Goal: Task Accomplishment & Management: Manage account settings

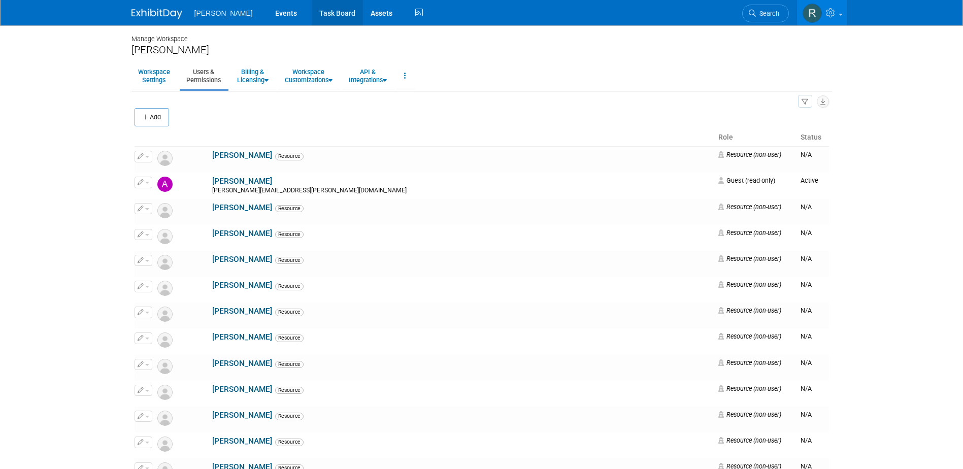
click at [312, 15] on link "Task Board" at bounding box center [337, 12] width 51 height 25
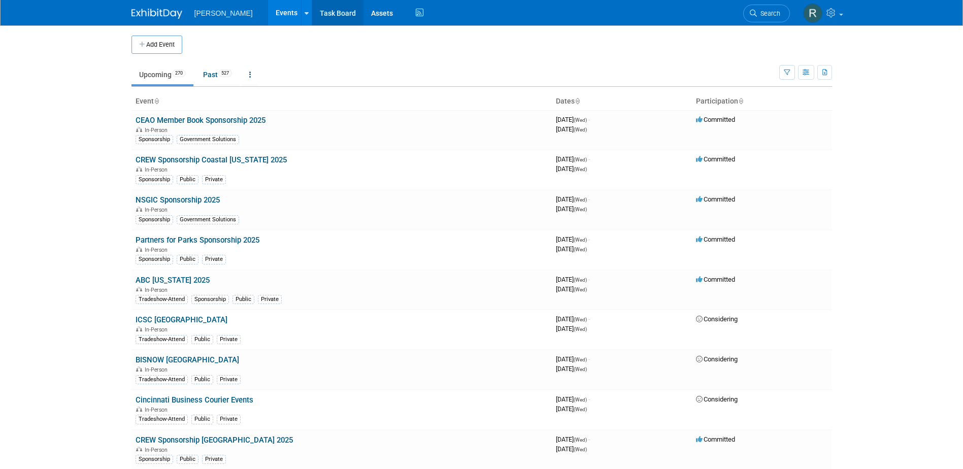
click at [312, 7] on link "Task Board" at bounding box center [337, 12] width 51 height 25
click at [759, 10] on span "Search" at bounding box center [768, 14] width 23 height 8
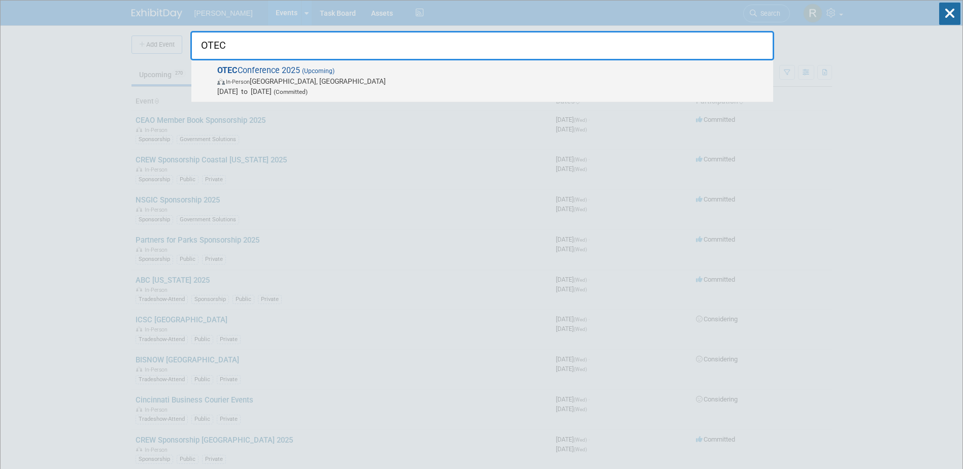
type input "OTEC"
click at [231, 76] on span "OTEC Conference 2025 (Upcoming) In-Person Columbus, OH Oct 14, 2025 to Oct 15, …" at bounding box center [491, 80] width 554 height 31
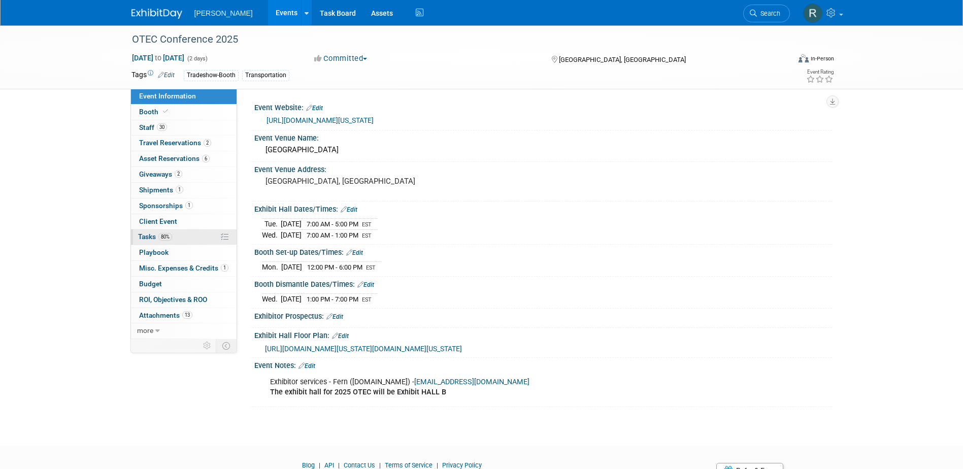
click at [151, 237] on span "Tasks 80%" at bounding box center [155, 237] width 34 height 8
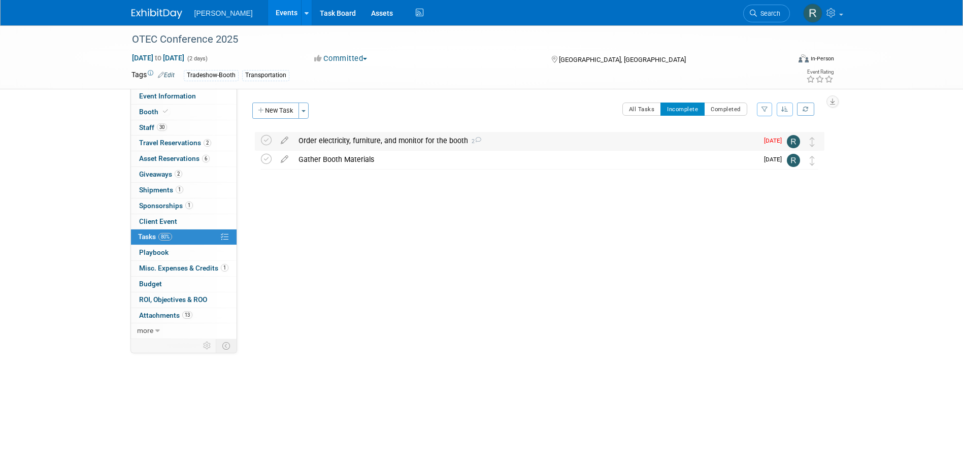
click at [342, 142] on div "Order electricity, furniture, and monitor for the booth 2" at bounding box center [525, 140] width 465 height 17
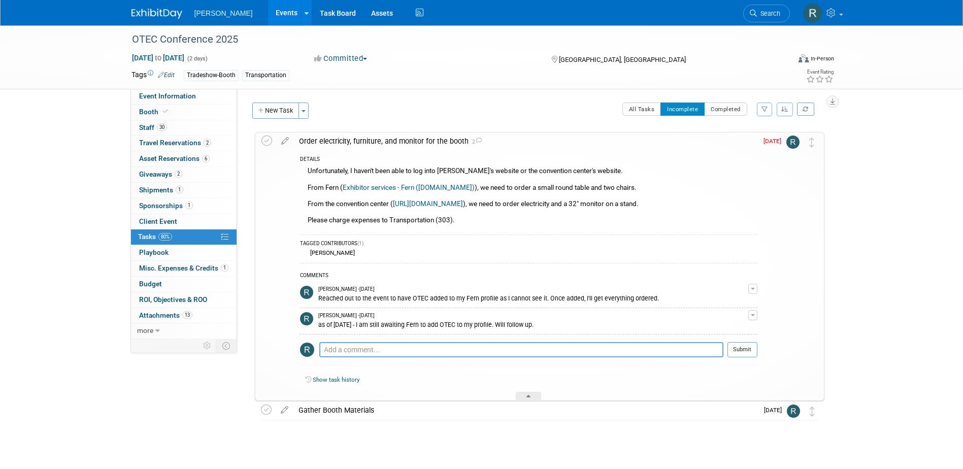
click at [399, 189] on link "Exhibitor services - Fern ([DOMAIN_NAME])" at bounding box center [409, 188] width 132 height 8
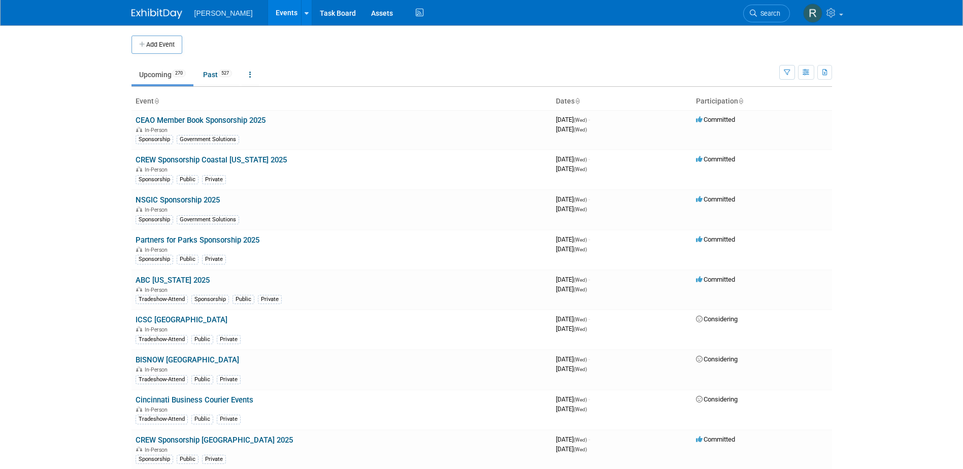
click at [739, 6] on div "Woolpert Events Add Event Bulk Upload Events Shareable Event Boards Recently Vi…" at bounding box center [481, 12] width 701 height 25
click at [761, 12] on span "Search" at bounding box center [768, 14] width 23 height 8
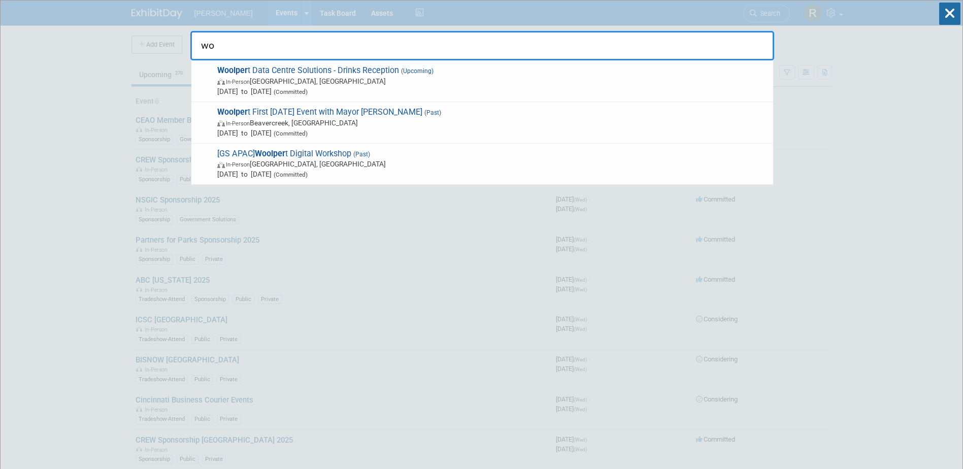
type input "w"
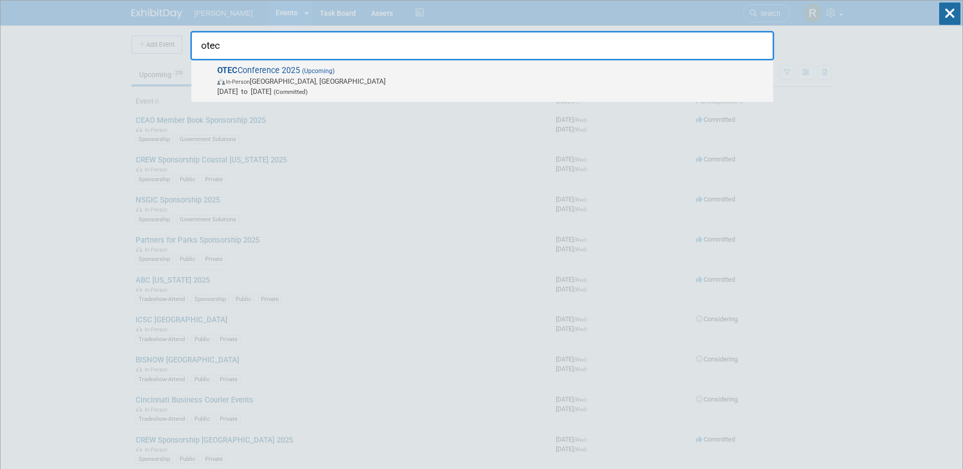
type input "otec"
click at [338, 80] on span "In-Person Columbus, OH" at bounding box center [492, 81] width 551 height 10
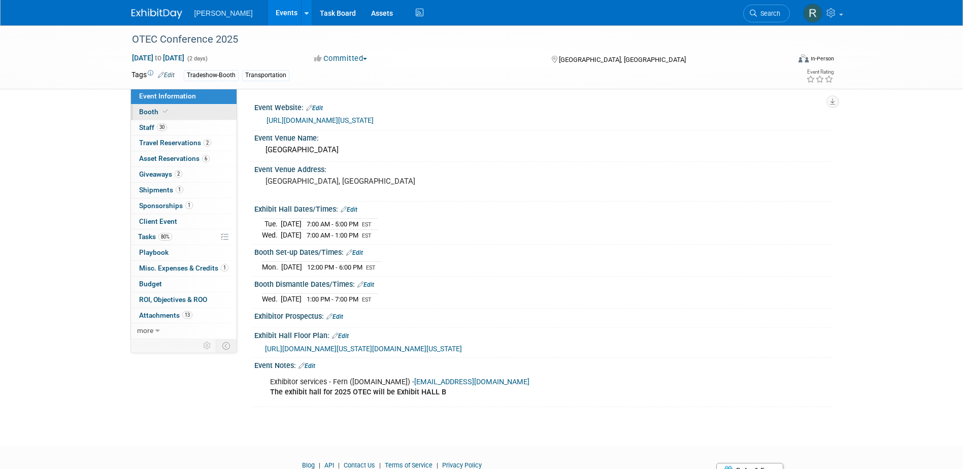
click at [147, 106] on link "Booth" at bounding box center [184, 112] width 106 height 15
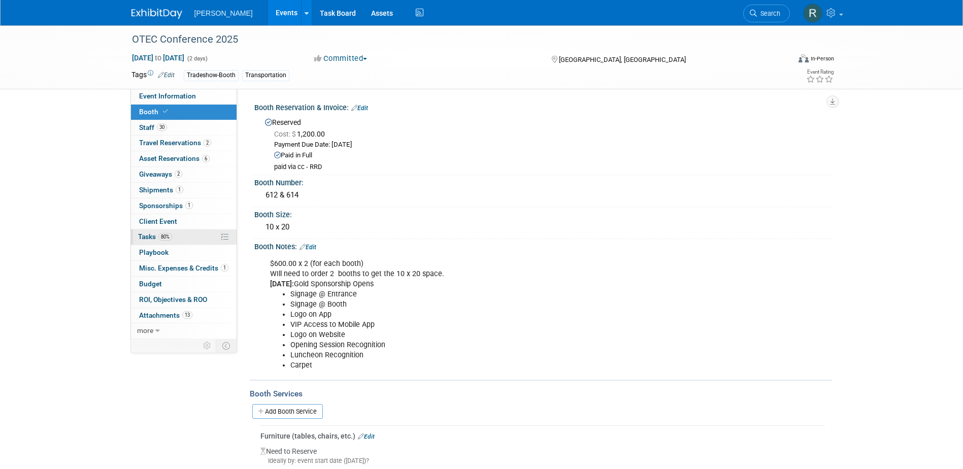
click at [164, 240] on span "80%" at bounding box center [165, 237] width 14 height 8
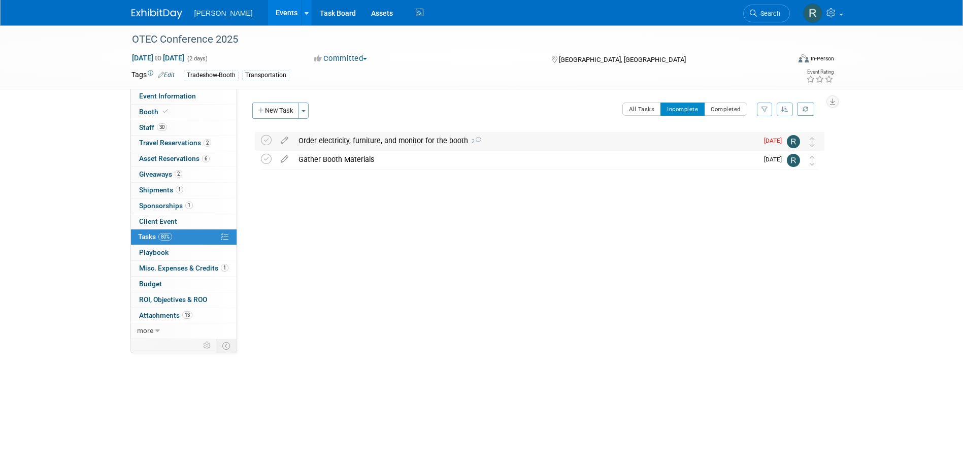
click at [339, 143] on div "Order electricity, furniture, and monitor for the booth 2" at bounding box center [525, 140] width 465 height 17
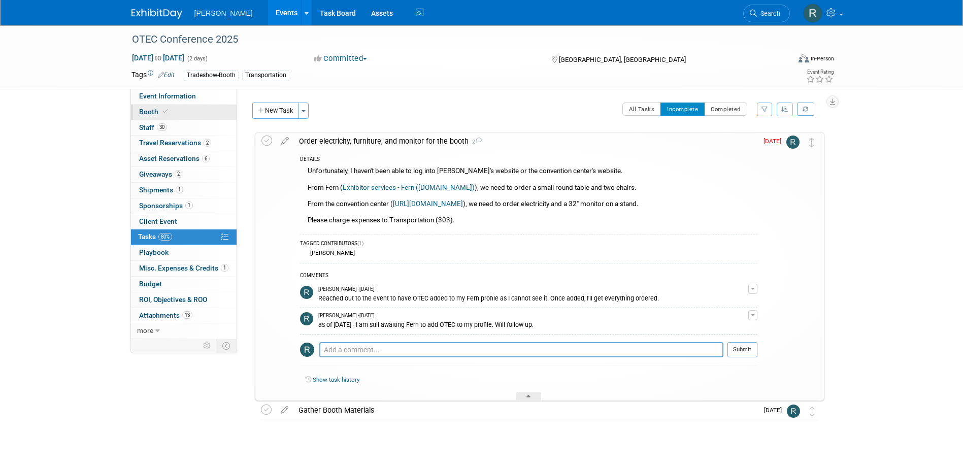
click at [156, 117] on link "Booth" at bounding box center [184, 112] width 106 height 15
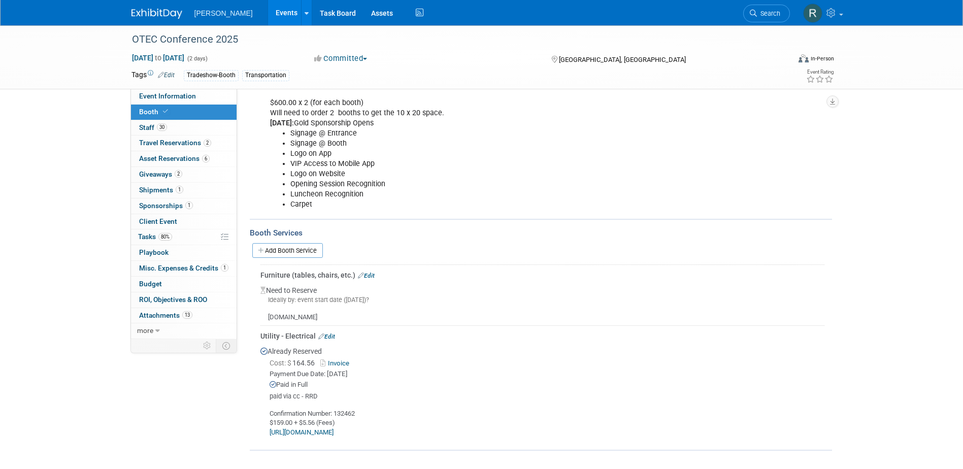
scroll to position [162, 0]
click at [367, 272] on link "Edit" at bounding box center [366, 274] width 17 height 7
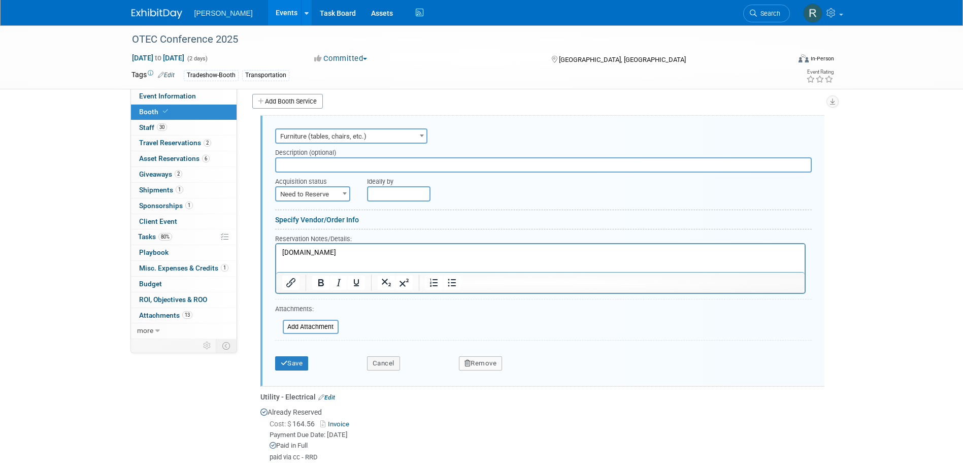
scroll to position [0, 0]
click at [338, 169] on input "text" at bounding box center [543, 164] width 537 height 15
type input "2"
click at [379, 158] on input "Stool - padded w/back (x2)" at bounding box center [543, 164] width 537 height 15
type input "Stool - padded w/back (x2) & Pedestal Table- 30" dia/ 40" Tall"
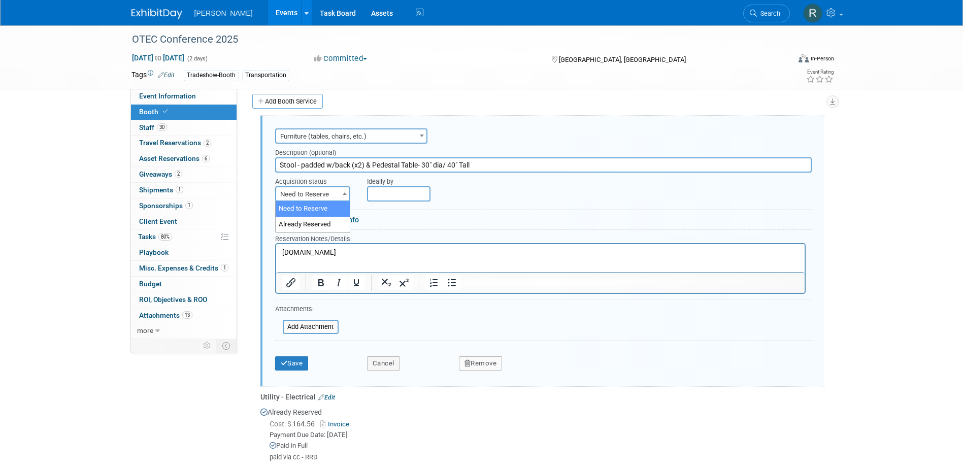
click at [316, 200] on span "Need to Reserve" at bounding box center [312, 194] width 73 height 14
drag, startPoint x: 319, startPoint y: 217, endPoint x: 350, endPoint y: 209, distance: 31.4
select select "2"
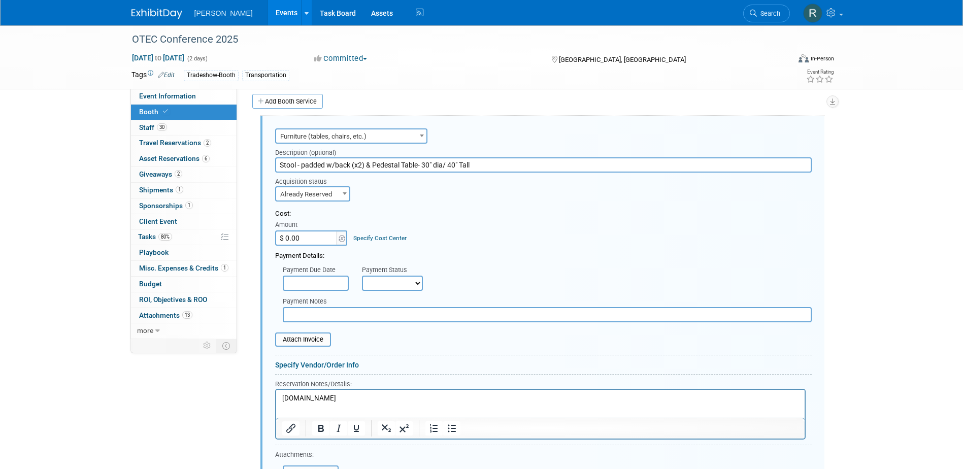
click at [328, 242] on input "$ 0.00" at bounding box center [306, 237] width 63 height 15
click at [313, 238] on input "$ 0.00" at bounding box center [306, 237] width 63 height 15
click at [293, 238] on input "$ 0.00" at bounding box center [306, 237] width 63 height 15
type input "$ 573.70"
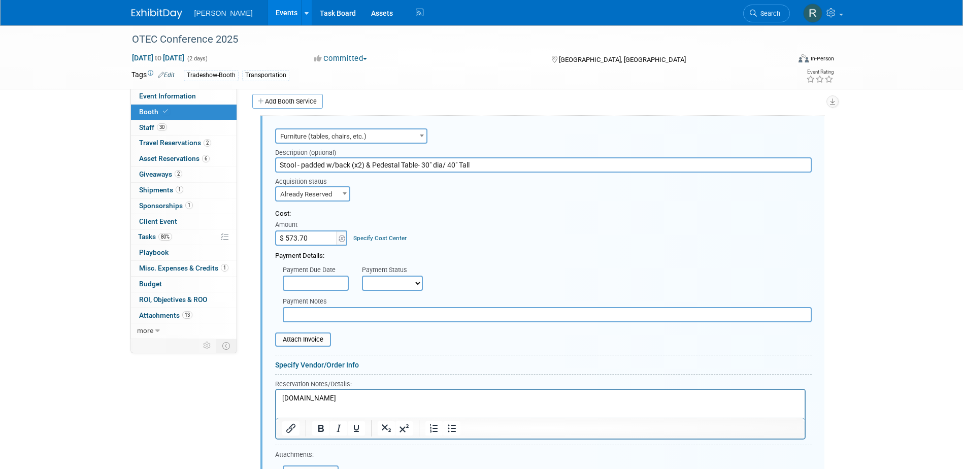
click at [382, 236] on link "Specify Cost Center" at bounding box center [379, 238] width 53 height 7
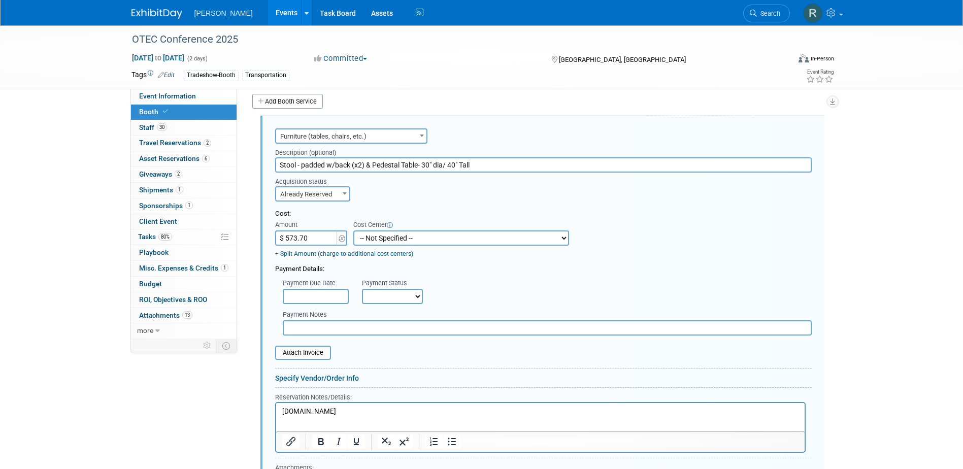
drag, startPoint x: 384, startPoint y: 236, endPoint x: 388, endPoint y: 229, distance: 7.3
click at [384, 236] on select "-- Not Specified -- Advisory Services - Expenses_1001.502 Aerial Acquisition - …" at bounding box center [461, 237] width 216 height 15
select select "18966238"
click at [353, 230] on select "-- Not Specified -- Advisory Services - Expenses_1001.502 Aerial Acquisition - …" at bounding box center [461, 237] width 216 height 15
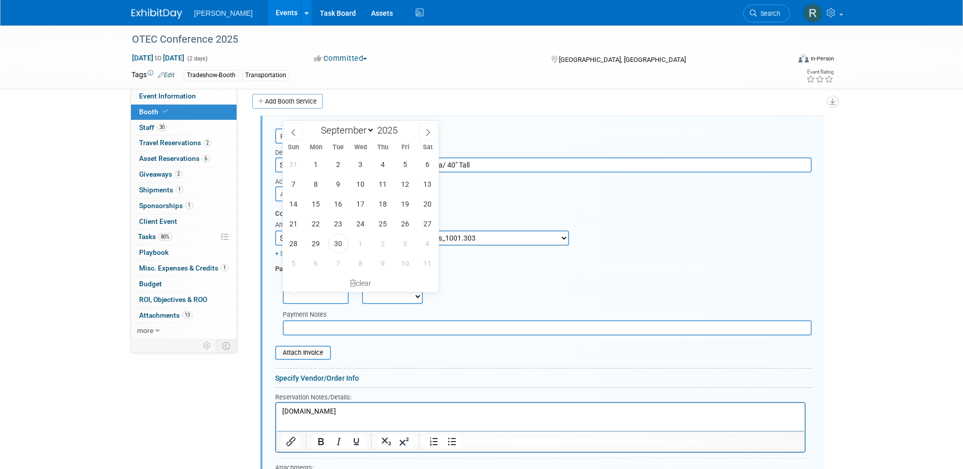
click at [328, 291] on input "text" at bounding box center [316, 296] width 66 height 15
click at [336, 241] on span "30" at bounding box center [338, 244] width 20 height 20
type input "[DATE]"
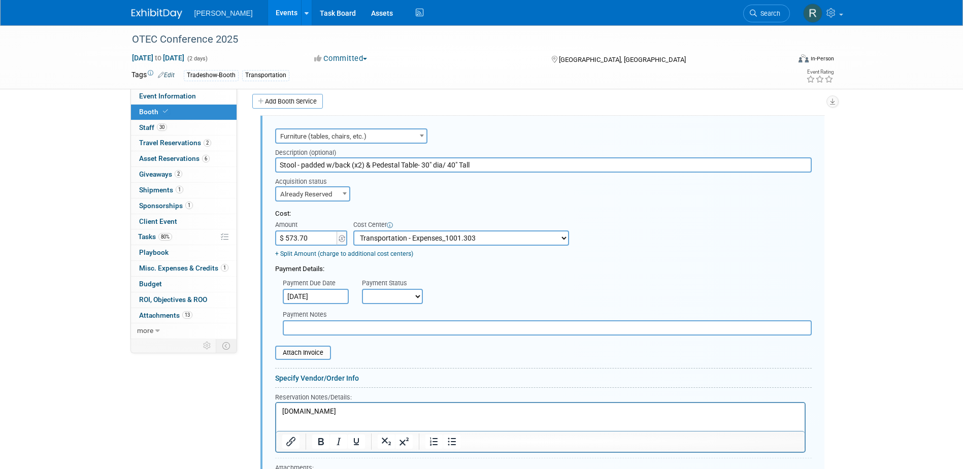
click at [391, 293] on select "Not Paid Yet Partially Paid Paid in Full" at bounding box center [392, 296] width 61 height 15
select select "1"
click at [362, 289] on select "Not Paid Yet Partially Paid Paid in Full" at bounding box center [392, 296] width 61 height 15
click at [392, 333] on input "text" at bounding box center [547, 327] width 529 height 15
type input "paid via cc - RRD"
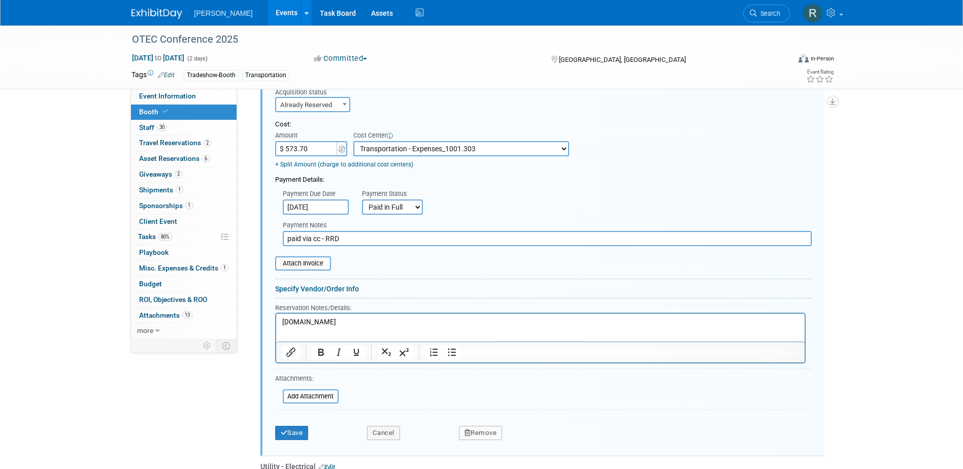
scroll to position [412, 0]
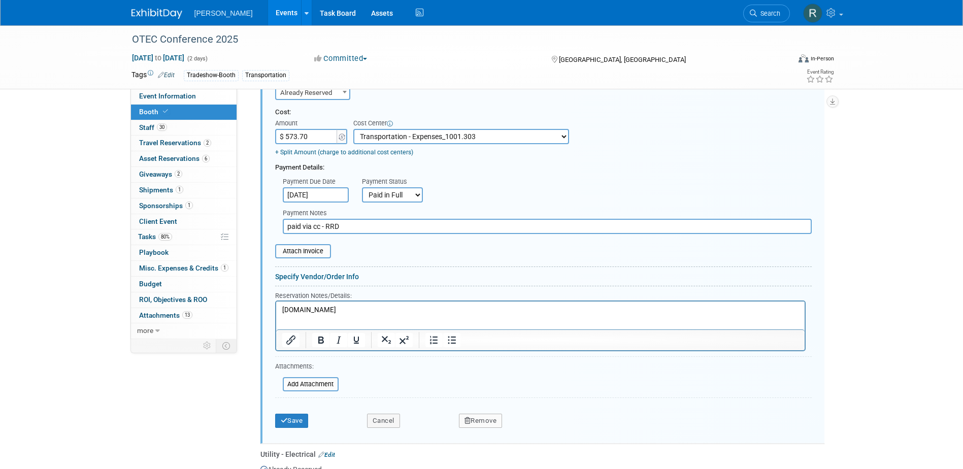
click at [348, 309] on p "fernexpo.com" at bounding box center [540, 310] width 517 height 10
click at [290, 417] on button "Save" at bounding box center [292, 421] width 34 height 14
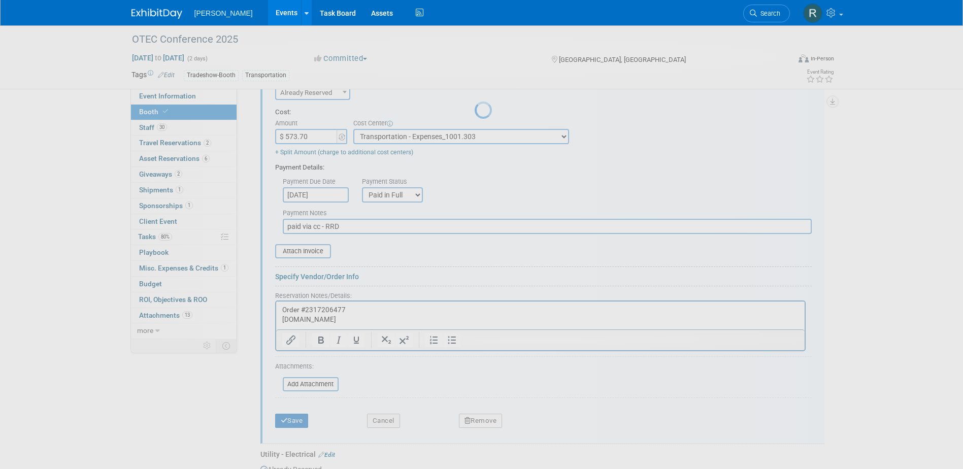
scroll to position [220, 0]
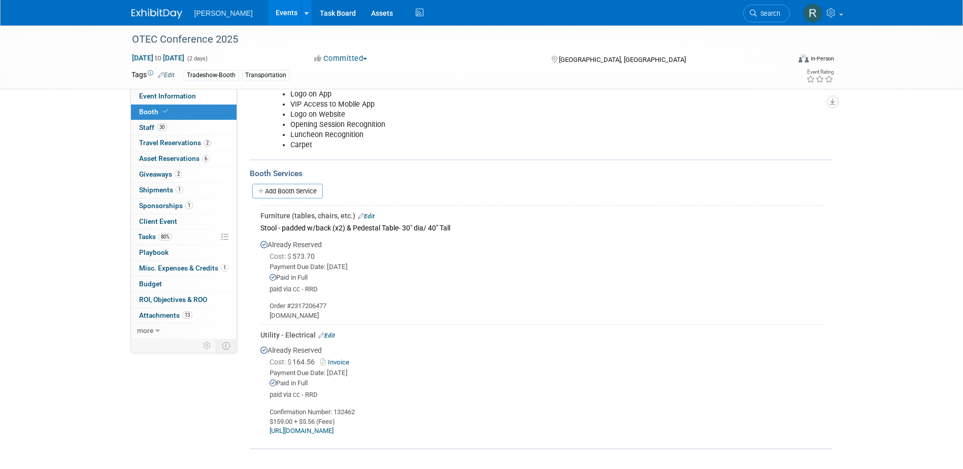
click at [371, 213] on link "Edit" at bounding box center [366, 216] width 17 height 7
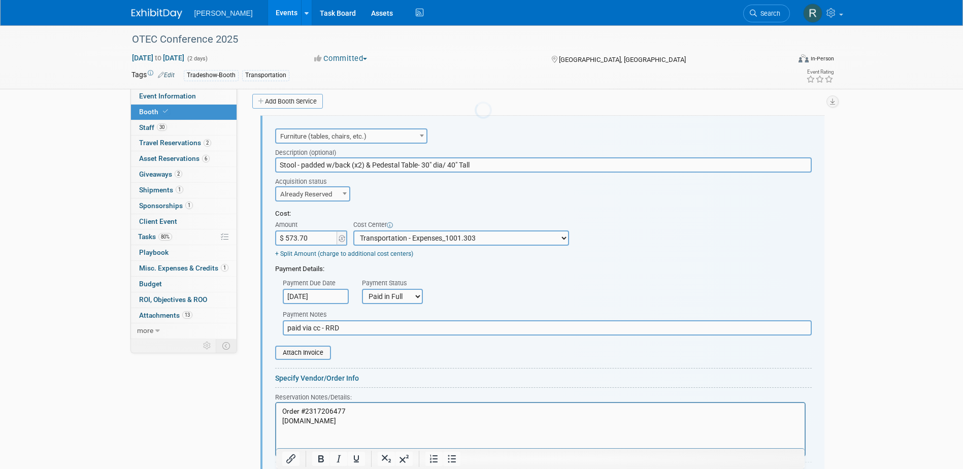
scroll to position [0, 0]
click at [337, 419] on p "Order #2317206477 fernexpo.com" at bounding box center [540, 416] width 517 height 19
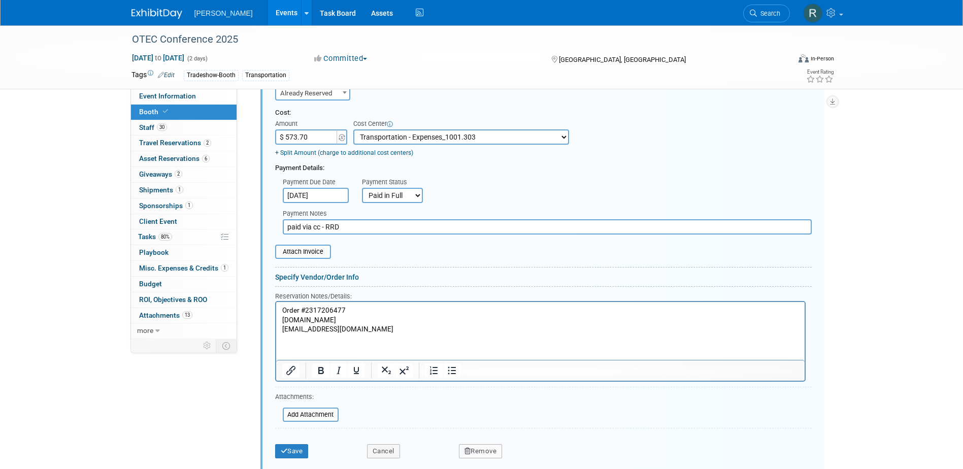
scroll to position [412, 0]
click at [296, 454] on button "Save" at bounding box center [292, 451] width 34 height 14
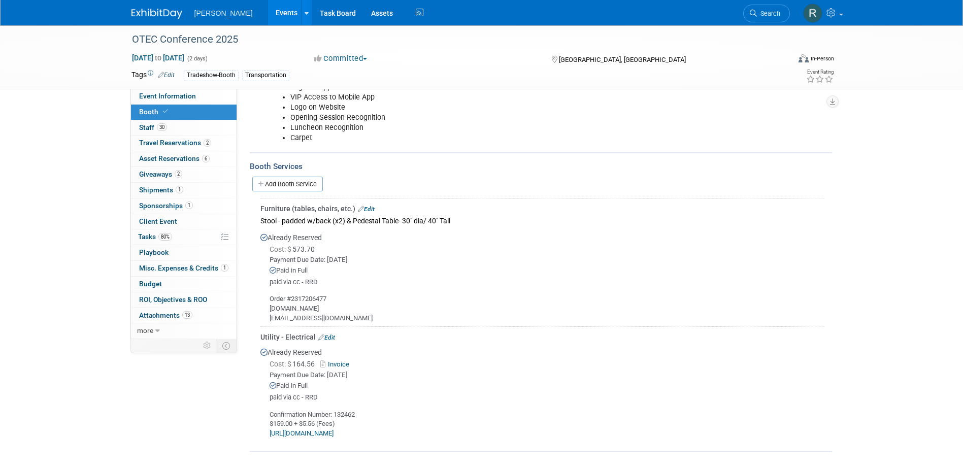
scroll to position [230, 0]
click at [144, 236] on span "Tasks 80%" at bounding box center [155, 237] width 34 height 8
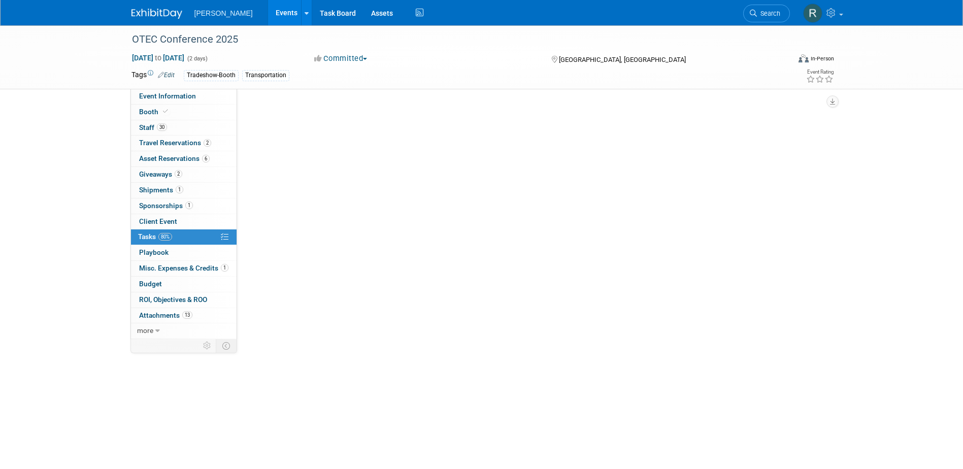
scroll to position [0, 0]
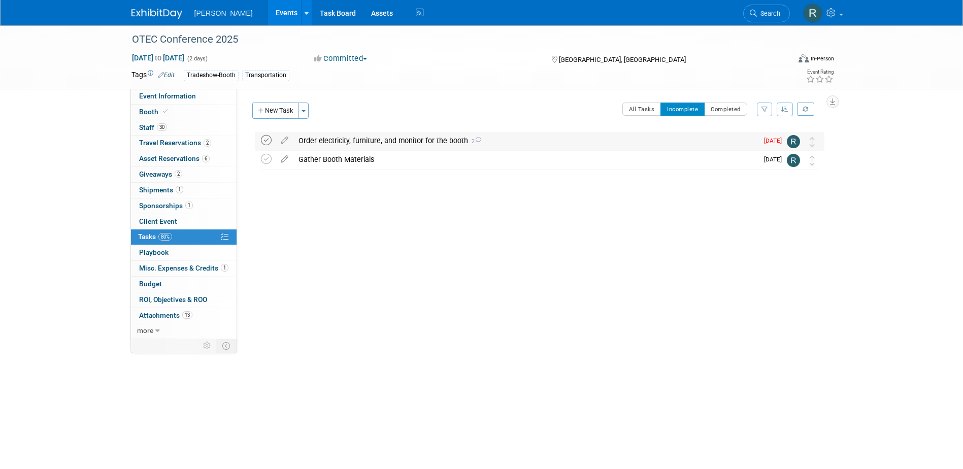
click at [267, 139] on icon at bounding box center [266, 140] width 11 height 11
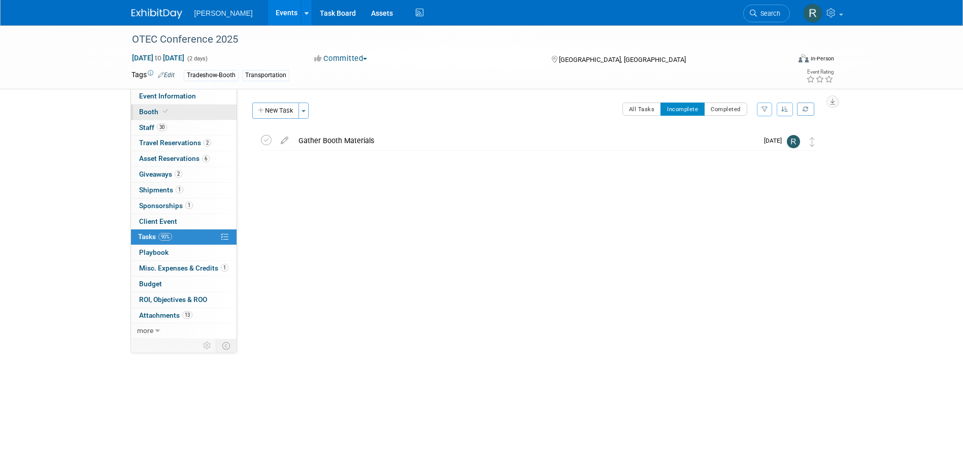
click at [144, 112] on span "Booth" at bounding box center [154, 112] width 31 height 8
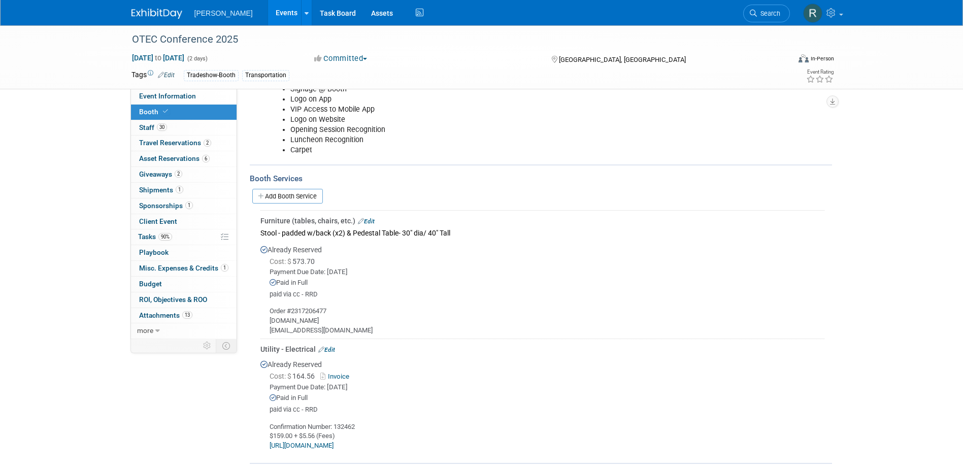
scroll to position [230, 0]
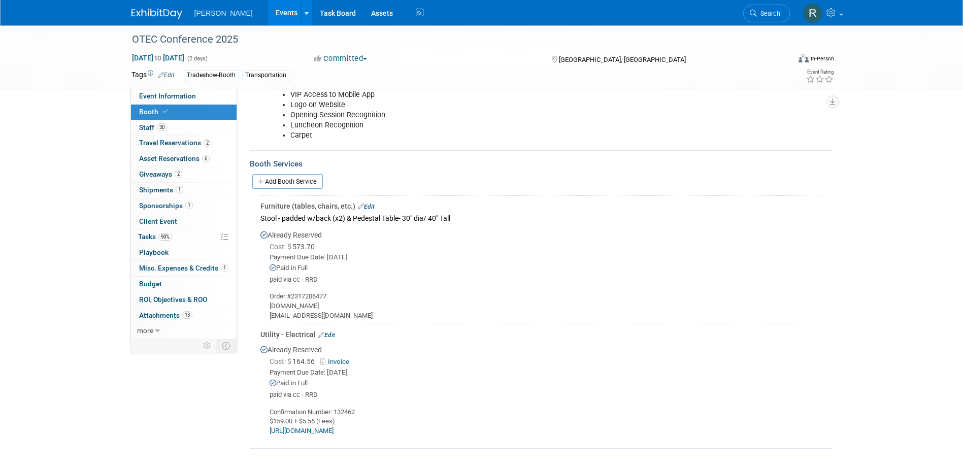
drag, startPoint x: 751, startPoint y: 17, endPoint x: 742, endPoint y: 17, distance: 8.6
click at [751, 17] on link "Search" at bounding box center [766, 14] width 47 height 18
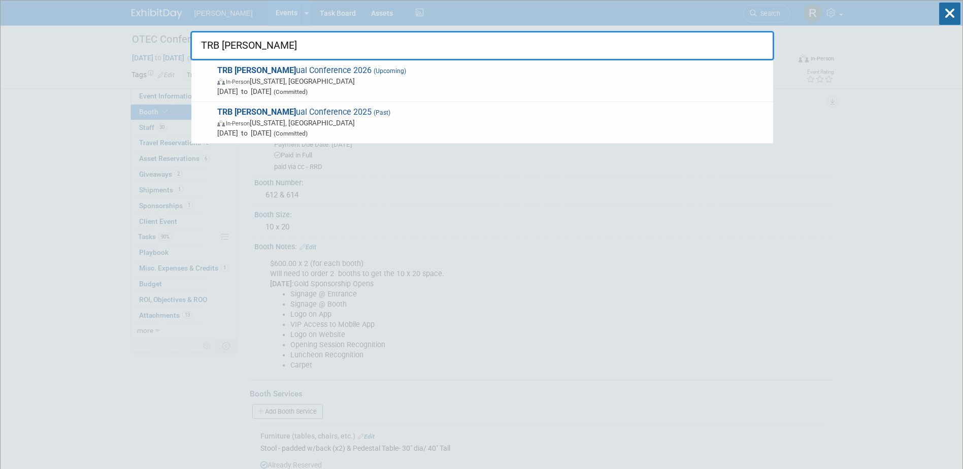
type input "TRB Ann"
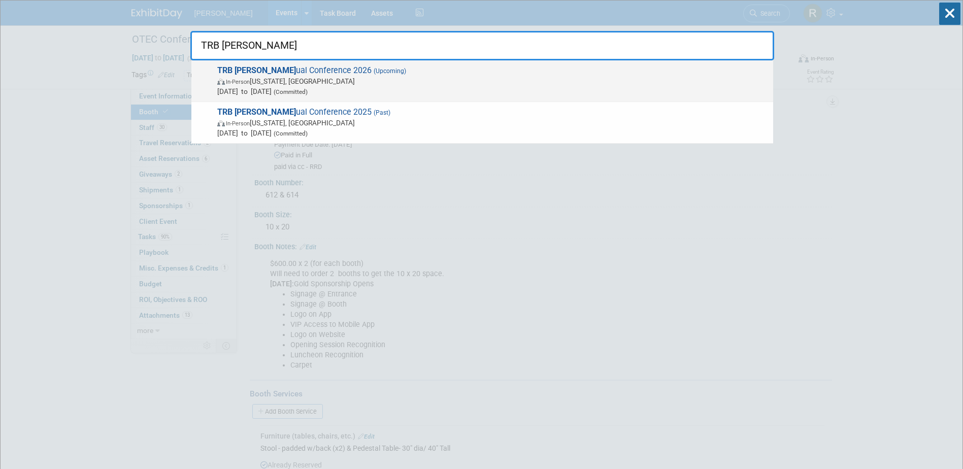
click at [267, 79] on span "In-Person Washington, DC" at bounding box center [492, 81] width 551 height 10
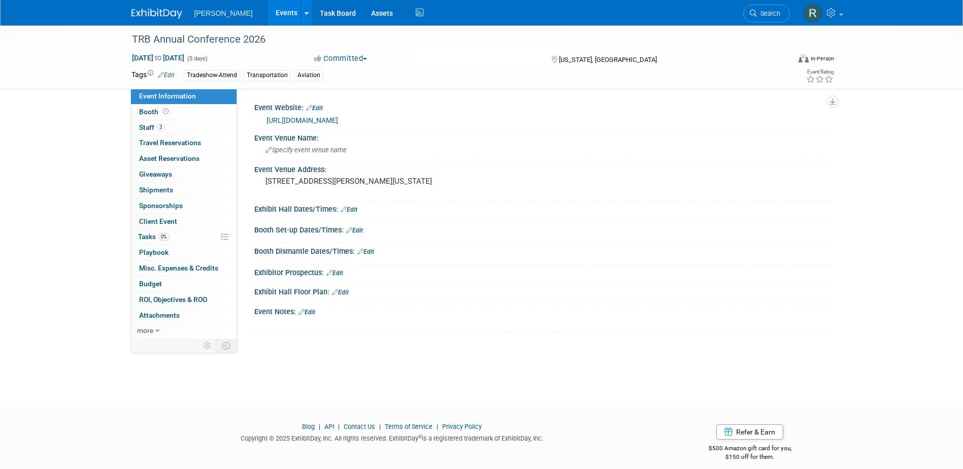
click at [293, 118] on link "https://events.jspargo.com/TRB26/public/Enter.aspx" at bounding box center [303, 120] width 72 height 8
click at [368, 155] on div "Specify event venue name" at bounding box center [543, 150] width 563 height 16
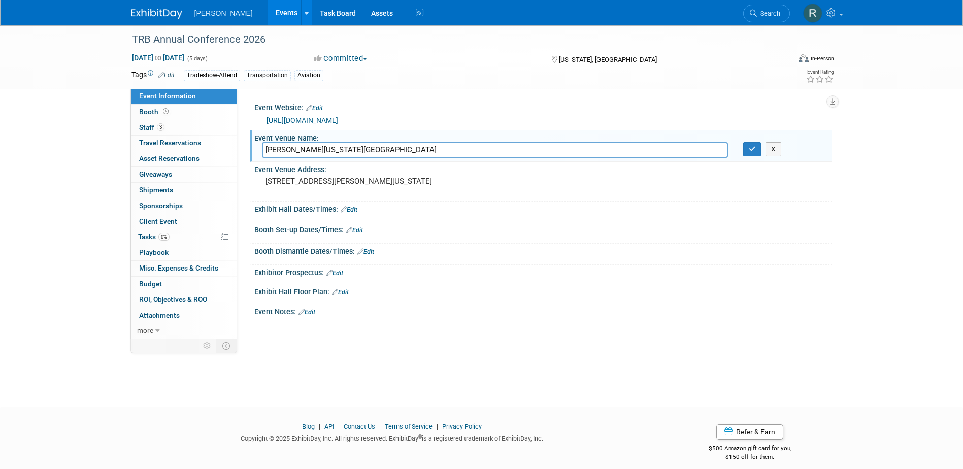
type input "Walter E. Washington Convention Center"
click at [743, 142] on button "button" at bounding box center [752, 149] width 18 height 14
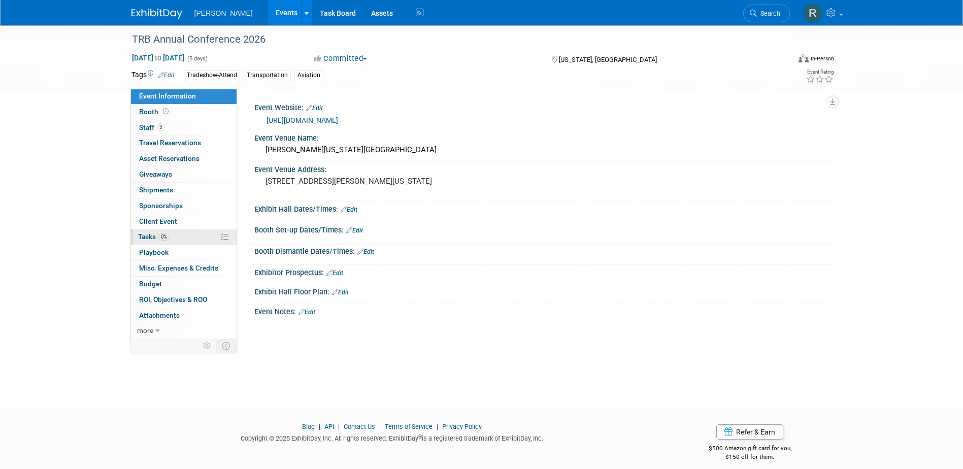
click at [162, 235] on span "0%" at bounding box center [163, 237] width 11 height 8
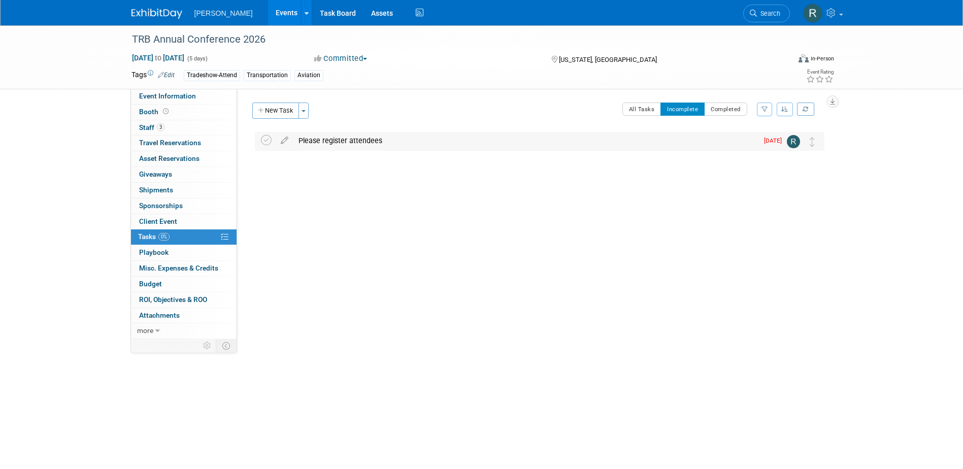
click at [317, 142] on div "Please register attendees" at bounding box center [525, 140] width 465 height 17
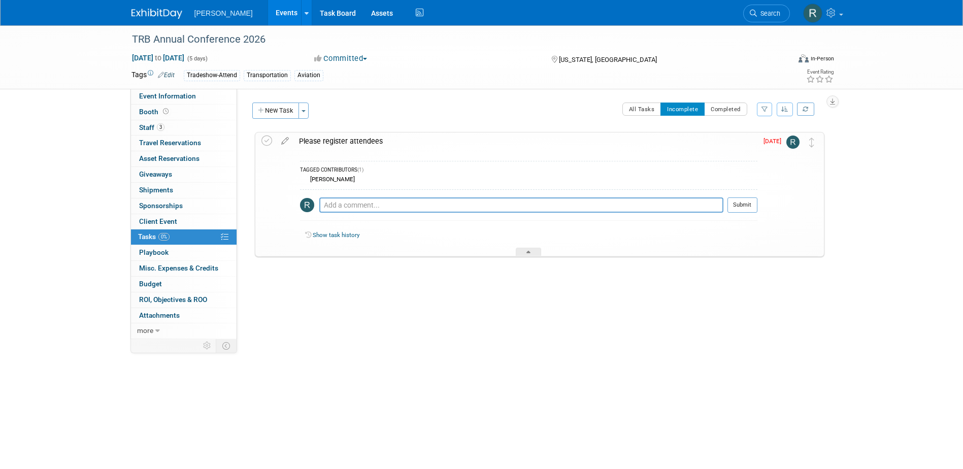
click at [318, 143] on div "Please register attendees" at bounding box center [526, 141] width 464 height 17
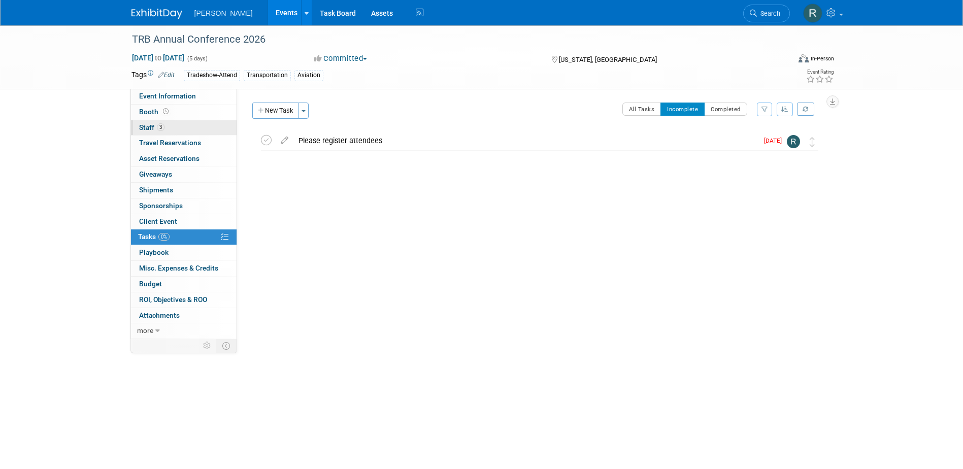
click at [148, 125] on span "Staff 3" at bounding box center [151, 127] width 25 height 8
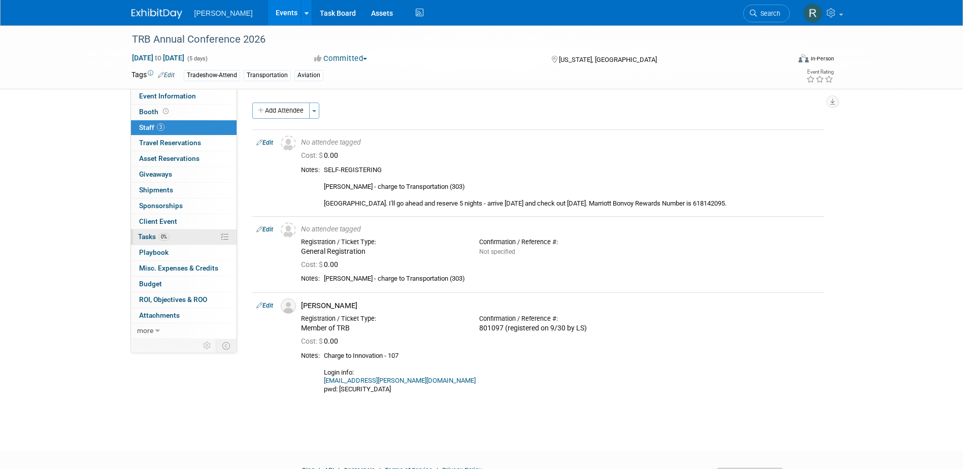
click at [155, 233] on span "Tasks 0%" at bounding box center [153, 237] width 31 height 8
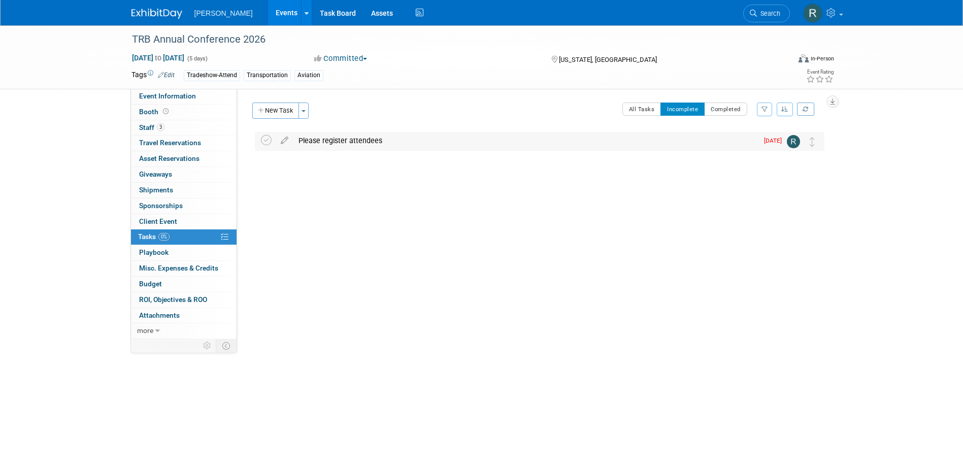
click at [322, 139] on div "Please register attendees" at bounding box center [525, 140] width 465 height 17
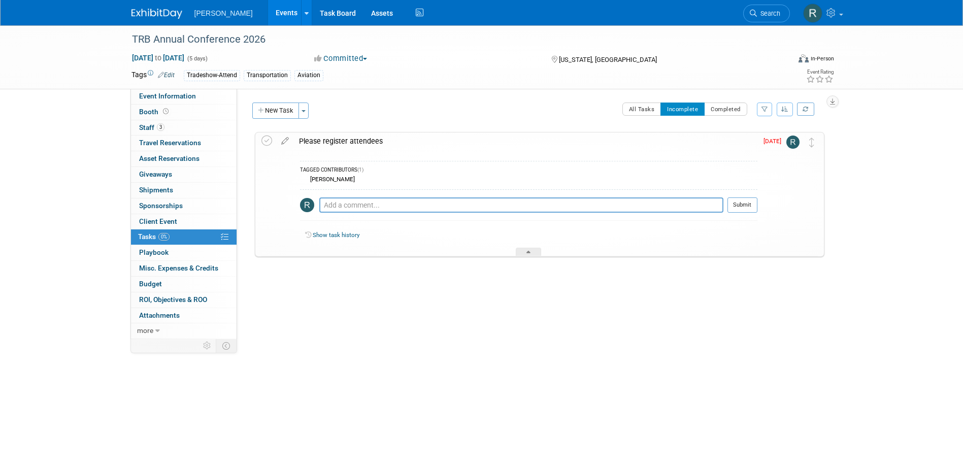
click at [320, 140] on div "Please register attendees" at bounding box center [526, 141] width 464 height 17
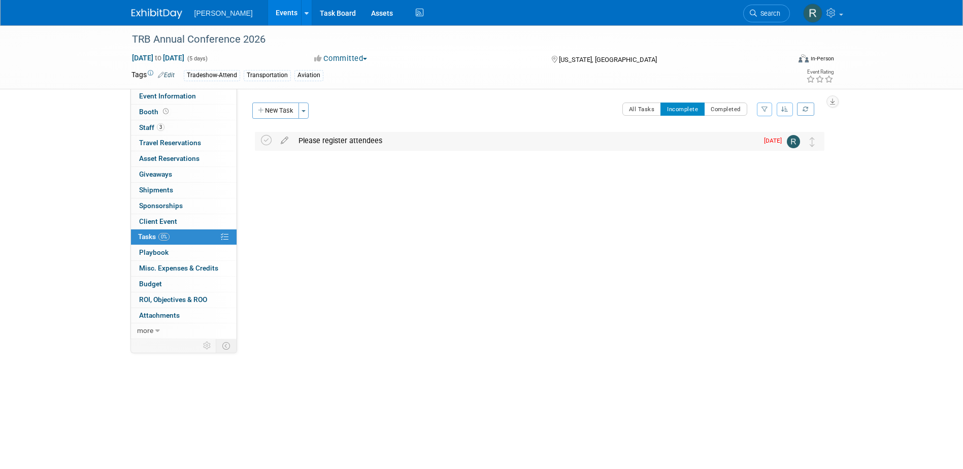
click at [307, 143] on div "Please register attendees" at bounding box center [525, 140] width 465 height 17
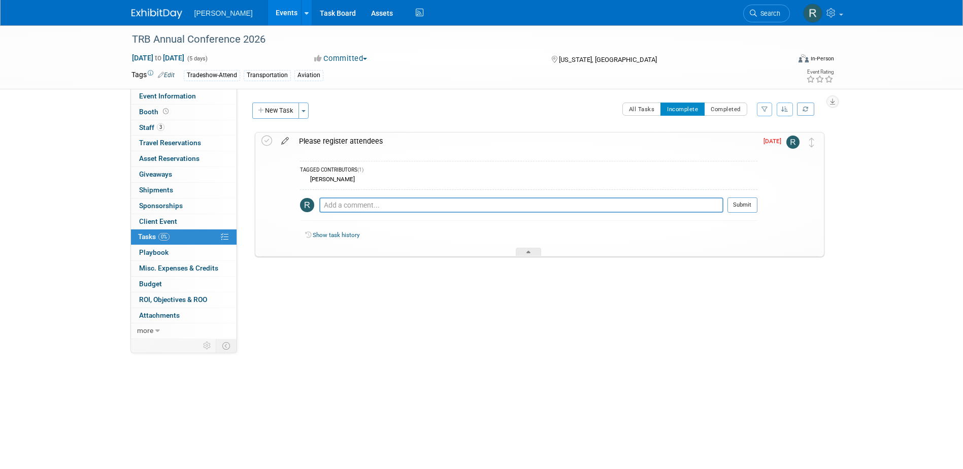
click at [282, 142] on icon at bounding box center [285, 139] width 18 height 13
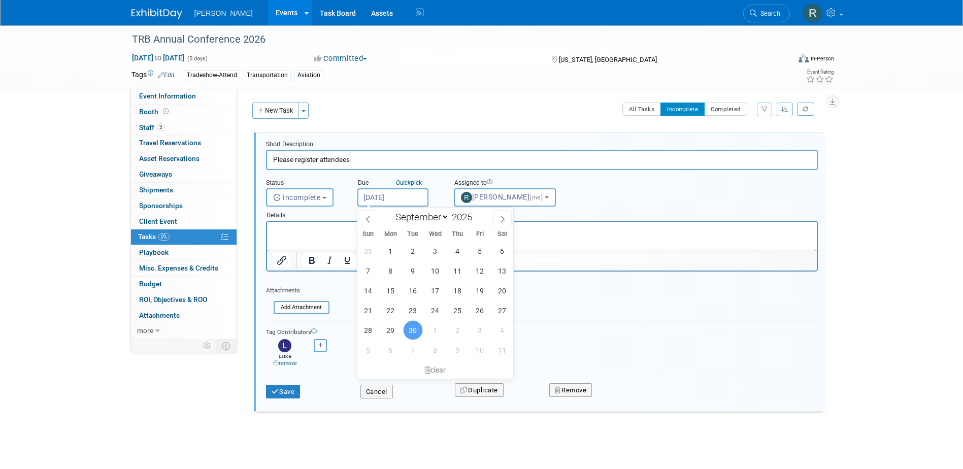
click at [418, 197] on input "[DATE]" at bounding box center [392, 197] width 71 height 18
click at [500, 220] on icon at bounding box center [502, 219] width 7 height 7
select select "9"
click at [432, 312] on span "22" at bounding box center [435, 311] width 20 height 20
type input "Oct 22, 2025"
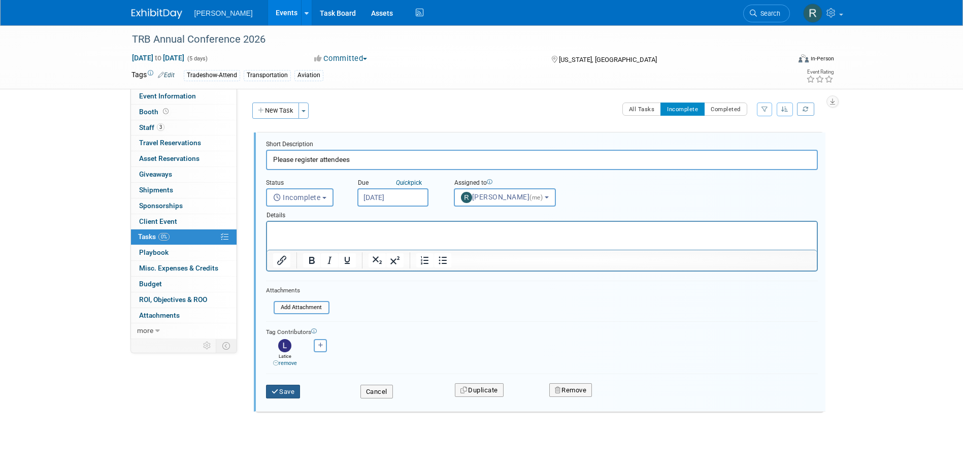
click at [284, 392] on button "Save" at bounding box center [283, 392] width 35 height 14
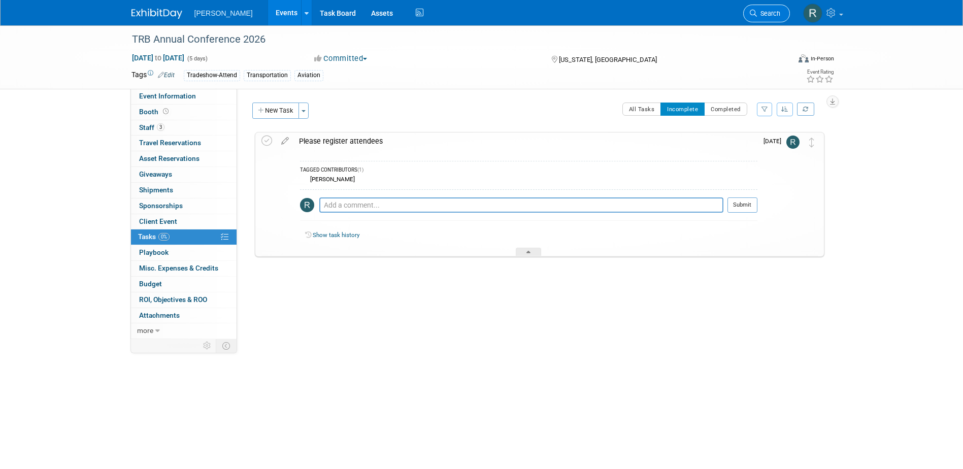
click at [757, 13] on span "Search" at bounding box center [768, 14] width 23 height 8
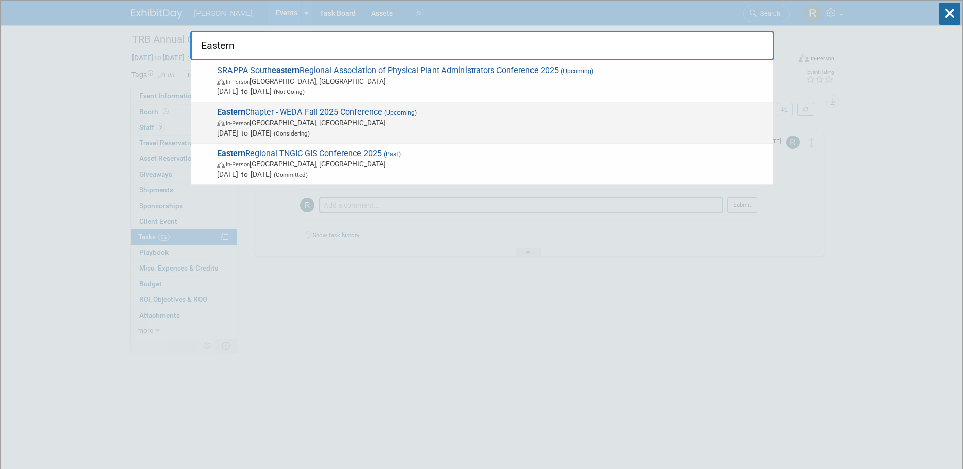
type input "Eastern"
click at [307, 108] on span "Eastern Chapter - WEDA Fall 2025 Conference (Upcoming) In-Person Portland, ME O…" at bounding box center [491, 122] width 554 height 31
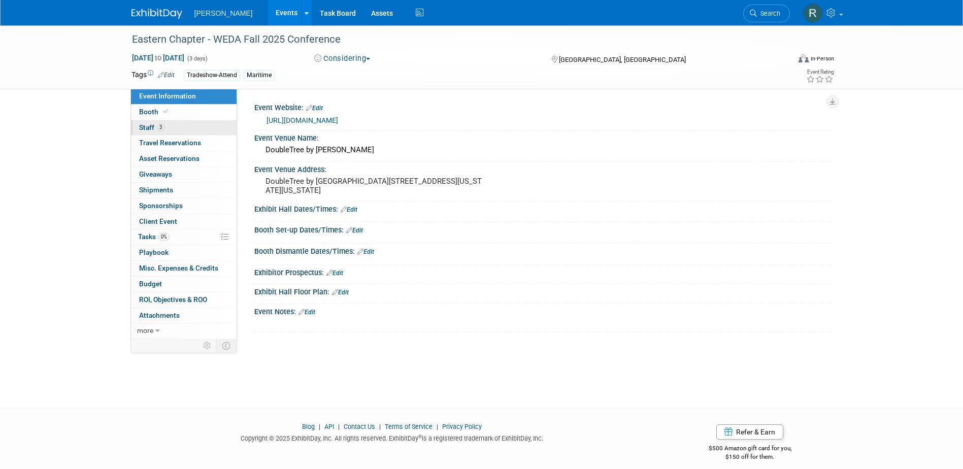
click at [190, 125] on link "3 Staff 3" at bounding box center [184, 127] width 106 height 15
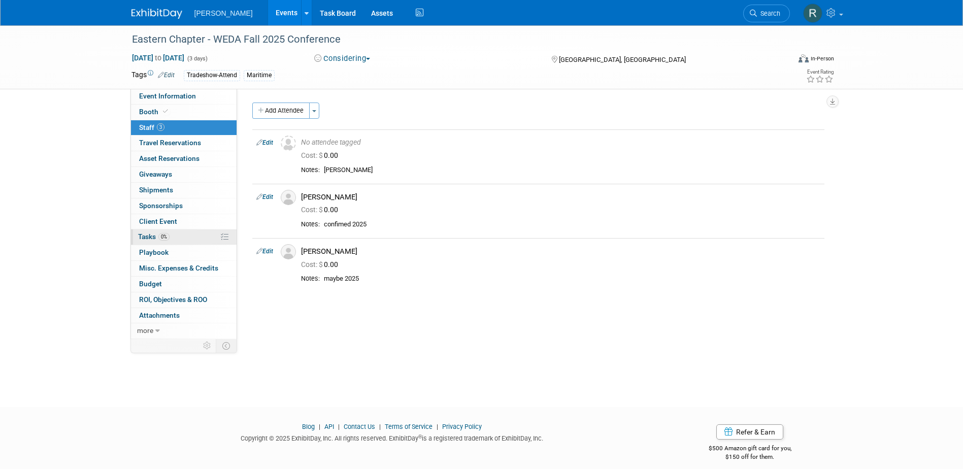
click at [154, 236] on span "Tasks 0%" at bounding box center [153, 237] width 31 height 8
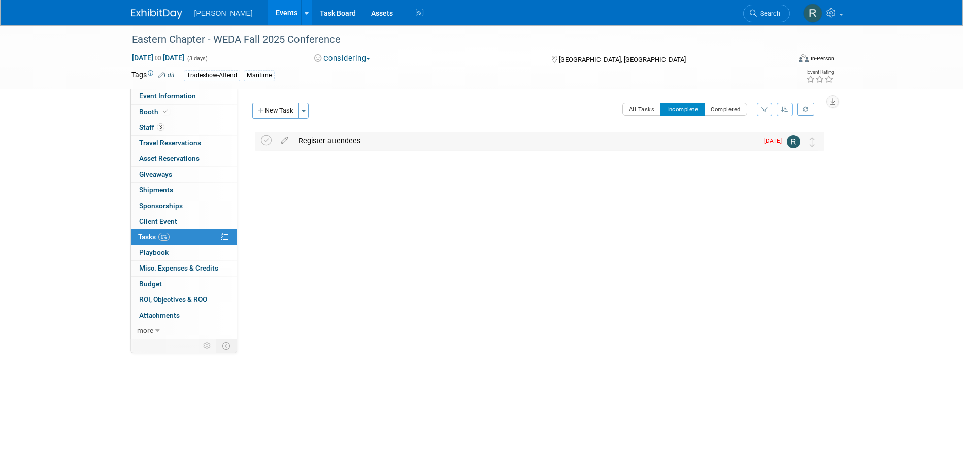
click at [342, 139] on div "Register attendees" at bounding box center [525, 140] width 465 height 17
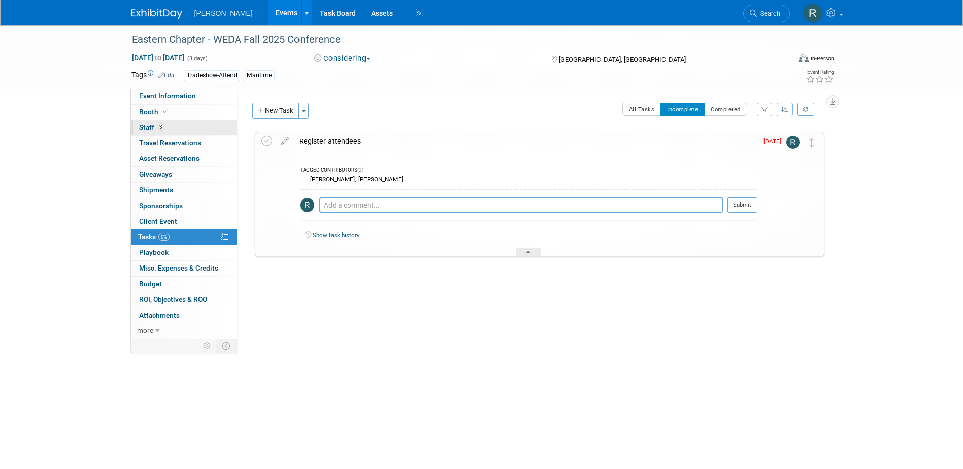
click at [174, 127] on link "3 Staff 3" at bounding box center [184, 127] width 106 height 15
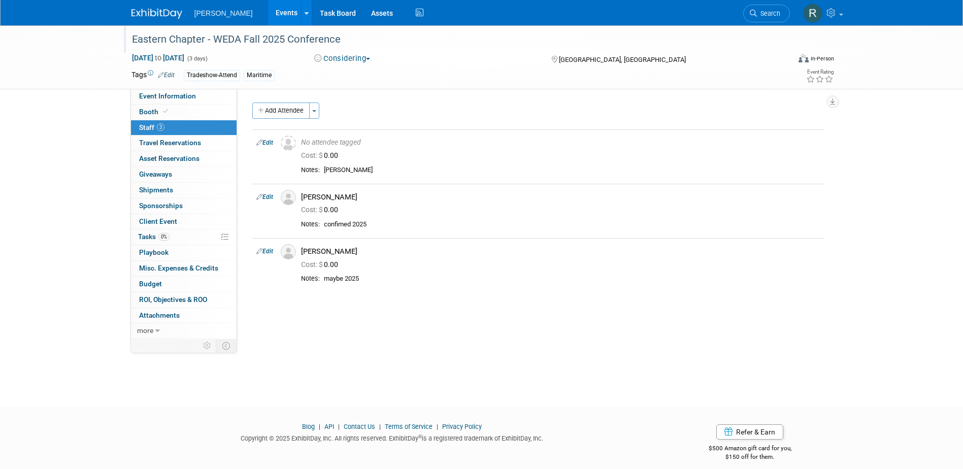
click at [342, 43] on div "Eastern Chapter - WEDA Fall 2025 Conference" at bounding box center [451, 39] width 646 height 18
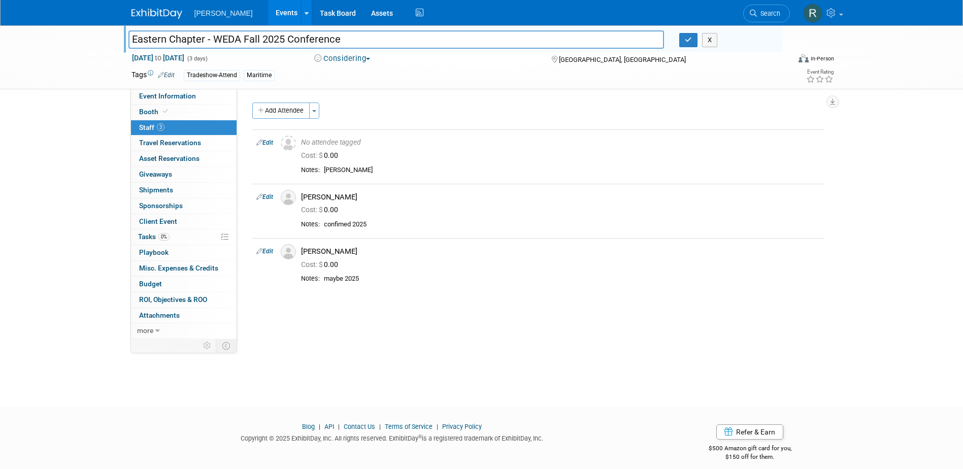
drag, startPoint x: 348, startPoint y: 44, endPoint x: 61, endPoint y: 42, distance: 286.8
click at [61, 42] on div "Eastern Chapter - WEDA Fall 2025 Conference Eastern Chapter - WEDA Fall 2025 Co…" at bounding box center [481, 57] width 963 height 64
click at [691, 45] on button "button" at bounding box center [688, 40] width 18 height 14
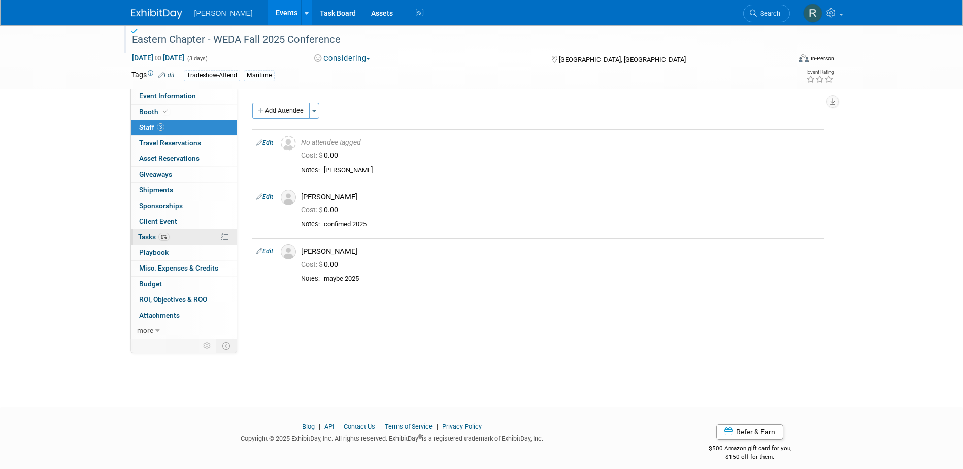
click at [186, 244] on link "0% Tasks 0%" at bounding box center [184, 236] width 106 height 15
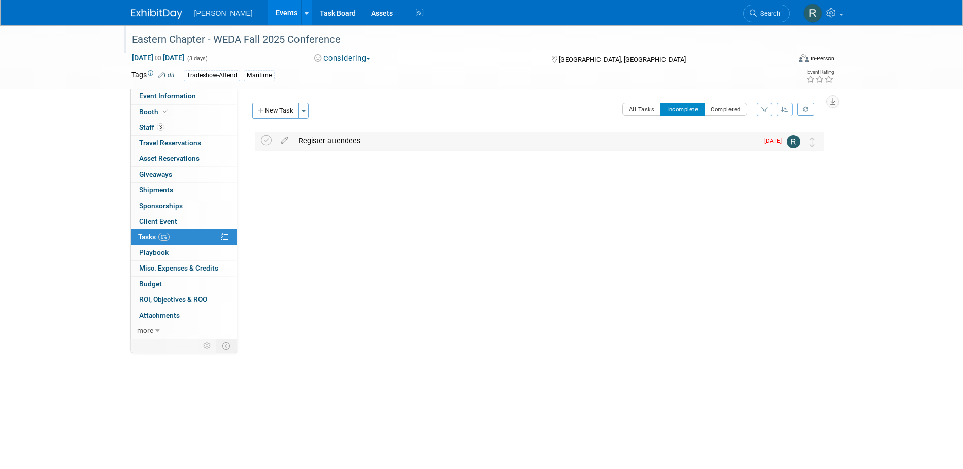
click at [326, 142] on div "Register attendees" at bounding box center [525, 140] width 465 height 17
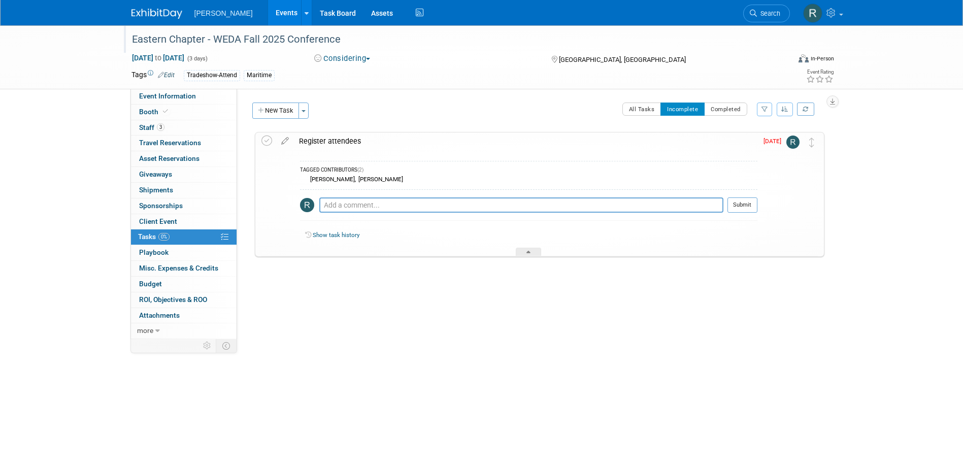
drag, startPoint x: 360, startPoint y: 56, endPoint x: 356, endPoint y: 62, distance: 7.6
click at [360, 56] on button "Considering" at bounding box center [342, 58] width 63 height 11
click at [347, 71] on link "Committed" at bounding box center [351, 75] width 80 height 14
click at [180, 92] on span "Event Information" at bounding box center [167, 96] width 57 height 8
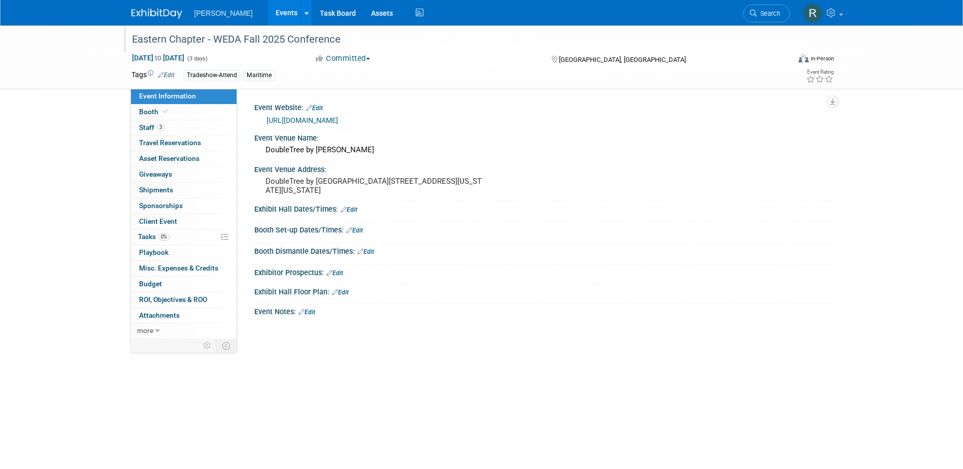
click at [314, 118] on link "https://www.westerndredging.org/index.php/regionalchapters/eastern-chapter" at bounding box center [303, 120] width 72 height 8
click at [155, 128] on span "Staff 3" at bounding box center [151, 127] width 25 height 8
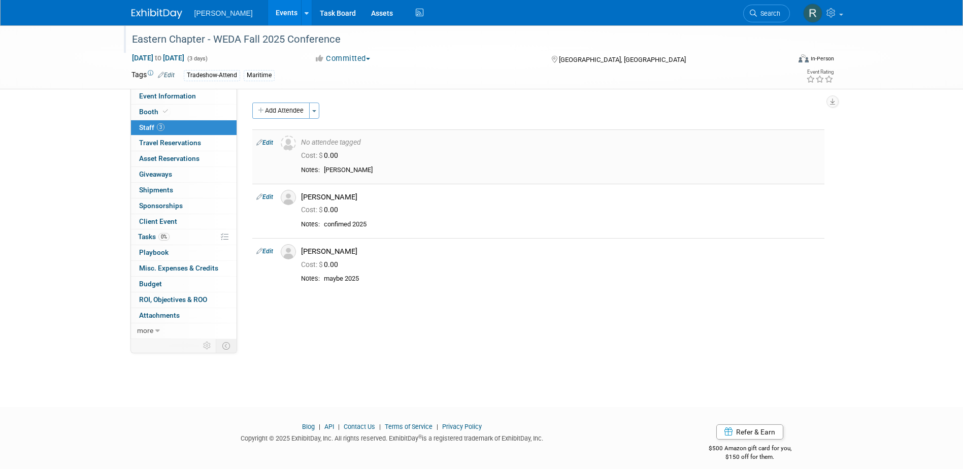
click at [270, 144] on link "Edit" at bounding box center [264, 142] width 17 height 7
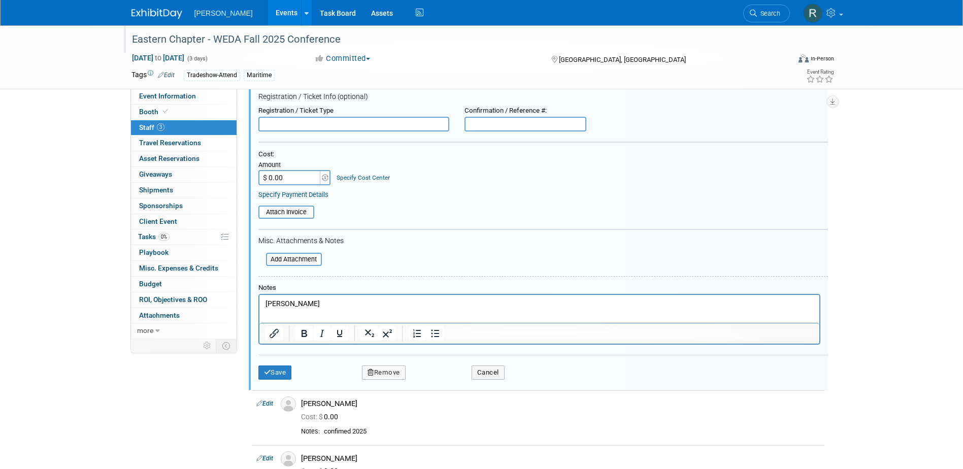
scroll to position [116, 0]
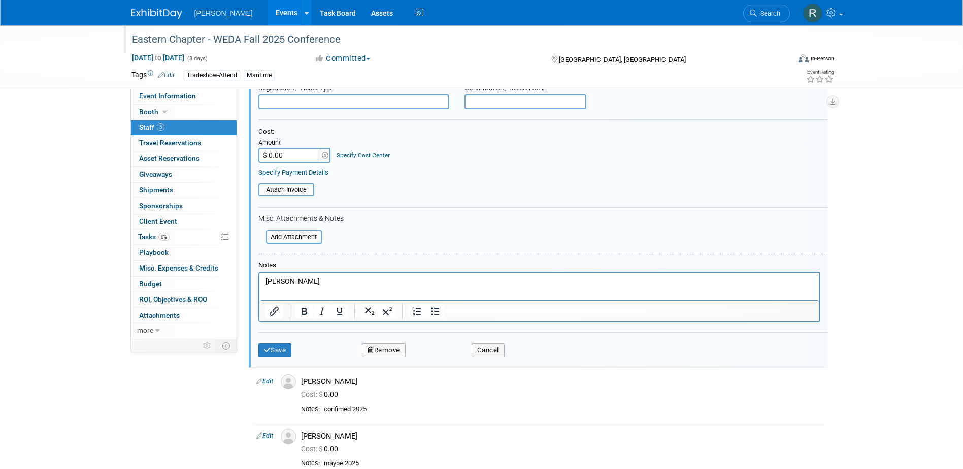
click at [380, 352] on button "Remove" at bounding box center [384, 350] width 44 height 14
click at [433, 351] on link "Yes" at bounding box center [438, 359] width 29 height 16
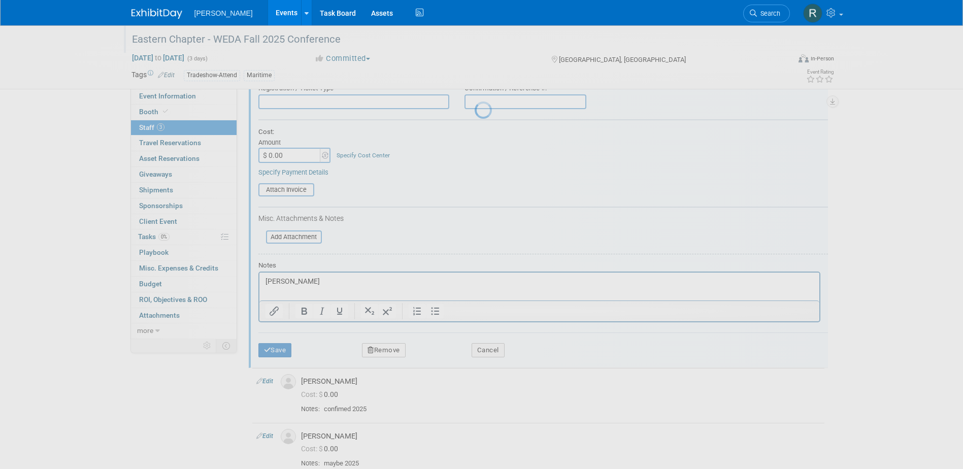
scroll to position [9, 0]
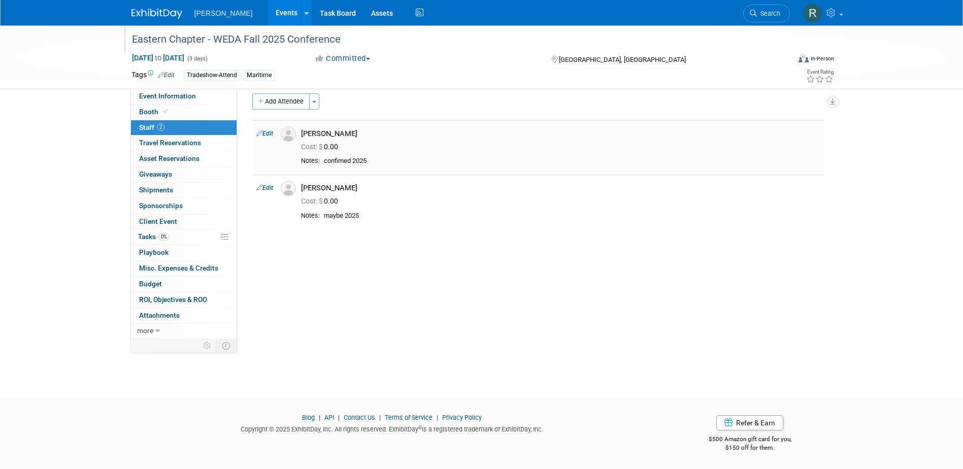
click at [272, 133] on link "Edit" at bounding box center [264, 133] width 17 height 7
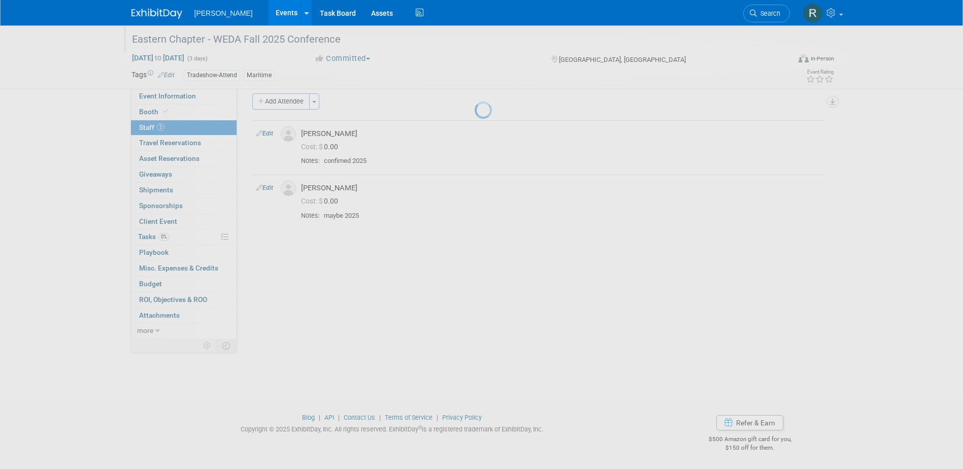
select select "6947a0b6-8247-4b2f-a356-c358b2c60b12"
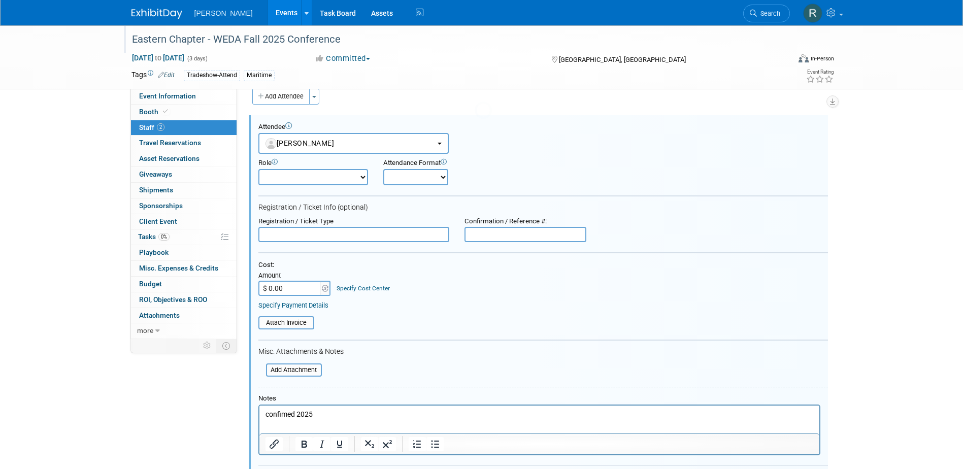
scroll to position [0, 0]
click at [317, 236] on input "text" at bounding box center [353, 234] width 191 height 15
type input "Full Conference"
type input "$ 500.00"
click at [370, 285] on link "Specify Cost Center" at bounding box center [363, 288] width 53 height 7
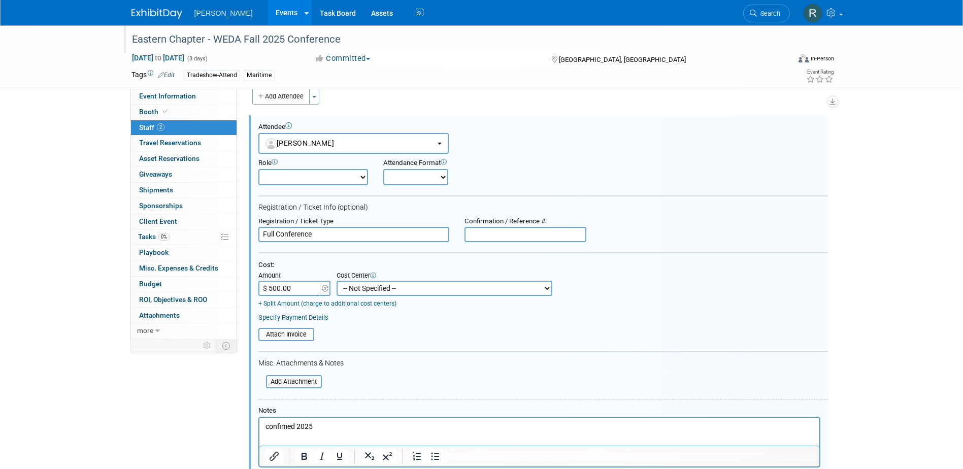
click at [369, 292] on select "-- Not Specified -- Advisory Services - Expenses_1001.502 Aerial Acquisition - …" at bounding box center [445, 288] width 216 height 15
select select "18966249"
click at [337, 281] on select "-- Not Specified -- Advisory Services - Expenses_1001.502 Aerial Acquisition - …" at bounding box center [445, 288] width 216 height 15
click at [325, 319] on link "Specify Payment Details" at bounding box center [293, 318] width 70 height 8
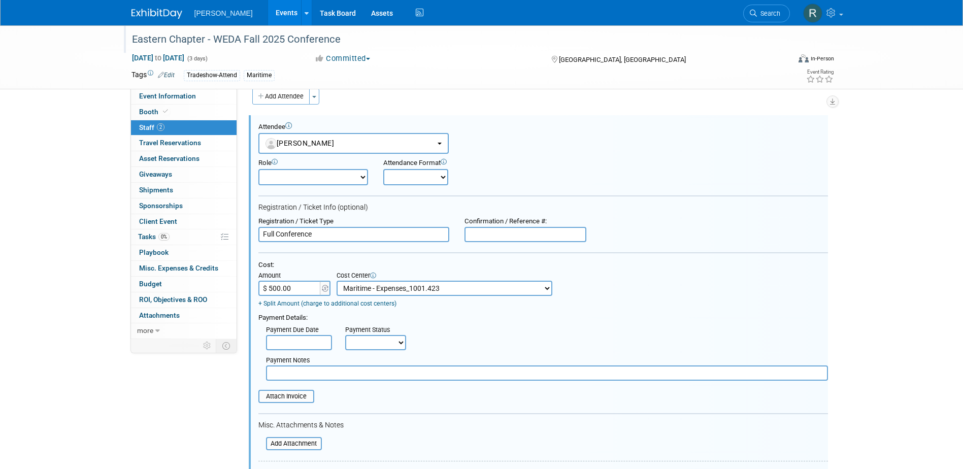
click at [301, 338] on input "text" at bounding box center [299, 342] width 66 height 15
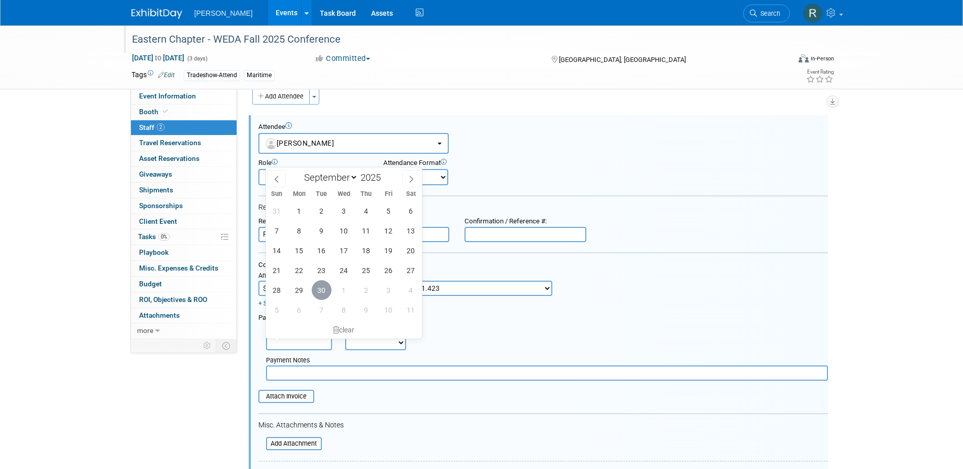
click at [319, 288] on span "30" at bounding box center [322, 290] width 20 height 20
type input "Sep 30, 2025"
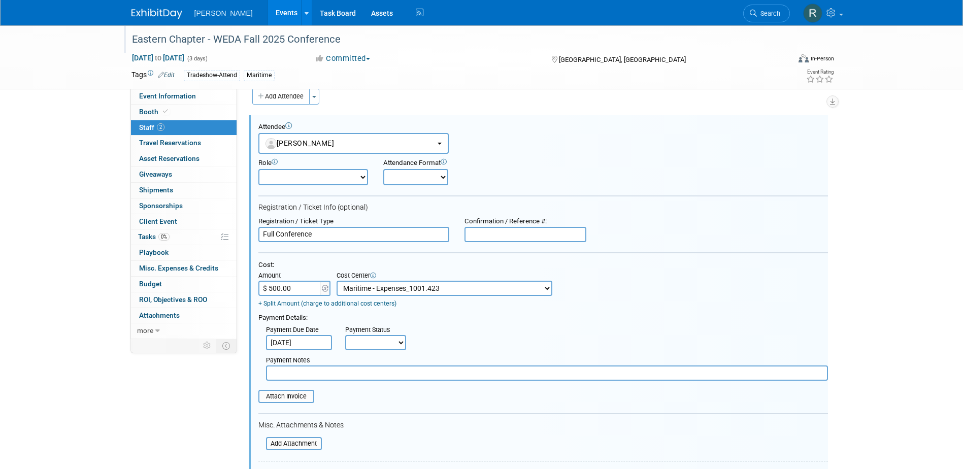
click at [369, 345] on select "Not Paid Yet Partially Paid Paid in Full" at bounding box center [375, 342] width 61 height 15
select select "1"
click at [345, 336] on select "Not Paid Yet Partially Paid Paid in Full" at bounding box center [375, 342] width 61 height 15
click at [366, 371] on input "text" at bounding box center [547, 373] width 562 height 15
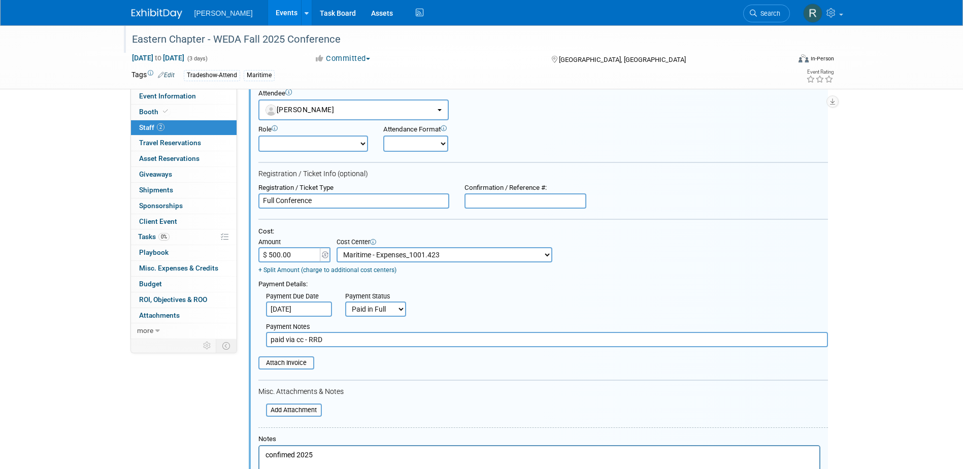
scroll to position [217, 0]
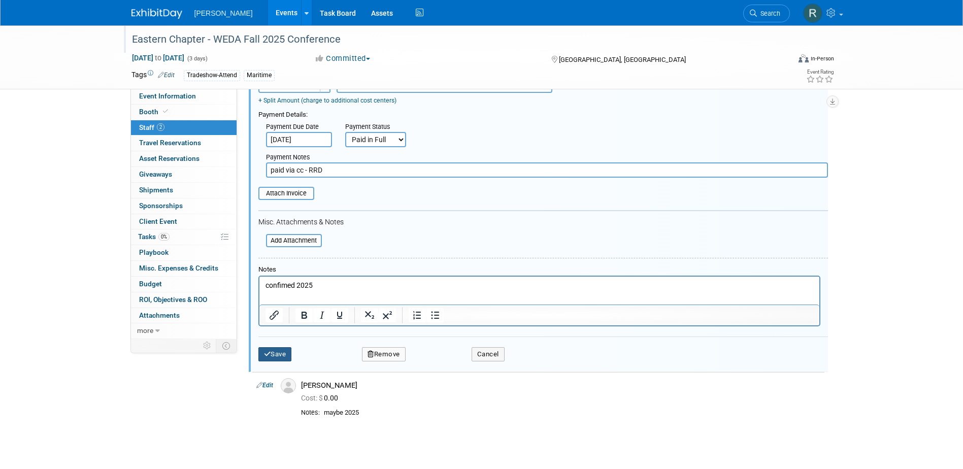
type input "paid via cc - RRD"
click at [286, 356] on button "Save" at bounding box center [275, 354] width 34 height 14
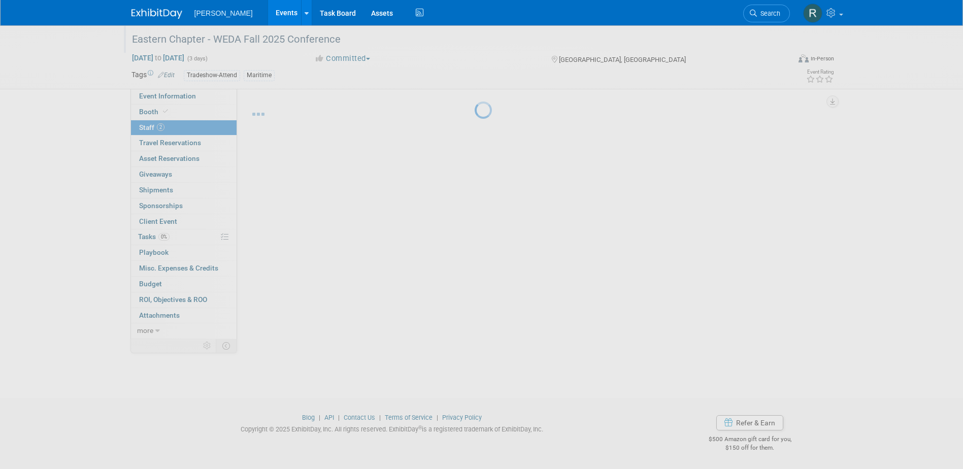
scroll to position [9, 0]
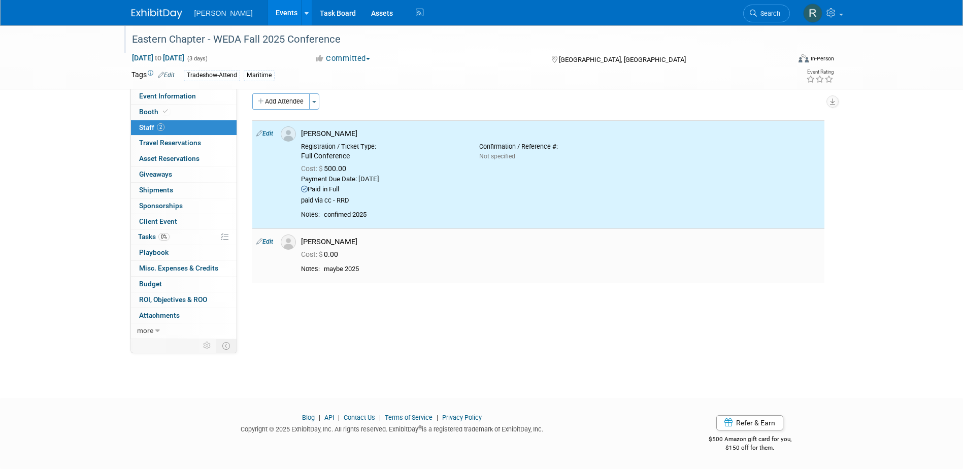
click at [274, 244] on td "Edit" at bounding box center [264, 255] width 24 height 54
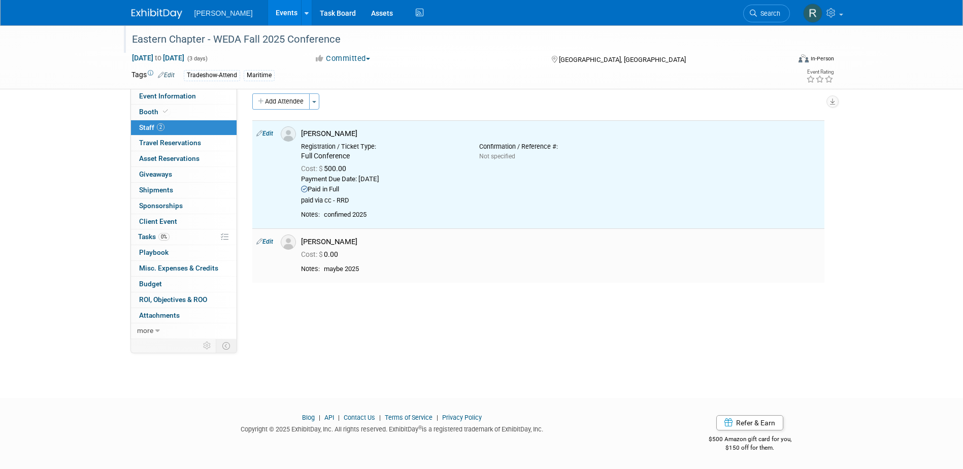
click at [270, 241] on link "Edit" at bounding box center [264, 241] width 17 height 7
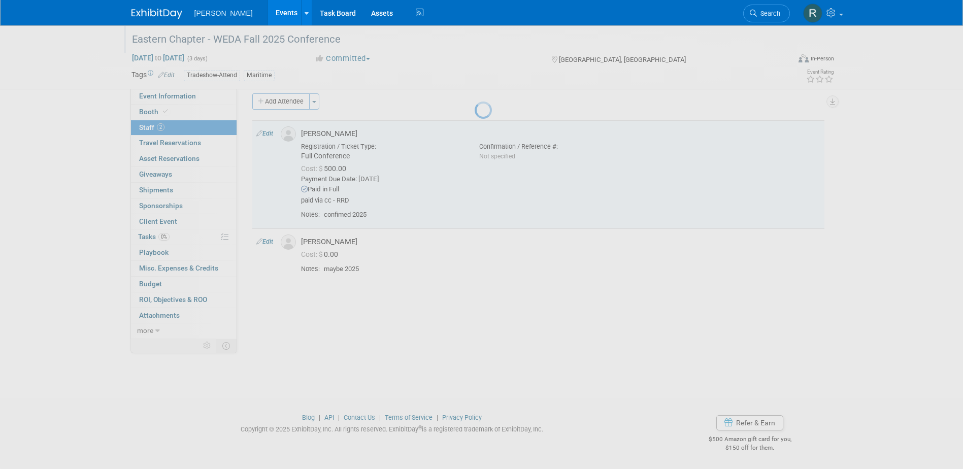
select select "c934cb2b-5aab-4e1b-bfa9-1fe0368eb100"
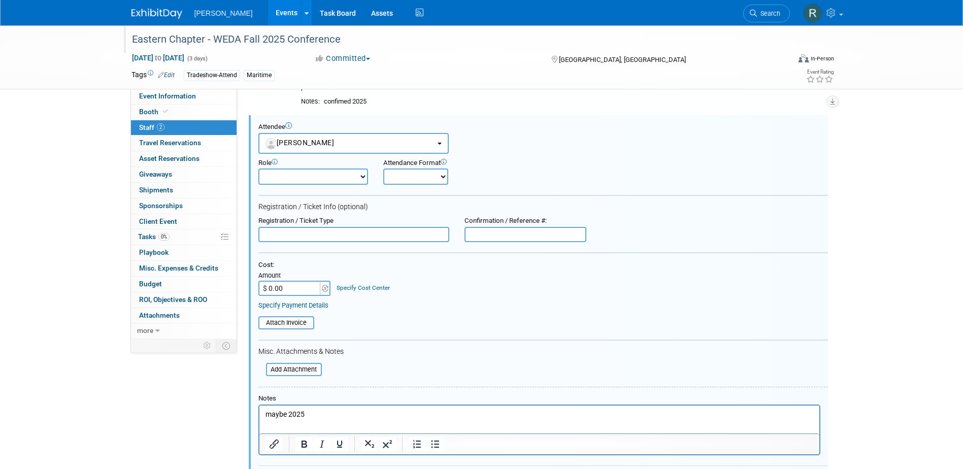
scroll to position [0, 0]
click at [338, 240] on input "text" at bounding box center [353, 234] width 191 height 15
type input "Full Conference"
type input "$ 500.00"
click at [376, 290] on link "Specify Cost Center" at bounding box center [363, 287] width 53 height 7
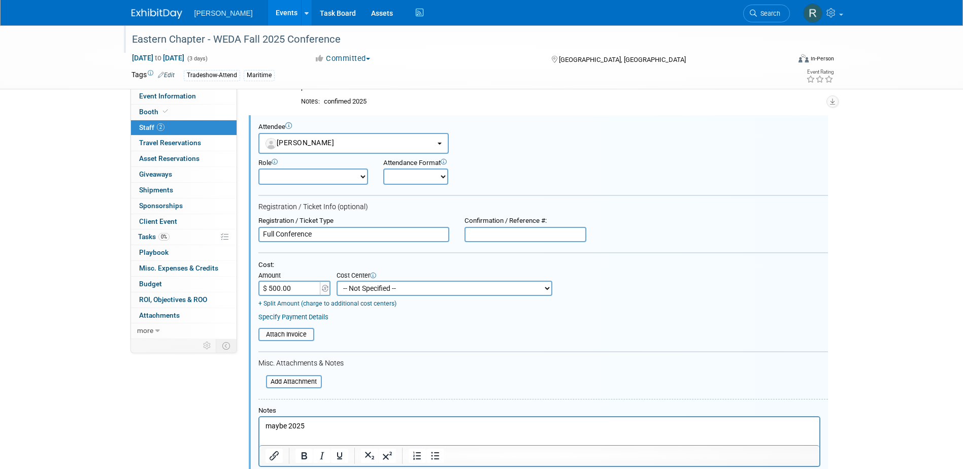
click at [369, 291] on select "-- Not Specified -- Advisory Services - Expenses_1001.502 Aerial Acquisition - …" at bounding box center [445, 288] width 216 height 15
select select "18966249"
click at [337, 281] on select "-- Not Specified -- Advisory Services - Expenses_1001.502 Aerial Acquisition - …" at bounding box center [445, 288] width 216 height 15
click at [322, 319] on link "Specify Payment Details" at bounding box center [293, 317] width 70 height 8
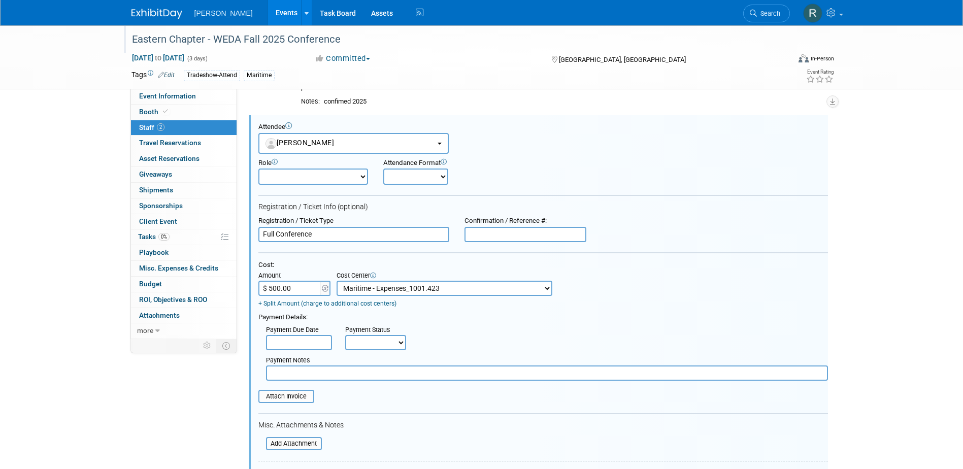
click at [297, 343] on input "text" at bounding box center [299, 342] width 66 height 15
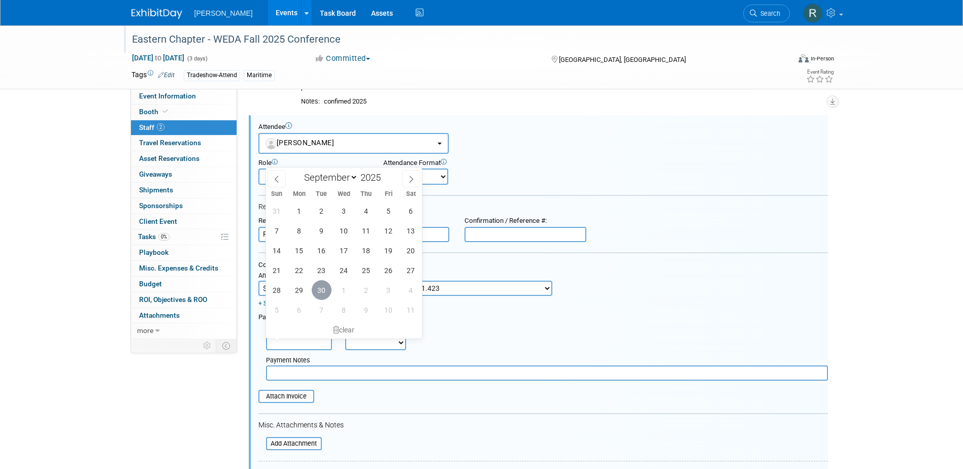
drag, startPoint x: 323, startPoint y: 287, endPoint x: 358, endPoint y: 339, distance: 62.5
click at [322, 286] on span "30" at bounding box center [322, 290] width 20 height 20
type input "[DATE]"
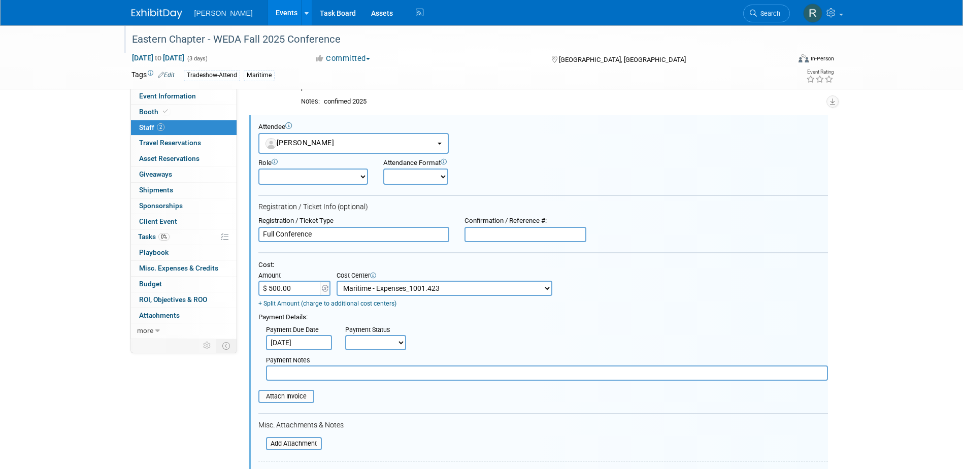
click at [358, 341] on select "Not Paid Yet Partially Paid Paid in Full" at bounding box center [375, 342] width 61 height 15
select select "1"
click at [345, 336] on select "Not Paid Yet Partially Paid Paid in Full" at bounding box center [375, 342] width 61 height 15
click at [355, 371] on input "text" at bounding box center [547, 373] width 562 height 15
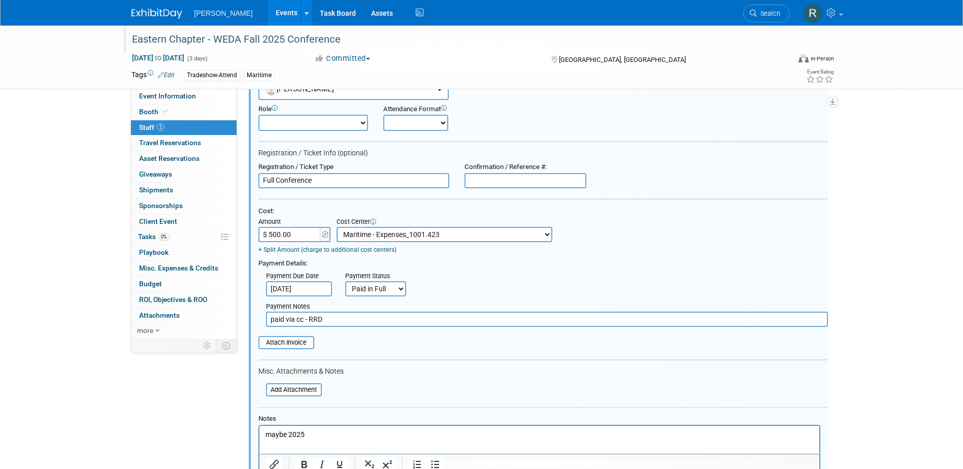
scroll to position [275, 0]
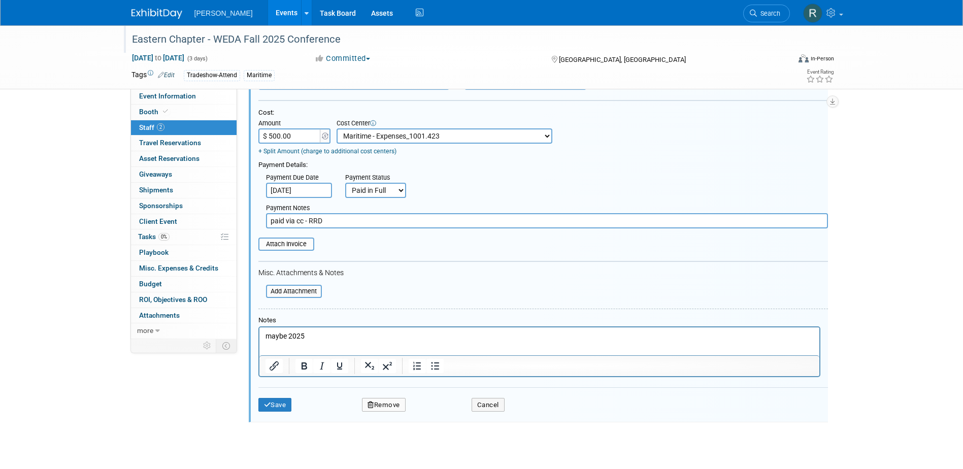
type input "paid via cc - RRD"
drag, startPoint x: 307, startPoint y: 334, endPoint x: 241, endPoint y: 335, distance: 66.0
click at [259, 335] on html "maybe 2025" at bounding box center [539, 334] width 560 height 14
click at [287, 408] on button "Save" at bounding box center [275, 405] width 34 height 14
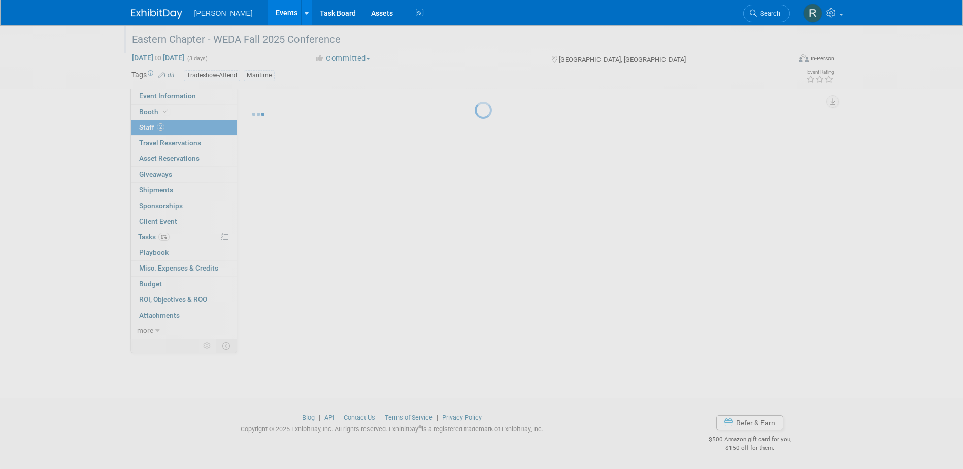
scroll to position [9, 0]
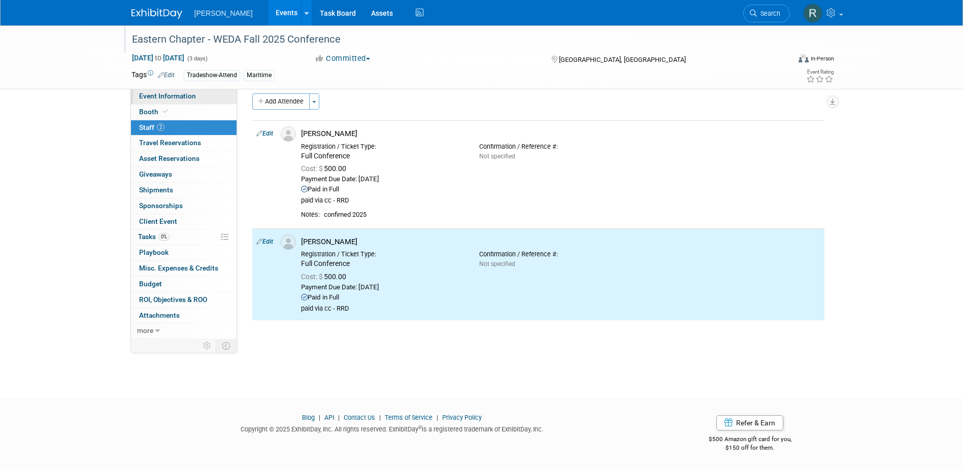
click at [173, 97] on span "Event Information" at bounding box center [167, 96] width 57 height 8
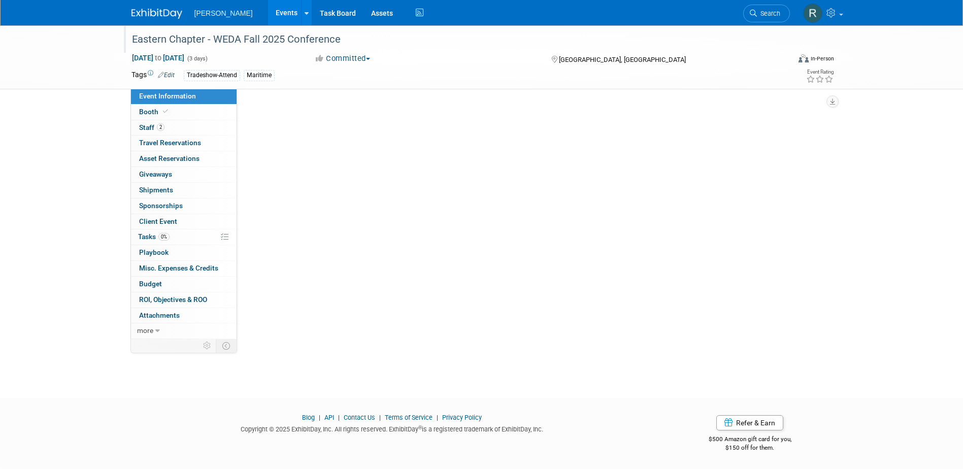
scroll to position [0, 0]
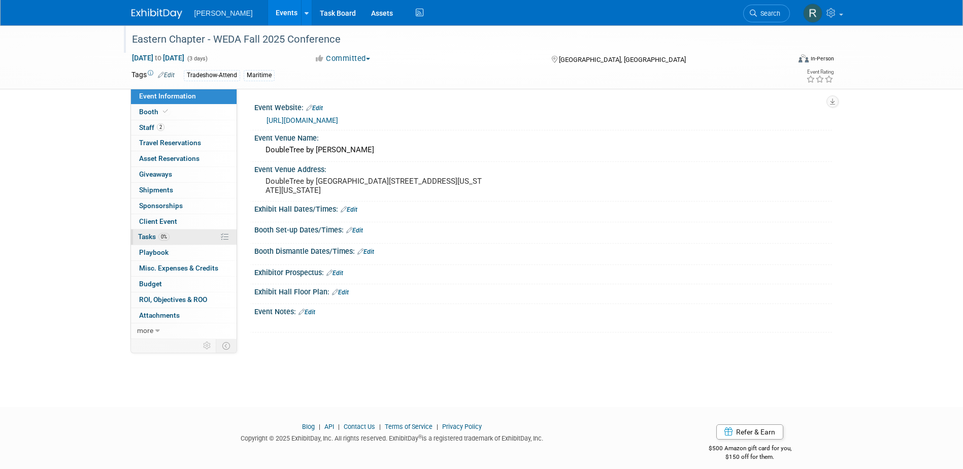
click at [157, 238] on span "Tasks 0%" at bounding box center [153, 237] width 31 height 8
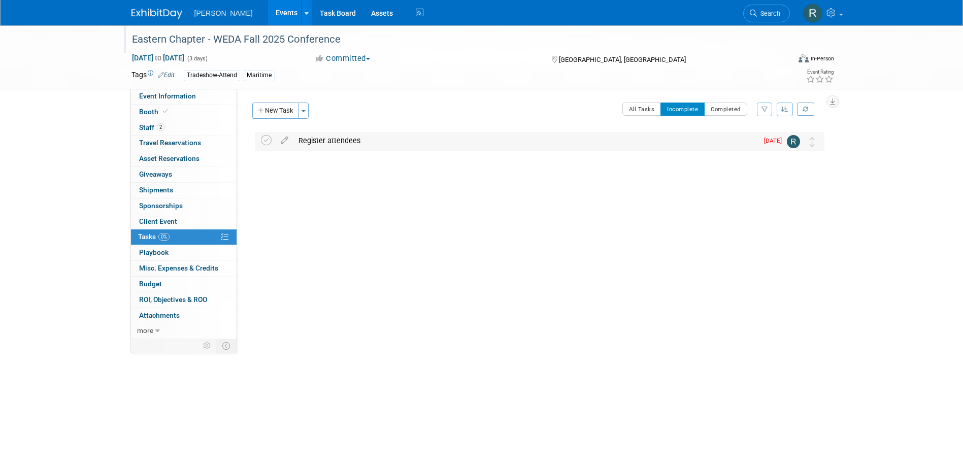
click at [313, 139] on div "Register attendees" at bounding box center [525, 140] width 465 height 17
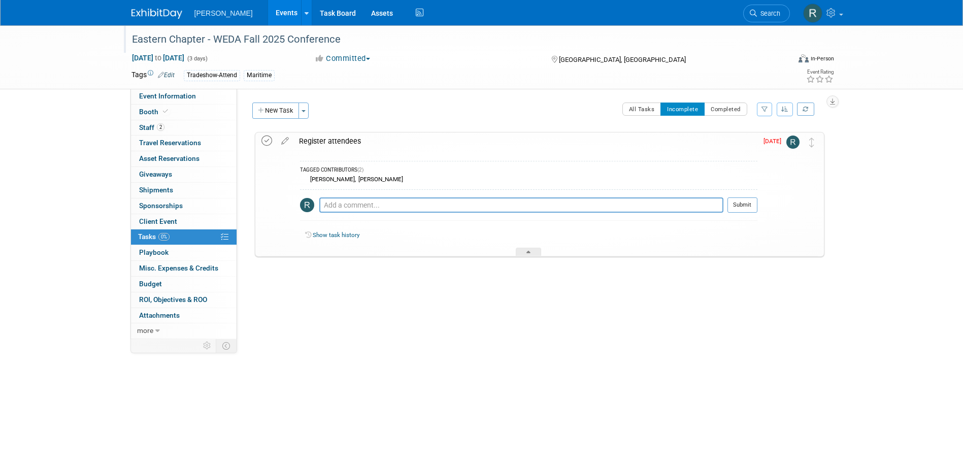
click at [267, 142] on icon at bounding box center [266, 141] width 11 height 11
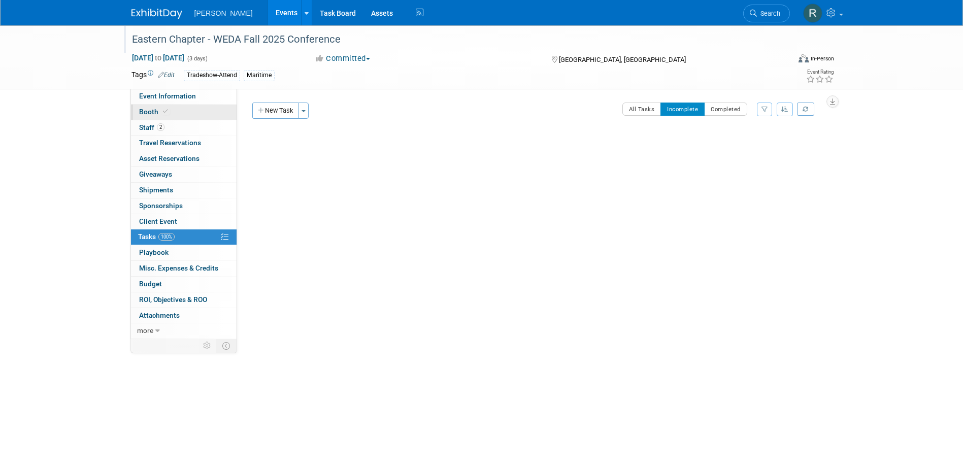
click at [172, 109] on link "Booth" at bounding box center [184, 112] width 106 height 15
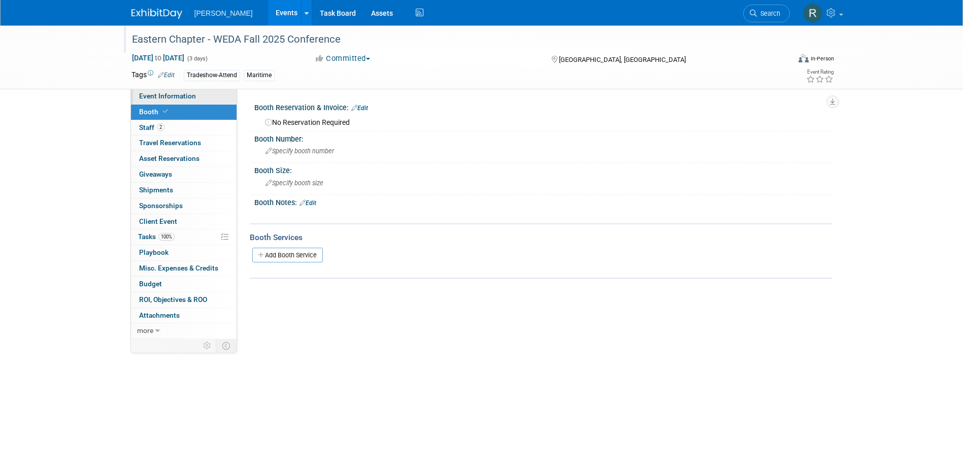
click at [176, 94] on span "Event Information" at bounding box center [167, 96] width 57 height 8
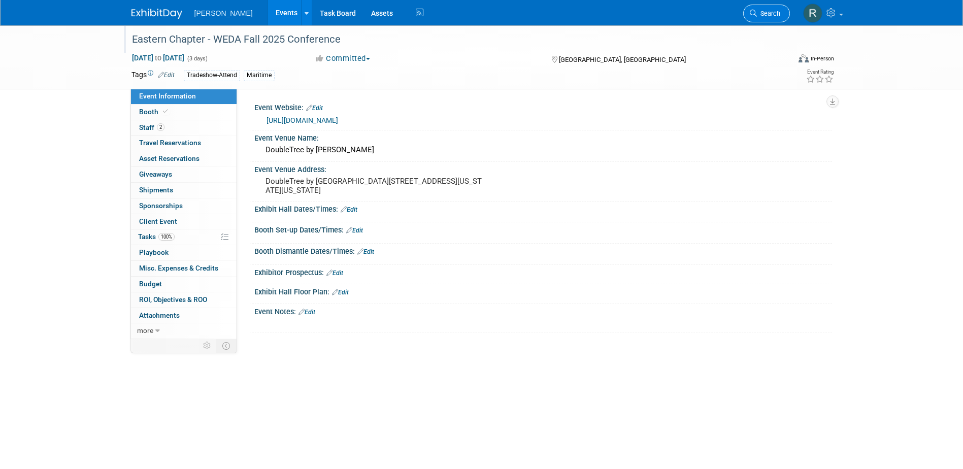
click at [762, 13] on span "Search" at bounding box center [768, 14] width 23 height 8
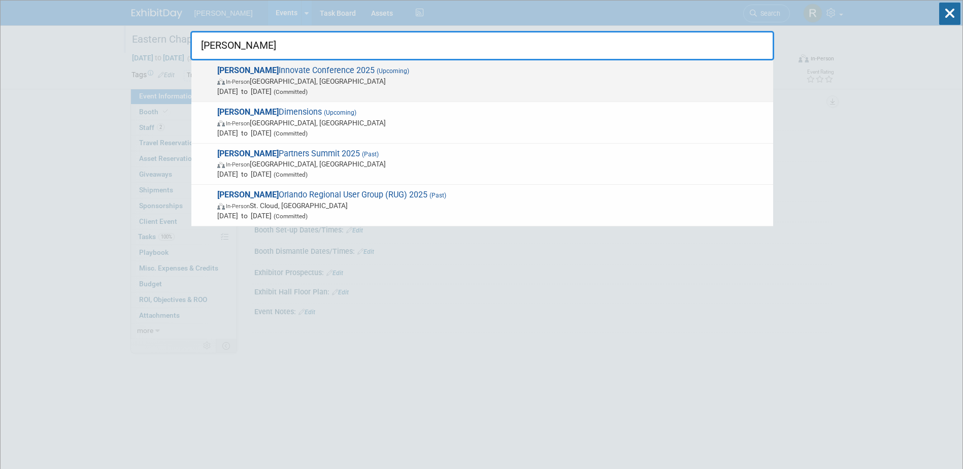
type input "Trimble"
click at [317, 83] on span "In-Person Salt Lake City, UT" at bounding box center [492, 81] width 551 height 10
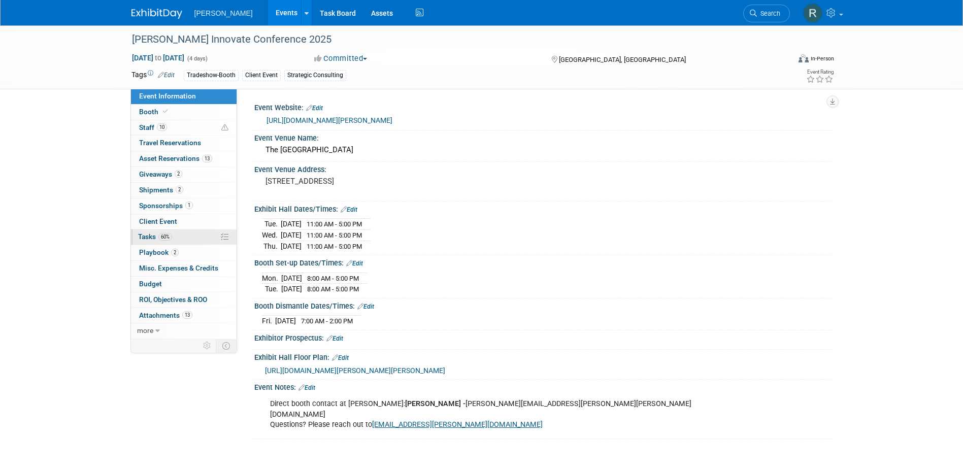
click at [149, 234] on span "Tasks 60%" at bounding box center [155, 237] width 34 height 8
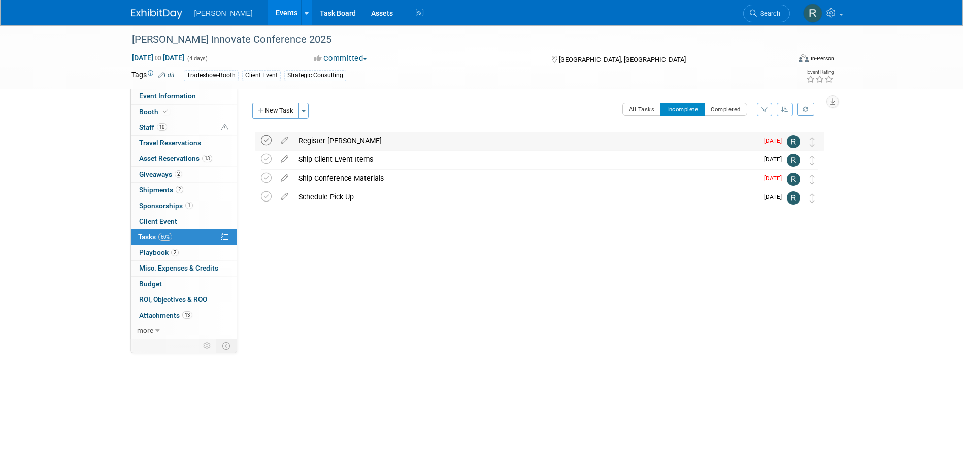
click at [267, 138] on icon at bounding box center [266, 140] width 11 height 11
click at [284, 161] on icon at bounding box center [285, 157] width 18 height 13
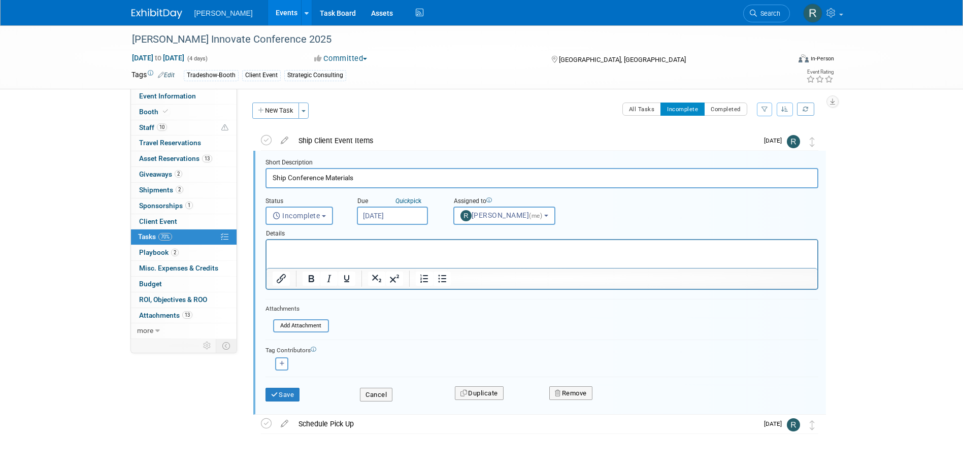
scroll to position [2, 0]
click at [402, 215] on input "[DATE]" at bounding box center [392, 214] width 71 height 18
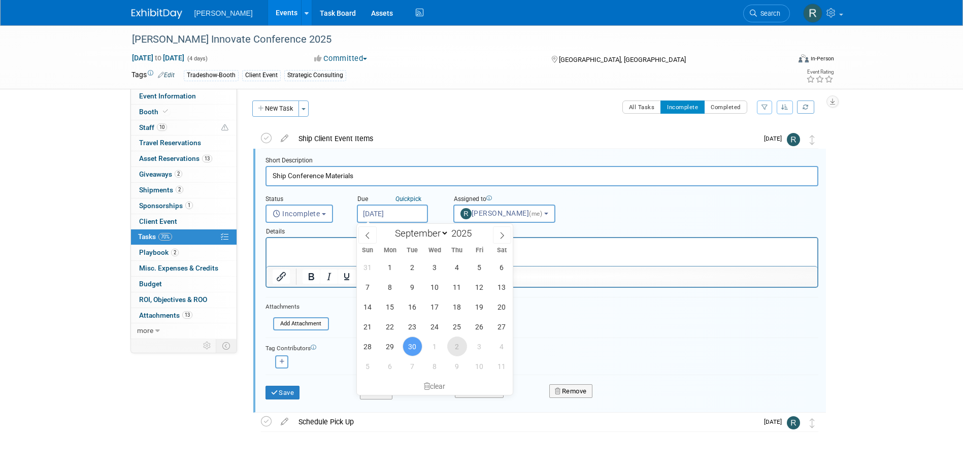
click at [457, 349] on span "2" at bounding box center [457, 347] width 20 height 20
type input "[DATE]"
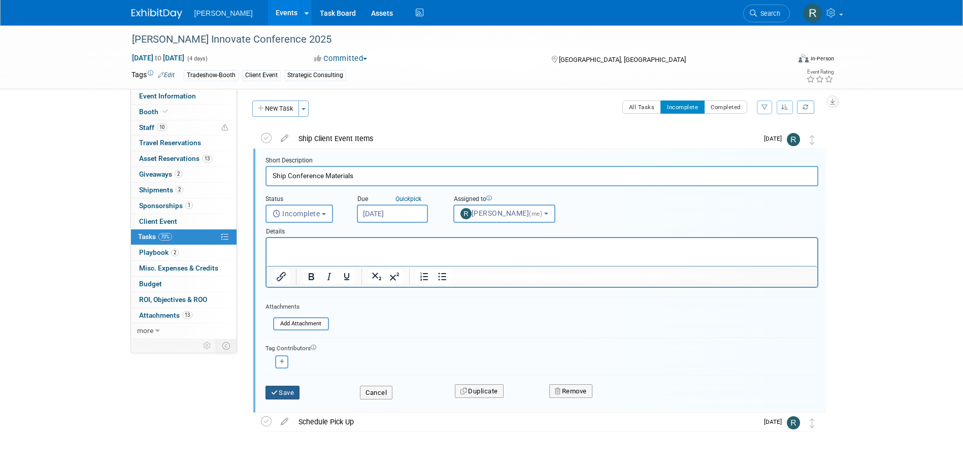
click at [286, 390] on button "Save" at bounding box center [283, 393] width 35 height 14
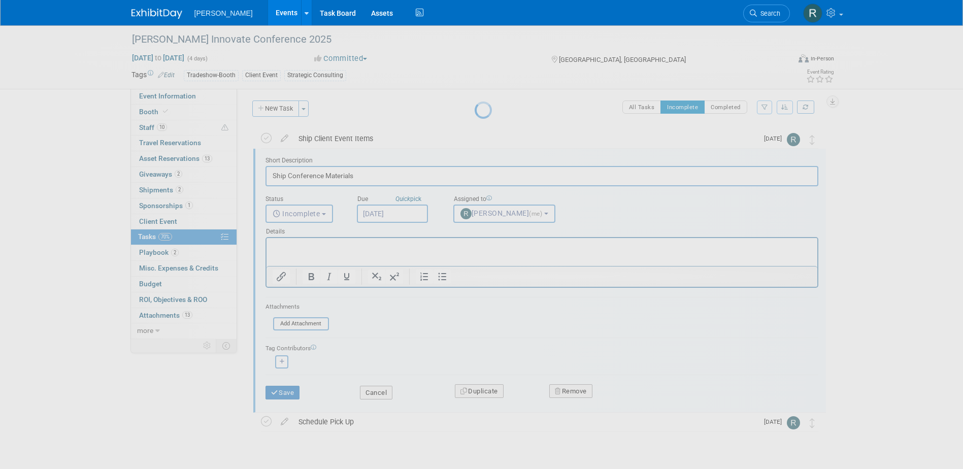
scroll to position [0, 0]
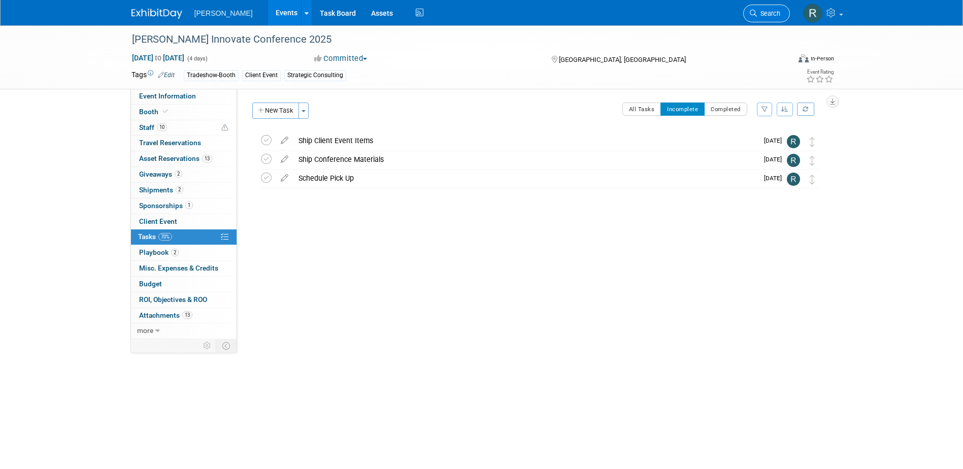
click at [757, 13] on span "Search" at bounding box center [768, 14] width 23 height 8
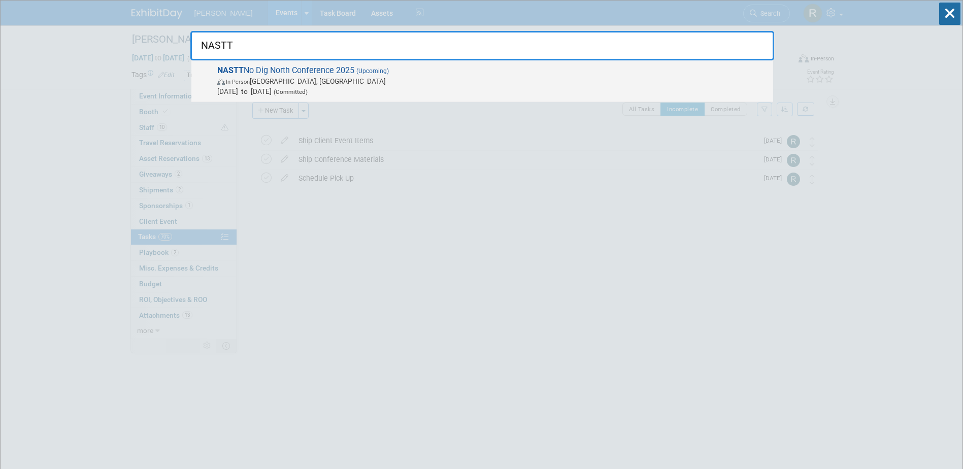
type input "NASTT"
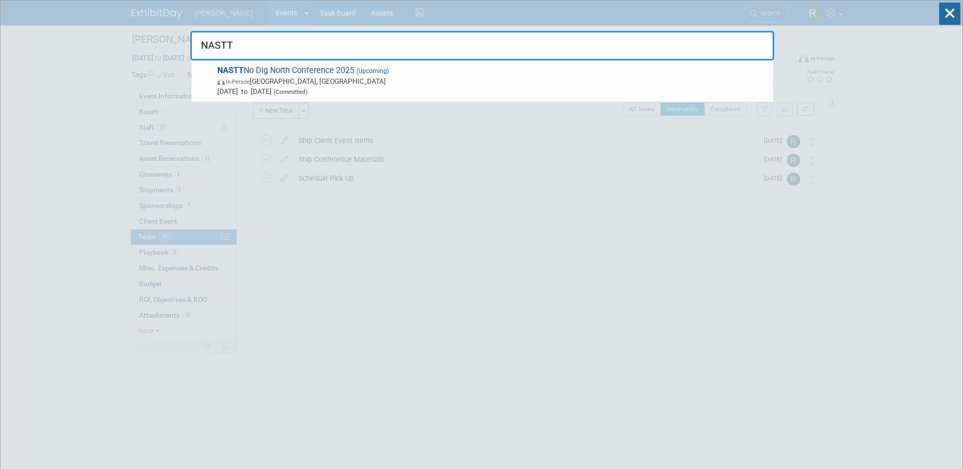
drag, startPoint x: 366, startPoint y: 75, endPoint x: 348, endPoint y: 77, distance: 17.4
click at [365, 75] on span "NASTT No Dig North Conference 2025 (Upcoming) In-Person [GEOGRAPHIC_DATA], [GEO…" at bounding box center [491, 80] width 554 height 31
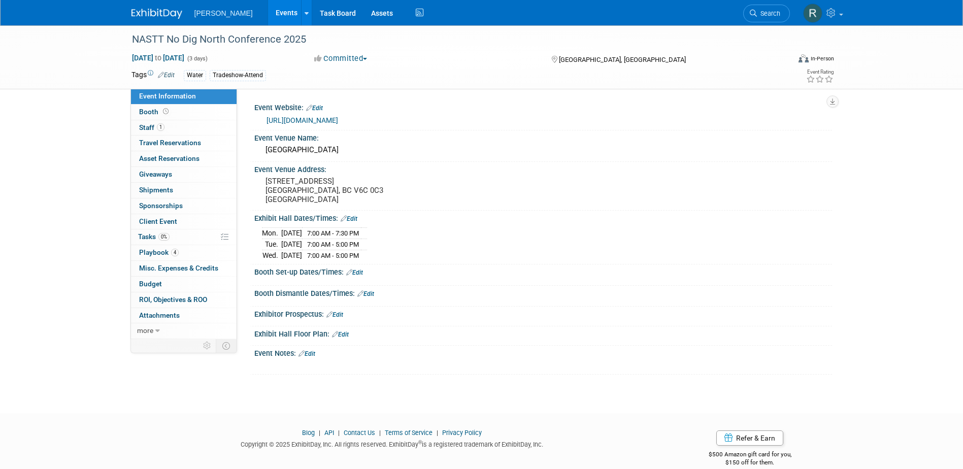
click at [297, 119] on link "https://nastt.org/no-dig-north/" at bounding box center [303, 120] width 72 height 8
click at [159, 236] on span "0%" at bounding box center [163, 237] width 11 height 8
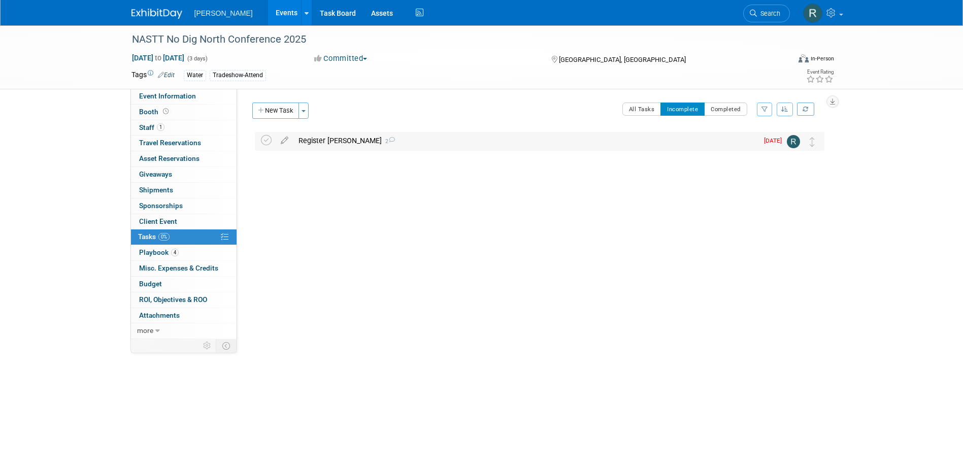
click at [322, 144] on div "Register Mark Wade 2" at bounding box center [525, 140] width 465 height 17
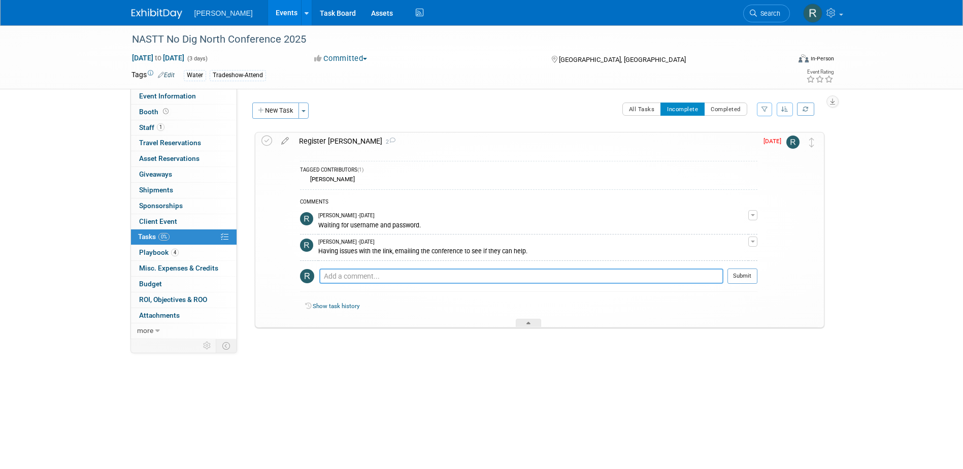
click at [332, 273] on textarea at bounding box center [521, 276] width 404 height 15
type textarea "Followed up again and called, left vm."
click at [742, 277] on button "Submit" at bounding box center [743, 276] width 30 height 15
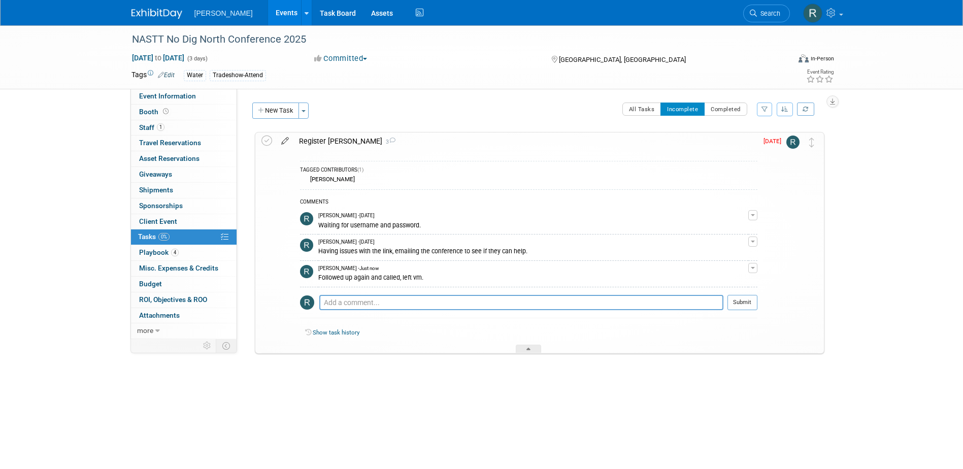
click at [285, 140] on icon at bounding box center [285, 139] width 18 height 13
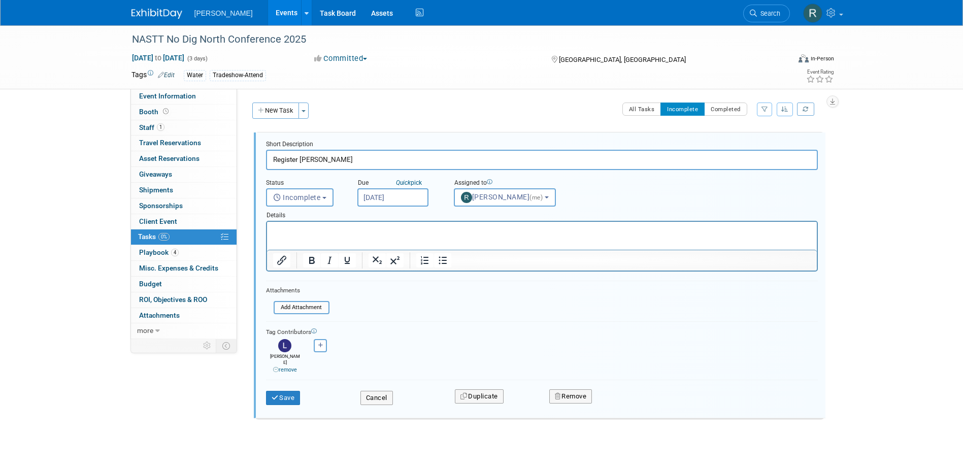
click at [418, 196] on input "[DATE]" at bounding box center [392, 197] width 71 height 18
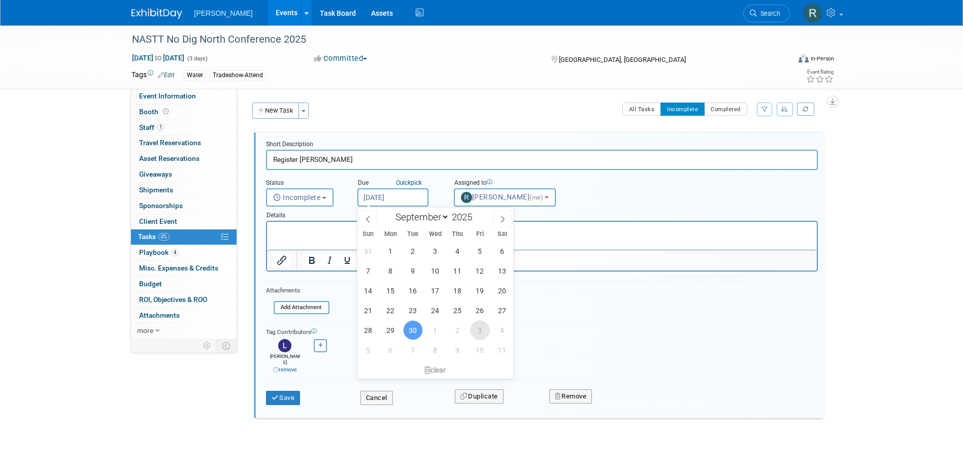
click at [486, 329] on span "3" at bounding box center [480, 330] width 20 height 20
type input "Oct 3, 2025"
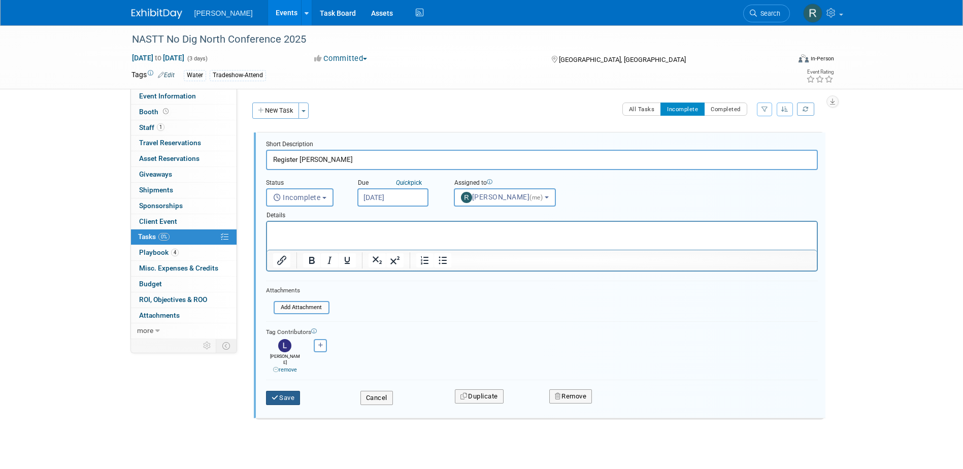
click at [284, 392] on button "Save" at bounding box center [283, 398] width 35 height 14
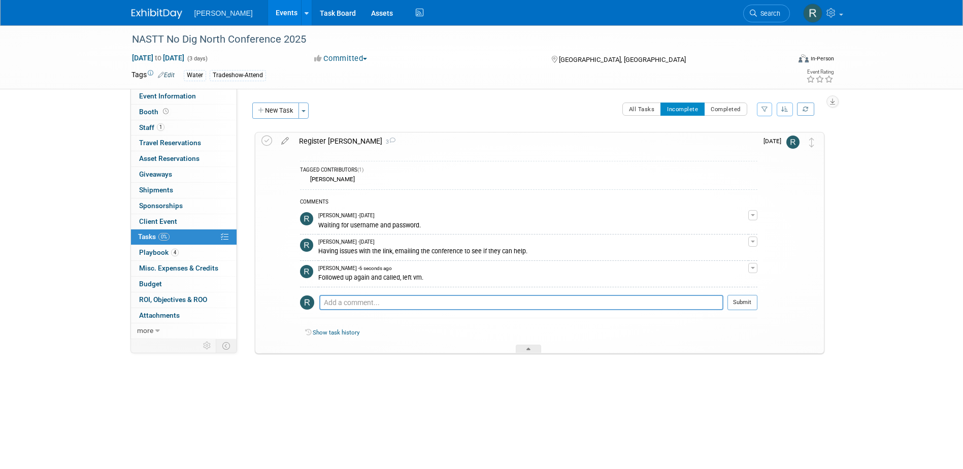
drag, startPoint x: 771, startPoint y: 11, endPoint x: 754, endPoint y: 18, distance: 17.5
click at [771, 11] on span "Search" at bounding box center [768, 14] width 23 height 8
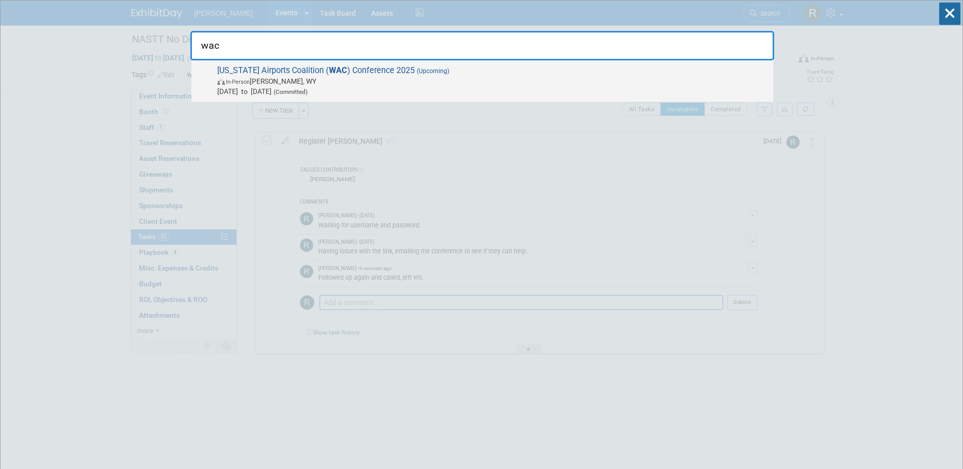
type input "wac"
click at [272, 84] on span "In-Person Jackson, WY" at bounding box center [492, 81] width 551 height 10
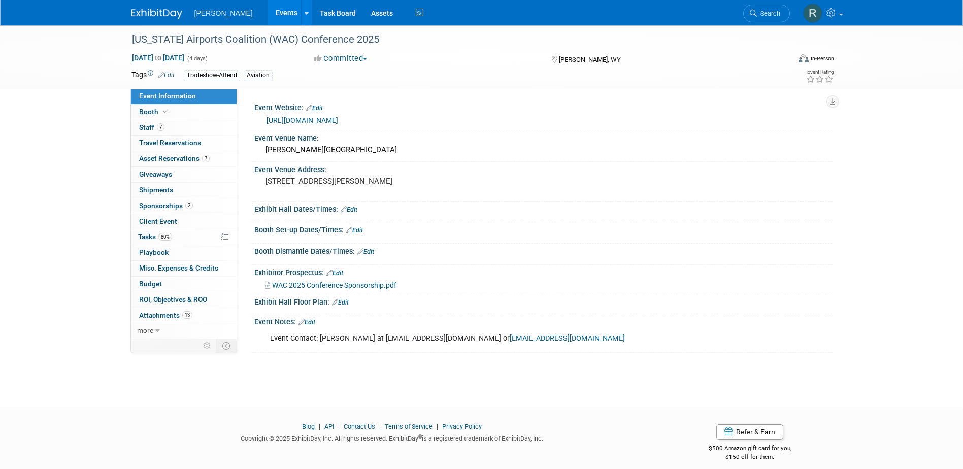
click at [314, 119] on link "[URL][DOMAIN_NAME]" at bounding box center [303, 120] width 72 height 8
click at [155, 236] on span "Tasks 80%" at bounding box center [155, 237] width 34 height 8
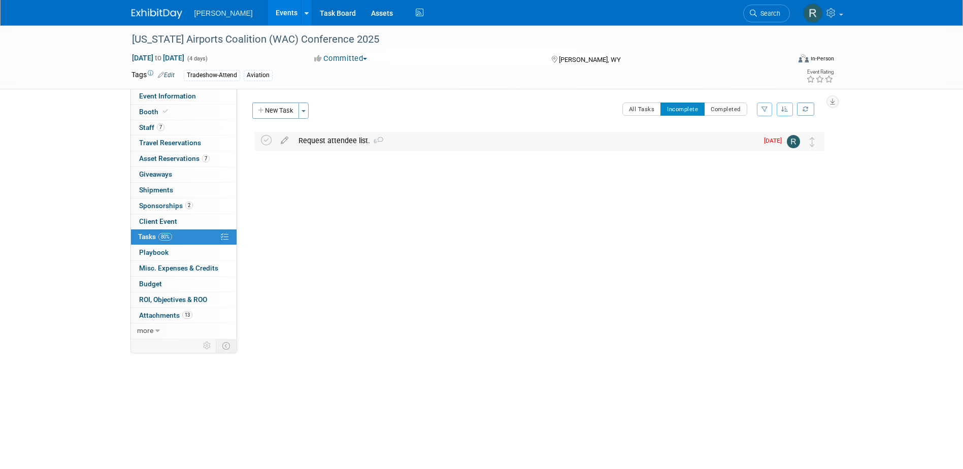
click at [348, 141] on div "Request attendee list. 6" at bounding box center [525, 140] width 465 height 17
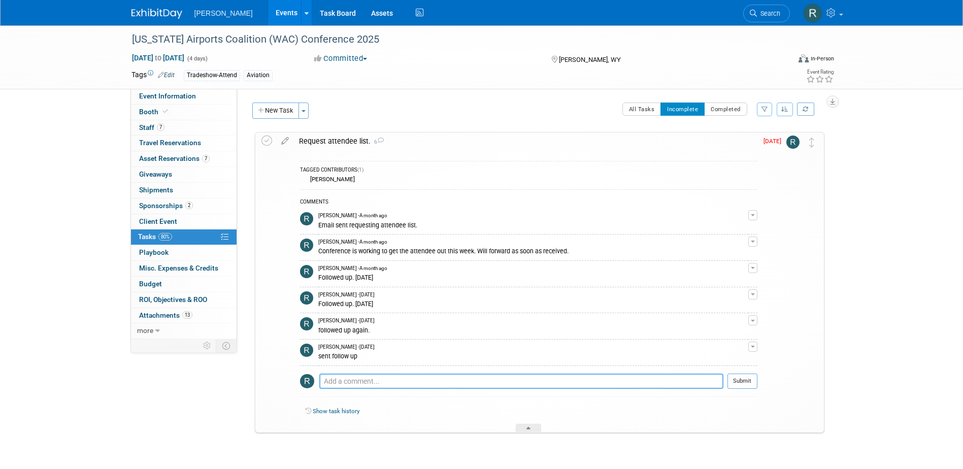
click at [355, 380] on textarea at bounding box center [521, 381] width 404 height 15
paste textarea "[URL][DOMAIN_NAME][DOMAIN_NAME][DATE]"
type textarea "Finally got it!!! Here's the link: [URL][DOMAIN_NAME][DOMAIN_NAME][DATE]"
click at [740, 379] on button "Submit" at bounding box center [743, 381] width 30 height 15
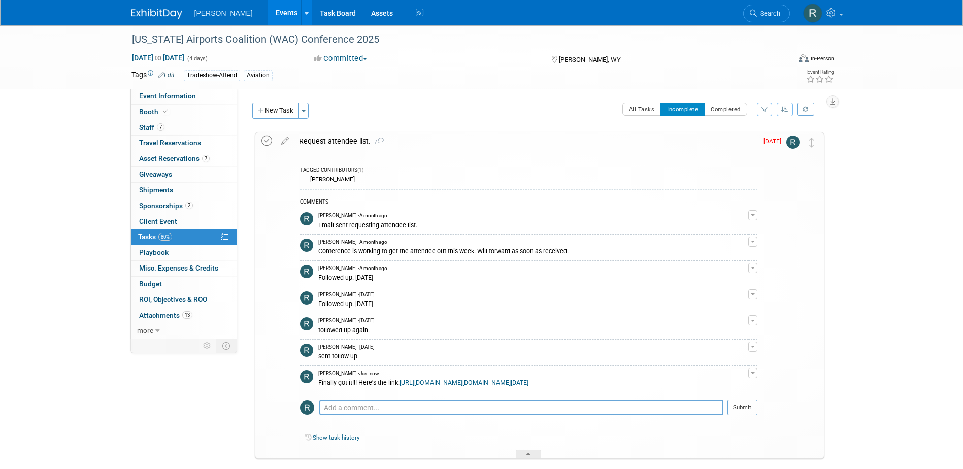
click at [267, 144] on icon at bounding box center [266, 141] width 11 height 11
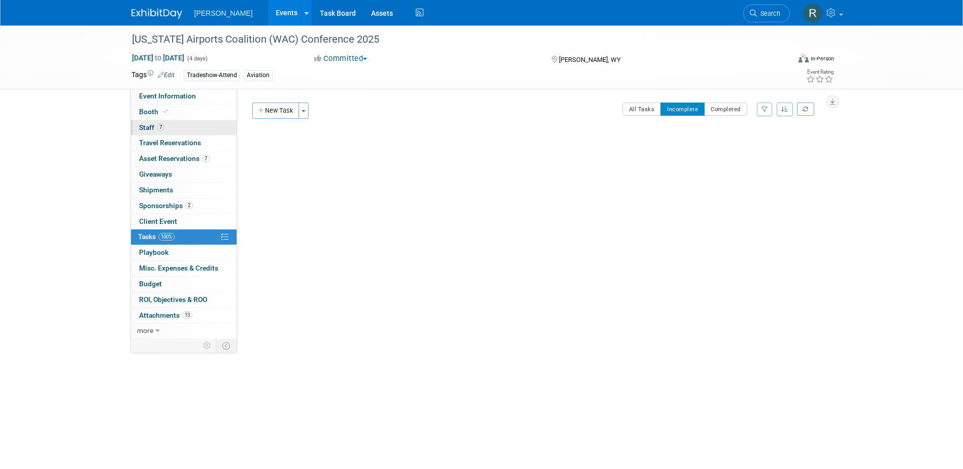
click at [188, 128] on link "7 Staff 7" at bounding box center [184, 127] width 106 height 15
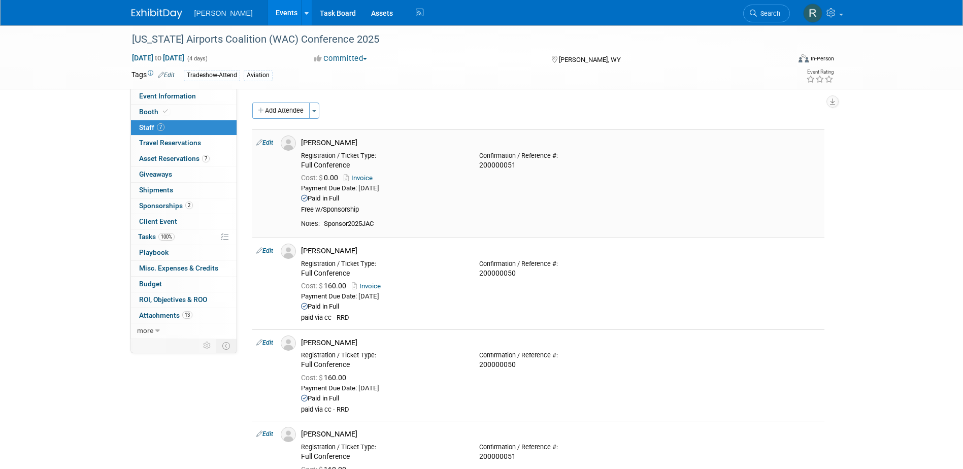
click at [619, 221] on div "Sponsor2025JAC" at bounding box center [572, 224] width 497 height 9
click at [762, 11] on span "Search" at bounding box center [768, 14] width 23 height 8
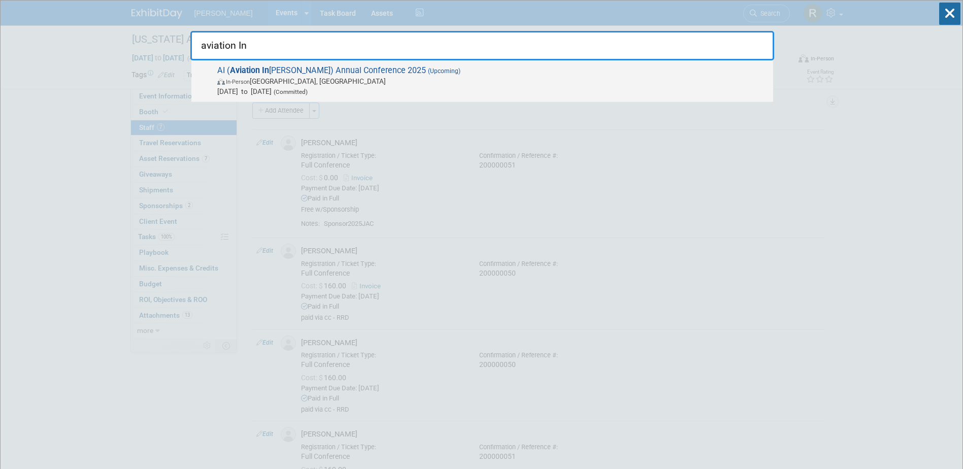
type input "aviation In"
click at [402, 86] on span "[DATE] to [DATE] (Committed)" at bounding box center [492, 91] width 551 height 10
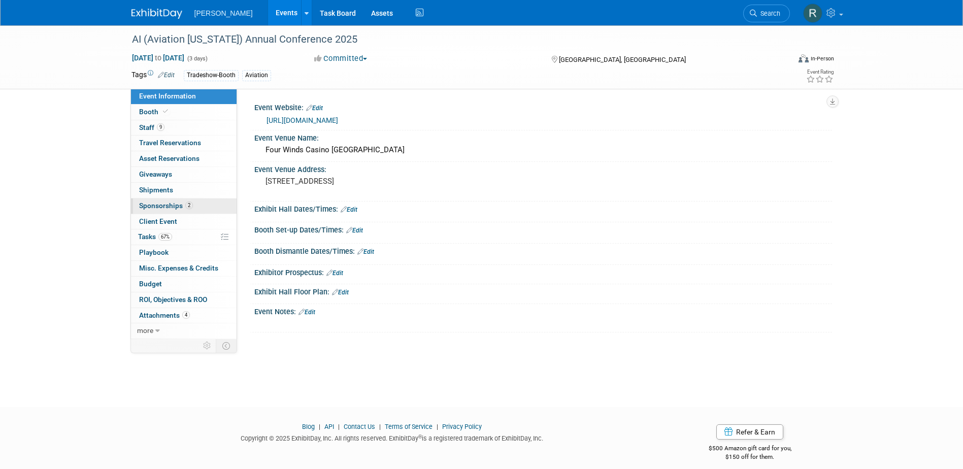
click at [182, 200] on link "2 Sponsorships 2" at bounding box center [184, 206] width 106 height 15
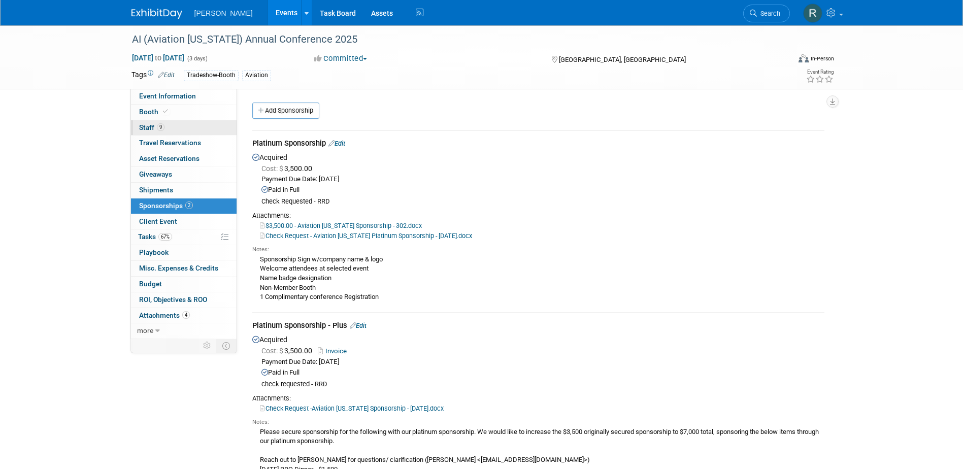
click at [162, 129] on span "9" at bounding box center [161, 127] width 8 height 8
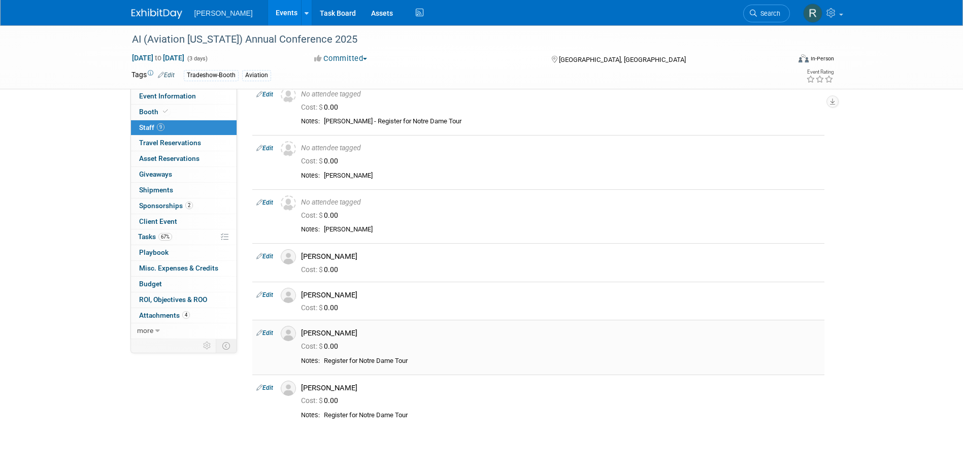
scroll to position [203, 0]
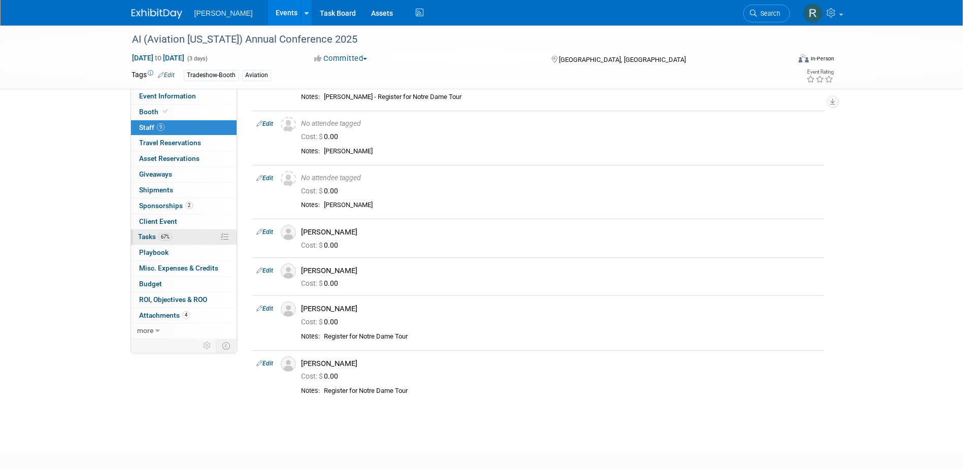
click at [152, 237] on span "Tasks 67%" at bounding box center [155, 237] width 34 height 8
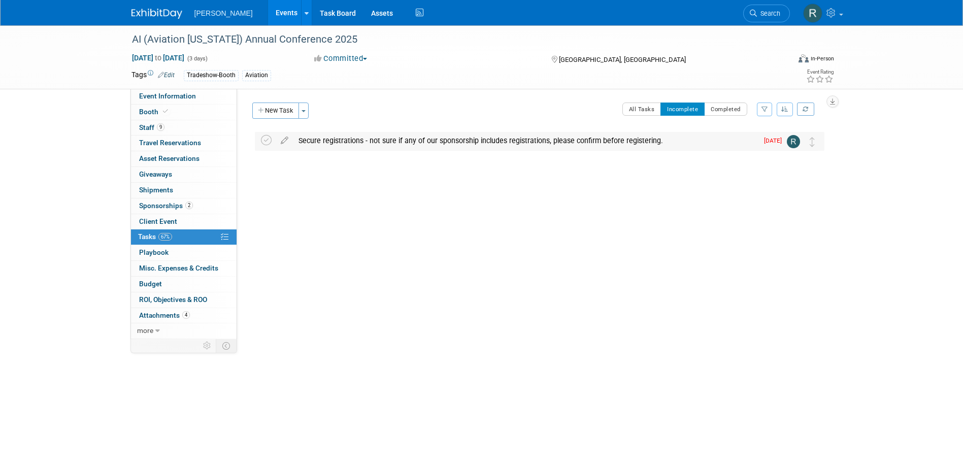
click at [358, 144] on div "Secure registrations - not sure if any of our sponsorship includes registration…" at bounding box center [525, 140] width 465 height 17
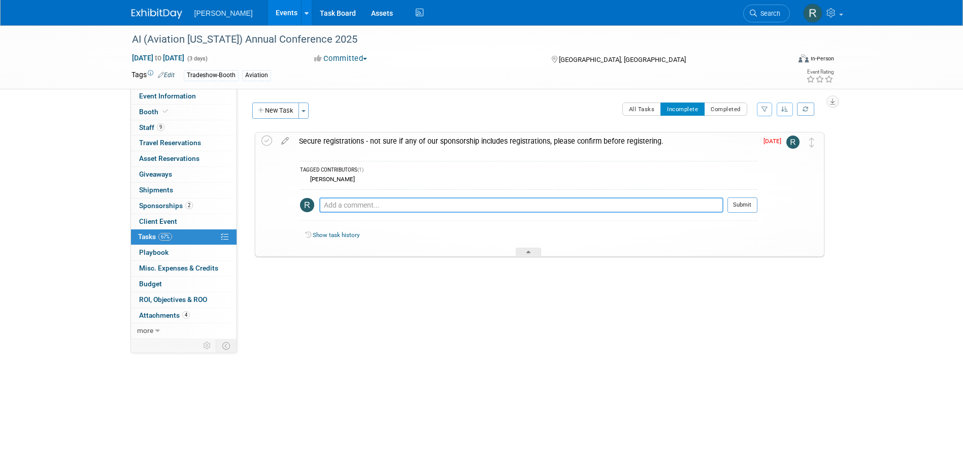
click at [363, 205] on textarea at bounding box center [521, 204] width 404 height 15
type textarea "Lindsey - we get 1 free w/sponsorship. Who would you like that to go towards?"
click at [744, 207] on button "Submit" at bounding box center [743, 204] width 30 height 15
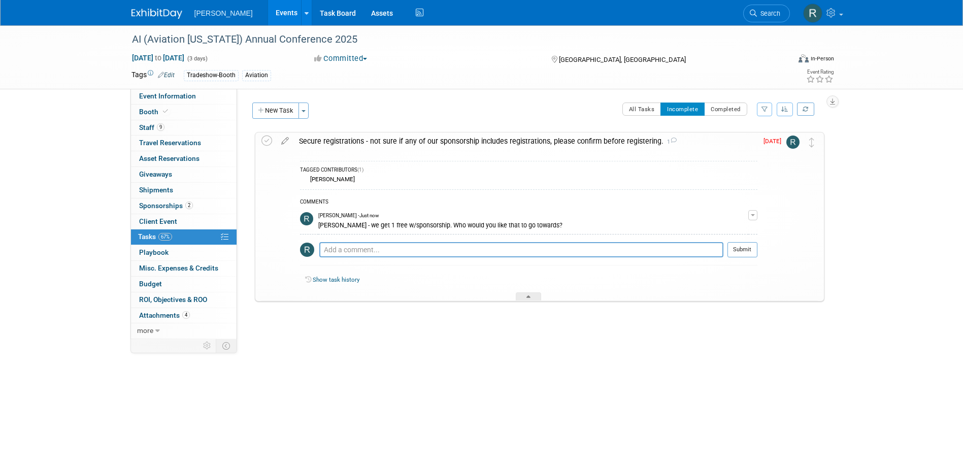
click at [170, 209] on span "Sponsorships 2" at bounding box center [166, 206] width 54 height 8
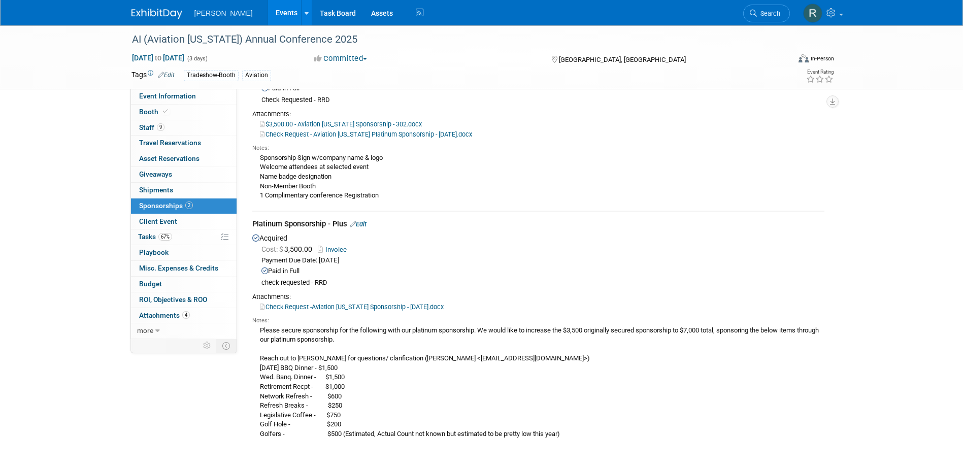
scroll to position [152, 0]
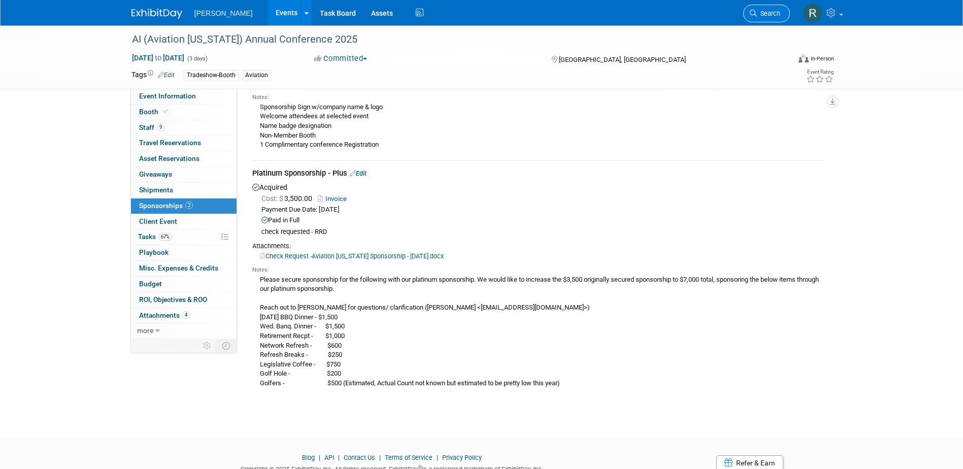
click at [771, 17] on link "Search" at bounding box center [766, 14] width 47 height 18
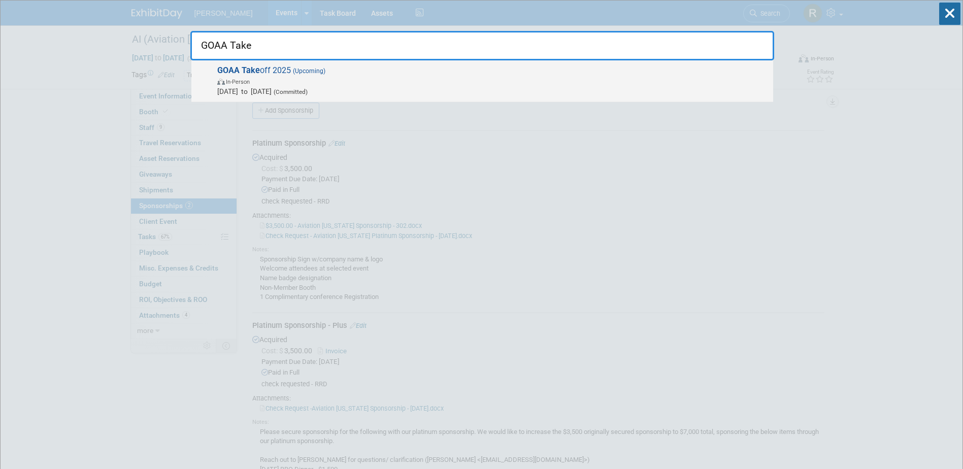
type input "GOAA Take"
click at [269, 79] on span "In-Person" at bounding box center [492, 81] width 551 height 10
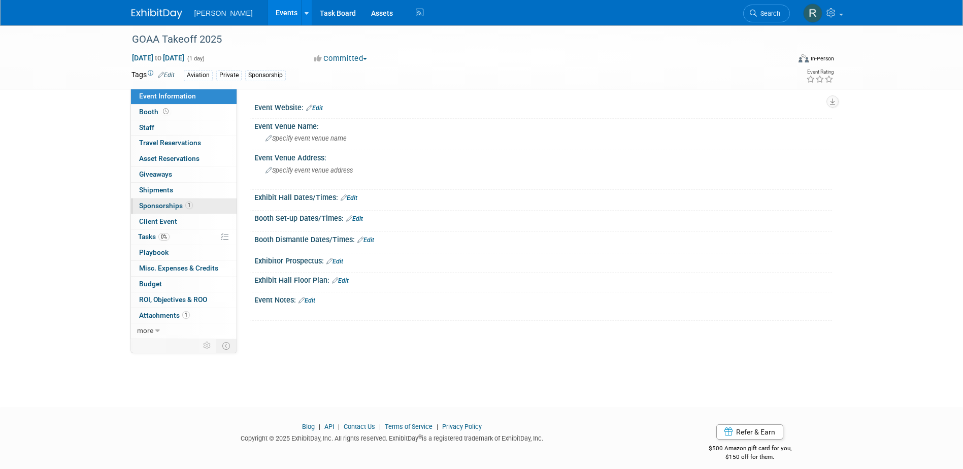
click at [156, 207] on span "Sponsorships 1" at bounding box center [166, 206] width 54 height 8
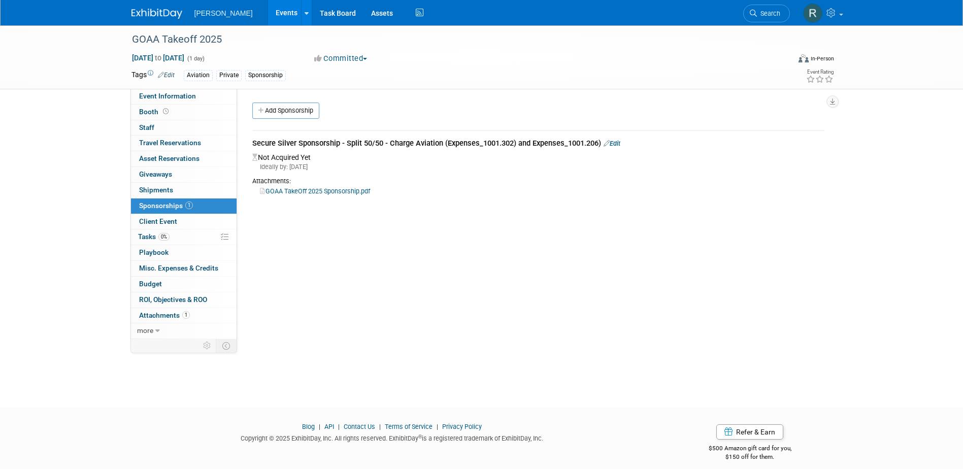
click at [321, 188] on link "GOAA TakeOff 2025 Sponsorship.pdf" at bounding box center [315, 191] width 110 height 8
click at [156, 238] on span "Tasks 0%" at bounding box center [153, 237] width 31 height 8
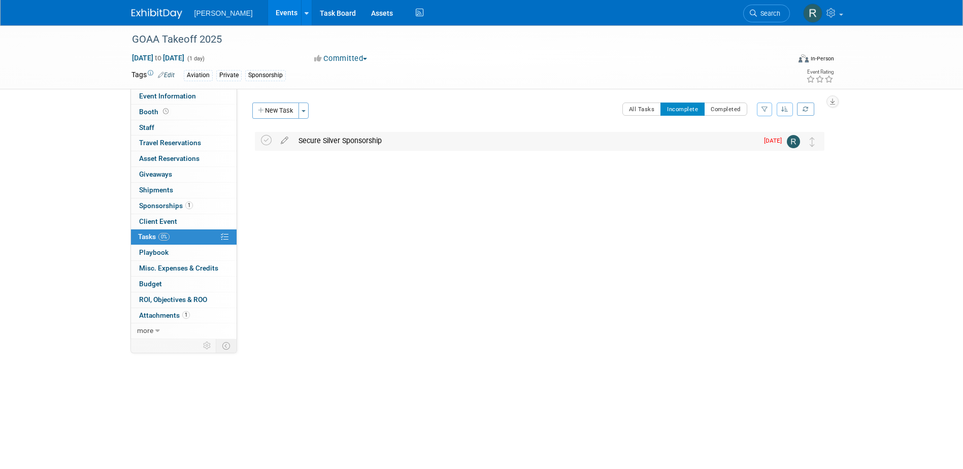
click at [341, 141] on div "Secure Silver Sponsorship" at bounding box center [525, 140] width 465 height 17
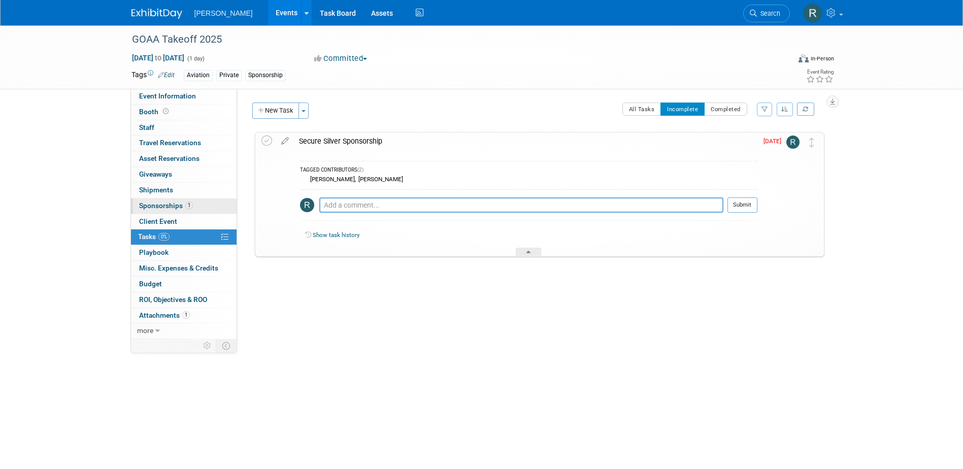
click at [174, 205] on span "Sponsorships 1" at bounding box center [166, 206] width 54 height 8
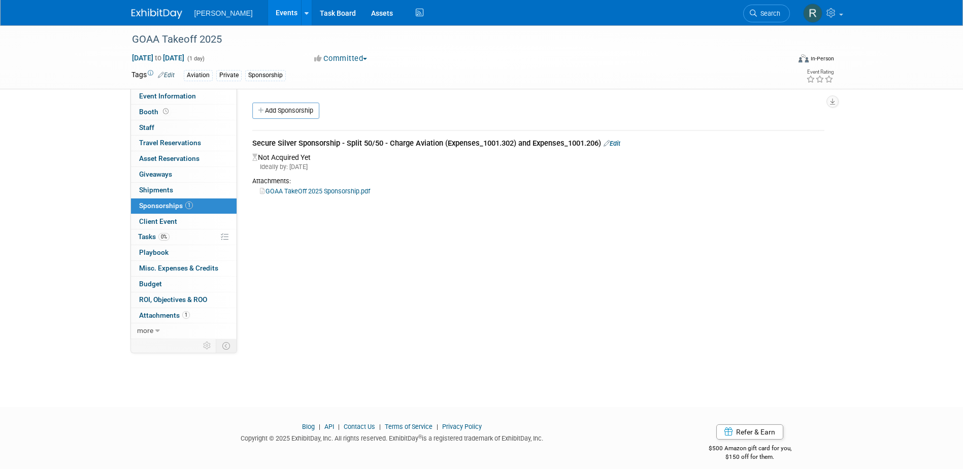
click at [326, 191] on link "GOAA TakeOff 2025 Sponsorship.pdf" at bounding box center [315, 191] width 110 height 8
click at [144, 238] on span "Tasks 0%" at bounding box center [153, 237] width 31 height 8
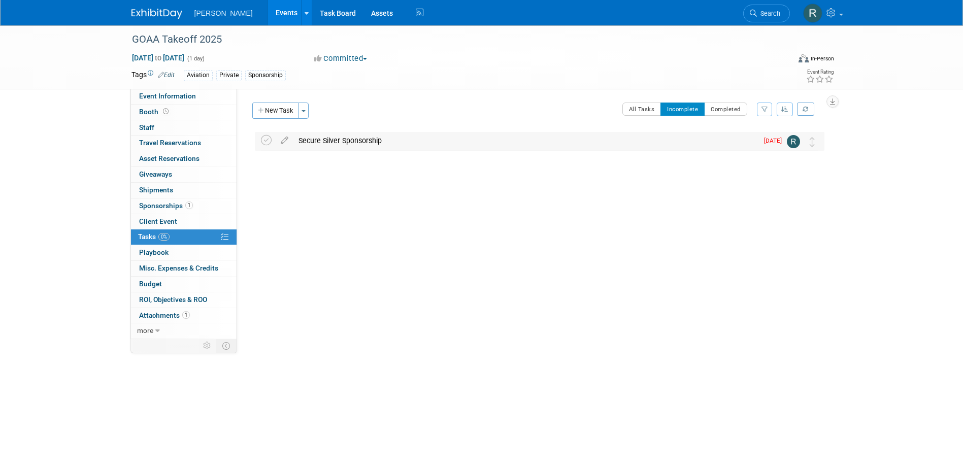
click at [337, 142] on div "Secure Silver Sponsorship" at bounding box center [525, 140] width 465 height 17
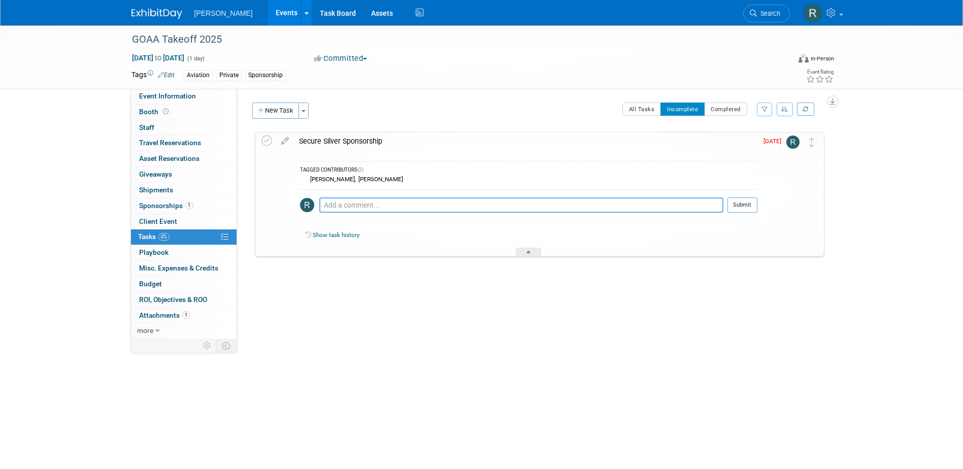
click at [346, 202] on textarea at bounding box center [521, 204] width 404 height 15
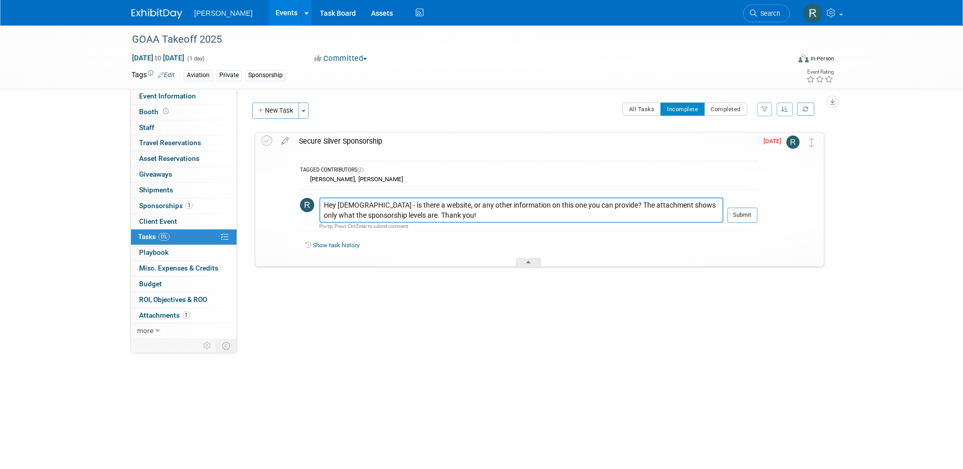
type textarea "Hey Ladies - is there a website, or any other information on this one you can p…"
drag, startPoint x: 751, startPoint y: 217, endPoint x: 763, endPoint y: 203, distance: 18.1
click at [751, 217] on button "Submit" at bounding box center [743, 215] width 30 height 15
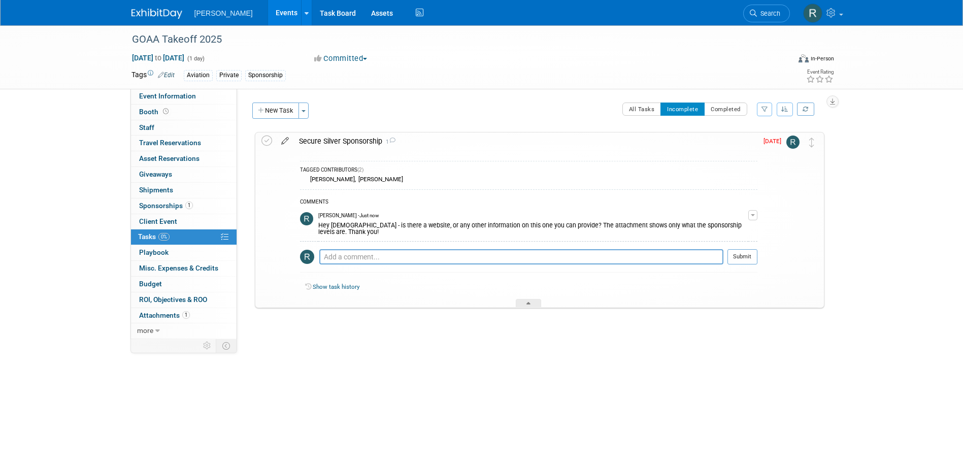
click at [288, 141] on icon at bounding box center [285, 139] width 18 height 13
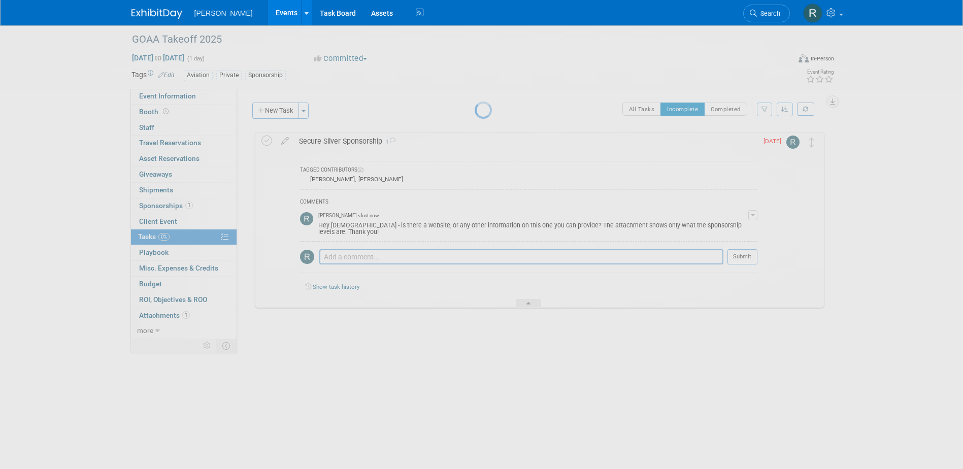
select select "8"
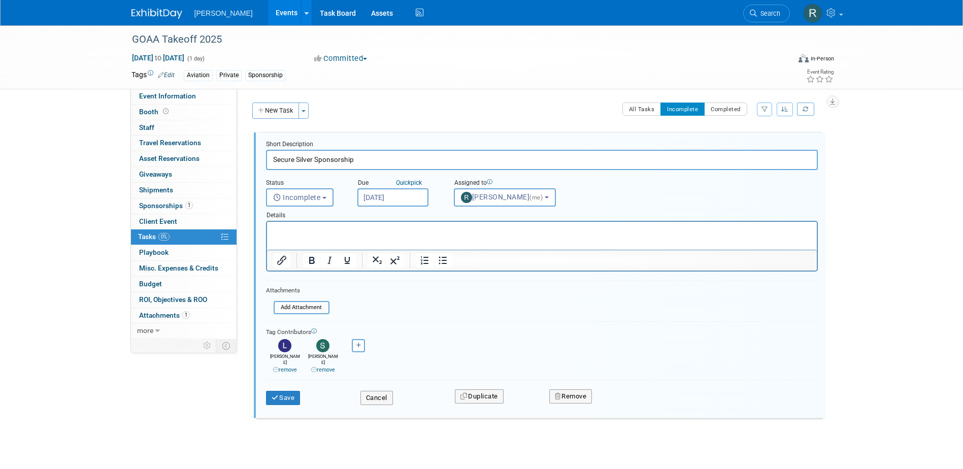
click at [424, 192] on input "Sep 30, 2025" at bounding box center [392, 197] width 71 height 18
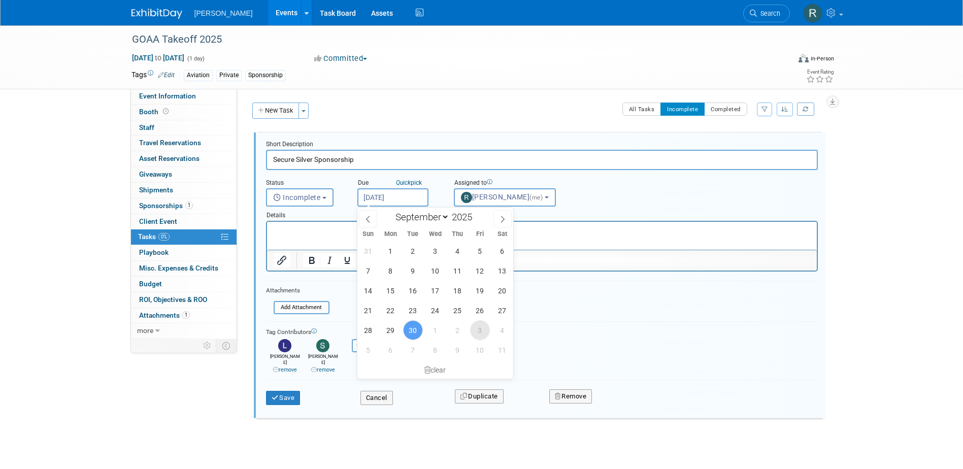
drag, startPoint x: 479, startPoint y: 332, endPoint x: 420, endPoint y: 330, distance: 58.9
click at [479, 332] on span "3" at bounding box center [480, 330] width 20 height 20
type input "Oct 3, 2025"
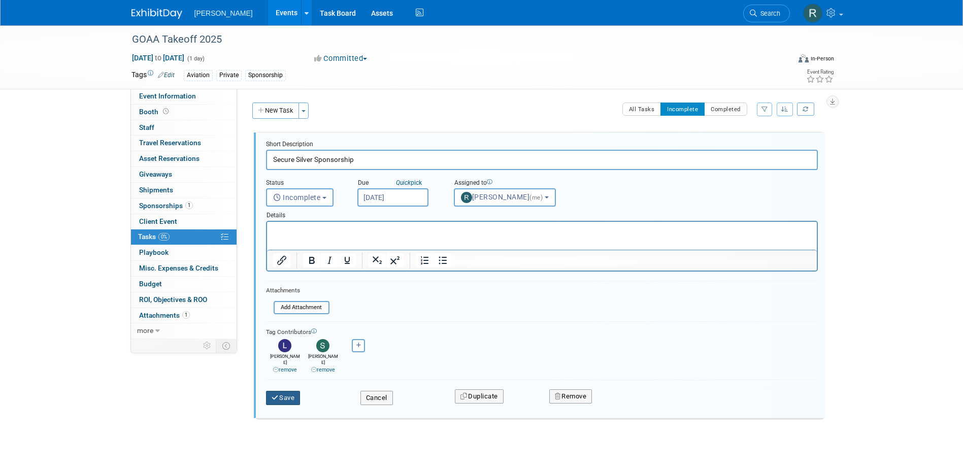
click at [291, 391] on button "Save" at bounding box center [283, 398] width 35 height 14
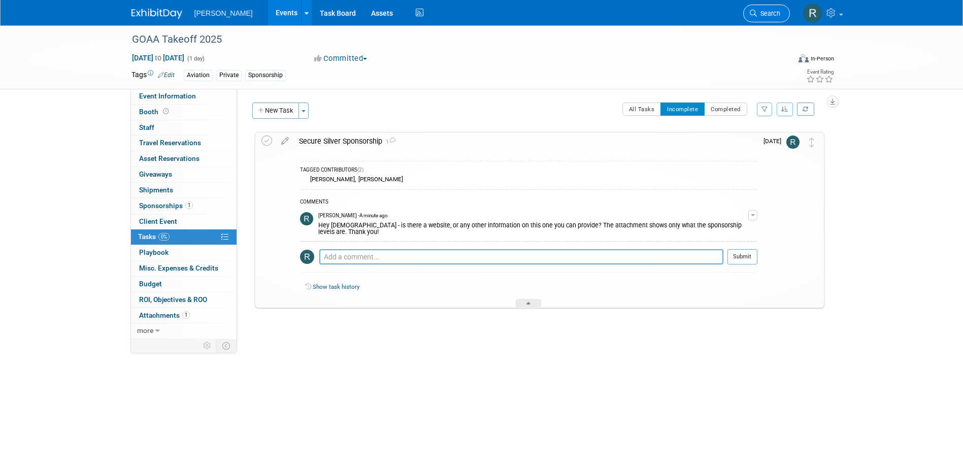
click at [763, 10] on span "Search" at bounding box center [768, 14] width 23 height 8
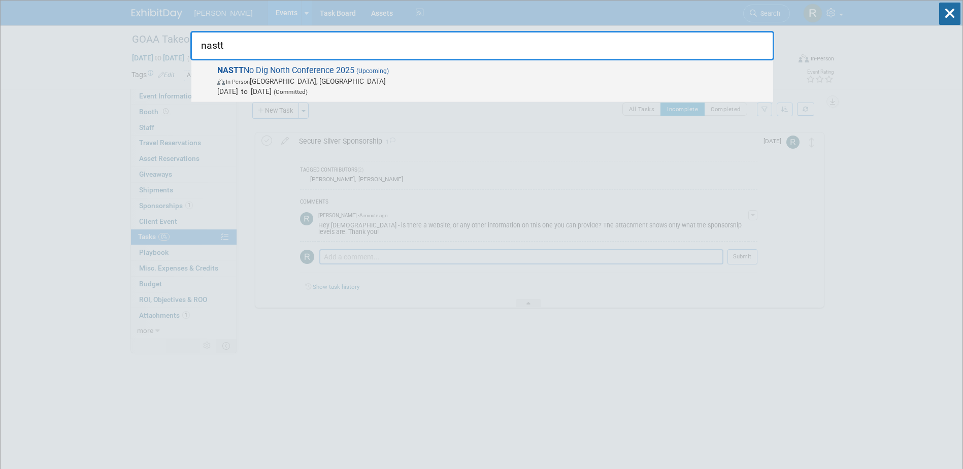
type input "nastt"
click at [368, 80] on span "In-Person Vancouver, Canada" at bounding box center [492, 81] width 551 height 10
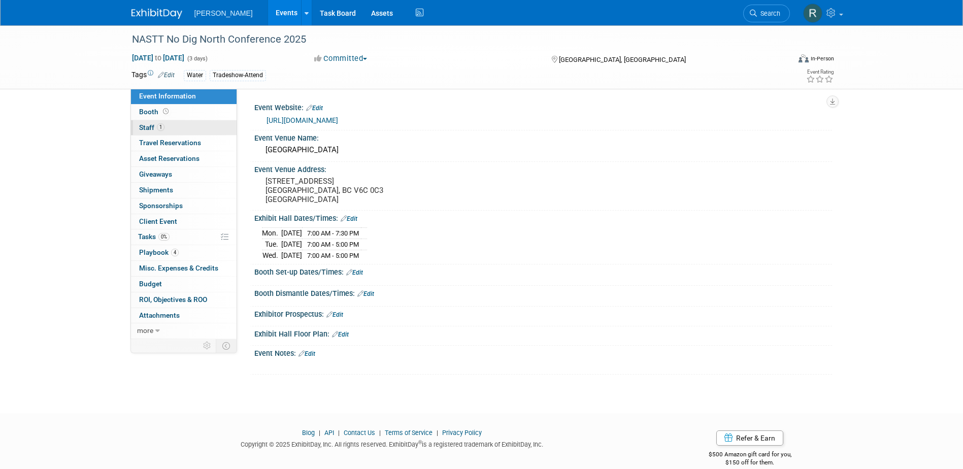
click at [171, 127] on link "1 Staff 1" at bounding box center [184, 127] width 106 height 15
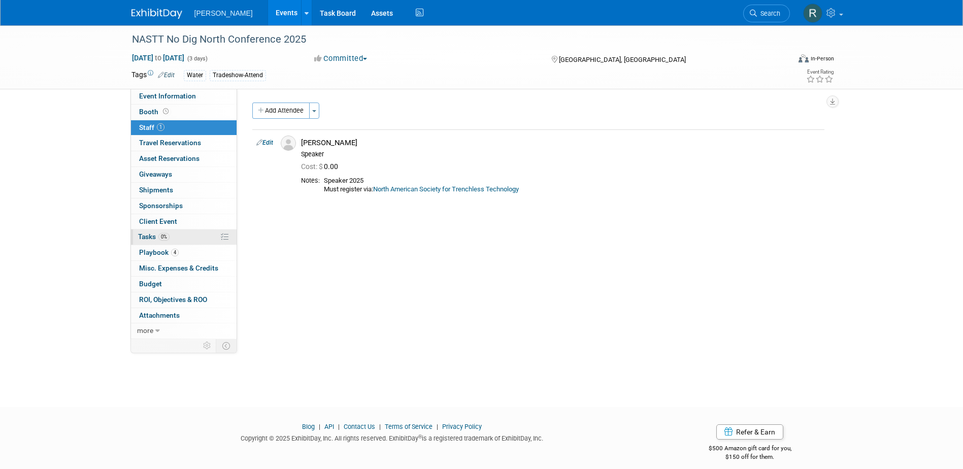
click at [175, 240] on link "0% Tasks 0%" at bounding box center [184, 236] width 106 height 15
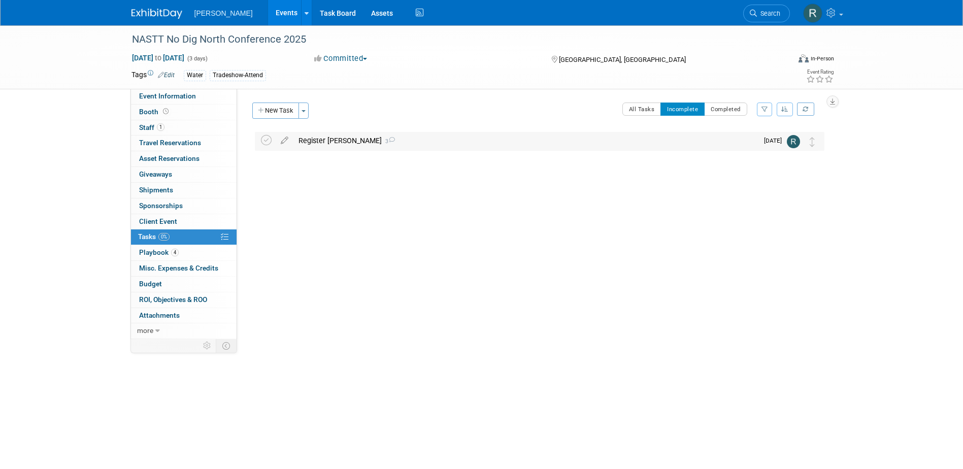
click at [319, 143] on div "Register [PERSON_NAME] 3" at bounding box center [525, 140] width 465 height 17
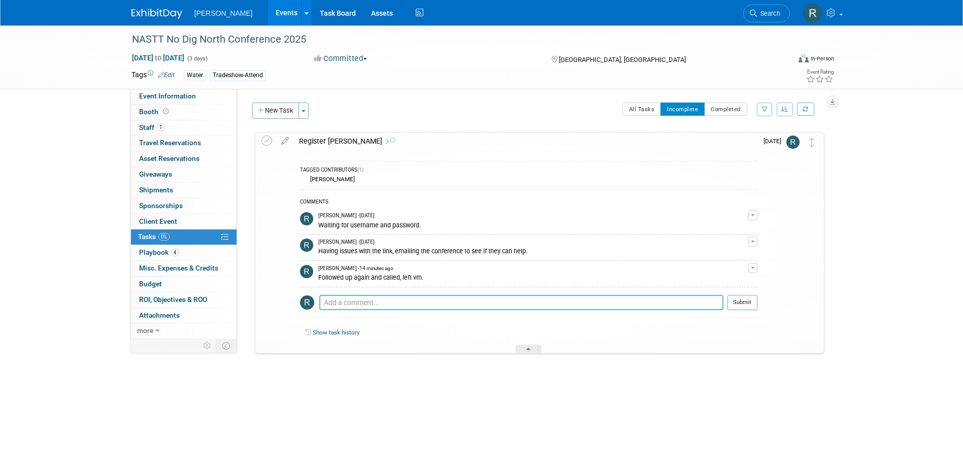
click at [335, 300] on textarea at bounding box center [521, 302] width 404 height 15
type textarea "[PERSON_NAME] registered himself for 1 day, so we are all set on this one!"
drag, startPoint x: 750, startPoint y: 303, endPoint x: 741, endPoint y: 303, distance: 9.2
click at [750, 303] on button "Submit" at bounding box center [743, 302] width 30 height 15
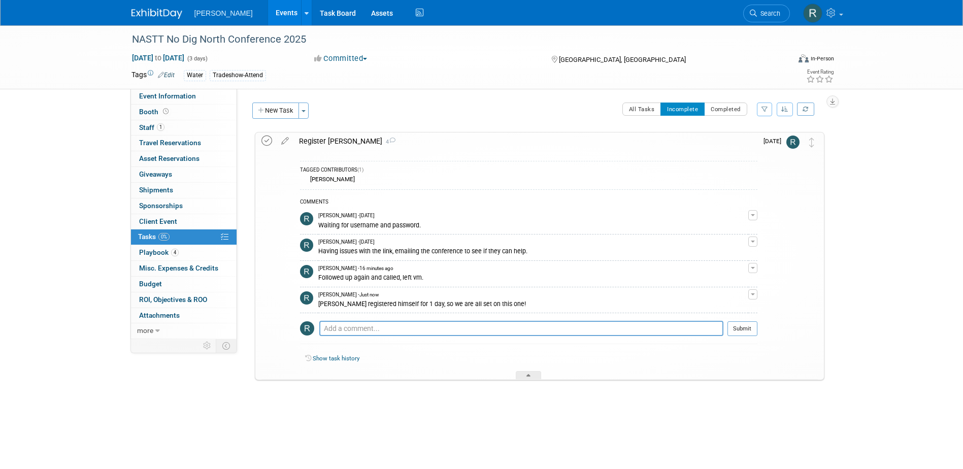
click at [266, 142] on icon at bounding box center [266, 141] width 11 height 11
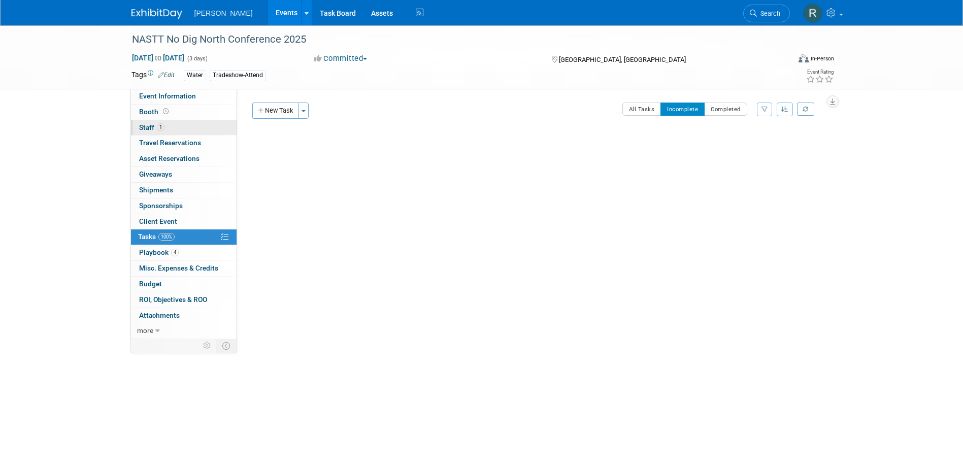
click at [207, 129] on link "1 Staff 1" at bounding box center [184, 127] width 106 height 15
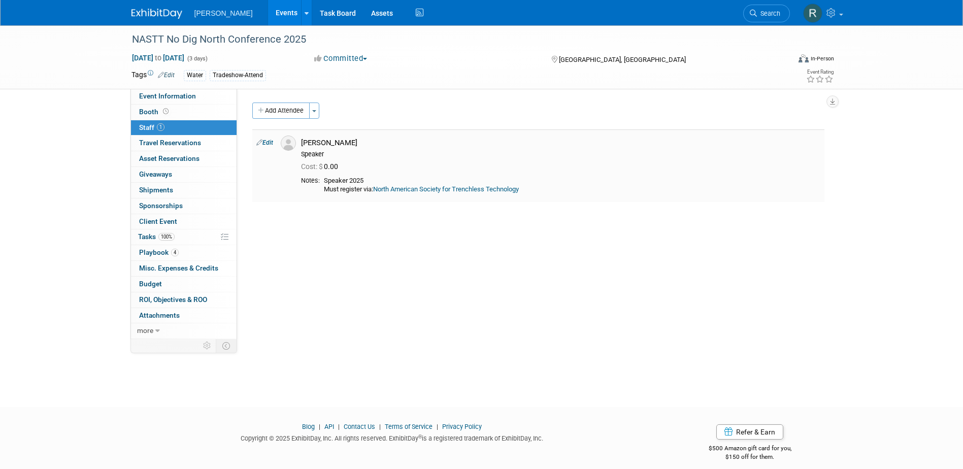
click at [269, 141] on link "Edit" at bounding box center [264, 142] width 17 height 7
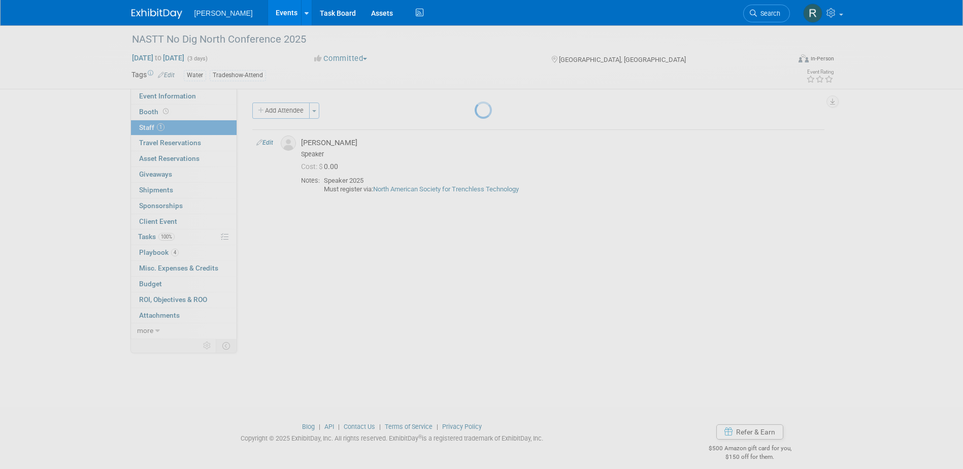
select select "04d223a4-3108-4c93-b292-612f94da38dc"
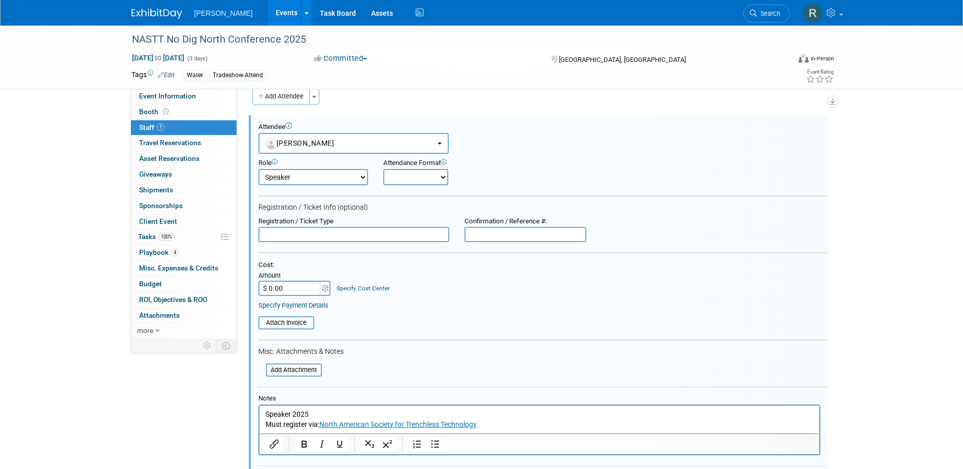
click at [336, 233] on input "text" at bounding box center [353, 234] width 191 height 15
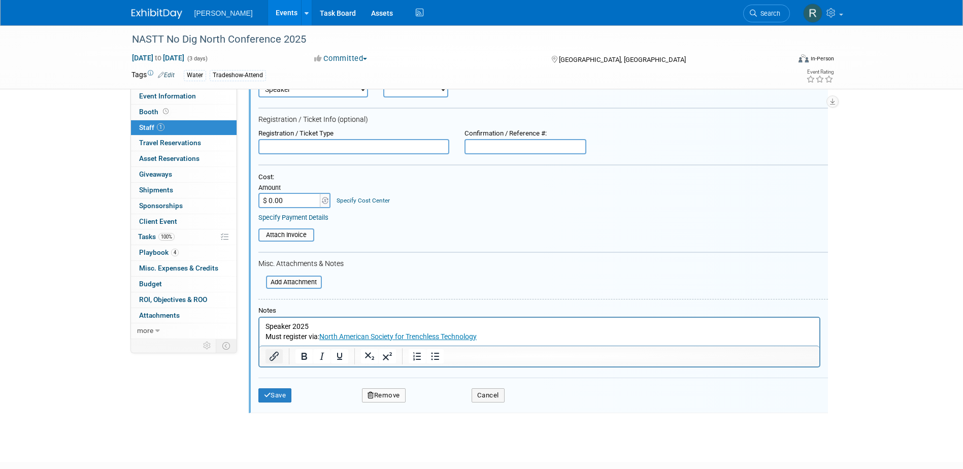
scroll to position [116, 0]
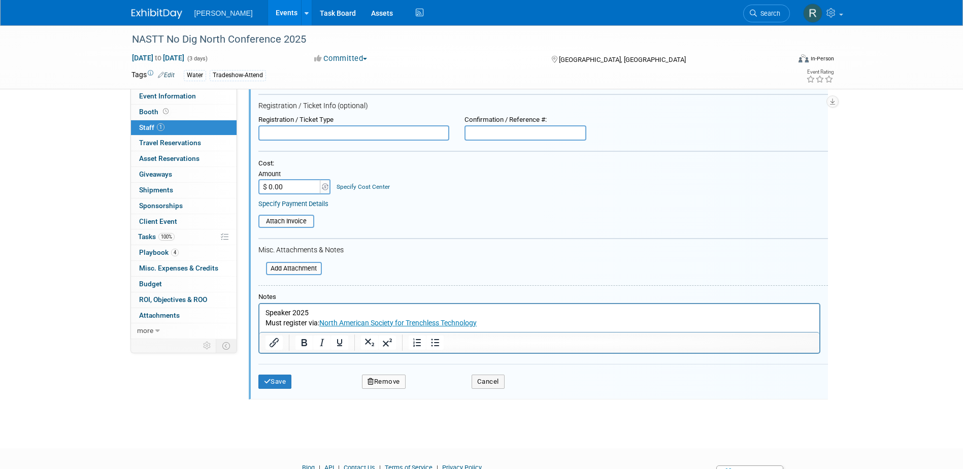
click at [263, 311] on html "Speaker 2025 Must register via: North American Society for Trenchless Technology" at bounding box center [539, 316] width 560 height 24
click at [265, 313] on body "Speaker 2025 Must register via: North American Society for Trenchless Technology" at bounding box center [539, 318] width 549 height 20
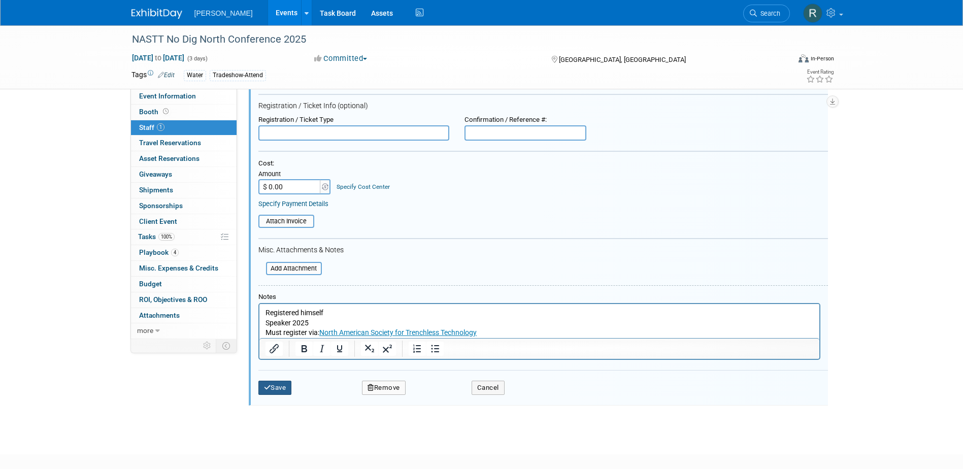
click at [283, 385] on button "Save" at bounding box center [275, 388] width 34 height 14
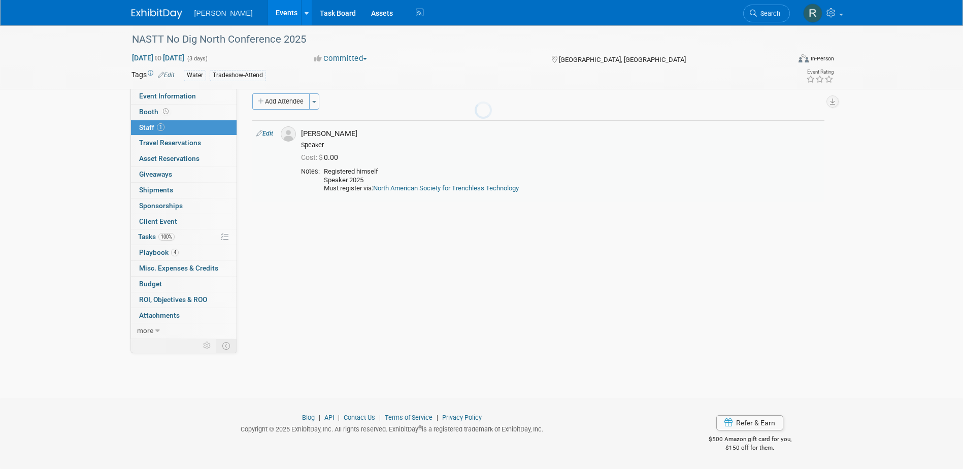
scroll to position [9, 0]
click at [767, 14] on span "Search" at bounding box center [768, 14] width 23 height 8
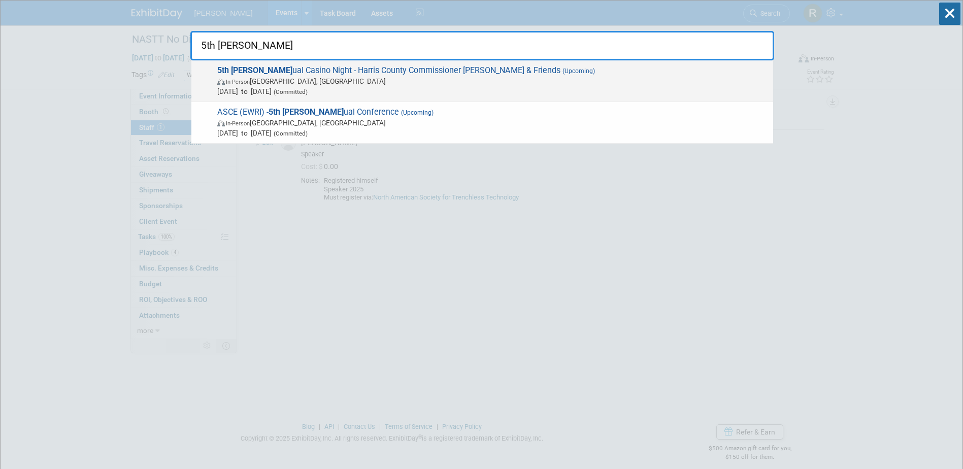
type input "5th [PERSON_NAME]"
click at [413, 79] on span "In-Person [GEOGRAPHIC_DATA], [GEOGRAPHIC_DATA]" at bounding box center [492, 81] width 551 height 10
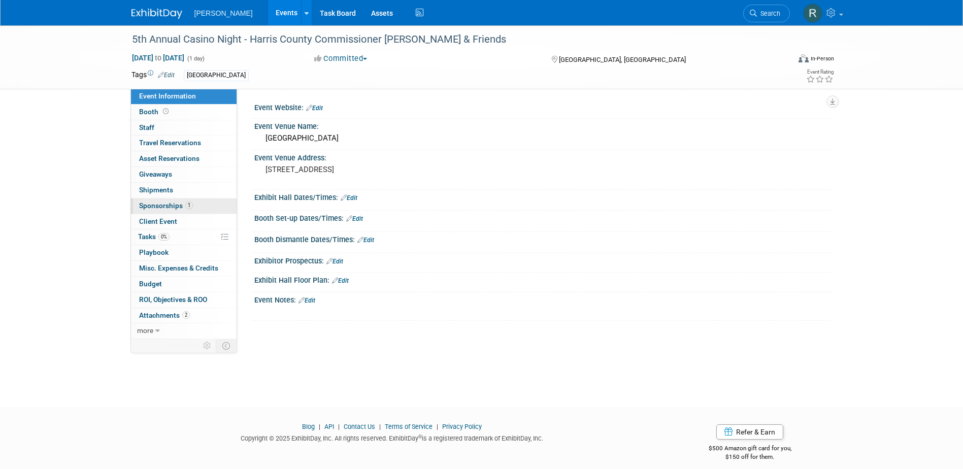
click at [186, 205] on span "1" at bounding box center [189, 206] width 8 height 8
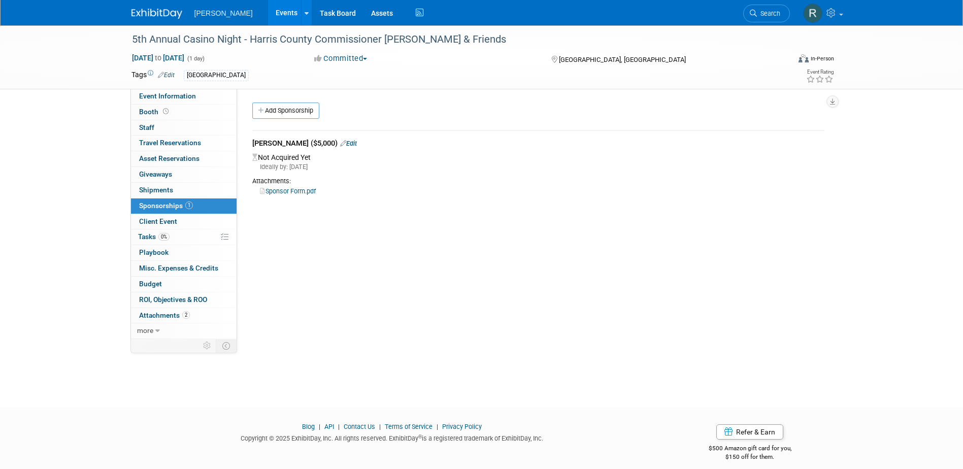
click at [296, 192] on link "Sponsor Form.pdf" at bounding box center [288, 191] width 56 height 8
click at [340, 142] on link "Edit" at bounding box center [348, 144] width 17 height 8
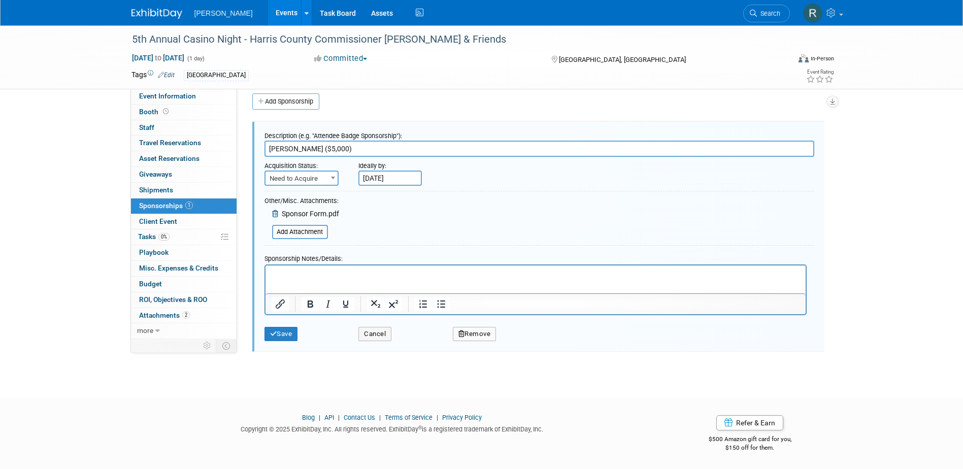
click at [329, 275] on p "Rich Text Area. Press ALT-0 for help." at bounding box center [535, 274] width 528 height 10
click at [511, 277] on p "Rich Text Area. Press ALT-0 for help." at bounding box center [535, 274] width 528 height 10
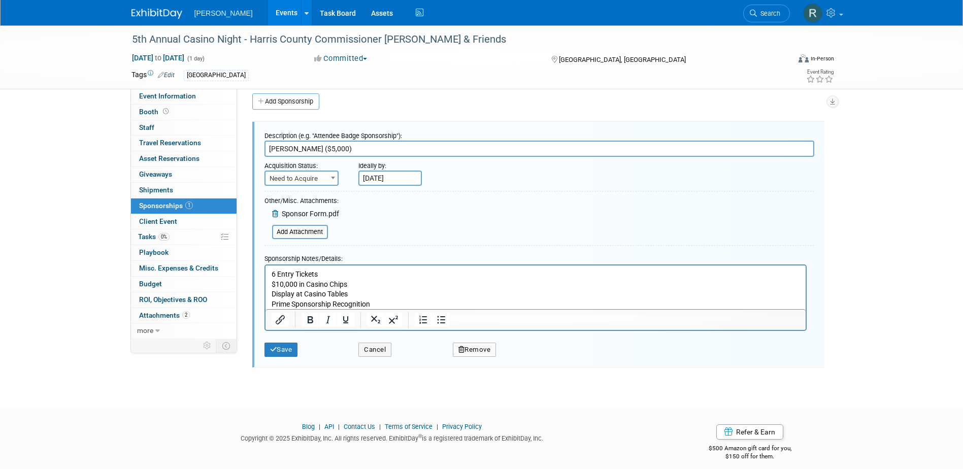
drag, startPoint x: 315, startPoint y: 176, endPoint x: 315, endPoint y: 183, distance: 7.6
click at [315, 176] on span "Need to Acquire" at bounding box center [302, 179] width 72 height 14
select select "2"
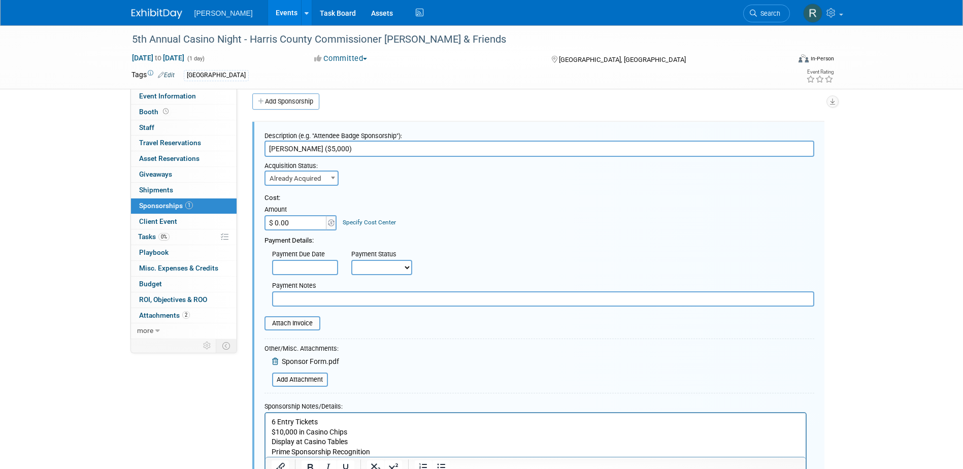
click at [366, 223] on link "Specify Cost Center" at bounding box center [369, 222] width 53 height 7
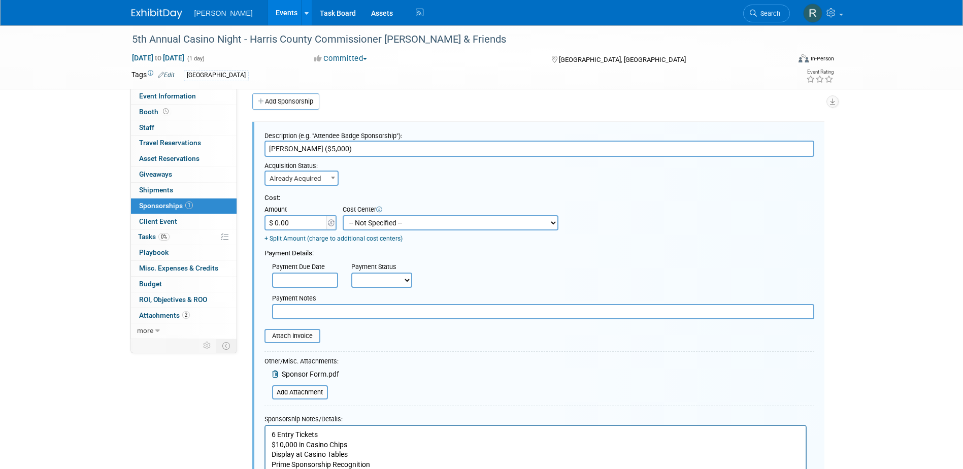
click at [368, 224] on select "-- Not Specified -- Advisory Services - Expenses_1001.502 Aerial Acquisition - …" at bounding box center [451, 222] width 216 height 15
select select "18966244"
click at [343, 215] on select "-- Not Specified -- Advisory Services - Expenses_1001.502 Aerial Acquisition - …" at bounding box center [451, 222] width 216 height 15
click at [318, 223] on input "$ 0.00" at bounding box center [296, 222] width 63 height 15
type input "$ 5,000.00"
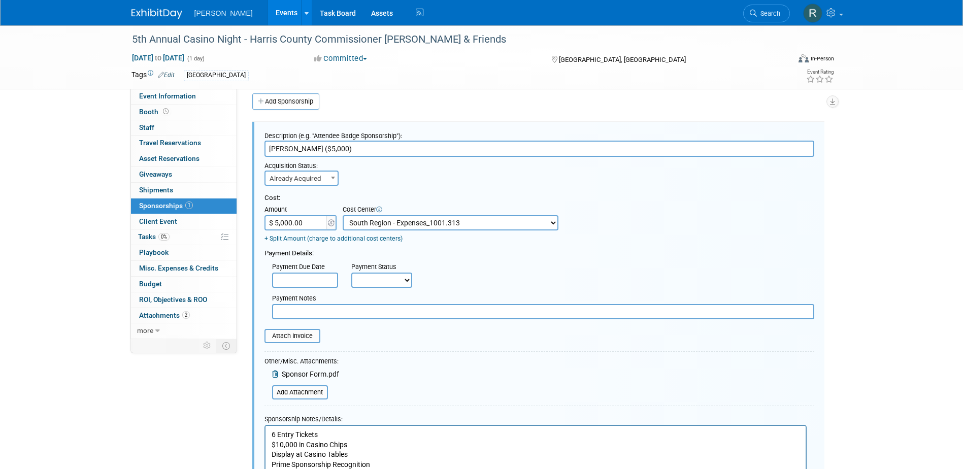
click at [317, 279] on input "text" at bounding box center [305, 280] width 66 height 15
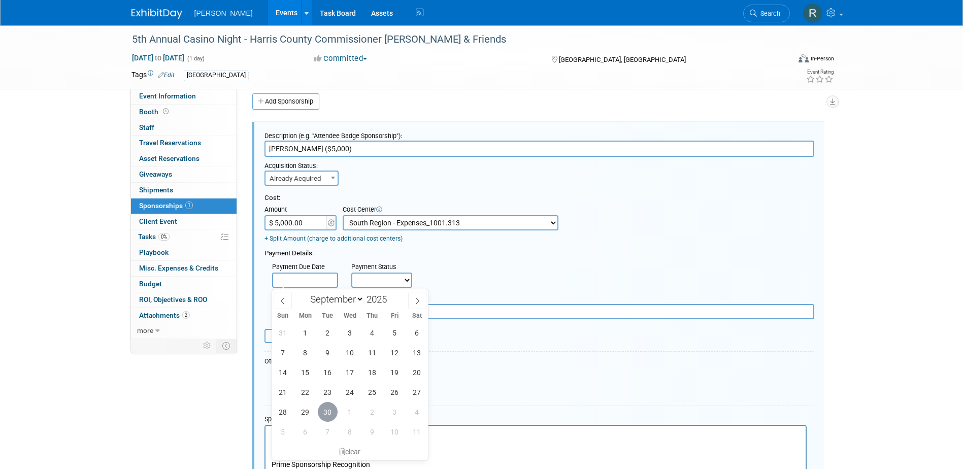
click at [329, 410] on span "30" at bounding box center [328, 412] width 20 height 20
type input "[DATE]"
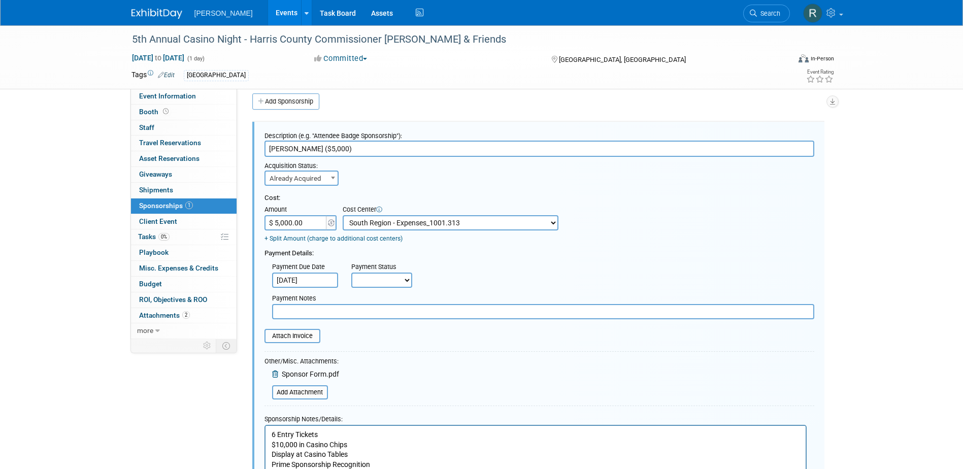
click at [382, 281] on select "Not Paid Yet Partially Paid Paid in Full" at bounding box center [381, 280] width 61 height 15
select select "1"
click at [351, 273] on select "Not Paid Yet Partially Paid Paid in Full" at bounding box center [381, 280] width 61 height 15
click at [385, 318] on input "text" at bounding box center [543, 311] width 542 height 15
type input "Check Requested - RRD"
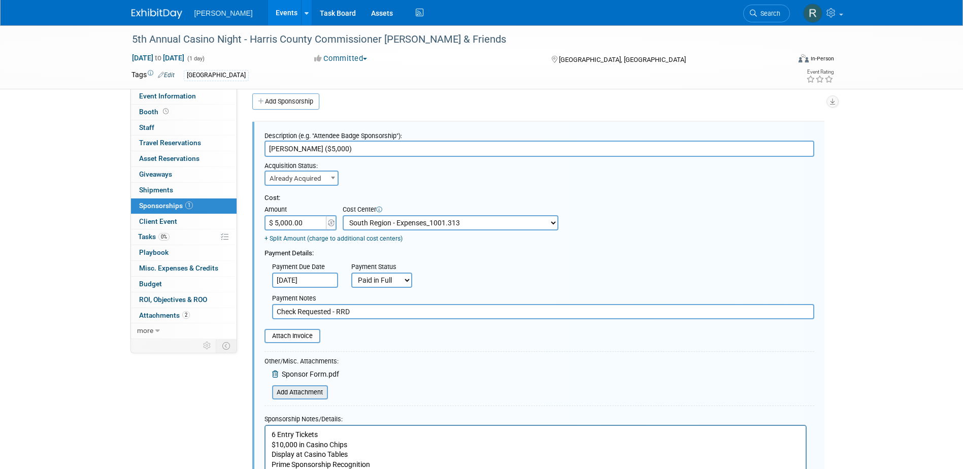
click at [304, 390] on input "file" at bounding box center [266, 392] width 121 height 12
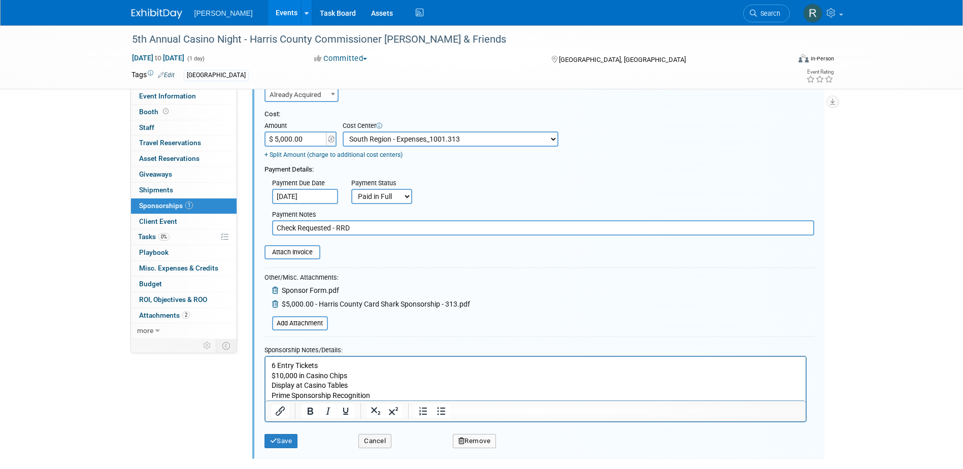
scroll to position [111, 0]
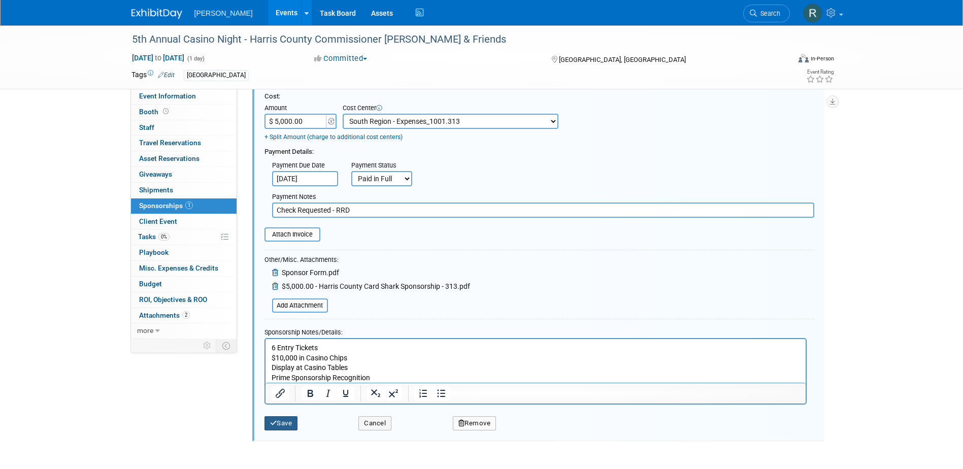
click at [280, 422] on button "Save" at bounding box center [282, 423] width 34 height 14
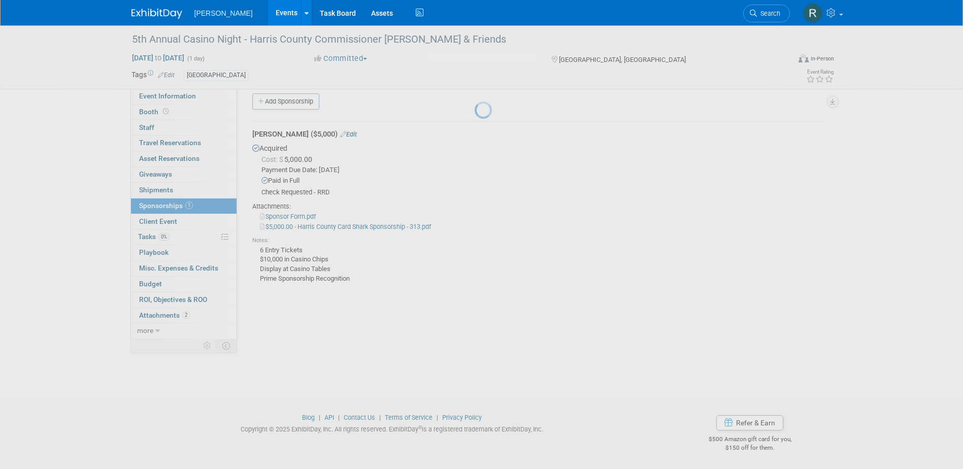
scroll to position [9, 0]
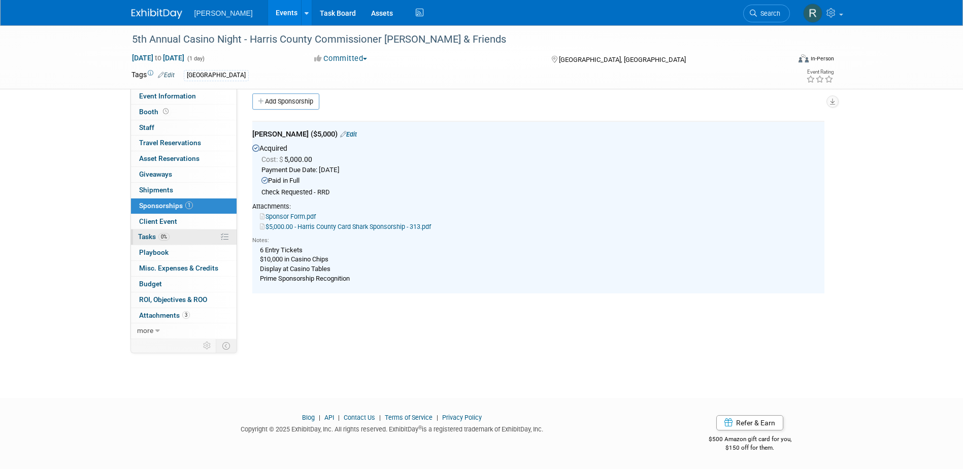
click at [153, 237] on span "Tasks 0%" at bounding box center [153, 237] width 31 height 8
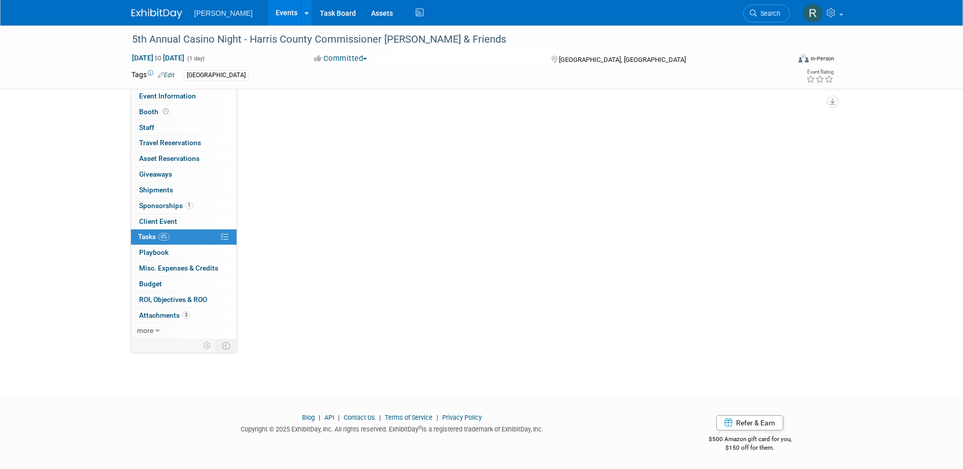
scroll to position [0, 0]
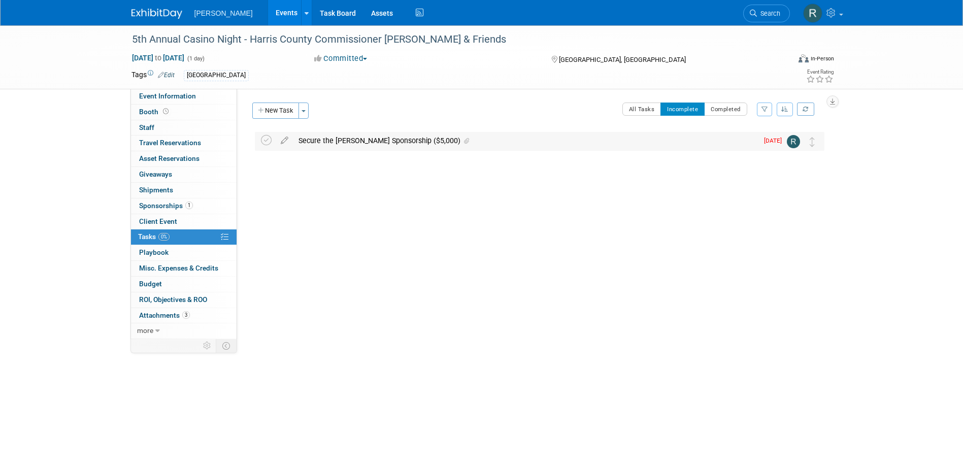
click at [328, 140] on div "Secure the [PERSON_NAME] Sponsorship ($5,000)" at bounding box center [525, 140] width 465 height 17
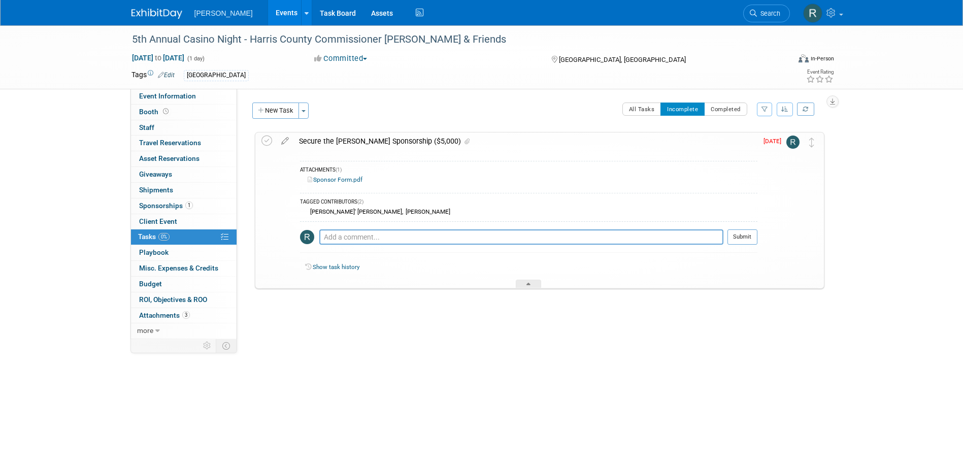
click at [341, 212] on div "[PERSON_NAME]' [PERSON_NAME]" at bounding box center [355, 211] width 94 height 7
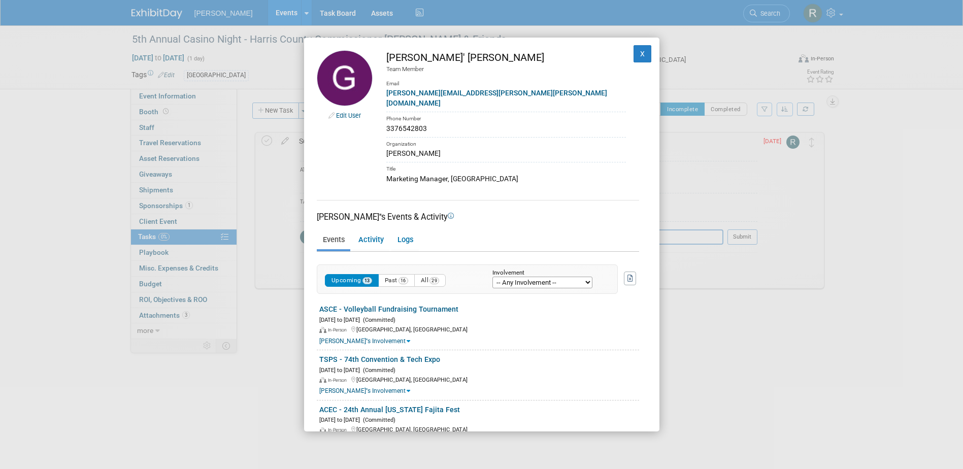
drag, startPoint x: 469, startPoint y: 58, endPoint x: 387, endPoint y: 61, distance: 81.3
click at [387, 61] on div "[PERSON_NAME]' [PERSON_NAME]" at bounding box center [506, 57] width 240 height 15
copy div "[PERSON_NAME]' [PERSON_NAME]"
click at [634, 56] on button "X" at bounding box center [643, 53] width 18 height 17
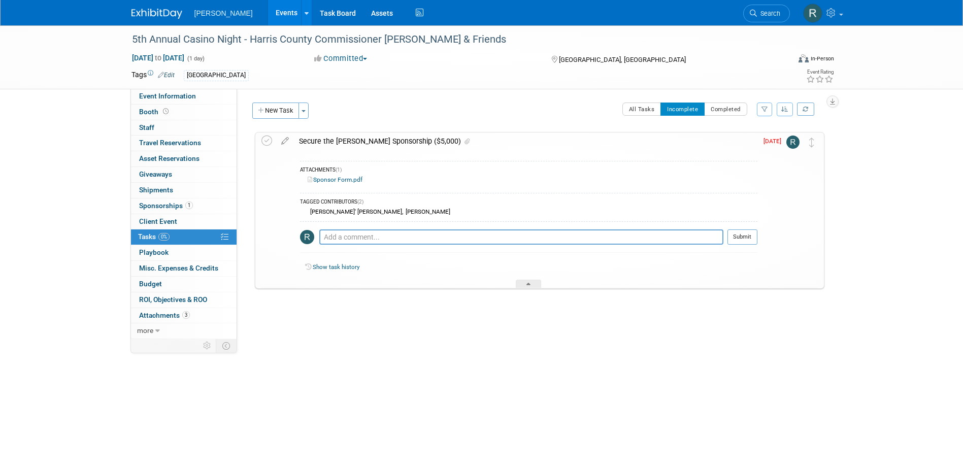
click at [156, 202] on span "Sponsorships 1" at bounding box center [166, 206] width 54 height 8
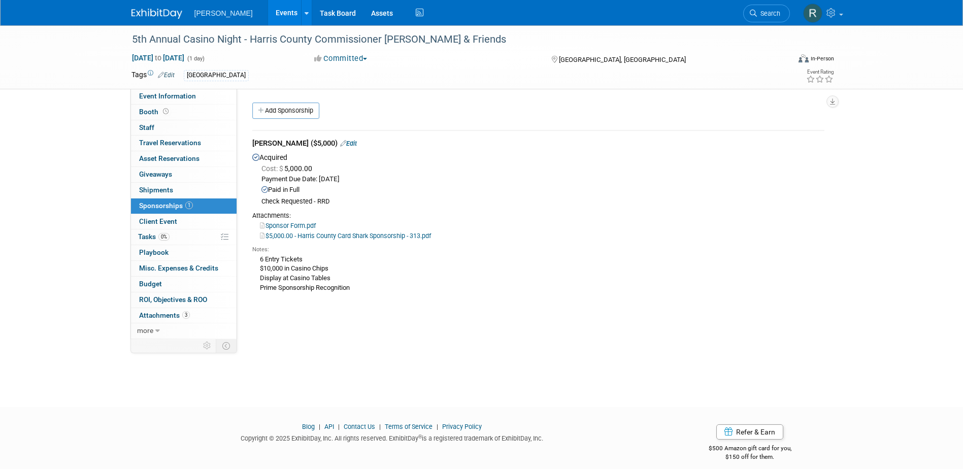
click at [340, 142] on link "Edit" at bounding box center [348, 144] width 17 height 8
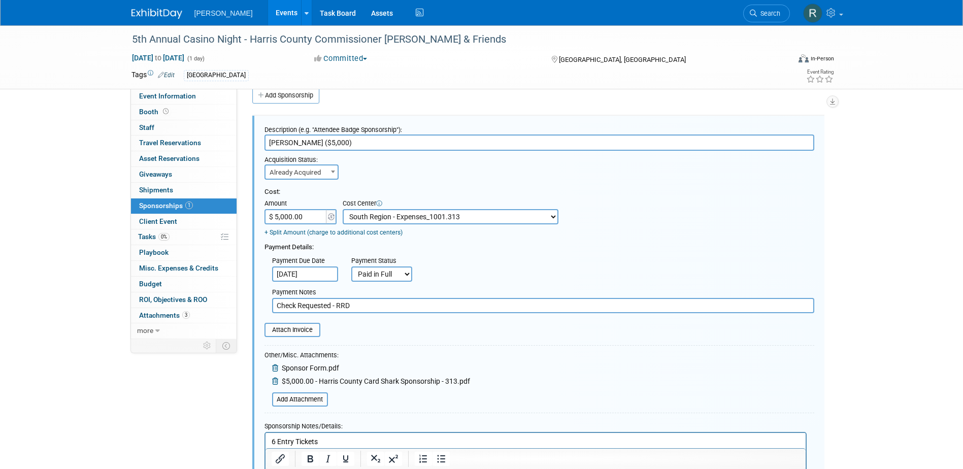
click at [275, 380] on icon at bounding box center [276, 381] width 8 height 7
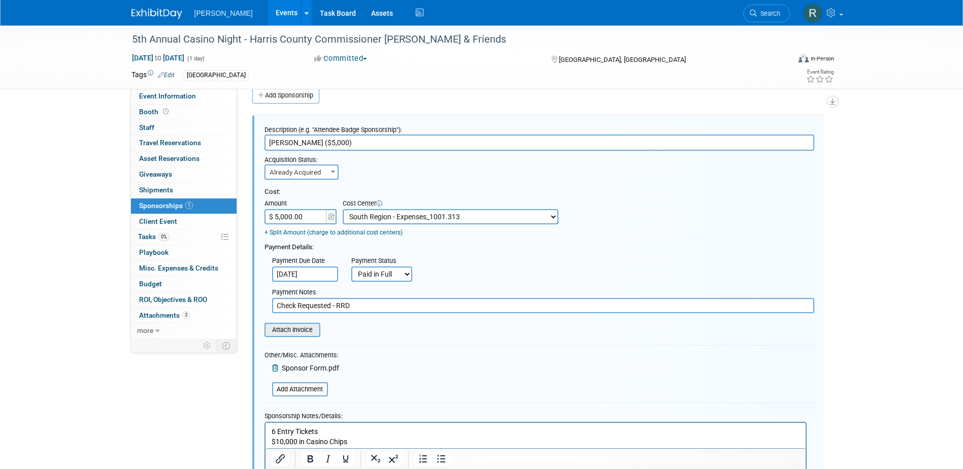
click at [295, 328] on input "file" at bounding box center [259, 330] width 121 height 12
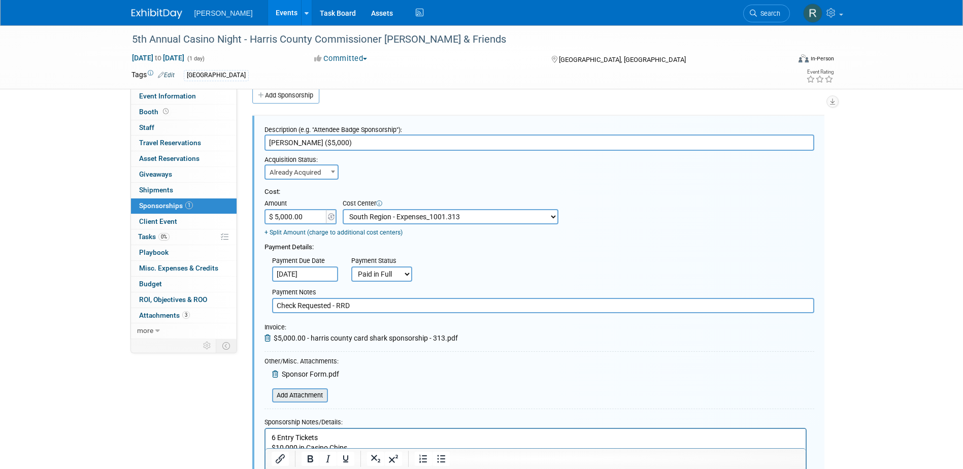
click at [290, 401] on input "file" at bounding box center [266, 395] width 121 height 12
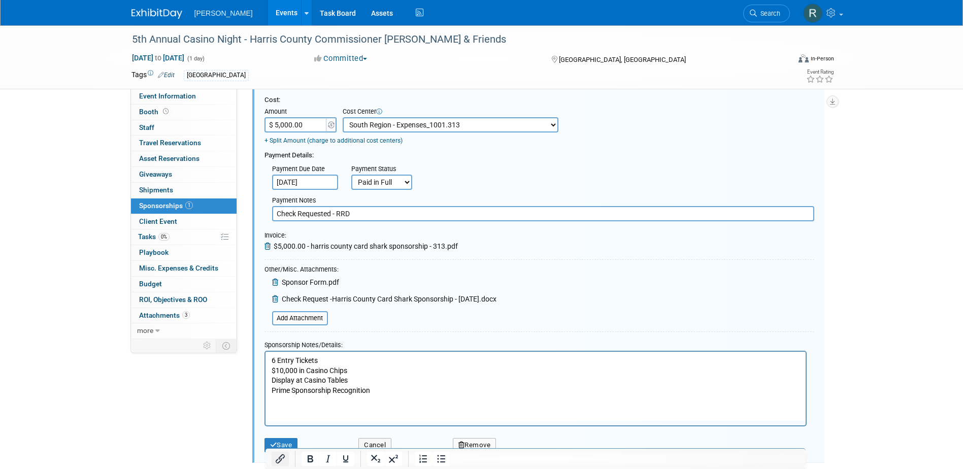
scroll to position [117, 0]
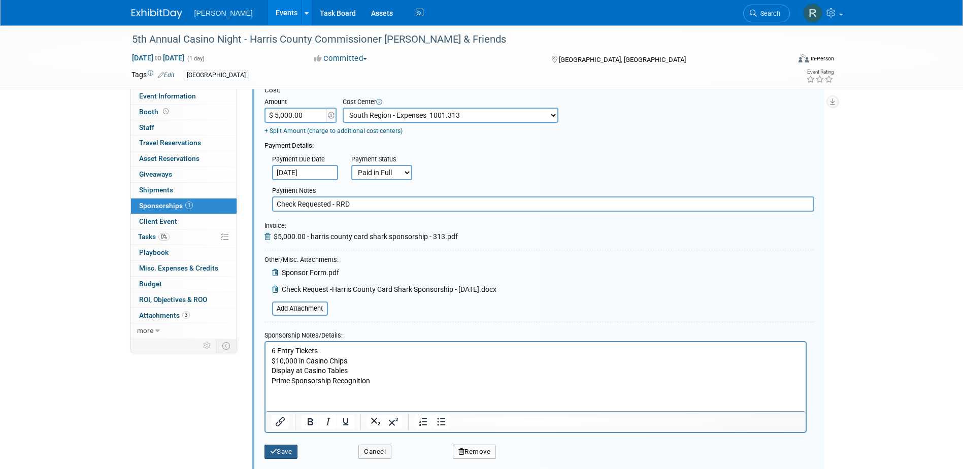
click at [275, 450] on icon "submit" at bounding box center [273, 451] width 7 height 7
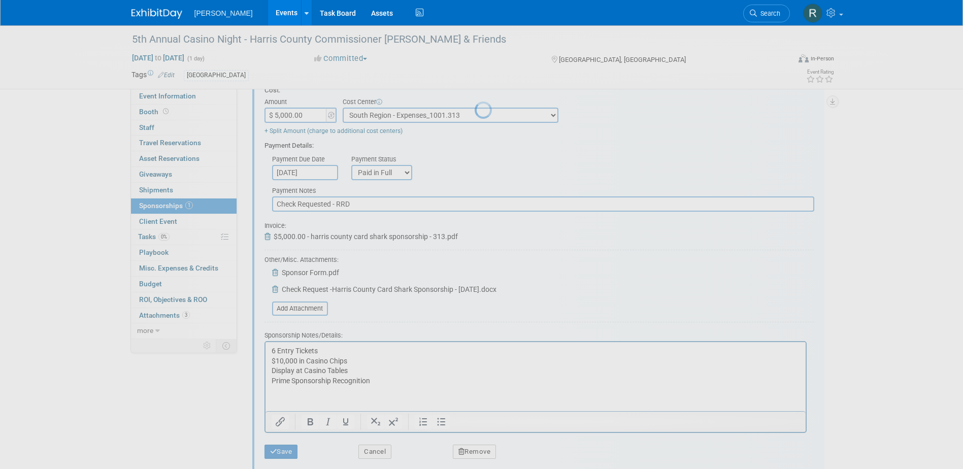
scroll to position [9, 0]
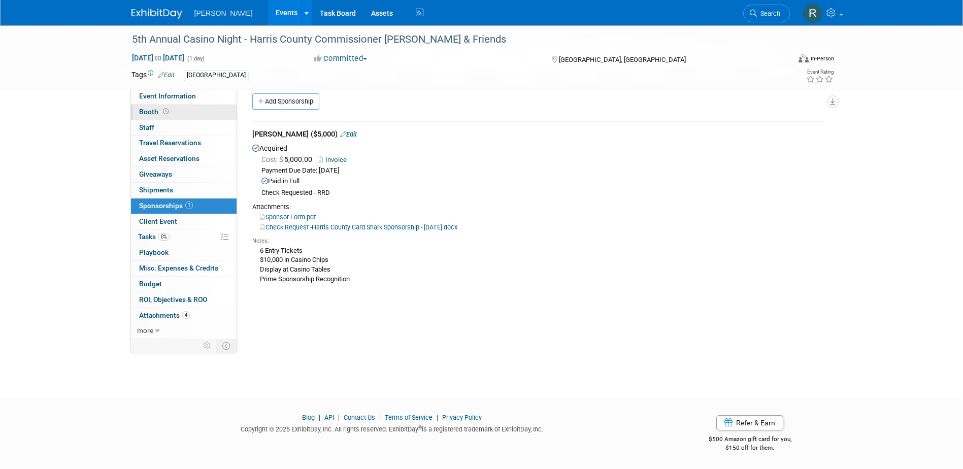
click at [169, 112] on span at bounding box center [166, 112] width 10 height 8
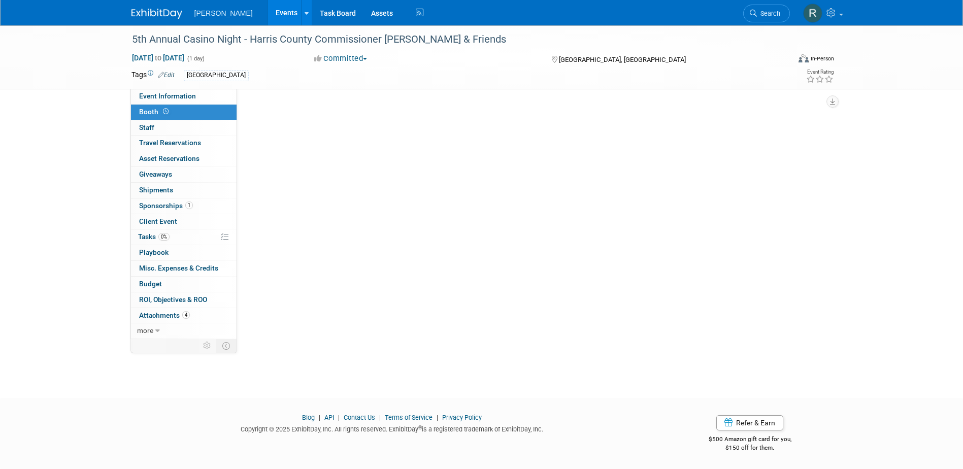
scroll to position [0, 0]
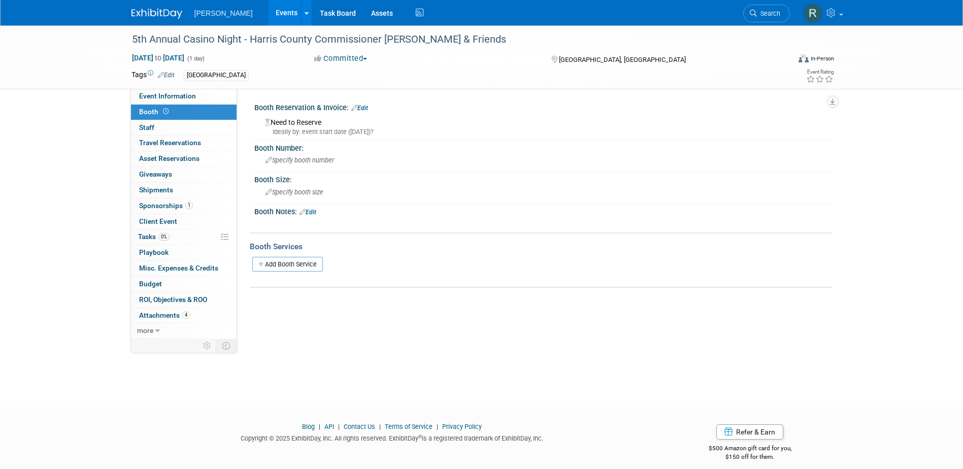
click at [368, 106] on link "Edit" at bounding box center [359, 108] width 17 height 7
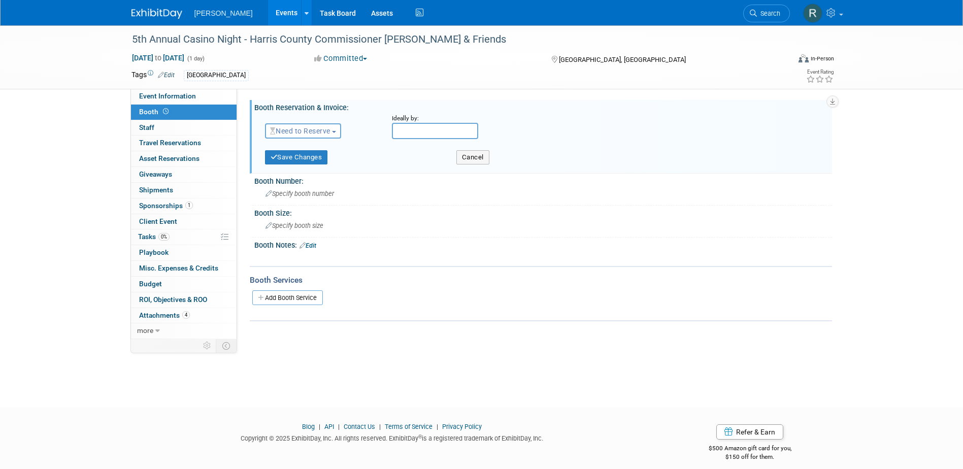
click at [315, 135] on button "Need to Reserve" at bounding box center [303, 130] width 77 height 15
click at [304, 173] on link "No Reservation Required" at bounding box center [320, 177] width 109 height 14
click at [299, 157] on button "Save Changes" at bounding box center [296, 157] width 63 height 14
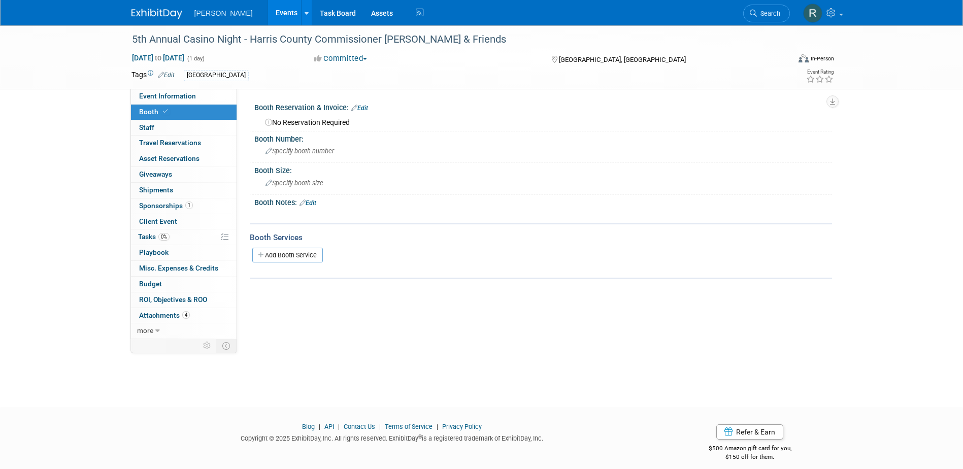
click at [172, 76] on link "Edit" at bounding box center [166, 75] width 17 height 7
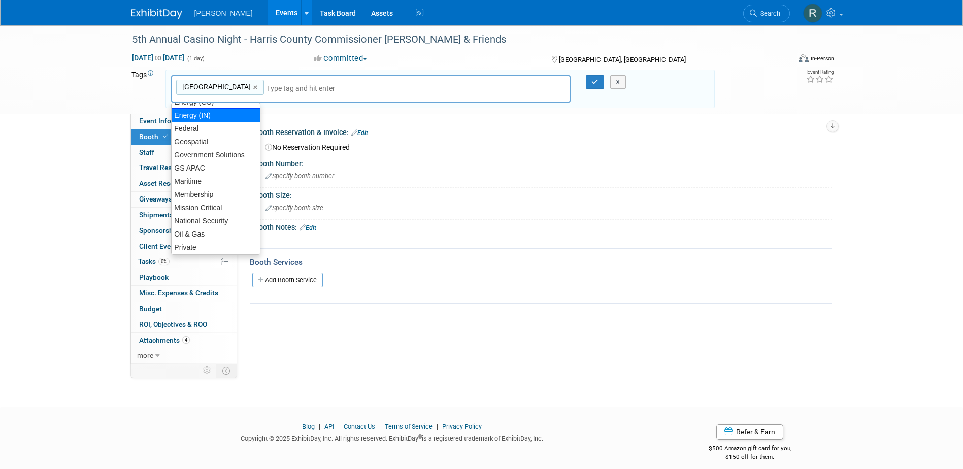
scroll to position [210, 0]
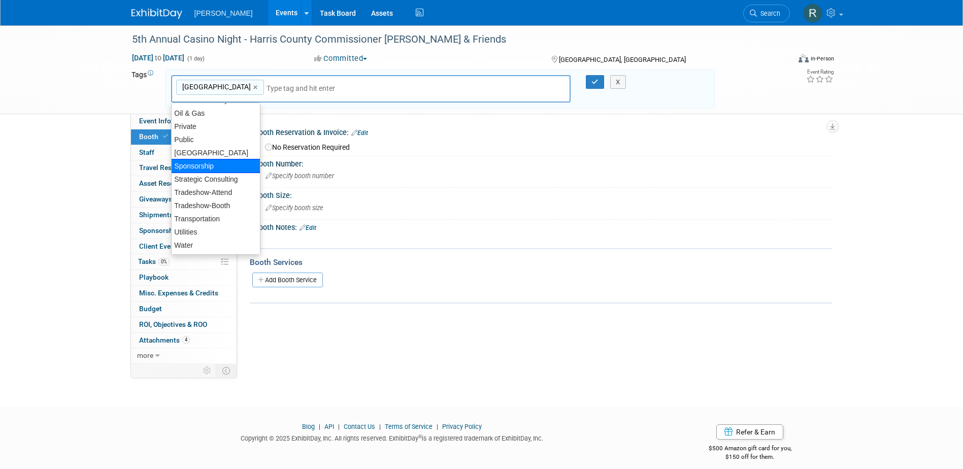
click at [216, 163] on div "Sponsorship" at bounding box center [215, 166] width 89 height 14
type input "[GEOGRAPHIC_DATA], Sponsorship"
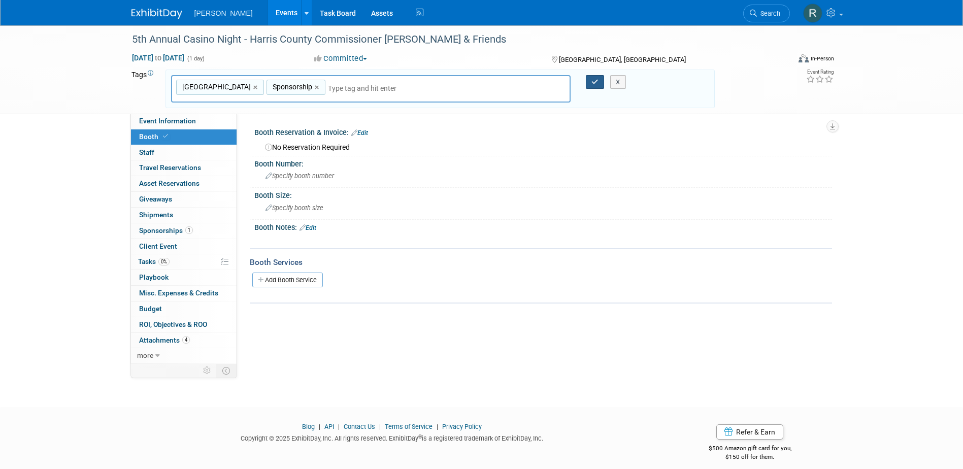
click at [597, 82] on icon "button" at bounding box center [594, 82] width 7 height 7
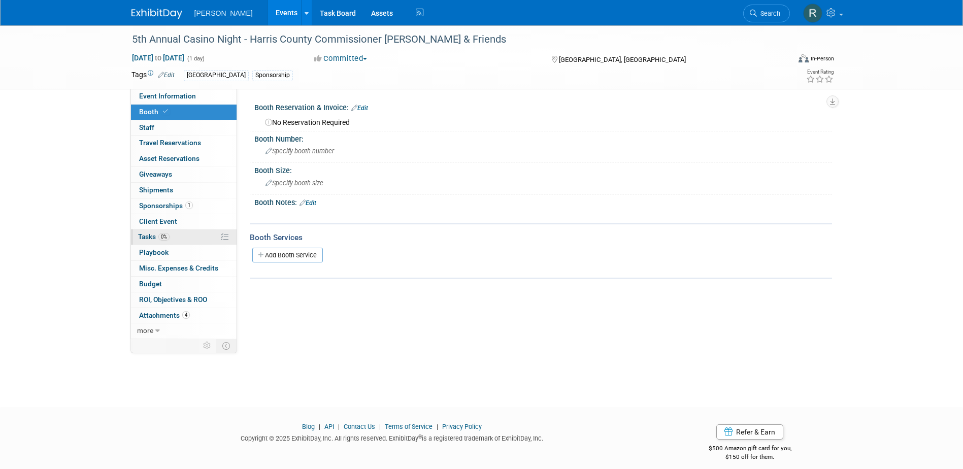
click at [156, 234] on span "Tasks 0%" at bounding box center [153, 237] width 31 height 8
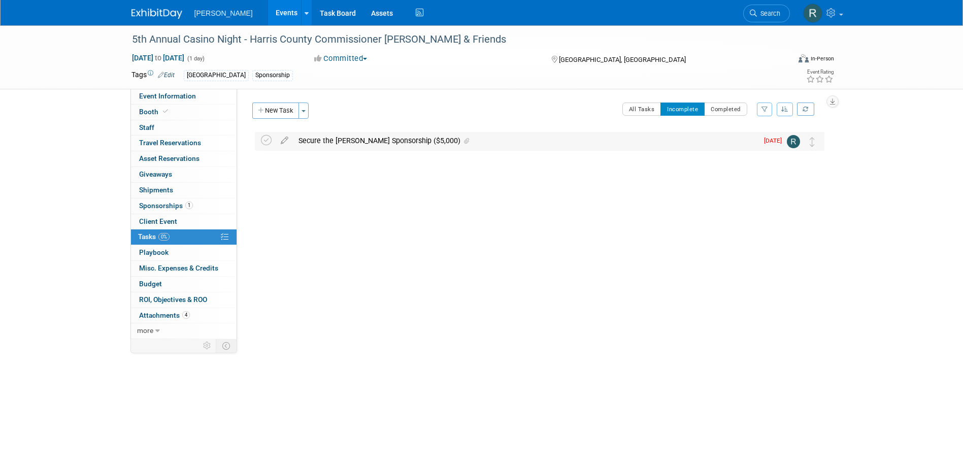
click at [347, 144] on div "Secure the Card Shark Sponsorship ($5,000)" at bounding box center [525, 140] width 465 height 17
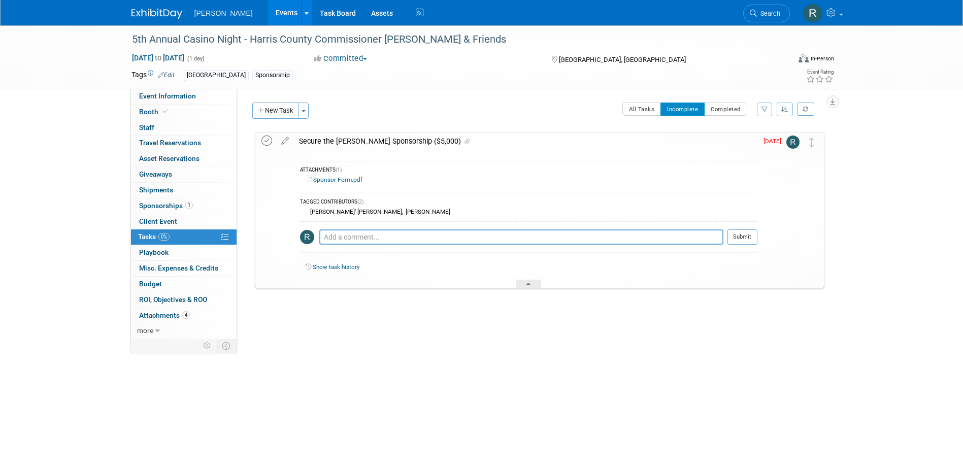
click at [267, 141] on icon at bounding box center [266, 141] width 11 height 11
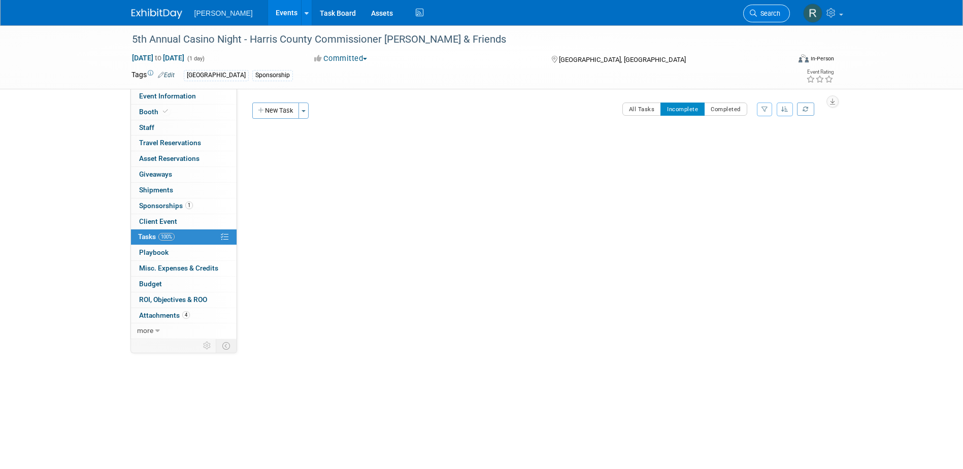
click at [762, 11] on span "Search" at bounding box center [768, 14] width 23 height 8
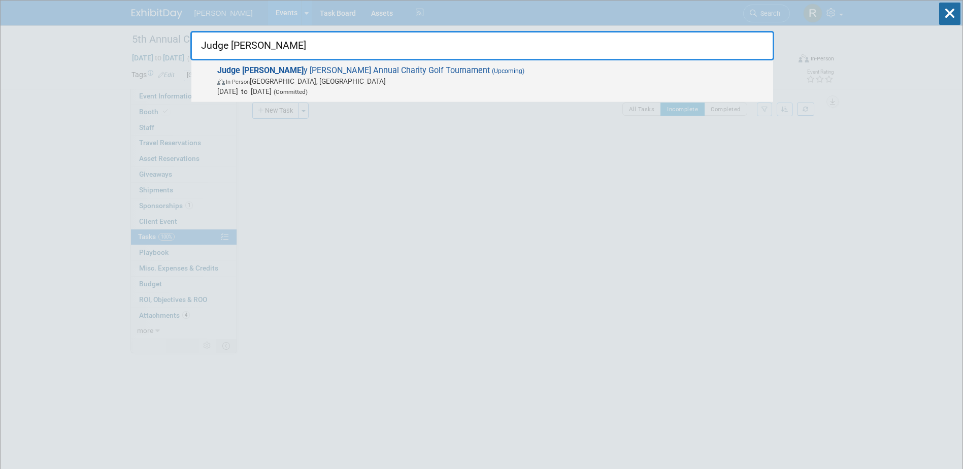
type input "Judge tre"
click at [355, 74] on span "Judge Tre y Duhon's Annual Charity Golf Tournament (Upcoming) In-Person Hempste…" at bounding box center [491, 80] width 554 height 31
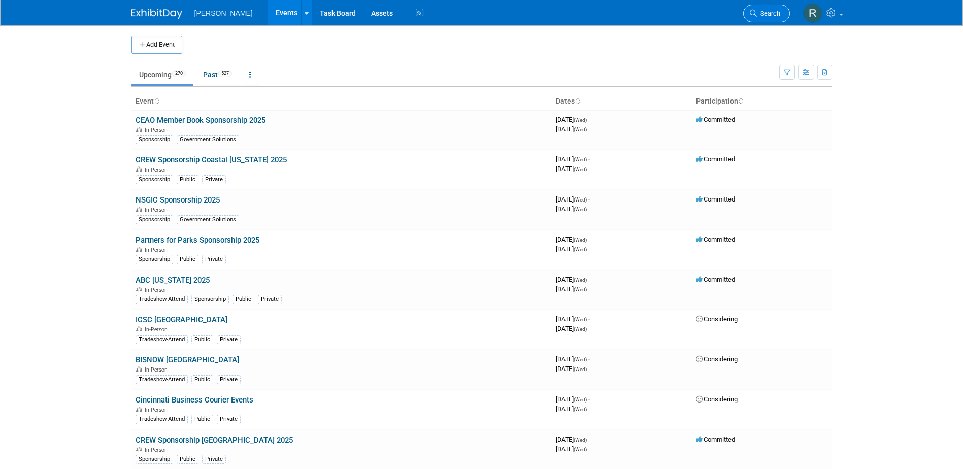
click at [774, 14] on span "Search" at bounding box center [768, 14] width 23 height 8
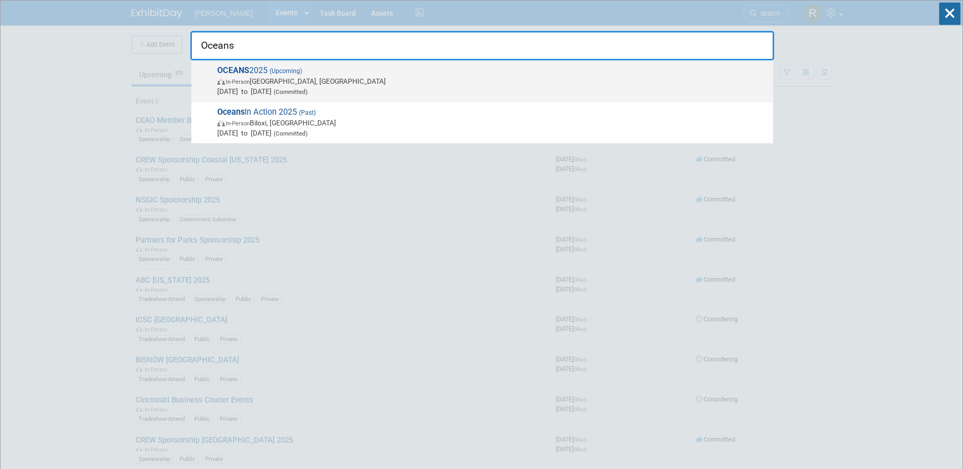
type input "Oceans"
click at [270, 87] on span "Sep 29, 2025 to Oct 2, 2025 (Committed)" at bounding box center [492, 91] width 551 height 10
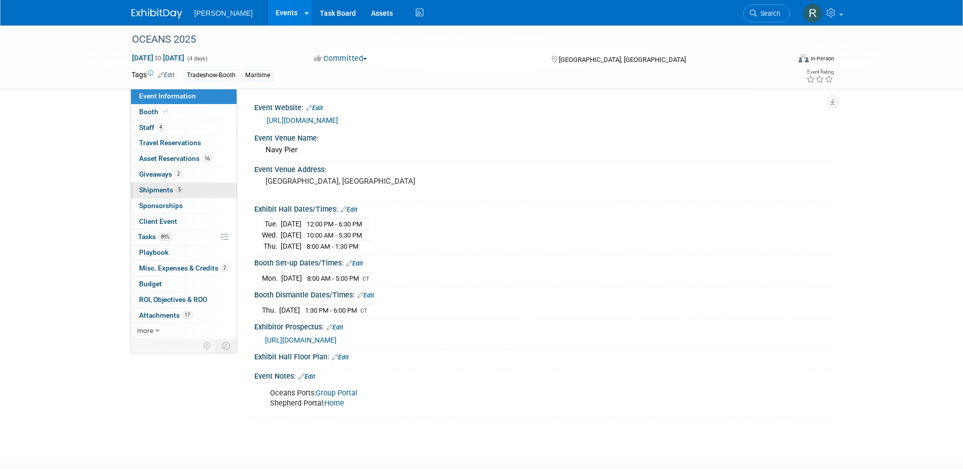
click at [155, 194] on link "5 Shipments 5" at bounding box center [184, 190] width 106 height 15
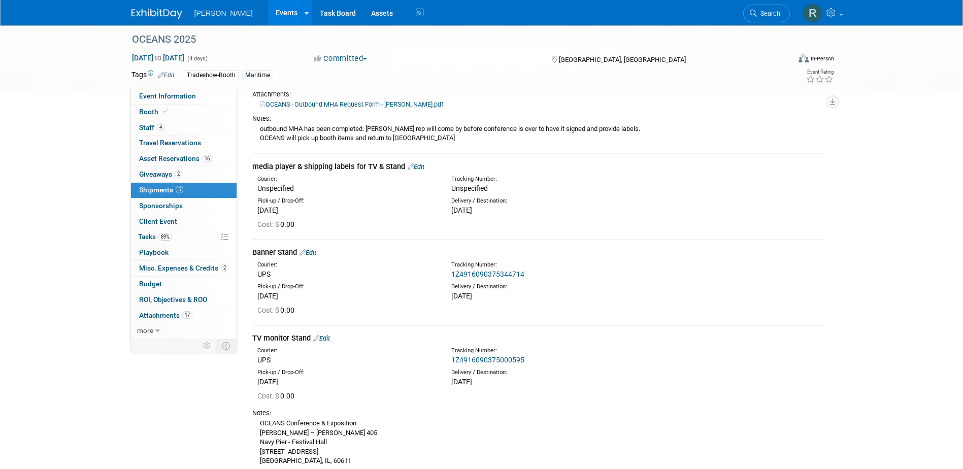
scroll to position [406, 0]
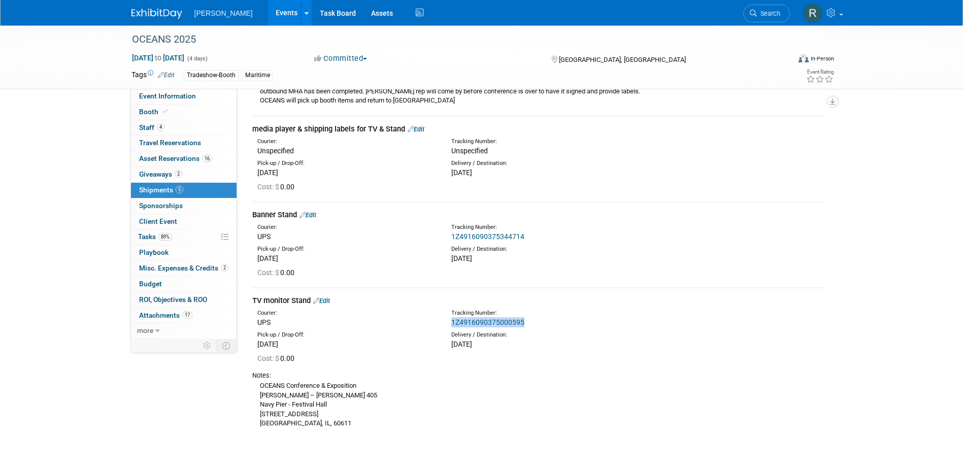
drag, startPoint x: 528, startPoint y: 323, endPoint x: 451, endPoint y: 326, distance: 77.2
click at [451, 326] on div "1Z4916090375000595" at bounding box center [564, 322] width 227 height 10
copy link "1Z4916090375000595"
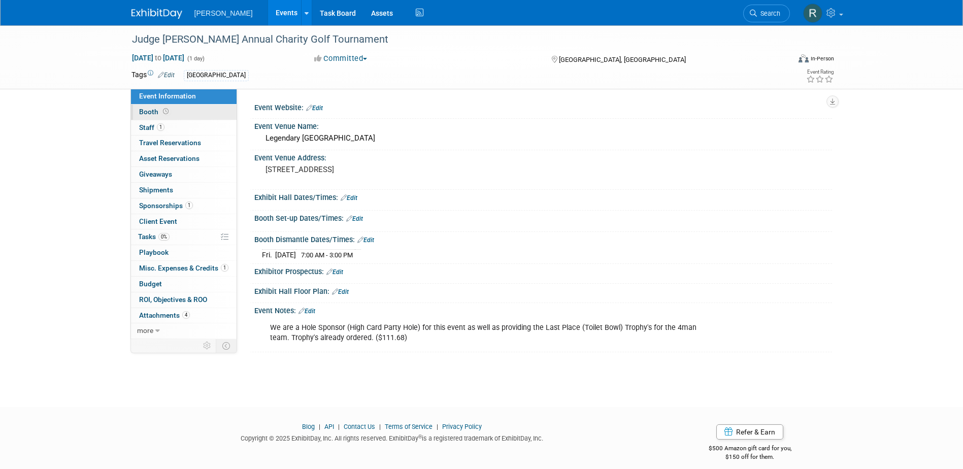
click at [169, 108] on span "Booth" at bounding box center [154, 112] width 31 height 8
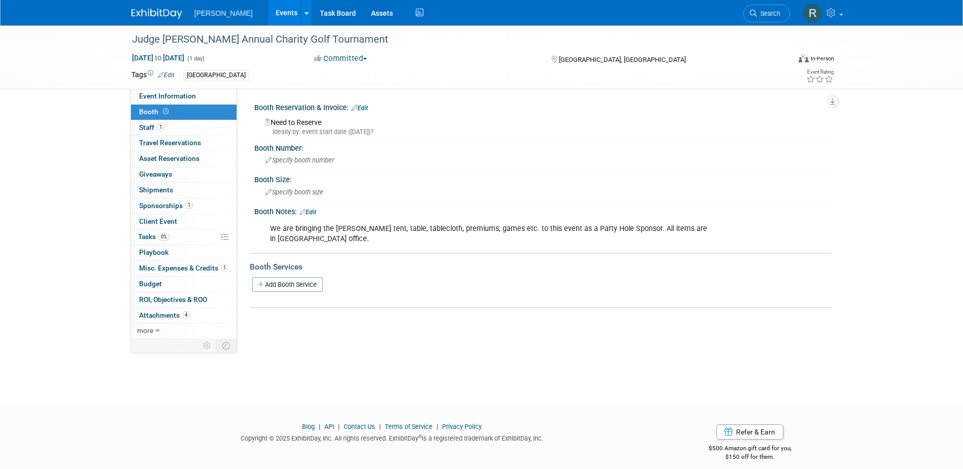
click at [367, 107] on link "Edit" at bounding box center [359, 108] width 17 height 7
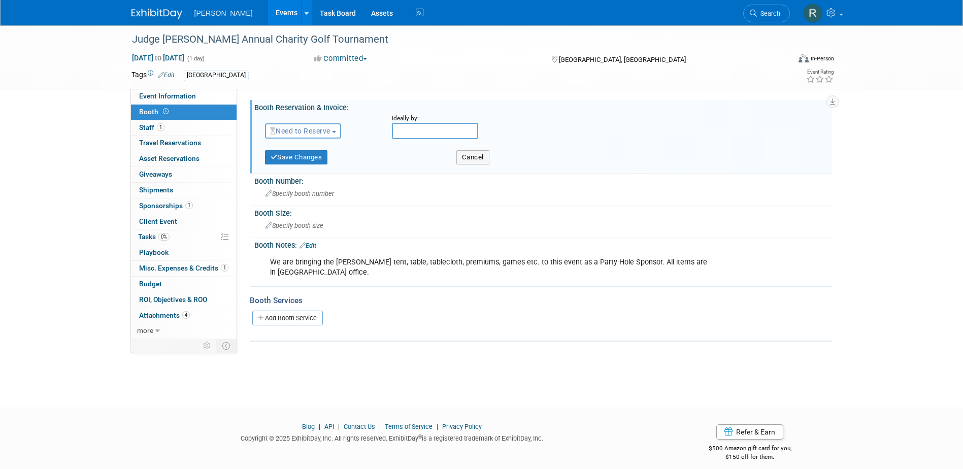
click at [310, 131] on span "Need to Reserve" at bounding box center [300, 131] width 60 height 8
click at [300, 175] on link "No Reservation Required" at bounding box center [320, 177] width 109 height 14
drag, startPoint x: 299, startPoint y: 155, endPoint x: 290, endPoint y: 151, distance: 9.3
click at [299, 154] on button "Save Changes" at bounding box center [296, 157] width 63 height 14
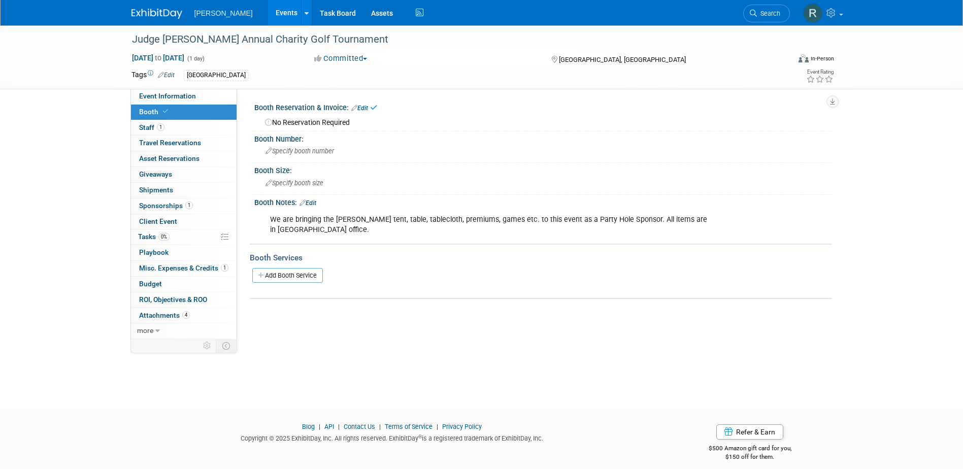
click at [170, 75] on link "Edit" at bounding box center [166, 75] width 17 height 7
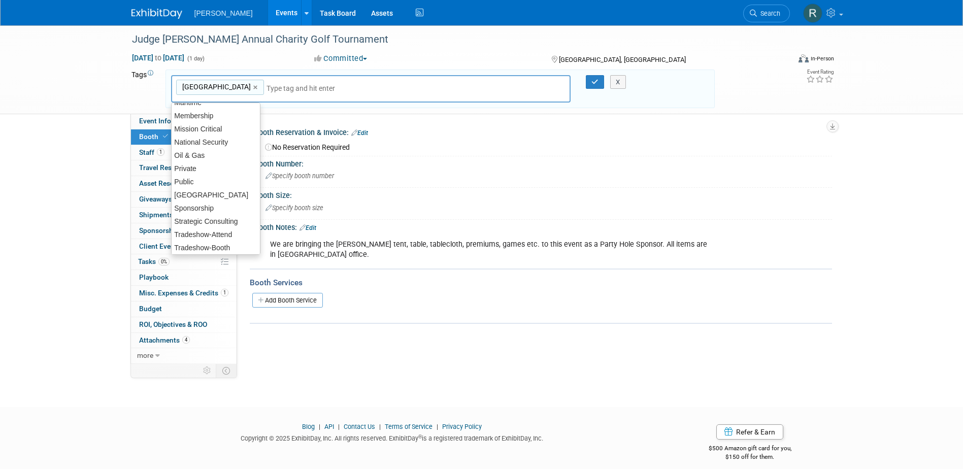
scroll to position [210, 0]
click at [206, 167] on div "Sponsorship" at bounding box center [215, 166] width 89 height 14
type input "South Region, Sponsorship"
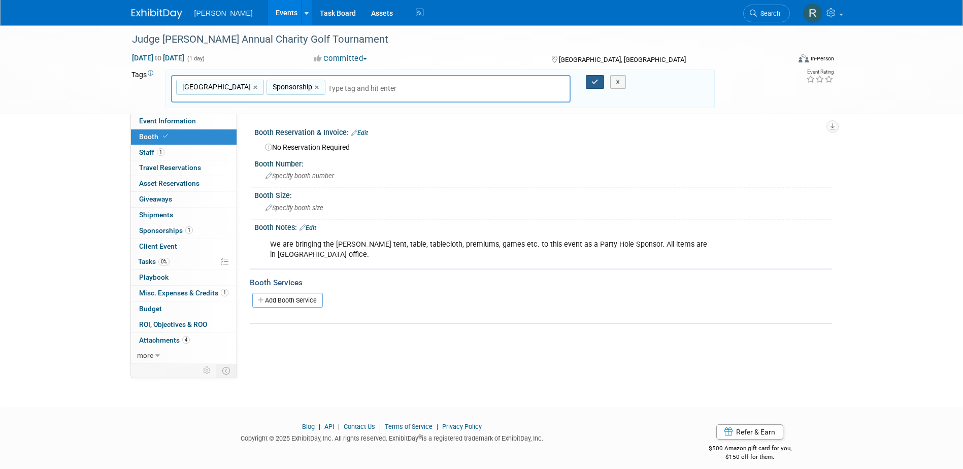
click at [594, 83] on icon "button" at bounding box center [594, 82] width 7 height 7
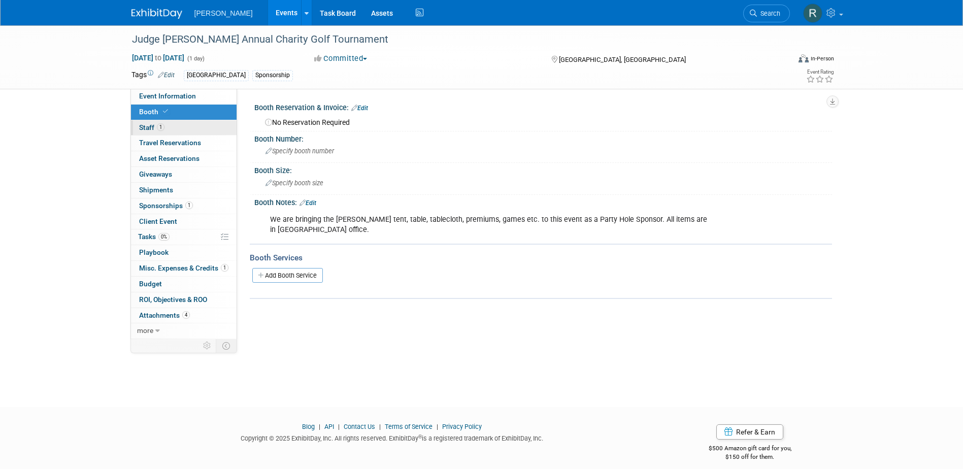
click at [185, 129] on link "1 Staff 1" at bounding box center [184, 127] width 106 height 15
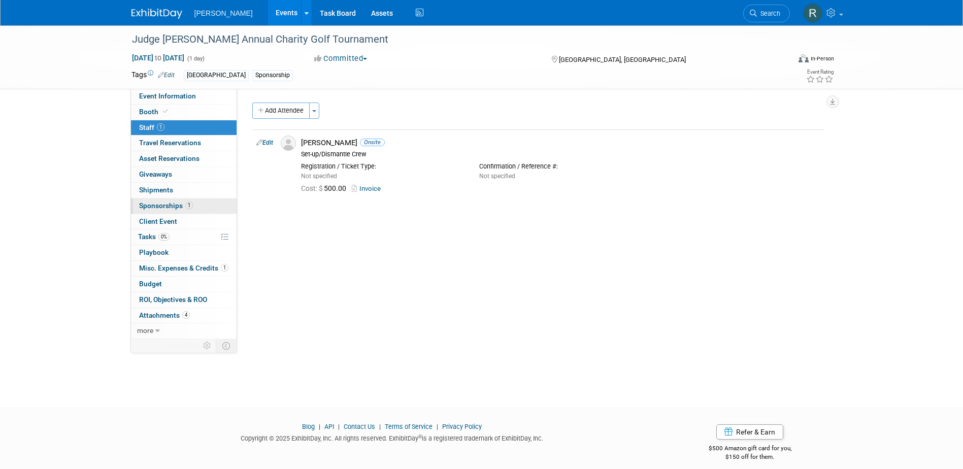
click at [172, 206] on span "Sponsorships 1" at bounding box center [166, 206] width 54 height 8
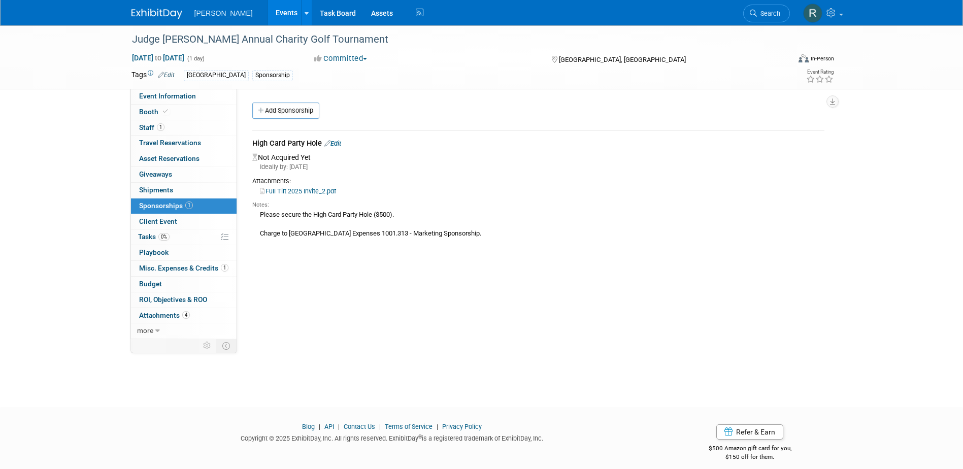
click at [310, 187] on link "Full Tilt 2025 Invite_2.pdf" at bounding box center [298, 191] width 76 height 8
click at [339, 143] on link "Edit" at bounding box center [332, 144] width 17 height 8
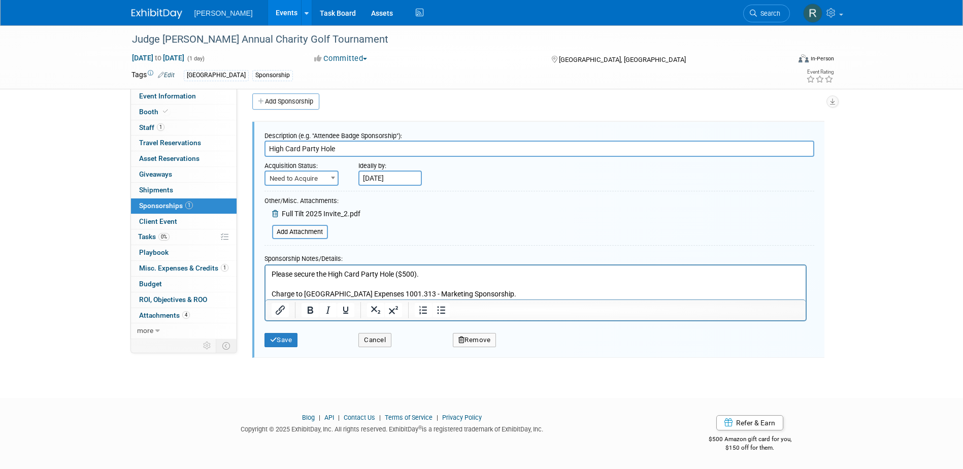
scroll to position [0, 0]
click at [320, 177] on span "Need to Acquire" at bounding box center [302, 179] width 72 height 14
select select "2"
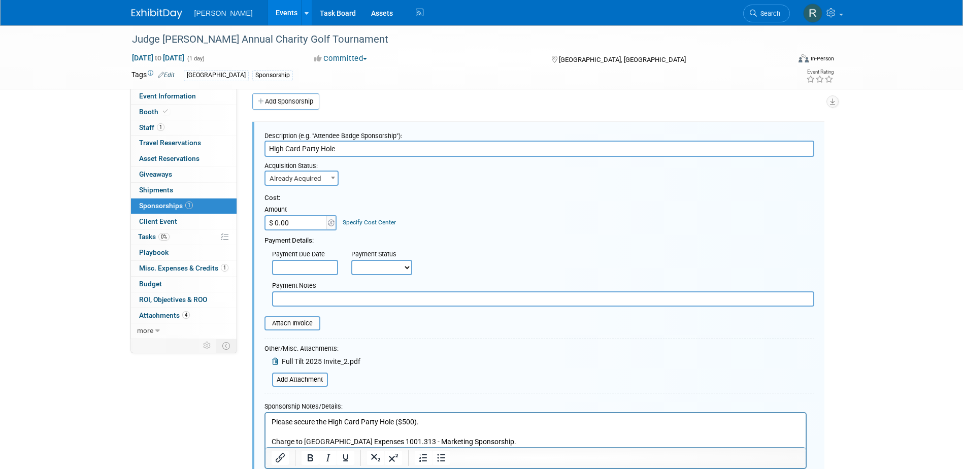
click at [311, 219] on input "$ 0.00" at bounding box center [296, 222] width 63 height 15
type input "$ 500.00"
click at [351, 219] on link "Specify Cost Center" at bounding box center [369, 222] width 53 height 7
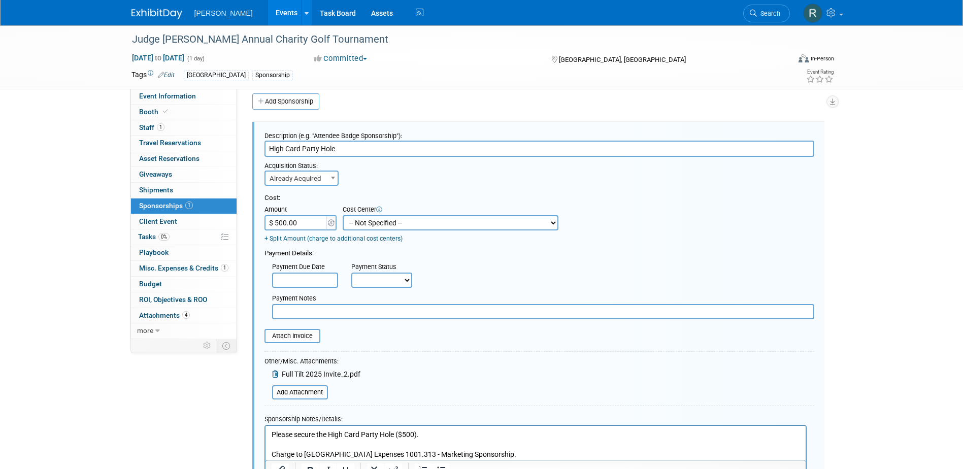
click at [352, 219] on select "-- Not Specified -- Advisory Services - Expenses_1001.502 Aerial Acquisition - …" at bounding box center [451, 222] width 216 height 15
select select "18966244"
click at [343, 215] on select "-- Not Specified -- Advisory Services - Expenses_1001.502 Aerial Acquisition - …" at bounding box center [451, 222] width 216 height 15
click at [310, 284] on input "text" at bounding box center [305, 280] width 66 height 15
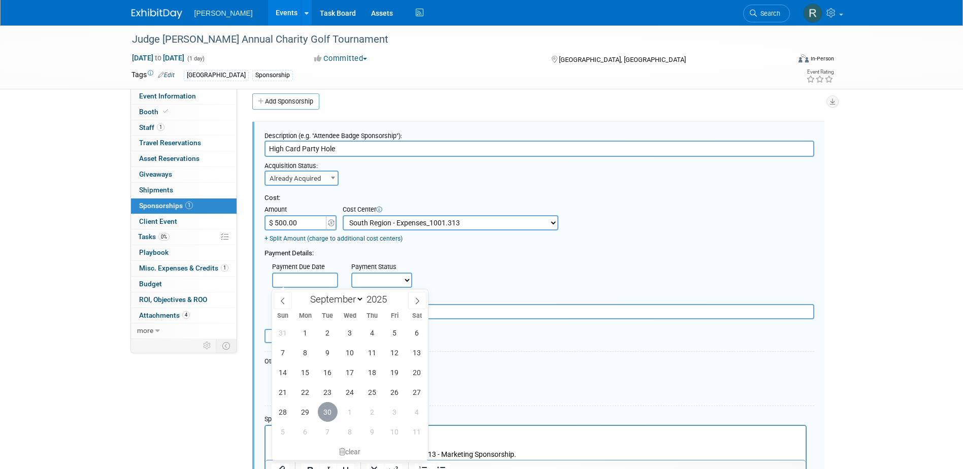
click at [330, 419] on span "30" at bounding box center [328, 412] width 20 height 20
type input "[DATE]"
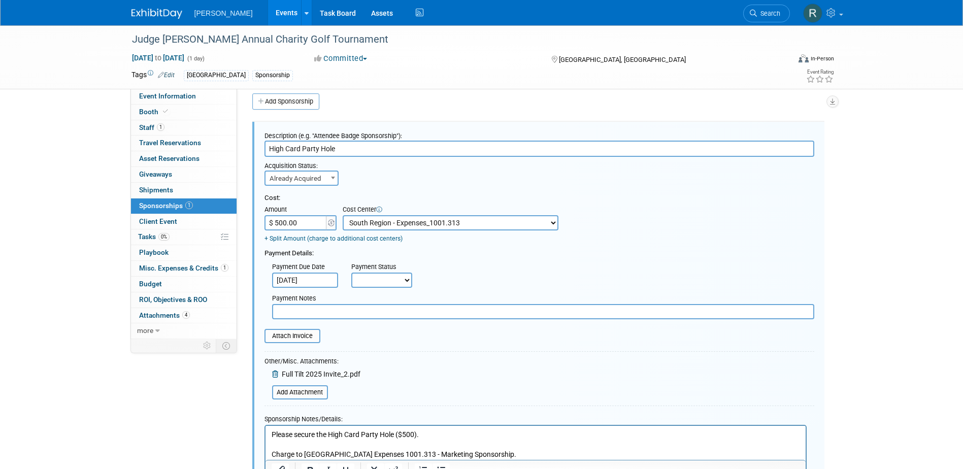
drag, startPoint x: 375, startPoint y: 278, endPoint x: 374, endPoint y: 289, distance: 11.7
click at [375, 280] on select "Not Paid Yet Partially Paid Paid in Full" at bounding box center [381, 280] width 61 height 15
select select "1"
click at [351, 273] on select "Not Paid Yet Partially Paid Paid in Full" at bounding box center [381, 280] width 61 height 15
click at [367, 316] on input "text" at bounding box center [543, 311] width 542 height 15
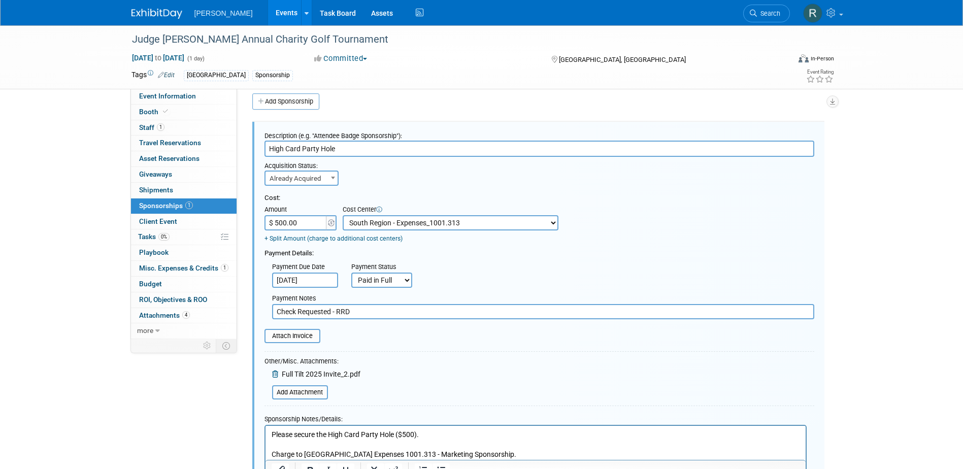
type input "Check Requested - RRD"
click at [379, 191] on div "Cost: Amount $ 500.00 Specify Cost Center Cost Center -- Not Specified -- Advis…" at bounding box center [540, 253] width 550 height 134
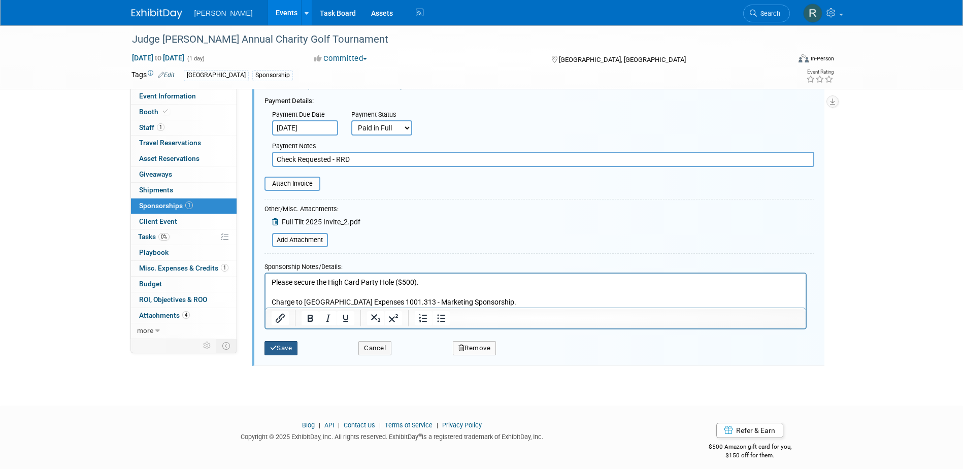
click at [287, 350] on button "Save" at bounding box center [282, 348] width 34 height 14
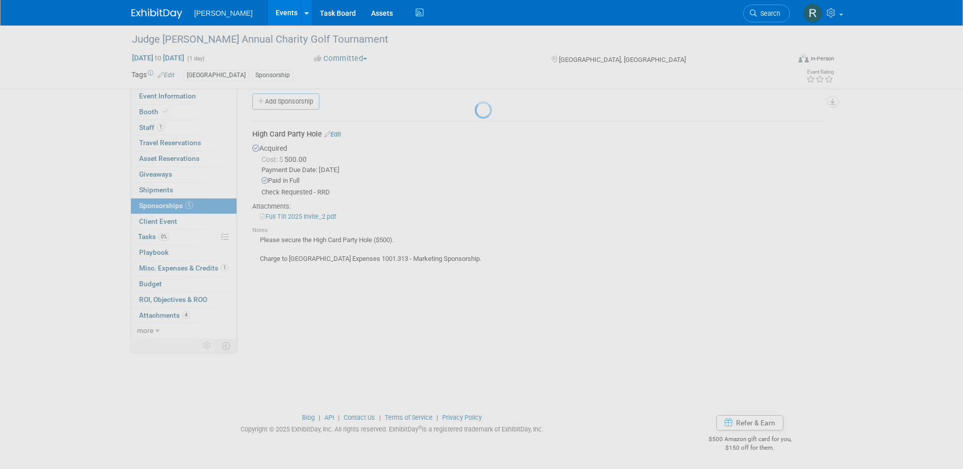
scroll to position [9, 0]
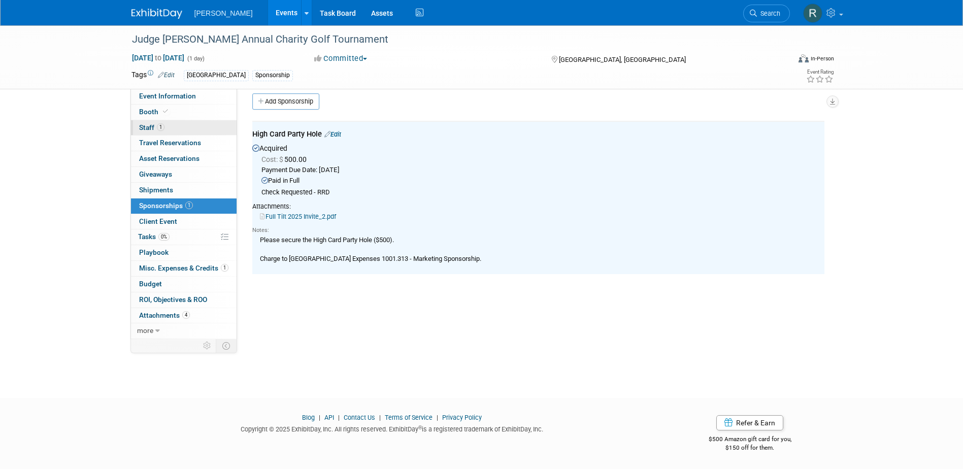
click at [145, 126] on span "Staff 1" at bounding box center [151, 127] width 25 height 8
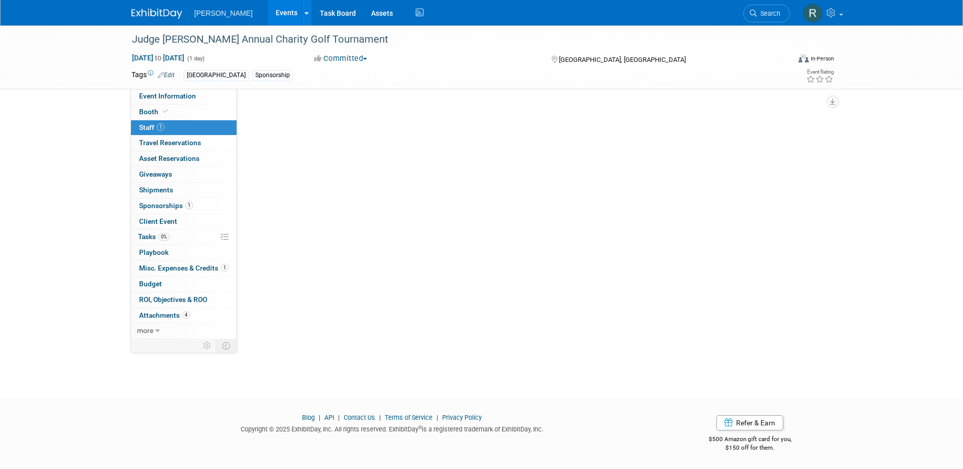
scroll to position [0, 0]
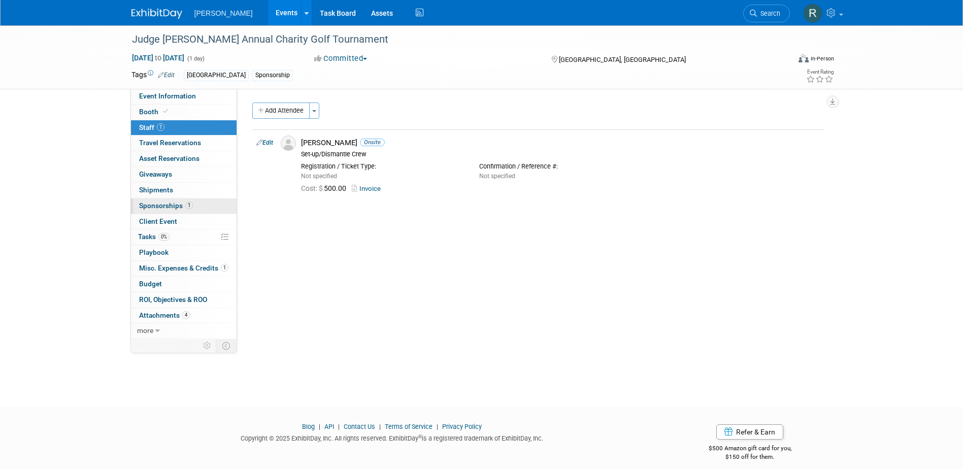
click at [166, 200] on link "1 Sponsorships 1" at bounding box center [184, 206] width 106 height 15
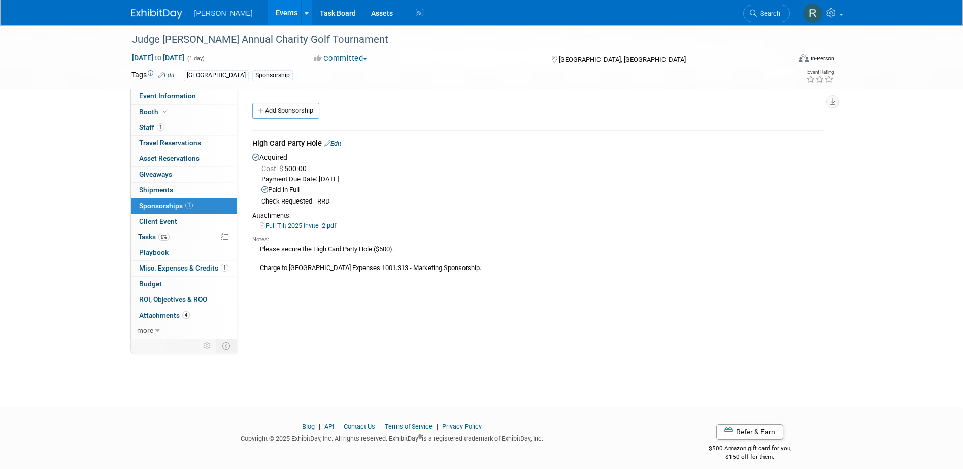
click link "Edit"
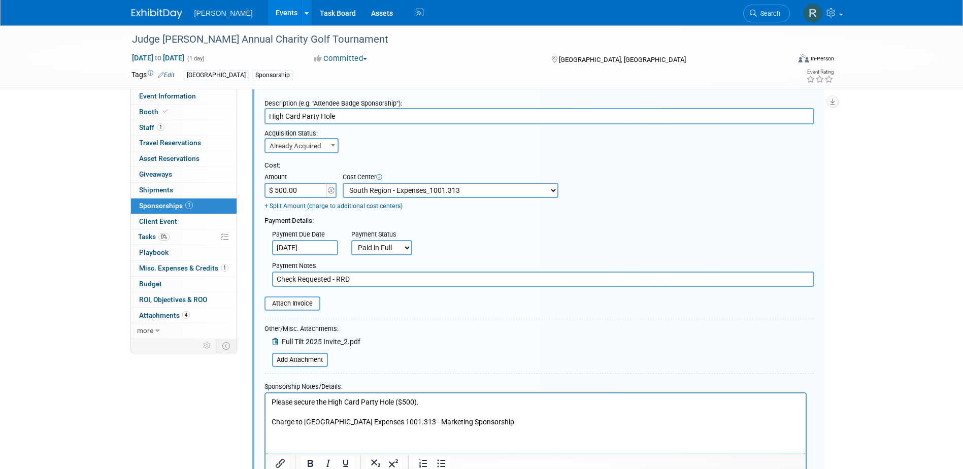
scroll to position [66, 0]
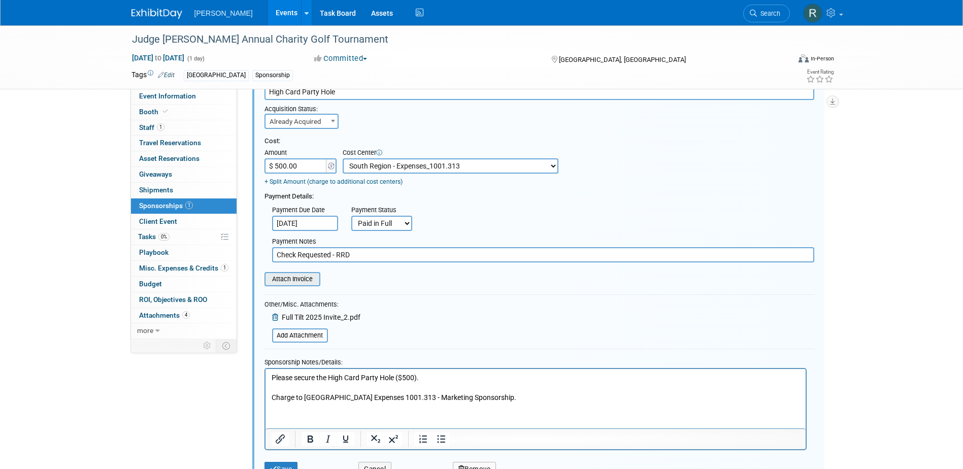
click input "file"
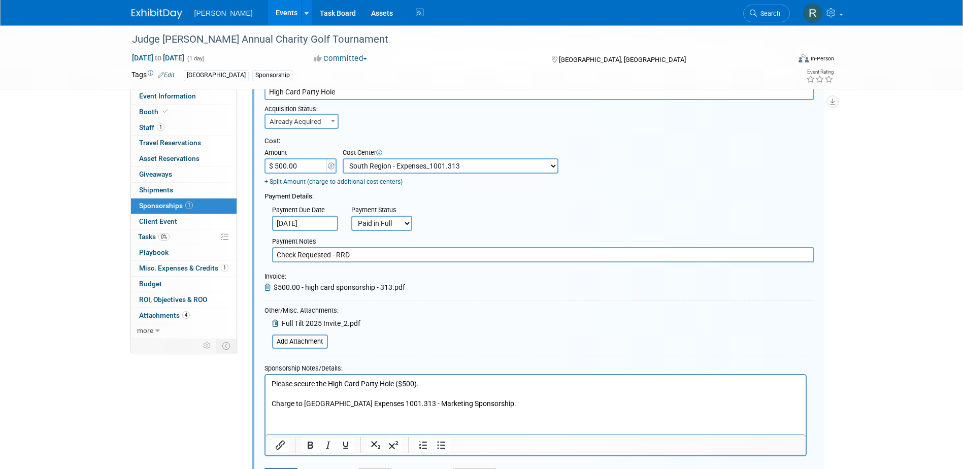
drag, startPoint x: 403, startPoint y: 341, endPoint x: 400, endPoint y: 347, distance: 7.3
click form "Description (e.g. "Attendee Badge Sponsorship"): High Card Party Hole Acquisiti…"
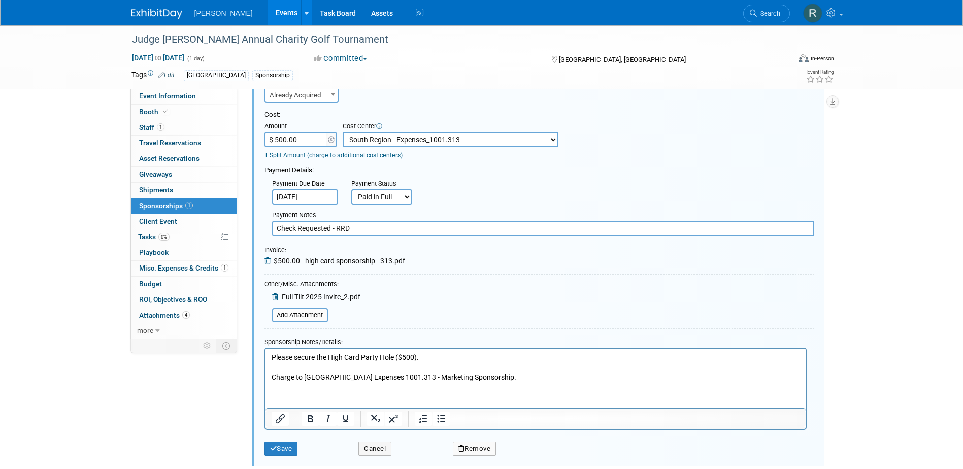
scroll to position [117, 0]
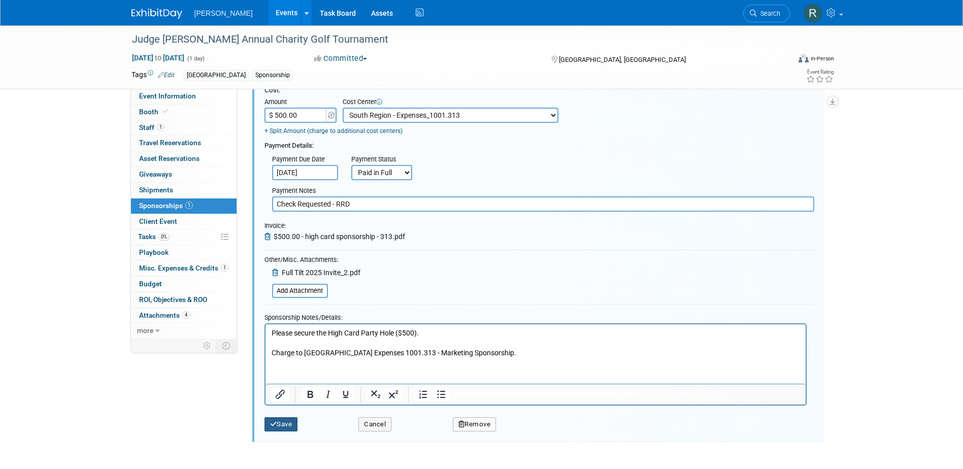
click button "Save"
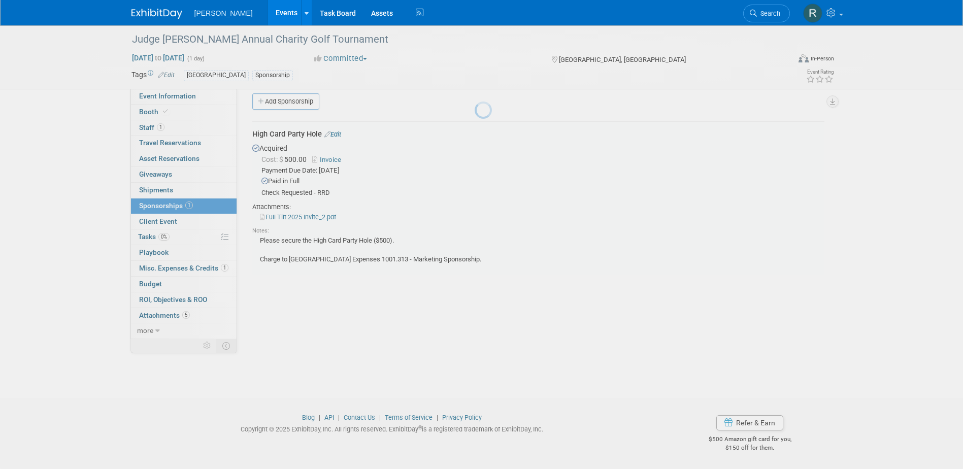
scroll to position [9, 0]
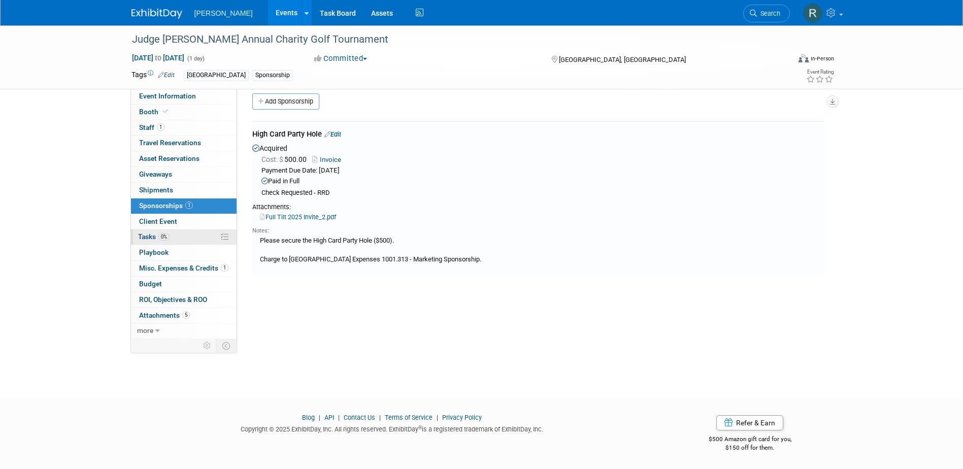
click span "Tasks 0%"
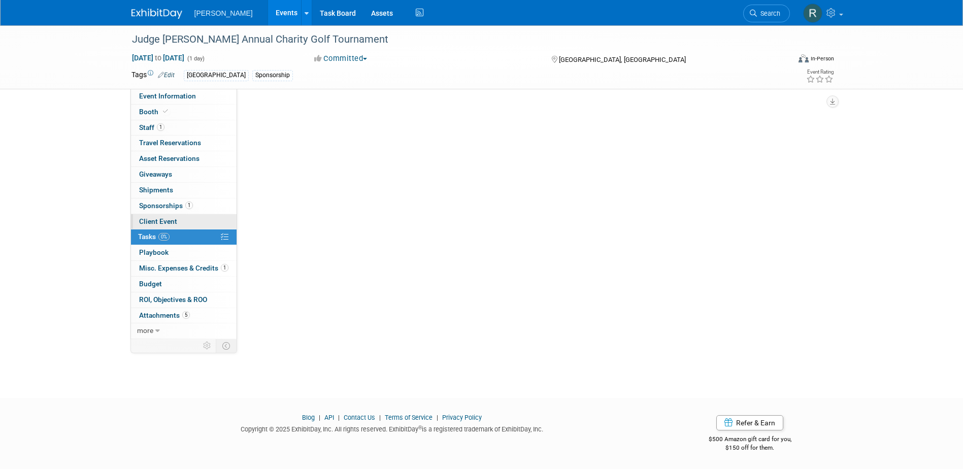
scroll to position [0, 0]
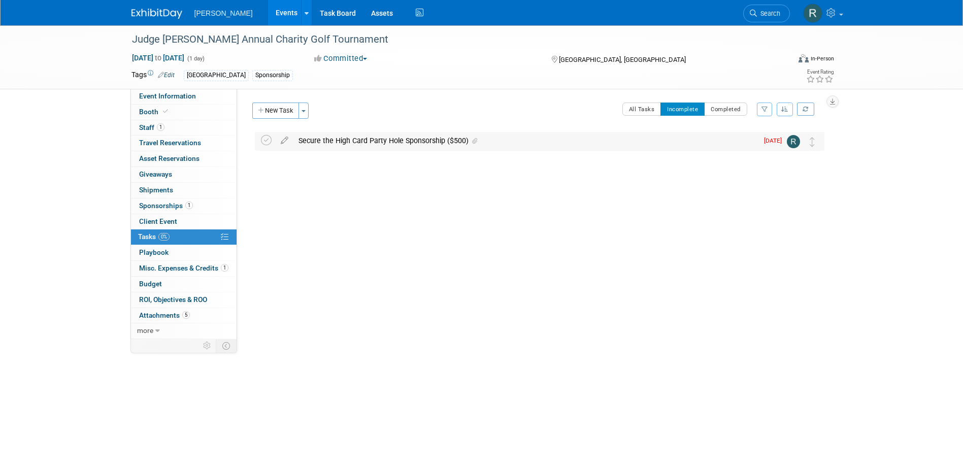
click div "Secure the High Card Party Hole Sponsorship ($500)"
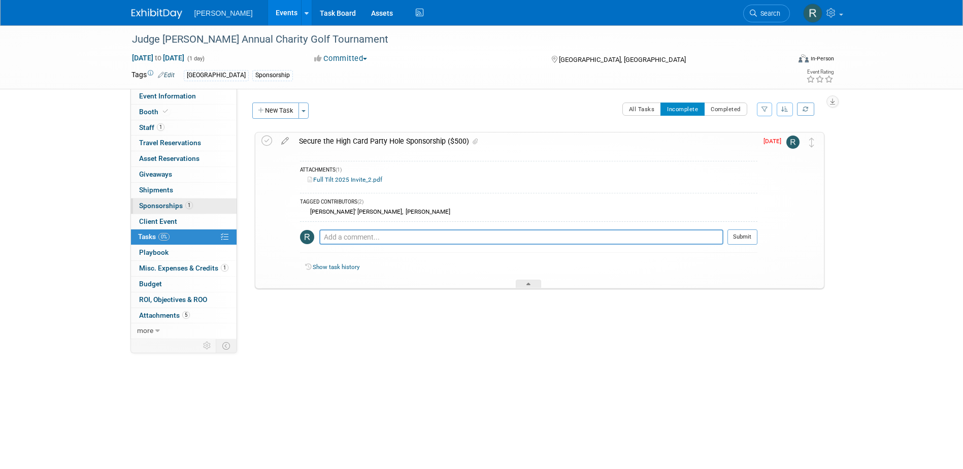
click span "Sponsorships 1"
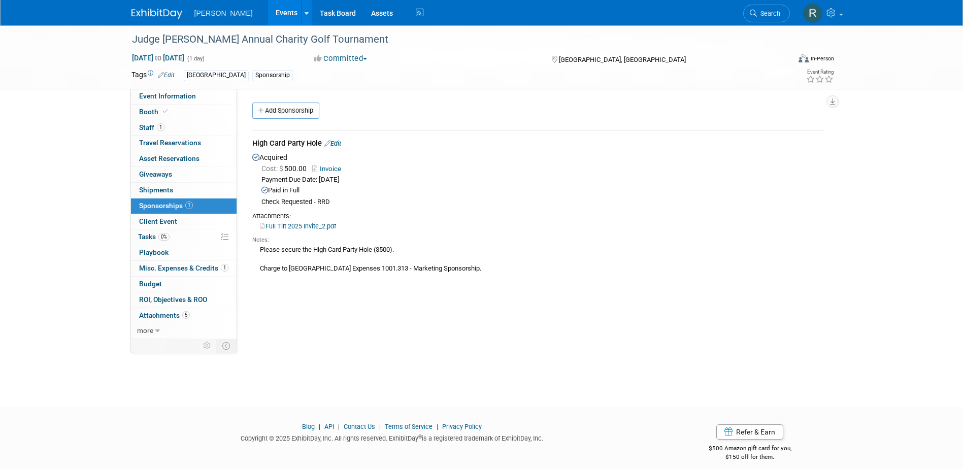
click link "Edit"
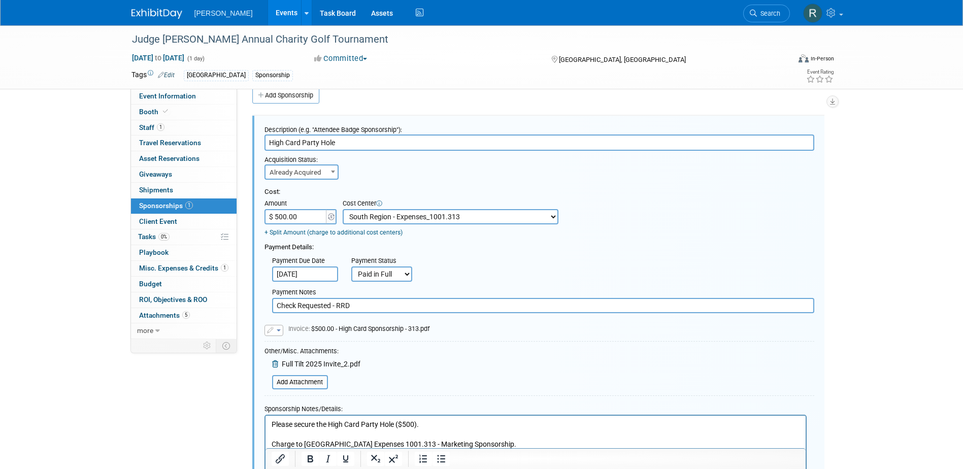
scroll to position [66, 0]
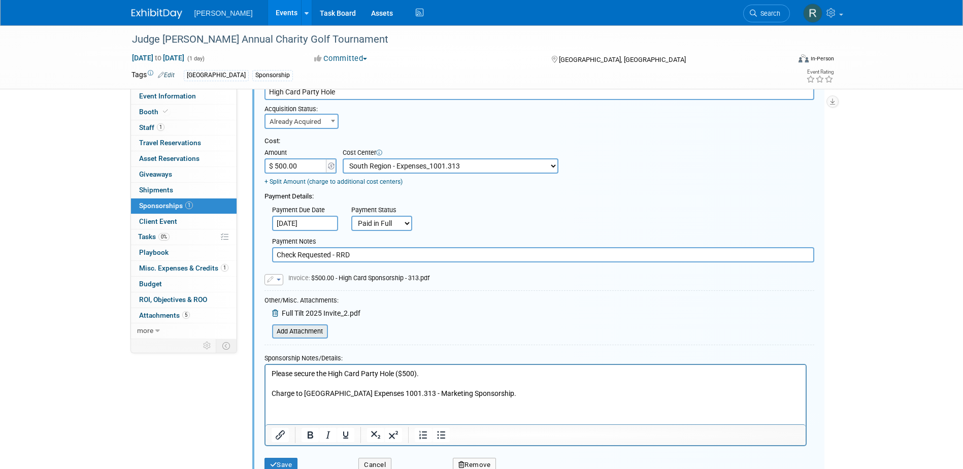
click input "file"
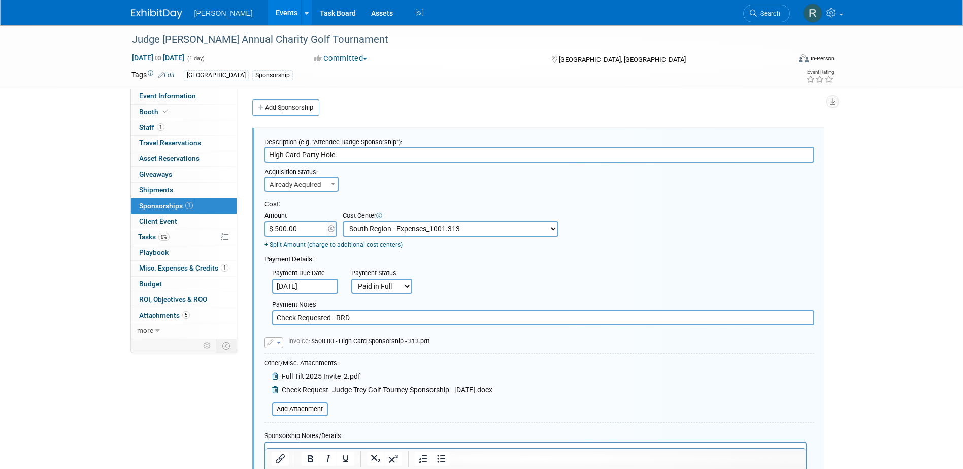
scroll to position [0, 0]
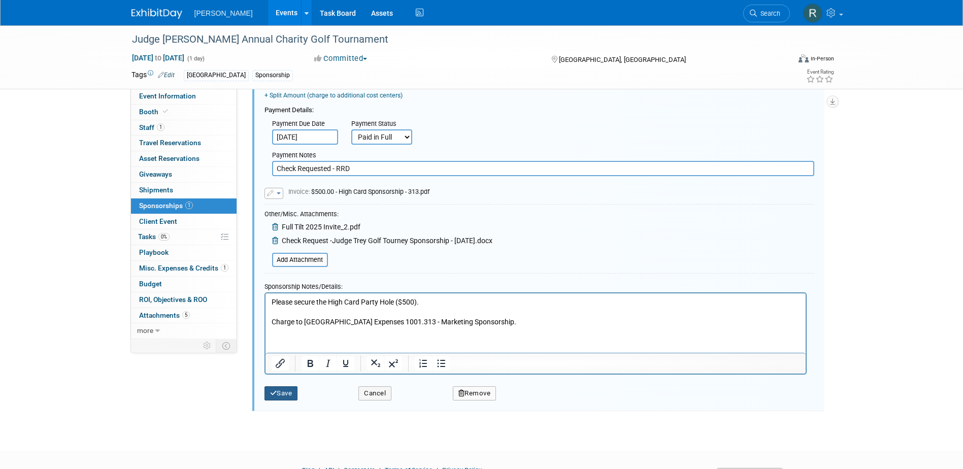
click button "Save"
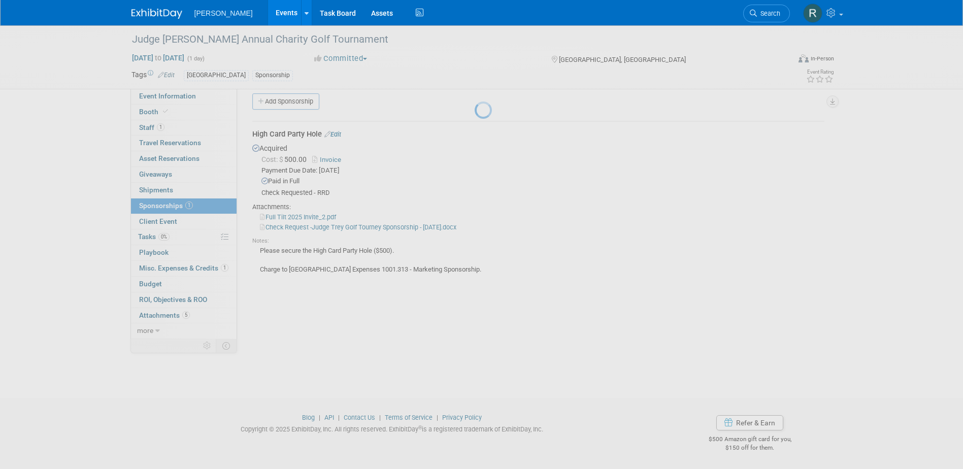
scroll to position [9, 0]
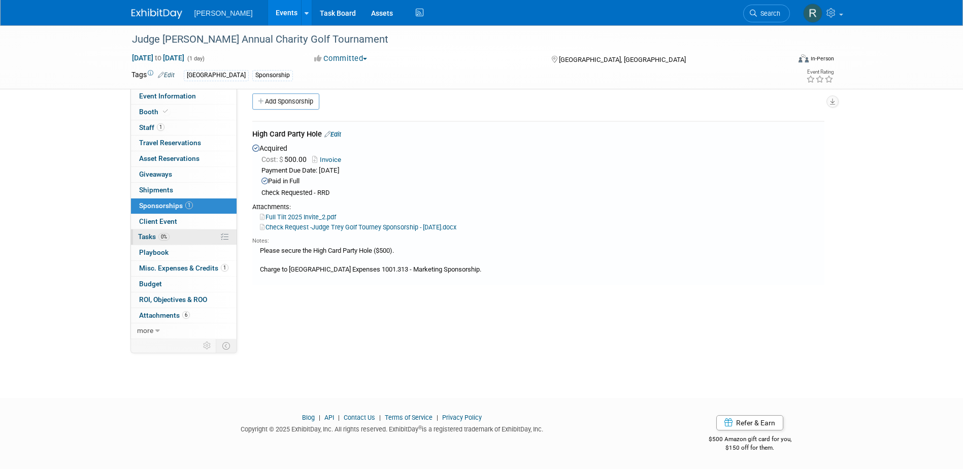
click span "0%"
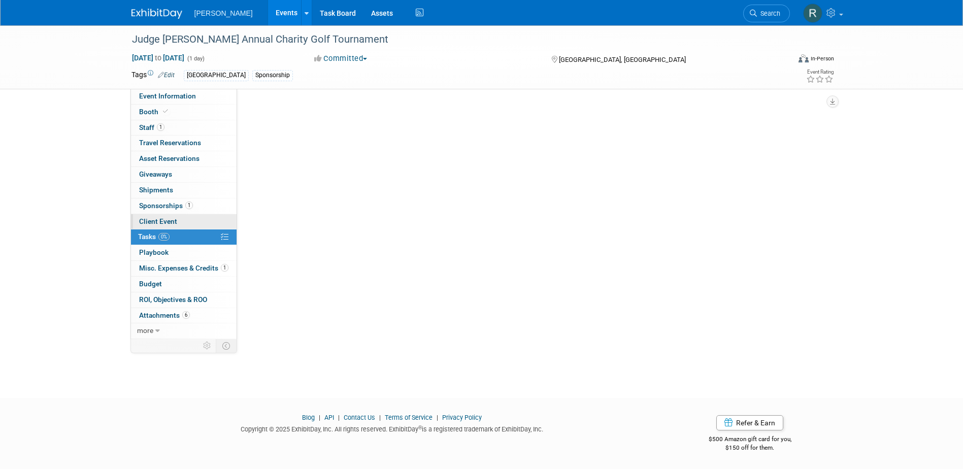
scroll to position [0, 0]
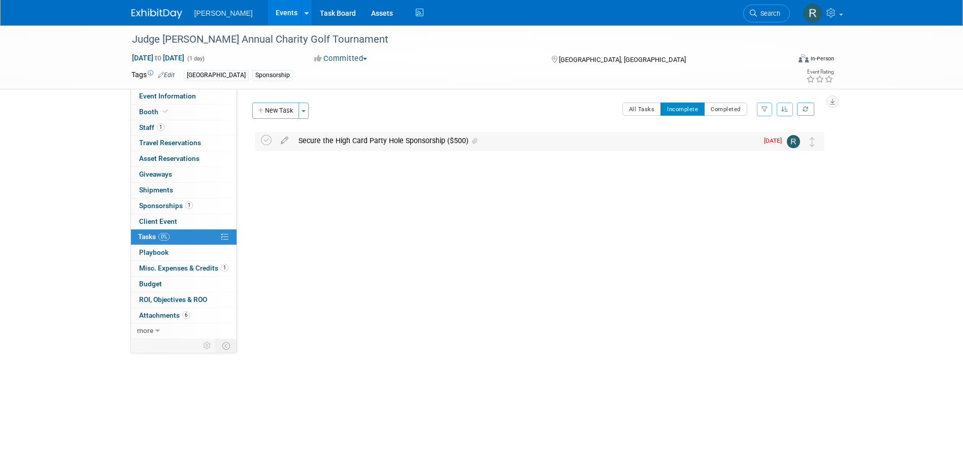
click div "Secure the High Card Party Hole Sponsorship ($500)"
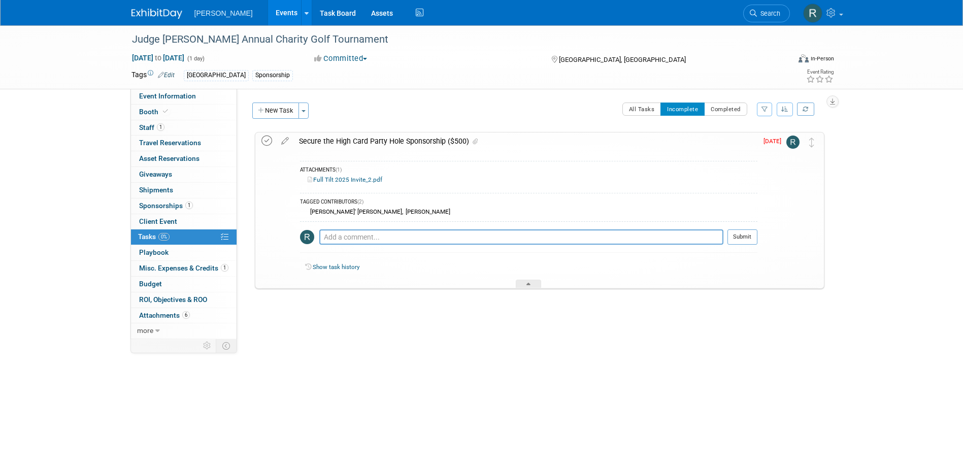
click icon
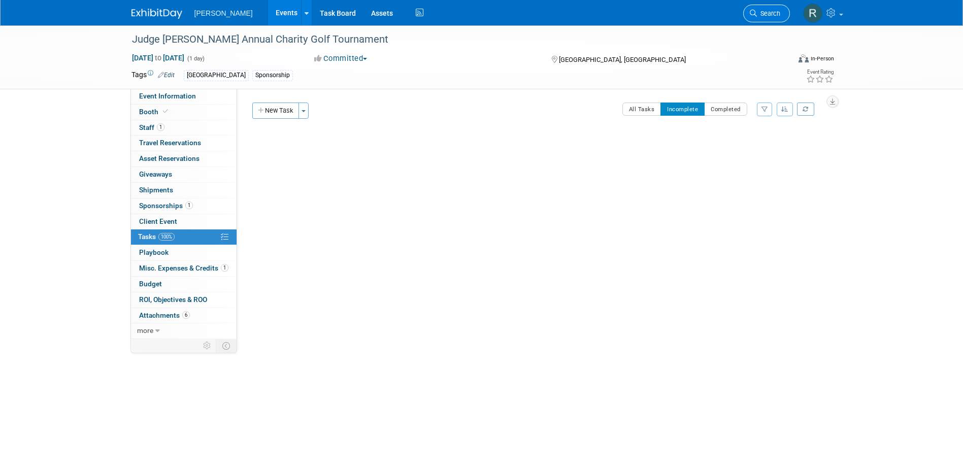
click span "Search"
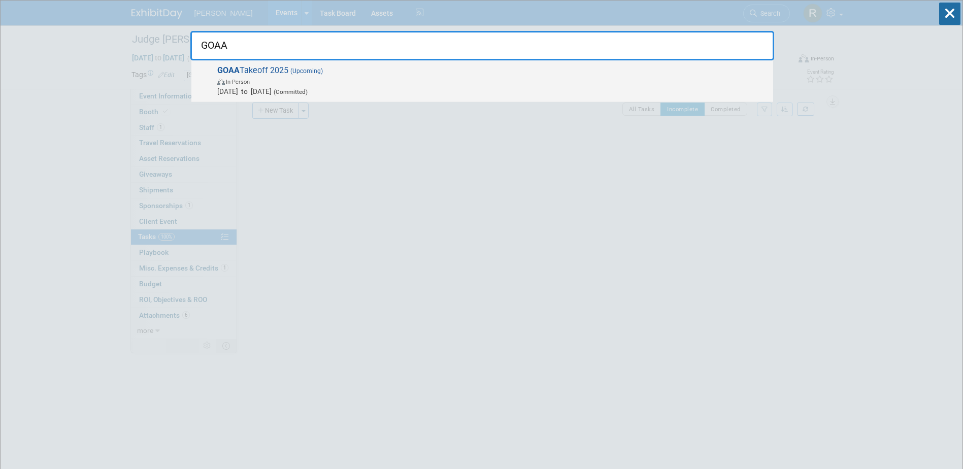
type input "GOAA"
click span "In-Person"
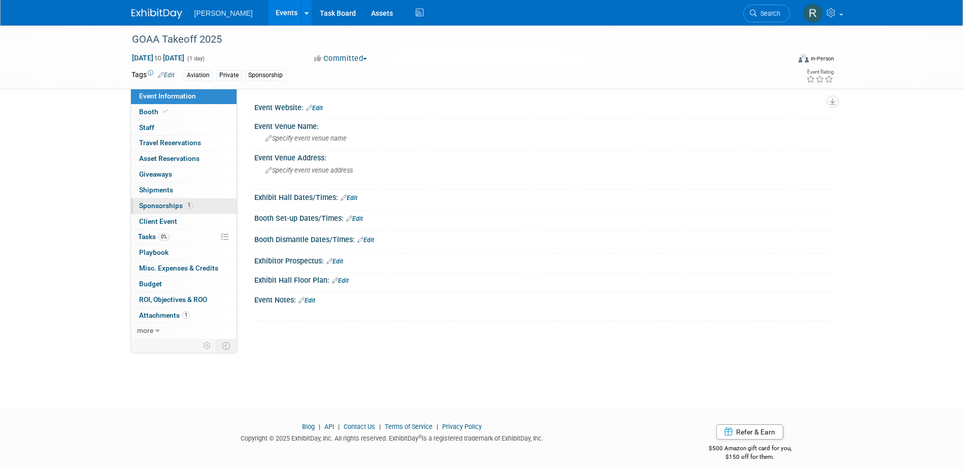
click at [167, 204] on span "Sponsorships 1" at bounding box center [166, 206] width 54 height 8
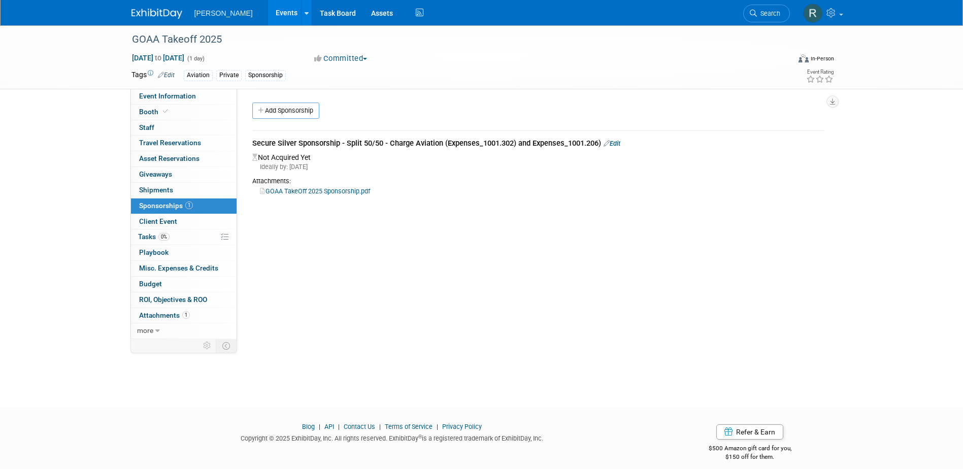
click at [322, 191] on link "GOAA TakeOff 2025 Sponsorship.pdf" at bounding box center [315, 191] width 110 height 8
click at [620, 140] on link "Edit" at bounding box center [612, 144] width 17 height 8
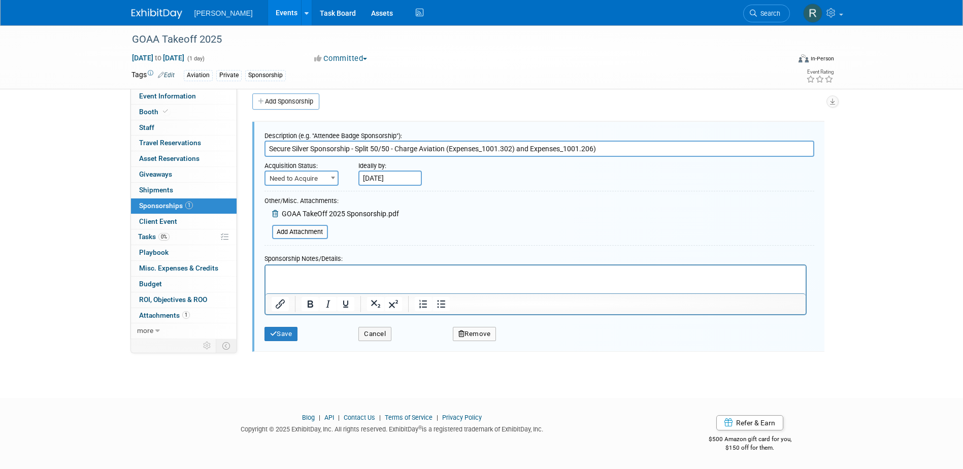
drag, startPoint x: 356, startPoint y: 147, endPoint x: 633, endPoint y: 151, distance: 276.7
click at [633, 151] on input "Secure Silver Sponsorship - Split 50/50 - Charge Aviation (Expenses_1001.302) a…" at bounding box center [540, 149] width 550 height 16
type input "Secure Silver Sponsorship -"
click at [304, 274] on p "Rich Text Area. Press ALT-0 for help." at bounding box center [535, 274] width 528 height 10
paste body "Rich Text Area. Press ALT-0 for help."
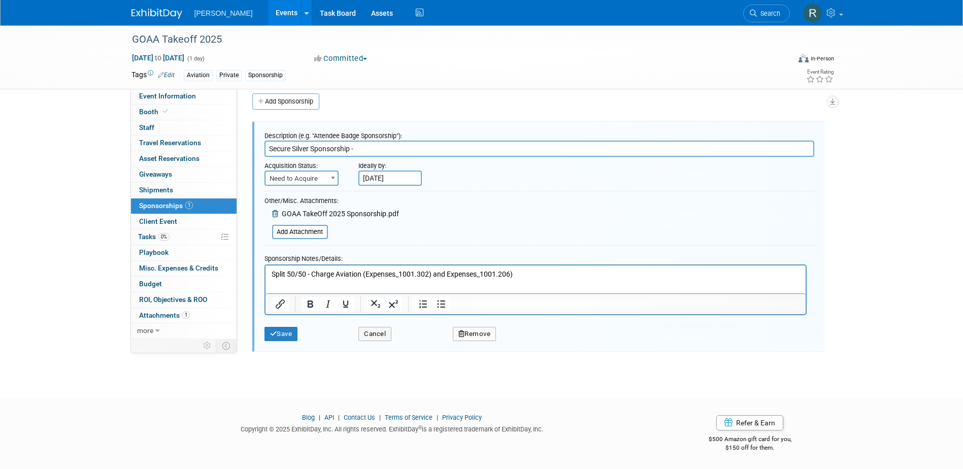
click at [315, 179] on span "Need to Acquire" at bounding box center [302, 179] width 72 height 14
drag, startPoint x: 308, startPoint y: 213, endPoint x: 323, endPoint y: 199, distance: 21.2
select select "2"
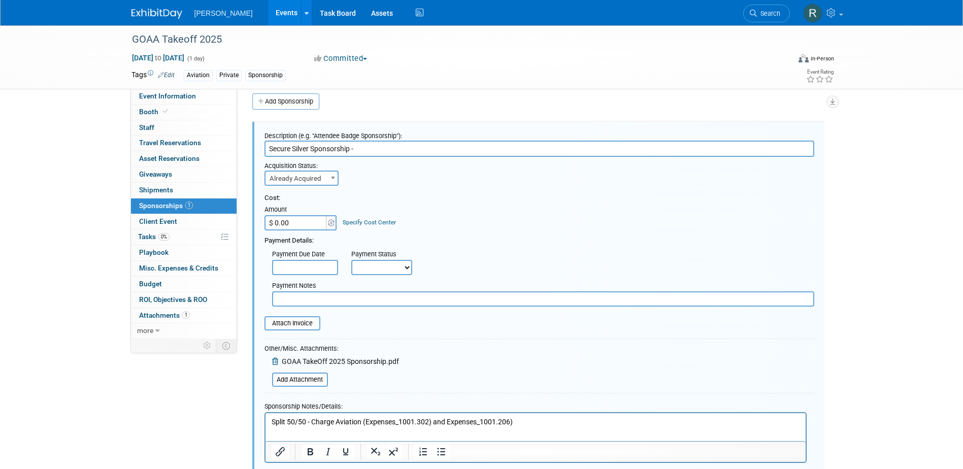
click at [299, 226] on input "$ 0.00" at bounding box center [296, 222] width 63 height 15
type input "$ 10,000.00"
click at [346, 221] on link "Specify Cost Center" at bounding box center [369, 222] width 53 height 7
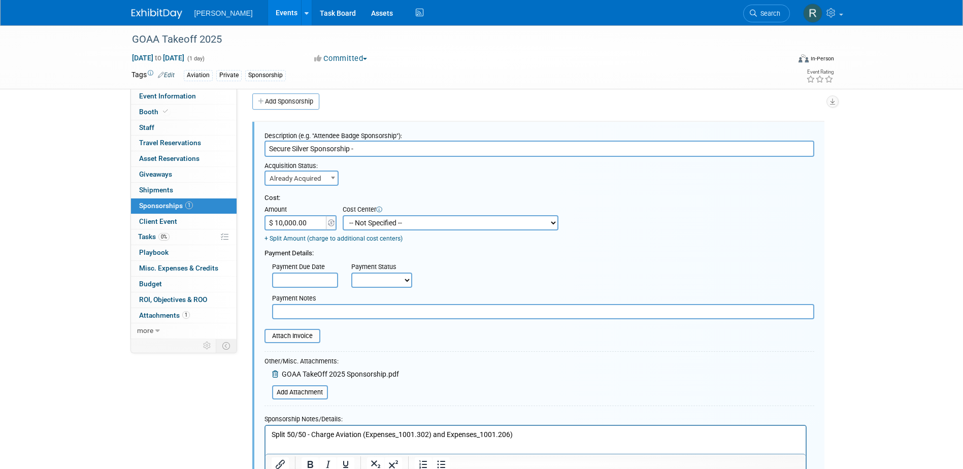
click at [397, 178] on div "Acquisition Status: Need to Acquire Already Acquired Already Acquired Ideally b…" at bounding box center [539, 171] width 565 height 29
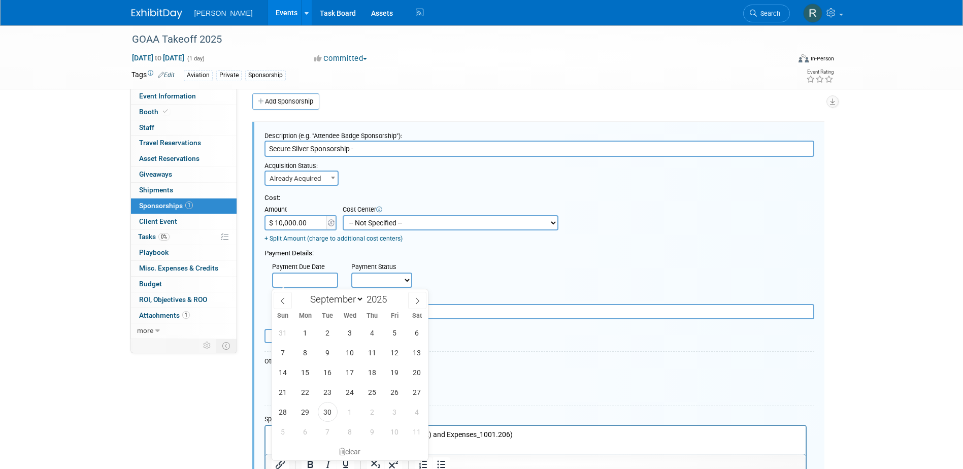
click at [304, 279] on input "text" at bounding box center [305, 280] width 66 height 15
click at [332, 413] on span "30" at bounding box center [328, 412] width 20 height 20
type input "[DATE]"
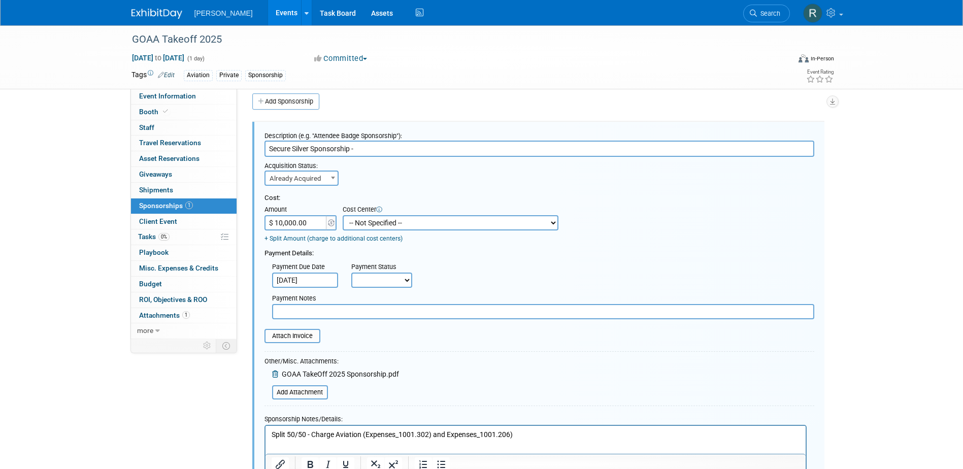
drag, startPoint x: 380, startPoint y: 277, endPoint x: 378, endPoint y: 287, distance: 10.4
click at [380, 277] on select "Not Paid Yet Partially Paid Paid in Full" at bounding box center [381, 280] width 61 height 15
select select "1"
click at [351, 273] on select "Not Paid Yet Partially Paid Paid in Full" at bounding box center [381, 280] width 61 height 15
click at [365, 315] on input "text" at bounding box center [543, 311] width 542 height 15
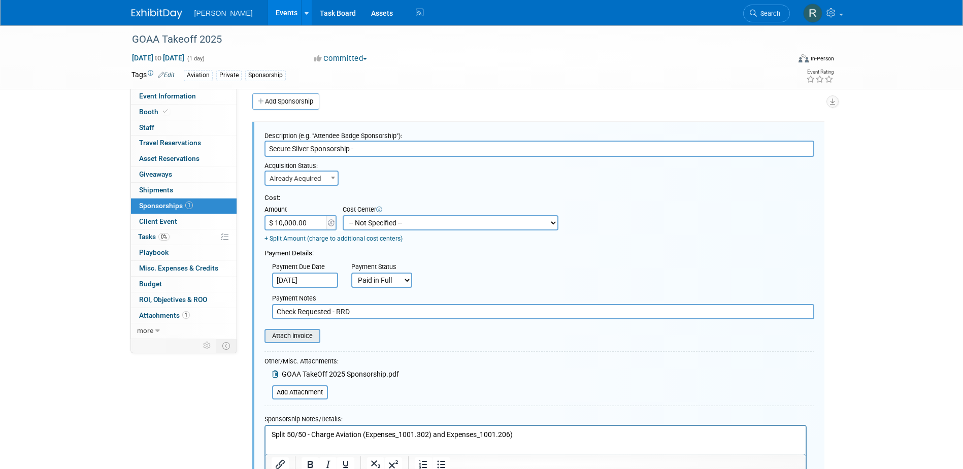
type input "Check Requested - RRD"
click at [311, 335] on input "file" at bounding box center [259, 336] width 121 height 12
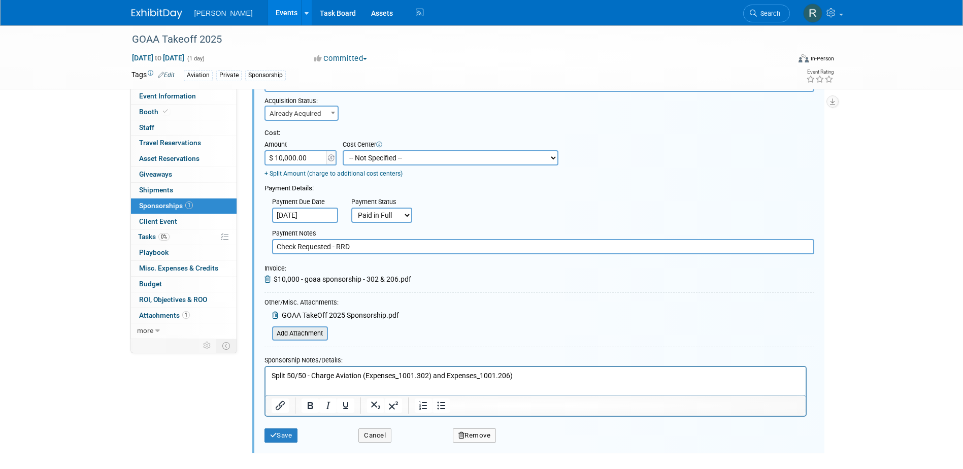
scroll to position [111, 0]
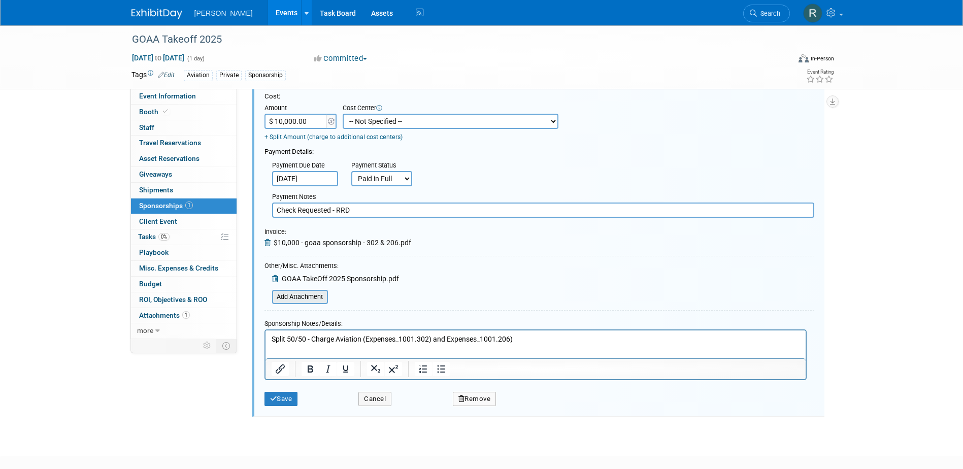
click at [309, 297] on input "file" at bounding box center [266, 297] width 121 height 12
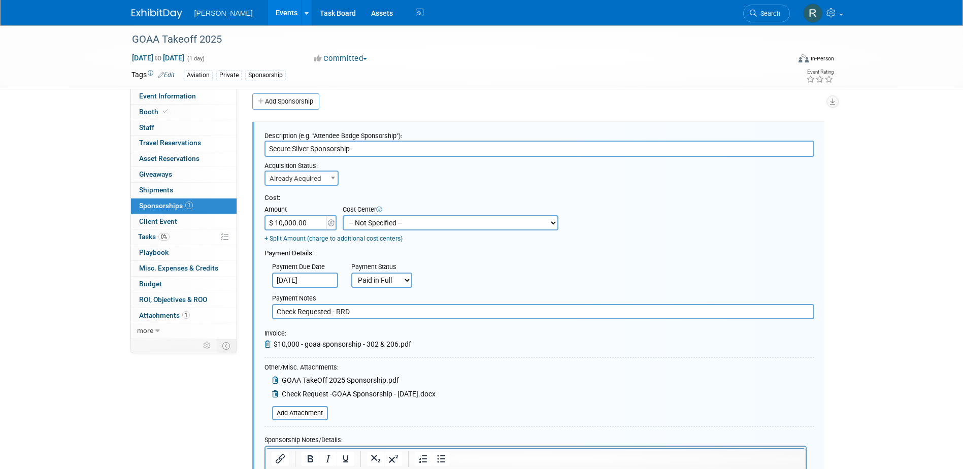
scroll to position [60, 0]
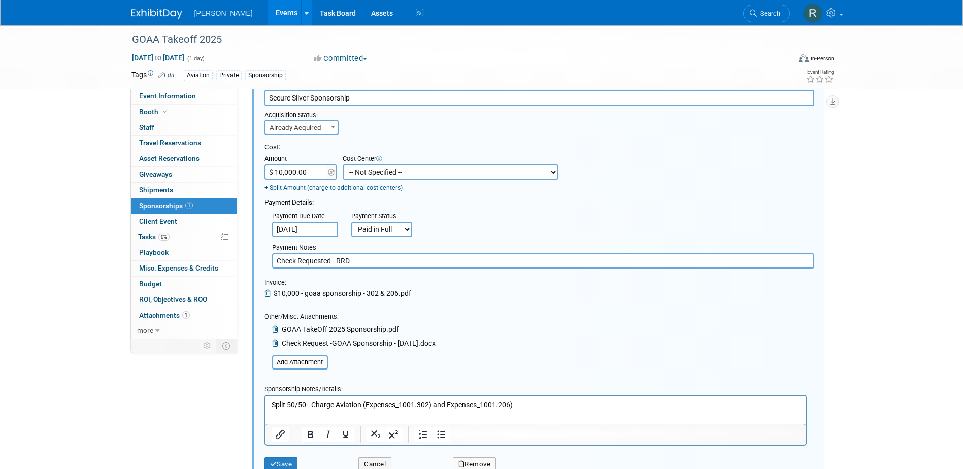
click at [357, 190] on link "+ Split Amount (charge to additional cost centers)" at bounding box center [334, 187] width 138 height 7
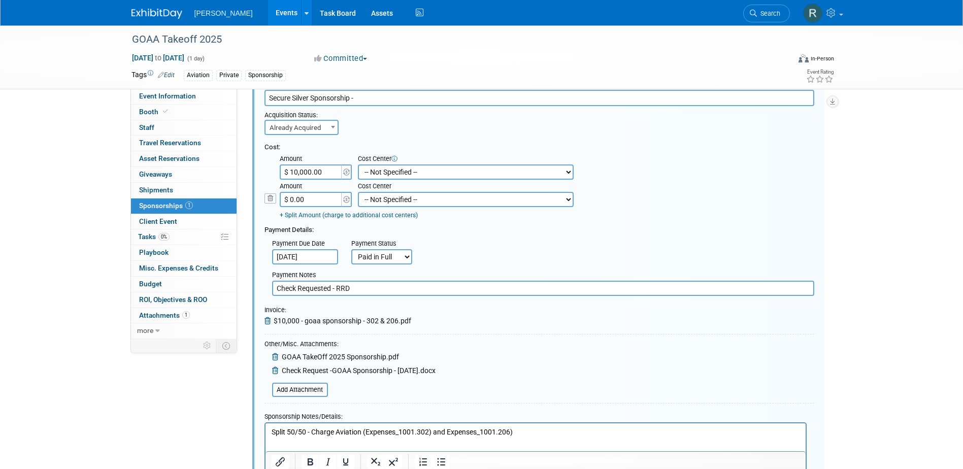
click at [328, 176] on input "$ 10,000.00" at bounding box center [311, 171] width 63 height 15
type input "$ 5,000.00"
click at [383, 172] on select "-- Not Specified -- Advisory Services - Expenses_1001.502 Aerial Acquisition - …" at bounding box center [466, 171] width 216 height 15
select select "18966233"
click at [358, 164] on select "-- Not Specified -- Advisory Services - Expenses_1001.502 Aerial Acquisition - …" at bounding box center [466, 171] width 216 height 15
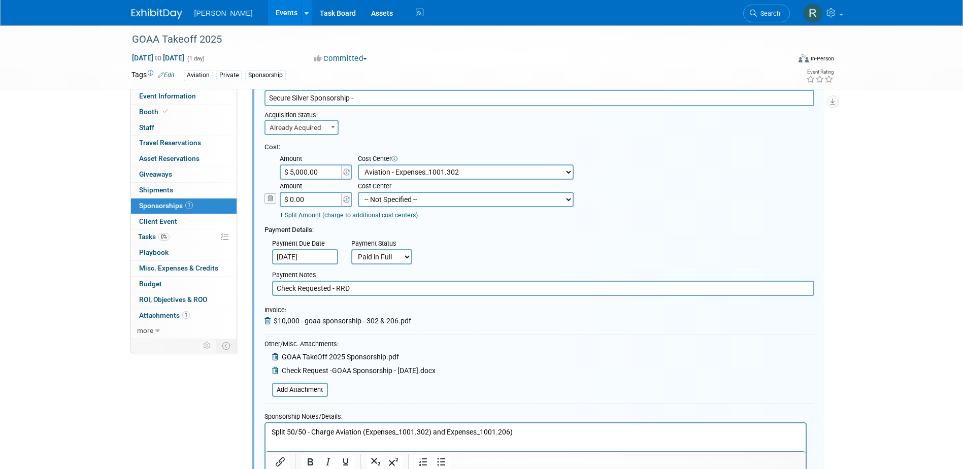
drag, startPoint x: 322, startPoint y: 201, endPoint x: 322, endPoint y: 189, distance: 11.2
click at [322, 200] on input "$ 0.00" at bounding box center [311, 199] width 63 height 15
type input "$ 5,000.00"
click at [380, 201] on select "-- Not Specified -- Advisory Services - Expenses_1001.502 Aerial Acquisition - …" at bounding box center [466, 199] width 216 height 15
select select "18966234"
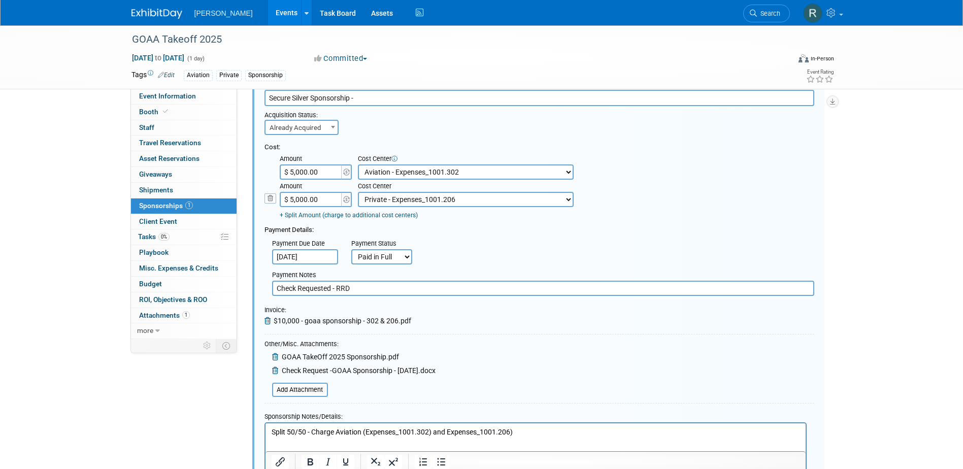
click at [358, 192] on select "-- Not Specified -- Advisory Services - Expenses_1001.502 Aerial Acquisition - …" at bounding box center [466, 199] width 216 height 15
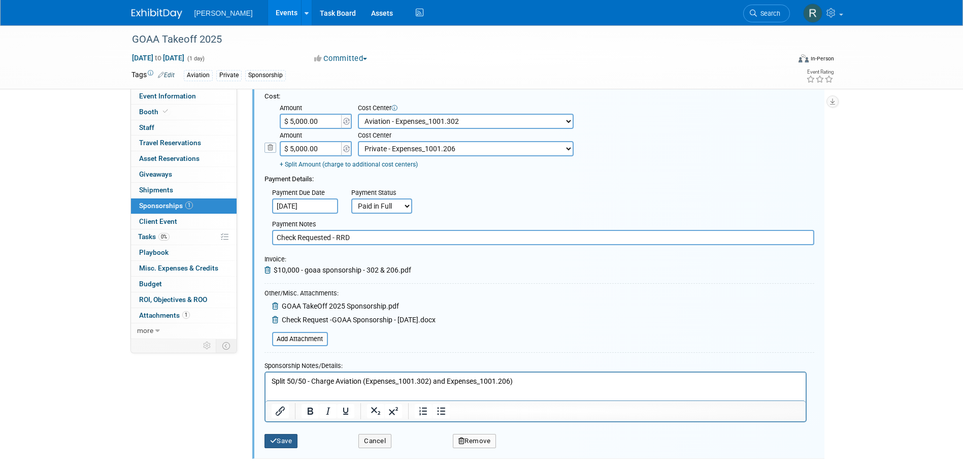
click at [287, 442] on button "Save" at bounding box center [282, 441] width 34 height 14
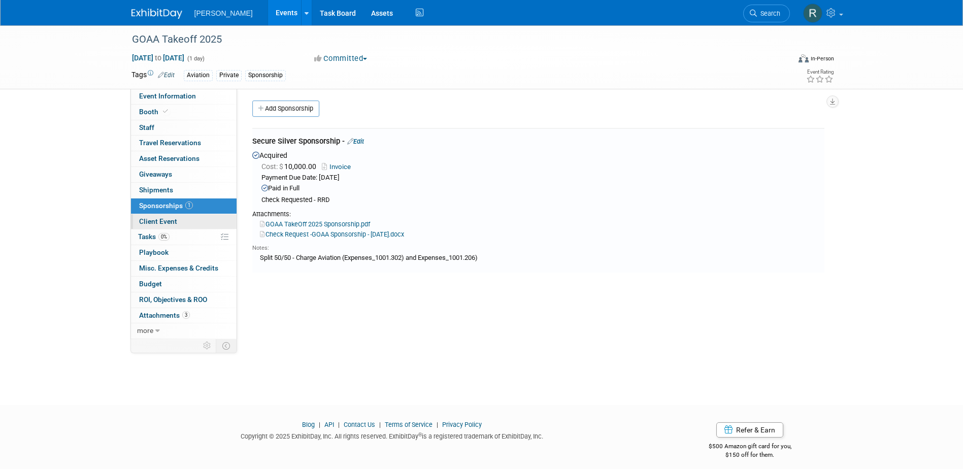
scroll to position [0, 0]
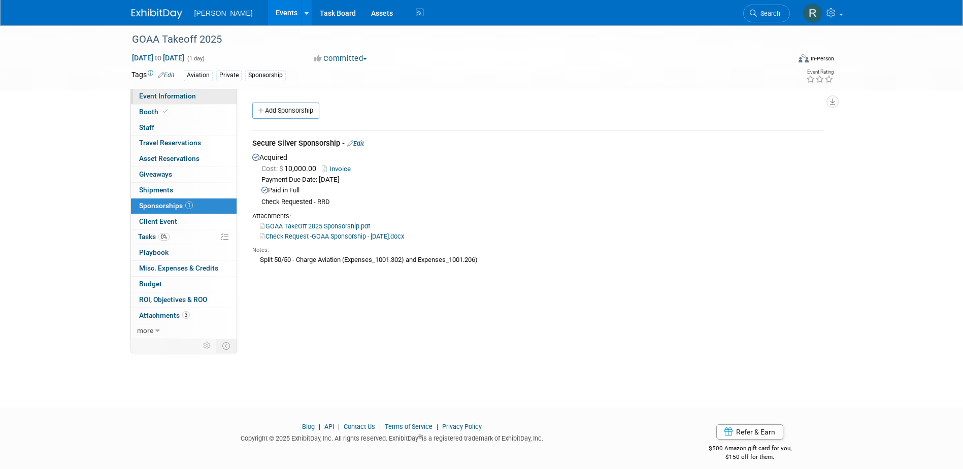
click at [186, 95] on span "Event Information" at bounding box center [167, 96] width 57 height 8
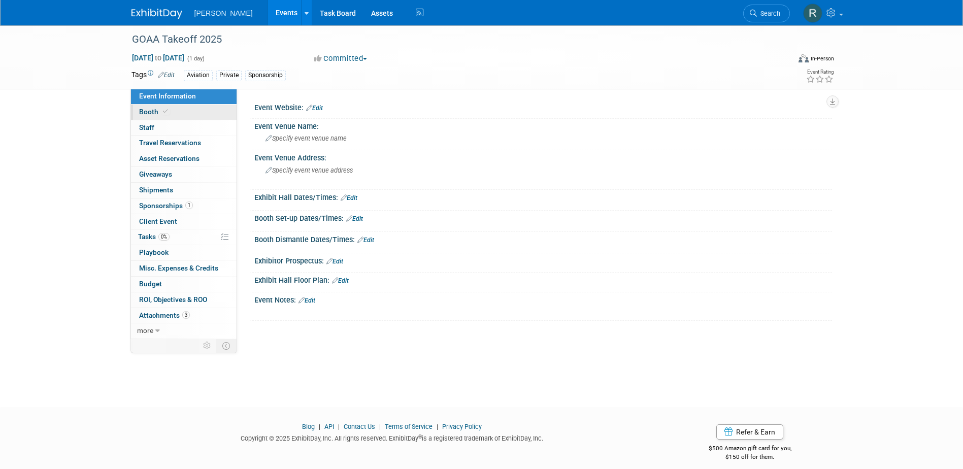
click at [202, 114] on link "Booth" at bounding box center [184, 112] width 106 height 15
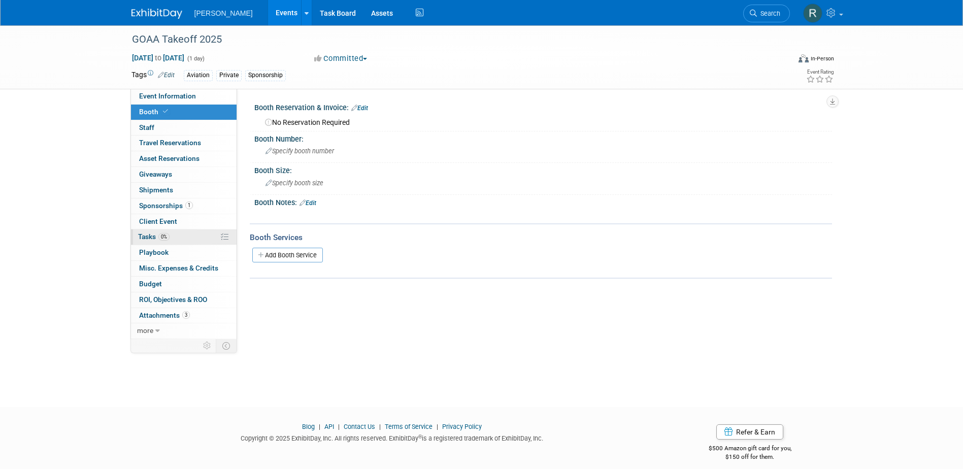
click at [164, 237] on span "0%" at bounding box center [163, 237] width 11 height 8
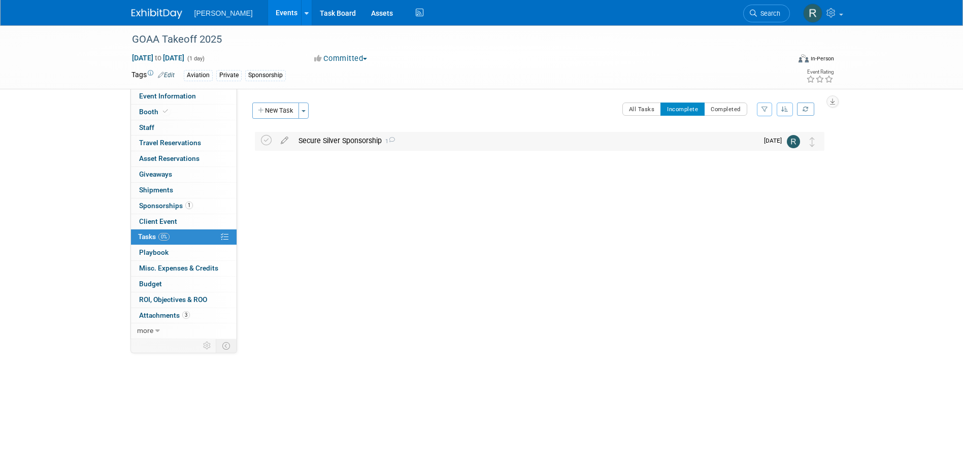
click at [332, 145] on div "Secure Silver Sponsorship 1" at bounding box center [525, 140] width 465 height 17
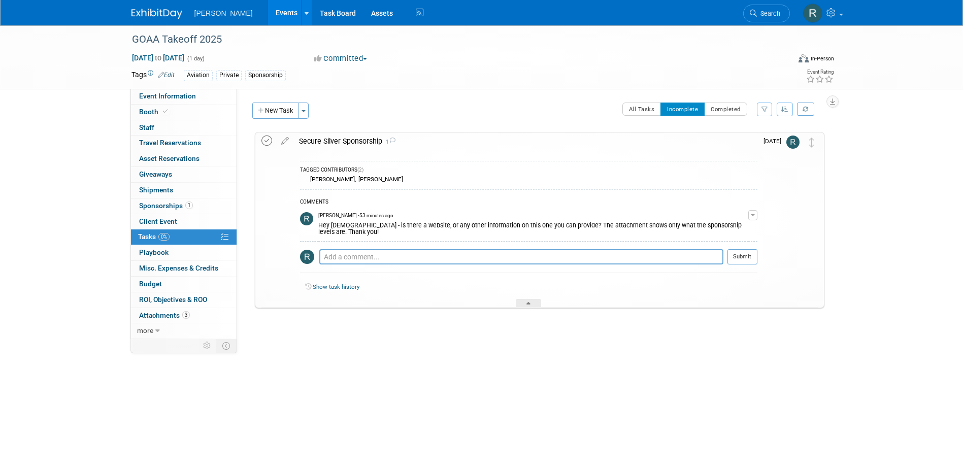
click at [268, 142] on icon at bounding box center [266, 141] width 11 height 11
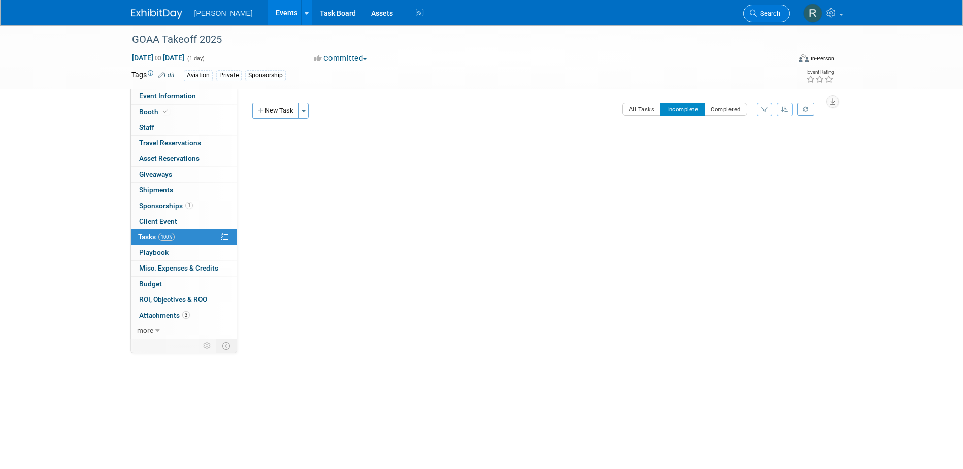
click at [769, 17] on link "Search" at bounding box center [766, 14] width 47 height 18
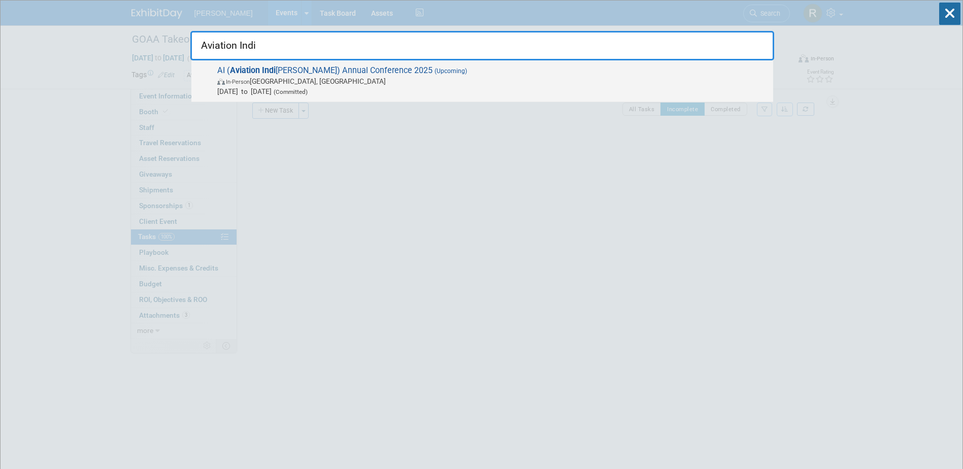
type input "Aviation Indi"
click at [338, 77] on span "In-Person South Bend, IN" at bounding box center [492, 81] width 551 height 10
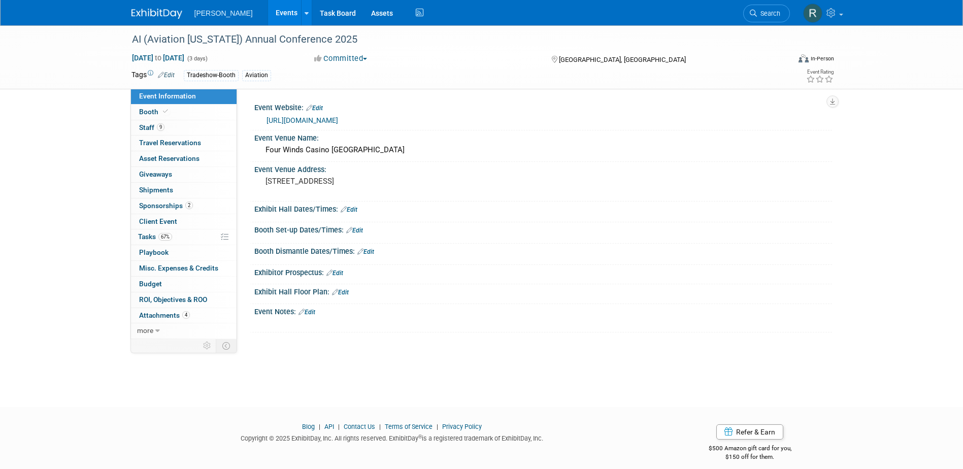
click at [338, 121] on link "[URL][DOMAIN_NAME]" at bounding box center [303, 120] width 72 height 8
drag, startPoint x: 347, startPoint y: 42, endPoint x: 117, endPoint y: 31, distance: 230.7
click at [117, 31] on div "AI (Aviation [US_STATE]) Annual Conference 2025 [DATE] to [DATE] (3 days) [DATE…" at bounding box center [481, 57] width 963 height 64
copy div "AI (Aviation [US_STATE]) Annual Conference 2025"
click at [155, 112] on span "Booth" at bounding box center [154, 112] width 31 height 8
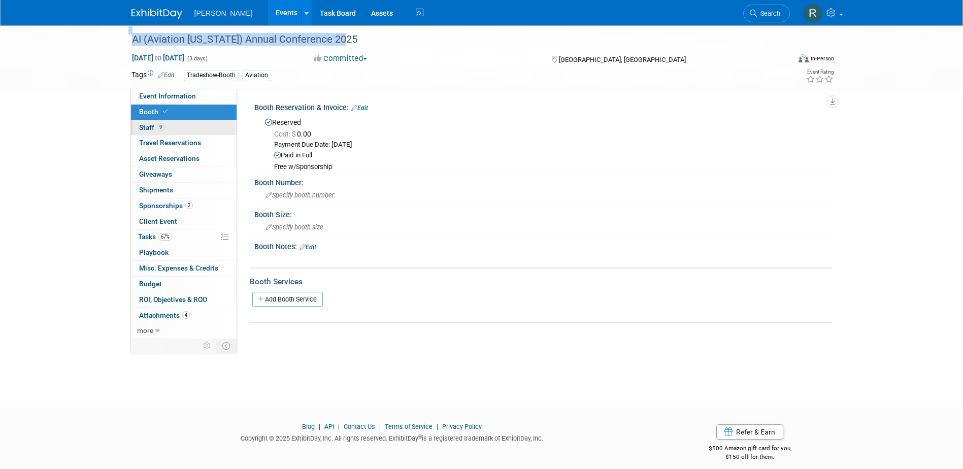
click at [151, 124] on span "Staff 9" at bounding box center [151, 127] width 25 height 8
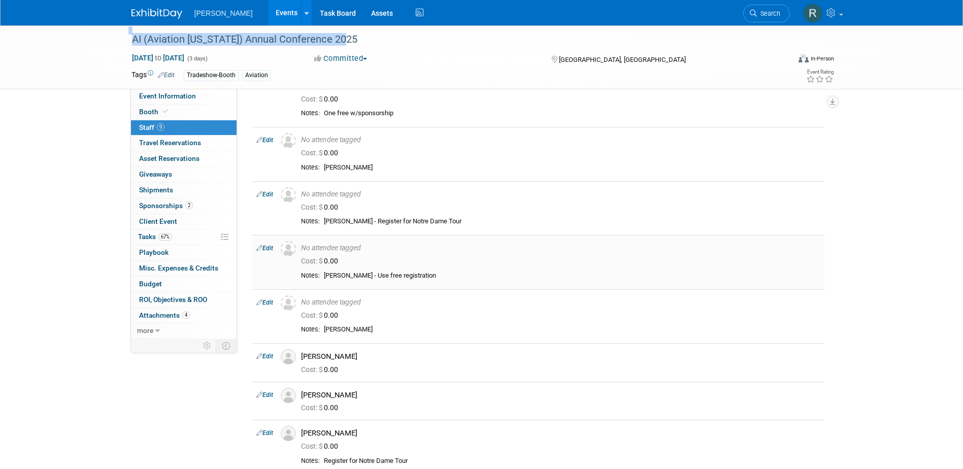
scroll to position [102, 0]
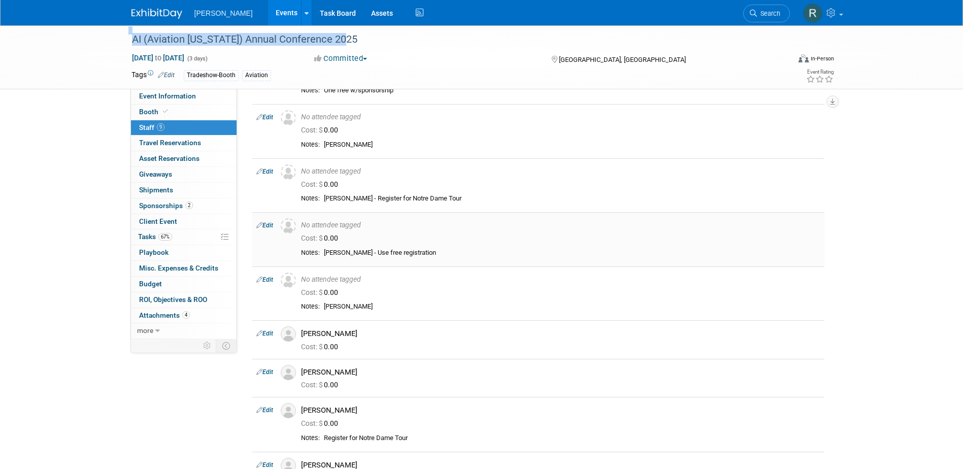
drag, startPoint x: 325, startPoint y: 252, endPoint x: 366, endPoint y: 254, distance: 40.1
click at [366, 254] on div "[PERSON_NAME] - Use free registration" at bounding box center [572, 253] width 497 height 9
copy div "[PERSON_NAME]"
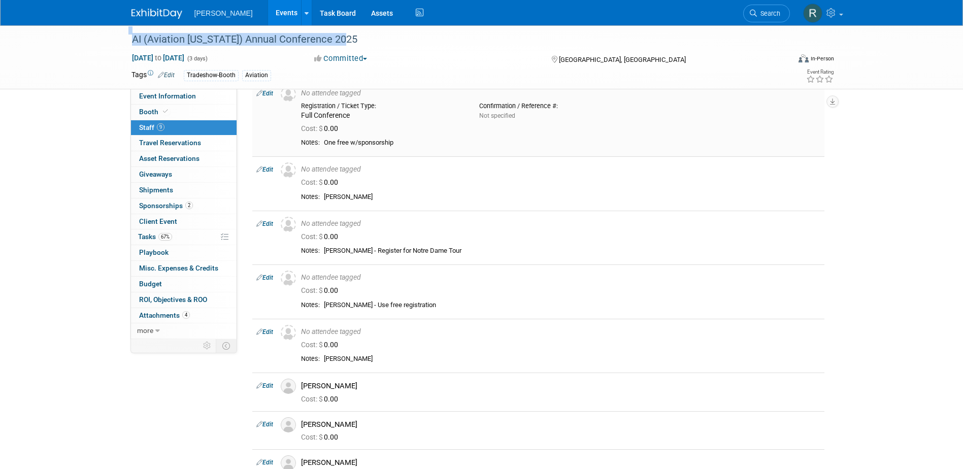
scroll to position [0, 0]
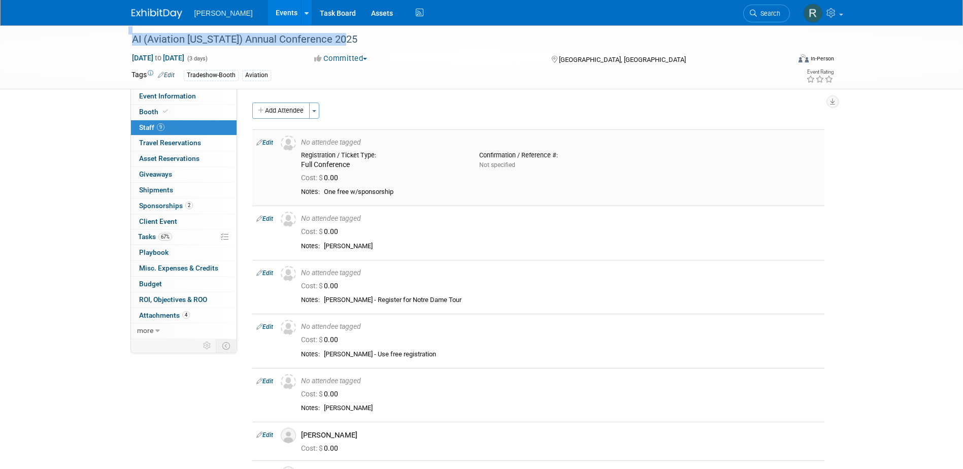
click at [271, 142] on link "Edit" at bounding box center [264, 142] width 17 height 7
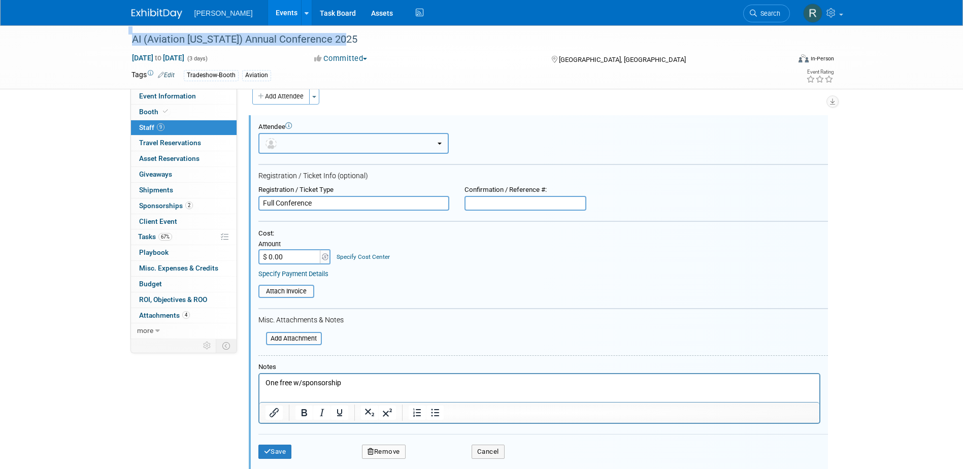
click at [322, 145] on button "button" at bounding box center [353, 143] width 190 height 21
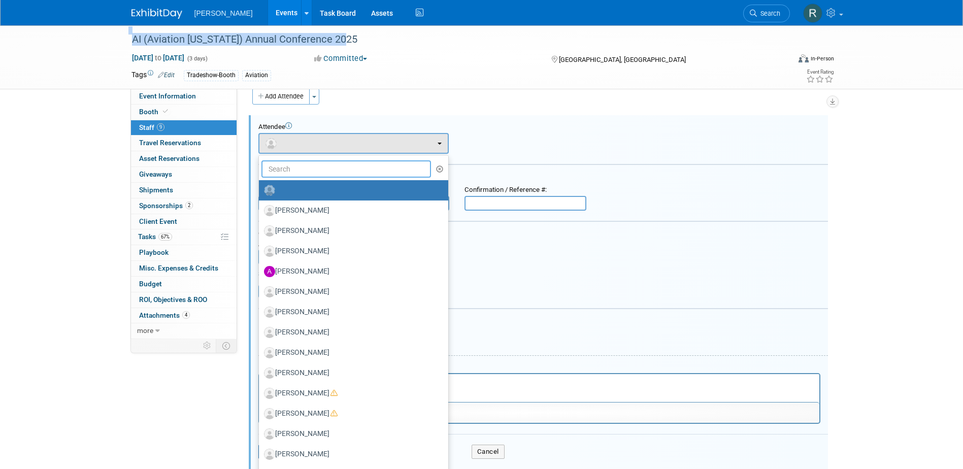
click at [316, 170] on input "text" at bounding box center [346, 168] width 170 height 17
paste input "[PERSON_NAME]"
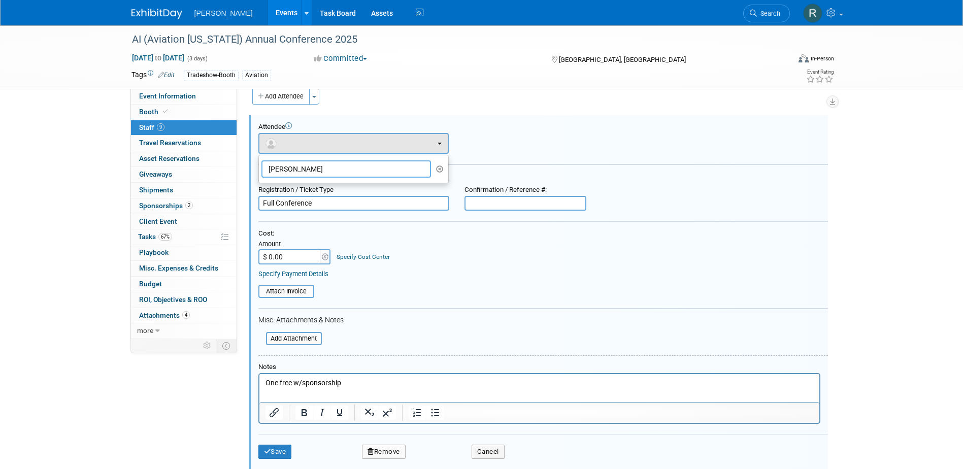
drag, startPoint x: 332, startPoint y: 173, endPoint x: 276, endPoint y: 172, distance: 55.3
click at [276, 172] on input "[PERSON_NAME]" at bounding box center [346, 168] width 170 height 17
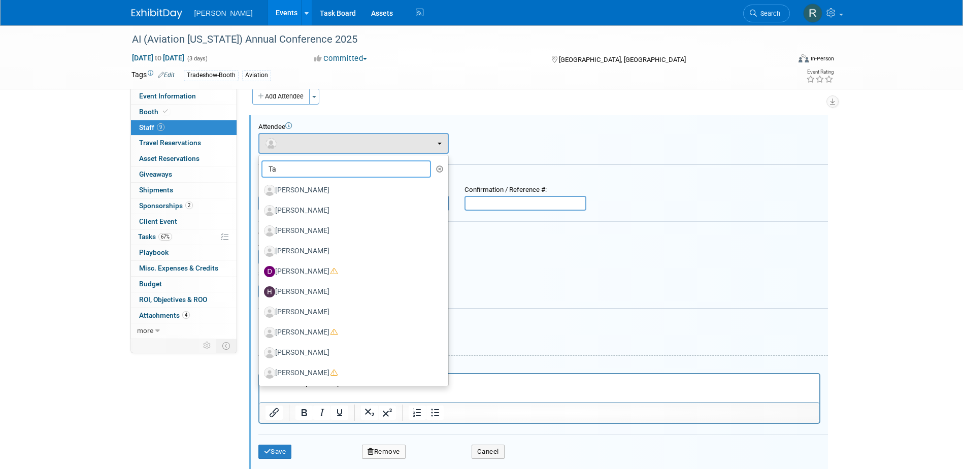
type input "T"
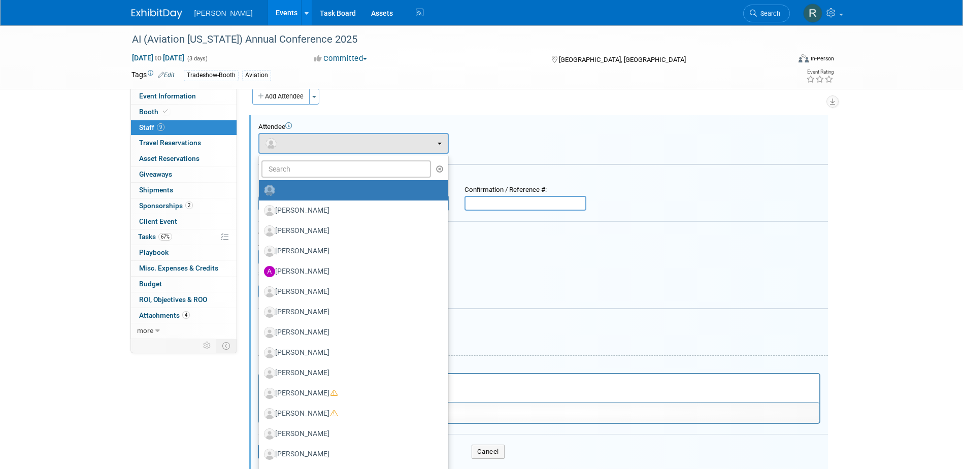
click at [473, 281] on div "Attach Invoice" at bounding box center [543, 288] width 570 height 20
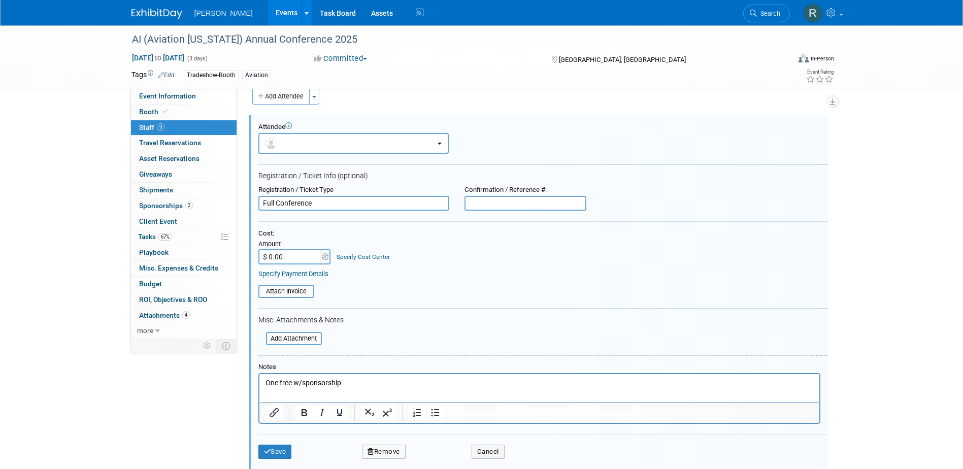
click at [263, 383] on html "One free w/sponsorship" at bounding box center [539, 381] width 560 height 14
click at [285, 449] on button "Save" at bounding box center [275, 452] width 34 height 14
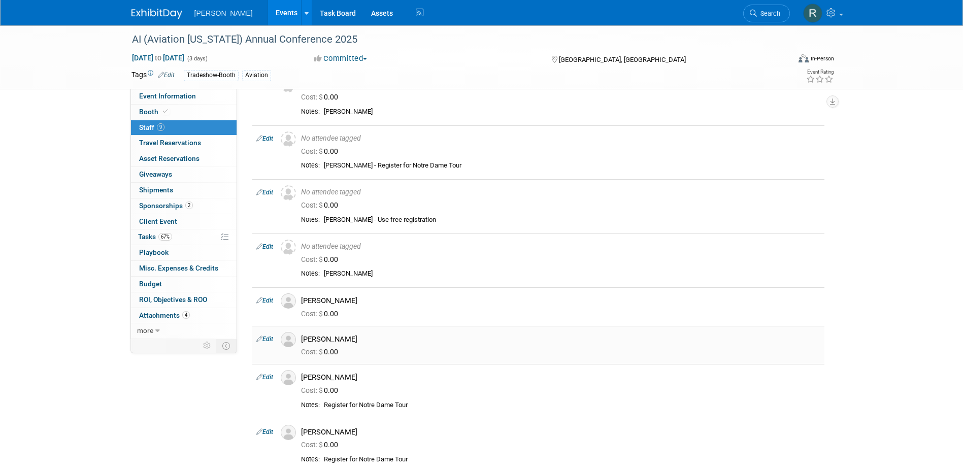
scroll to position [167, 0]
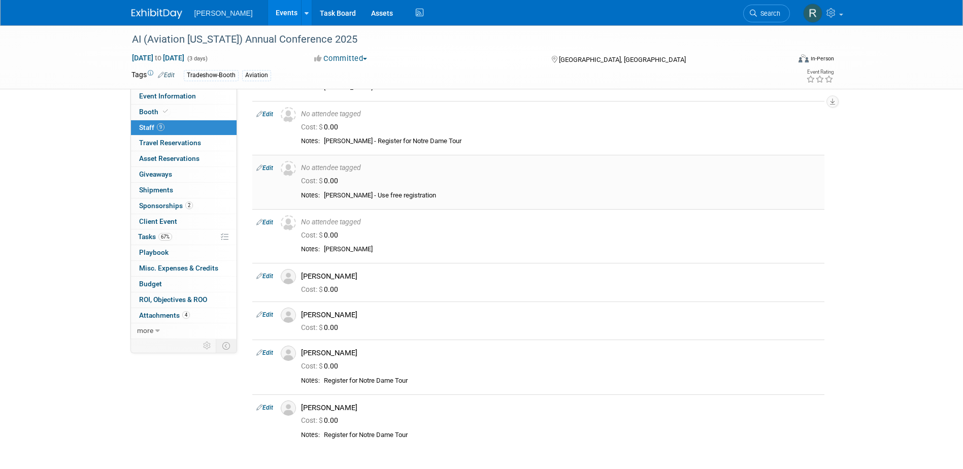
click at [269, 168] on link "Edit" at bounding box center [264, 167] width 17 height 7
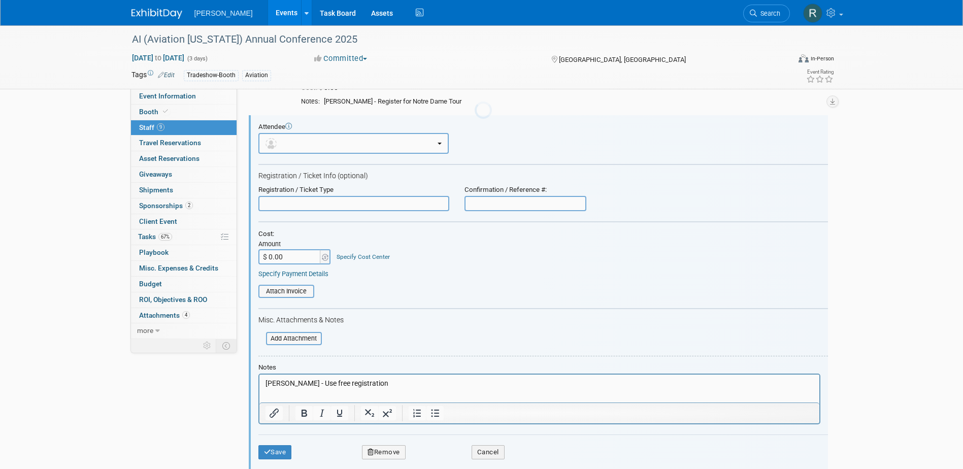
scroll to position [0, 0]
click at [390, 452] on button "Remove" at bounding box center [384, 452] width 44 height 14
click at [441, 455] on link "Yes" at bounding box center [438, 455] width 29 height 16
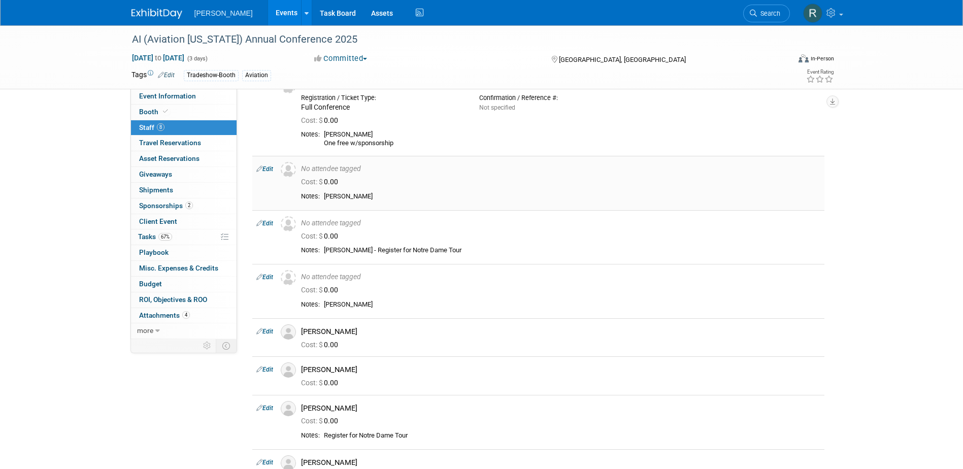
scroll to position [102, 0]
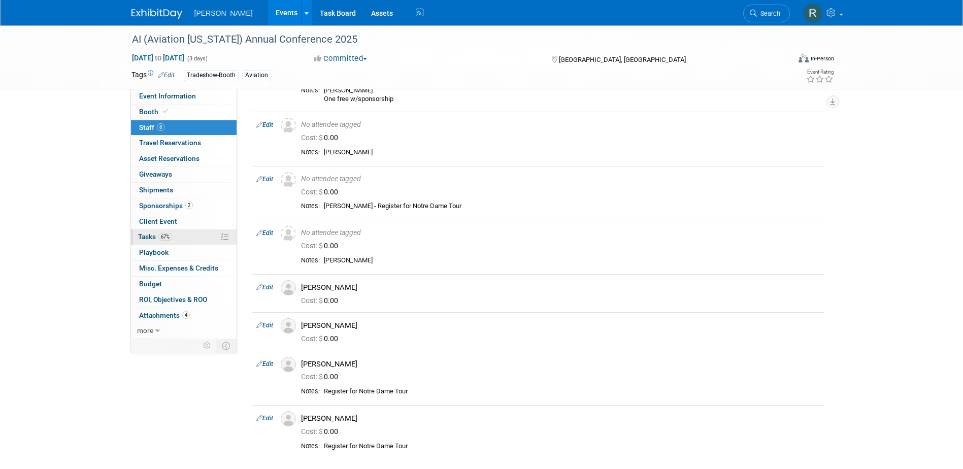
click at [167, 237] on span "67%" at bounding box center [165, 237] width 14 height 8
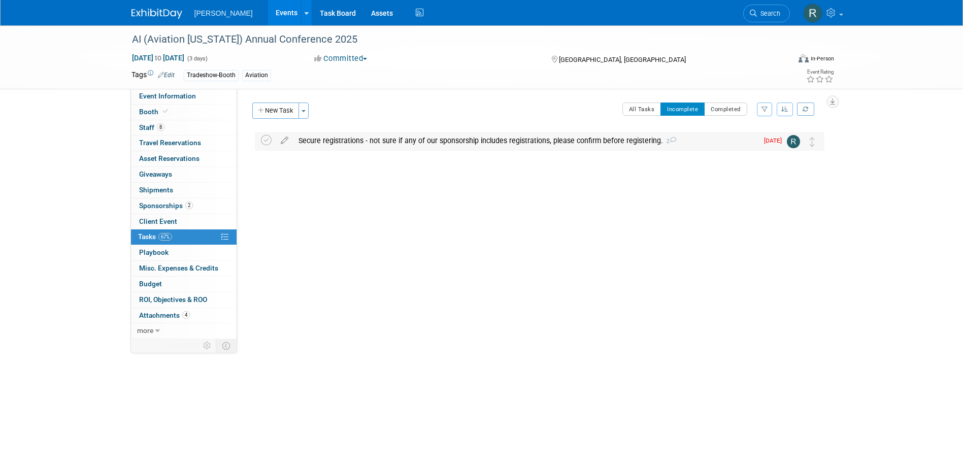
click at [374, 141] on div "Secure registrations - not sure if any of our sponsorship includes registration…" at bounding box center [525, 140] width 465 height 17
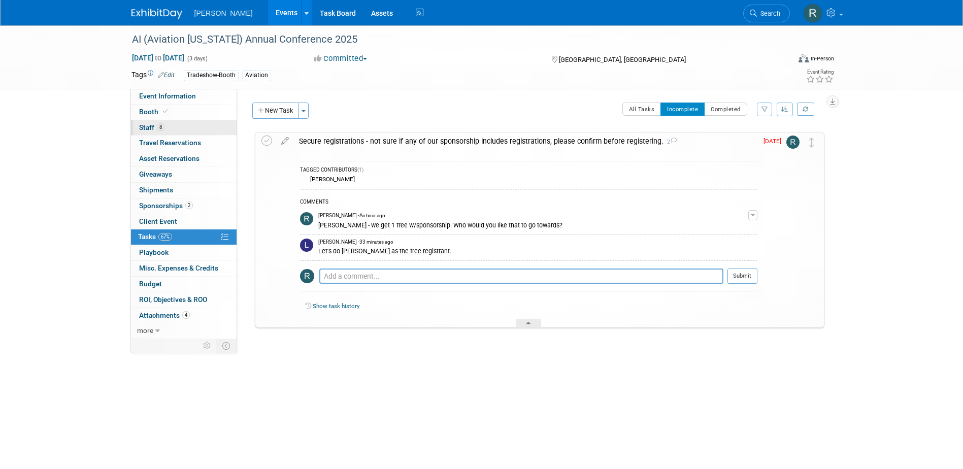
click at [156, 128] on span "Staff 8" at bounding box center [151, 127] width 25 height 8
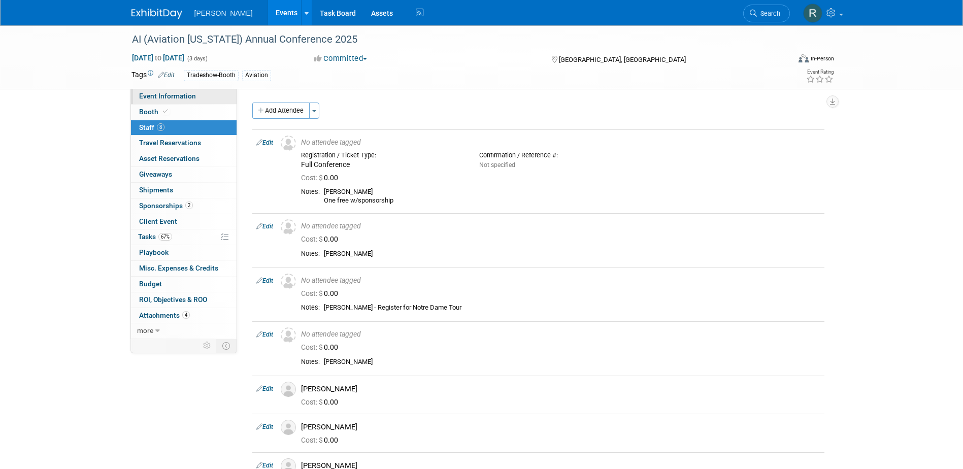
click at [179, 96] on span "Event Information" at bounding box center [167, 96] width 57 height 8
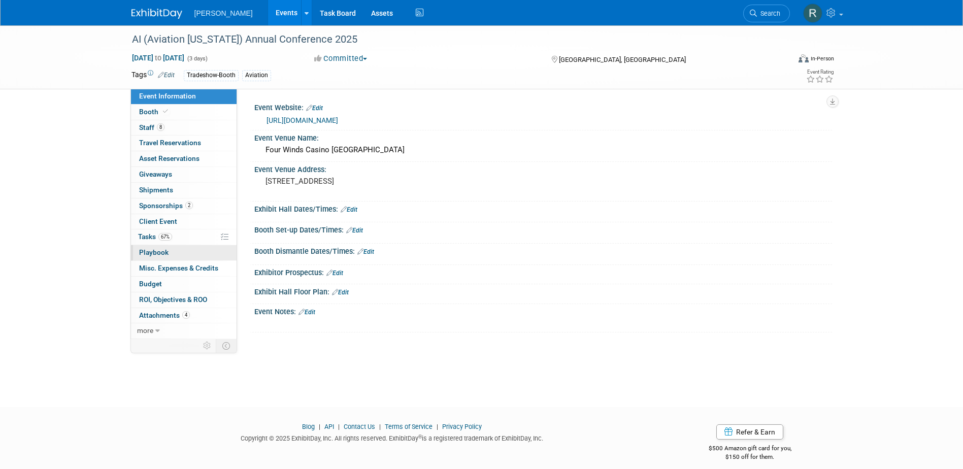
click at [156, 251] on span "Playbook 0" at bounding box center [153, 252] width 29 height 8
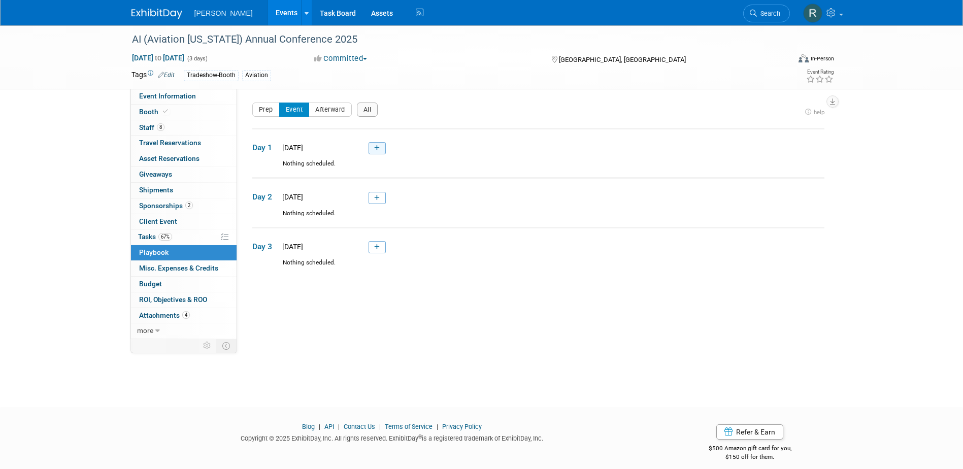
click at [375, 148] on icon at bounding box center [377, 148] width 6 height 6
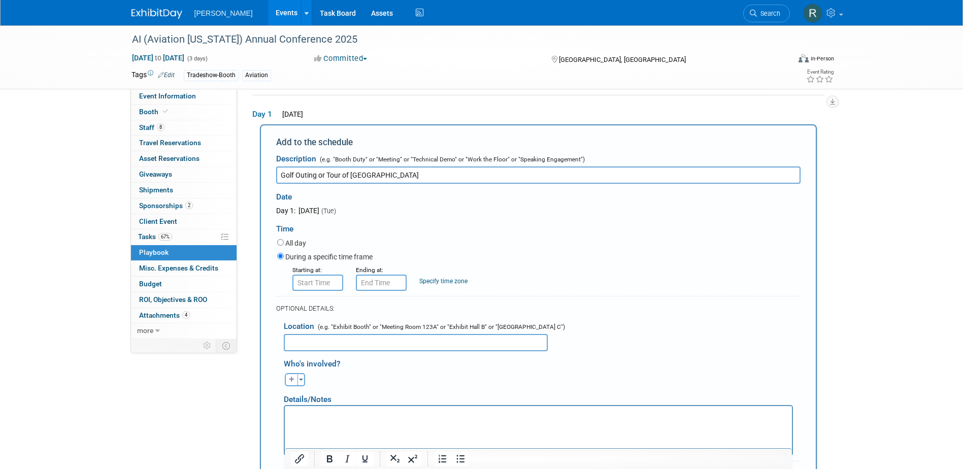
type input "Golf Outing or Tour of Notre Dame"
click at [280, 240] on input "All day" at bounding box center [280, 242] width 7 height 7
radio input "true"
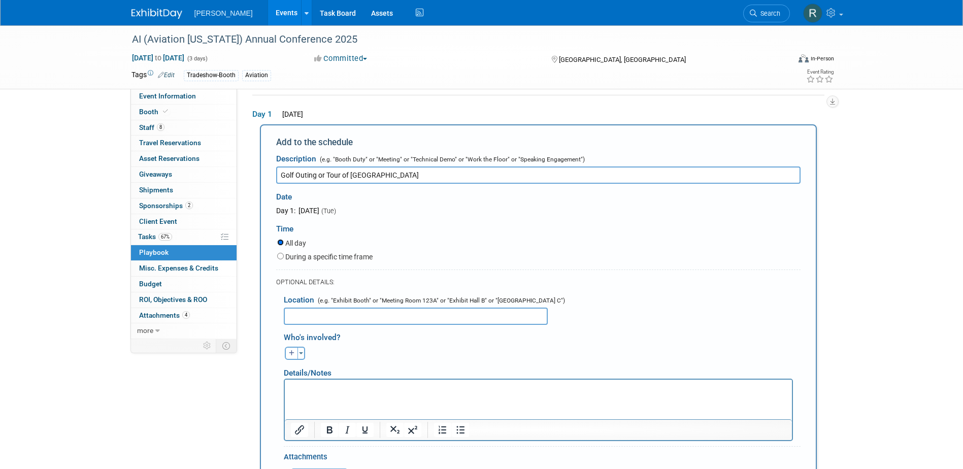
scroll to position [84, 0]
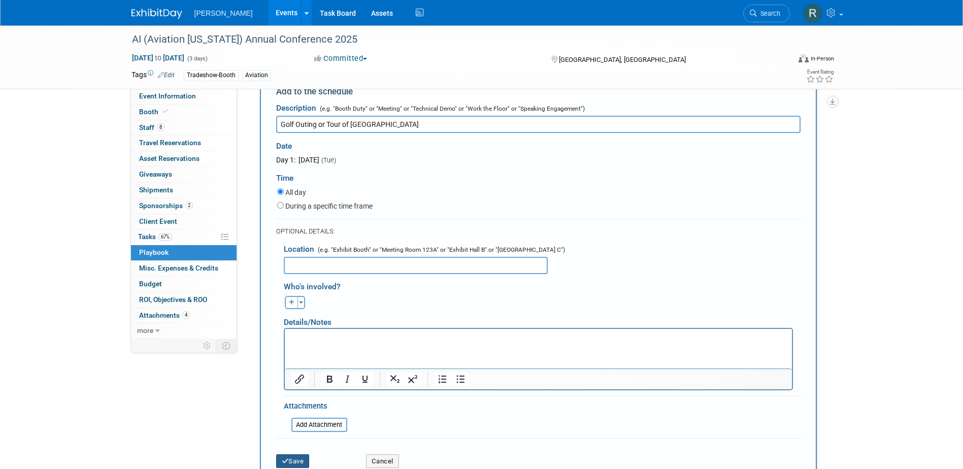
click at [302, 459] on button "Save" at bounding box center [293, 461] width 34 height 14
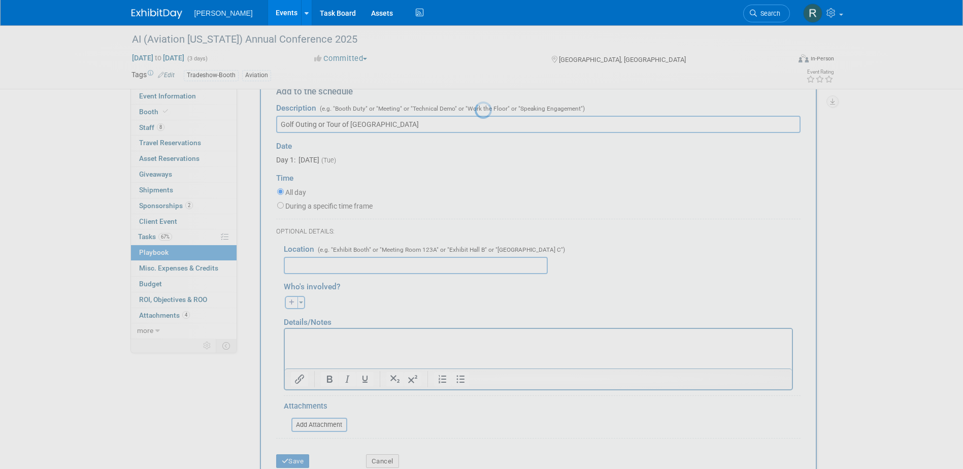
scroll to position [9, 0]
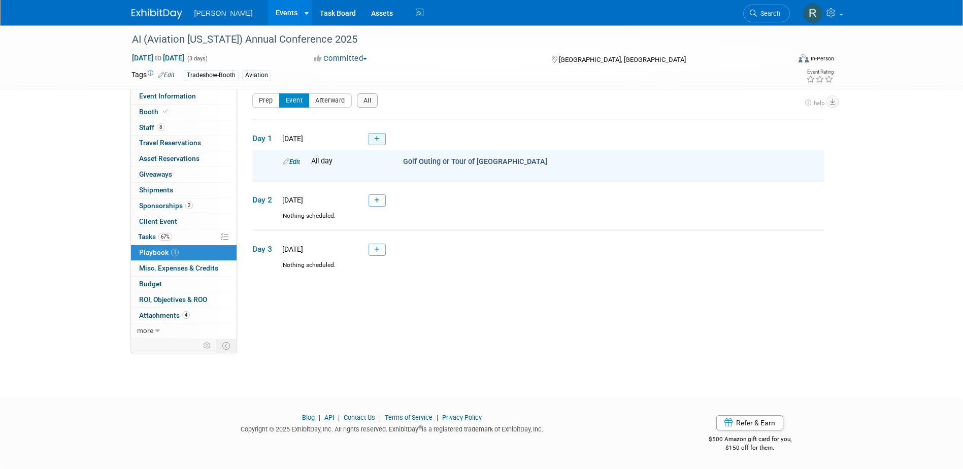
click at [379, 138] on icon at bounding box center [377, 139] width 6 height 6
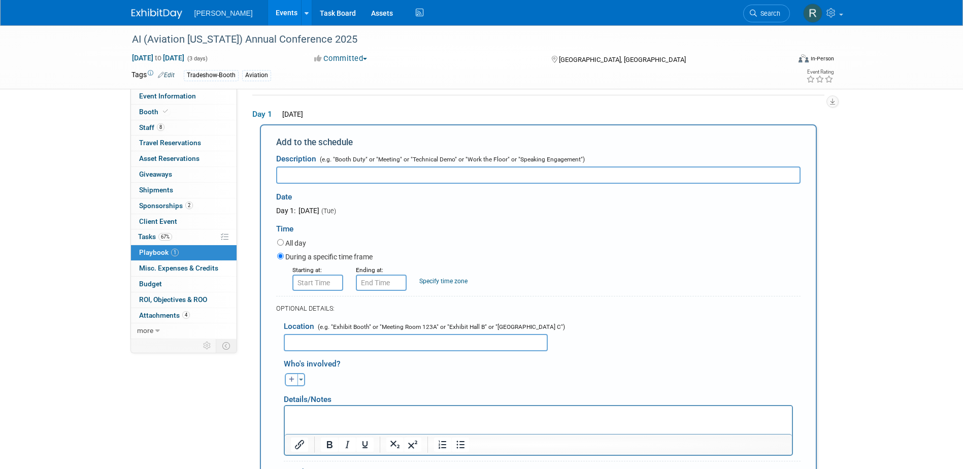
scroll to position [0, 0]
type input "Sue Mowery-Schalk Honoring"
click at [319, 283] on input "8:00 AM" at bounding box center [317, 283] width 51 height 16
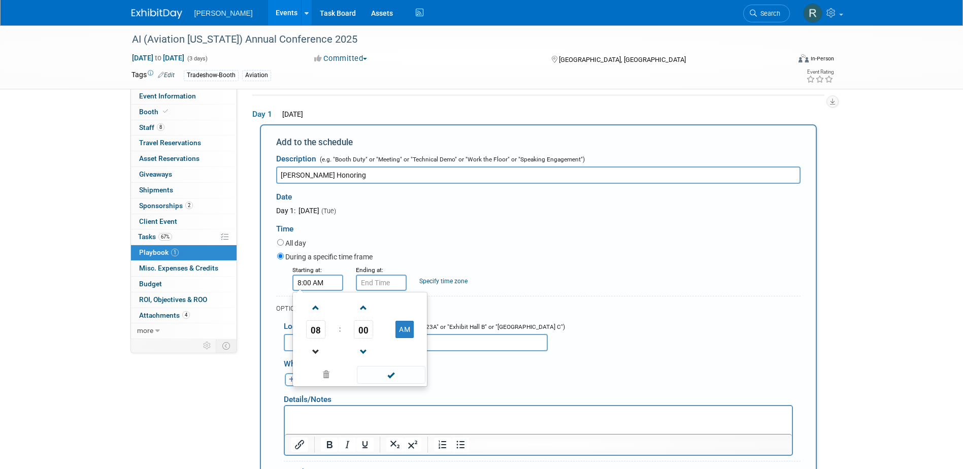
click at [318, 343] on link at bounding box center [315, 352] width 19 height 26
click at [401, 328] on button "AM" at bounding box center [404, 329] width 18 height 17
type input "5:00 PM"
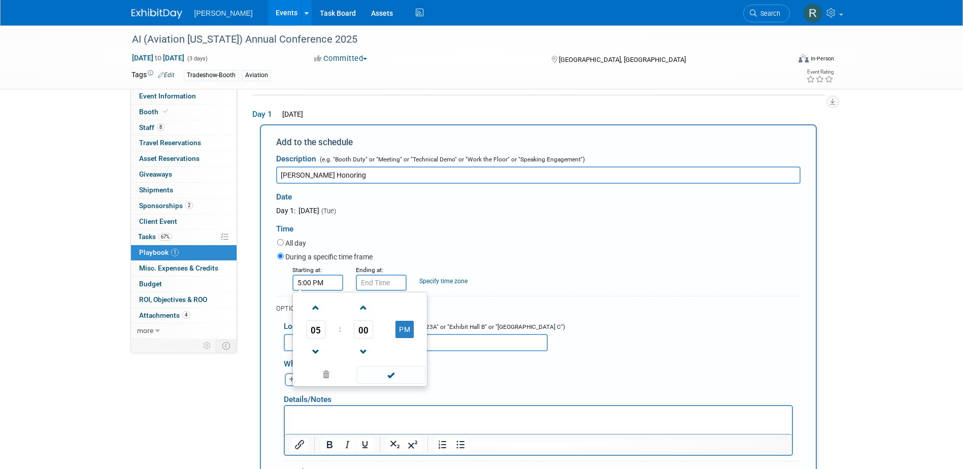
click at [386, 379] on span at bounding box center [391, 375] width 69 height 18
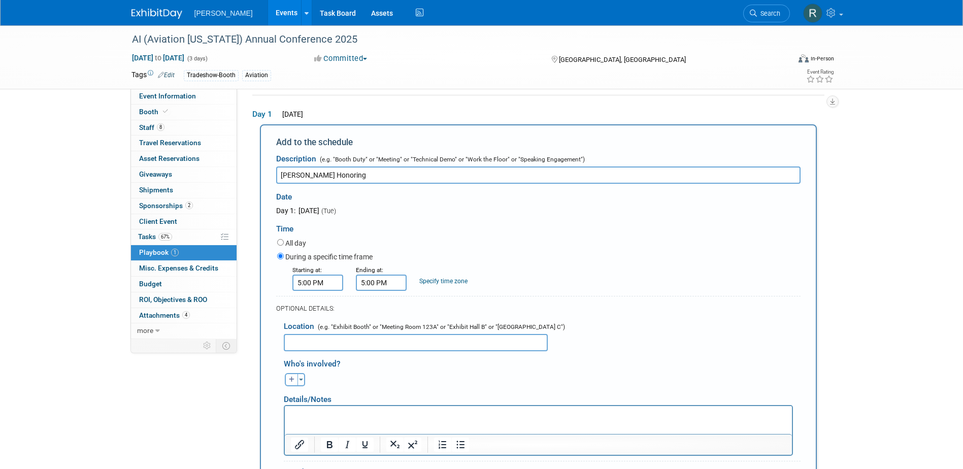
click at [390, 279] on input "5:00 PM" at bounding box center [381, 283] width 51 height 16
click at [379, 309] on span at bounding box center [380, 308] width 18 height 18
type input "8:00 PM"
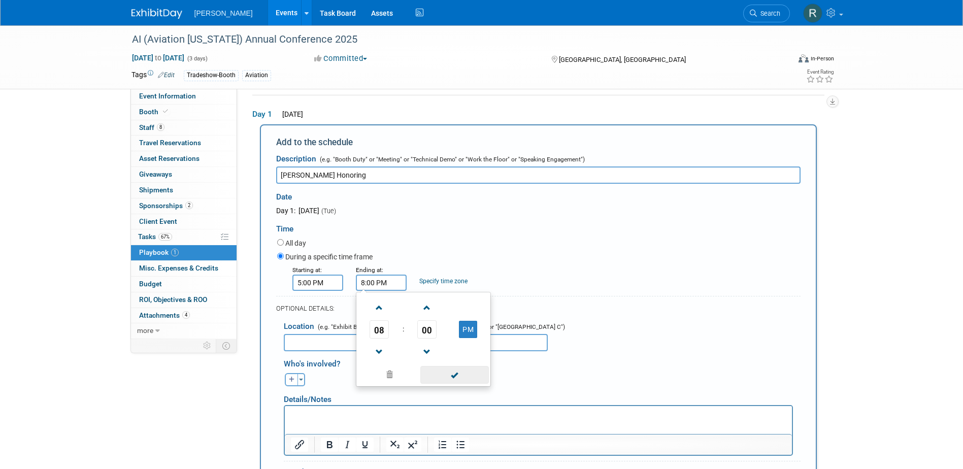
click at [434, 376] on span at bounding box center [454, 375] width 69 height 18
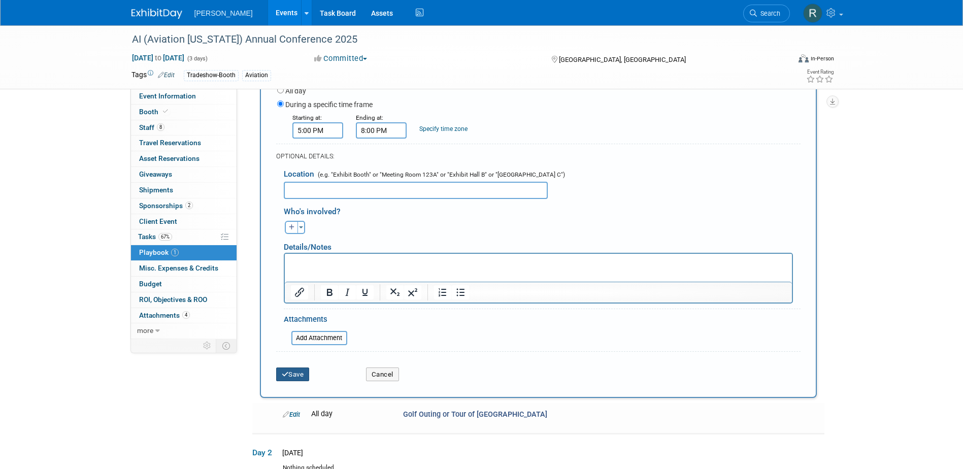
click at [301, 375] on button "Save" at bounding box center [293, 375] width 34 height 14
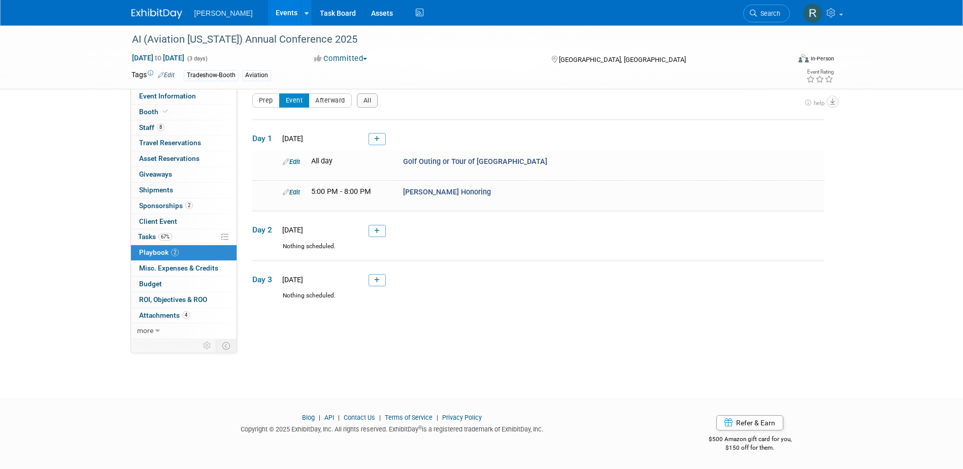
drag, startPoint x: 381, startPoint y: 226, endPoint x: 371, endPoint y: 250, distance: 25.9
click at [381, 226] on link at bounding box center [377, 231] width 17 height 12
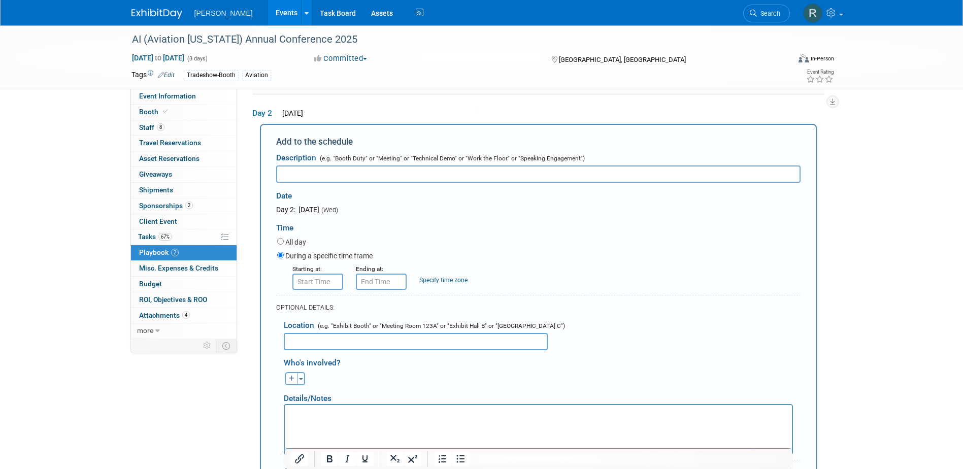
scroll to position [0, 0]
type input "w"
type input "Awards Dinner"
click at [314, 289] on input "8:00 AM" at bounding box center [317, 282] width 51 height 16
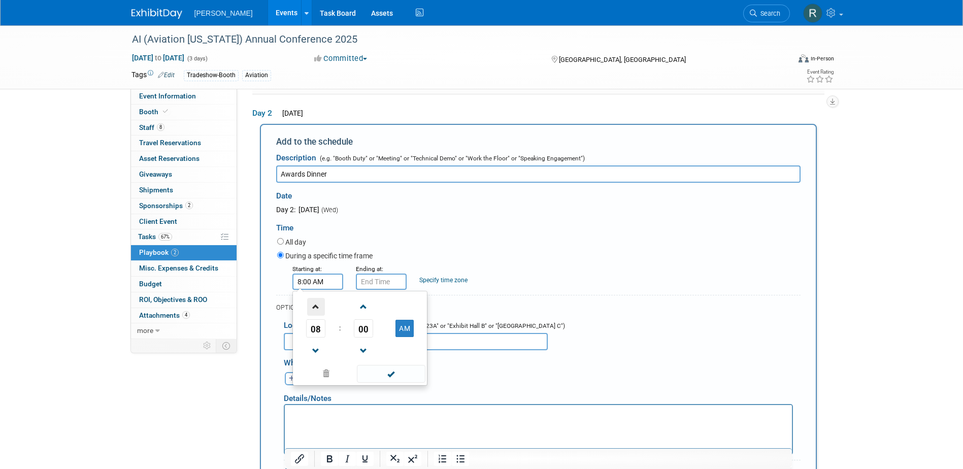
click at [315, 310] on span at bounding box center [316, 307] width 18 height 18
click at [317, 335] on span "10" at bounding box center [315, 328] width 19 height 18
click at [372, 330] on td "06" at bounding box center [376, 334] width 32 height 27
click at [402, 330] on button "AM" at bounding box center [404, 328] width 18 height 17
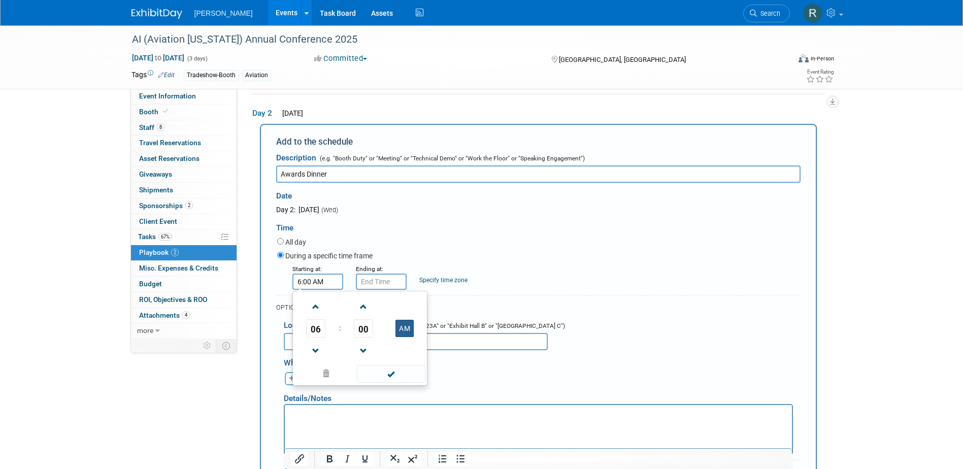
type input "6:00 PM"
click at [395, 373] on span at bounding box center [391, 374] width 69 height 18
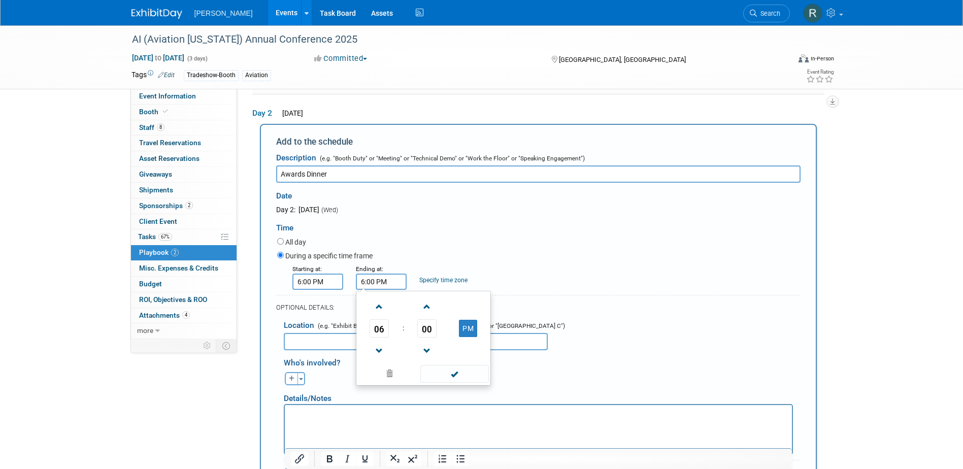
click at [396, 286] on input "6:00 PM" at bounding box center [381, 282] width 51 height 16
click at [383, 307] on span at bounding box center [380, 307] width 18 height 18
type input "9:00 PM"
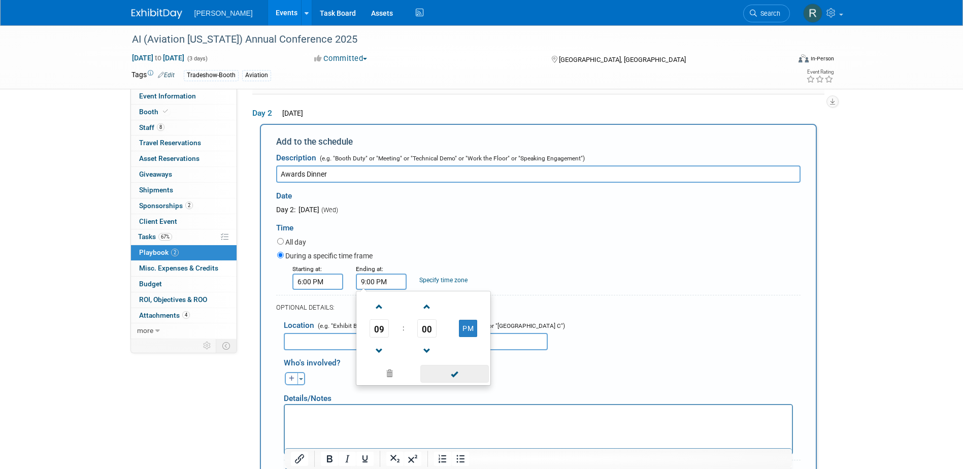
click at [453, 368] on span at bounding box center [454, 374] width 69 height 18
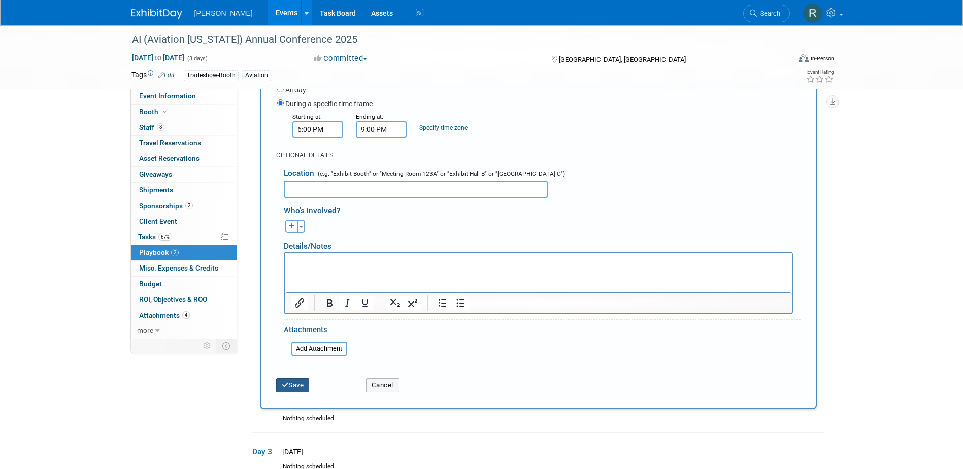
click at [302, 387] on button "Save" at bounding box center [293, 385] width 34 height 14
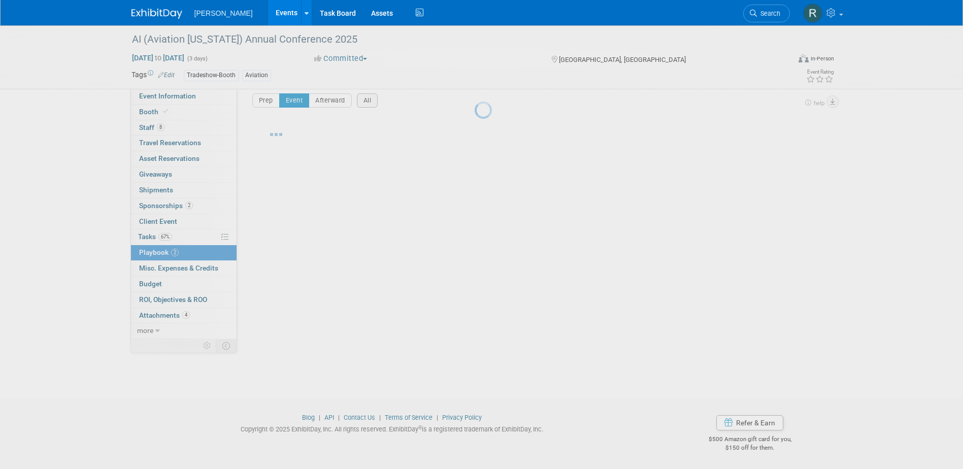
scroll to position [9, 0]
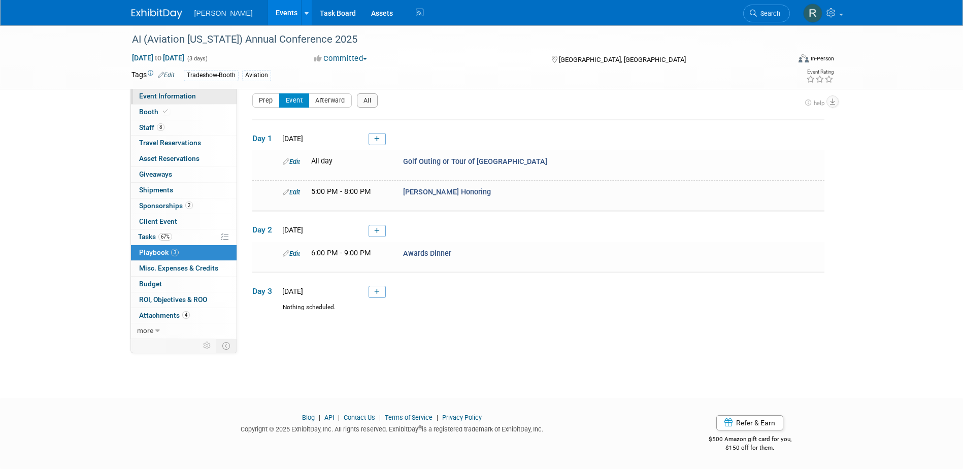
click at [173, 96] on span "Event Information" at bounding box center [167, 96] width 57 height 8
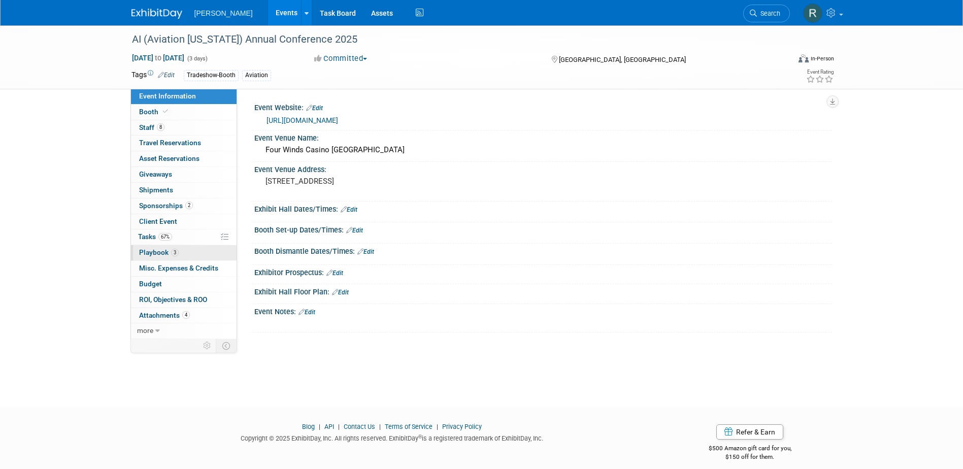
click at [153, 253] on span "Playbook 3" at bounding box center [159, 252] width 40 height 8
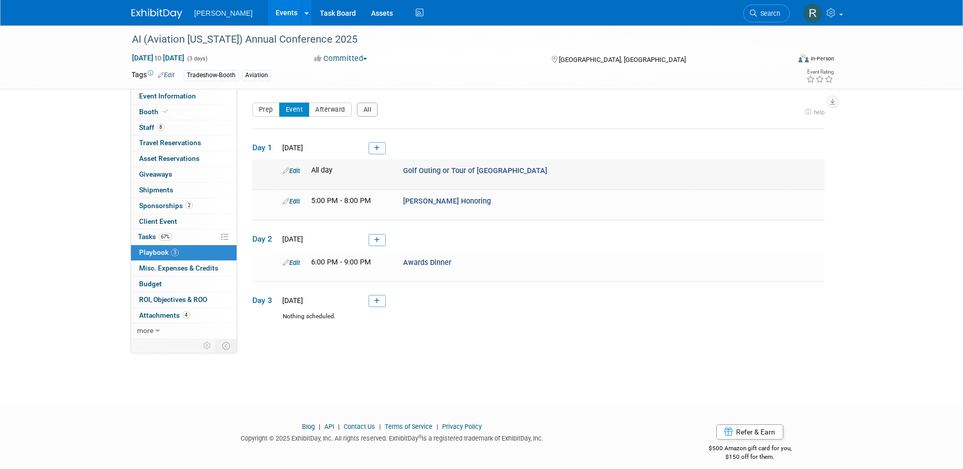
click at [418, 167] on span "Golf Outing or Tour of Notre Dame" at bounding box center [475, 171] width 144 height 9
click at [299, 173] on link "Edit" at bounding box center [291, 171] width 17 height 8
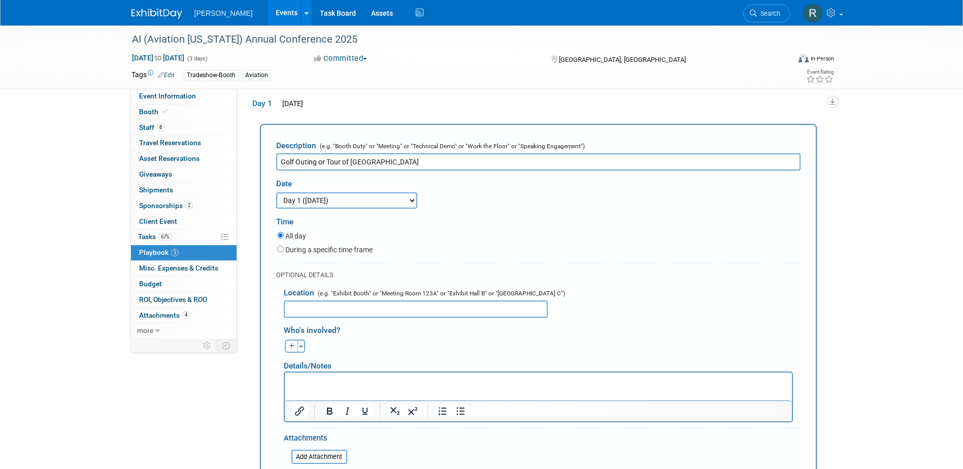
click at [347, 313] on input "text" at bounding box center [416, 309] width 264 height 17
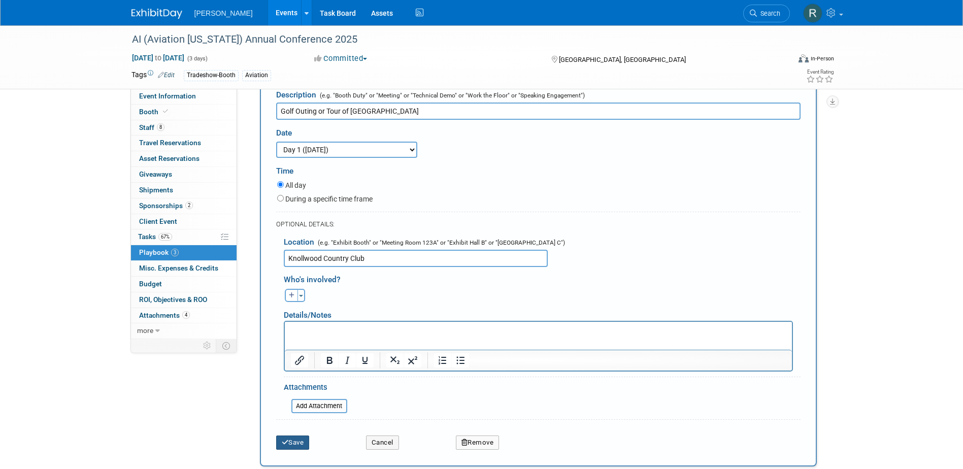
type input "Knollwood Country Club"
drag, startPoint x: 284, startPoint y: 445, endPoint x: 279, endPoint y: 424, distance: 22.0
click at [284, 445] on icon "submit" at bounding box center [285, 442] width 7 height 7
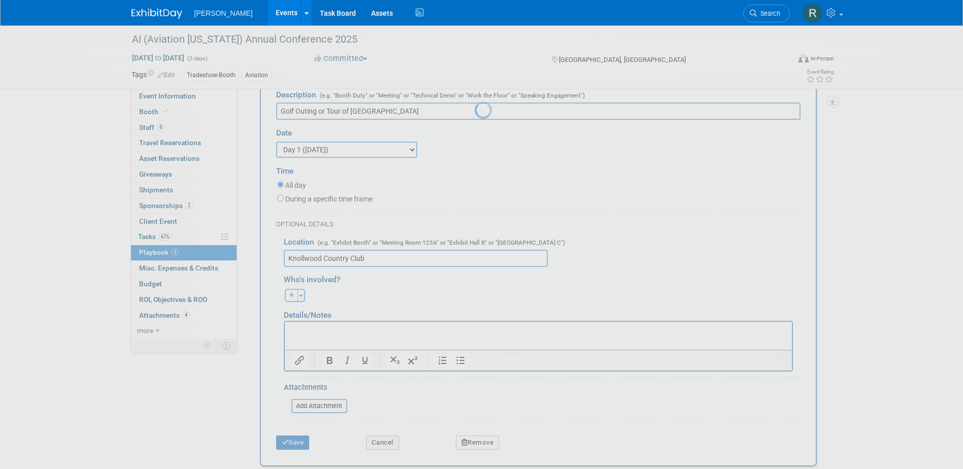
scroll to position [9, 0]
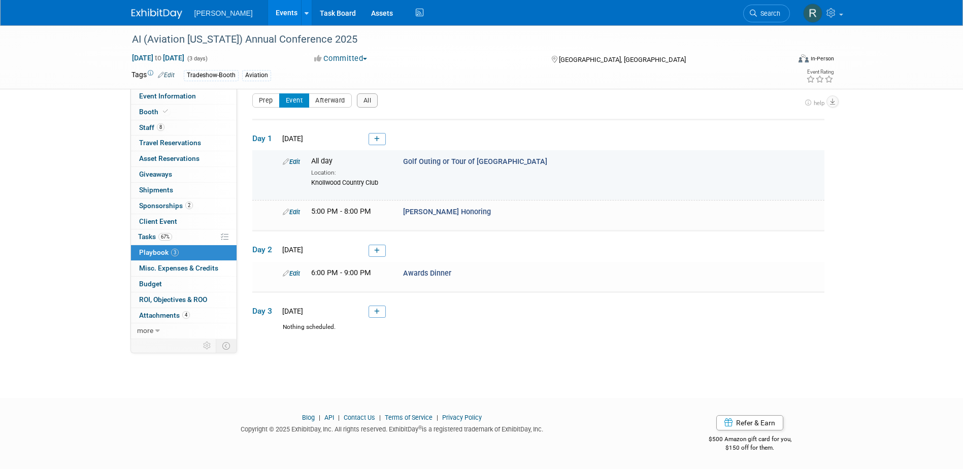
click at [293, 161] on link "Edit" at bounding box center [291, 162] width 17 height 8
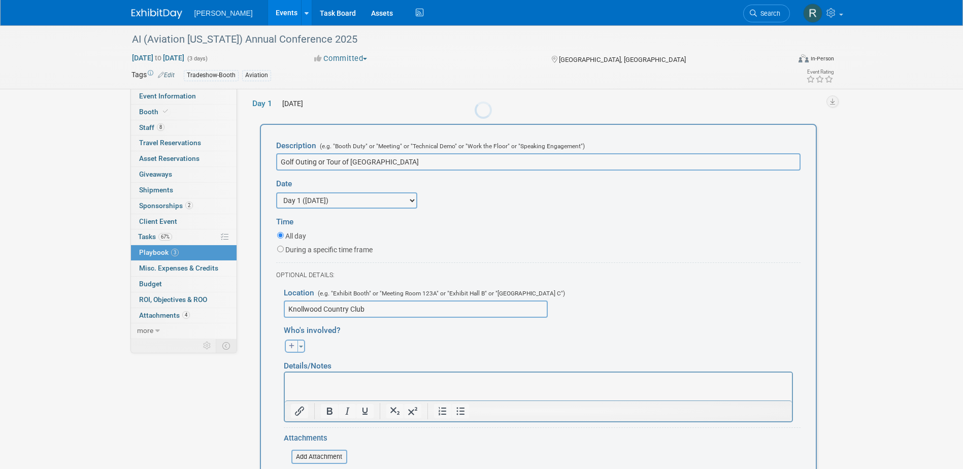
scroll to position [0, 0]
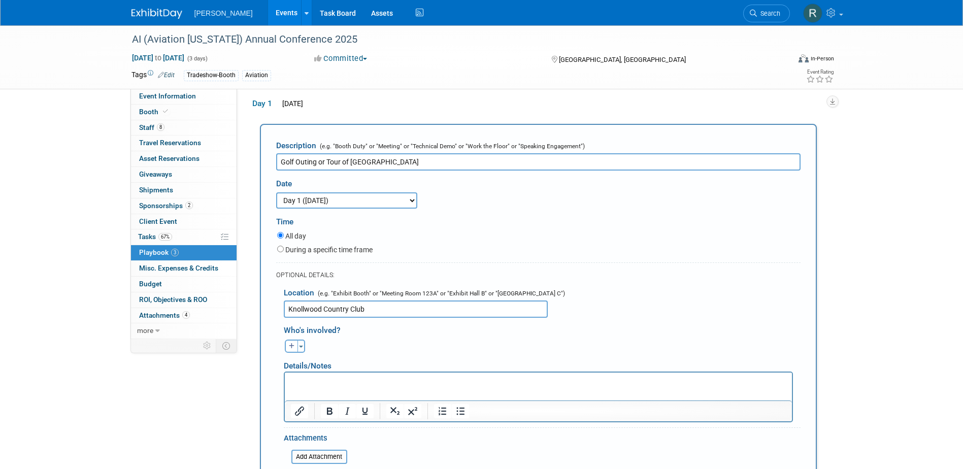
drag, startPoint x: 319, startPoint y: 160, endPoint x: 420, endPoint y: 161, distance: 101.5
click at [420, 161] on input "Golf Outing or Tour of Notre Dame" at bounding box center [538, 161] width 524 height 17
type input "Golf Outing"
click at [341, 249] on label "During a specific time frame" at bounding box center [328, 250] width 87 height 10
click at [284, 249] on input "During a specific time frame" at bounding box center [280, 249] width 7 height 7
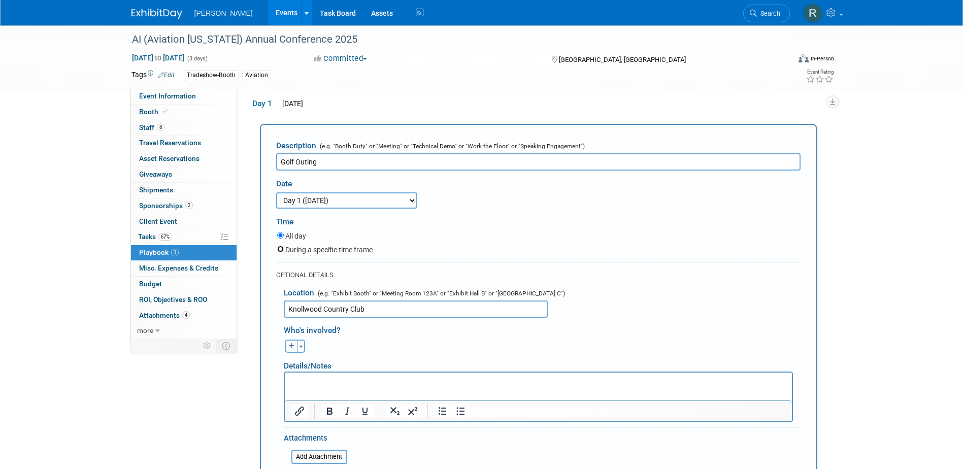
radio input "true"
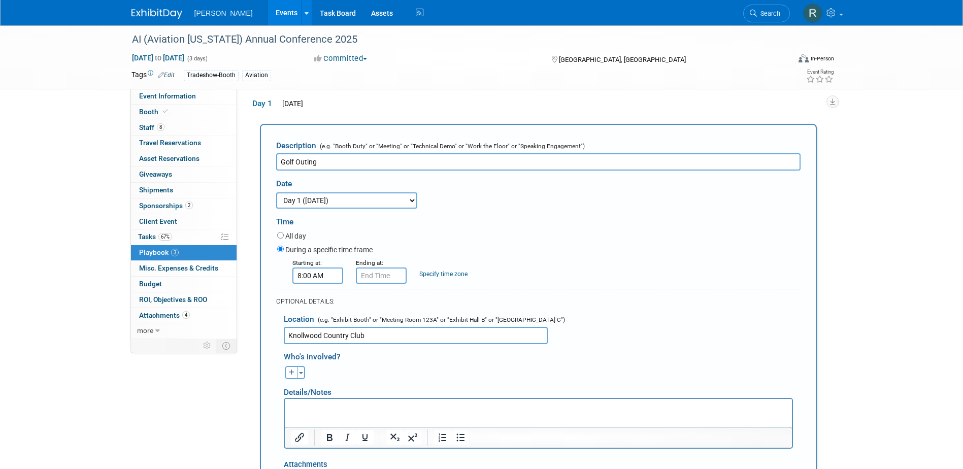
click at [328, 274] on input "8:00 AM" at bounding box center [317, 276] width 51 height 16
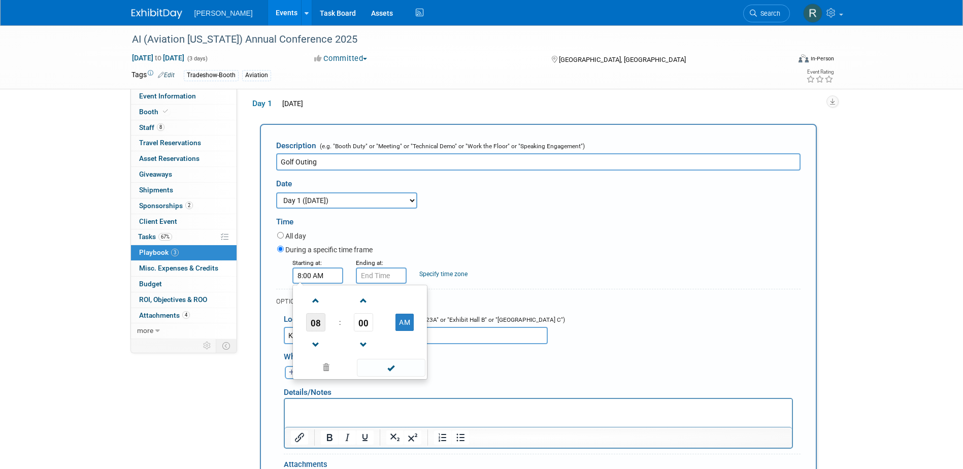
click at [319, 324] on span "08" at bounding box center [315, 322] width 19 height 18
click at [399, 353] on td "11" at bounding box center [408, 355] width 32 height 27
type input "11:00 AM"
drag, startPoint x: 404, startPoint y: 373, endPoint x: 399, endPoint y: 321, distance: 51.5
click at [404, 370] on span at bounding box center [391, 368] width 69 height 18
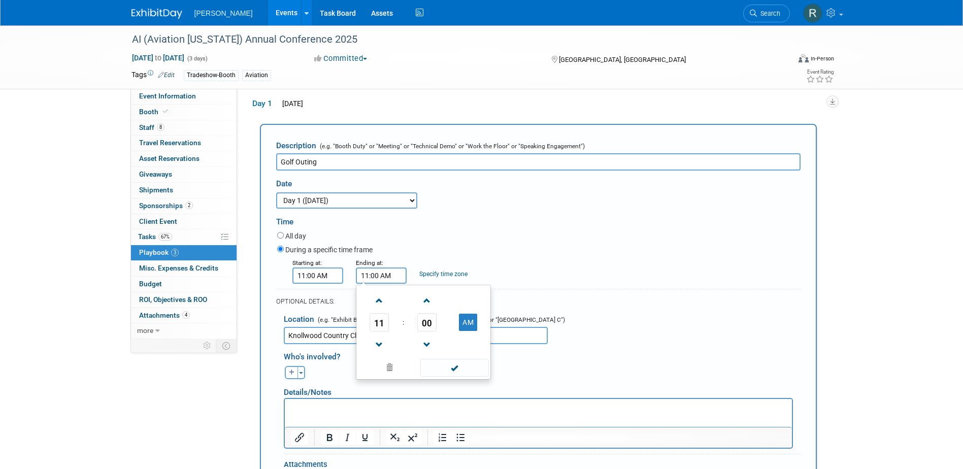
click at [394, 279] on input "11:00 AM" at bounding box center [381, 276] width 51 height 16
click at [384, 327] on span "11" at bounding box center [379, 322] width 19 height 18
click at [406, 328] on td "05" at bounding box center [407, 328] width 32 height 27
click at [466, 321] on button "AM" at bounding box center [468, 322] width 18 height 17
type input "5:00 PM"
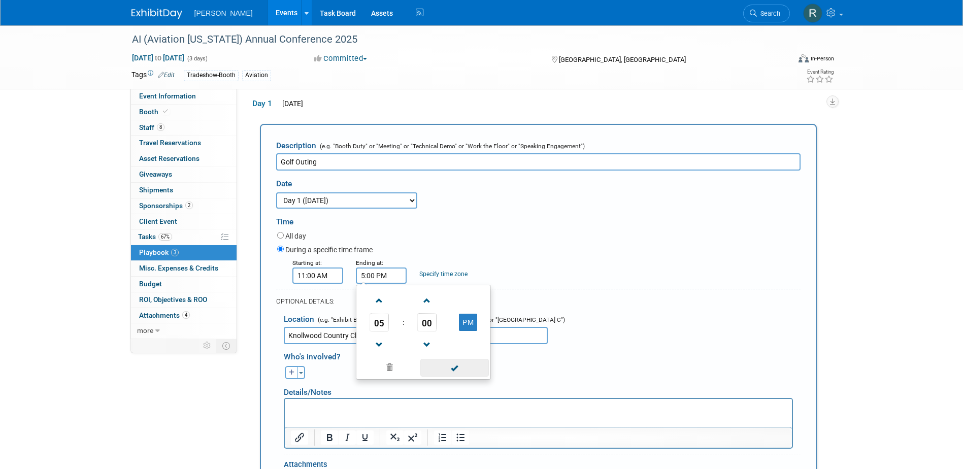
click at [464, 367] on span at bounding box center [454, 368] width 69 height 18
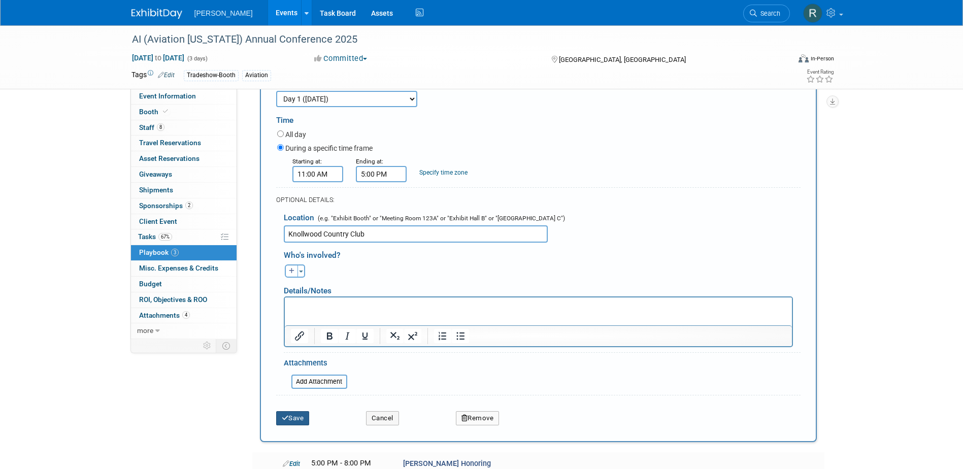
click at [300, 419] on button "Save" at bounding box center [293, 418] width 34 height 14
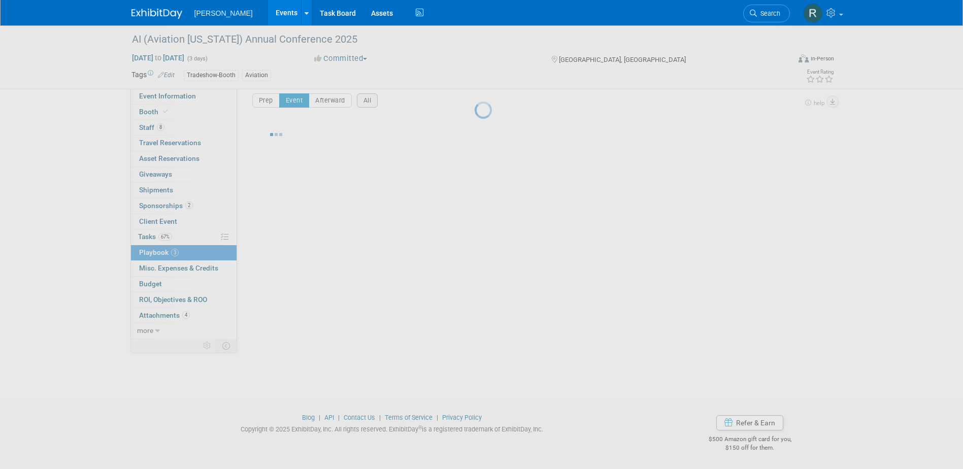
scroll to position [9, 0]
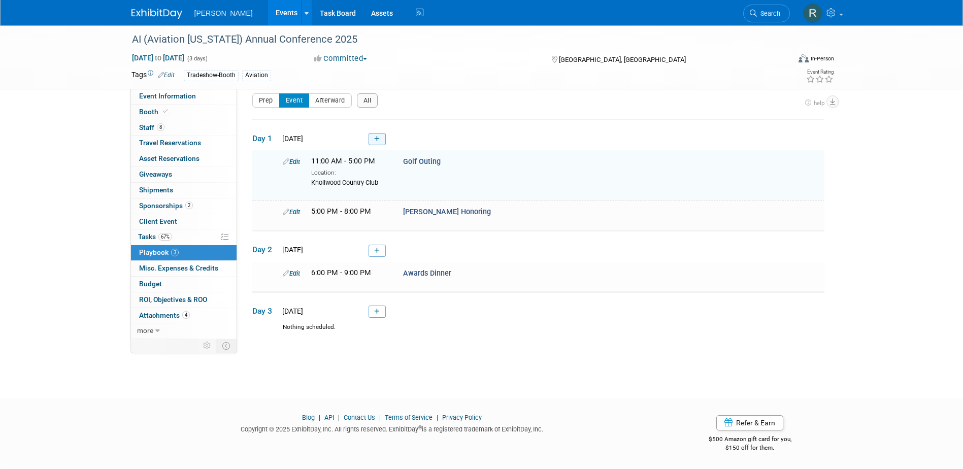
click at [375, 141] on icon at bounding box center [377, 139] width 6 height 6
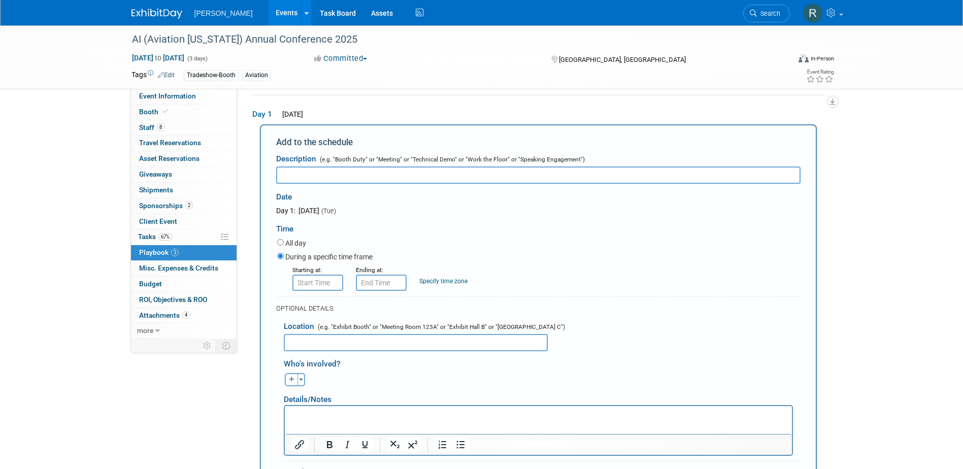
scroll to position [0, 0]
type input "Notre Dame Tour"
click at [324, 284] on input "8:00 AM" at bounding box center [317, 283] width 51 height 16
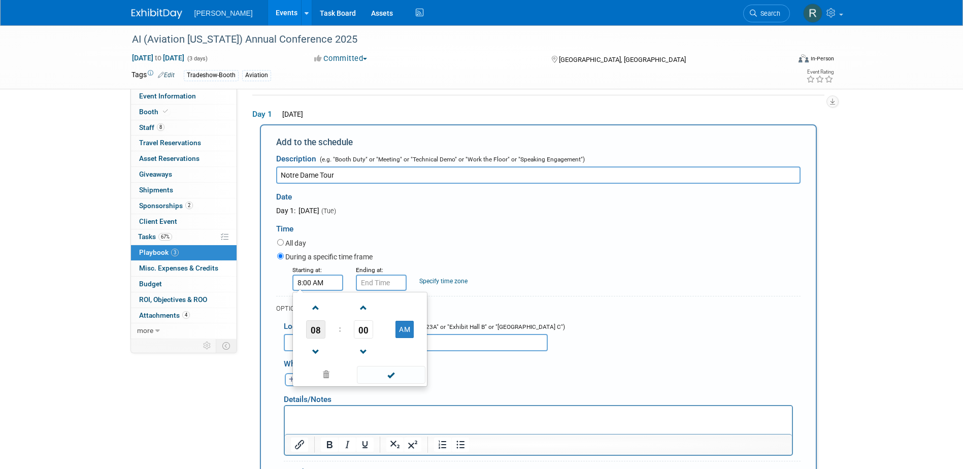
click at [314, 330] on span "08" at bounding box center [315, 329] width 19 height 18
click at [370, 308] on td "02" at bounding box center [376, 307] width 32 height 27
click at [402, 332] on button "AM" at bounding box center [404, 329] width 18 height 17
type input "2:00 PM"
click at [387, 378] on span at bounding box center [391, 375] width 69 height 18
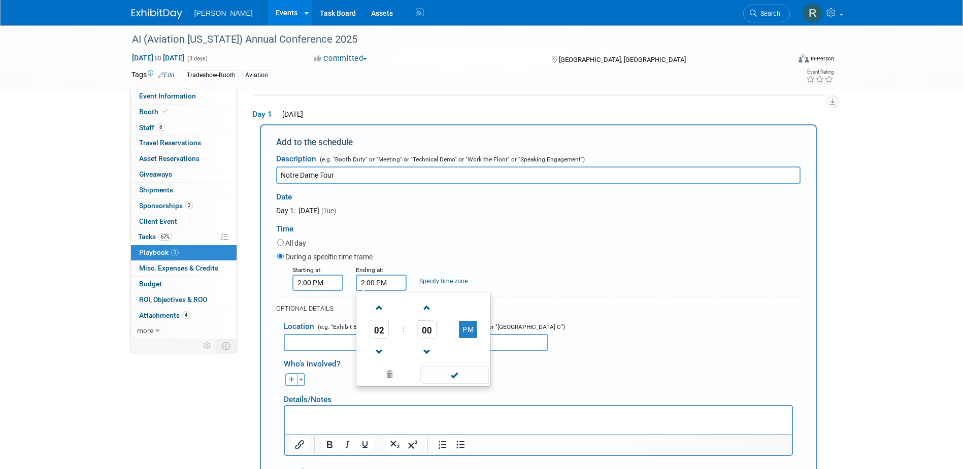
click at [377, 284] on input "2:00 PM" at bounding box center [381, 283] width 51 height 16
click at [380, 331] on span "02" at bounding box center [379, 329] width 19 height 18
click at [408, 336] on td "05" at bounding box center [407, 335] width 32 height 27
type input "5:00 PM"
drag, startPoint x: 448, startPoint y: 373, endPoint x: 444, endPoint y: 364, distance: 9.8
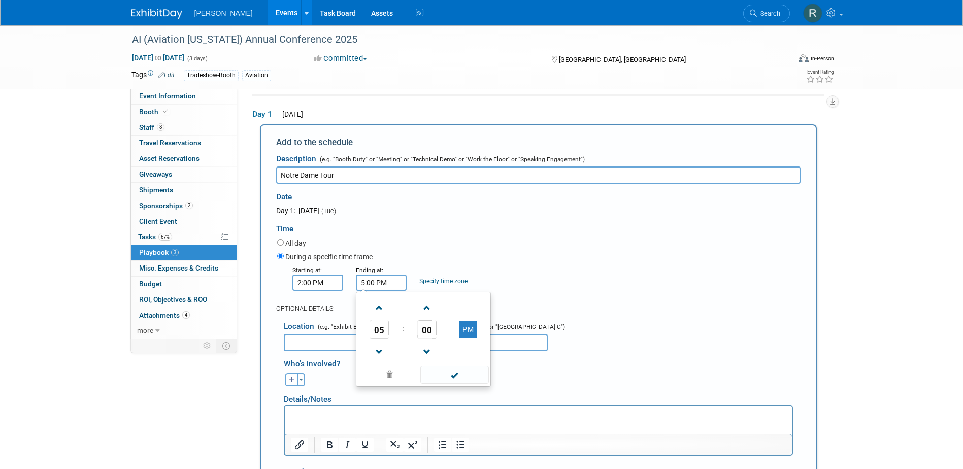
click at [448, 374] on span at bounding box center [454, 375] width 69 height 18
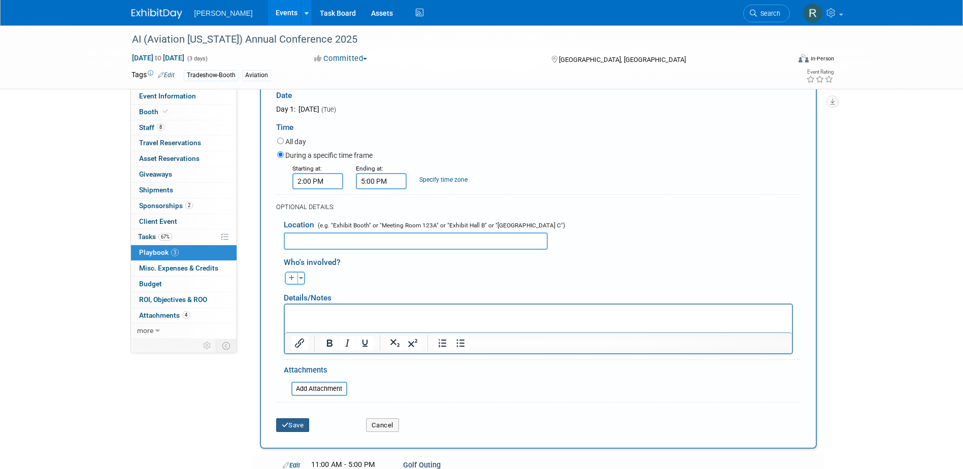
click at [299, 422] on button "Save" at bounding box center [293, 425] width 34 height 14
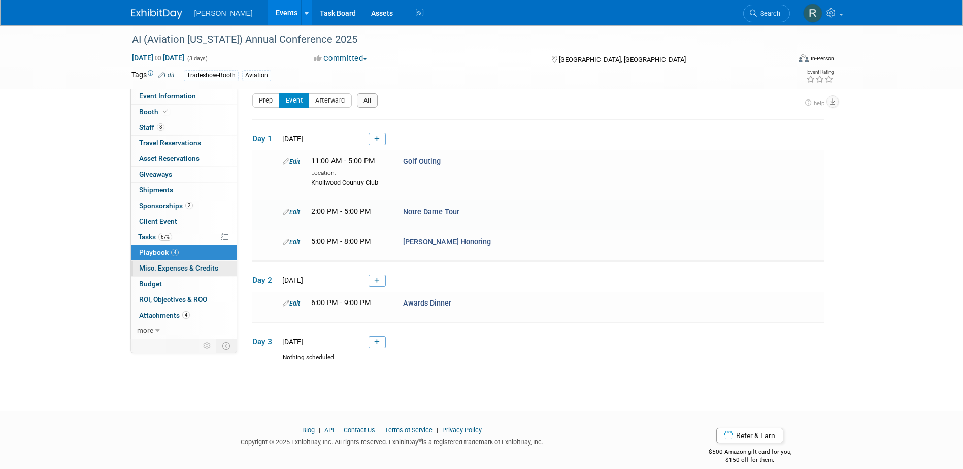
scroll to position [21, 0]
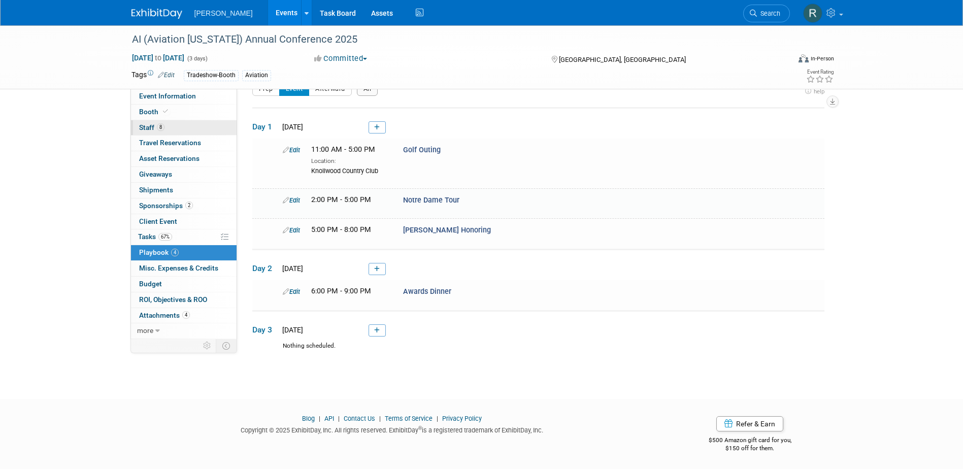
click at [161, 125] on span "8" at bounding box center [161, 127] width 8 height 8
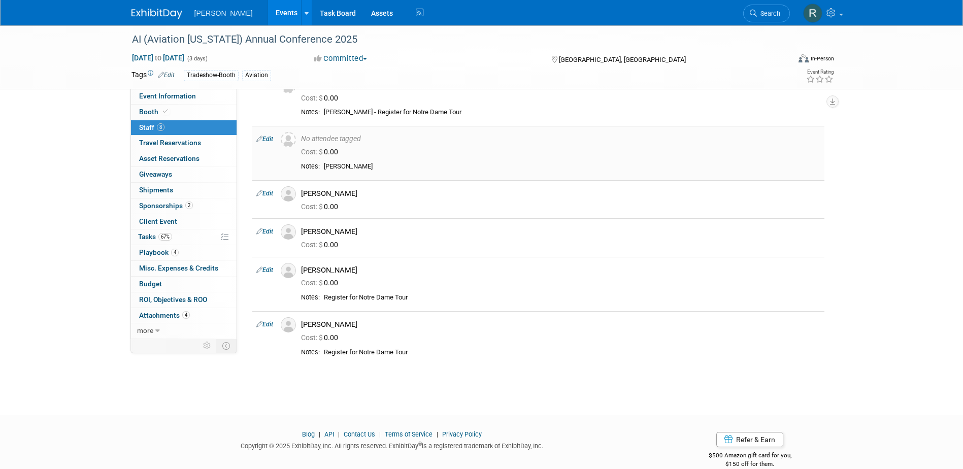
scroll to position [203, 0]
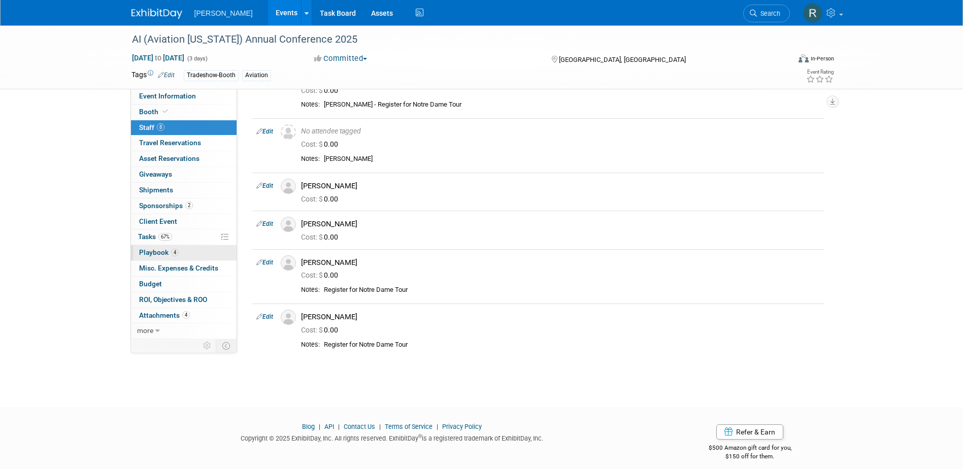
click at [159, 251] on span "Playbook 4" at bounding box center [159, 252] width 40 height 8
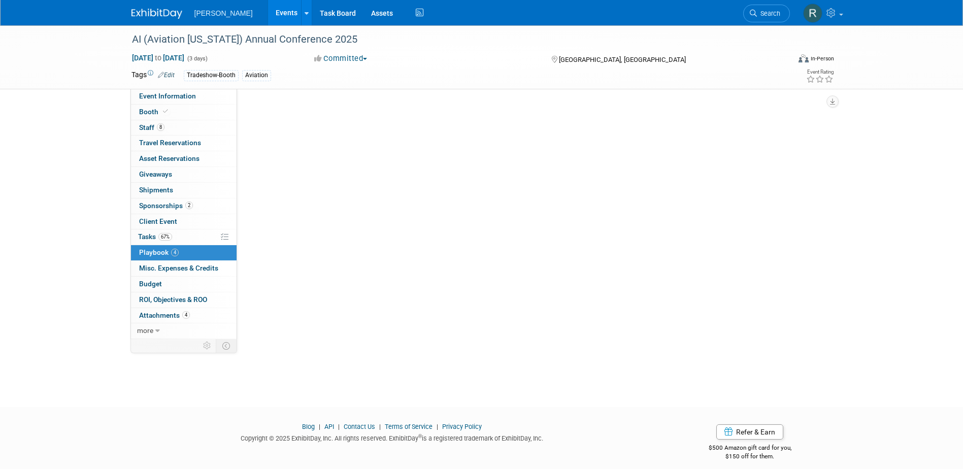
scroll to position [0, 0]
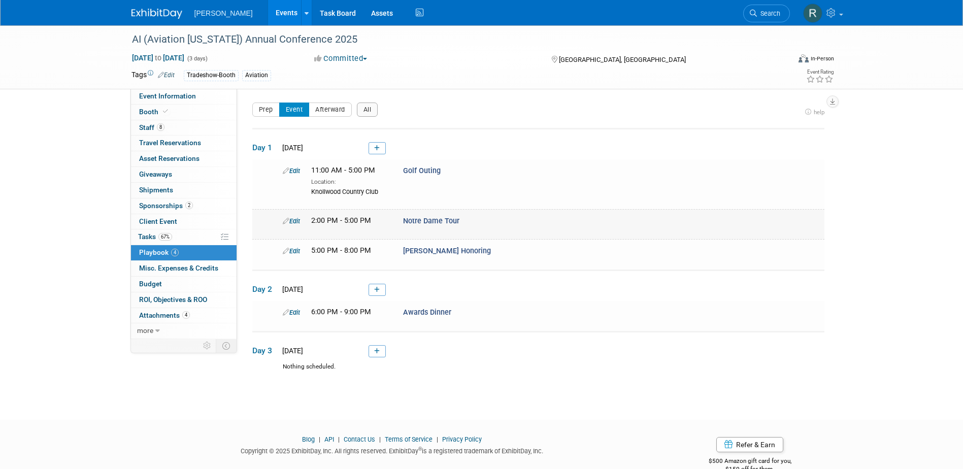
click at [297, 220] on link "Edit" at bounding box center [291, 221] width 17 height 8
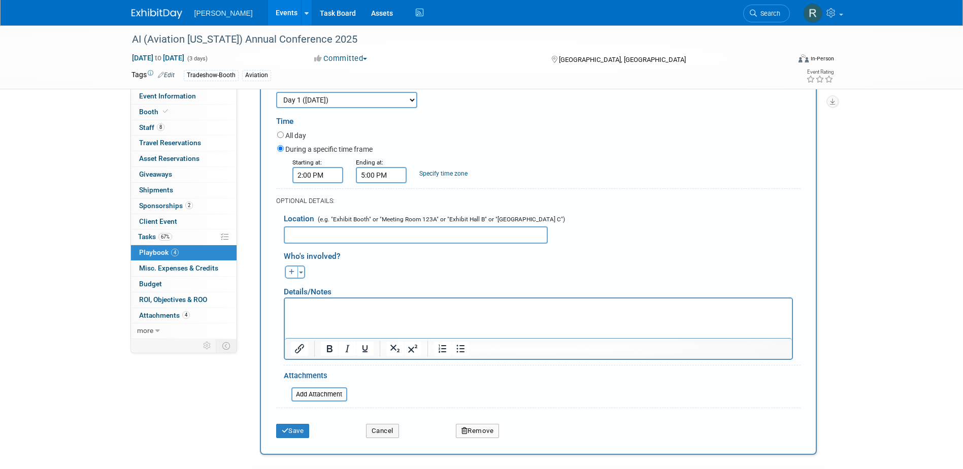
scroll to position [195, 0]
click at [319, 234] on input "text" at bounding box center [416, 234] width 264 height 17
type input "Notre Dame Campus"
click at [289, 272] on button "button" at bounding box center [291, 271] width 13 height 13
select select
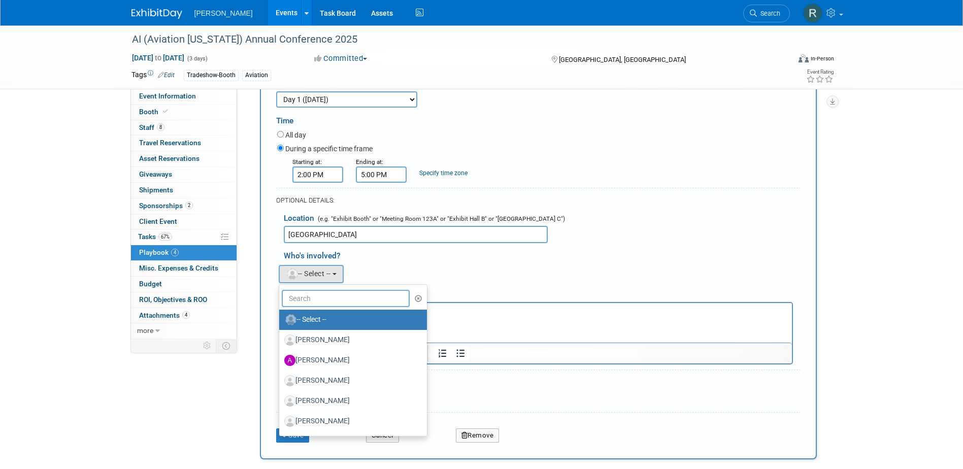
click at [308, 300] on input "text" at bounding box center [346, 298] width 128 height 17
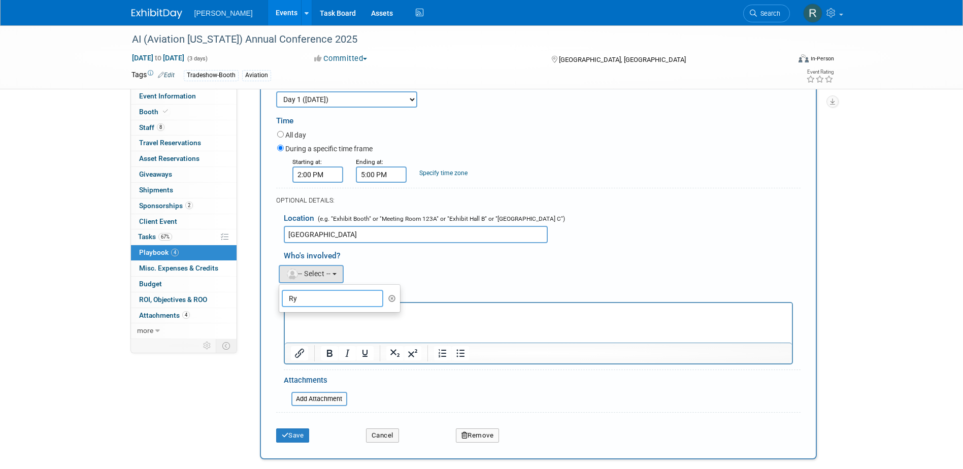
type input "R"
type input "John Ba"
click at [333, 319] on label "[PERSON_NAME]" at bounding box center [337, 320] width 106 height 16
click at [281, 319] on input "[PERSON_NAME]" at bounding box center [277, 318] width 7 height 7
select select "5c93c29a-2d0b-4de9-8bb1-66311979f125"
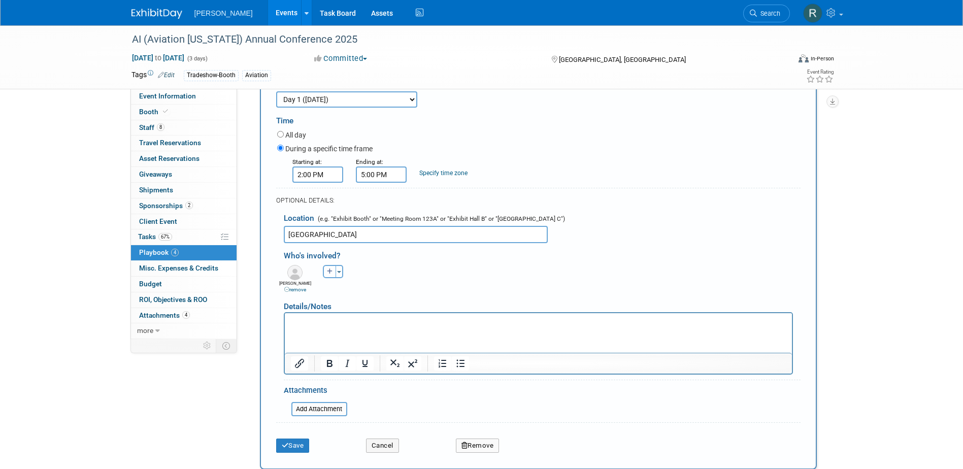
click at [328, 273] on icon "button" at bounding box center [330, 272] width 6 height 6
select select
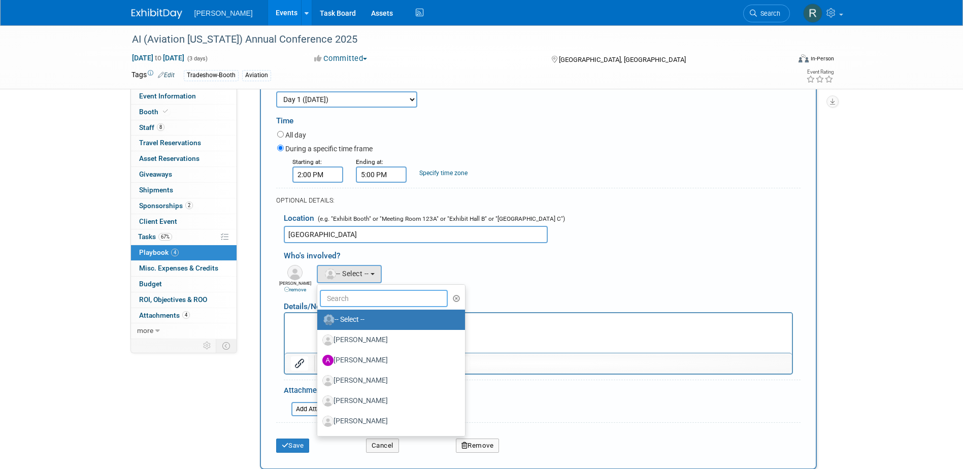
click at [336, 300] on input "text" at bounding box center [384, 298] width 128 height 17
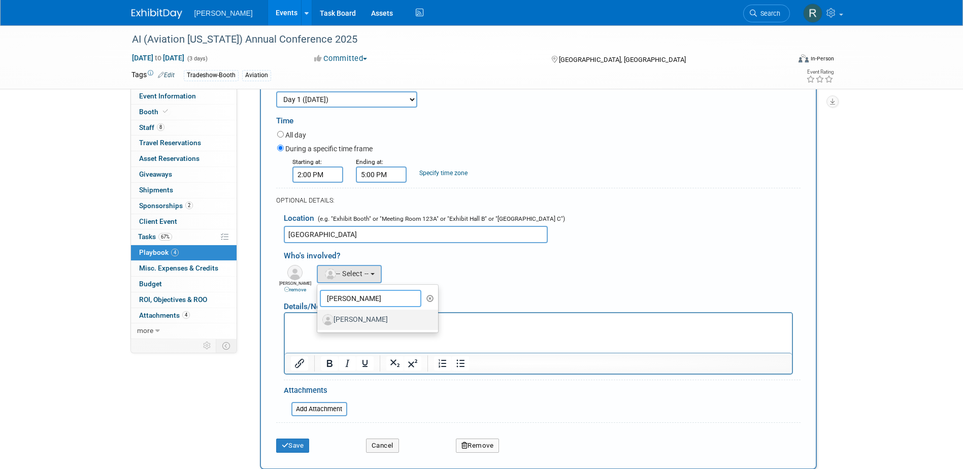
type input "[PERSON_NAME]"
click at [365, 319] on label "[PERSON_NAME]" at bounding box center [375, 320] width 106 height 16
click at [319, 319] on input "[PERSON_NAME]" at bounding box center [315, 318] width 7 height 7
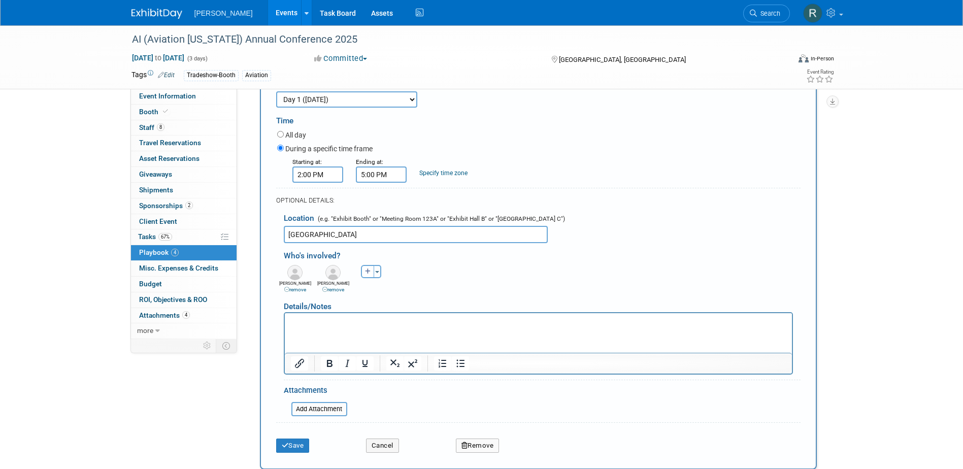
click at [452, 324] on p "Rich Text Area. Press ALT-0 for help." at bounding box center [537, 322] width 495 height 10
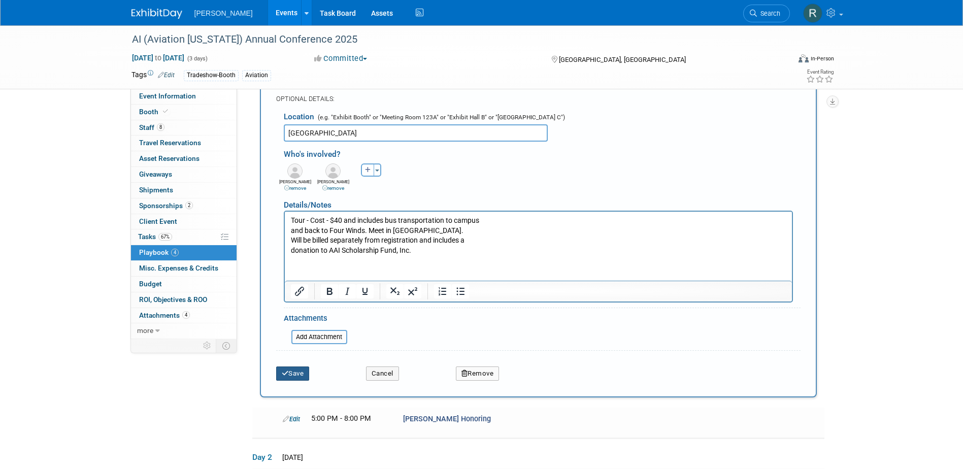
click at [295, 375] on button "Save" at bounding box center [293, 374] width 34 height 14
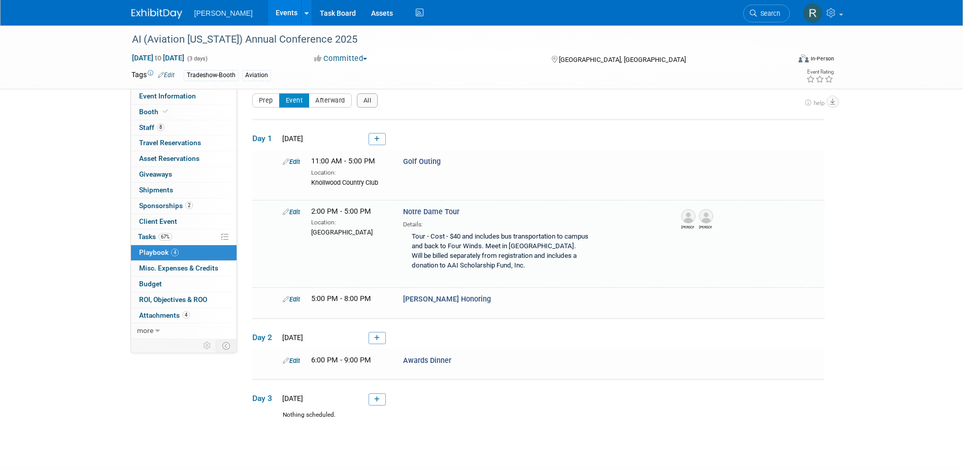
scroll to position [78, 0]
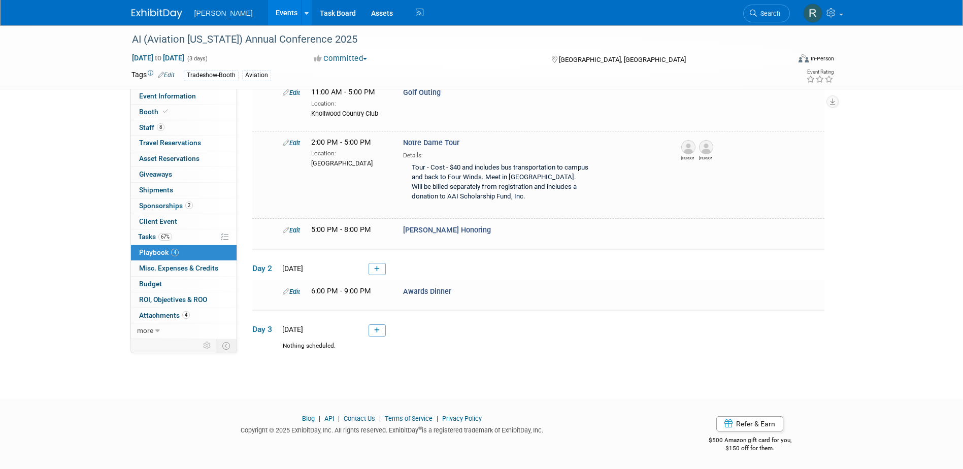
click at [295, 291] on link "Edit" at bounding box center [291, 292] width 17 height 8
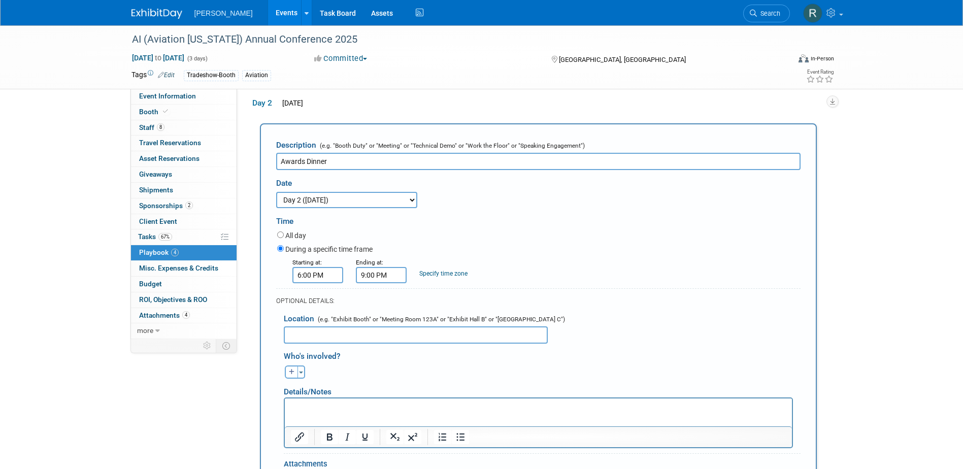
scroll to position [0, 0]
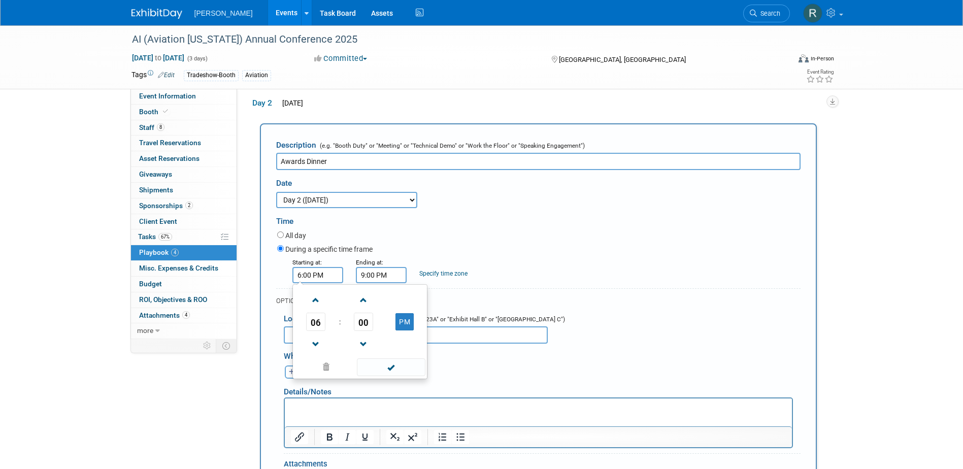
click at [335, 280] on input "6:00 PM" at bounding box center [317, 275] width 51 height 16
click at [315, 303] on span at bounding box center [316, 300] width 18 height 18
type input "7:00 PM"
drag, startPoint x: 375, startPoint y: 369, endPoint x: 360, endPoint y: 329, distance: 42.2
click at [374, 367] on span at bounding box center [391, 367] width 69 height 18
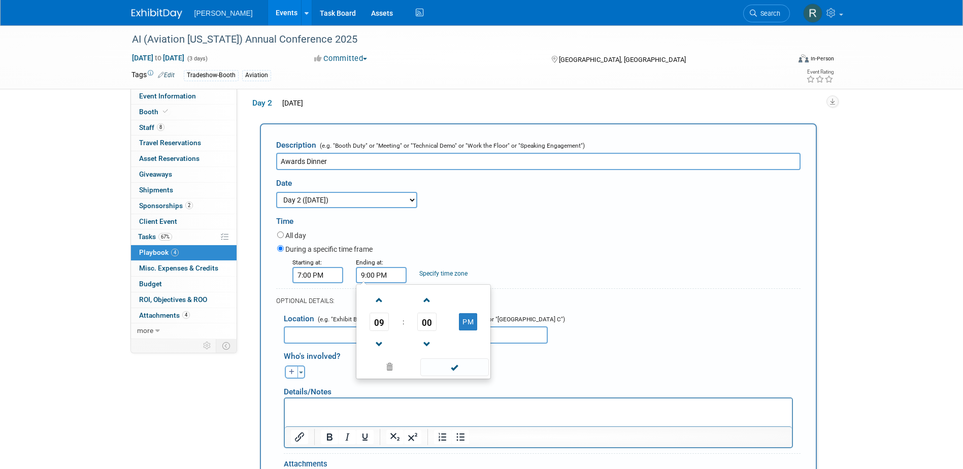
click at [387, 275] on input "9:00 PM" at bounding box center [381, 275] width 51 height 16
drag, startPoint x: 382, startPoint y: 301, endPoint x: 404, endPoint y: 339, distance: 43.2
click at [382, 302] on span at bounding box center [380, 300] width 18 height 18
type input "10:00 PM"
click at [438, 370] on span at bounding box center [454, 367] width 69 height 18
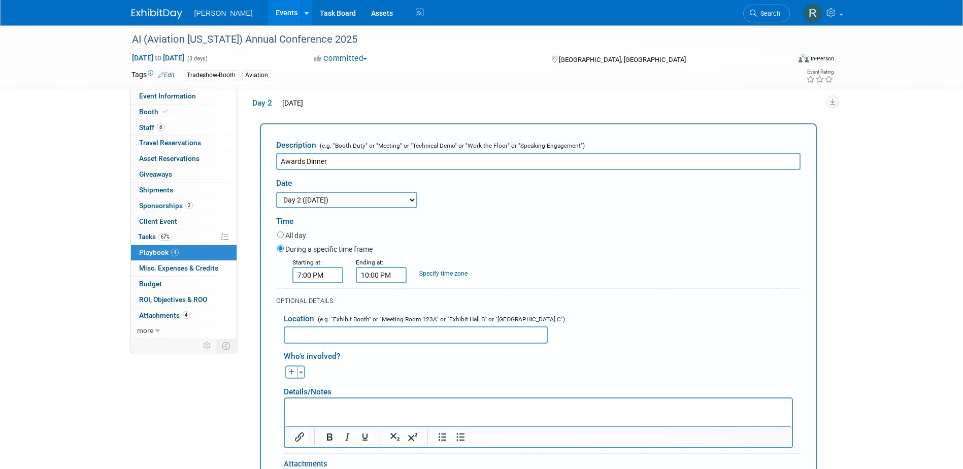
click at [435, 410] on p "Rich Text Area. Press ALT-0 for help." at bounding box center [537, 408] width 495 height 10
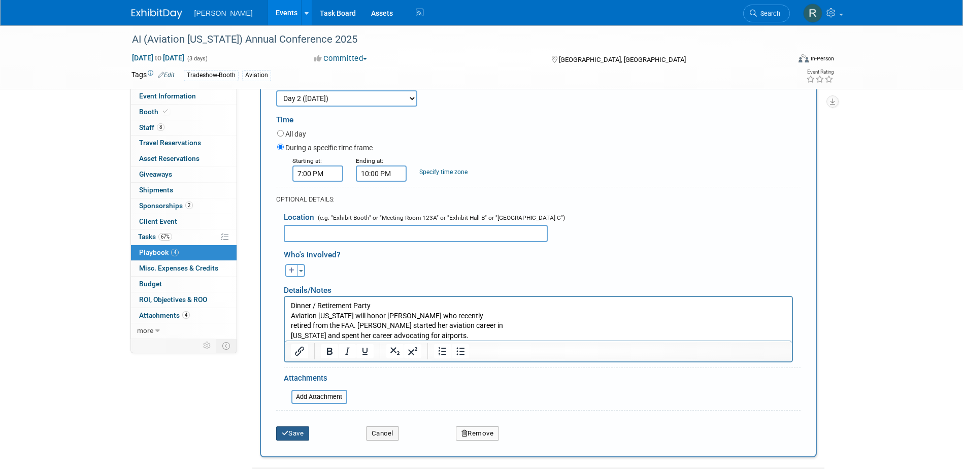
click at [302, 435] on button "Save" at bounding box center [293, 433] width 34 height 14
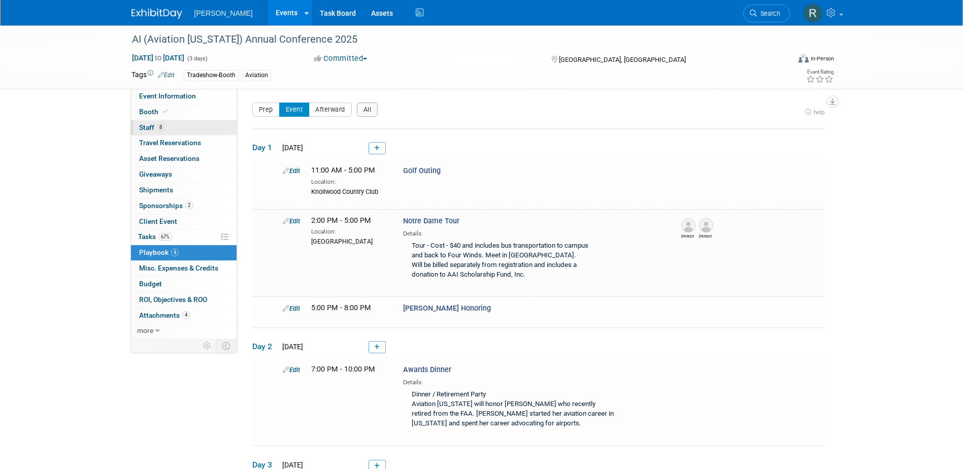
click at [155, 125] on span "Staff 8" at bounding box center [151, 127] width 25 height 8
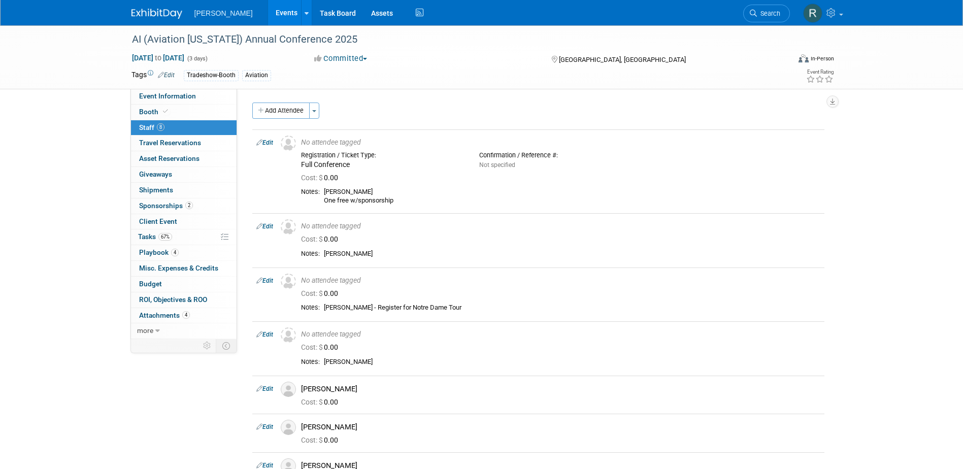
click at [270, 143] on link "Edit" at bounding box center [264, 142] width 17 height 7
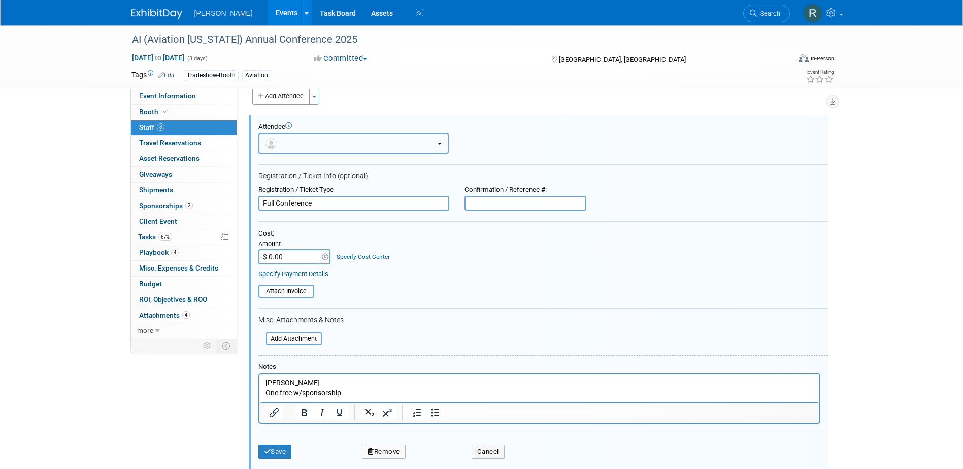
click at [305, 141] on button "button" at bounding box center [353, 143] width 190 height 21
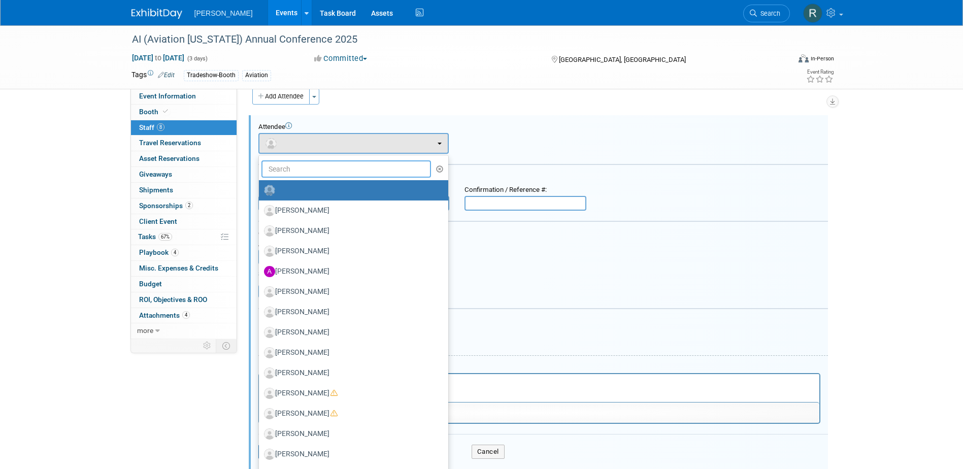
click at [310, 175] on input "text" at bounding box center [346, 168] width 170 height 17
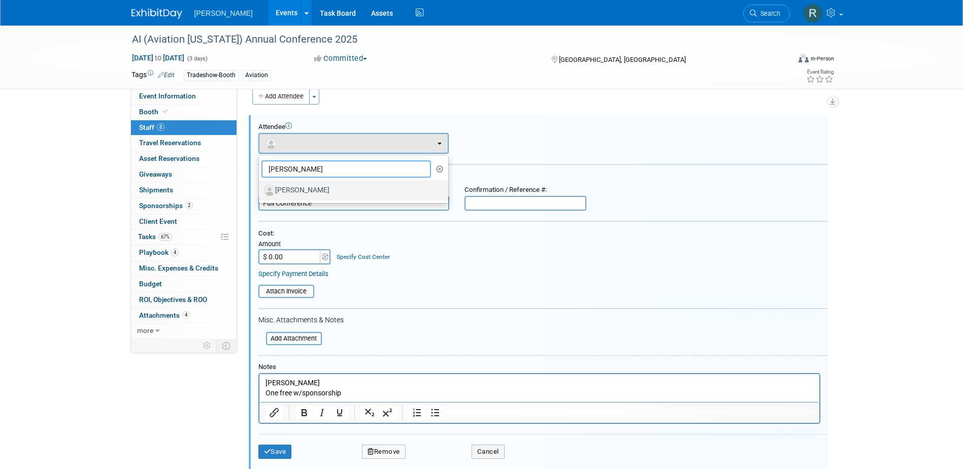
type input "[PERSON_NAME]"
click at [326, 190] on label "[PERSON_NAME]" at bounding box center [351, 190] width 174 height 16
click at [260, 190] on input "[PERSON_NAME]" at bounding box center [257, 189] width 7 height 7
select select "c51de548-d990-464e-bb9e-d04af9cf692c"
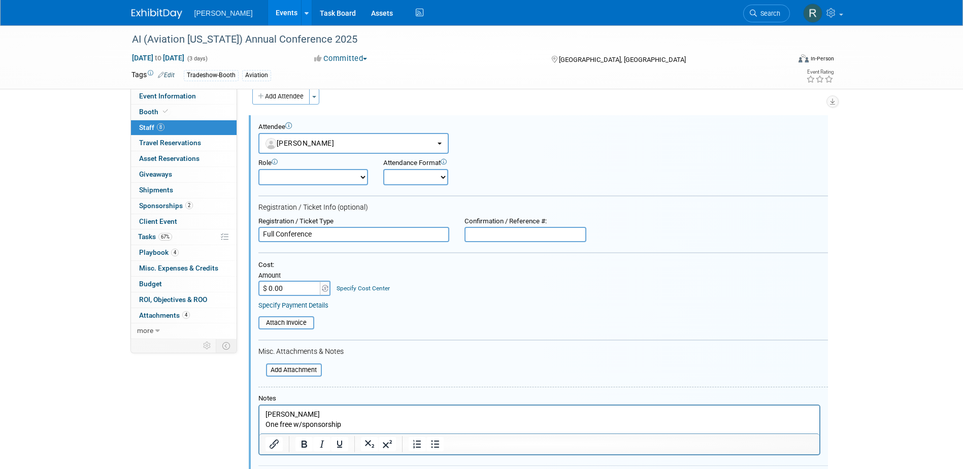
click at [297, 308] on link "Specify Payment Details" at bounding box center [293, 306] width 70 height 8
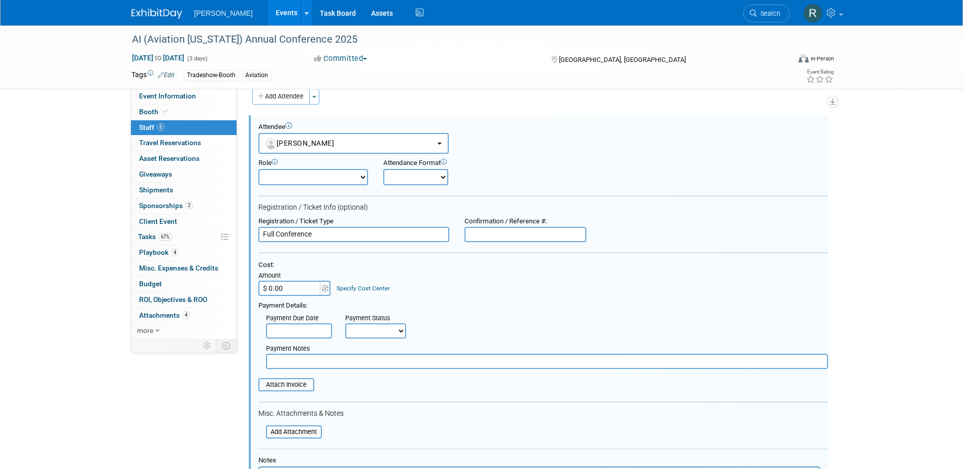
click at [299, 330] on input "text" at bounding box center [299, 330] width 66 height 15
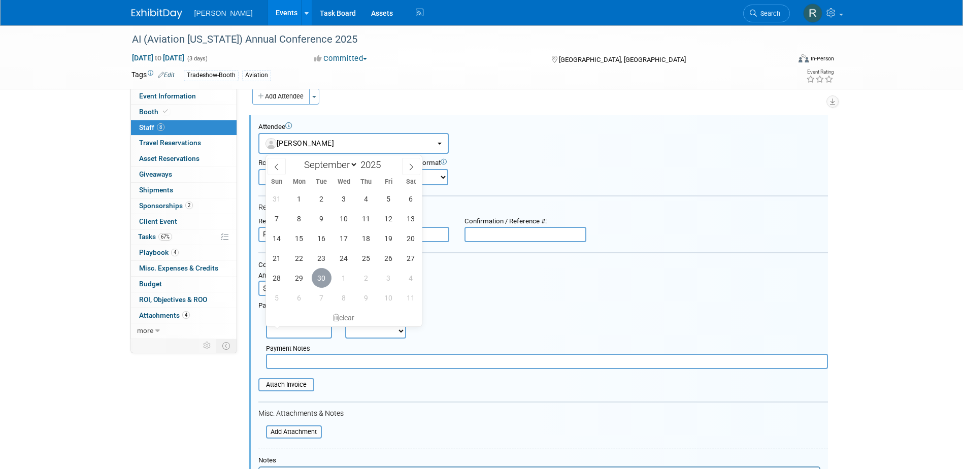
click at [322, 276] on span "30" at bounding box center [322, 278] width 20 height 20
type input "Sep 30, 2025"
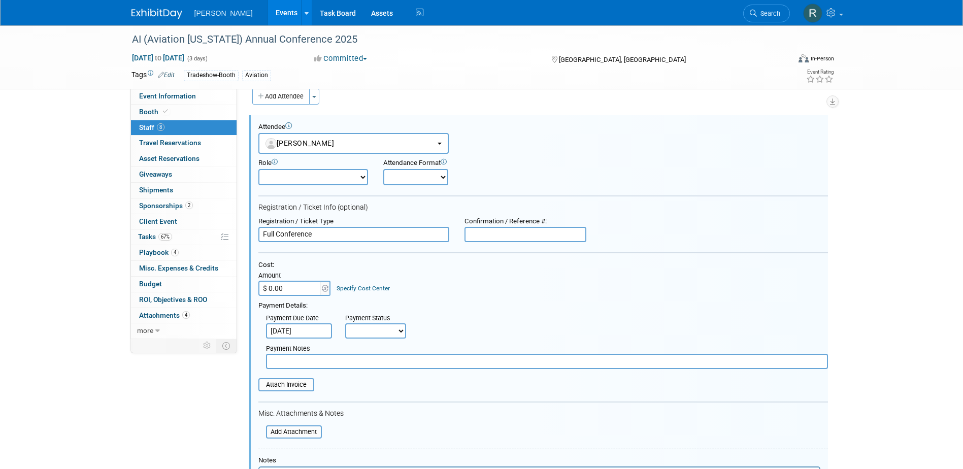
drag, startPoint x: 366, startPoint y: 332, endPoint x: 366, endPoint y: 341, distance: 9.1
click at [366, 332] on select "Not Paid Yet Partially Paid Paid in Full" at bounding box center [375, 330] width 61 height 15
select select "1"
click at [345, 323] on select "Not Paid Yet Partially Paid Paid in Full" at bounding box center [375, 330] width 61 height 15
click at [366, 366] on input "text" at bounding box center [547, 361] width 562 height 15
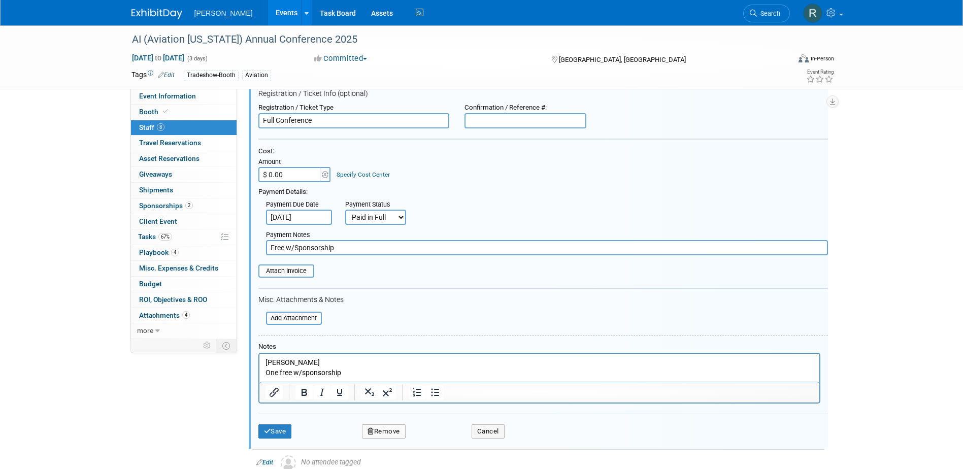
scroll to position [167, 0]
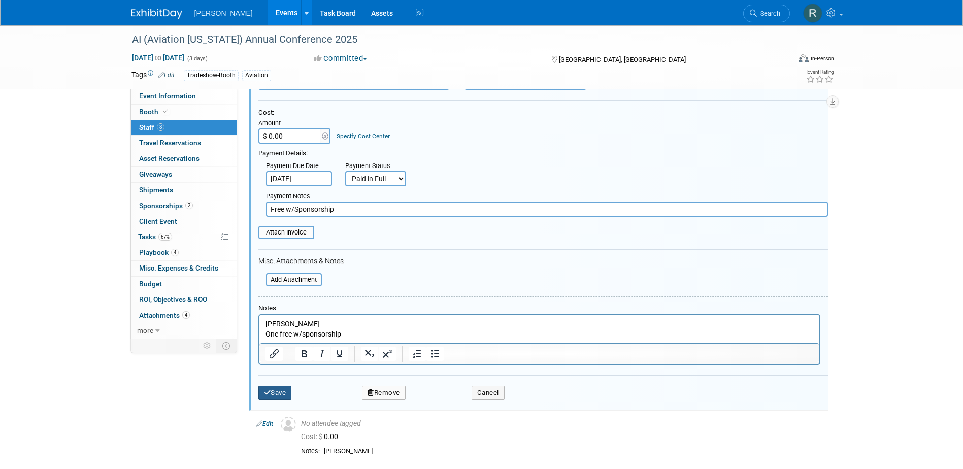
type input "Free w/Sponsorship"
click at [281, 389] on button "Save" at bounding box center [275, 393] width 34 height 14
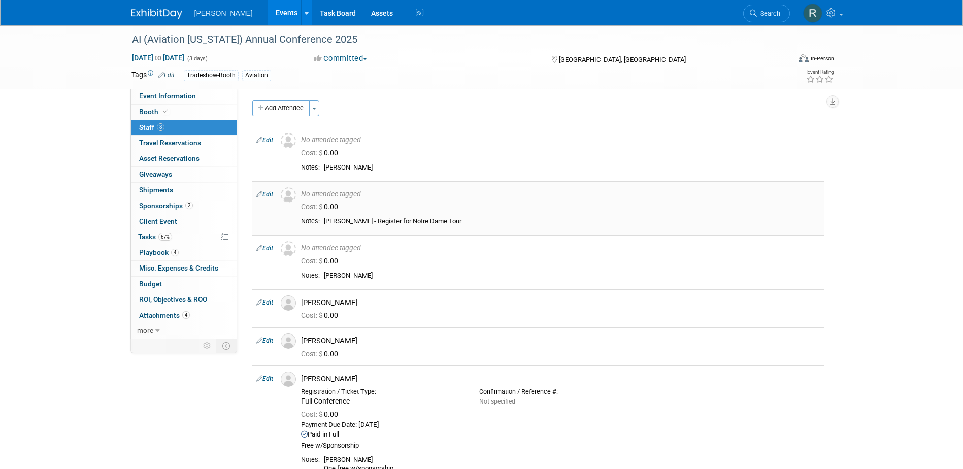
scroll to position [0, 0]
click at [268, 143] on link "Edit" at bounding box center [264, 142] width 17 height 7
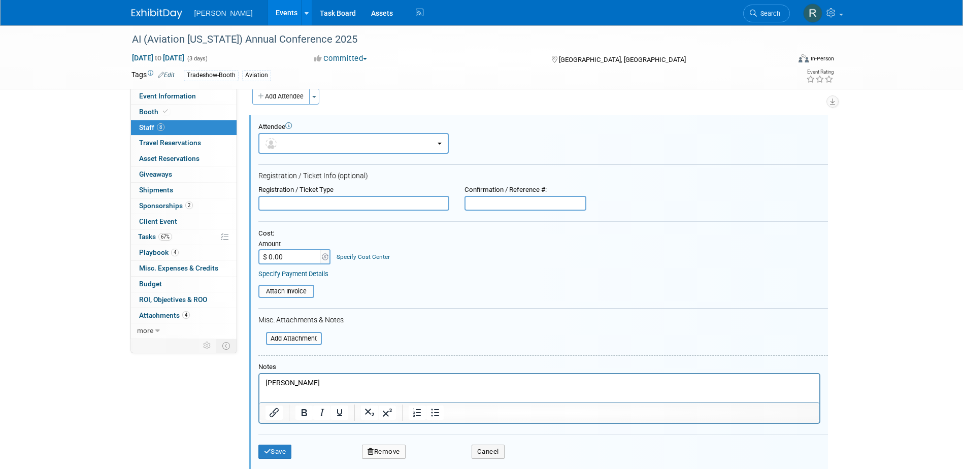
click at [286, 380] on p "Kowalkowski, Nick" at bounding box center [539, 383] width 548 height 10
copy p "[PERSON_NAME]"
click at [329, 143] on button "button" at bounding box center [353, 143] width 190 height 21
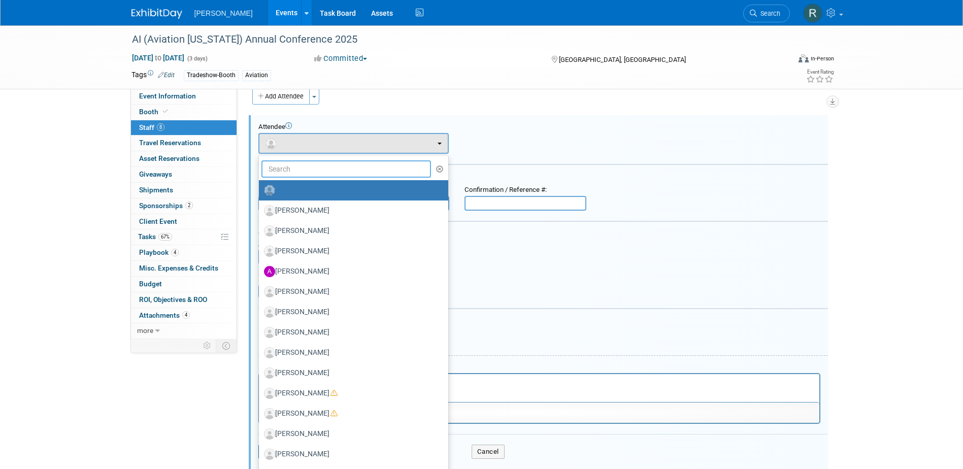
click at [320, 168] on input "text" at bounding box center [346, 168] width 170 height 17
paste input "[PERSON_NAME]"
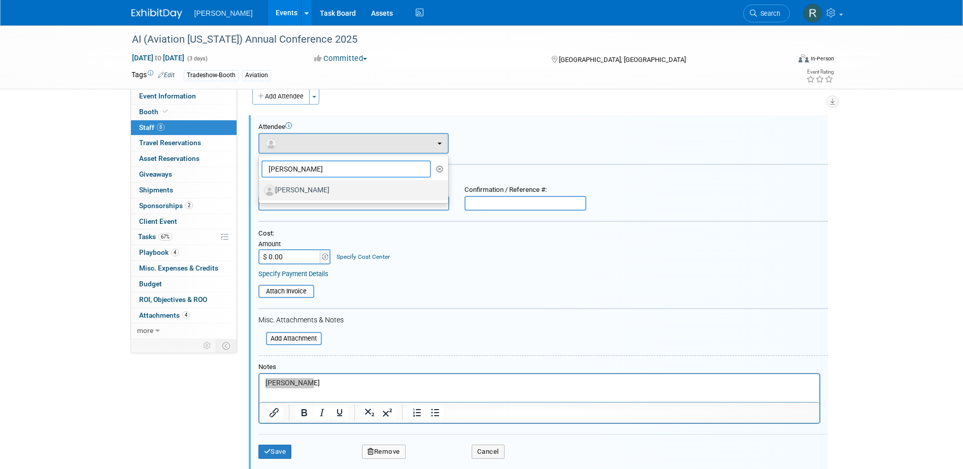
type input "[PERSON_NAME]"
click at [325, 187] on label "[PERSON_NAME]" at bounding box center [351, 190] width 174 height 16
click at [260, 187] on input "[PERSON_NAME]" at bounding box center [257, 189] width 7 height 7
select select "f82a5872-66e1-460d-b6ed-56b3bb75dd3f"
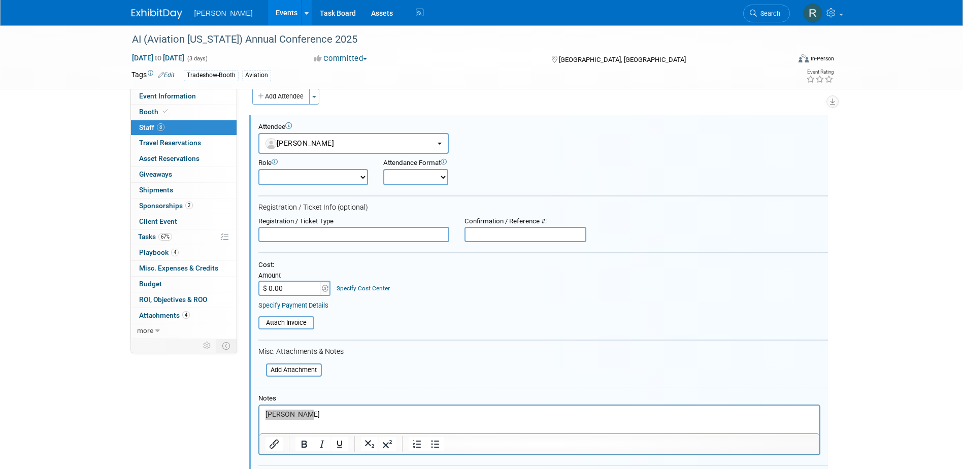
click at [322, 239] on input "text" at bounding box center [353, 234] width 191 height 15
type input "Full Conference"
click at [311, 287] on input "$ 0.00" at bounding box center [289, 288] width 63 height 15
type input "$ 620.00"
click at [347, 286] on link "Specify Cost Center" at bounding box center [363, 288] width 53 height 7
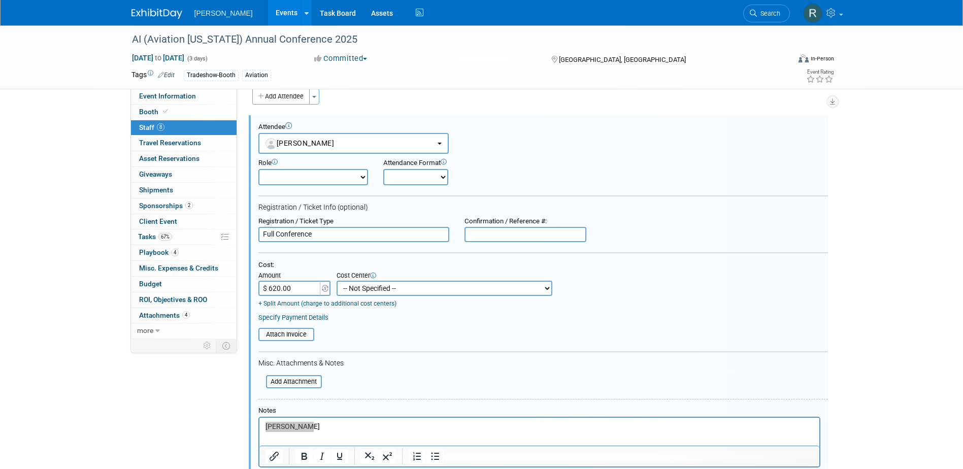
click at [356, 289] on select "-- Not Specified -- Advisory Services - Expenses_1001.502 Aerial Acquisition - …" at bounding box center [445, 288] width 216 height 15
select select "18966233"
click at [337, 281] on select "-- Not Specified -- Advisory Services - Expenses_1001.502 Aerial Acquisition - …" at bounding box center [445, 288] width 216 height 15
click at [306, 318] on link "Specify Payment Details" at bounding box center [293, 318] width 70 height 8
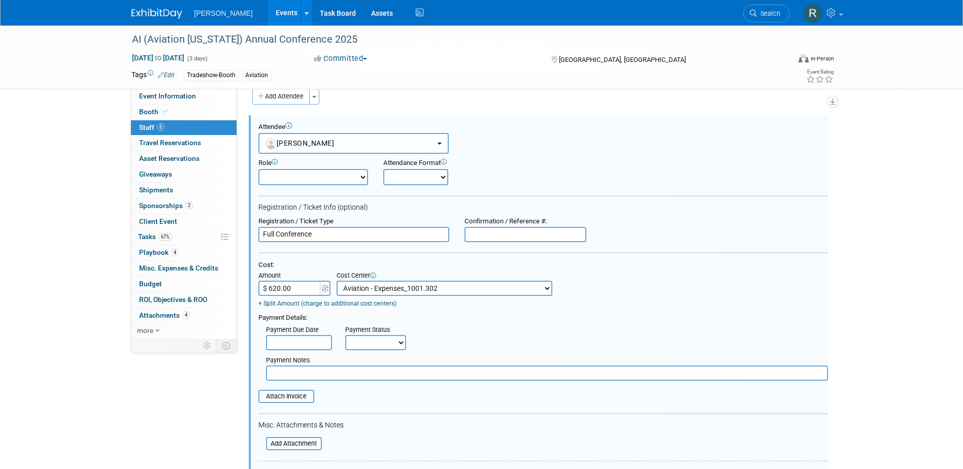
click at [302, 340] on input "text" at bounding box center [299, 342] width 66 height 15
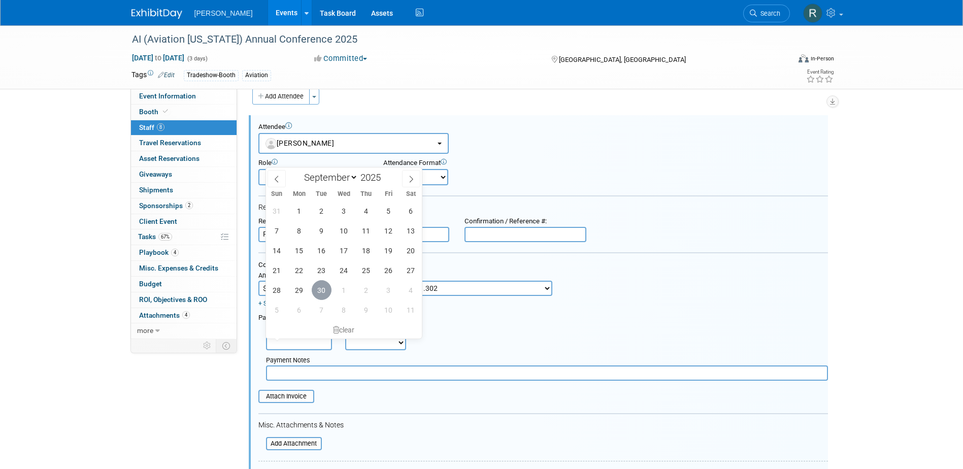
click at [324, 290] on span "30" at bounding box center [322, 290] width 20 height 20
type input "Sep 30, 2025"
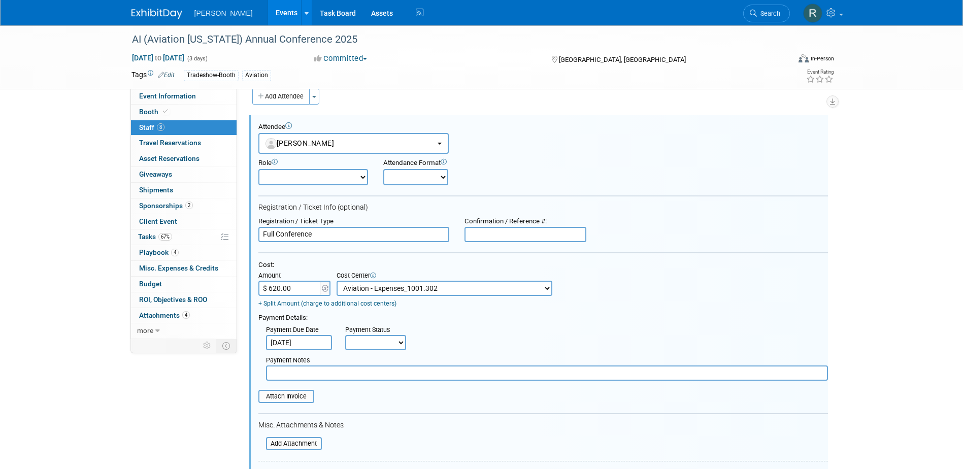
click at [374, 345] on select "Not Paid Yet Partially Paid Paid in Full" at bounding box center [375, 342] width 61 height 15
select select "3"
click at [345, 336] on select "Not Paid Yet Partially Paid Paid in Full" at bounding box center [375, 342] width 61 height 15
click at [339, 375] on input "text" at bounding box center [547, 373] width 562 height 15
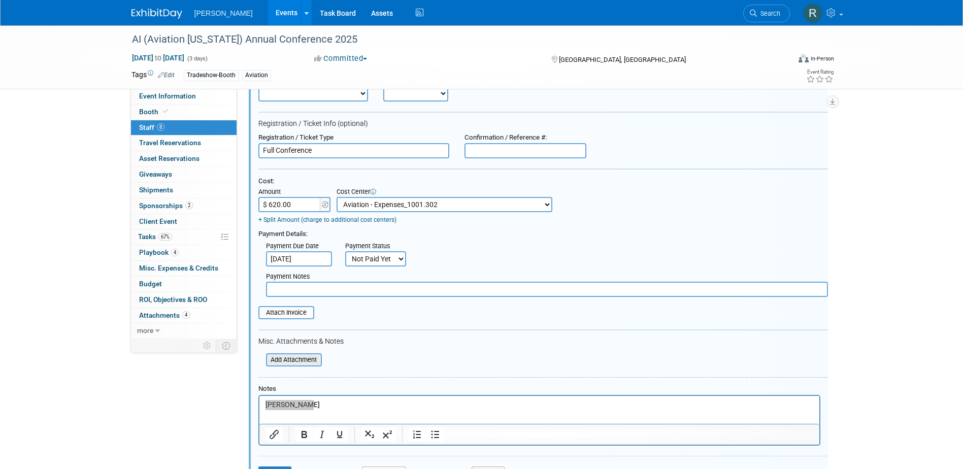
scroll to position [116, 0]
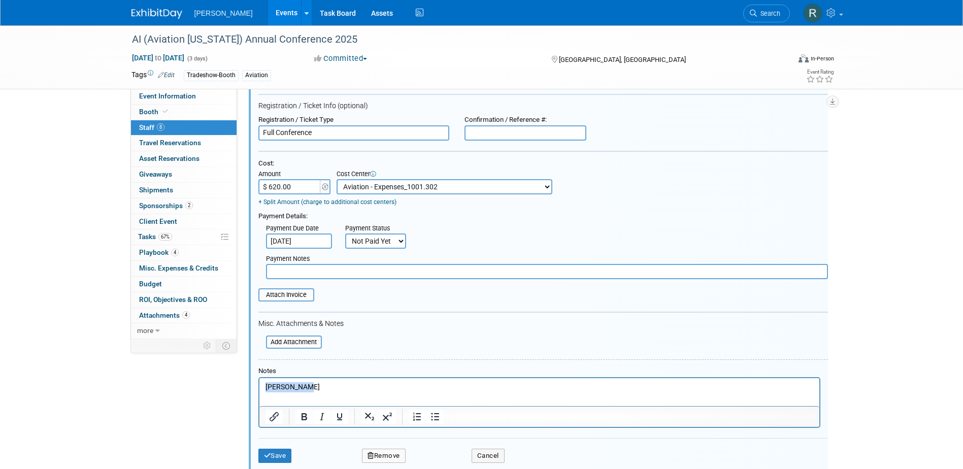
drag, startPoint x: 326, startPoint y: 386, endPoint x: 254, endPoint y: 386, distance: 72.6
click at [259, 386] on html "Kowalkowski, Nick" at bounding box center [539, 385] width 560 height 14
click at [275, 456] on button "Save" at bounding box center [275, 456] width 34 height 14
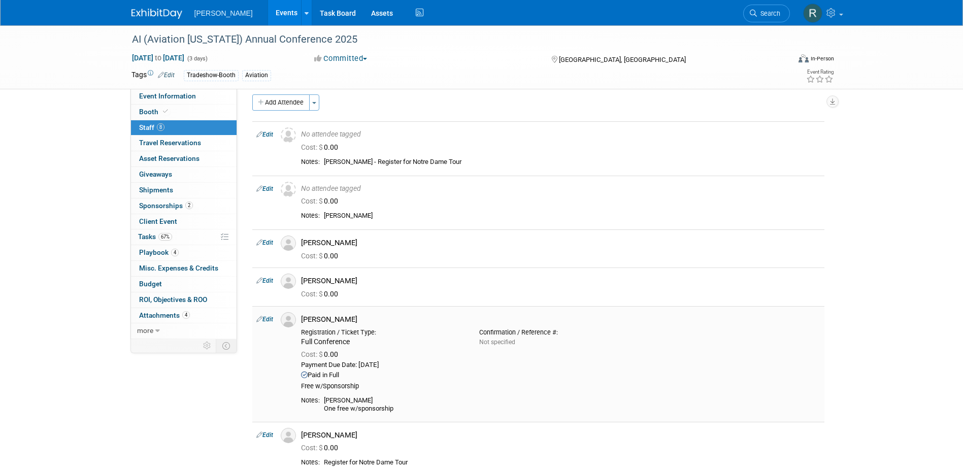
scroll to position [0, 0]
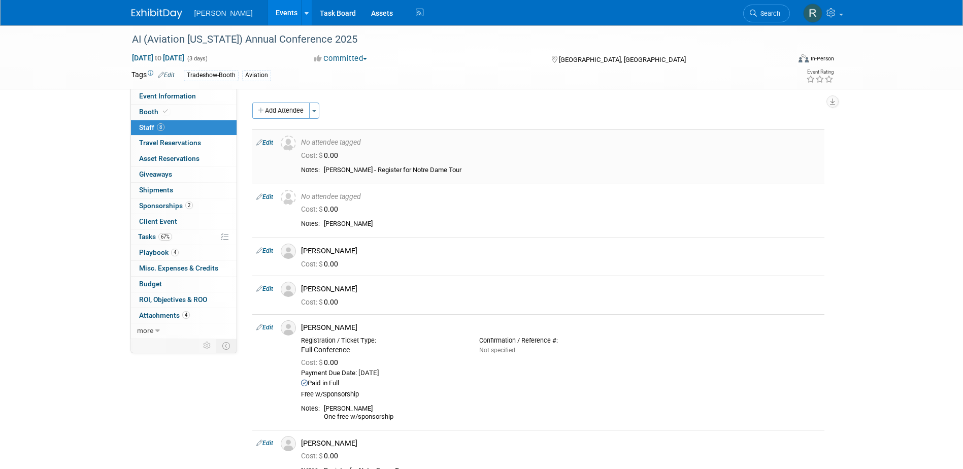
click at [271, 142] on link "Edit" at bounding box center [264, 142] width 17 height 7
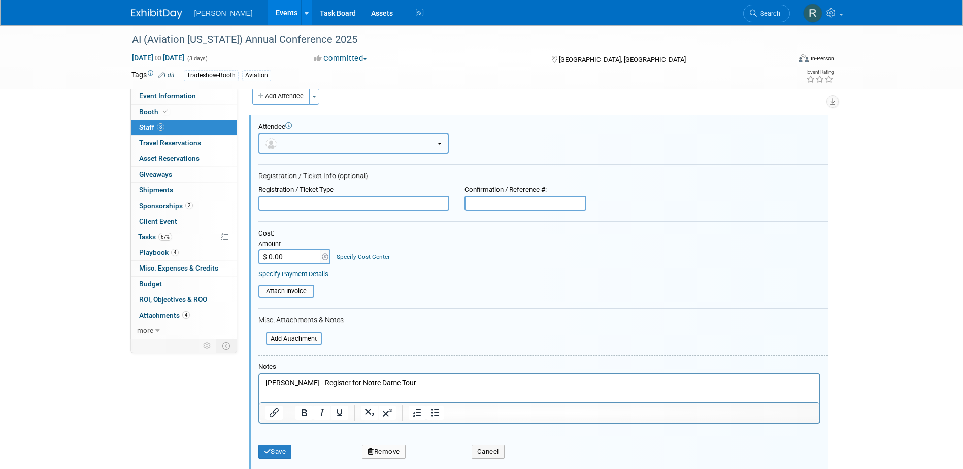
click at [326, 144] on button "button" at bounding box center [353, 143] width 190 height 21
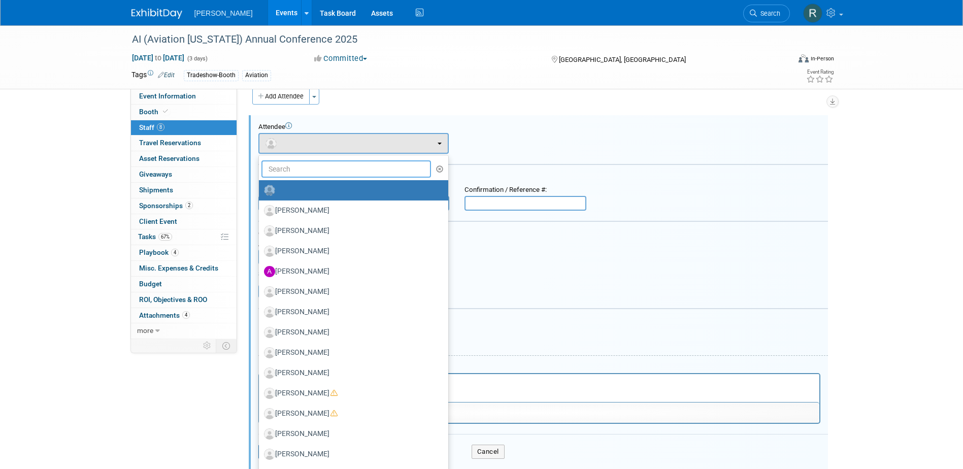
click at [323, 167] on input "text" at bounding box center [346, 168] width 170 height 17
type input "[PERSON_NAME]"
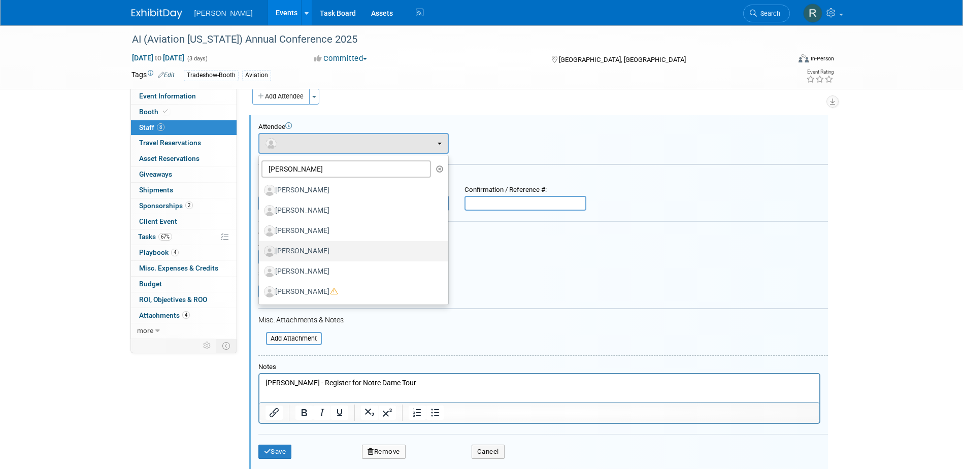
click at [311, 251] on label "[PERSON_NAME]" at bounding box center [351, 251] width 174 height 16
click at [260, 251] on input "[PERSON_NAME]" at bounding box center [257, 250] width 7 height 7
select select "b5abac9b-1530-4055-aa07-15fb01f02366"
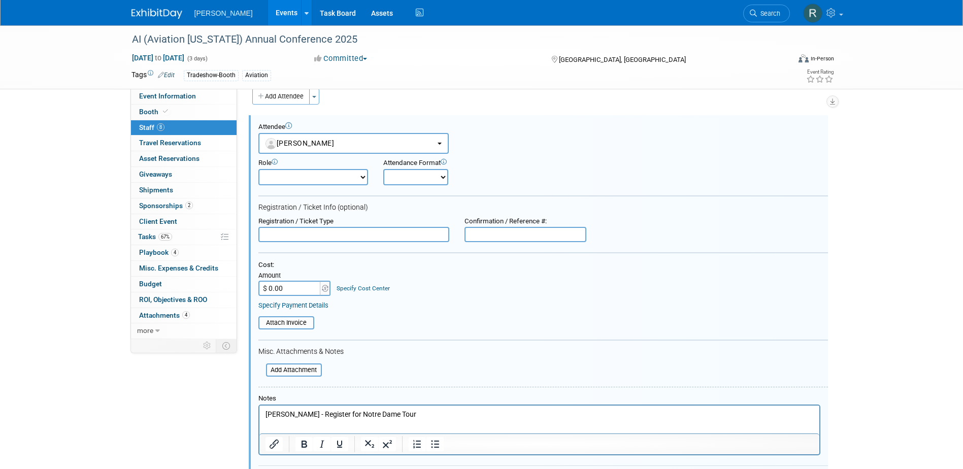
click at [319, 238] on input "text" at bounding box center [353, 234] width 191 height 15
type input "Full Conference w/Notre Dame Tour"
click at [281, 289] on input "$ 0.00" at bounding box center [289, 288] width 63 height 15
click at [287, 290] on input "$ 0.00" at bounding box center [289, 288] width 63 height 15
click at [279, 291] on input "$ 0.00" at bounding box center [289, 288] width 63 height 15
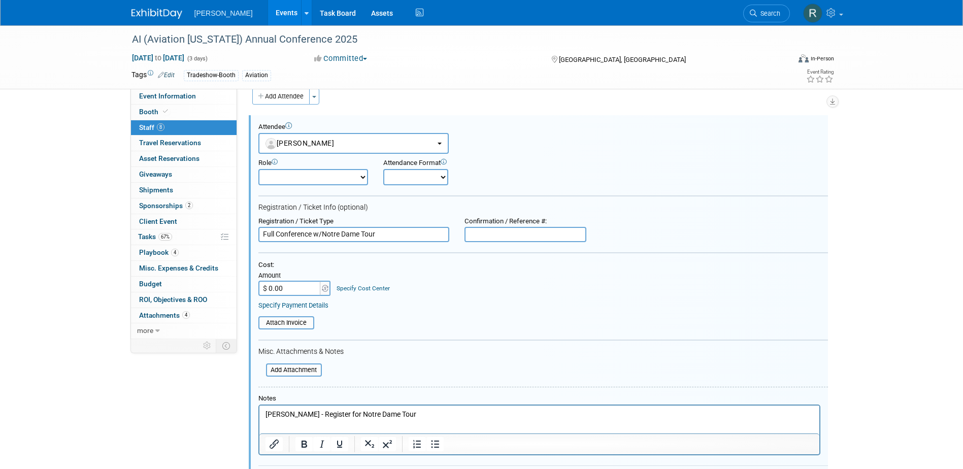
click at [279, 291] on input "$ 0.00" at bounding box center [289, 288] width 63 height 15
type input "$ 660.00"
click at [346, 289] on link "Specify Cost Center" at bounding box center [363, 288] width 53 height 7
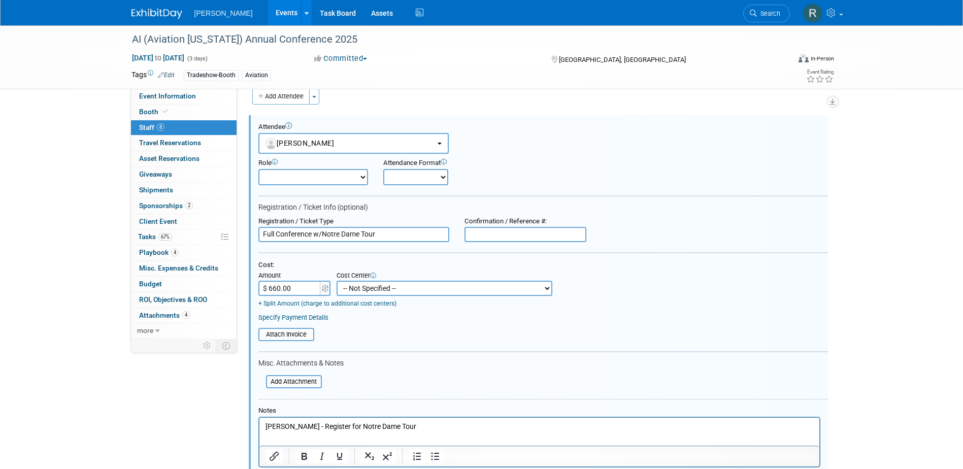
drag, startPoint x: 348, startPoint y: 289, endPoint x: 357, endPoint y: 288, distance: 9.2
click at [348, 289] on select "-- Not Specified -- Advisory Services - Expenses_1001.502 Aerial Acquisition - …" at bounding box center [445, 288] width 216 height 15
select select "18966233"
click at [337, 281] on select "-- Not Specified -- Advisory Services - Expenses_1001.502 Aerial Acquisition - …" at bounding box center [445, 288] width 216 height 15
click at [302, 317] on link "Specify Payment Details" at bounding box center [293, 318] width 70 height 8
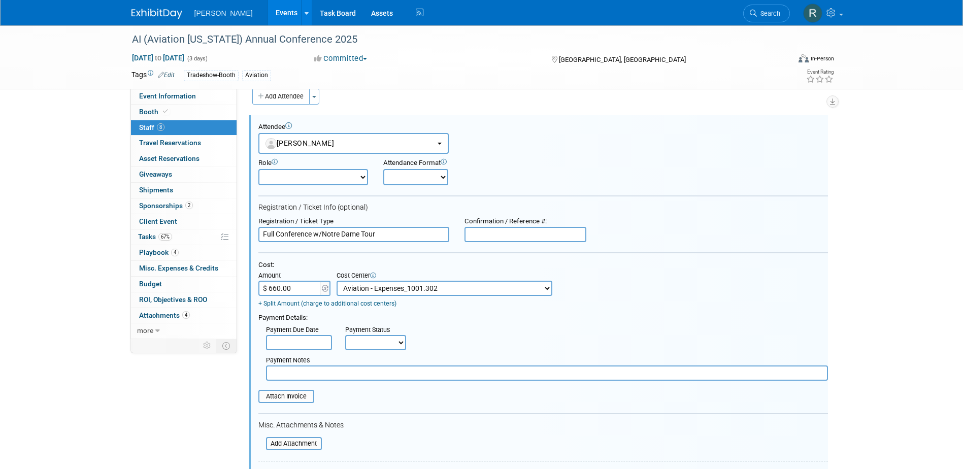
click at [303, 343] on input "text" at bounding box center [299, 342] width 66 height 15
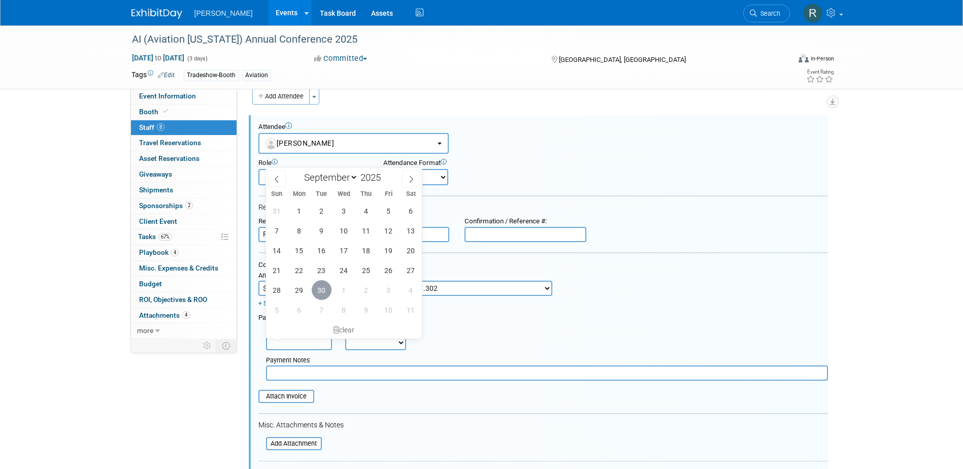
click at [318, 290] on span "30" at bounding box center [322, 290] width 20 height 20
type input "Sep 30, 2025"
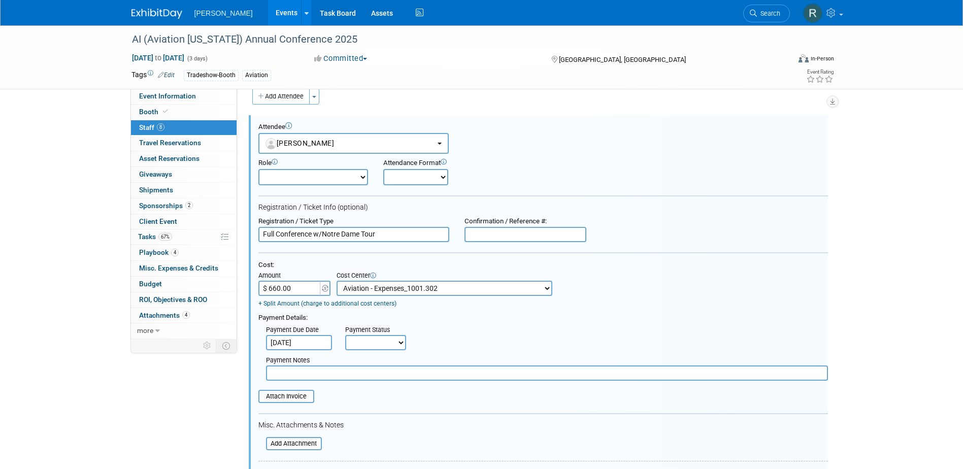
click at [365, 345] on select "Not Paid Yet Partially Paid Paid in Full" at bounding box center [375, 342] width 61 height 15
select select "3"
click at [345, 336] on select "Not Paid Yet Partially Paid Paid in Full" at bounding box center [375, 342] width 61 height 15
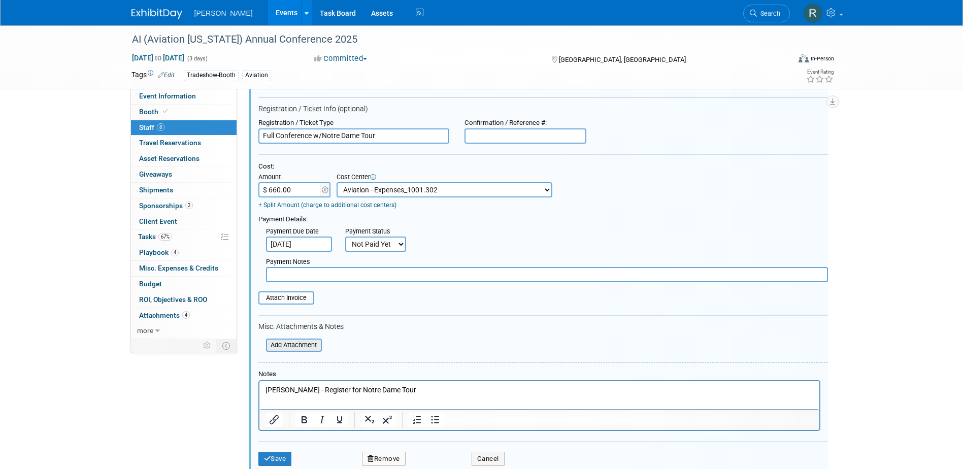
scroll to position [116, 0]
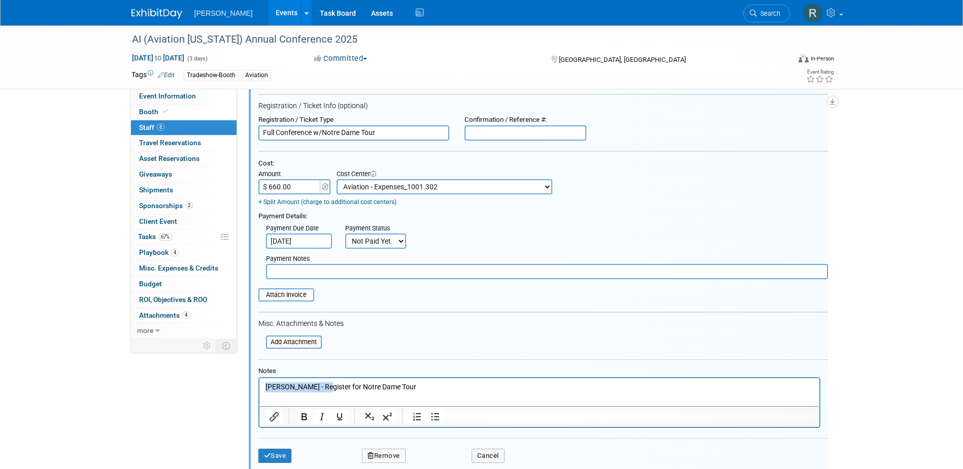
drag, startPoint x: 323, startPoint y: 385, endPoint x: 215, endPoint y: 374, distance: 108.8
click at [259, 378] on html "McCroskey, Ryan - Register for Notre Dame Tour" at bounding box center [539, 385] width 560 height 14
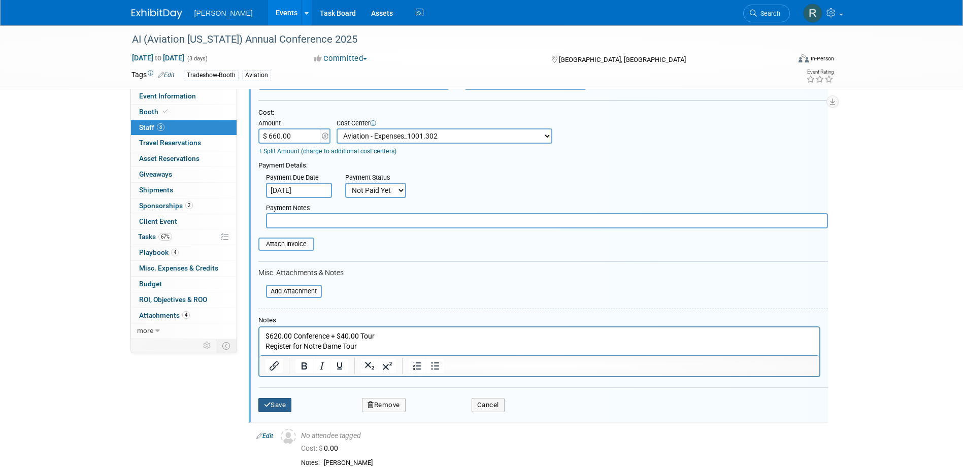
click at [284, 407] on button "Save" at bounding box center [275, 405] width 34 height 14
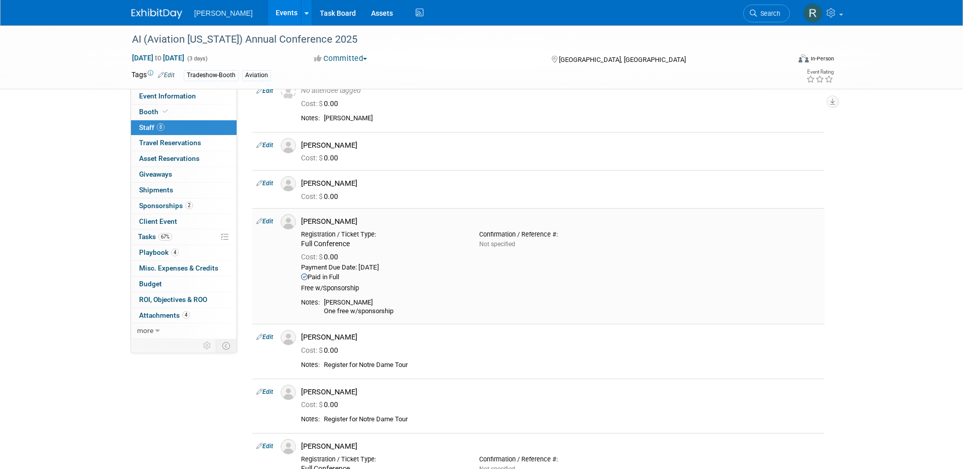
scroll to position [0, 0]
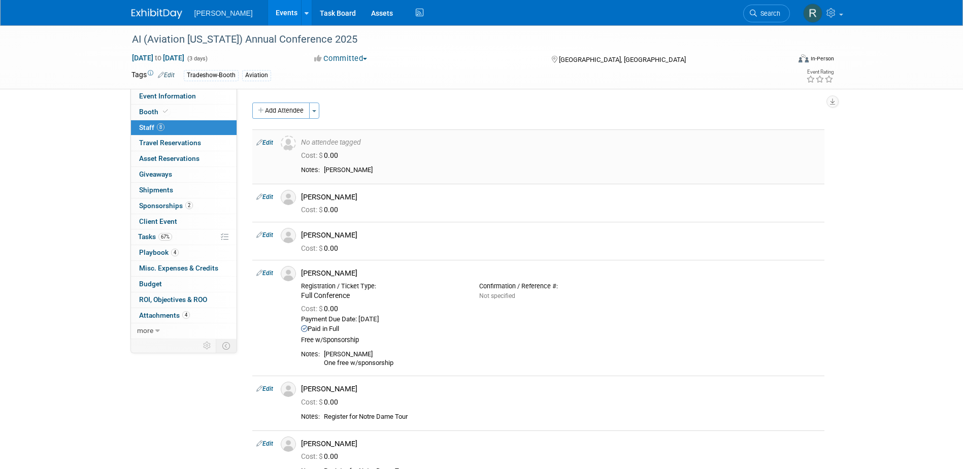
click at [270, 143] on link "Edit" at bounding box center [264, 142] width 17 height 7
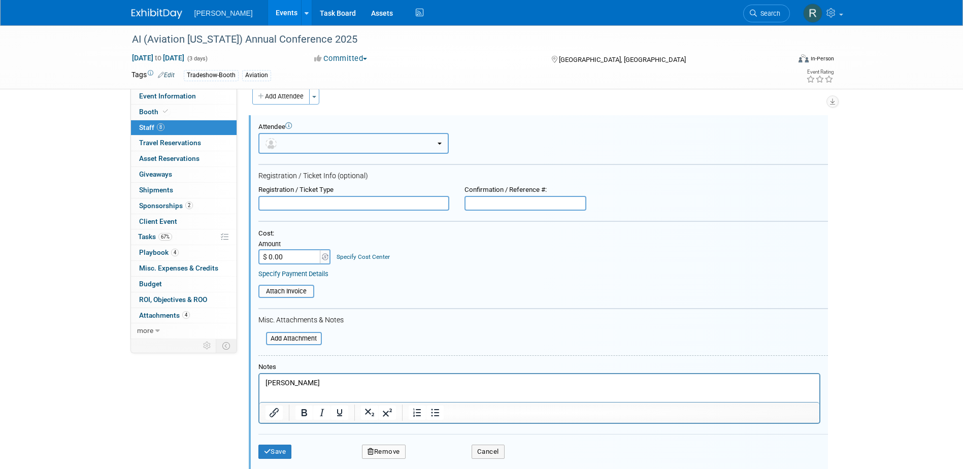
click at [320, 147] on button "button" at bounding box center [353, 143] width 190 height 21
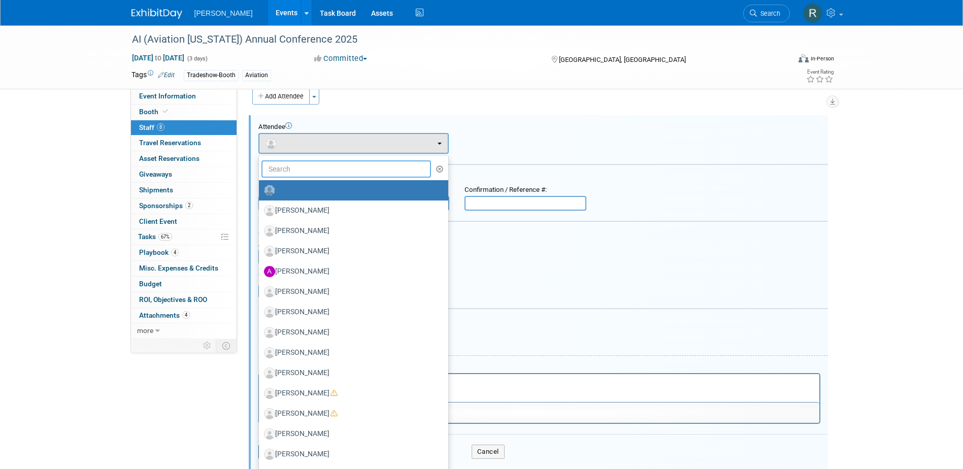
click at [319, 167] on input "text" at bounding box center [346, 168] width 170 height 17
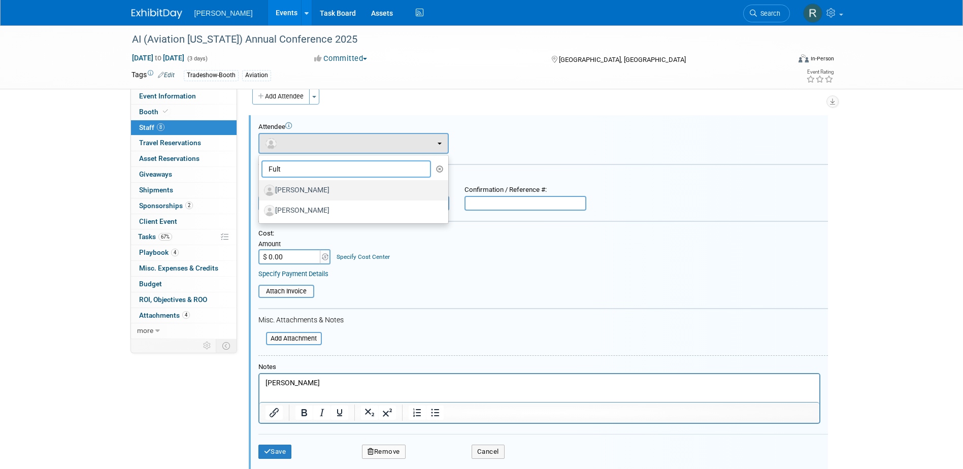
type input "Fult"
click at [303, 188] on label "[PERSON_NAME]" at bounding box center [351, 190] width 174 height 16
click at [260, 188] on input "[PERSON_NAME]" at bounding box center [257, 189] width 7 height 7
select select "b98b1628-2575-48e6-b16b-aacdd15990e4"
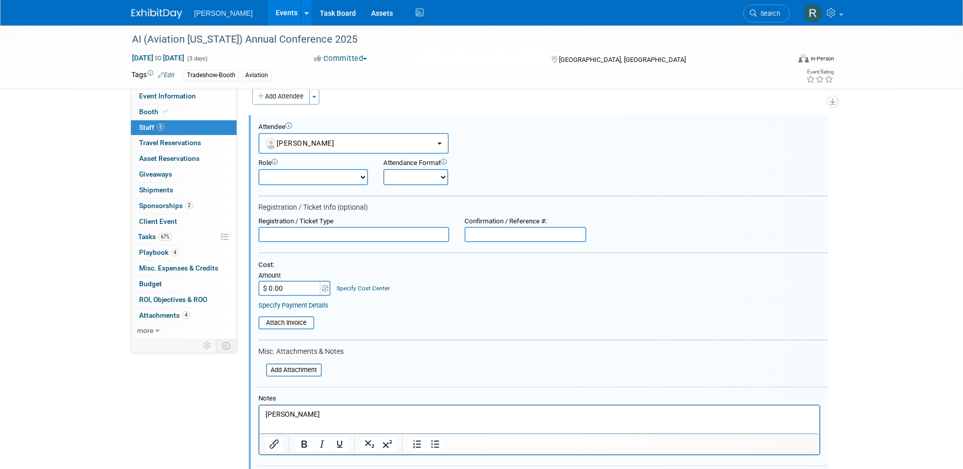
click at [317, 234] on input "text" at bounding box center [353, 234] width 191 height 15
type input "Full Conference"
click at [304, 289] on input "$ 0.00" at bounding box center [289, 288] width 63 height 15
type input "$ 620.00"
click at [353, 287] on link "Specify Cost Center" at bounding box center [363, 288] width 53 height 7
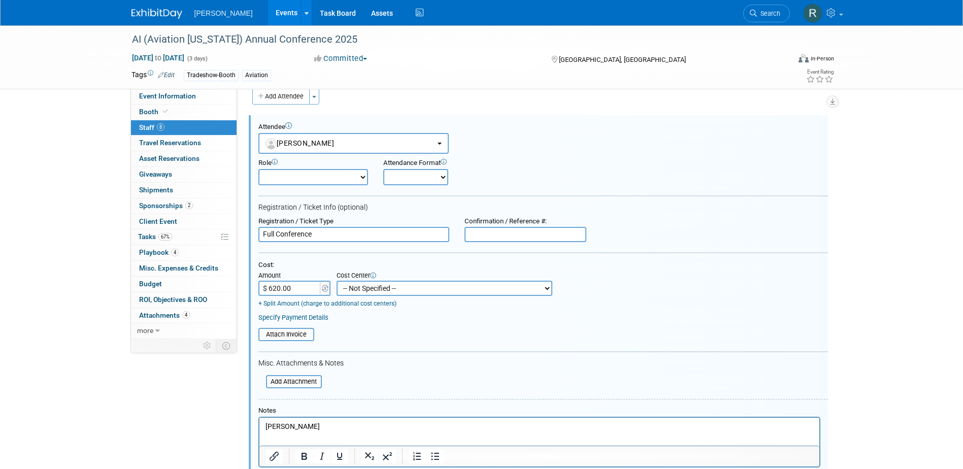
click at [353, 287] on select "-- Not Specified -- Advisory Services - Expenses_1001.502 Aerial Acquisition - …" at bounding box center [445, 288] width 216 height 15
select select "18966233"
click at [337, 281] on select "-- Not Specified -- Advisory Services - Expenses_1001.502 Aerial Acquisition - …" at bounding box center [445, 288] width 216 height 15
click at [322, 318] on link "Specify Payment Details" at bounding box center [293, 318] width 70 height 8
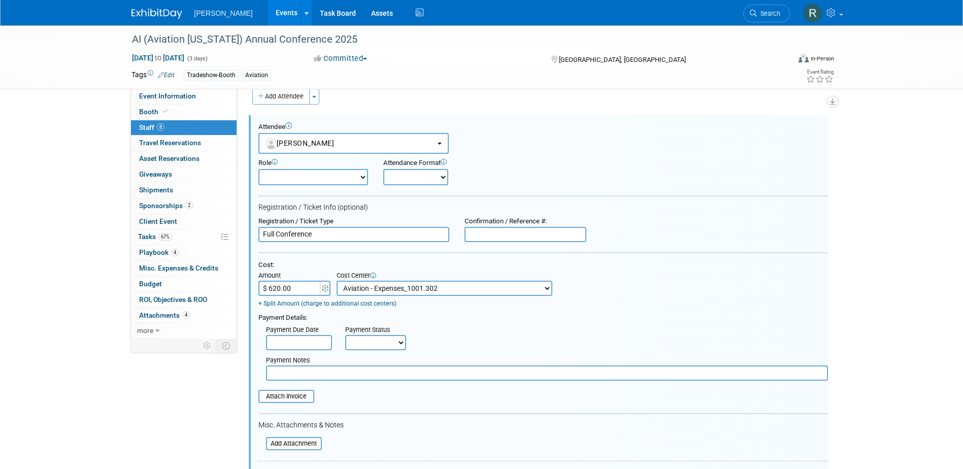
click at [317, 350] on input "text" at bounding box center [299, 342] width 66 height 15
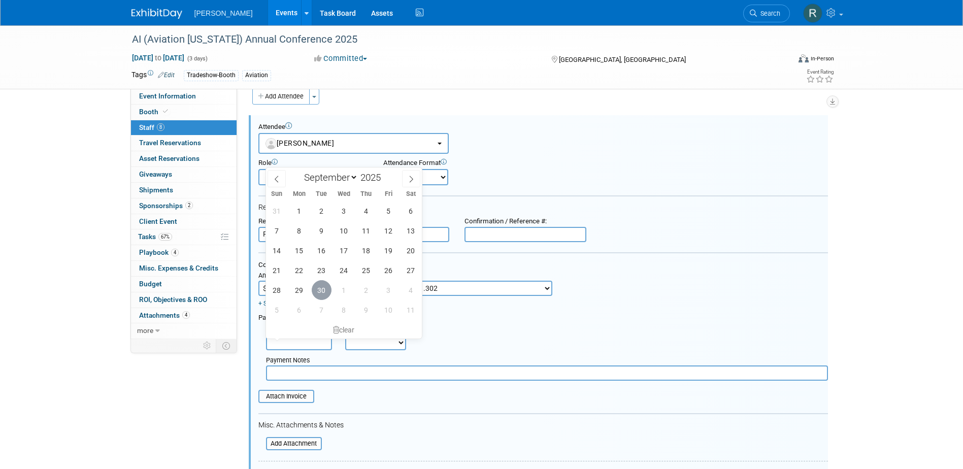
click at [318, 286] on span "30" at bounding box center [322, 290] width 20 height 20
type input "Sep 30, 2025"
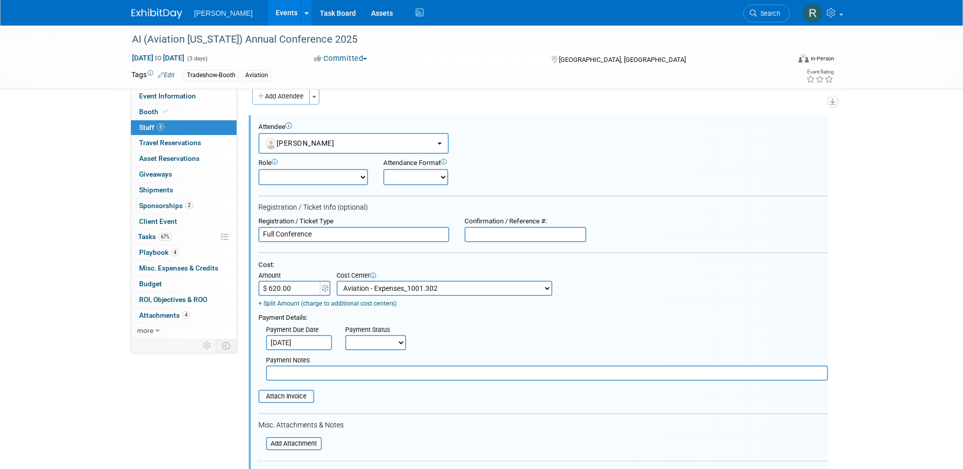
click at [361, 338] on select "Not Paid Yet Partially Paid Paid in Full" at bounding box center [375, 342] width 61 height 15
select select "3"
click at [345, 336] on select "Not Paid Yet Partially Paid Paid in Full" at bounding box center [375, 342] width 61 height 15
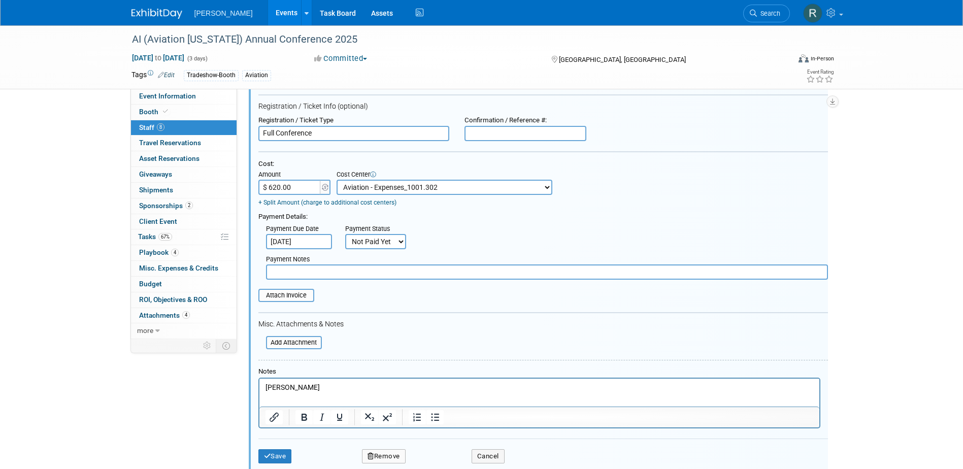
scroll to position [116, 0]
drag, startPoint x: 305, startPoint y: 389, endPoint x: 271, endPoint y: 389, distance: 33.5
click at [271, 389] on p "Fults, Allie" at bounding box center [539, 387] width 548 height 10
click at [282, 461] on button "Save" at bounding box center [275, 456] width 34 height 14
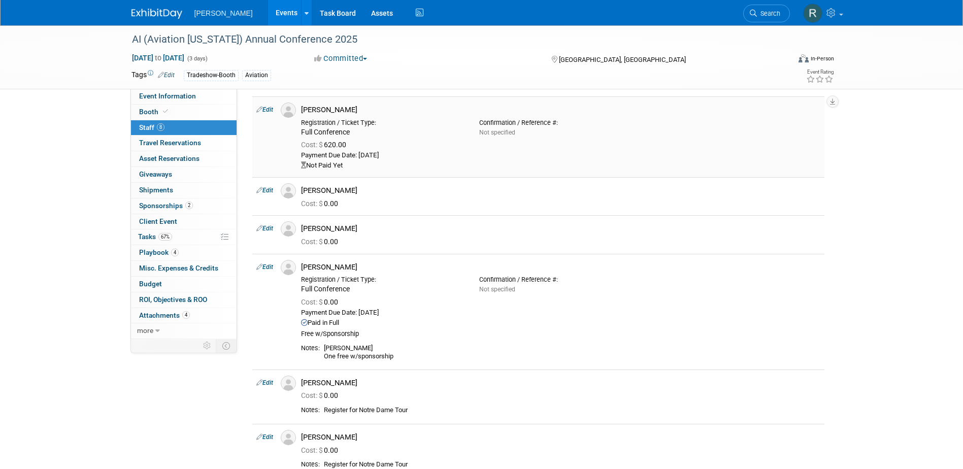
scroll to position [0, 0]
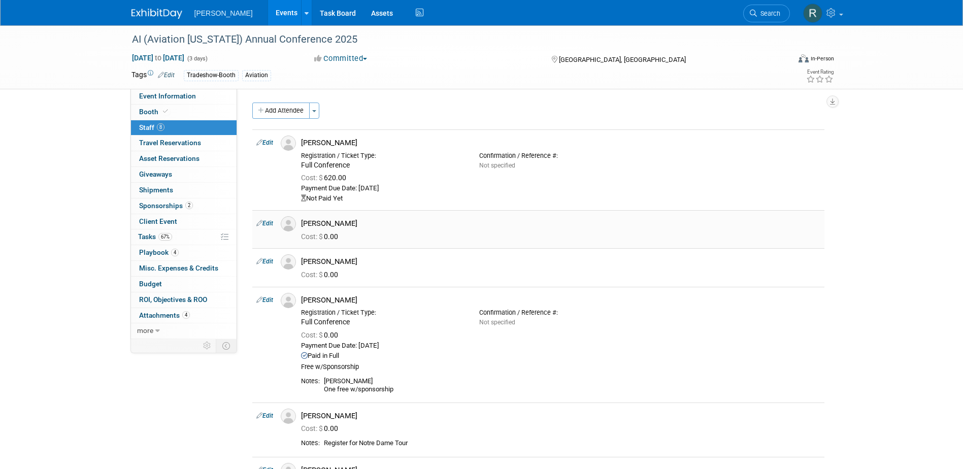
click at [268, 223] on link "Edit" at bounding box center [264, 223] width 17 height 7
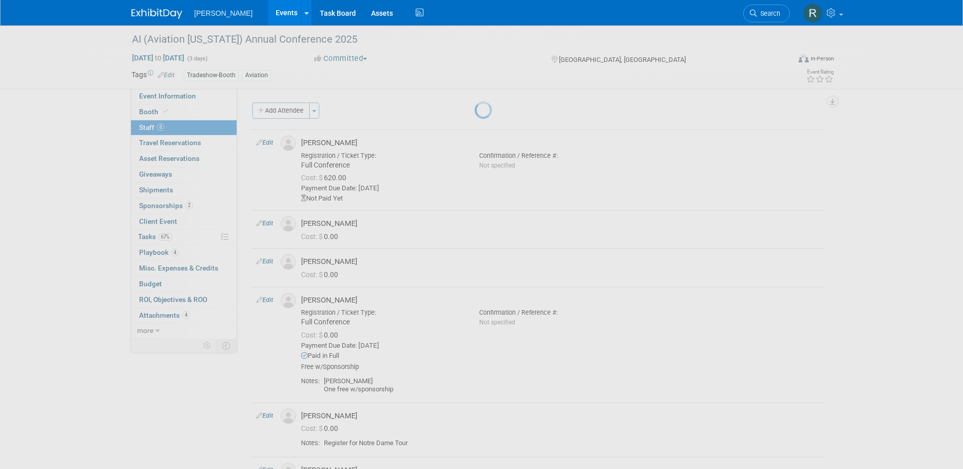
select select "15e7850e-6c2f-41d6-8007-fa1d5e91a1da"
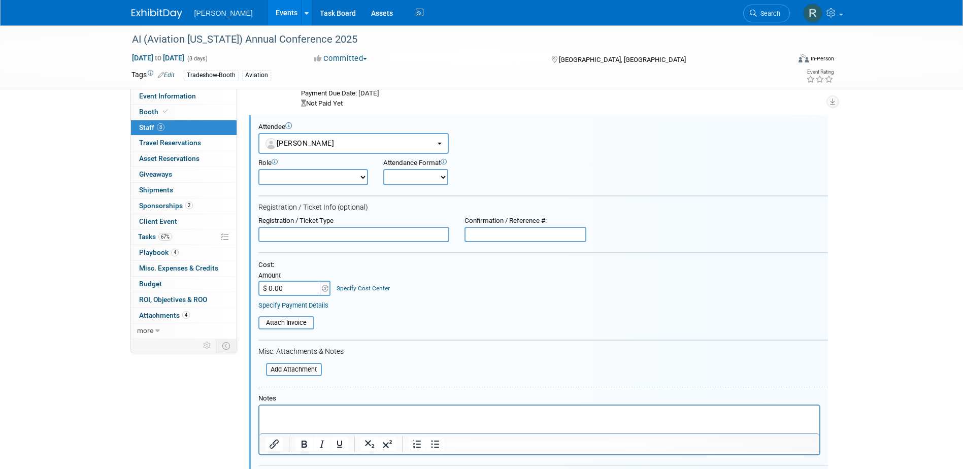
click at [318, 238] on input "text" at bounding box center [353, 234] width 191 height 15
type input "Full Conference"
click at [303, 287] on input "$ 0.00" at bounding box center [289, 288] width 63 height 15
type input "$ 620.00"
click at [352, 285] on div "Specify Cost Center" at bounding box center [363, 284] width 53 height 18
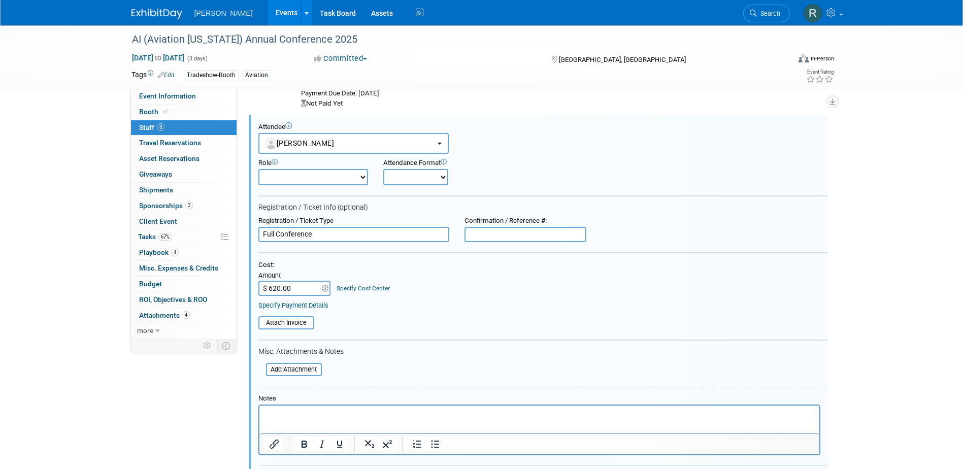
click at [354, 286] on link "Specify Cost Center" at bounding box center [363, 288] width 53 height 7
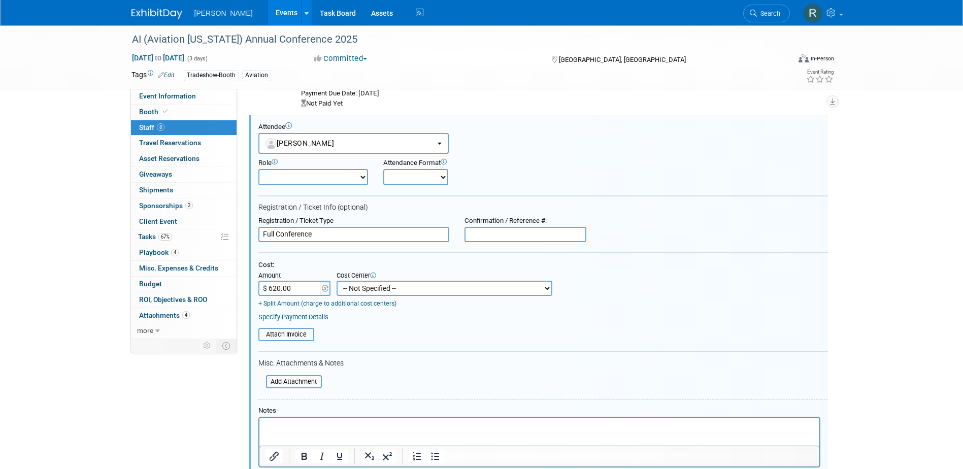
drag, startPoint x: 354, startPoint y: 289, endPoint x: 357, endPoint y: 282, distance: 7.3
click at [355, 289] on select "-- Not Specified -- Advisory Services - Expenses_1001.502 Aerial Acquisition - …" at bounding box center [445, 288] width 216 height 15
select select "18966233"
click at [337, 281] on select "-- Not Specified -- Advisory Services - Expenses_1001.502 Aerial Acquisition - …" at bounding box center [445, 288] width 216 height 15
click at [289, 313] on div "Cost: Amount $ 620.00 Specify Cost Center Cost Center -- Not Specified -- Advis…" at bounding box center [543, 291] width 570 height 60
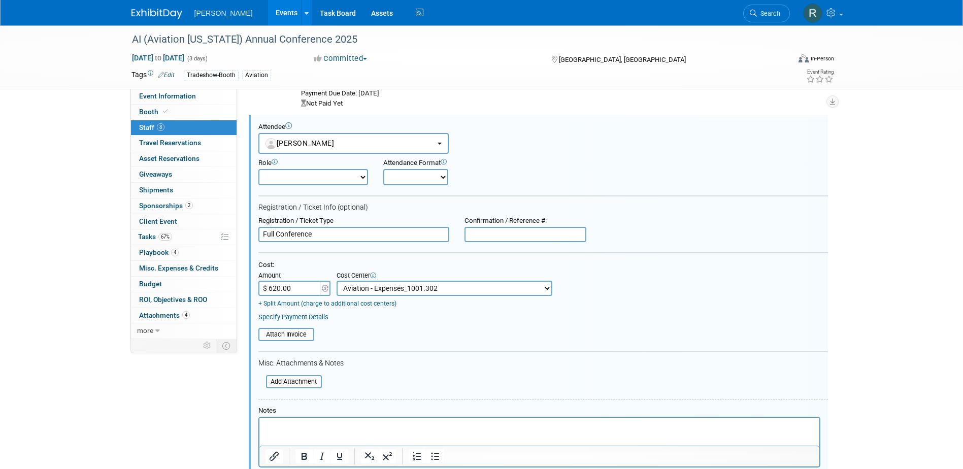
click at [291, 321] on link "Specify Payment Details" at bounding box center [293, 317] width 70 height 8
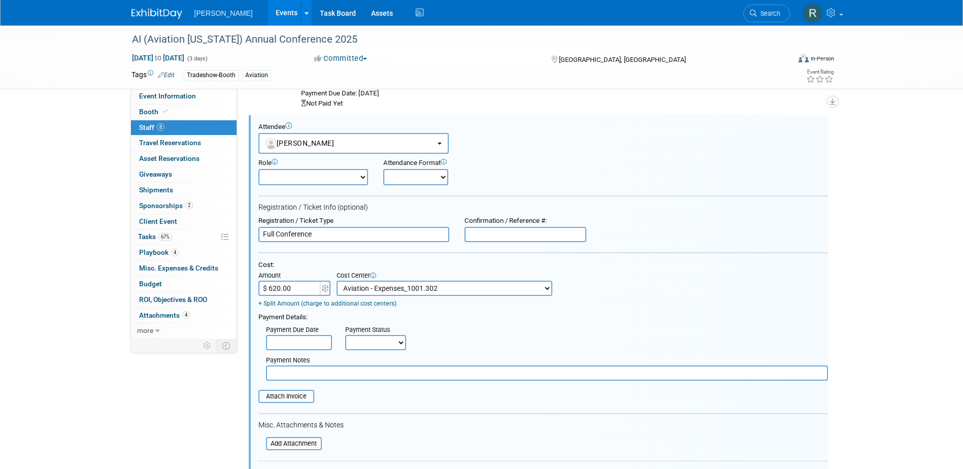
click at [296, 346] on input "text" at bounding box center [299, 342] width 66 height 15
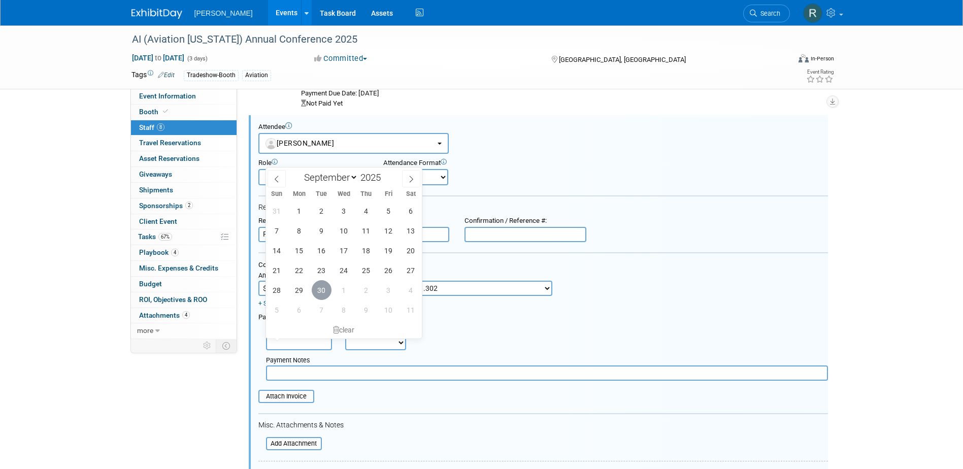
click at [320, 291] on span "30" at bounding box center [322, 290] width 20 height 20
type input "Sep 30, 2025"
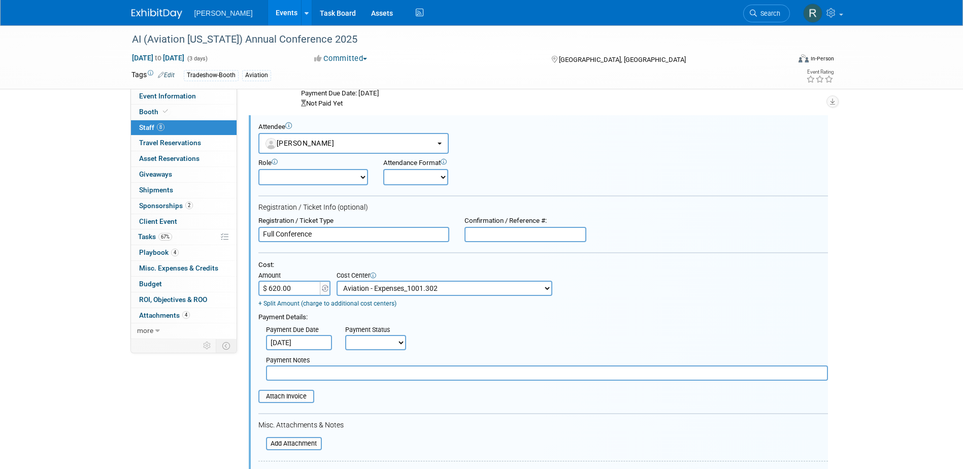
drag, startPoint x: 370, startPoint y: 342, endPoint x: 370, endPoint y: 351, distance: 9.6
click at [370, 342] on select "Not Paid Yet Partially Paid Paid in Full" at bounding box center [375, 342] width 61 height 15
click at [345, 336] on select "Not Paid Yet Partially Paid Paid in Full" at bounding box center [375, 342] width 61 height 15
drag, startPoint x: 368, startPoint y: 344, endPoint x: 368, endPoint y: 353, distance: 9.2
click at [368, 346] on select "Not Paid Yet Partially Paid Paid in Full" at bounding box center [375, 342] width 61 height 15
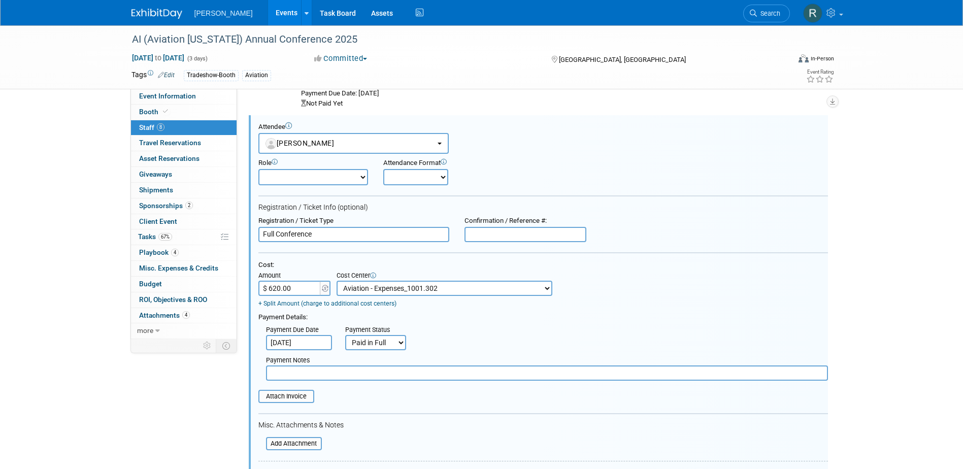
select select "3"
click at [345, 336] on select "Not Paid Yet Partially Paid Paid in Full" at bounding box center [375, 342] width 61 height 15
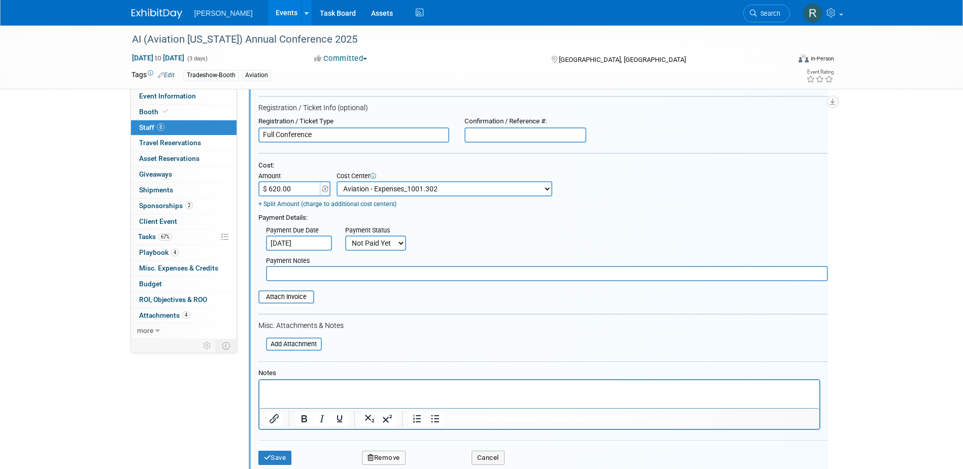
scroll to position [196, 0]
drag, startPoint x: 280, startPoint y: 459, endPoint x: 284, endPoint y: 446, distance: 14.3
click at [280, 460] on button "Save" at bounding box center [275, 456] width 34 height 14
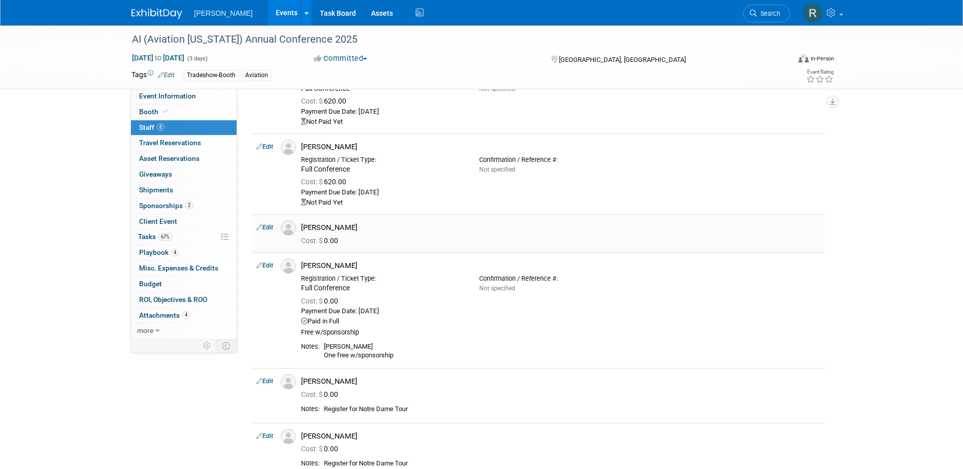
scroll to position [44, 0]
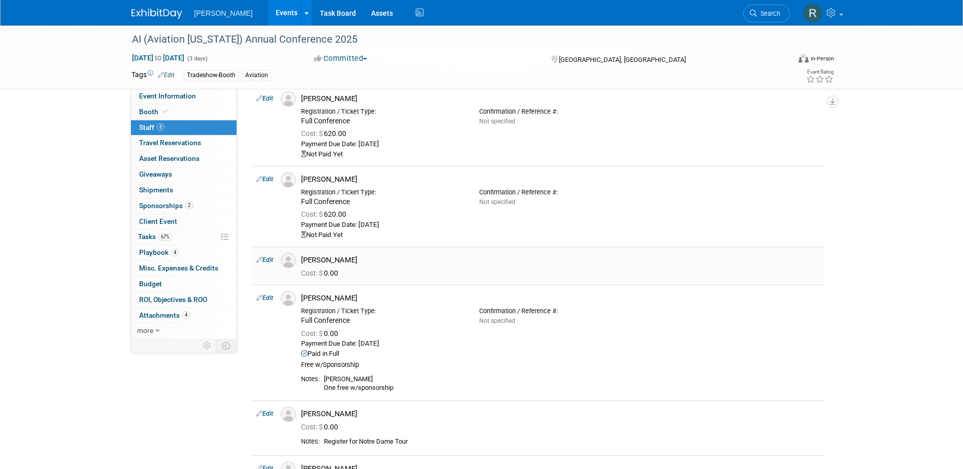
click at [267, 260] on link "Edit" at bounding box center [264, 259] width 17 height 7
select select "69f156f9-035c-4cbd-aed3-d8dc8bbc80fa"
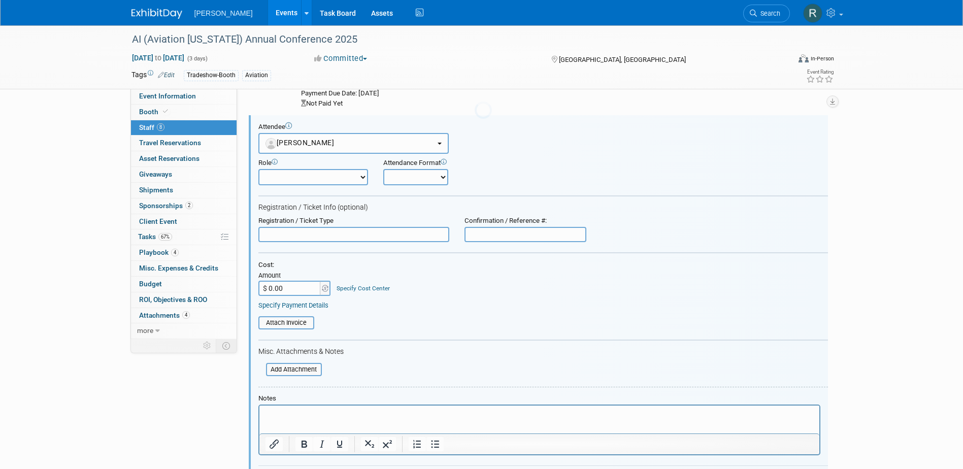
scroll to position [0, 0]
click at [317, 235] on input "text" at bounding box center [353, 234] width 191 height 15
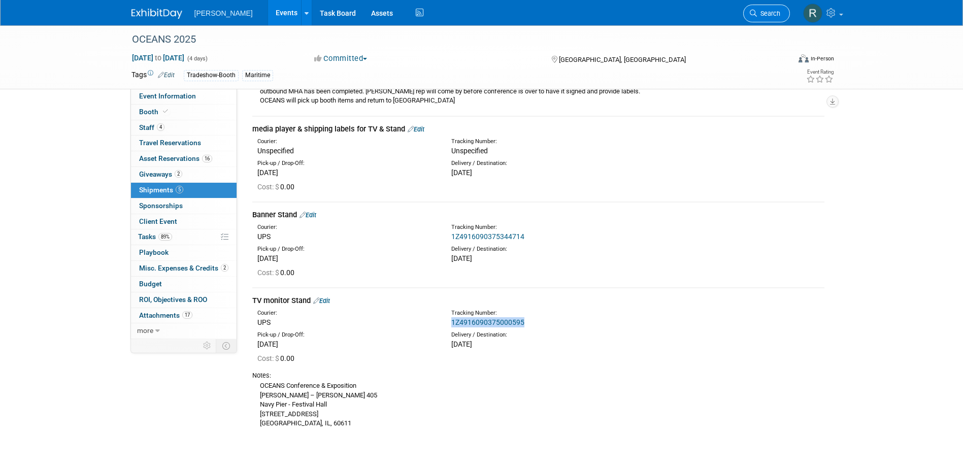
click at [757, 15] on span "Search" at bounding box center [768, 14] width 23 height 8
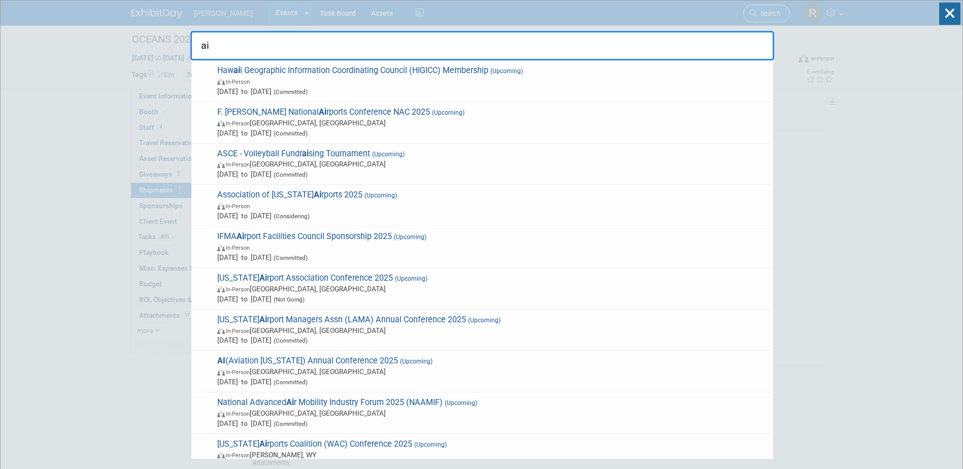
type input "a"
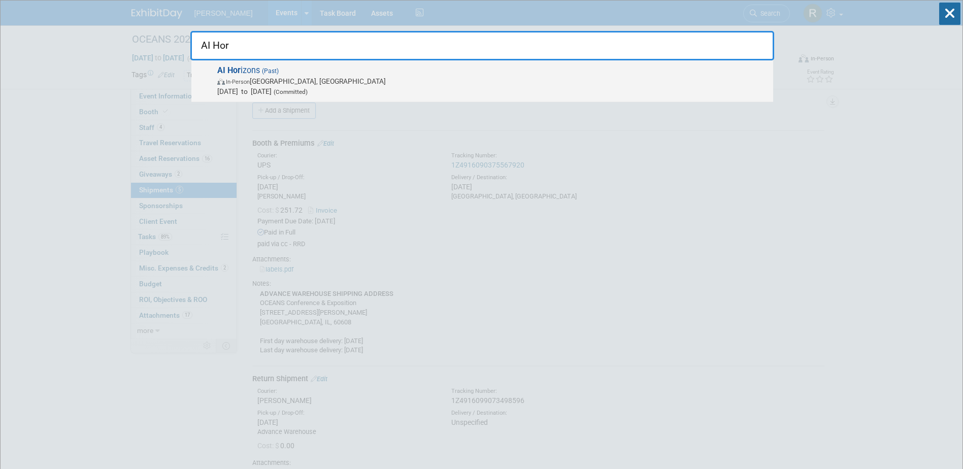
type input "AI Hor"
click at [282, 78] on span "In-Person [GEOGRAPHIC_DATA], [GEOGRAPHIC_DATA]" at bounding box center [492, 81] width 551 height 10
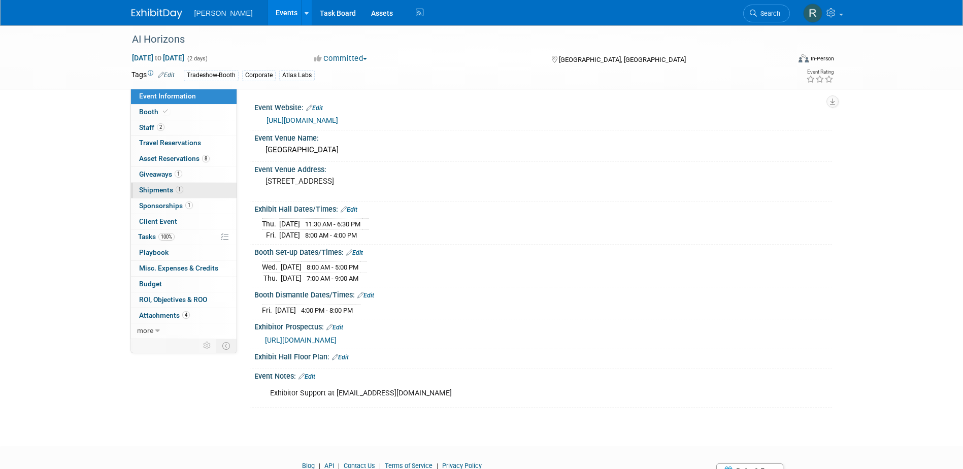
click at [162, 189] on span "Shipments 1" at bounding box center [161, 190] width 44 height 8
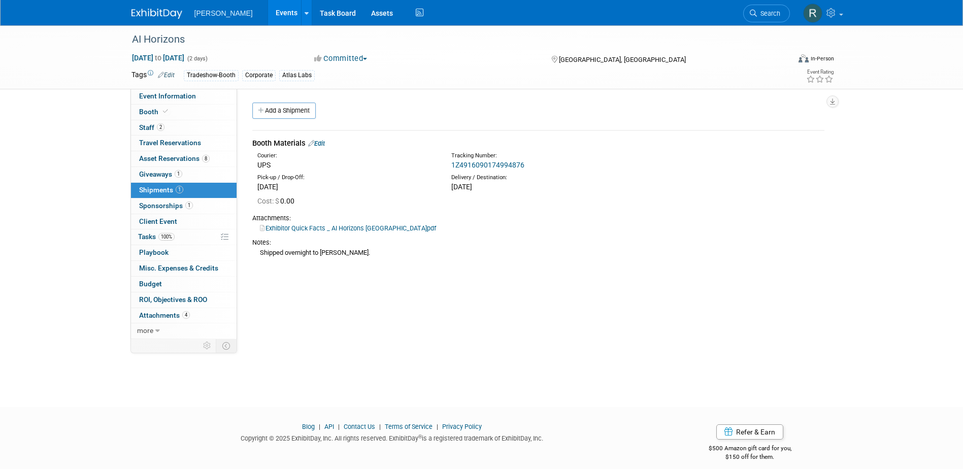
click at [764, 14] on span "Search" at bounding box center [768, 14] width 23 height 8
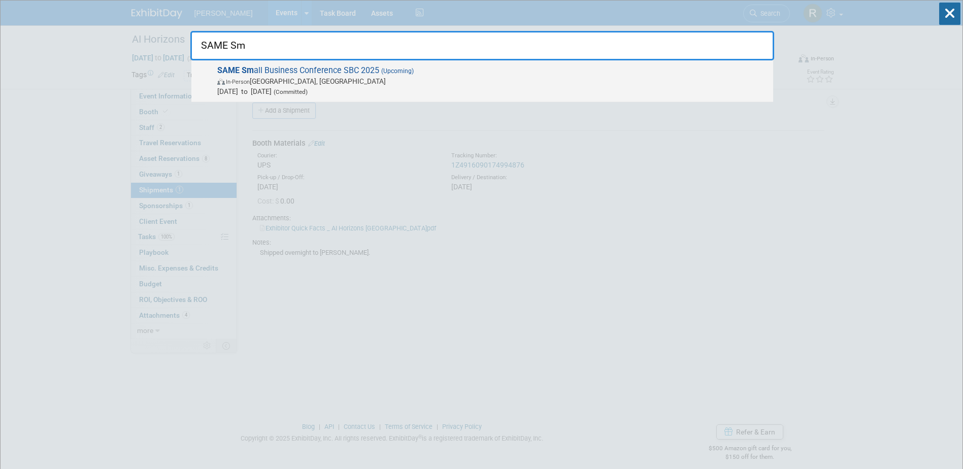
type input "SAME Sm"
click at [292, 75] on span "SAME Sm all Business Conference SBC 2025 (Upcoming) In-Person [GEOGRAPHIC_DATA]…" at bounding box center [491, 80] width 554 height 31
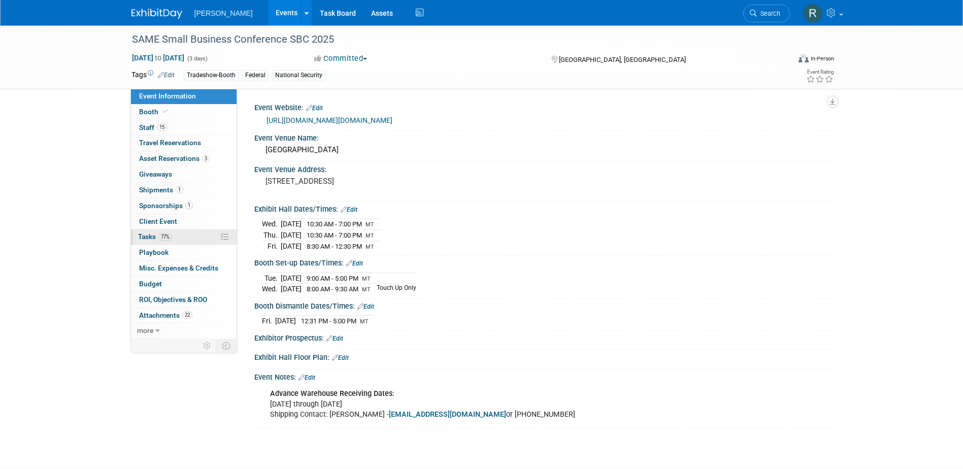
click at [157, 236] on span "Tasks 77%" at bounding box center [155, 237] width 34 height 8
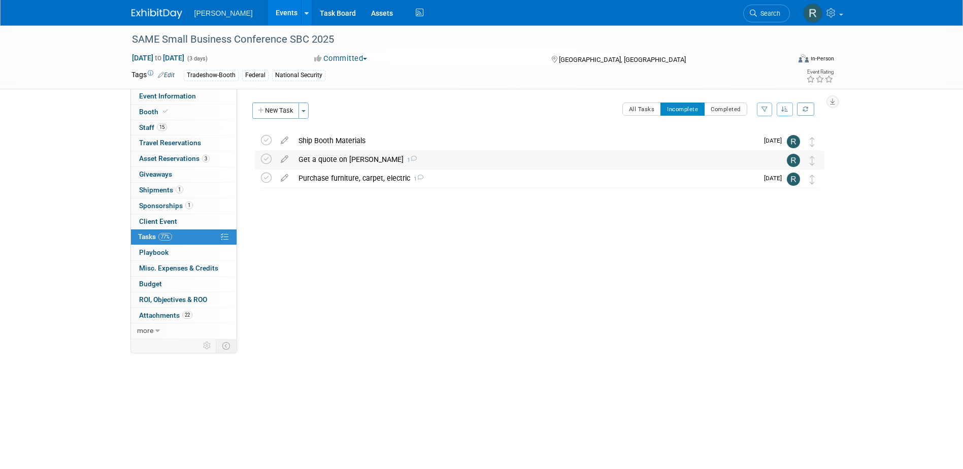
click at [320, 159] on div "Get a quote on [PERSON_NAME] 1" at bounding box center [529, 159] width 473 height 17
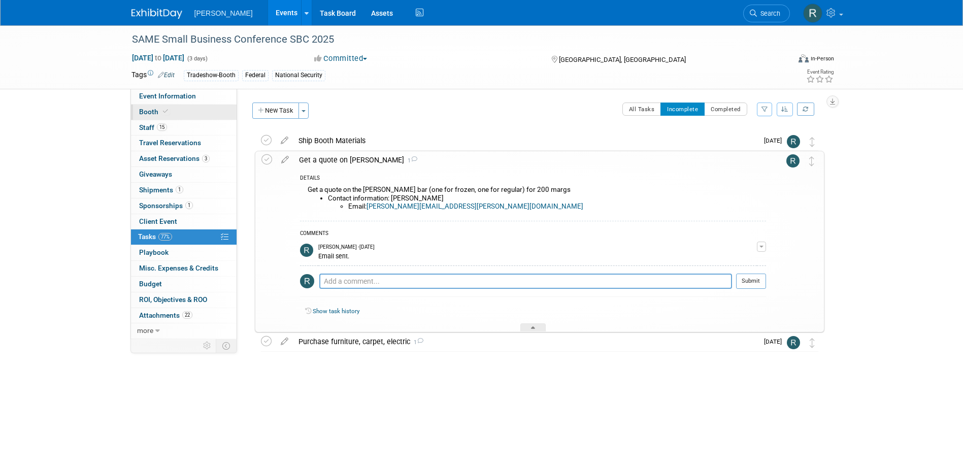
click at [164, 115] on span at bounding box center [165, 112] width 9 height 8
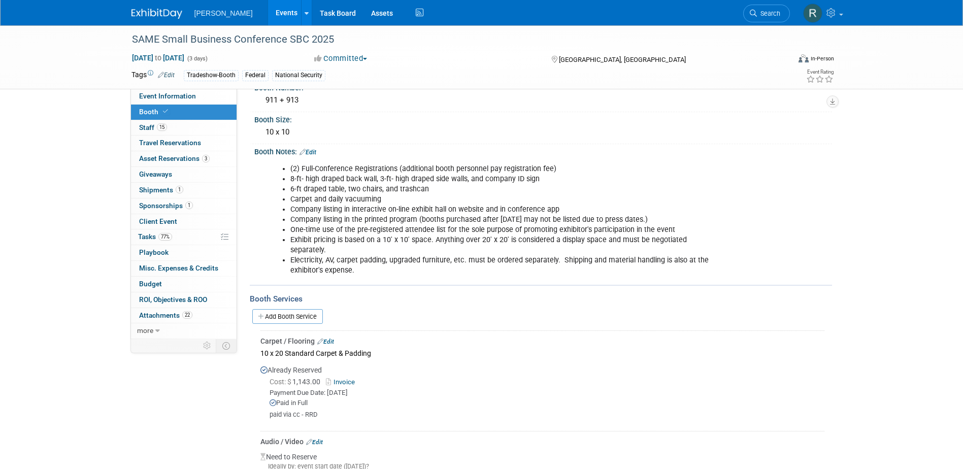
scroll to position [152, 0]
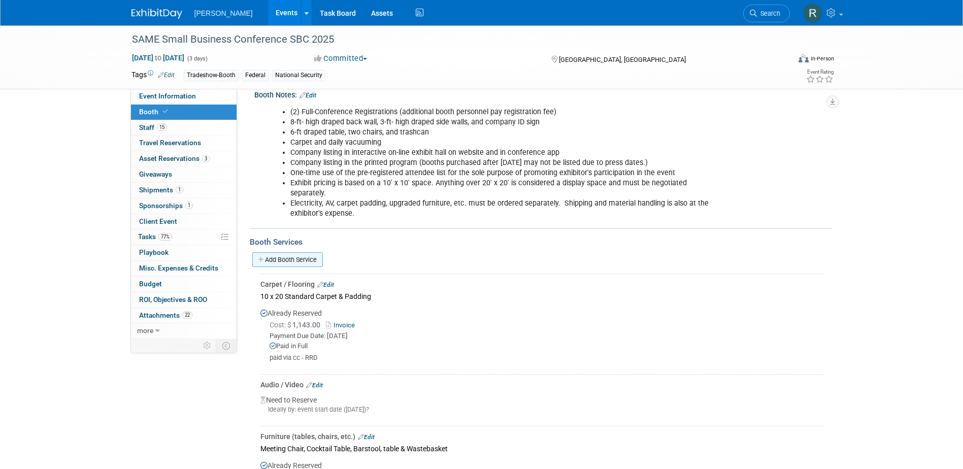
click at [300, 258] on link "Add Booth Service" at bounding box center [287, 259] width 71 height 15
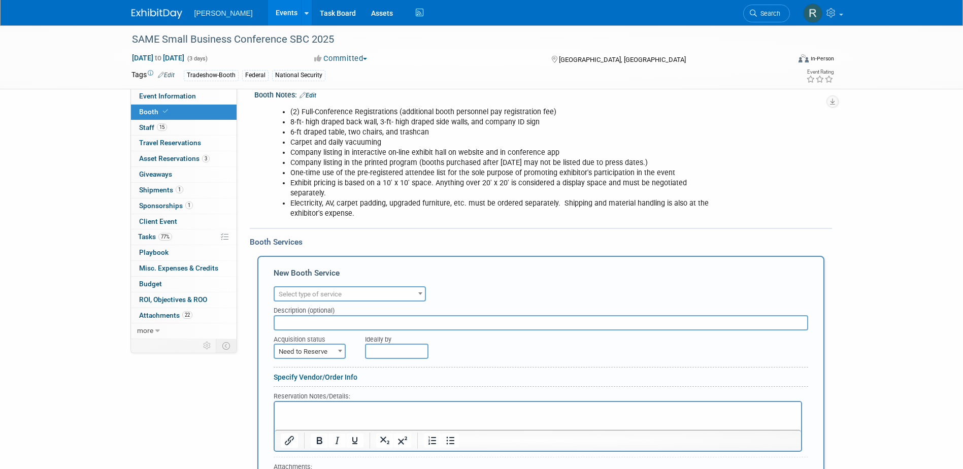
scroll to position [0, 0]
click at [311, 293] on span "Select type of service" at bounding box center [310, 294] width 63 height 8
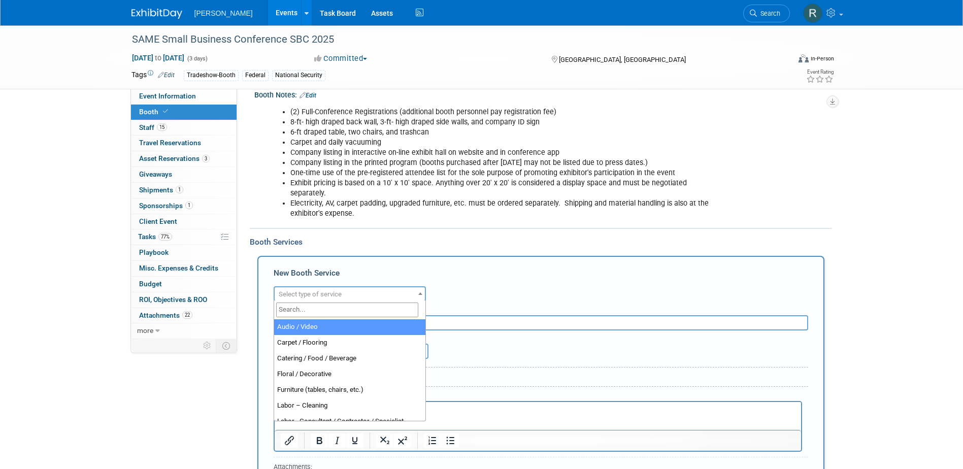
click at [314, 310] on input "search" at bounding box center [347, 310] width 142 height 15
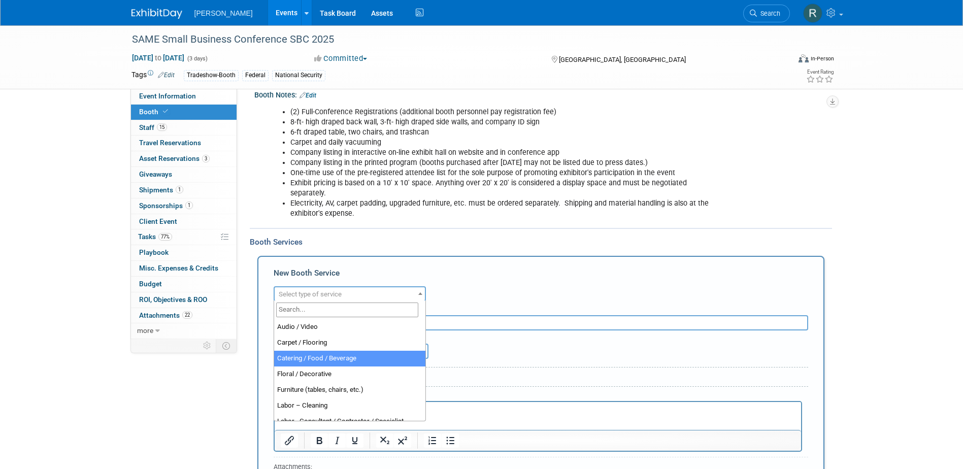
select select "22"
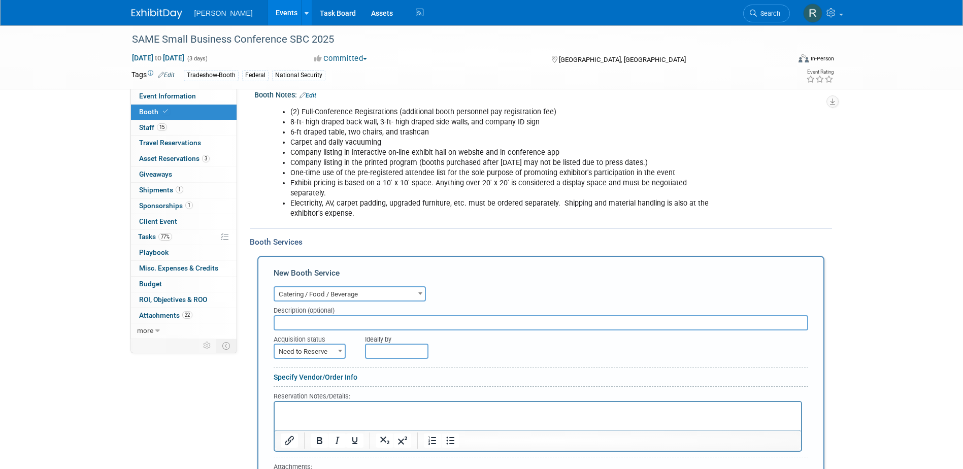
click at [317, 321] on input "text" at bounding box center [541, 322] width 535 height 15
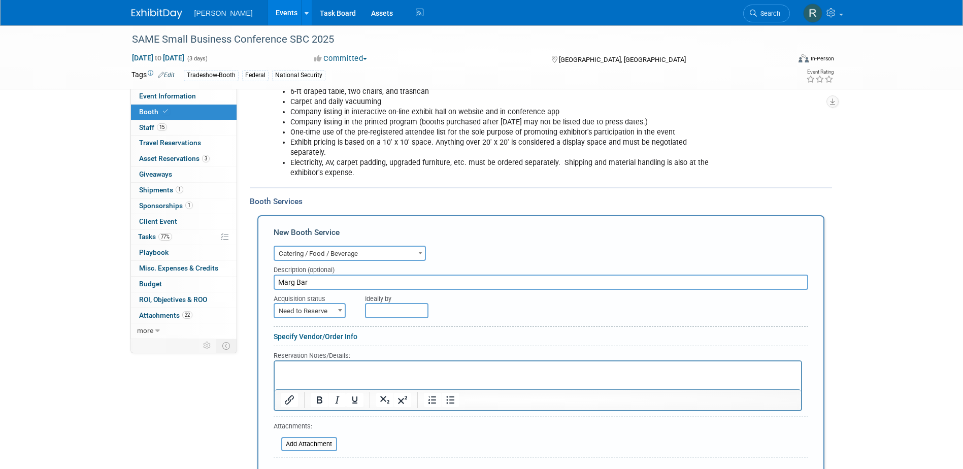
scroll to position [254, 0]
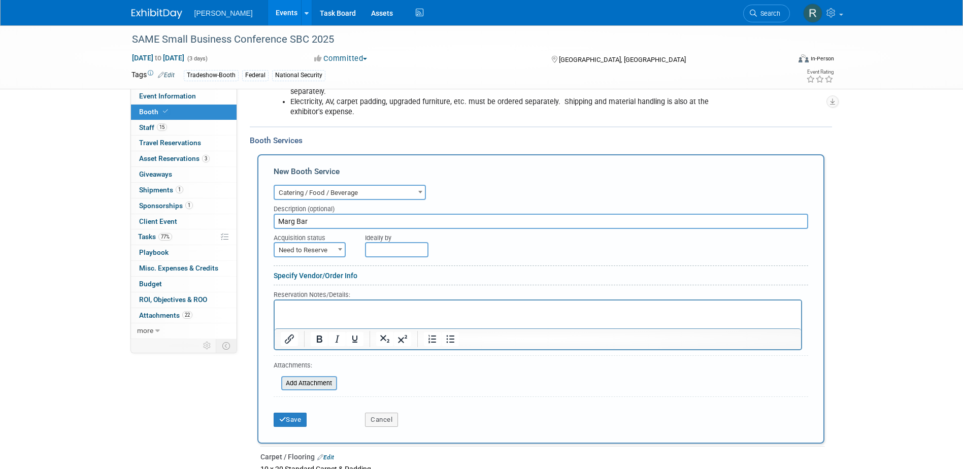
type input "Marg Bar"
click at [308, 383] on input "file" at bounding box center [275, 383] width 121 height 12
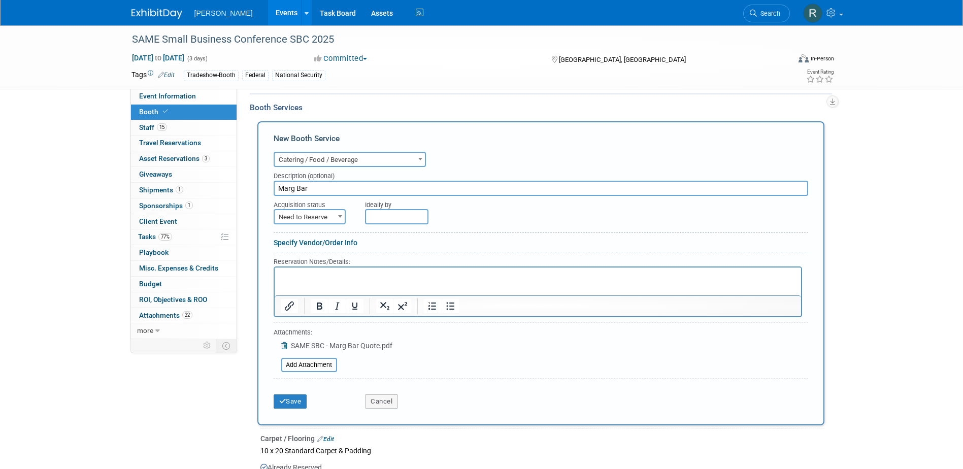
scroll to position [305, 0]
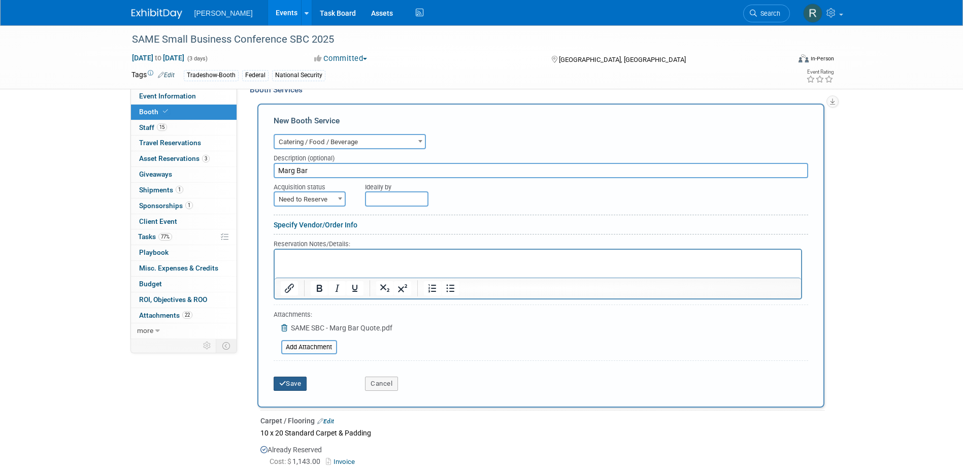
click at [291, 383] on button "Save" at bounding box center [291, 384] width 34 height 14
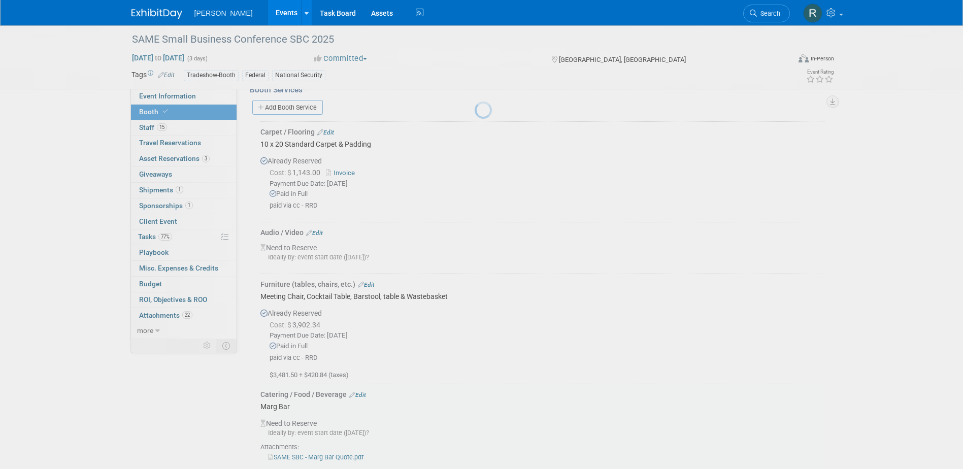
scroll to position [338, 0]
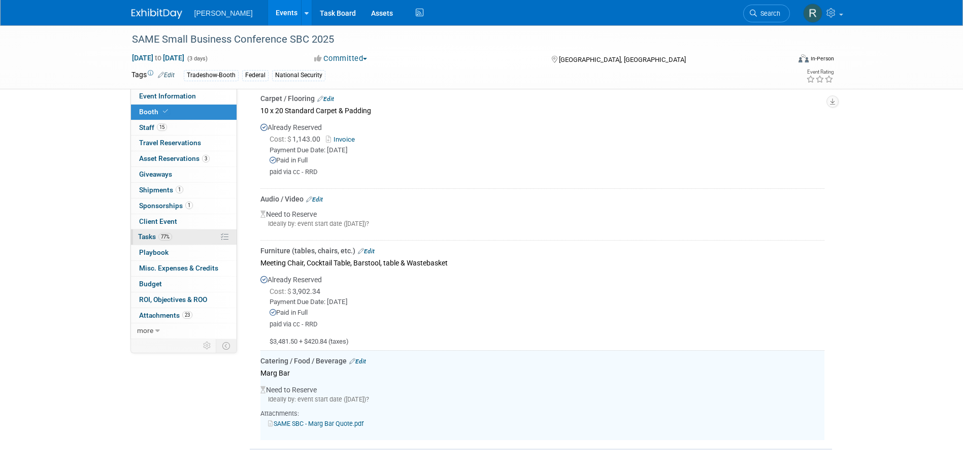
click at [157, 235] on span "Tasks 77%" at bounding box center [155, 237] width 34 height 8
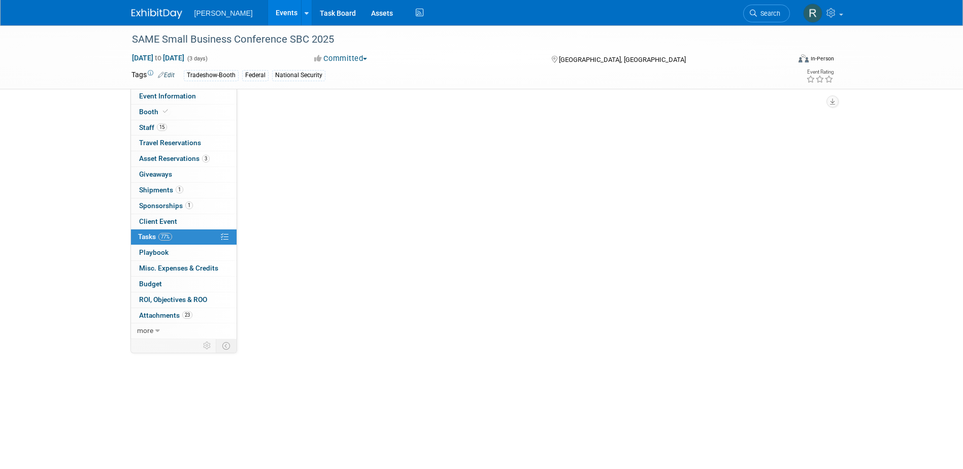
scroll to position [0, 0]
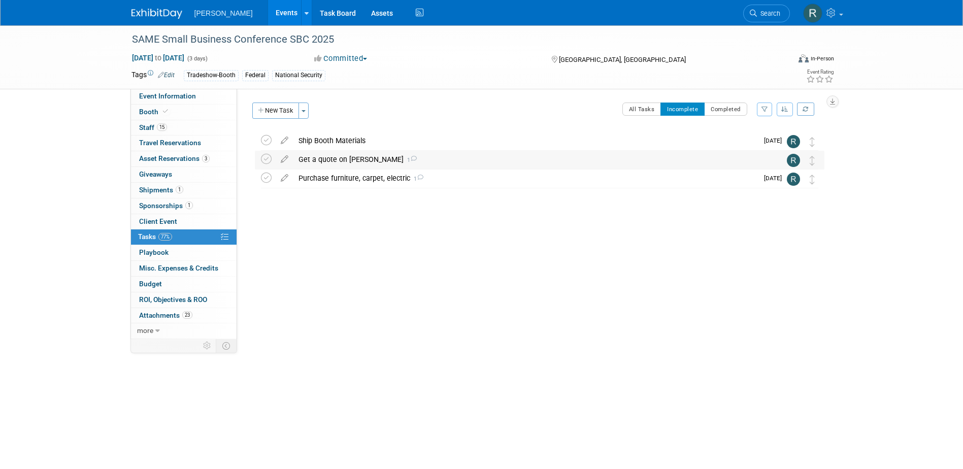
click at [328, 159] on div "Get a quote on margarita bar 1" at bounding box center [529, 159] width 473 height 17
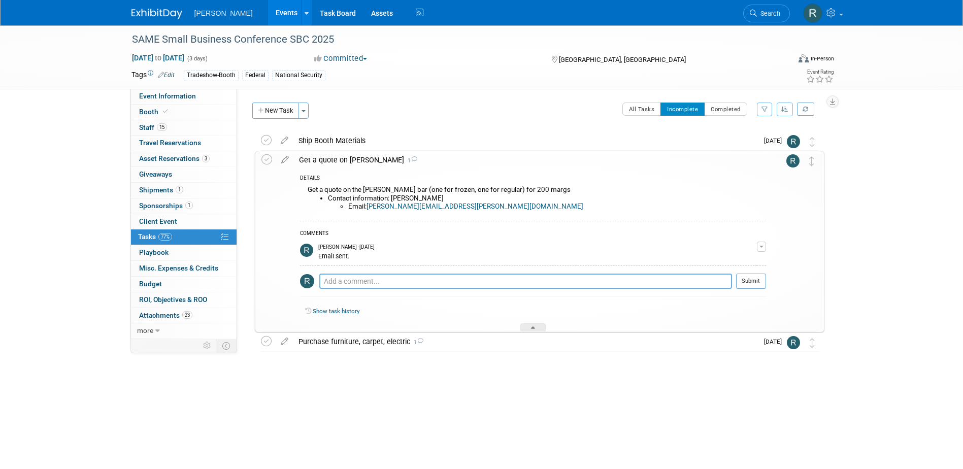
click at [347, 278] on textarea at bounding box center [525, 281] width 413 height 15
type textarea "Marg Bar Quote attached to Booth tab under"
click at [158, 112] on span "Booth" at bounding box center [154, 112] width 31 height 8
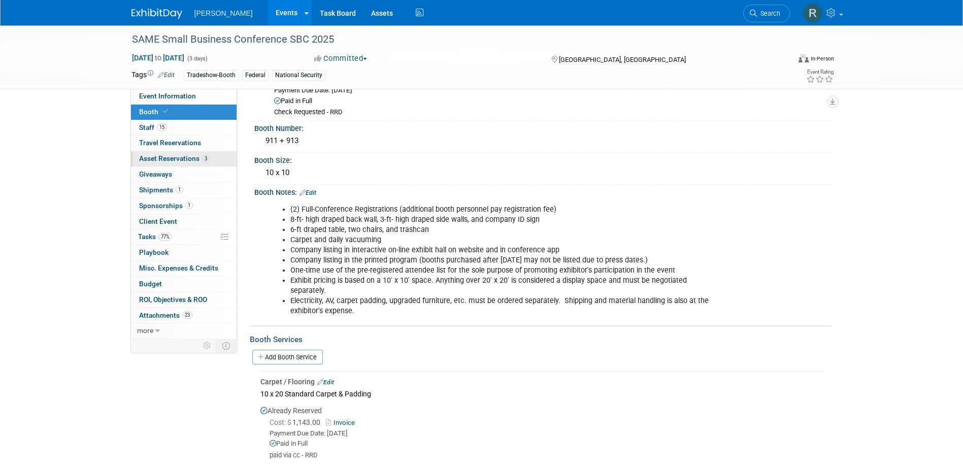
scroll to position [51, 0]
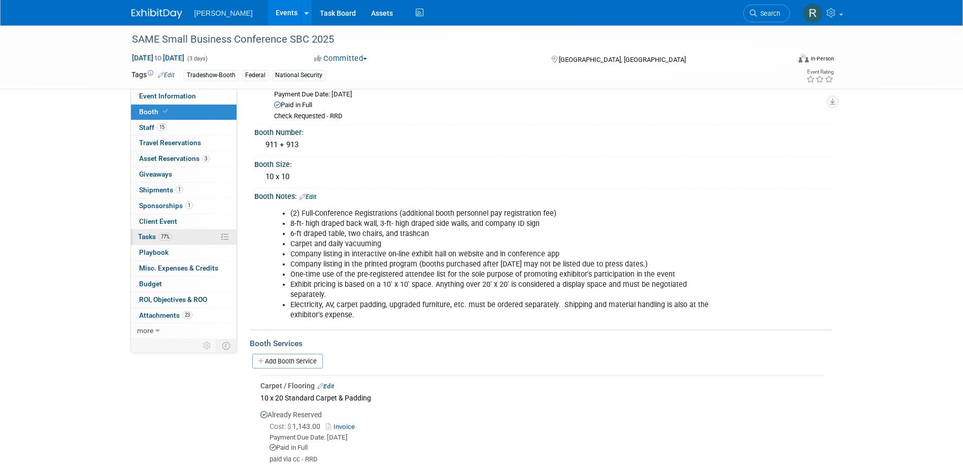
click at [156, 235] on span "Tasks 77%" at bounding box center [155, 237] width 34 height 8
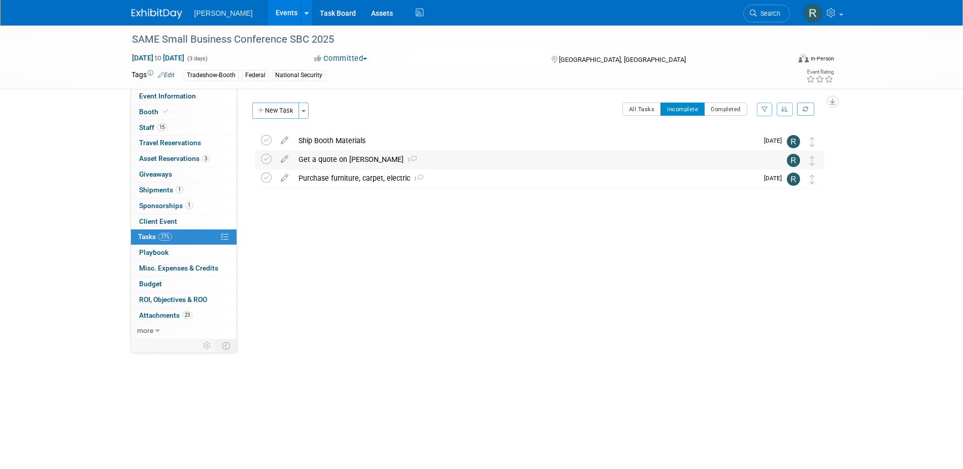
click at [340, 160] on div "Get a quote on margarita bar 1" at bounding box center [529, 159] width 473 height 17
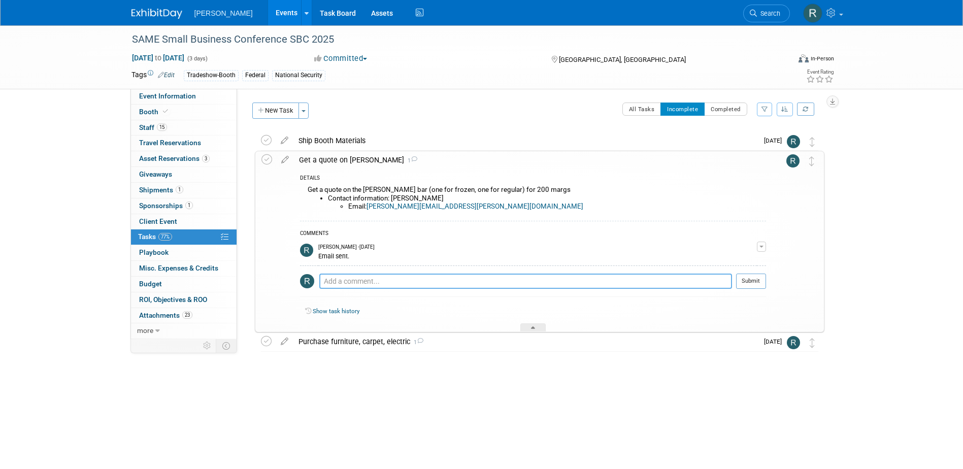
click at [336, 282] on textarea at bounding box center [525, 281] width 413 height 15
paste textarea "Marg Bar Quote attached to Booth tab under"
type textarea "Marg Bar Quote attached to Booth tab under Services"
click at [749, 281] on button "Submit" at bounding box center [751, 281] width 30 height 15
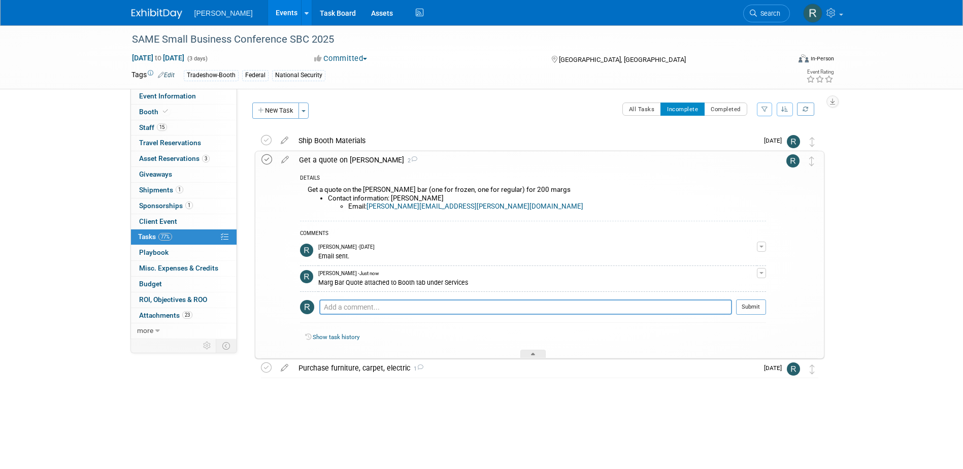
click at [268, 161] on icon at bounding box center [266, 159] width 11 height 11
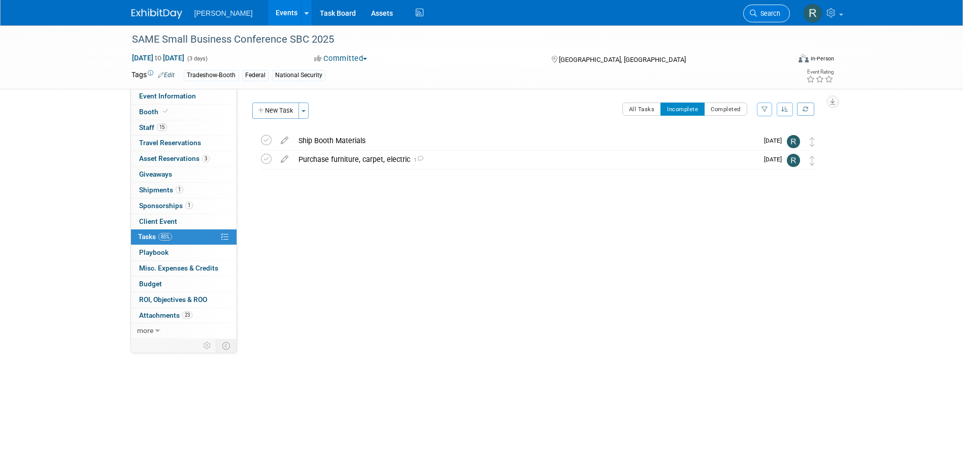
click at [757, 14] on span "Search" at bounding box center [768, 14] width 23 height 8
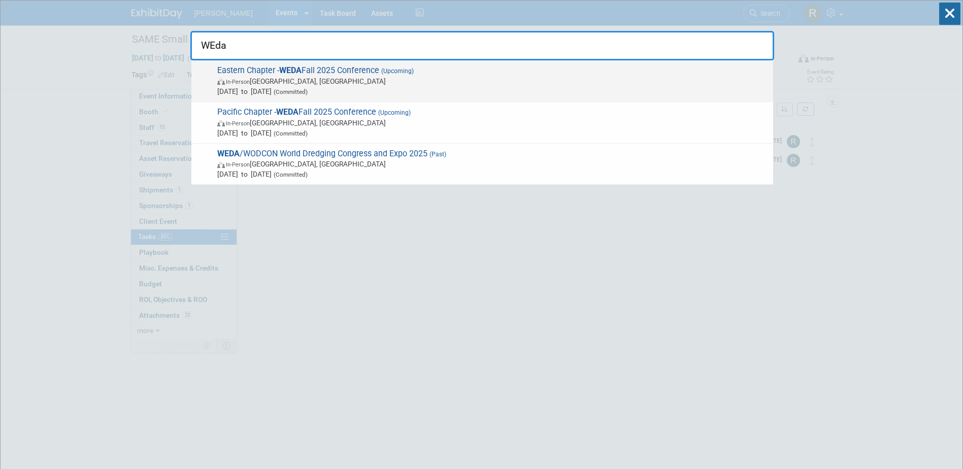
type input "WEda"
click at [297, 77] on span "In-Person Portland, ME" at bounding box center [492, 81] width 551 height 10
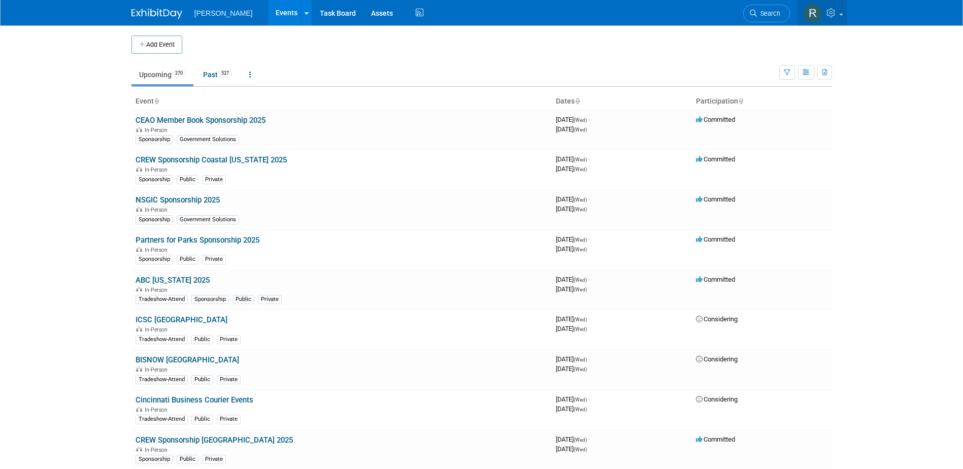
click at [842, 17] on link at bounding box center [823, 12] width 50 height 25
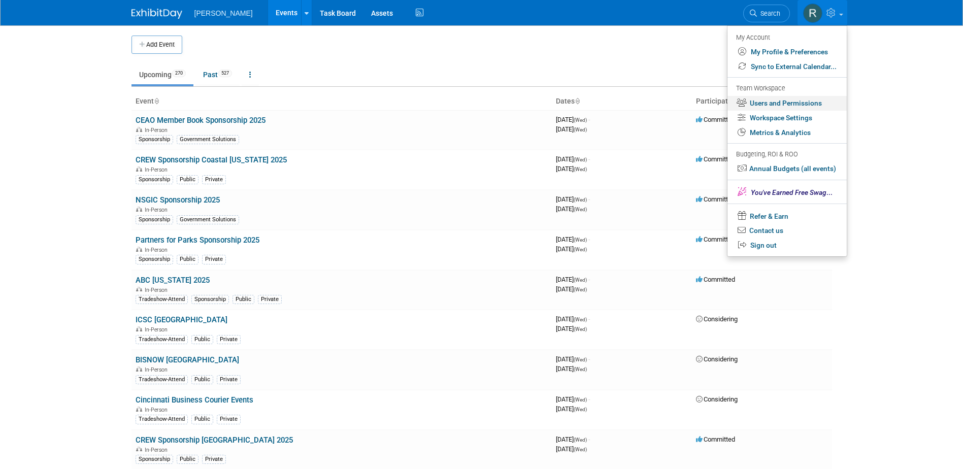
click at [799, 103] on link "Users and Permissions" at bounding box center [787, 103] width 119 height 15
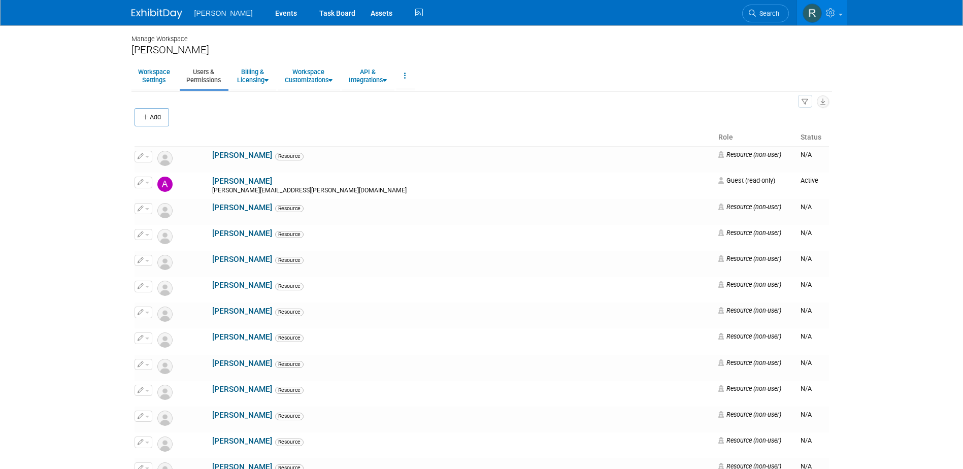
click at [377, 114] on div "Add" at bounding box center [482, 118] width 695 height 21
click at [149, 116] on icon "button" at bounding box center [146, 117] width 7 height 7
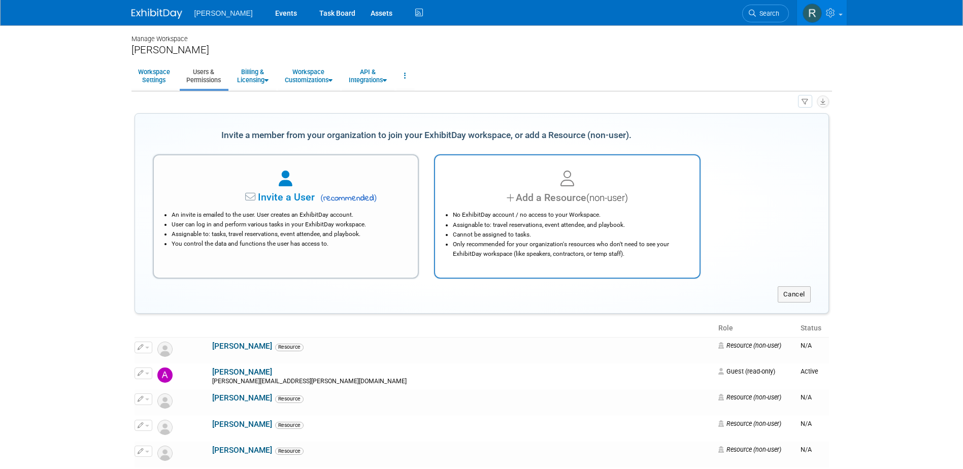
click at [537, 215] on li "No ExhibitDay account / no access to your Workspace." at bounding box center [570, 215] width 234 height 10
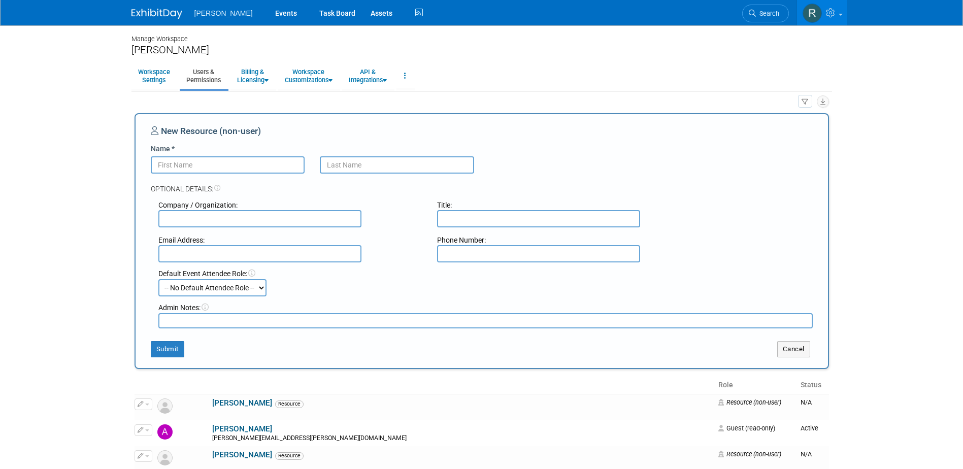
click at [218, 166] on input "Name *" at bounding box center [228, 164] width 154 height 17
type input "[PERSON_NAME]"
click at [172, 351] on button "Submit" at bounding box center [168, 349] width 34 height 16
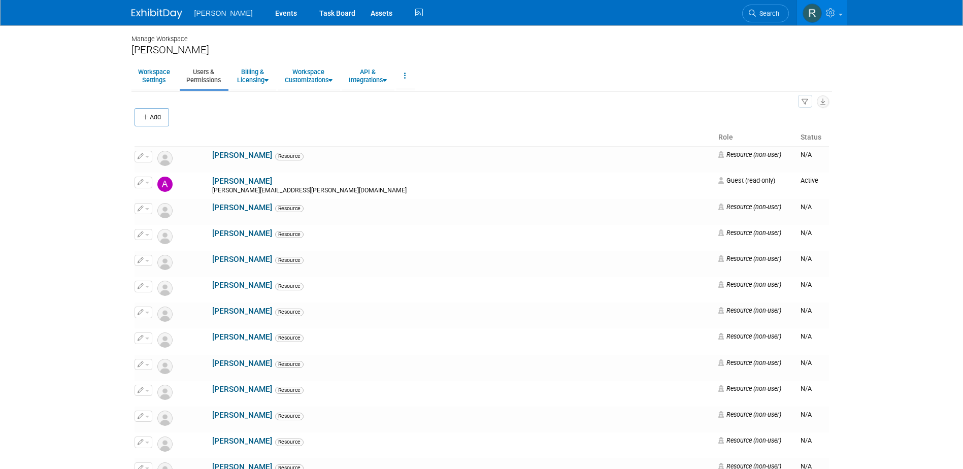
click at [166, 108] on div "Add" at bounding box center [482, 118] width 695 height 21
click at [159, 113] on button "Add" at bounding box center [152, 117] width 35 height 18
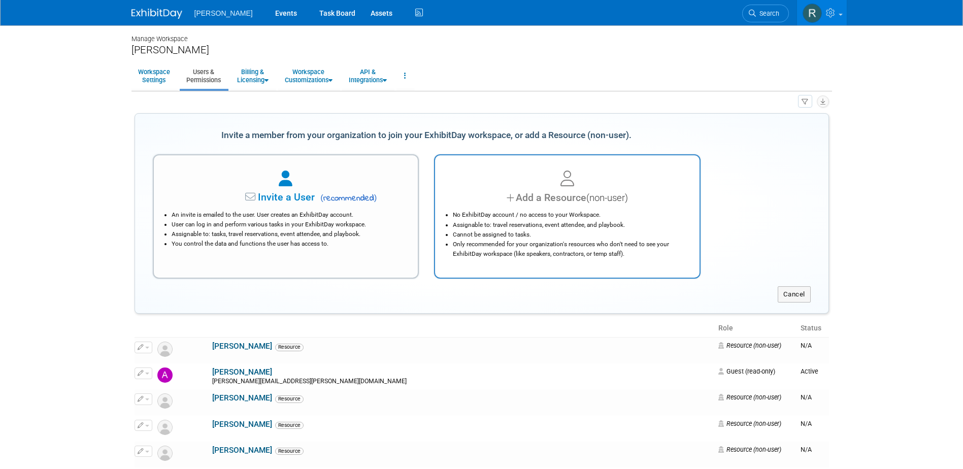
click at [547, 205] on div "Add a Resource (non-user)" at bounding box center [567, 197] width 239 height 15
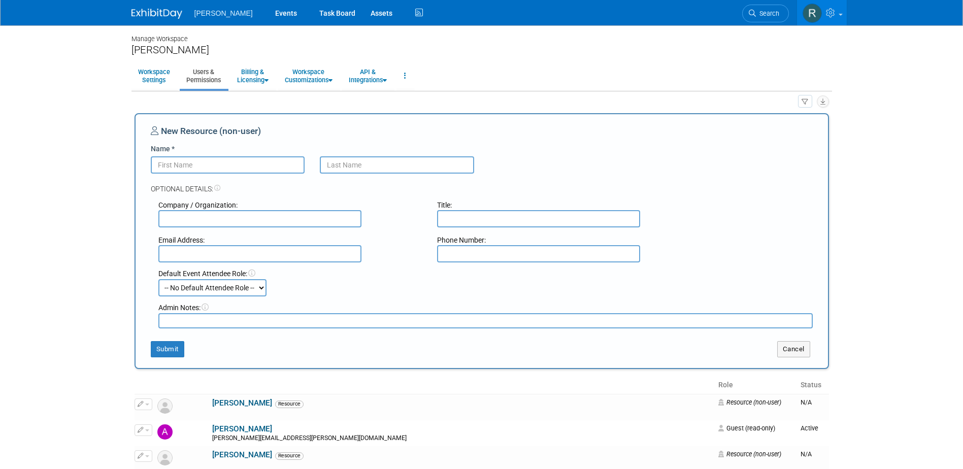
click at [191, 169] on input "Name *" at bounding box center [228, 164] width 154 height 17
type input "[PERSON_NAME]"
click at [165, 348] on button "Submit" at bounding box center [168, 349] width 34 height 16
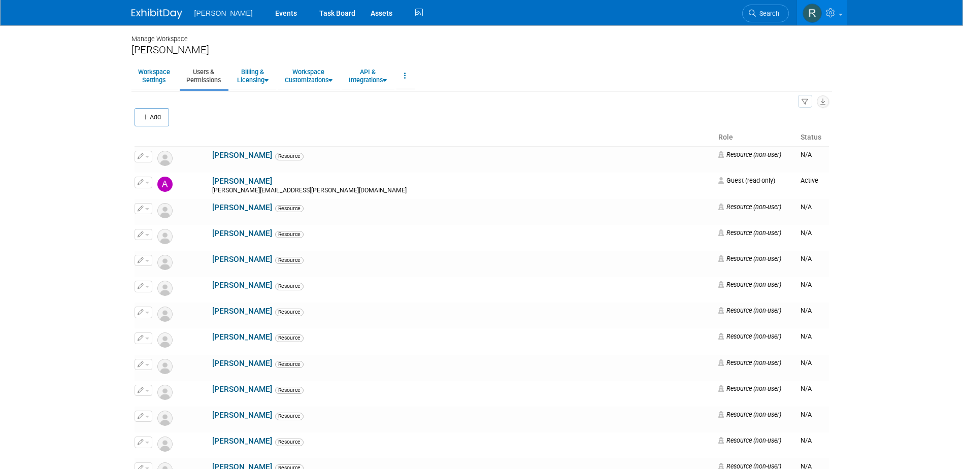
click at [220, 118] on div "Add" at bounding box center [482, 118] width 695 height 21
click at [153, 119] on button "Add" at bounding box center [152, 117] width 35 height 18
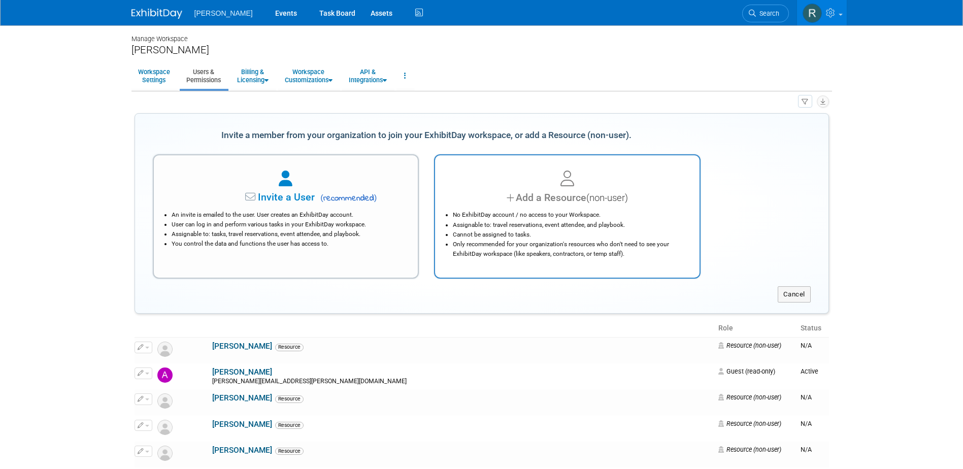
click at [543, 203] on div "Add a Resource (non-user)" at bounding box center [567, 197] width 239 height 15
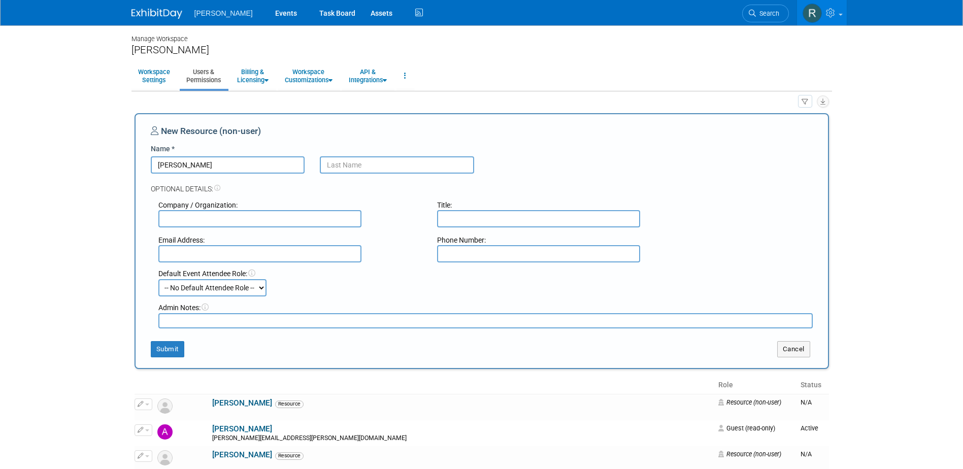
type input "Ryan"
type input "McCroskey"
click at [173, 350] on button "Submit" at bounding box center [168, 349] width 34 height 16
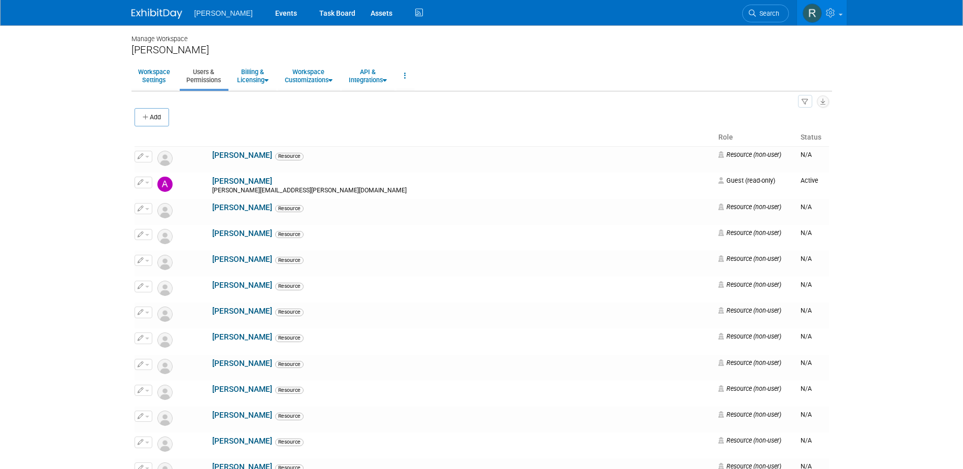
click at [212, 117] on div "Add" at bounding box center [482, 118] width 695 height 21
click at [467, 65] on ul "Workspace Settings Users & Permissions Billing & Licensing Manage Plan / Subscr…" at bounding box center [481, 76] width 701 height 28
click at [146, 120] on icon "button" at bounding box center [146, 117] width 7 height 7
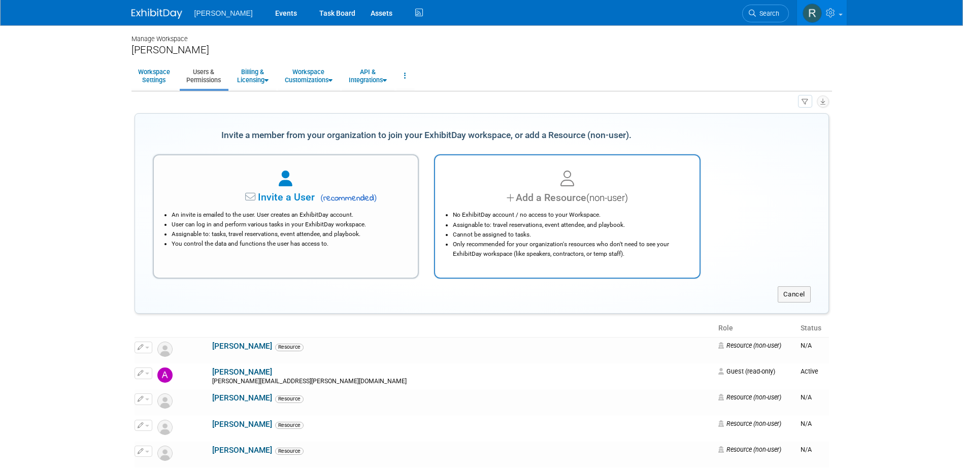
click at [536, 213] on li "No ExhibitDay account / no access to your Workspace." at bounding box center [570, 215] width 234 height 10
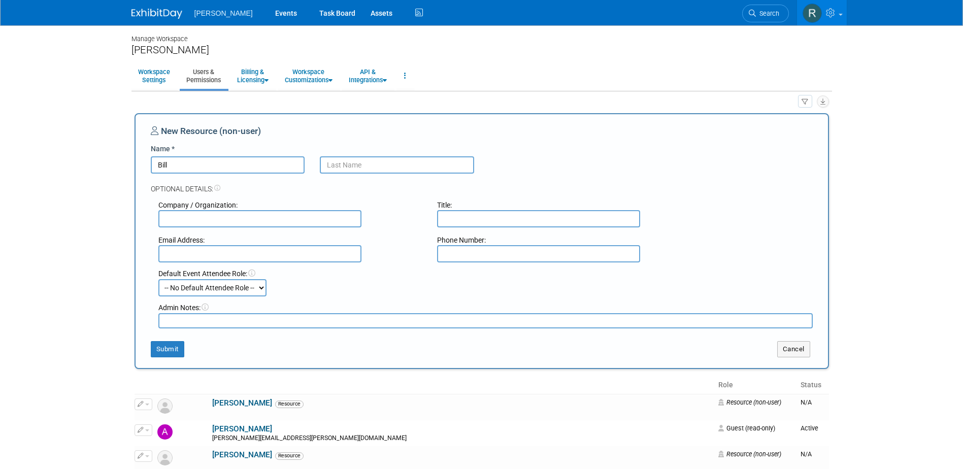
type input "Bill"
type input "Stettner"
click at [177, 350] on button "Submit" at bounding box center [168, 349] width 34 height 16
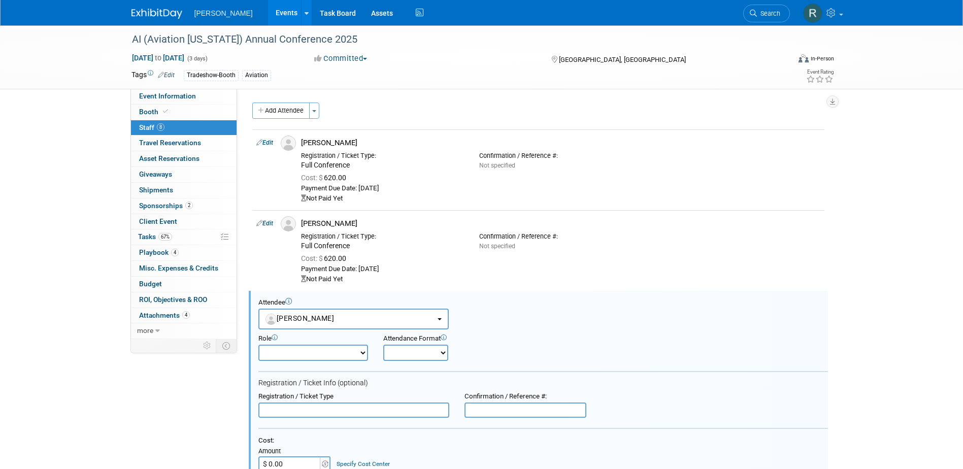
select select "69f156f9-035c-4cbd-aed3-d8dc8bbc80fa"
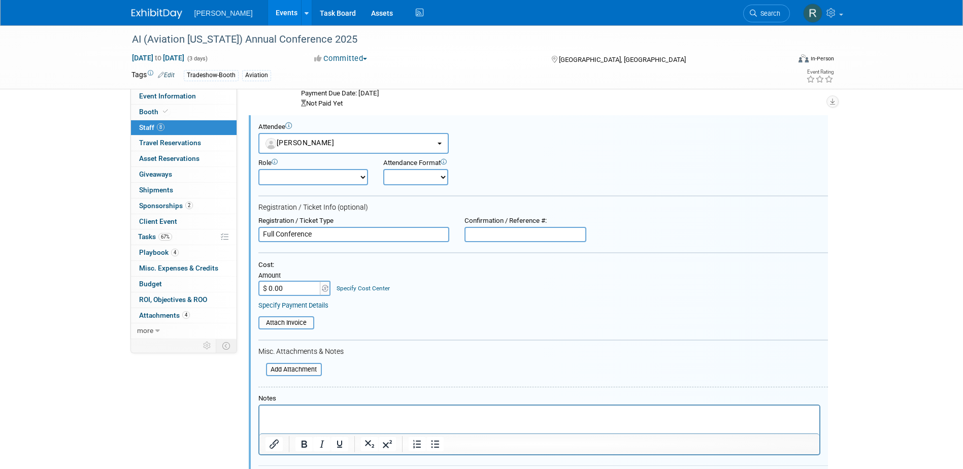
type input "Full Conference"
click at [310, 286] on input "$ 0.00" at bounding box center [289, 288] width 63 height 15
type input "$ 620.00"
click at [358, 287] on link "Specify Cost Center" at bounding box center [363, 288] width 53 height 7
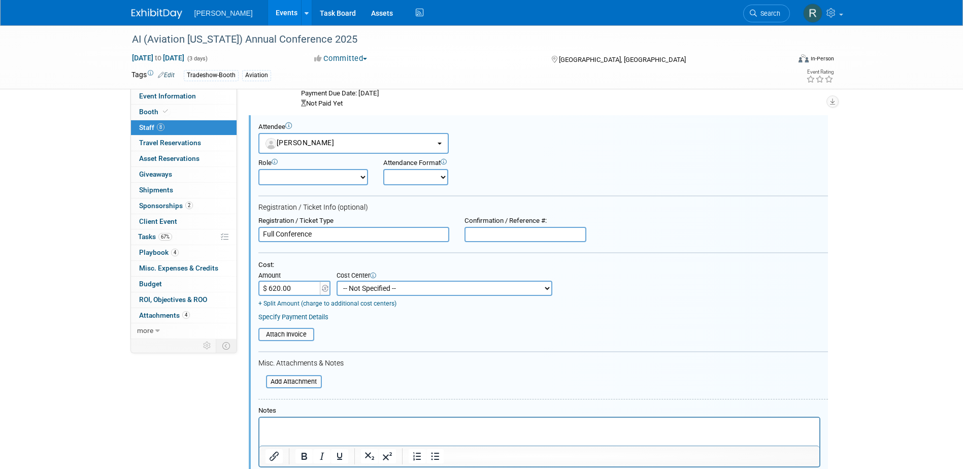
click at [357, 290] on select "-- Not Specified -- Advisory Services - Expenses_1001.502 Aerial Acquisition - …" at bounding box center [445, 288] width 216 height 15
select select "18966233"
click at [337, 281] on select "-- Not Specified -- Advisory Services - Expenses_1001.502 Aerial Acquisition - …" at bounding box center [445, 288] width 216 height 15
click at [288, 318] on link "Specify Payment Details" at bounding box center [293, 317] width 70 height 8
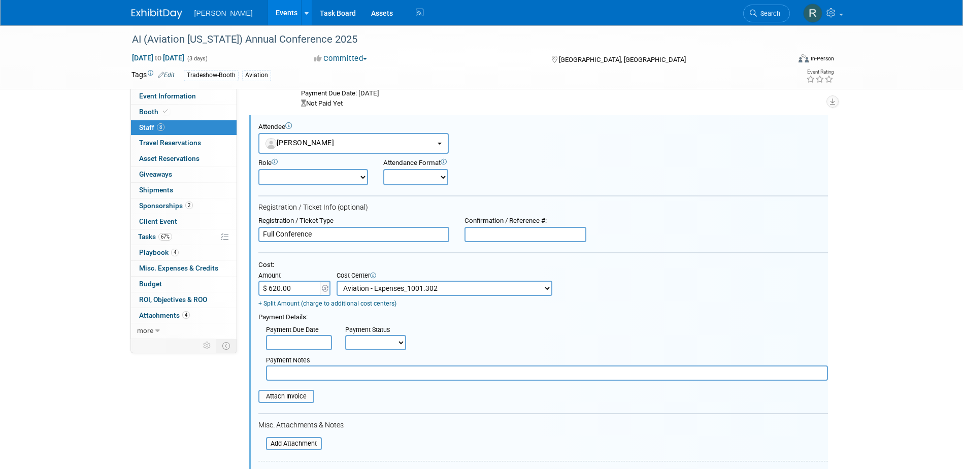
click at [295, 345] on input "text" at bounding box center [299, 342] width 66 height 15
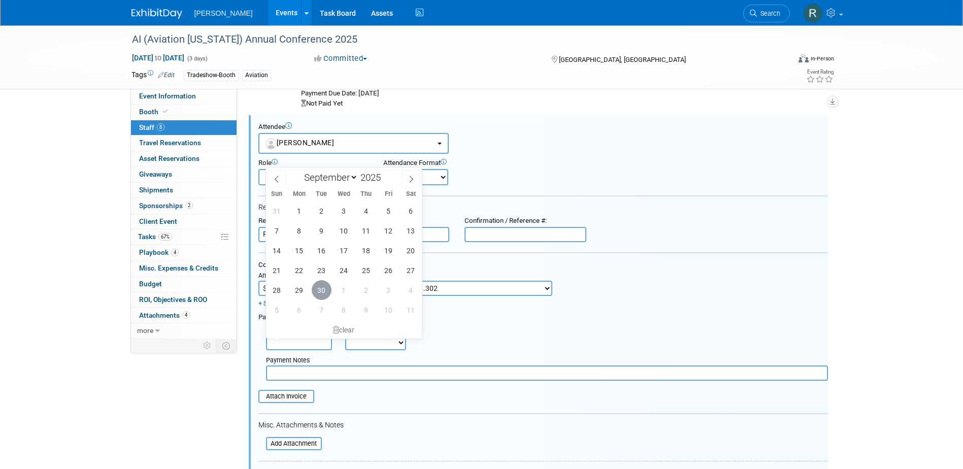
click at [324, 290] on span "30" at bounding box center [322, 290] width 20 height 20
type input "Sep 30, 2025"
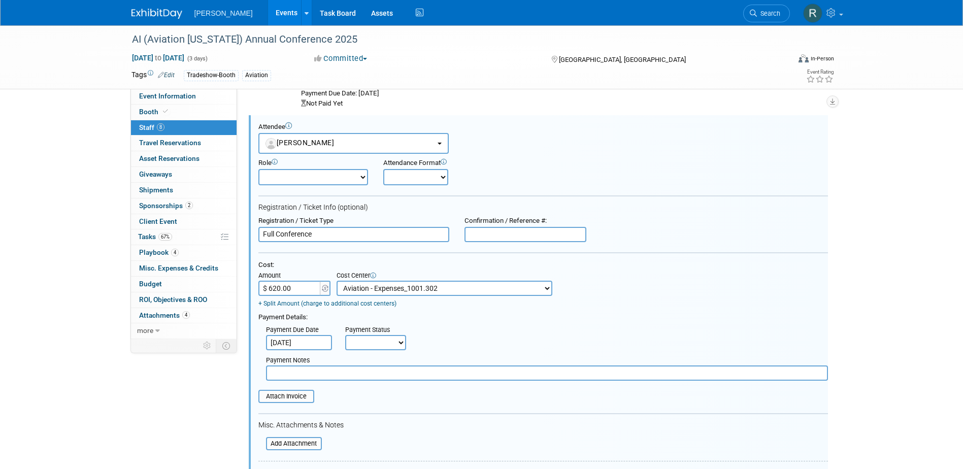
click at [350, 343] on select "Not Paid Yet Partially Paid Paid in Full" at bounding box center [375, 342] width 61 height 15
click at [345, 336] on select "Not Paid Yet Partially Paid Paid in Full" at bounding box center [375, 342] width 61 height 15
drag, startPoint x: 359, startPoint y: 351, endPoint x: 359, endPoint y: 344, distance: 7.1
click at [359, 350] on select "Not Paid Yet Partially Paid Paid in Full" at bounding box center [375, 342] width 61 height 15
select select "3"
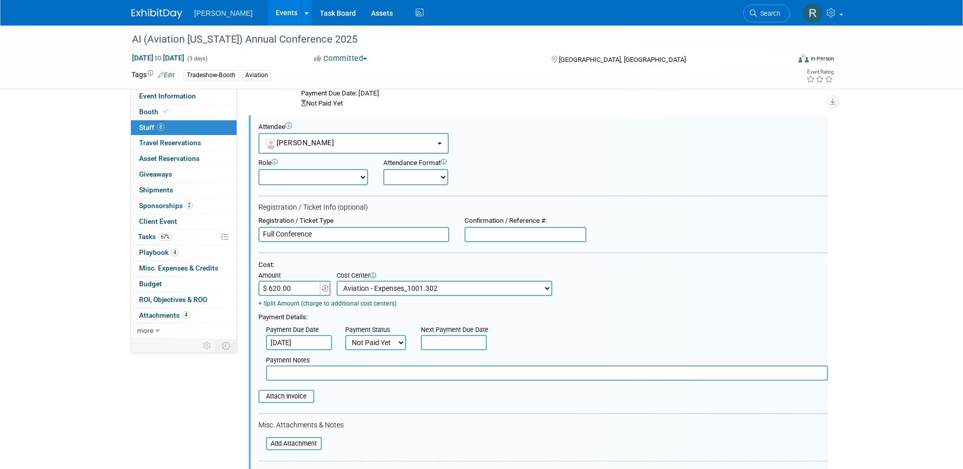
click at [345, 336] on select "Not Paid Yet Partially Paid Paid in Full" at bounding box center [375, 342] width 61 height 15
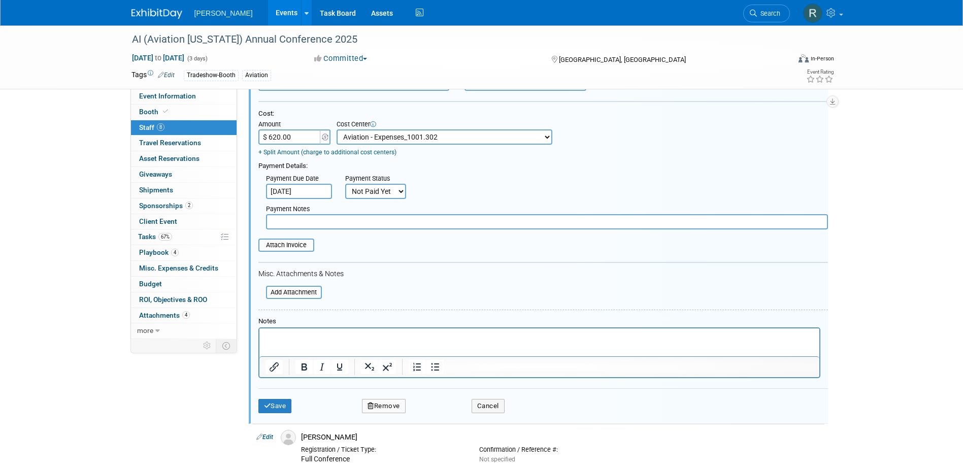
scroll to position [328, 0]
click at [281, 409] on button "Save" at bounding box center [275, 405] width 34 height 14
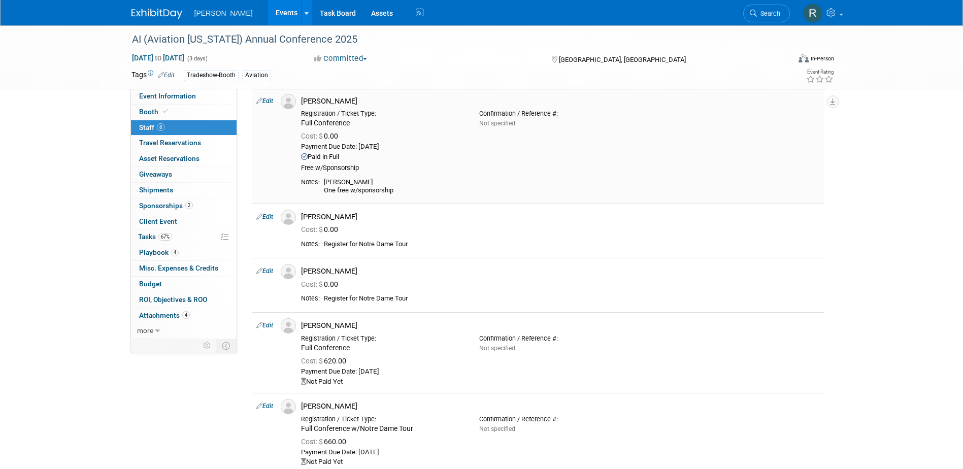
scroll to position [226, 0]
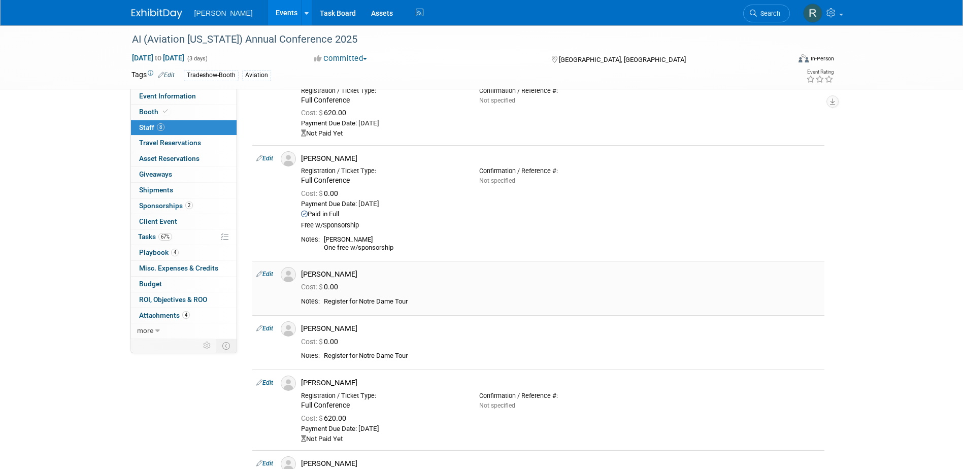
click at [269, 272] on link "Edit" at bounding box center [264, 274] width 17 height 7
select select "5c93c29a-2d0b-4de9-8bb1-66311979f125"
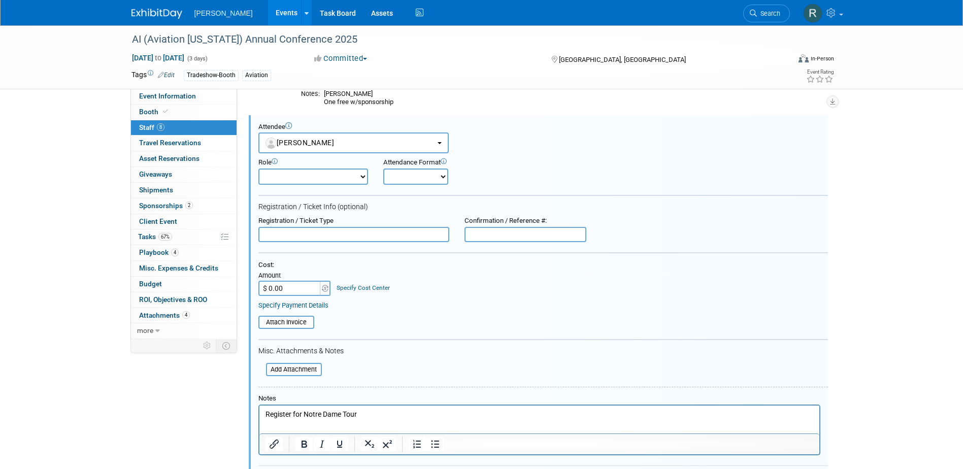
scroll to position [0, 0]
click at [315, 234] on input "text" at bounding box center [353, 234] width 191 height 15
type input "Full Conference w/Notre Dame Tour"
click at [292, 290] on input "$ 0.00" at bounding box center [289, 288] width 63 height 15
type input "$ 660.00"
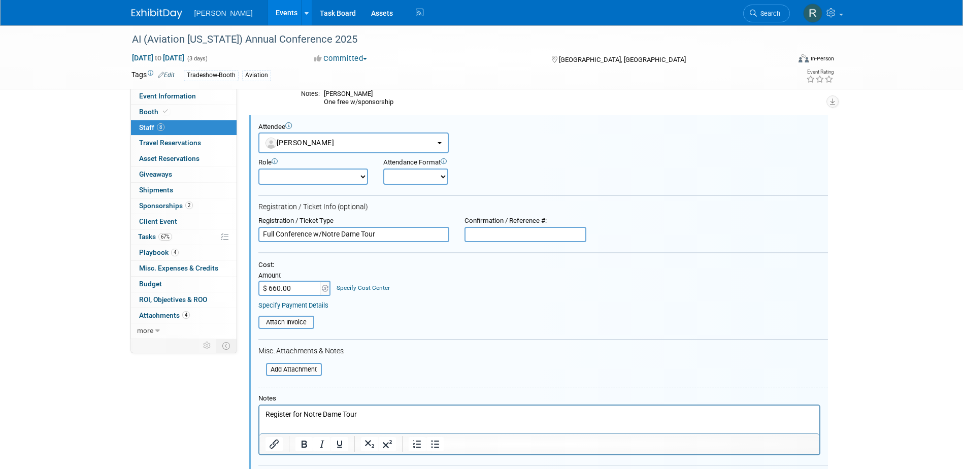
click at [347, 287] on link "Specify Cost Center" at bounding box center [363, 287] width 53 height 7
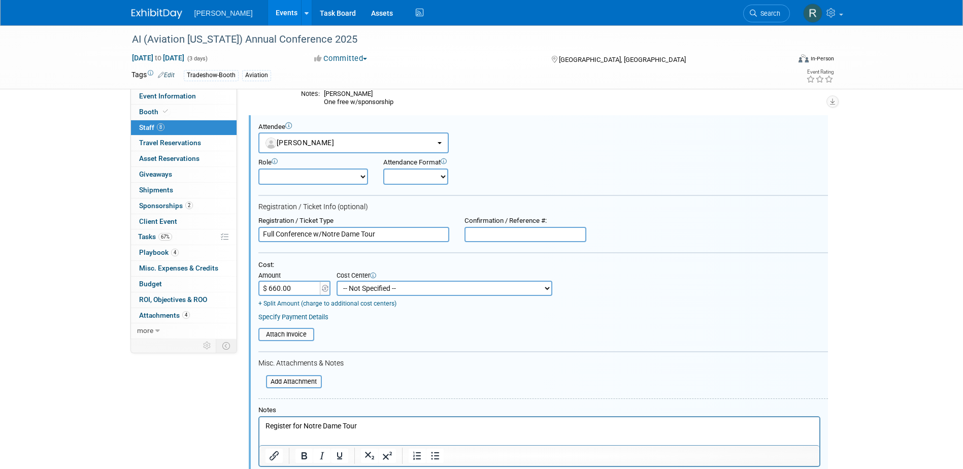
click at [349, 286] on select "-- Not Specified -- Advisory Services - Expenses_1001.502 Aerial Acquisition - …" at bounding box center [445, 288] width 216 height 15
select select "18966233"
click at [337, 281] on select "-- Not Specified -- Advisory Services - Expenses_1001.502 Aerial Acquisition - …" at bounding box center [445, 288] width 216 height 15
click at [307, 321] on link "Specify Payment Details" at bounding box center [293, 317] width 70 height 8
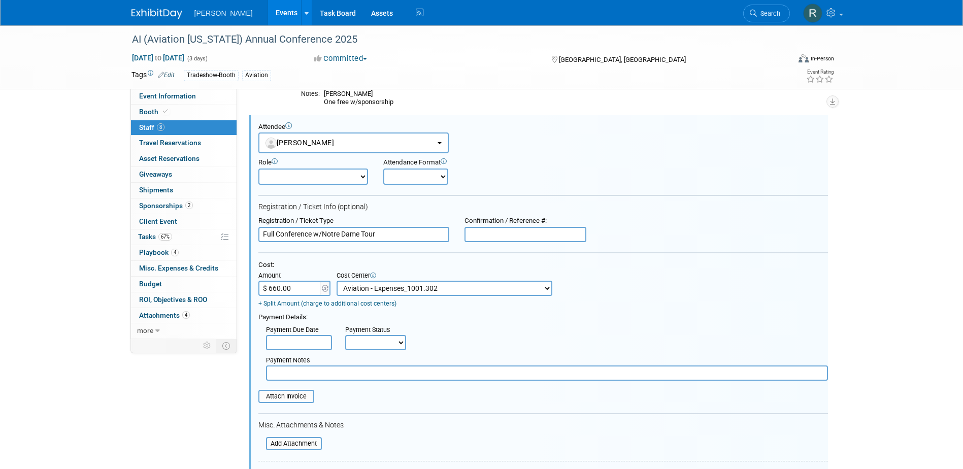
click at [304, 343] on input "text" at bounding box center [299, 342] width 66 height 15
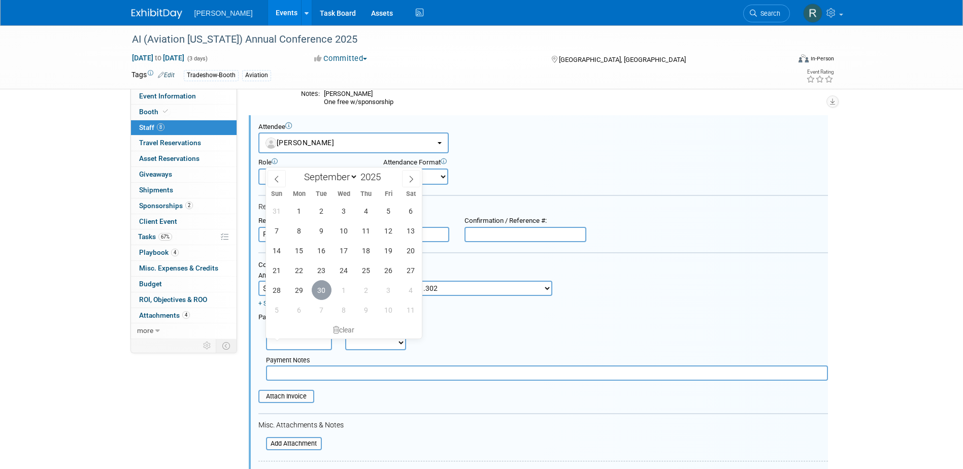
click at [327, 290] on span "30" at bounding box center [322, 290] width 20 height 20
type input "Sep 30, 2025"
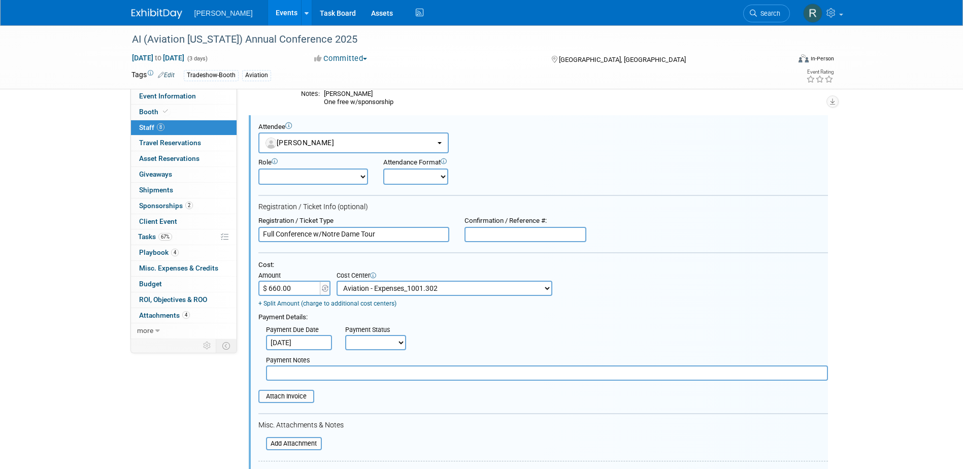
drag, startPoint x: 356, startPoint y: 346, endPoint x: 355, endPoint y: 352, distance: 6.6
click at [356, 346] on select "Not Paid Yet Partially Paid Paid in Full" at bounding box center [375, 342] width 61 height 15
select select "3"
click at [345, 336] on select "Not Paid Yet Partially Paid Paid in Full" at bounding box center [375, 342] width 61 height 15
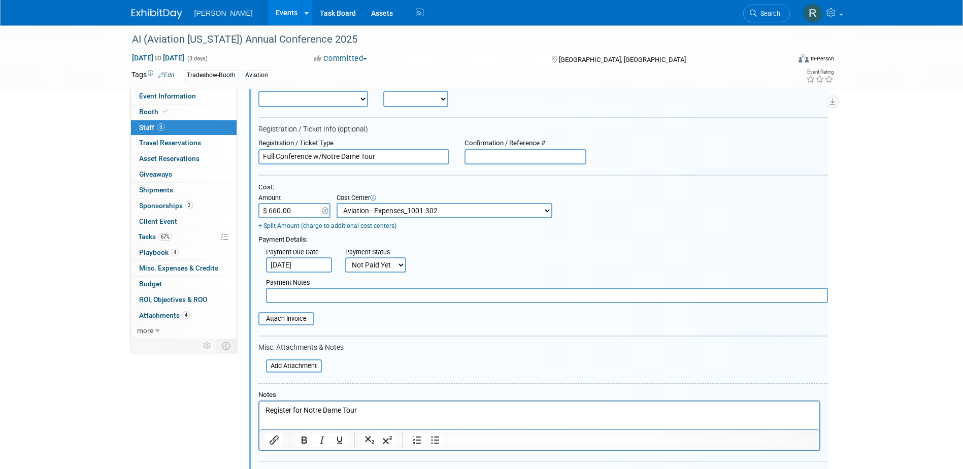
scroll to position [474, 0]
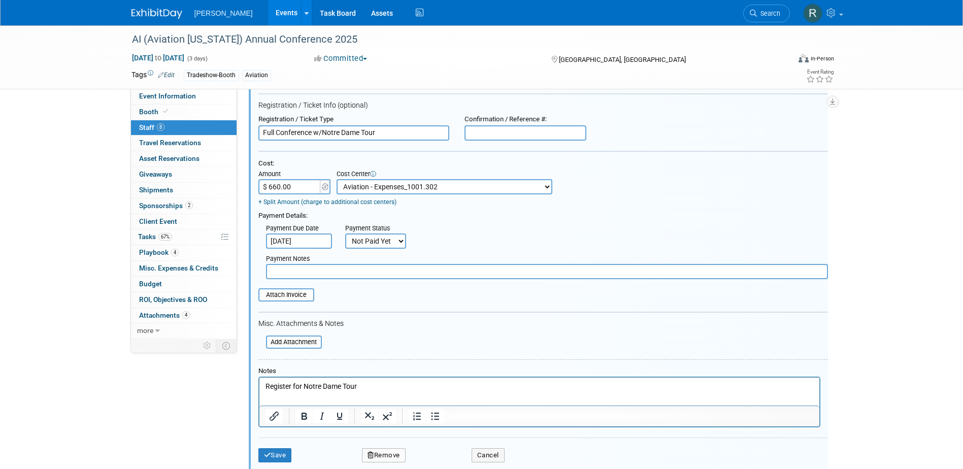
drag, startPoint x: 265, startPoint y: 386, endPoint x: 272, endPoint y: 387, distance: 7.2
click at [266, 386] on p "Register for Notre Dame Tour" at bounding box center [539, 387] width 548 height 10
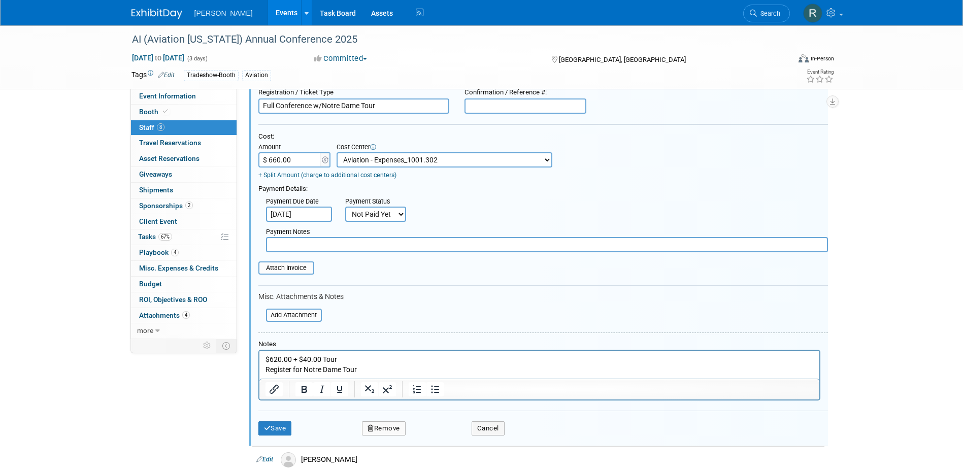
scroll to position [524, 0]
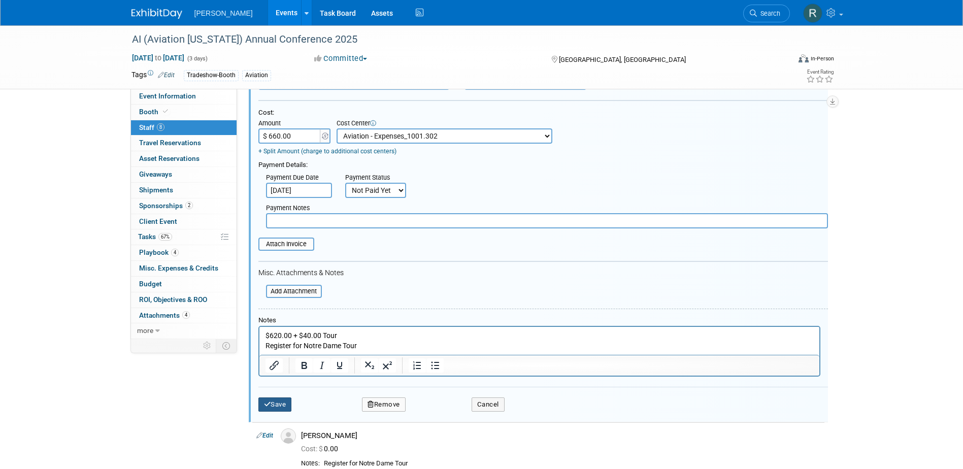
click at [276, 407] on button "Save" at bounding box center [275, 405] width 34 height 14
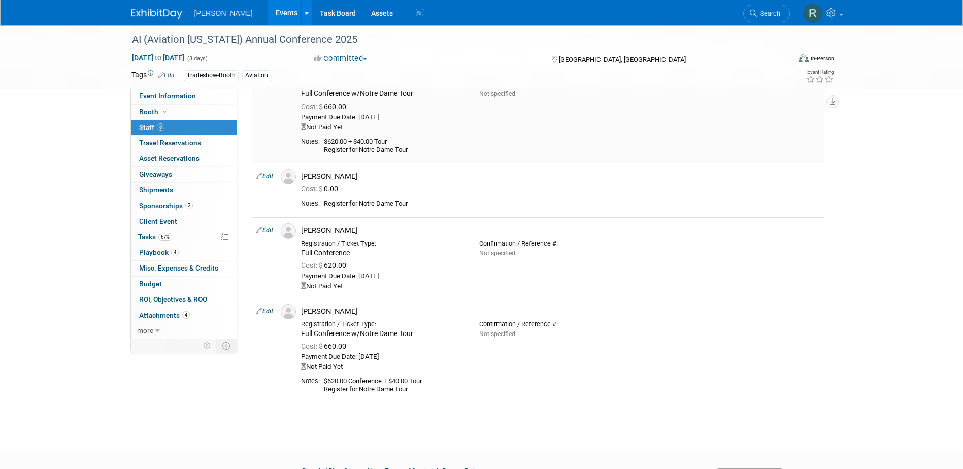
scroll to position [330, 0]
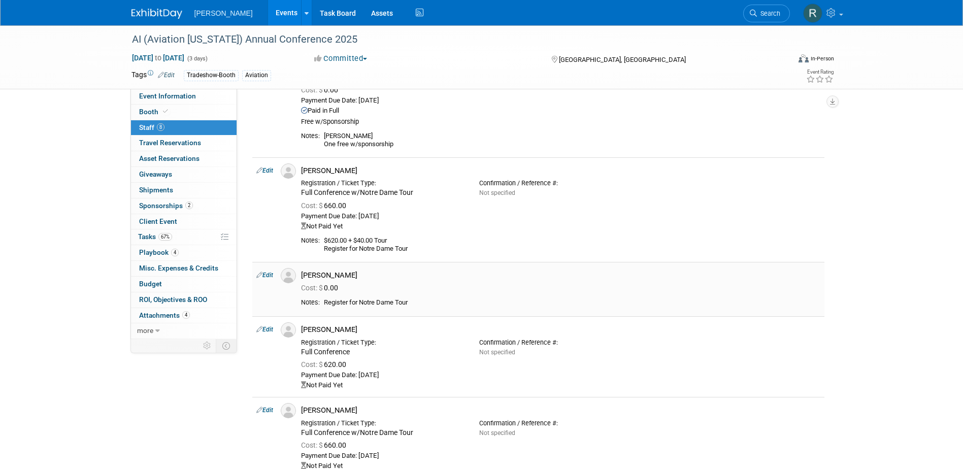
click at [269, 276] on link "Edit" at bounding box center [264, 275] width 17 height 7
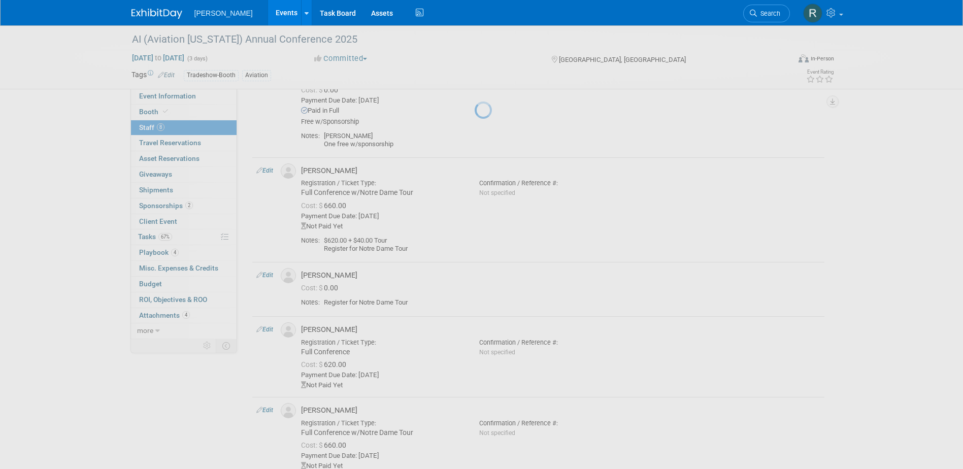
select select "719c0240-189c-4b79-b852-c1a99af4336b"
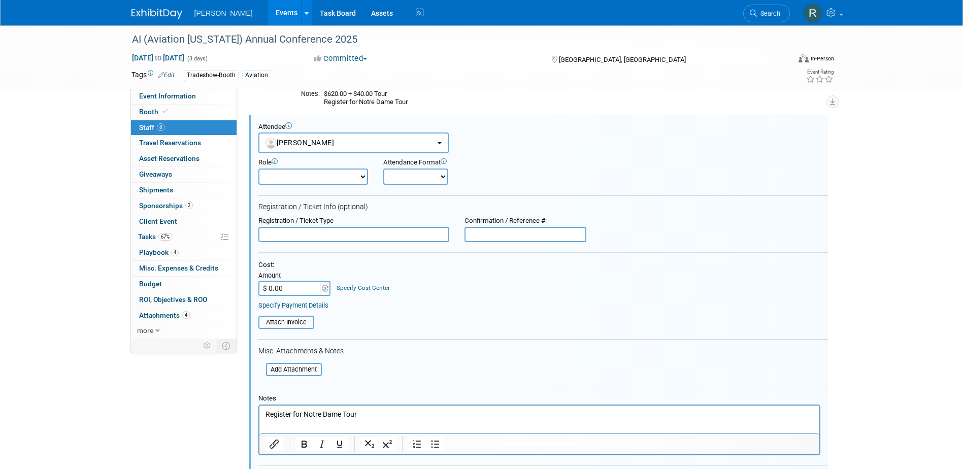
scroll to position [0, 0]
click at [314, 238] on input "text" at bounding box center [353, 234] width 191 height 15
type input "Full Conference w/Notre Dame Tour"
click at [295, 290] on input "$ 0.00" at bounding box center [289, 288] width 63 height 15
type input "$ 660.00"
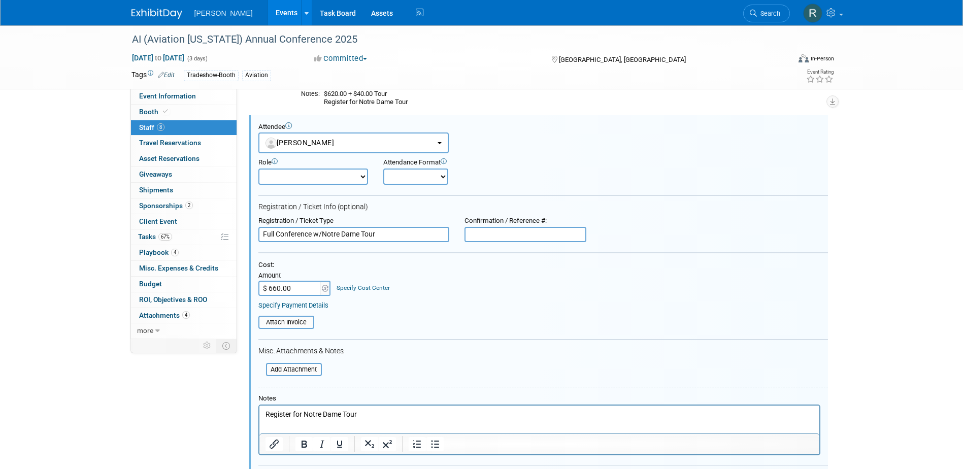
click at [367, 285] on link "Specify Cost Center" at bounding box center [363, 287] width 53 height 7
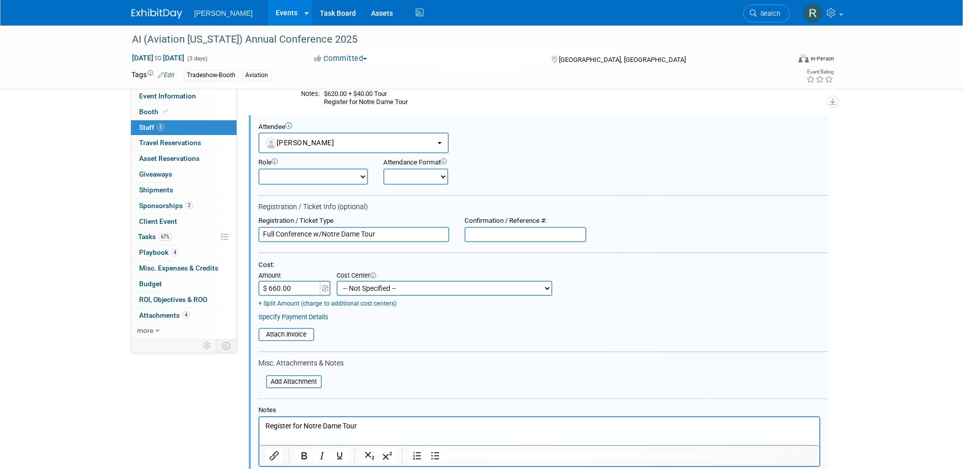
drag, startPoint x: 367, startPoint y: 285, endPoint x: 369, endPoint y: 280, distance: 5.9
click at [367, 285] on select "-- Not Specified -- Advisory Services - Expenses_1001.502 Aerial Acquisition - …" at bounding box center [445, 288] width 216 height 15
select select "18966233"
click at [337, 281] on select "-- Not Specified -- Advisory Services - Expenses_1001.502 Aerial Acquisition - …" at bounding box center [445, 288] width 216 height 15
click at [307, 317] on link "Specify Payment Details" at bounding box center [293, 317] width 70 height 8
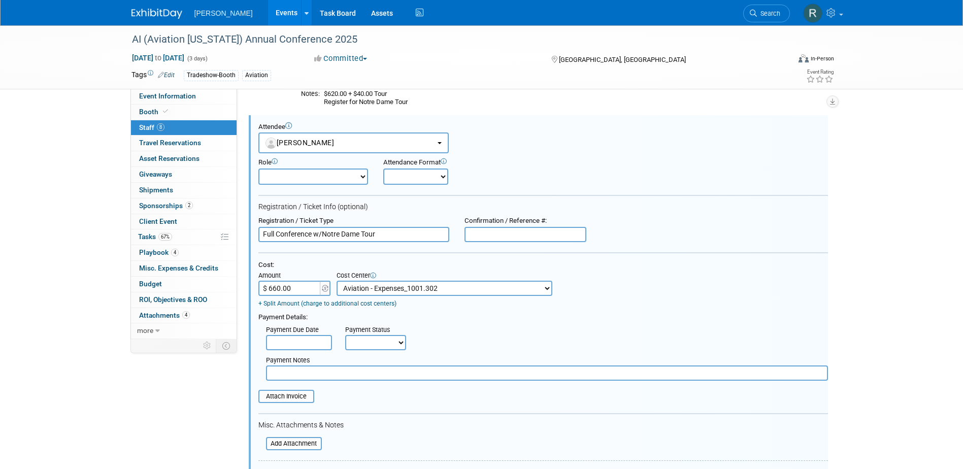
click at [304, 339] on input "text" at bounding box center [299, 342] width 66 height 15
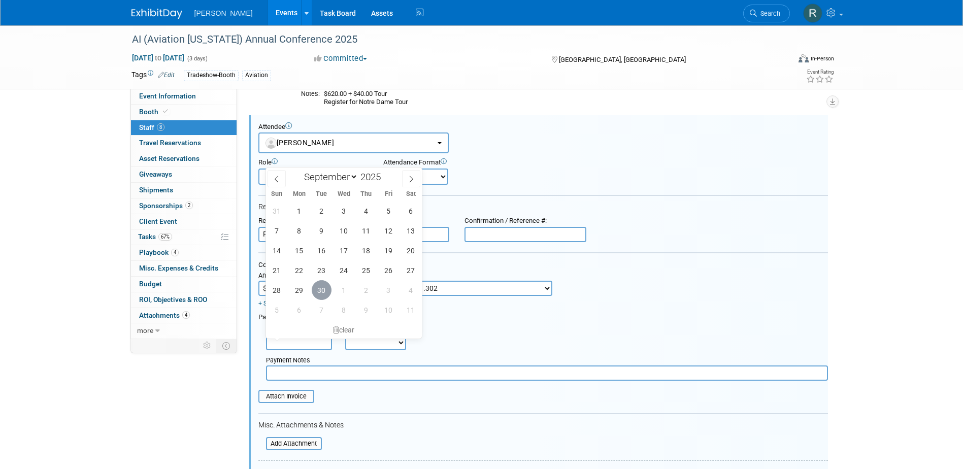
click at [318, 290] on span "30" at bounding box center [322, 290] width 20 height 20
type input "[DATE]"
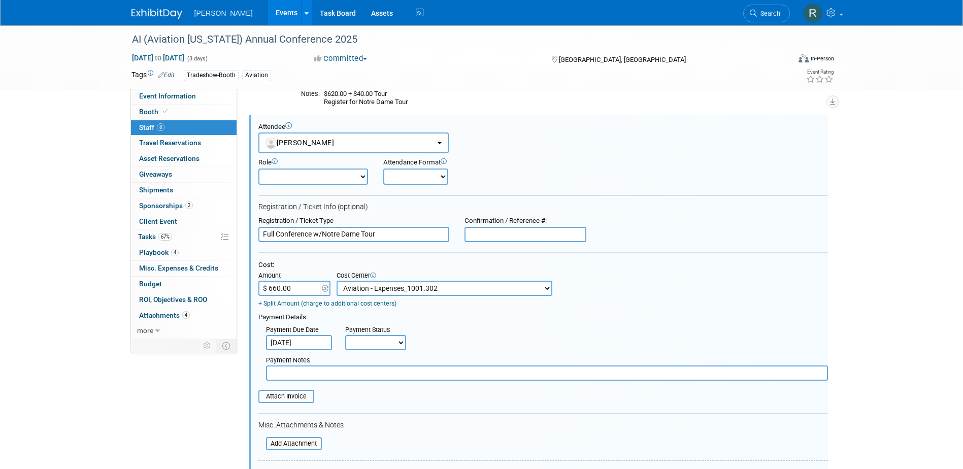
click at [398, 347] on select "Not Paid Yet Partially Paid Paid in Full" at bounding box center [375, 342] width 61 height 15
select select "3"
click at [345, 336] on select "Not Paid Yet Partially Paid Paid in Full" at bounding box center [375, 342] width 61 height 15
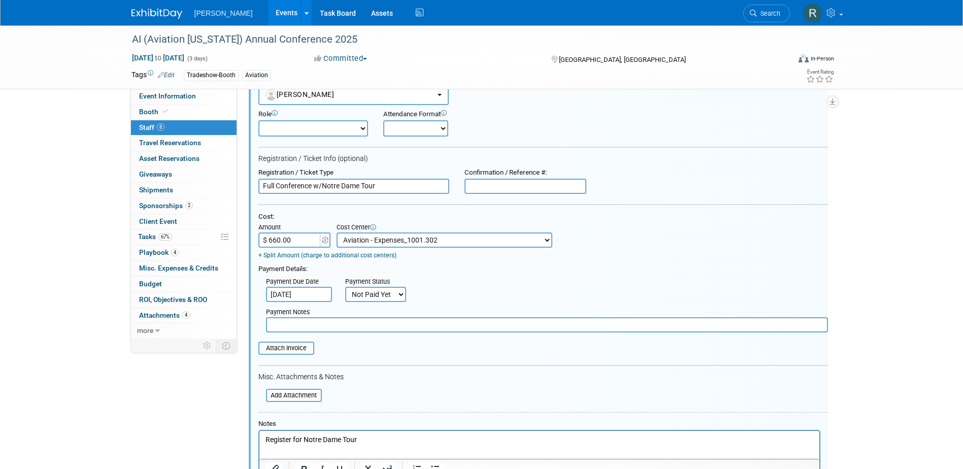
scroll to position [578, 0]
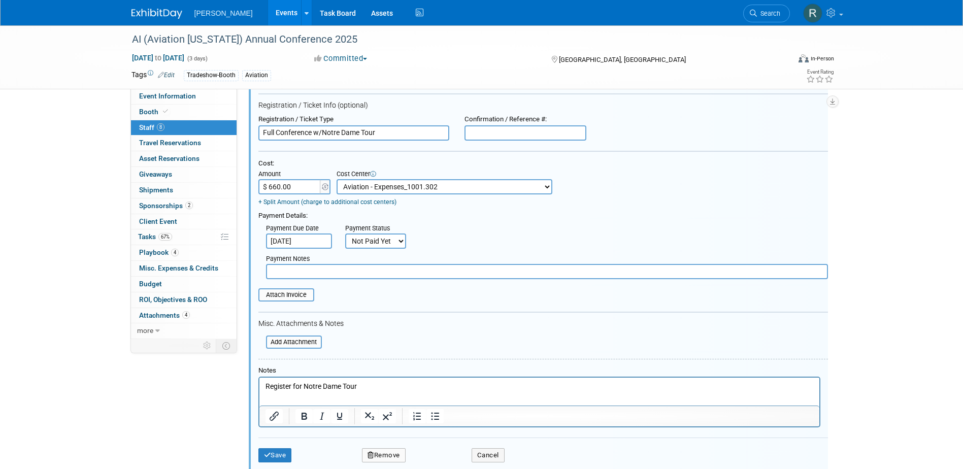
click at [266, 386] on p "Register for Notre Dame Tour" at bounding box center [539, 387] width 548 height 10
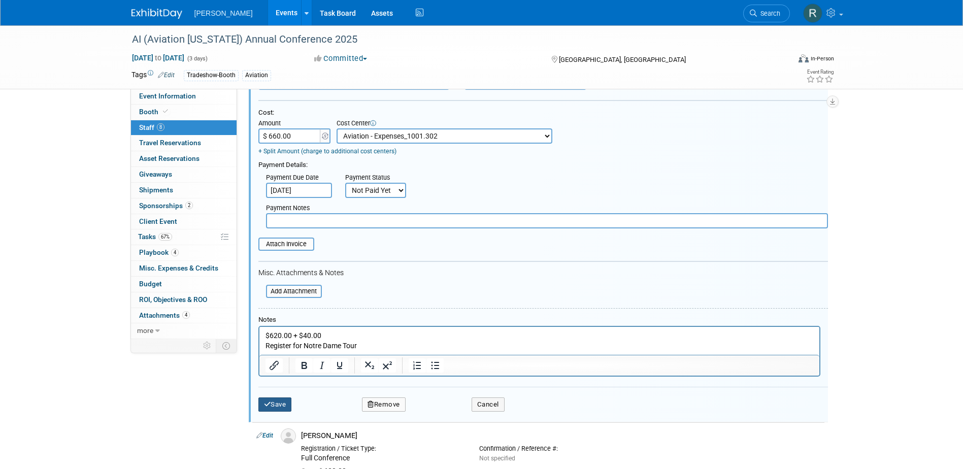
click at [285, 410] on button "Save" at bounding box center [275, 405] width 34 height 14
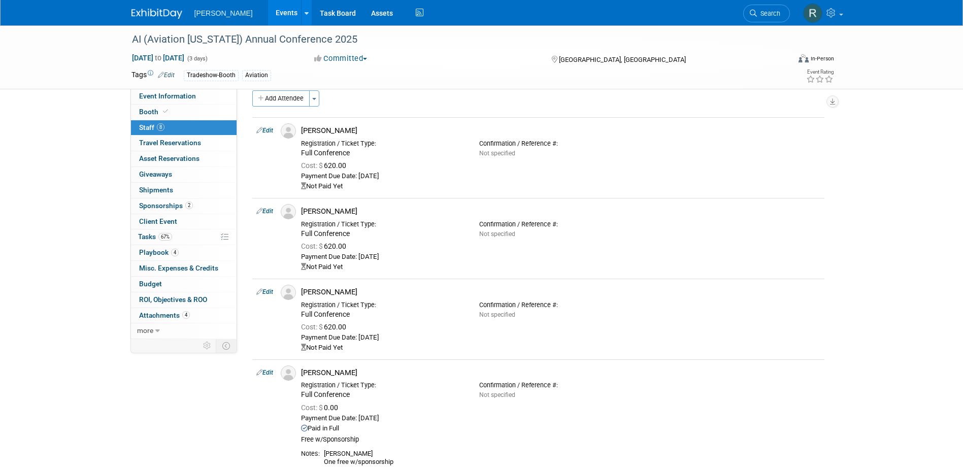
scroll to position [0, 0]
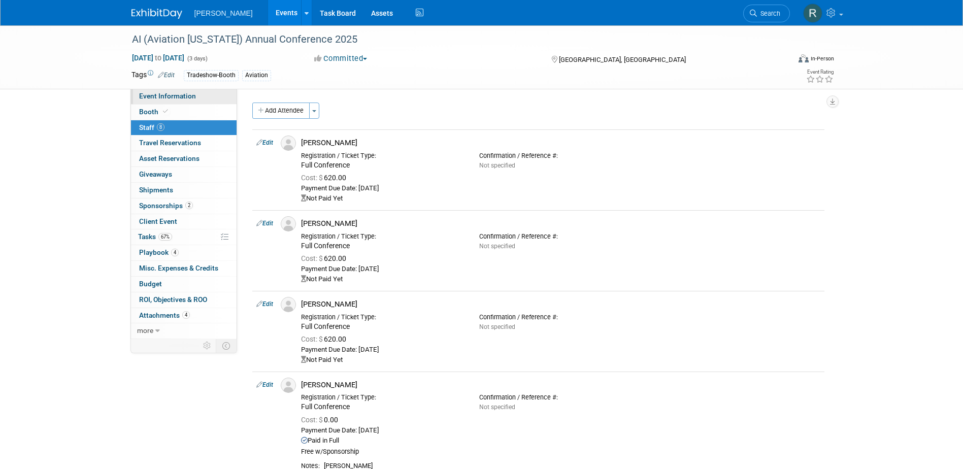
click at [169, 94] on span "Event Information" at bounding box center [167, 96] width 57 height 8
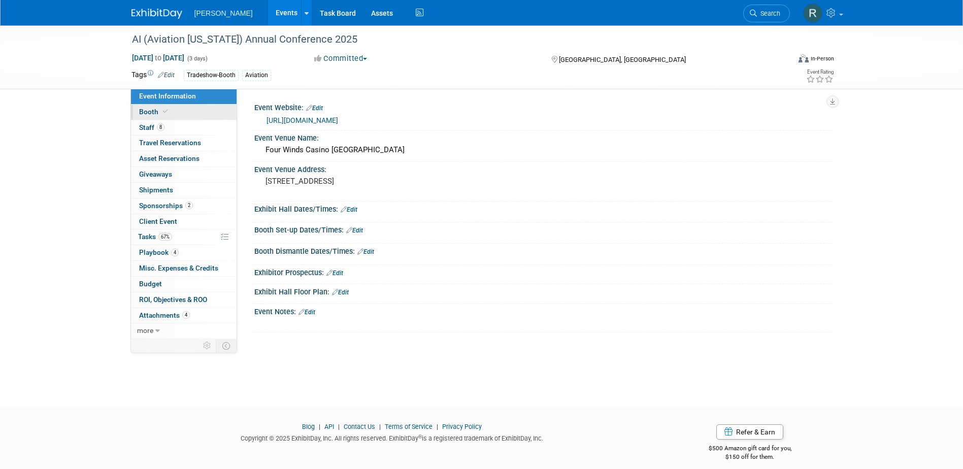
click at [191, 114] on link "Booth" at bounding box center [184, 112] width 106 height 15
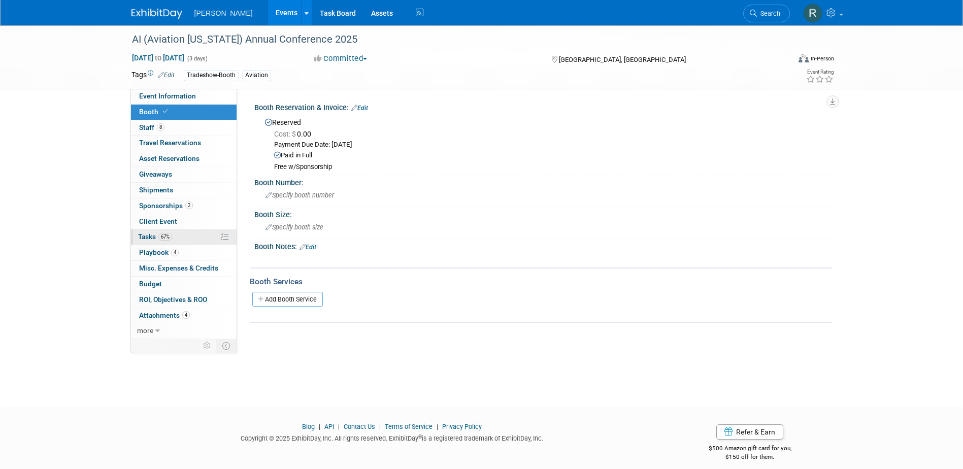
click at [156, 236] on span "Tasks 67%" at bounding box center [155, 237] width 34 height 8
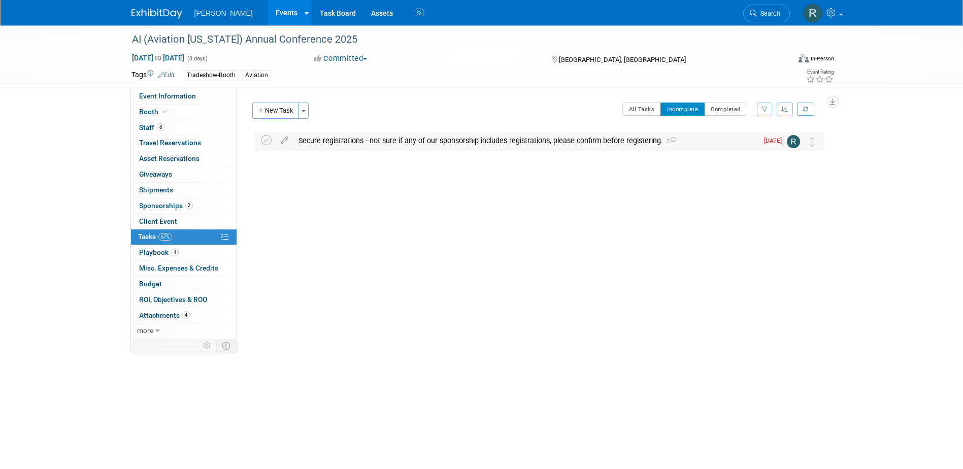
click at [322, 144] on div "Secure registrations - not sure if any of our sponsorship includes registration…" at bounding box center [525, 140] width 465 height 17
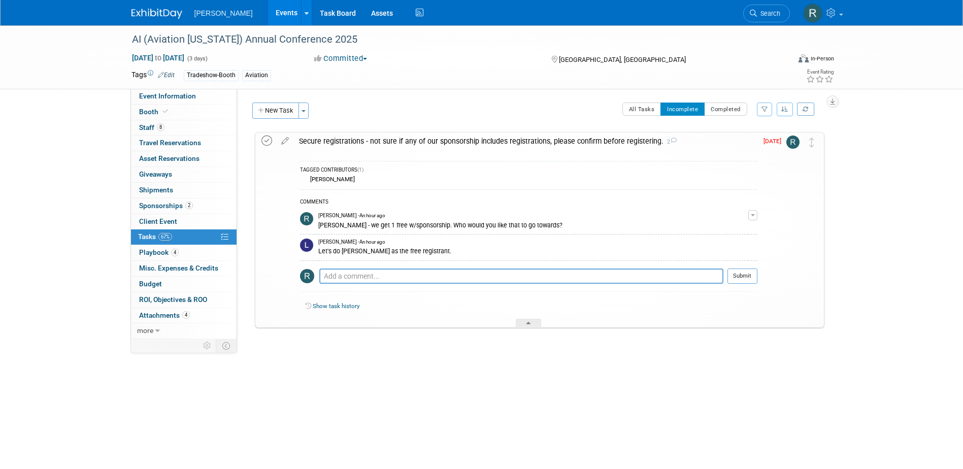
click at [267, 141] on icon at bounding box center [266, 141] width 11 height 11
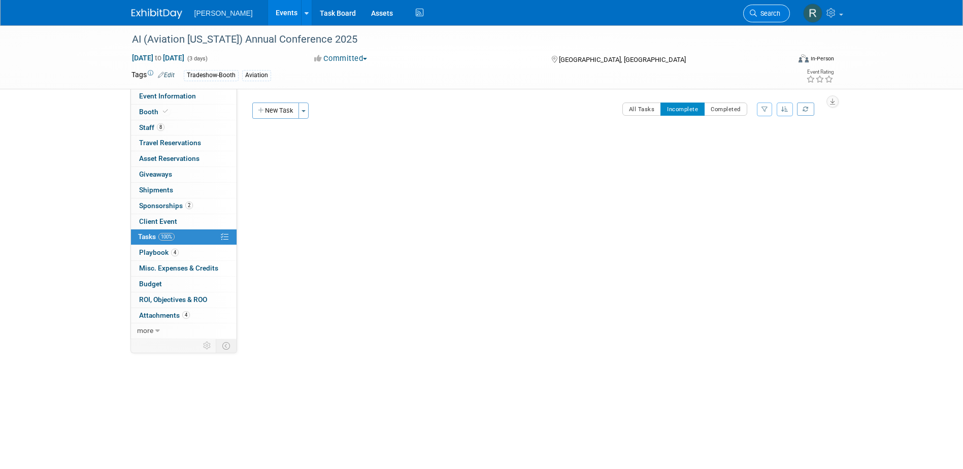
click at [762, 12] on span "Search" at bounding box center [768, 14] width 23 height 8
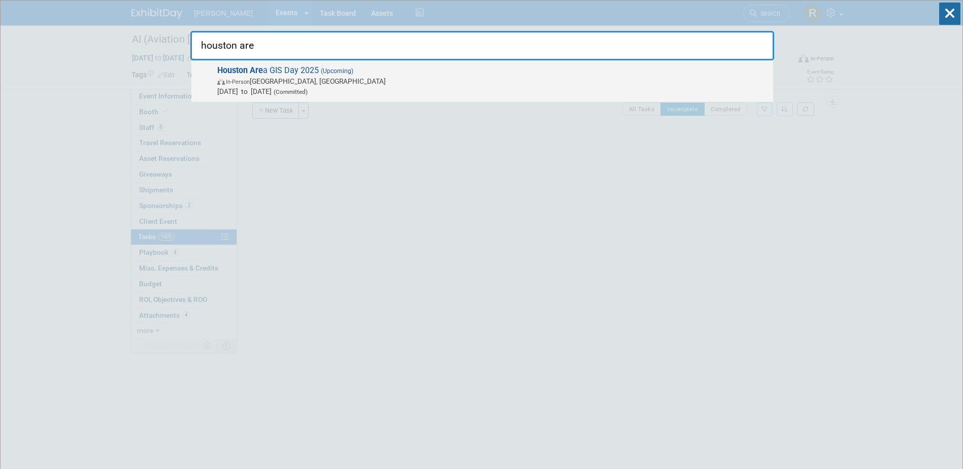
type input "houston are"
click at [290, 83] on span "In-Person Houston, TX" at bounding box center [492, 81] width 551 height 10
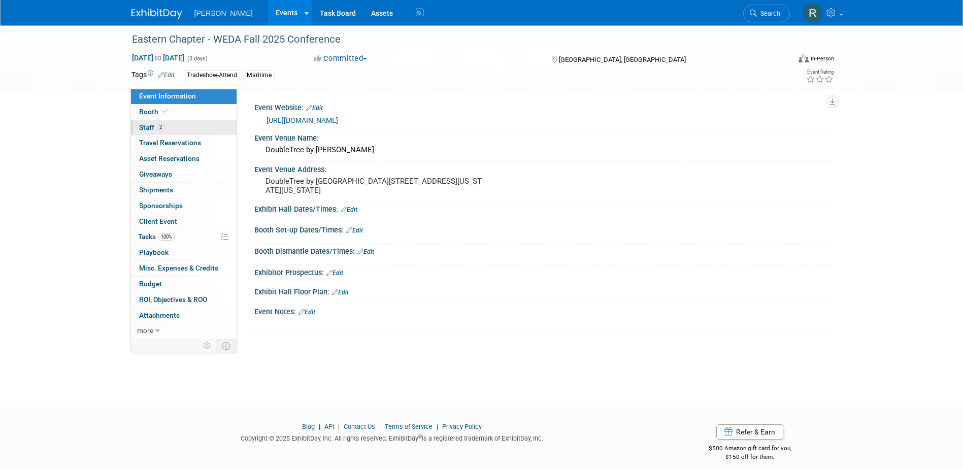
click at [197, 130] on link "2 Staff 2" at bounding box center [184, 127] width 106 height 15
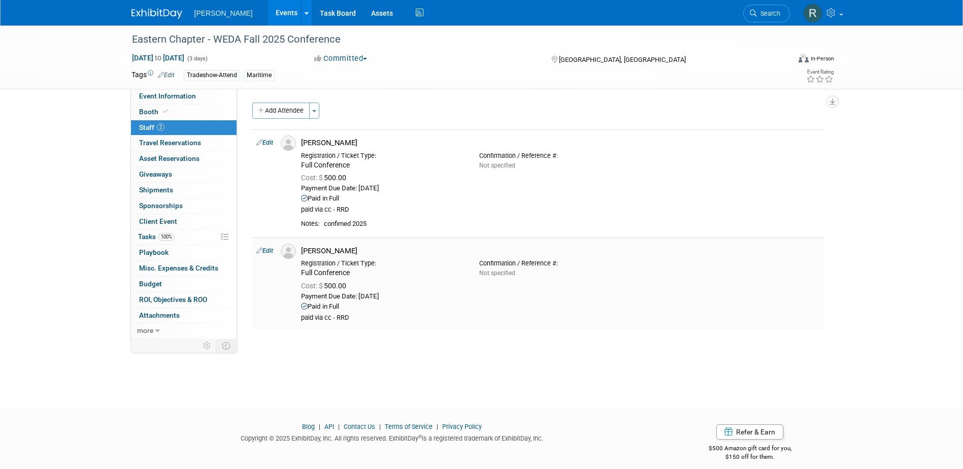
click at [269, 250] on link "Edit" at bounding box center [264, 250] width 17 height 7
select select "c934cb2b-5aab-4e1b-bfa9-1fe0368eb100"
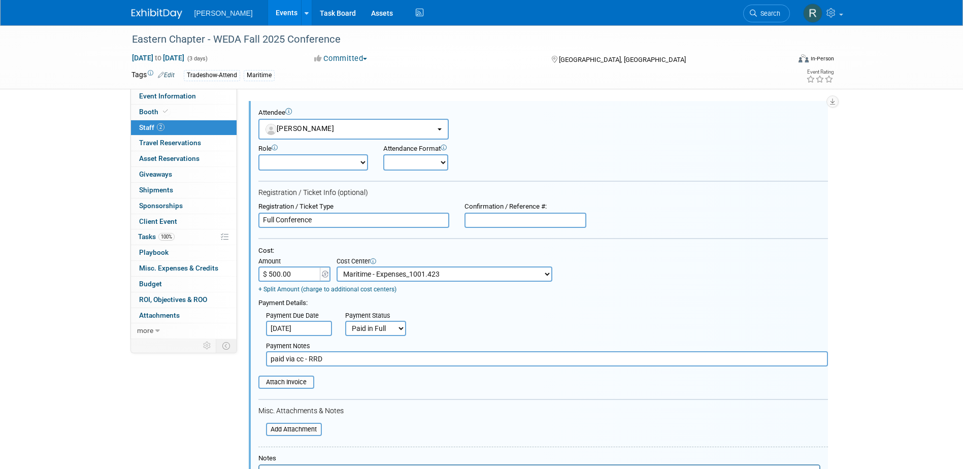
scroll to position [173, 0]
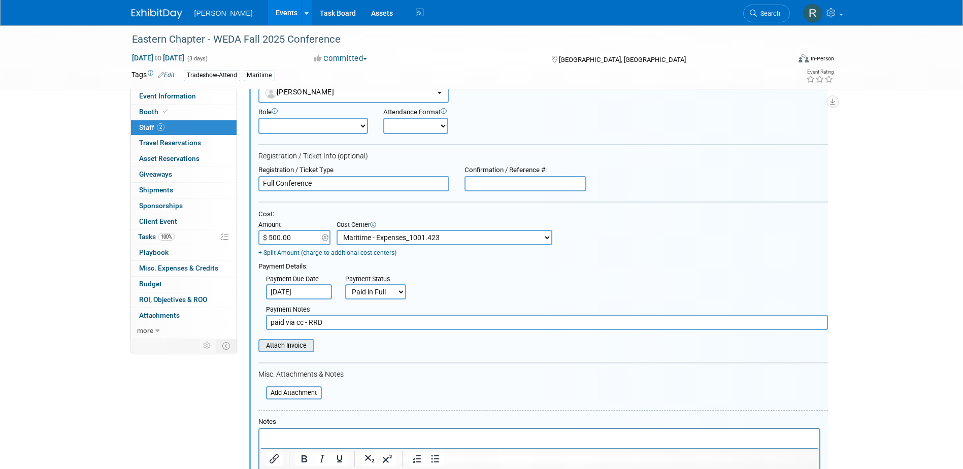
click at [286, 349] on input "file" at bounding box center [252, 345] width 121 height 11
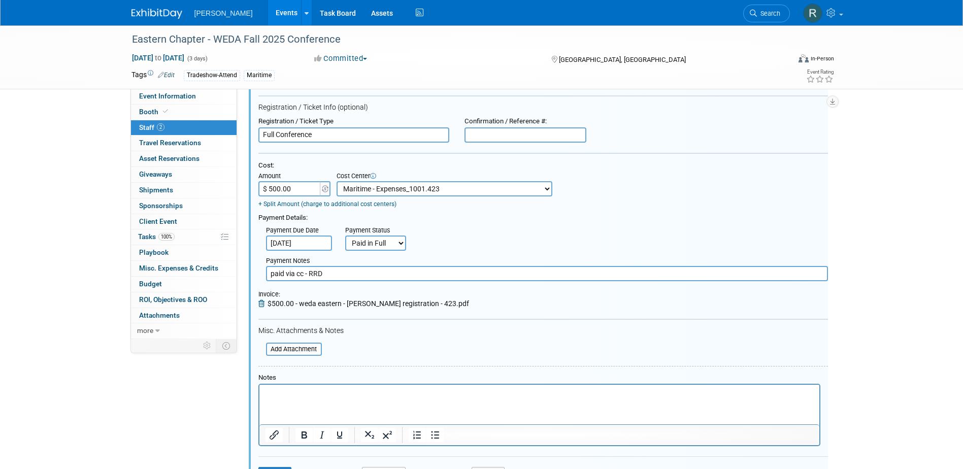
scroll to position [275, 0]
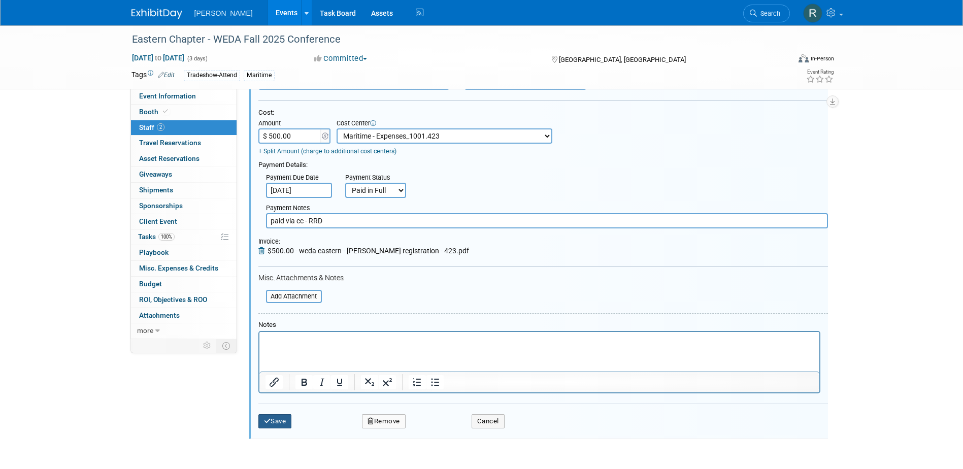
click at [279, 421] on button "Save" at bounding box center [275, 421] width 34 height 14
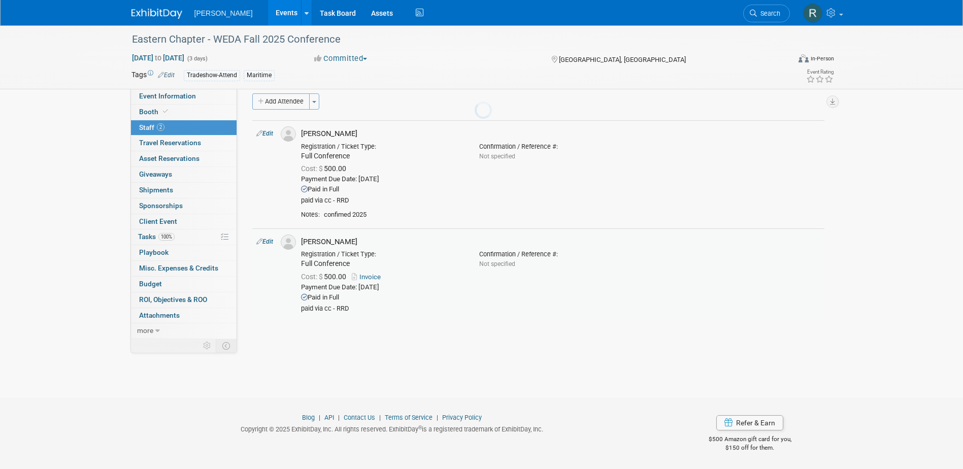
scroll to position [9, 0]
click at [750, 11] on icon at bounding box center [753, 13] width 7 height 7
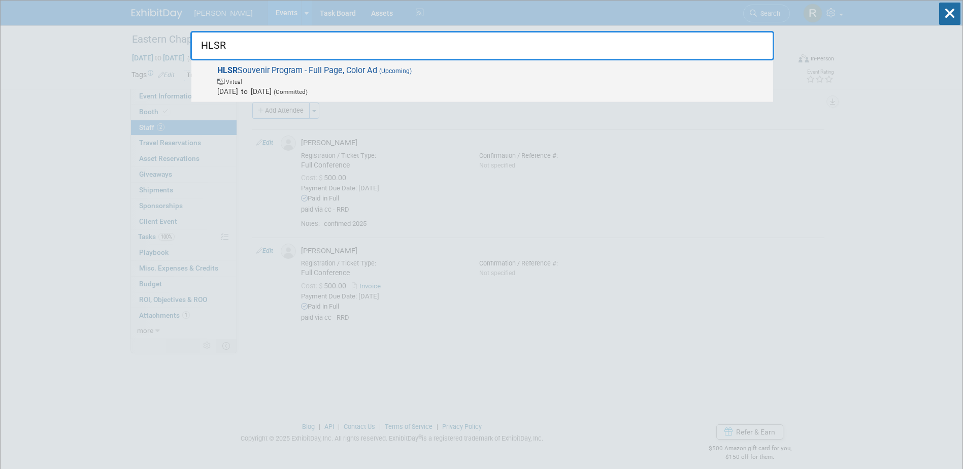
type input "HLSR"
click at [345, 70] on span "HLSR Souvenir Program - Full Page, Color Ad (Upcoming) Virtual [DATE] to [DATE]…" at bounding box center [491, 80] width 554 height 31
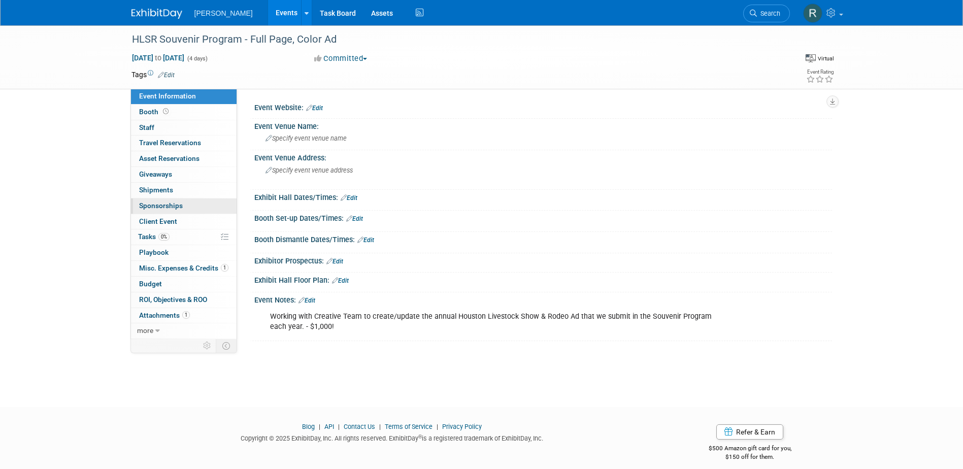
click at [167, 204] on span "Sponsorships 0" at bounding box center [161, 206] width 44 height 8
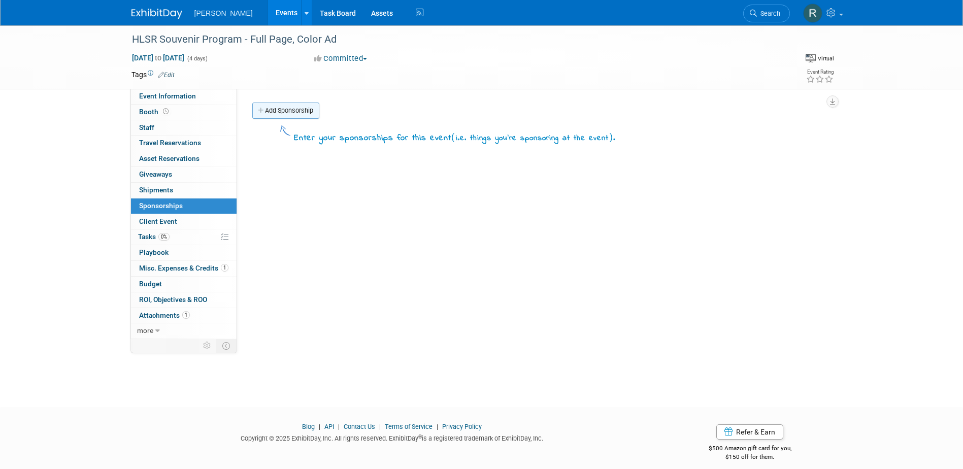
click at [301, 112] on link "Add Sponsorship" at bounding box center [285, 111] width 67 height 16
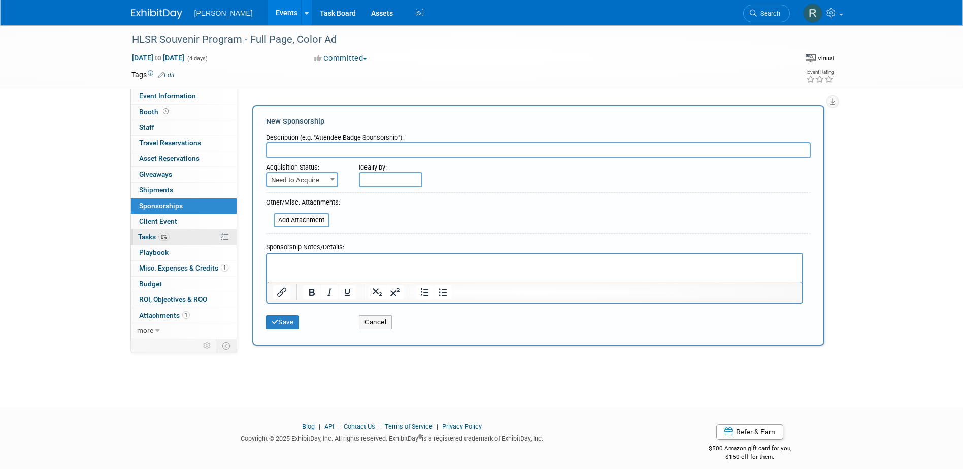
click at [162, 237] on span "0%" at bounding box center [163, 237] width 11 height 8
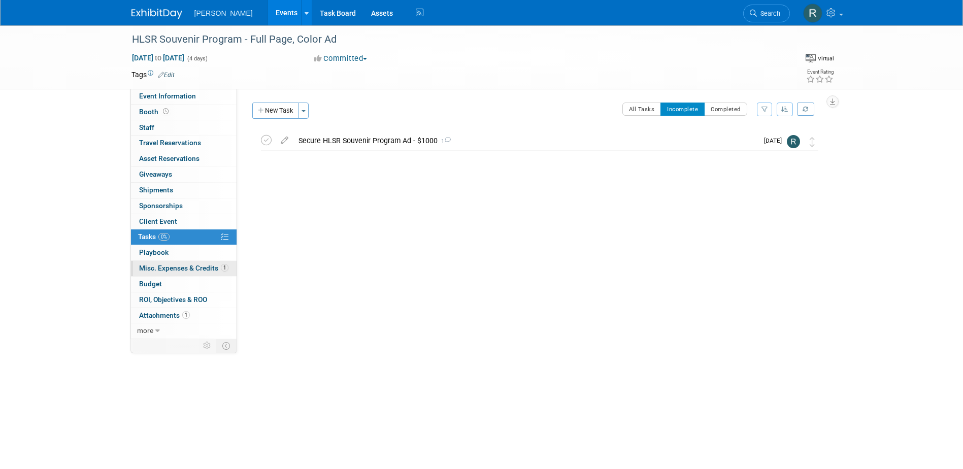
click at [180, 262] on link "1 Misc. Expenses & Credits 1" at bounding box center [184, 268] width 106 height 15
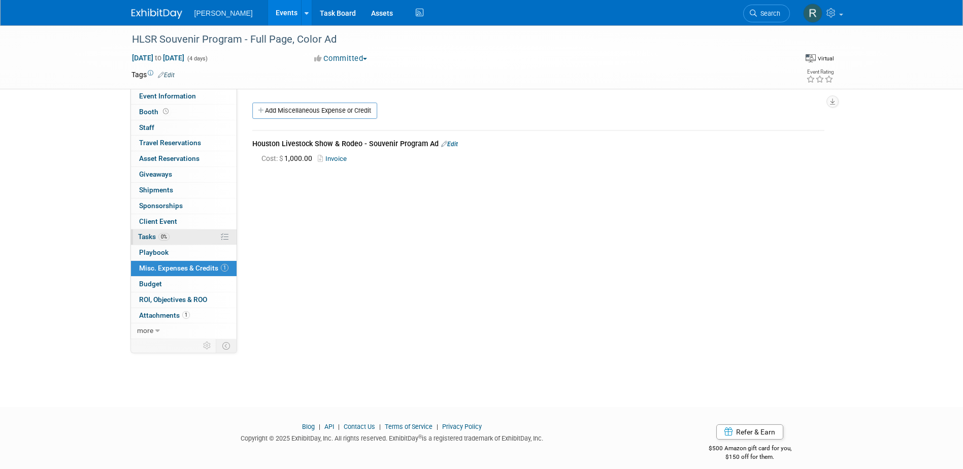
click at [157, 238] on span "Tasks 0%" at bounding box center [153, 237] width 31 height 8
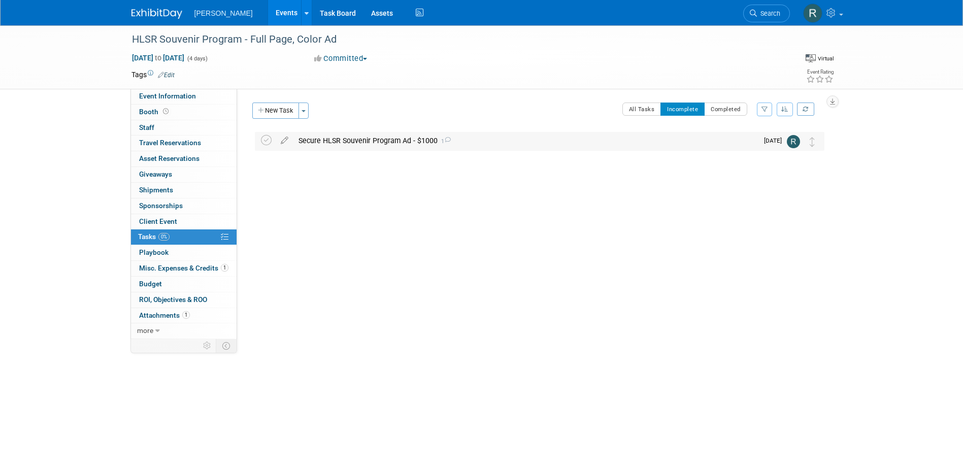
click at [375, 139] on div "Secure HLSR Souvenir Program Ad - $1000 1" at bounding box center [525, 140] width 465 height 17
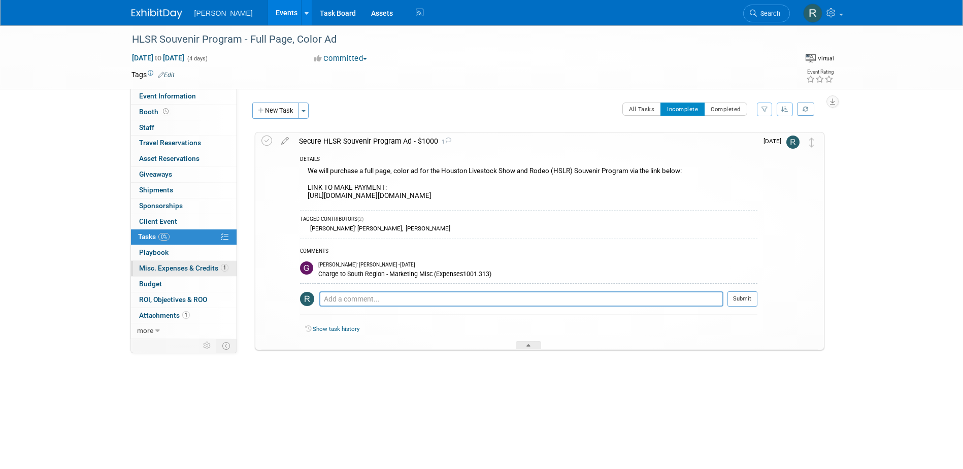
click at [194, 267] on span "Misc. Expenses & Credits 1" at bounding box center [183, 268] width 89 height 8
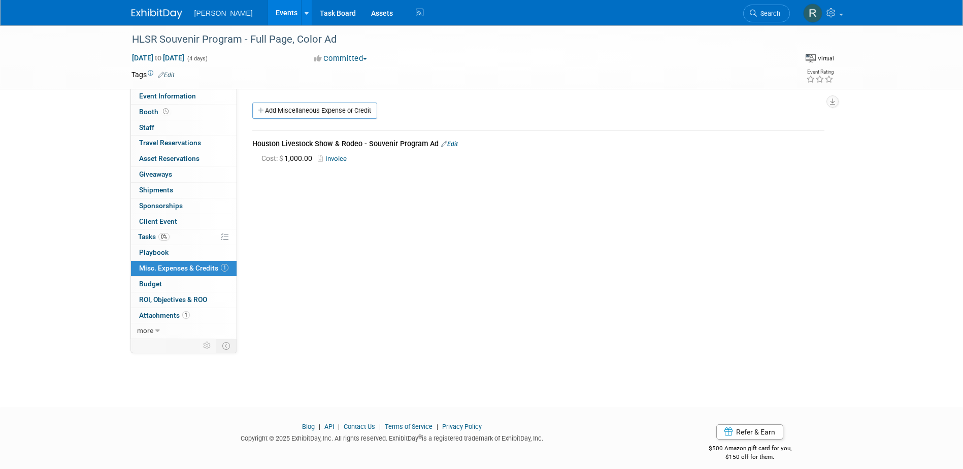
click at [452, 142] on link "Edit" at bounding box center [449, 144] width 17 height 7
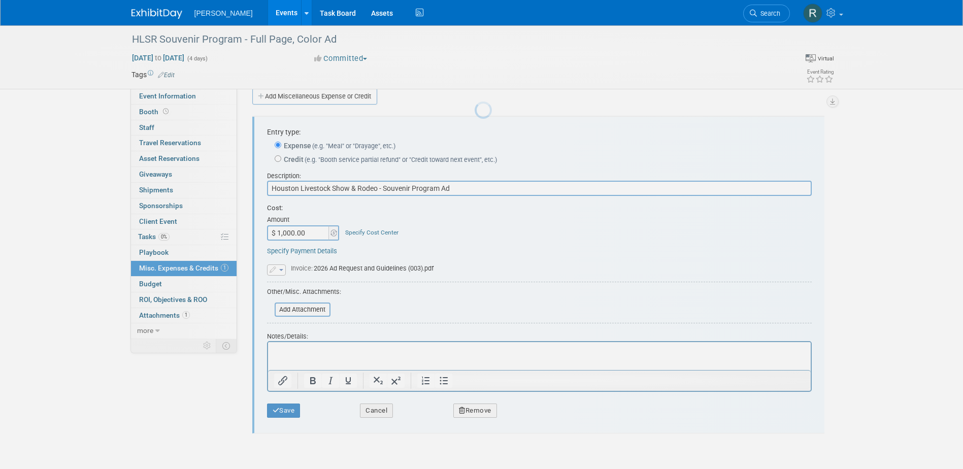
scroll to position [15, 0]
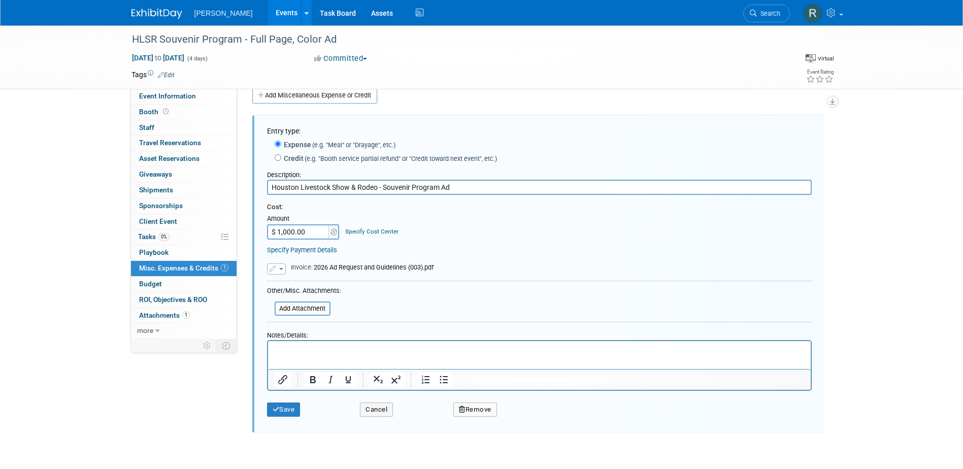
click at [387, 233] on link "Specify Cost Center" at bounding box center [371, 231] width 53 height 7
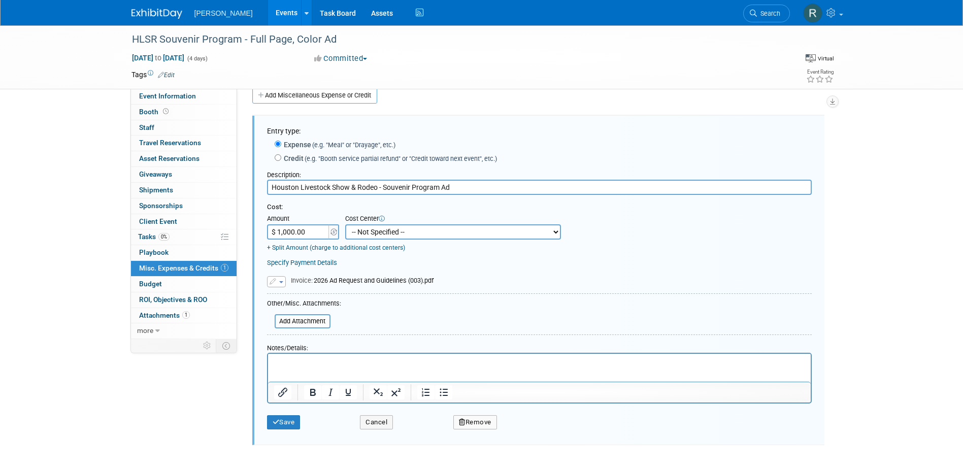
click at [383, 232] on select "-- Not Specified -- Advisory Services - Expenses_1001.502 Aerial Acquisition - …" at bounding box center [453, 231] width 216 height 15
select select "18966244"
click at [345, 225] on select "-- Not Specified -- Advisory Services - Expenses_1001.502 Aerial Acquisition - …" at bounding box center [453, 231] width 216 height 15
click at [305, 265] on link "Specify Payment Details" at bounding box center [302, 263] width 70 height 8
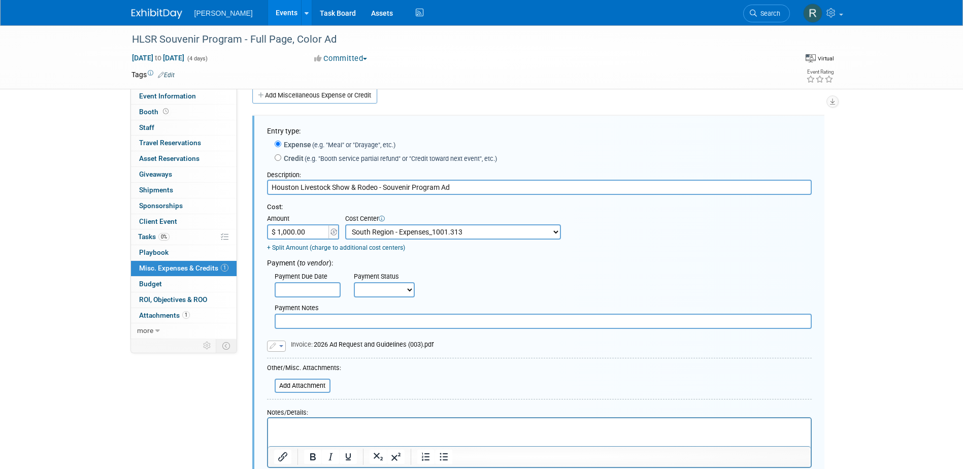
click at [309, 286] on input "text" at bounding box center [308, 289] width 66 height 15
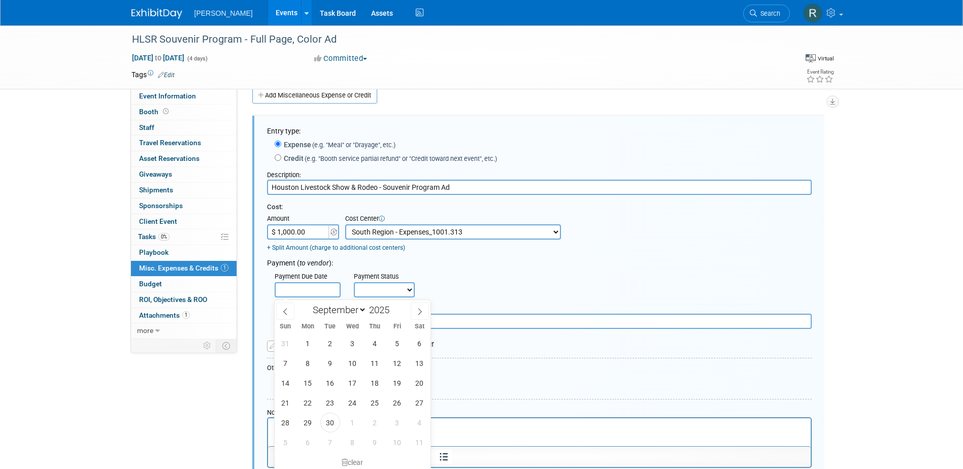
click at [323, 414] on div "31 1 2 3 4 5 6 7 8 9 10 11 12 13 14 15 16 17 18 19 20 21 22 23 24 25 26 27 28 2…" at bounding box center [353, 393] width 156 height 119
click at [334, 421] on span "30" at bounding box center [330, 423] width 20 height 20
type input "[DATE]"
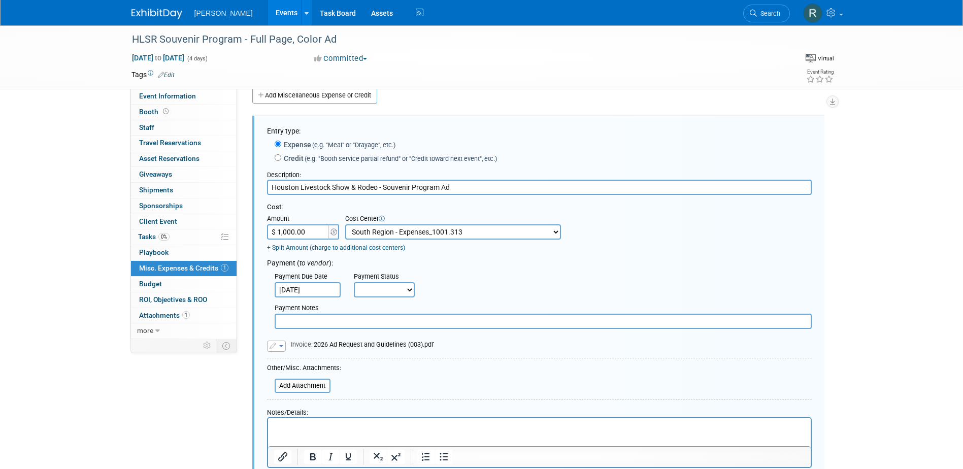
click at [396, 281] on div "Payment Status" at bounding box center [388, 277] width 68 height 10
drag, startPoint x: 395, startPoint y: 291, endPoint x: 397, endPoint y: 300, distance: 9.4
click at [395, 291] on select "Not Paid Yet Partially Paid Paid in Full" at bounding box center [384, 289] width 61 height 15
select select "1"
click at [354, 284] on select "Not Paid Yet Partially Paid Paid in Full" at bounding box center [384, 289] width 61 height 15
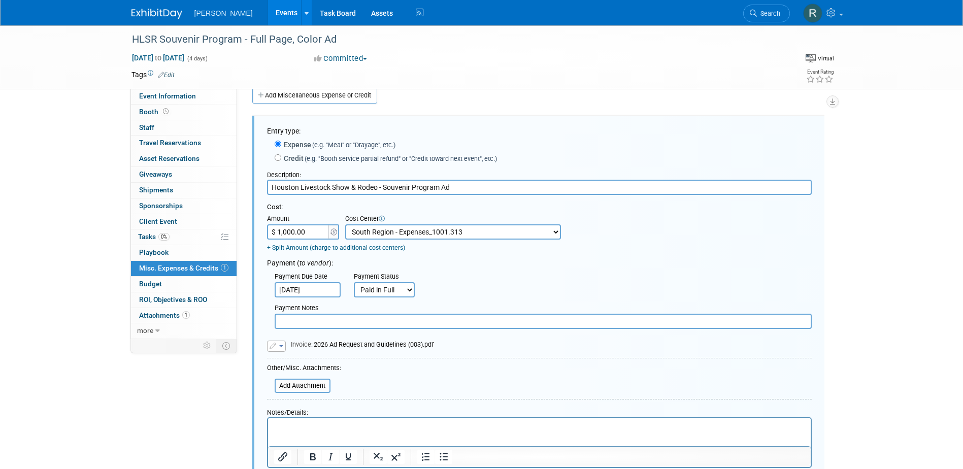
click at [395, 328] on input "text" at bounding box center [543, 321] width 537 height 15
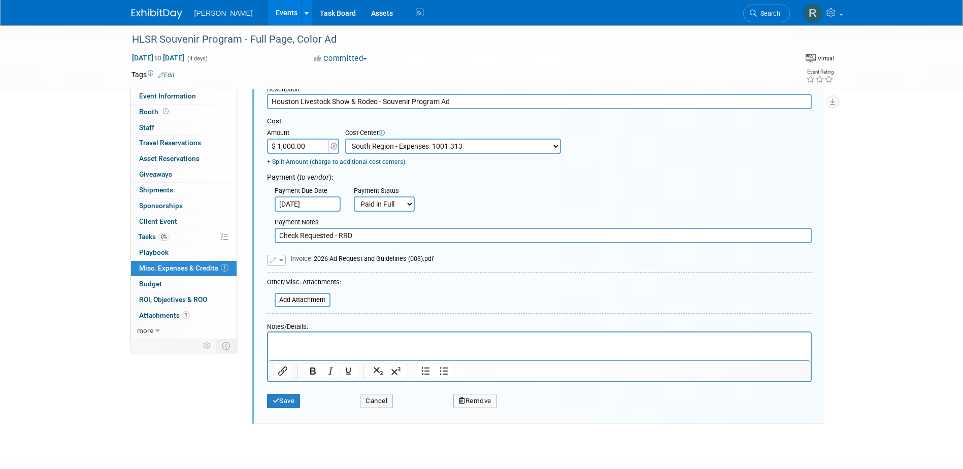
scroll to position [117, 0]
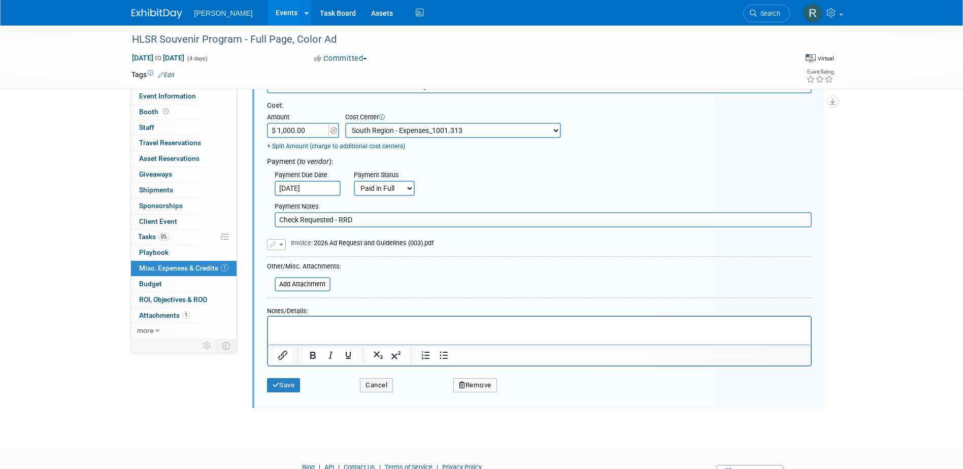
type input "Check Requested - RRD"
click at [376, 272] on form "Entry type: Expense (e.g. "Meal" or "Drayage", etc.) Credit (e.g. "Booth servic…" at bounding box center [539, 210] width 545 height 373
click at [288, 391] on button "Save" at bounding box center [284, 385] width 34 height 14
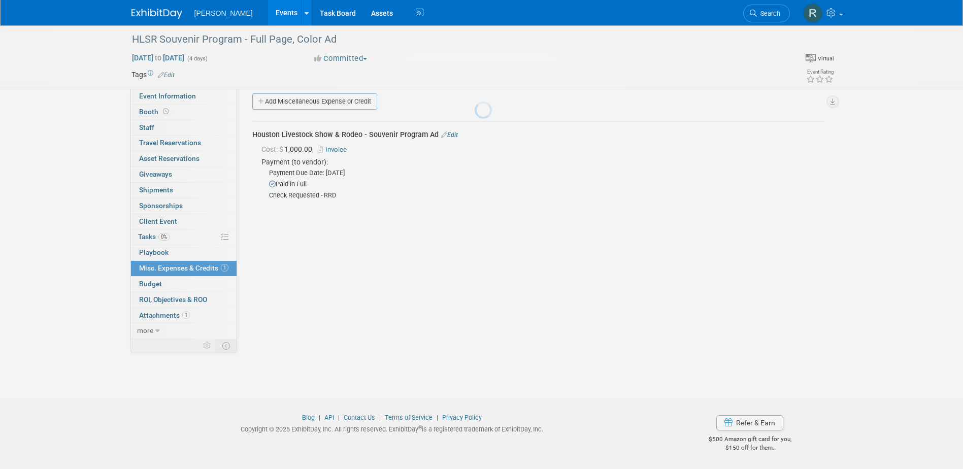
scroll to position [9, 0]
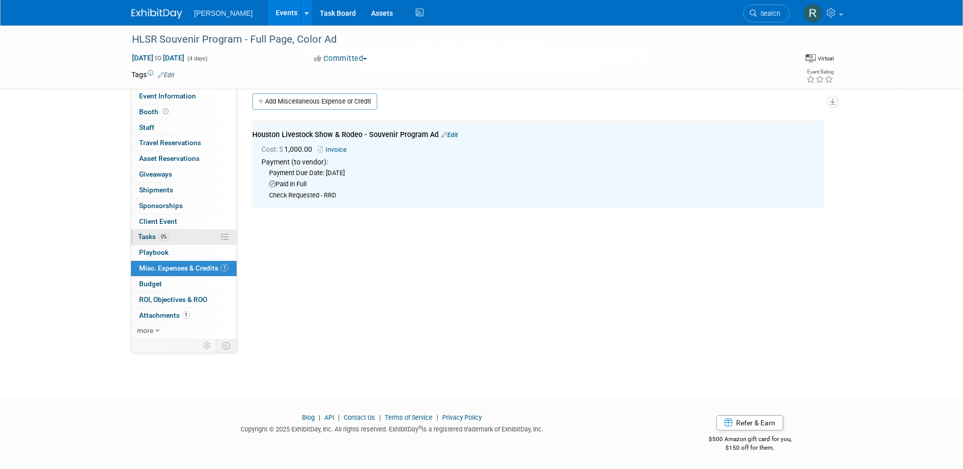
click at [168, 239] on span "0%" at bounding box center [163, 237] width 11 height 8
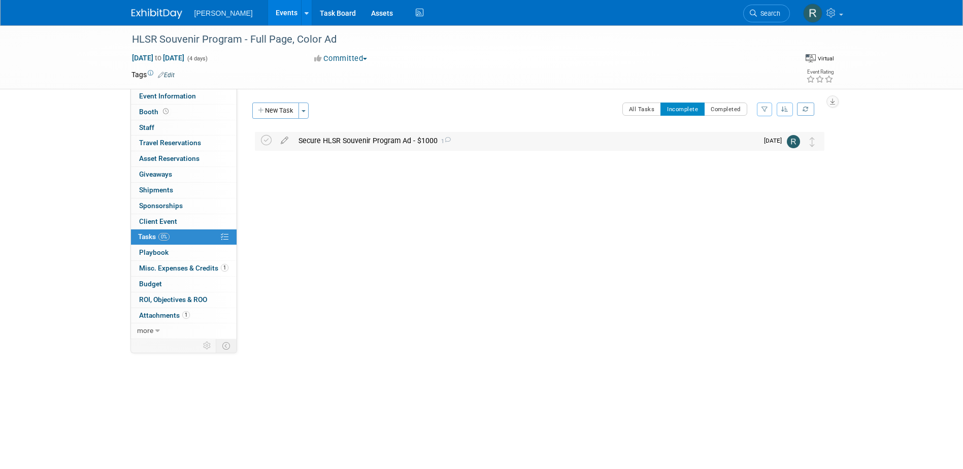
click at [339, 146] on div "Secure HLSR Souvenir Program Ad - $1000 1" at bounding box center [525, 140] width 465 height 17
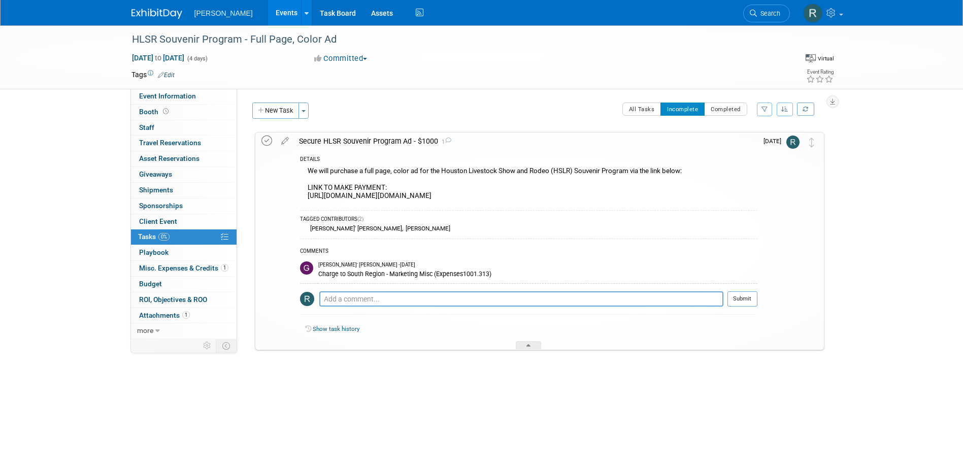
click at [265, 141] on icon at bounding box center [266, 141] width 11 height 11
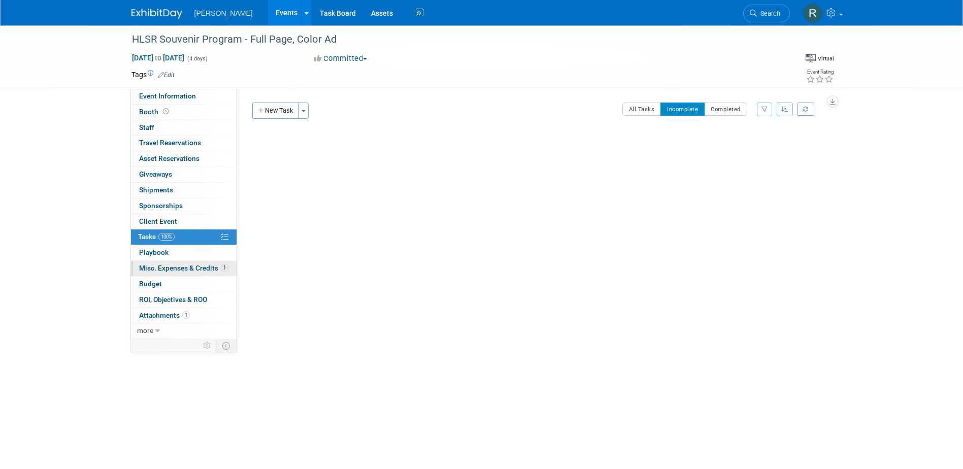
click at [163, 267] on span "Misc. Expenses & Credits 1" at bounding box center [183, 268] width 89 height 8
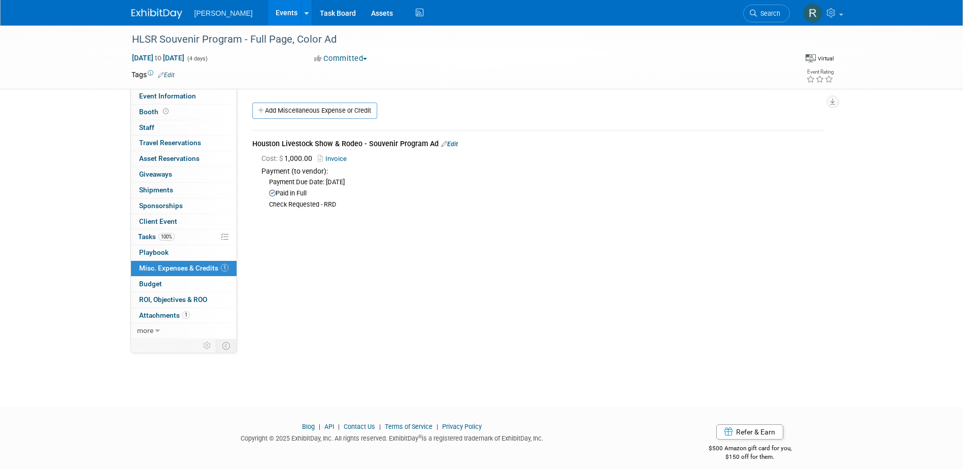
click at [450, 142] on link "Edit" at bounding box center [449, 144] width 17 height 7
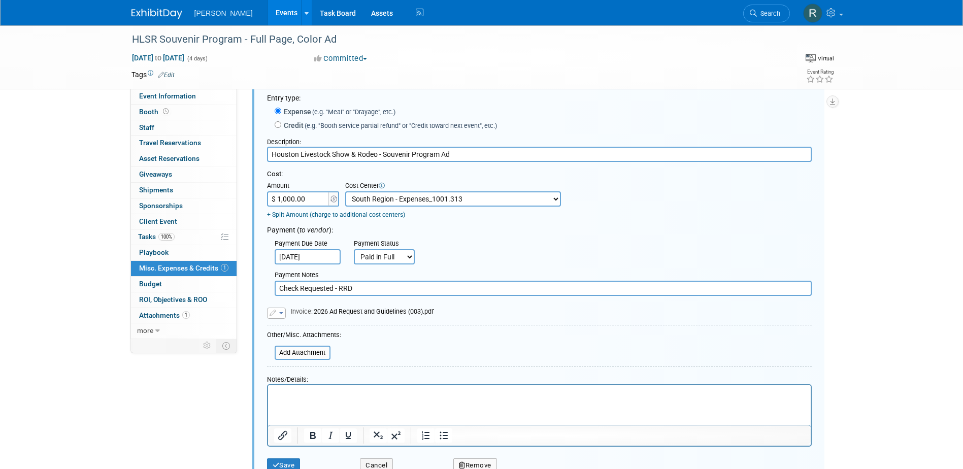
scroll to position [66, 0]
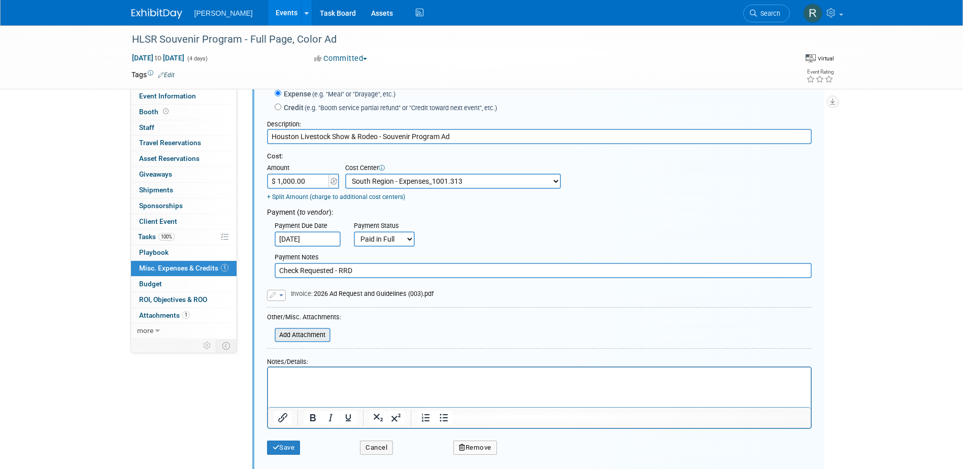
click at [300, 335] on input "file" at bounding box center [269, 335] width 121 height 12
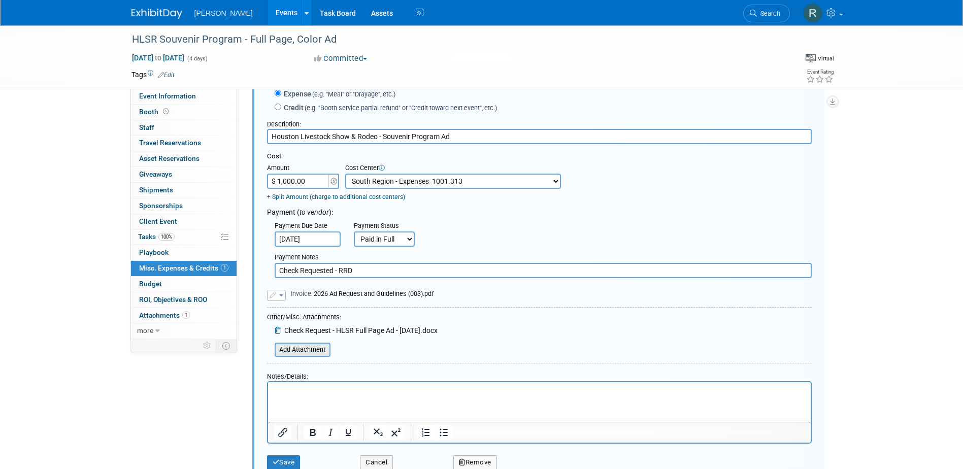
click at [289, 352] on input "file" at bounding box center [269, 350] width 121 height 12
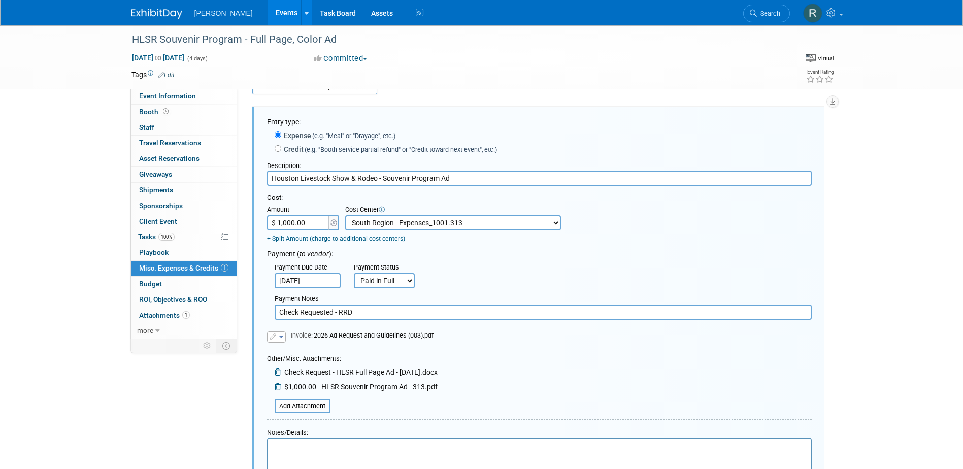
scroll to position [15, 0]
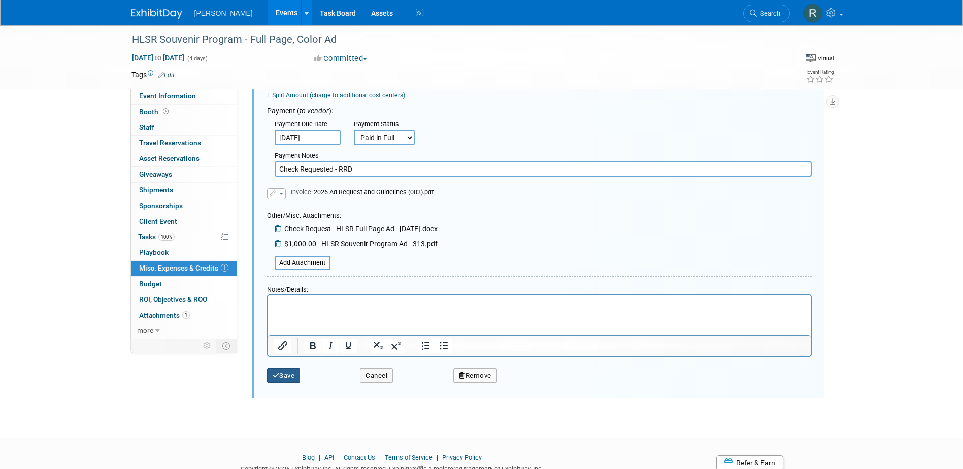
click at [288, 375] on button "Save" at bounding box center [284, 376] width 34 height 14
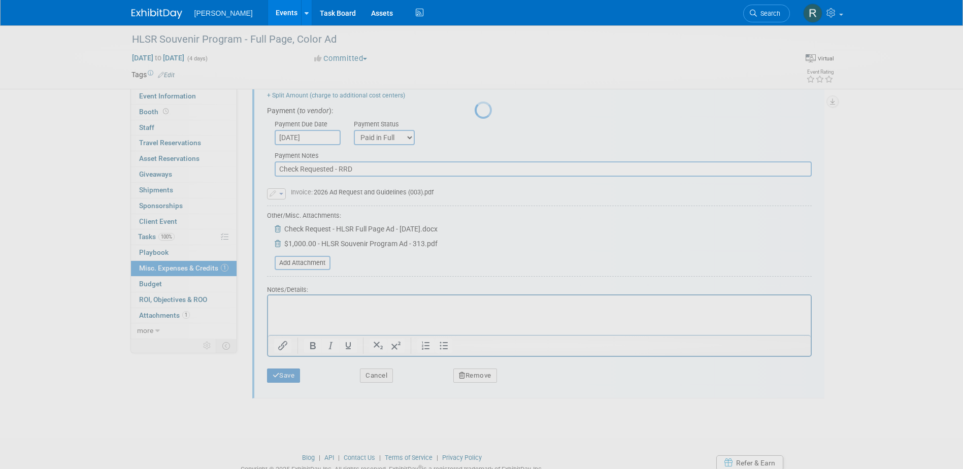
scroll to position [9, 0]
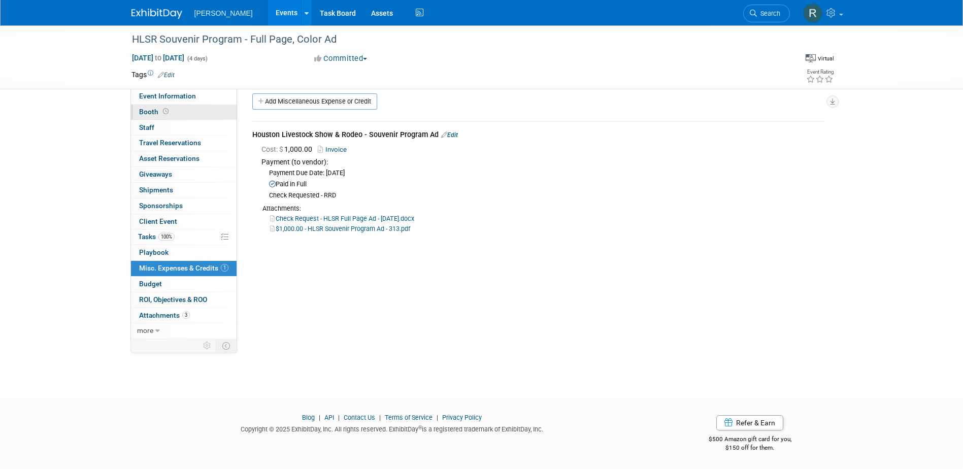
click at [175, 111] on link "Booth" at bounding box center [184, 112] width 106 height 15
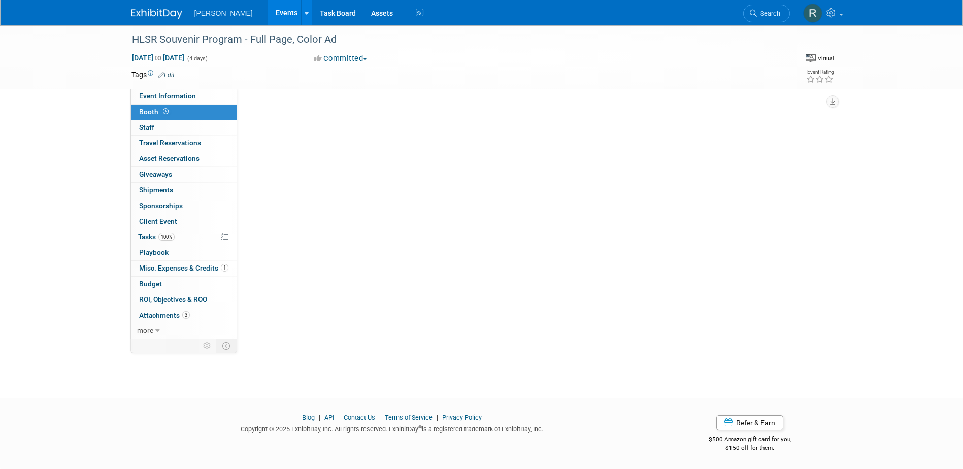
scroll to position [0, 0]
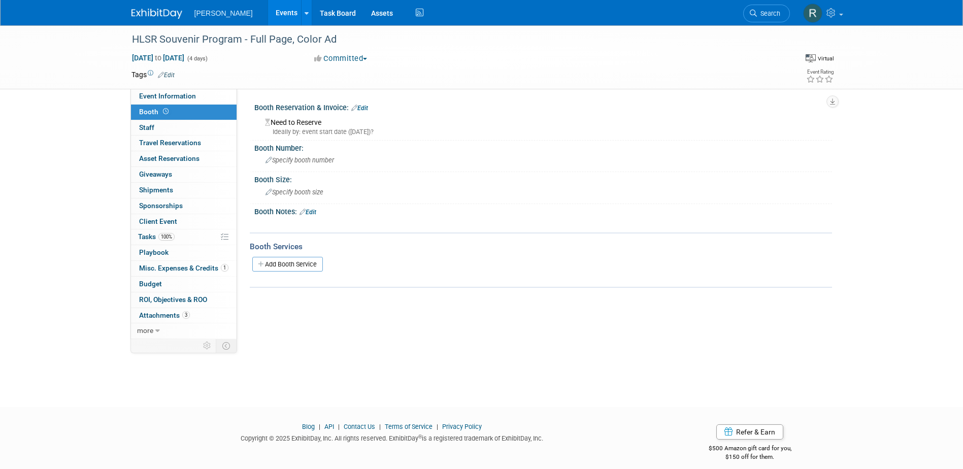
click at [368, 108] on link "Edit" at bounding box center [359, 108] width 17 height 7
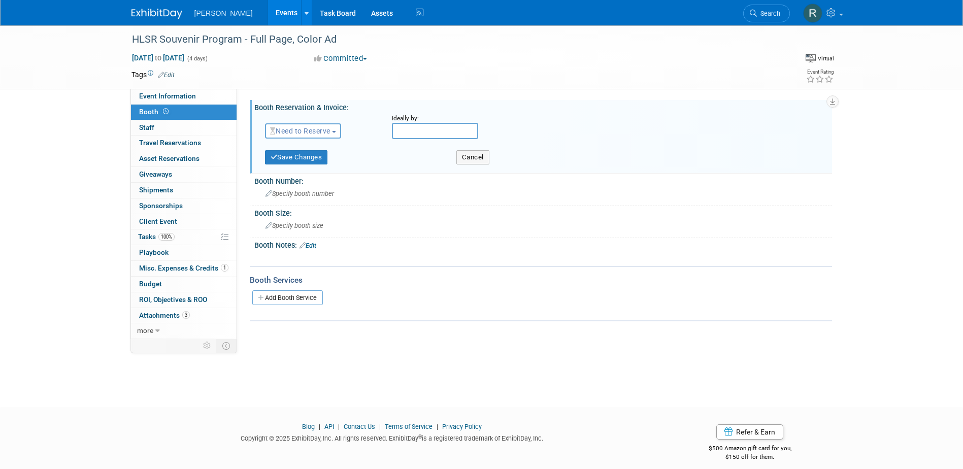
click at [309, 129] on span "Need to Reserve" at bounding box center [300, 131] width 60 height 8
click at [305, 176] on link "No Reservation Required" at bounding box center [320, 177] width 109 height 14
click at [290, 157] on button "Save Changes" at bounding box center [296, 157] width 63 height 14
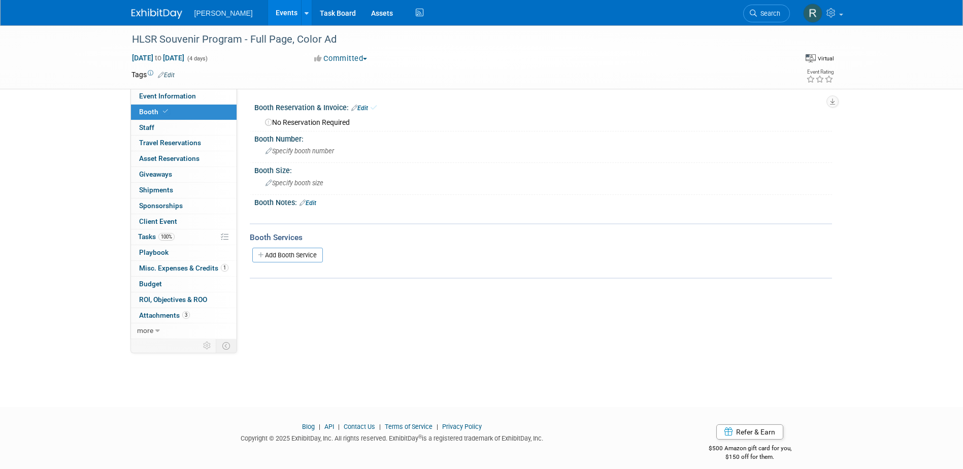
click at [170, 74] on link "Edit" at bounding box center [166, 75] width 17 height 7
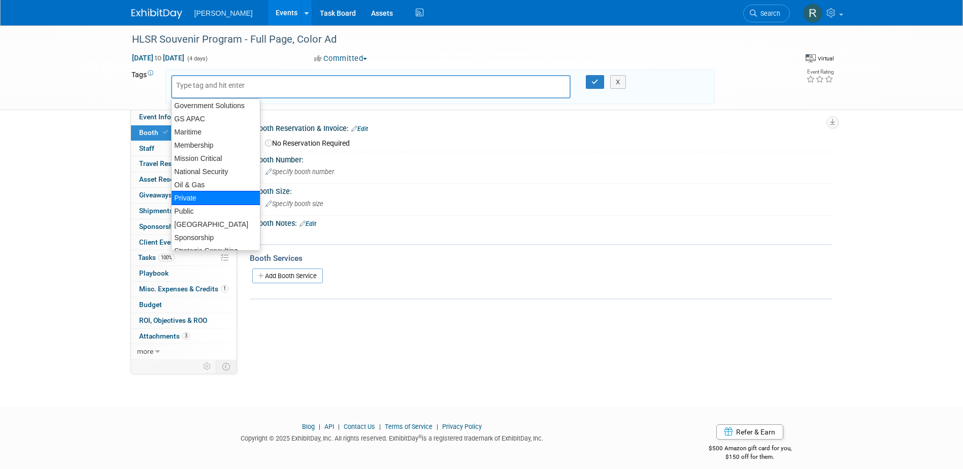
scroll to position [152, 0]
click at [206, 208] on div "[GEOGRAPHIC_DATA]" at bounding box center [215, 207] width 89 height 14
type input "[GEOGRAPHIC_DATA]"
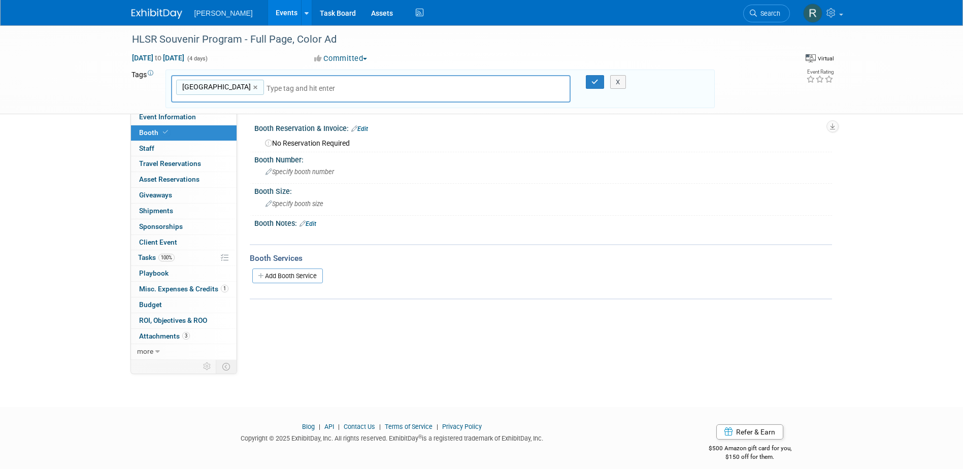
click at [267, 91] on input "text" at bounding box center [338, 88] width 142 height 10
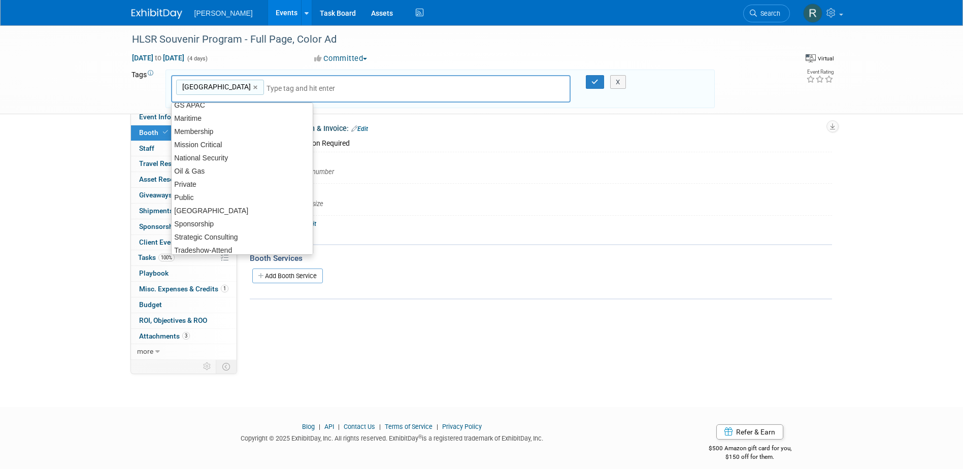
click at [239, 92] on div "[GEOGRAPHIC_DATA] [GEOGRAPHIC_DATA] ×" at bounding box center [371, 89] width 400 height 28
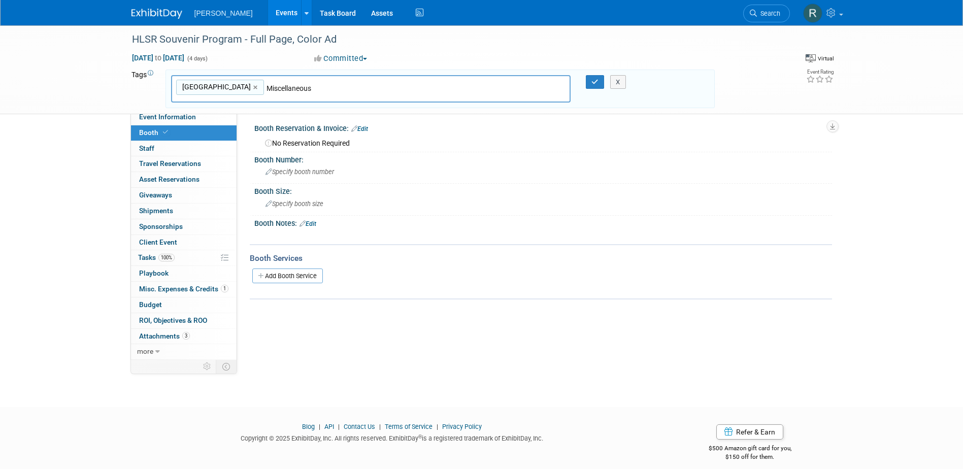
click at [267, 88] on input "Miscellaneous" at bounding box center [338, 88] width 142 height 10
type input "Miscellaneous"
type input "[GEOGRAPHIC_DATA], Miscellaneous"
click at [597, 80] on icon "button" at bounding box center [594, 82] width 7 height 7
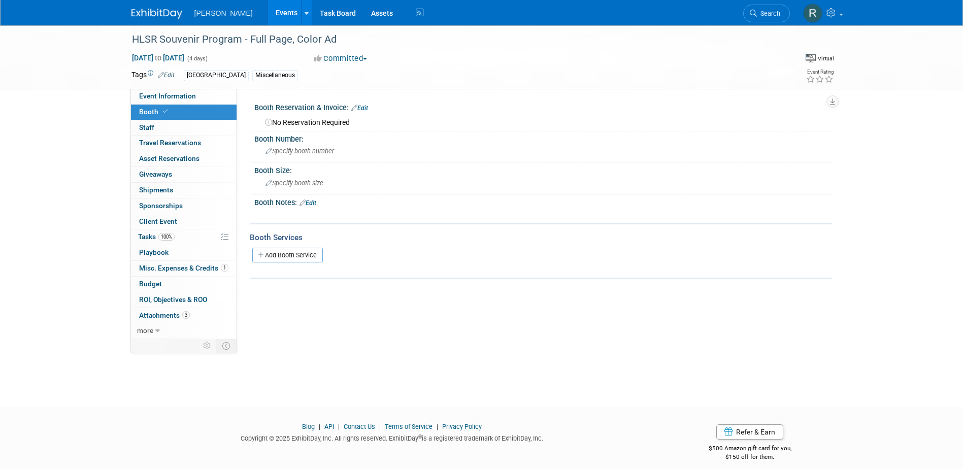
drag, startPoint x: 759, startPoint y: 15, endPoint x: 738, endPoint y: 18, distance: 22.1
click at [758, 15] on span "Search" at bounding box center [768, 14] width 23 height 8
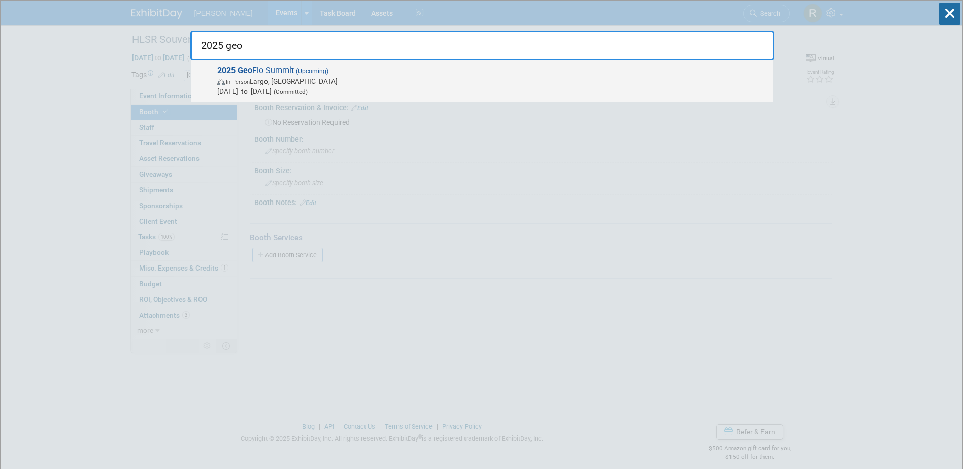
type input "2025 geo"
click at [294, 83] on span "In-Person Largo, FL" at bounding box center [492, 81] width 551 height 10
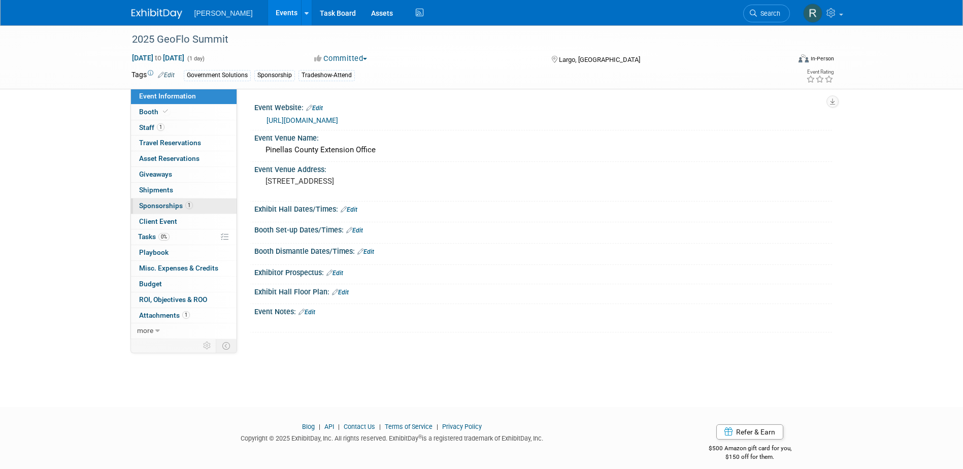
click at [181, 207] on span "Sponsorships 1" at bounding box center [166, 206] width 54 height 8
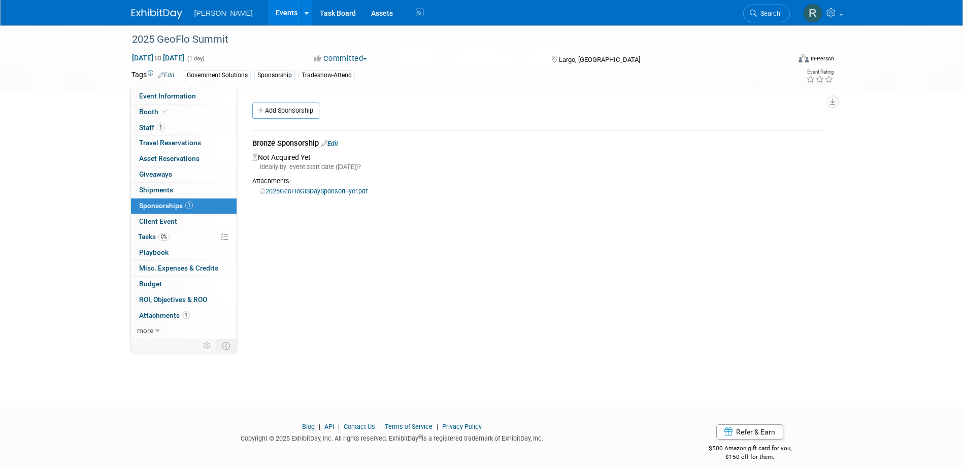
click at [335, 144] on link "Edit" at bounding box center [329, 144] width 17 height 8
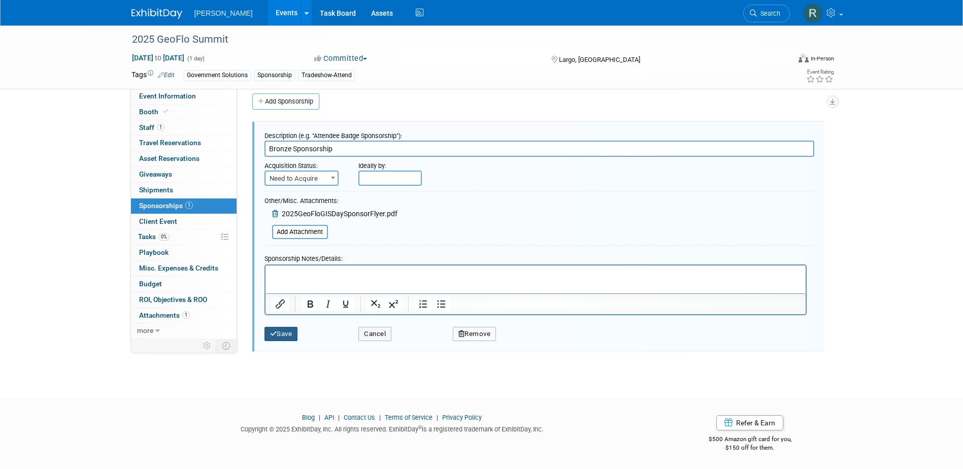
click at [282, 333] on button "Save" at bounding box center [282, 334] width 34 height 14
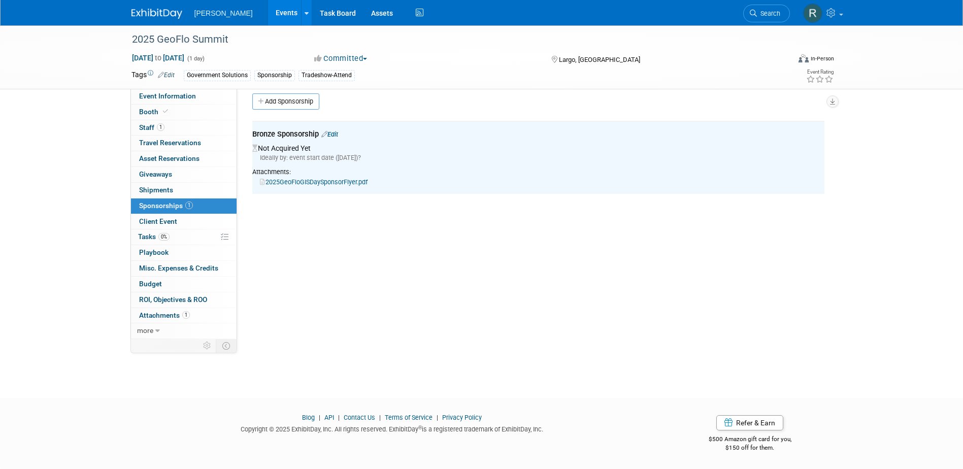
click at [316, 178] on link "2025GeoFloGISDaySponsorFlyer.pdf" at bounding box center [314, 182] width 108 height 8
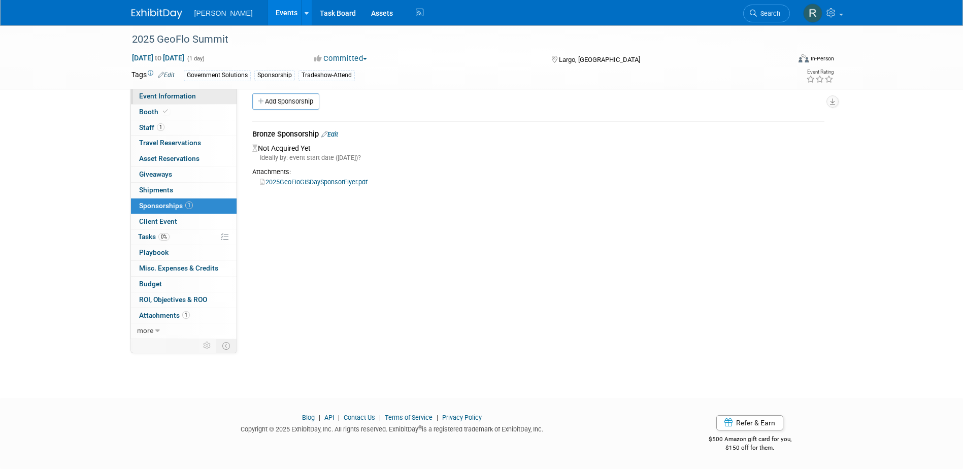
click at [186, 92] on span "Event Information" at bounding box center [167, 96] width 57 height 8
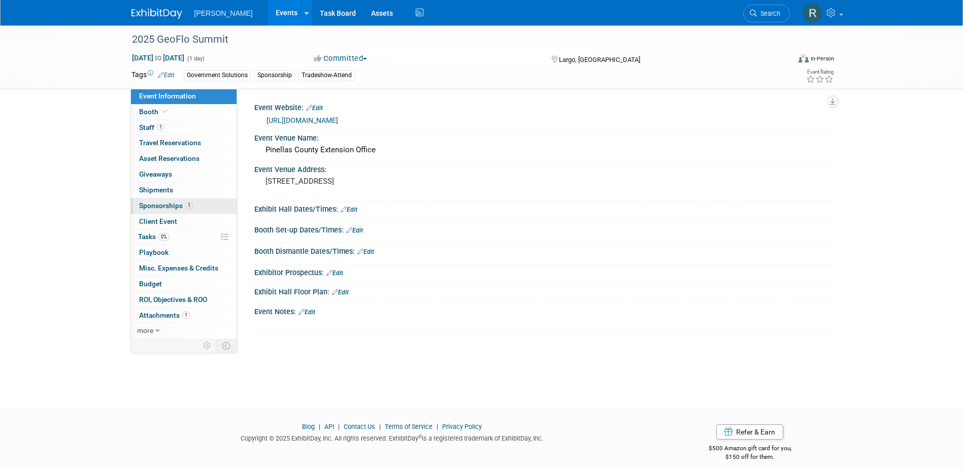
click at [174, 208] on span "Sponsorships 1" at bounding box center [166, 206] width 54 height 8
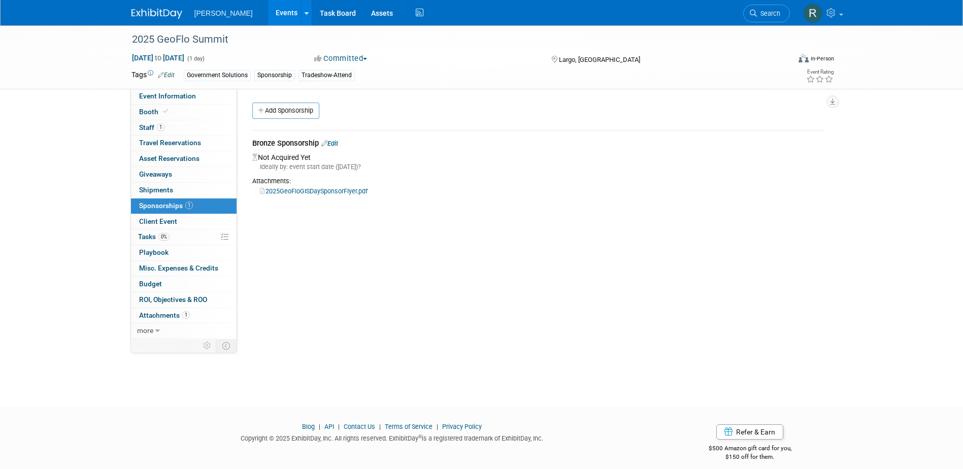
click at [337, 143] on link "Edit" at bounding box center [329, 144] width 17 height 8
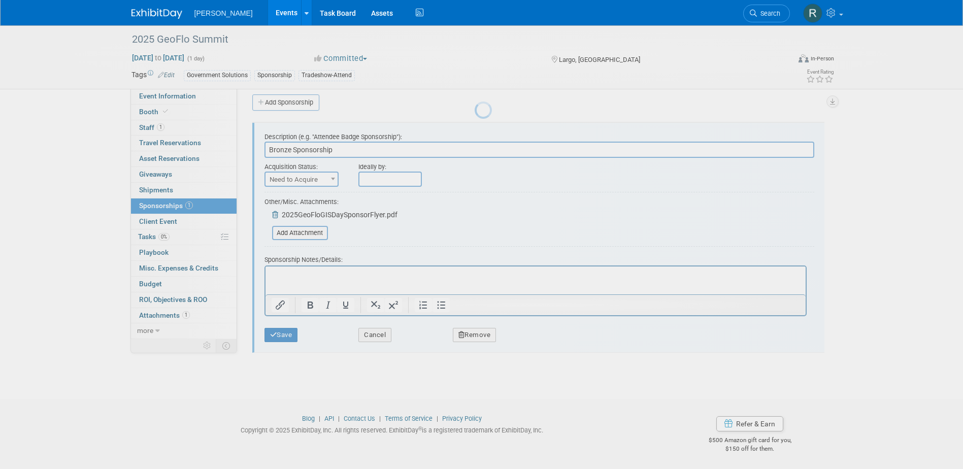
scroll to position [9, 0]
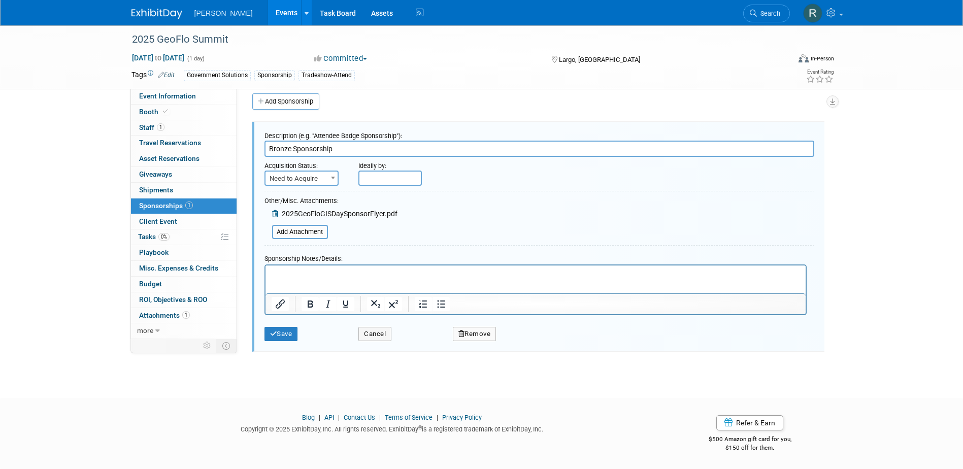
click at [712, 279] on html at bounding box center [535, 272] width 540 height 14
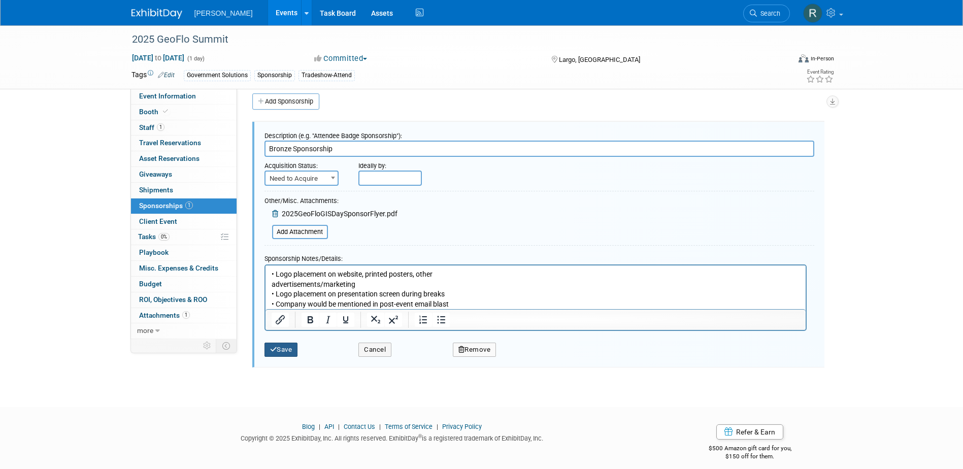
drag, startPoint x: 288, startPoint y: 351, endPoint x: 284, endPoint y: 336, distance: 15.8
click at [287, 351] on button "Save" at bounding box center [282, 350] width 34 height 14
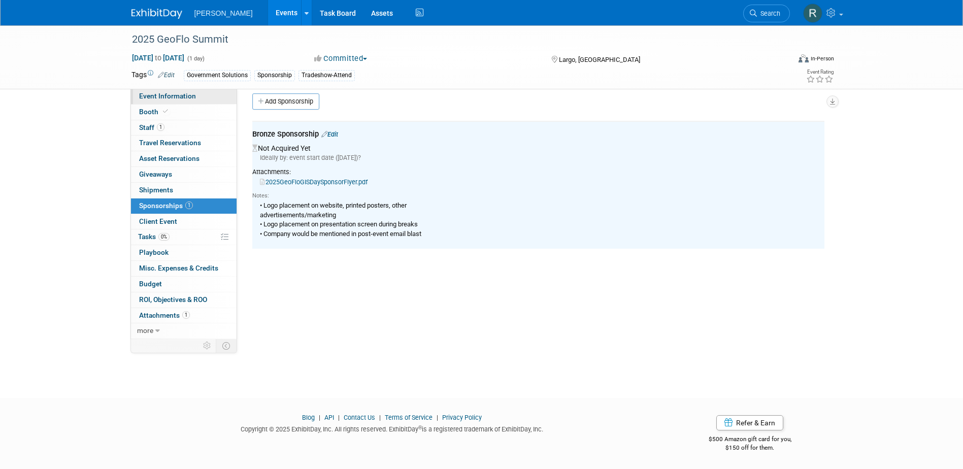
click at [175, 94] on span "Event Information" at bounding box center [167, 96] width 57 height 8
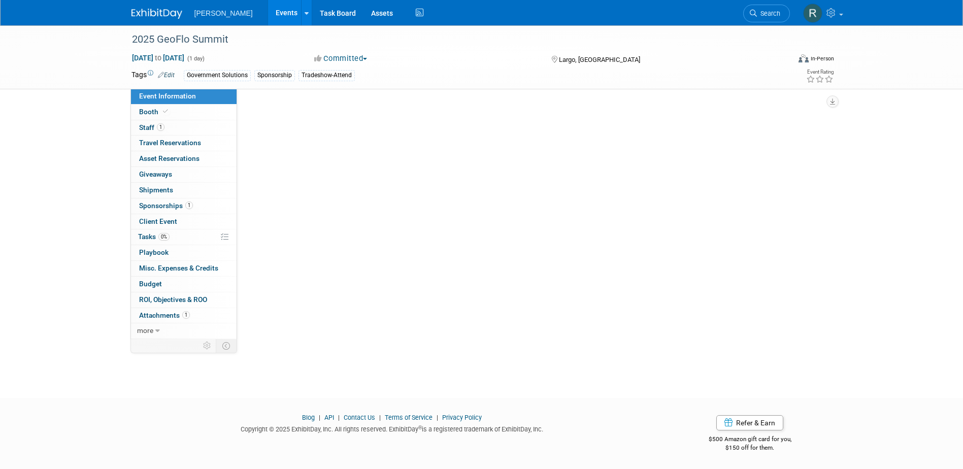
scroll to position [0, 0]
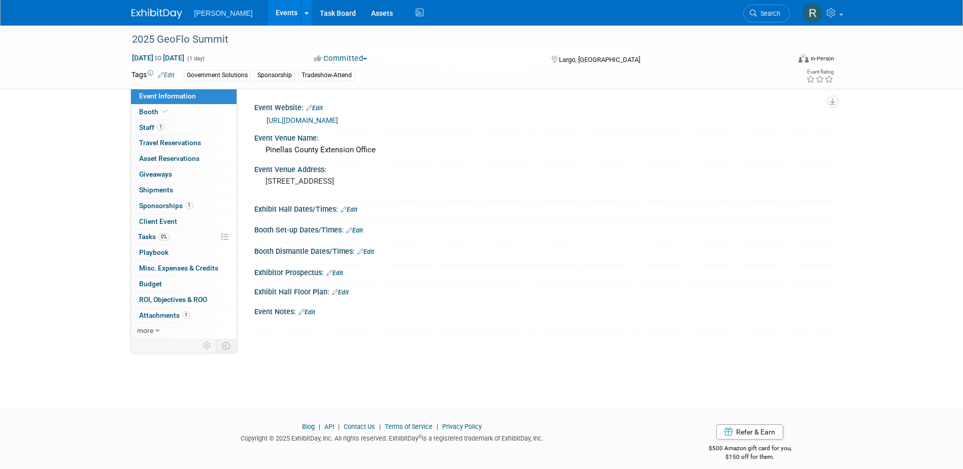
click at [309, 310] on link "Edit" at bounding box center [307, 312] width 17 height 7
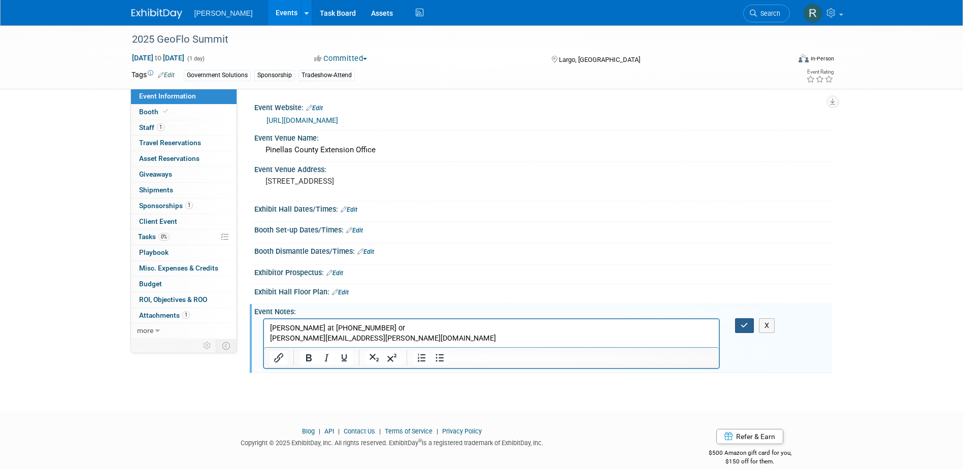
click at [739, 326] on button "button" at bounding box center [744, 325] width 19 height 15
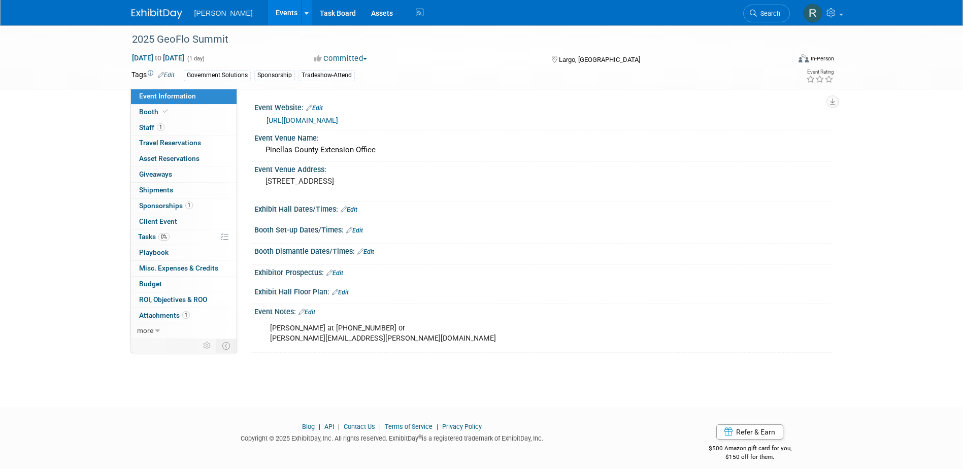
click at [338, 118] on link "https://www.geoflo-summit.com/sponsors" at bounding box center [303, 120] width 72 height 8
click at [161, 207] on span "Sponsorships 1" at bounding box center [166, 206] width 54 height 8
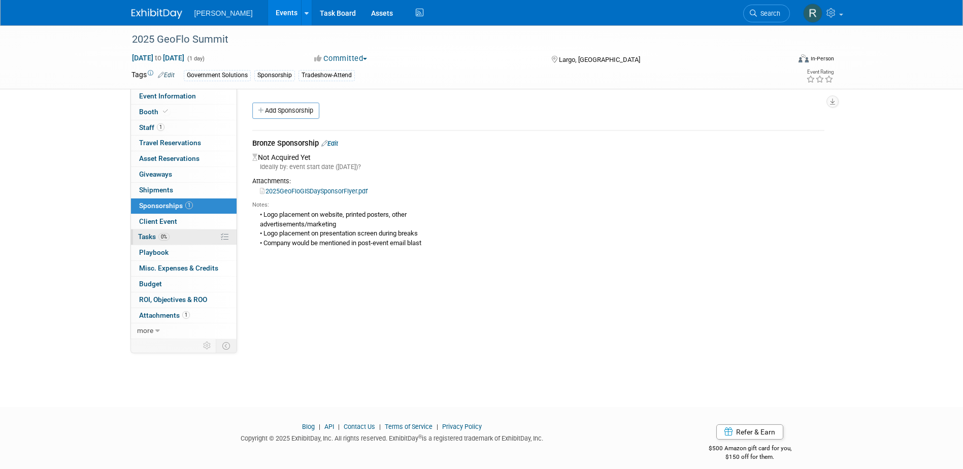
click at [143, 234] on span "Tasks 0%" at bounding box center [153, 237] width 31 height 8
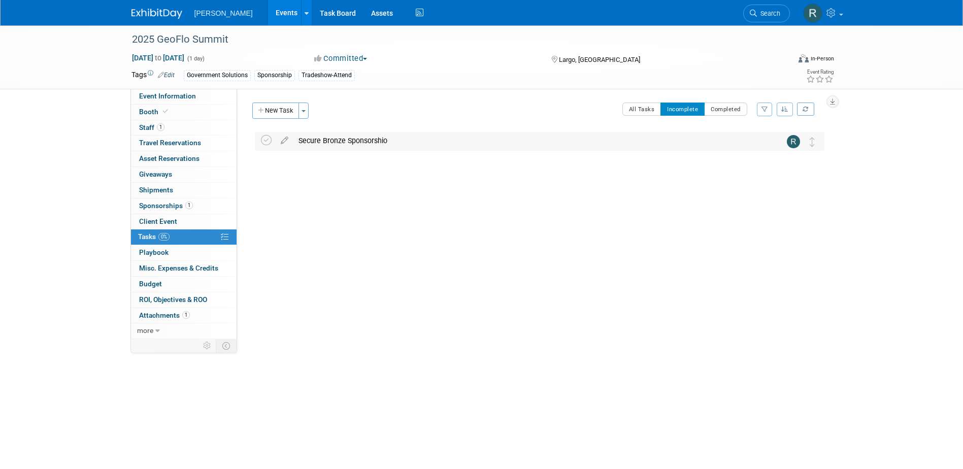
click at [352, 144] on div "Secure Bronze Sponsorshio" at bounding box center [529, 140] width 473 height 17
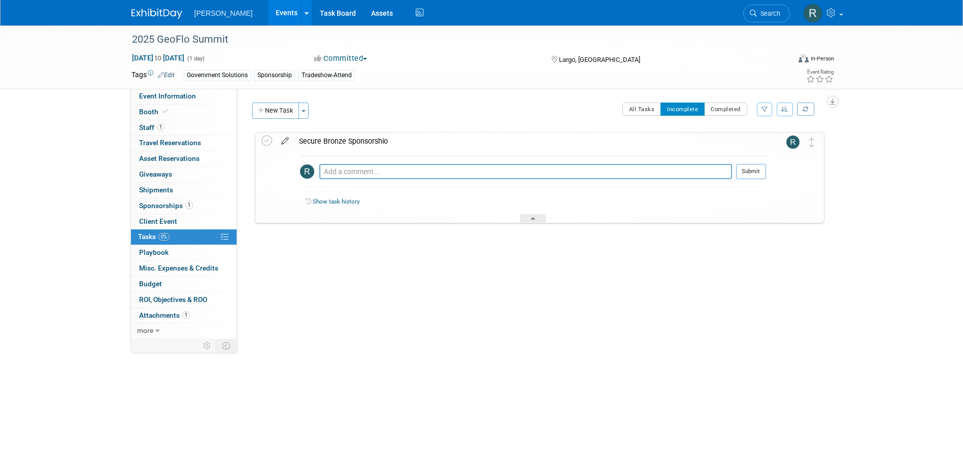
click at [285, 141] on icon at bounding box center [285, 139] width 18 height 13
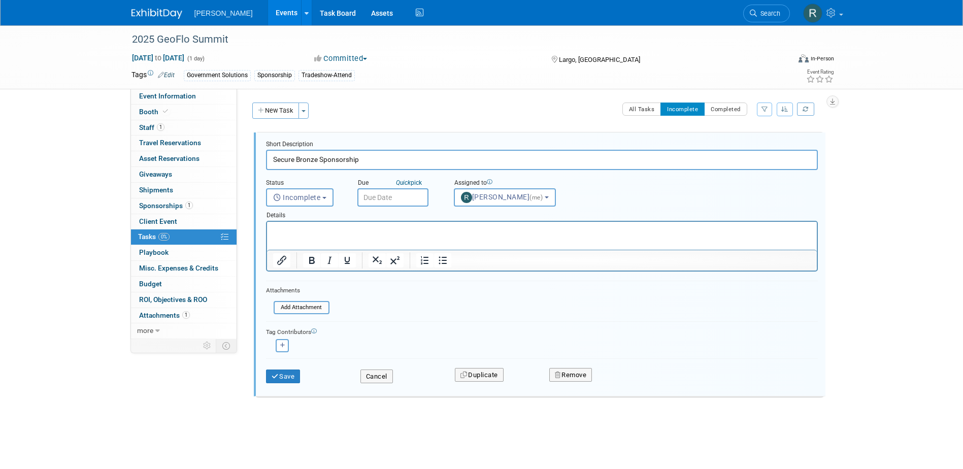
type input "Secure Bronze Sponsorship"
click at [385, 192] on input "text" at bounding box center [392, 197] width 71 height 18
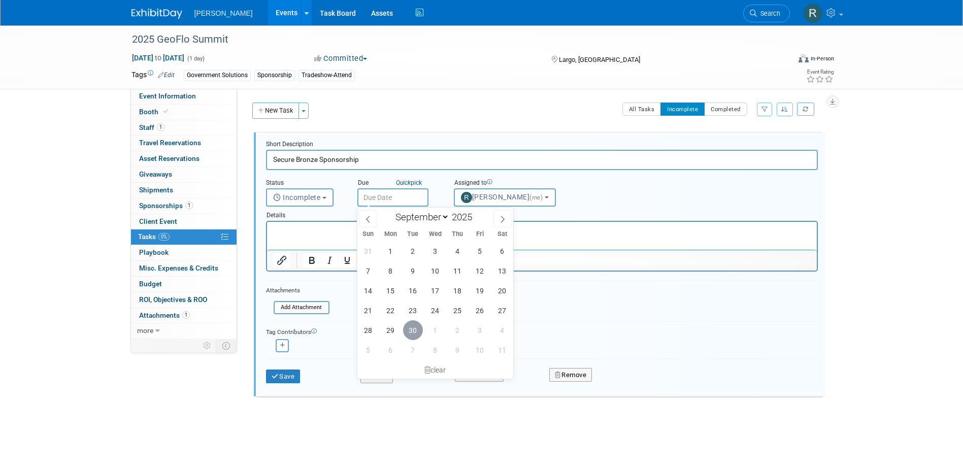
click at [414, 333] on span "30" at bounding box center [413, 330] width 20 height 20
type input "[DATE]"
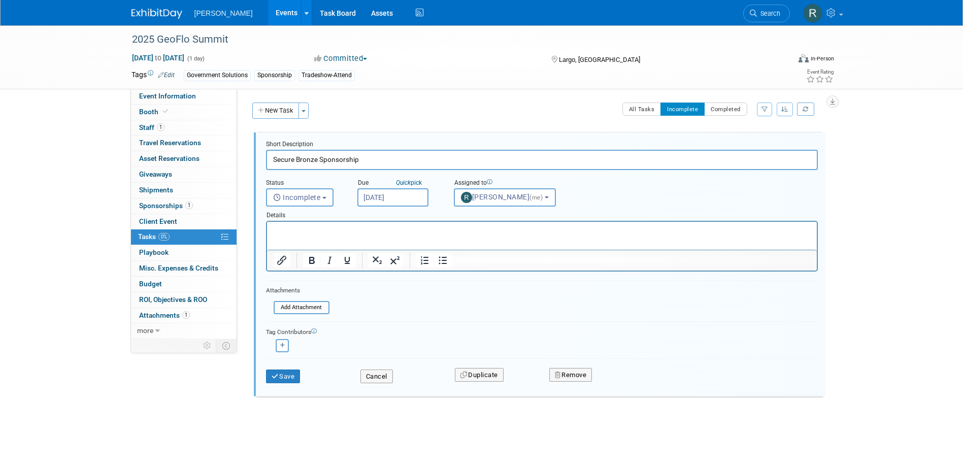
click at [404, 201] on input "[DATE]" at bounding box center [392, 197] width 71 height 18
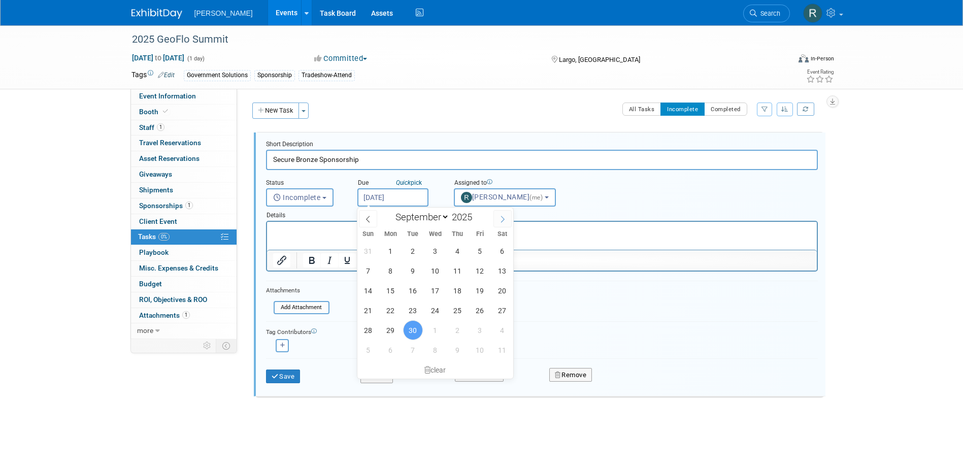
click at [501, 218] on icon at bounding box center [502, 219] width 7 height 7
select select "9"
click at [482, 330] on span "31" at bounding box center [480, 330] width 20 height 20
type input "Oct 31, 2025"
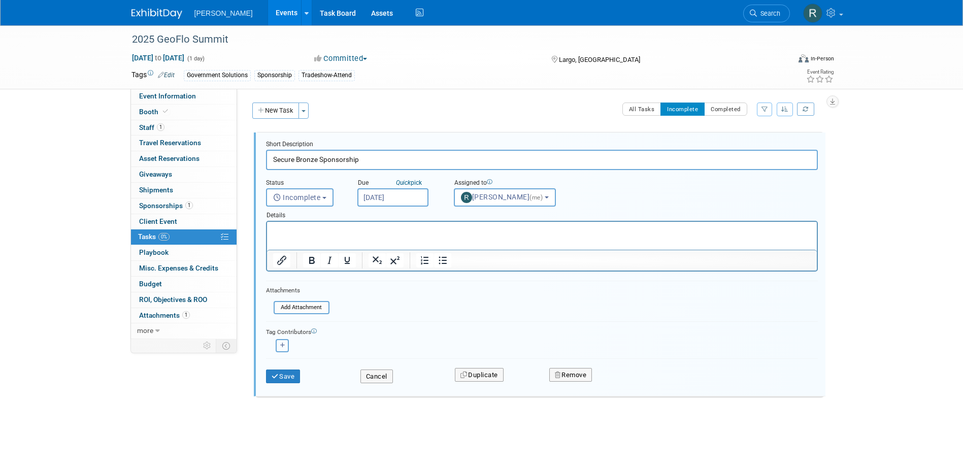
click at [282, 347] on icon "button" at bounding box center [282, 346] width 5 height 6
select select
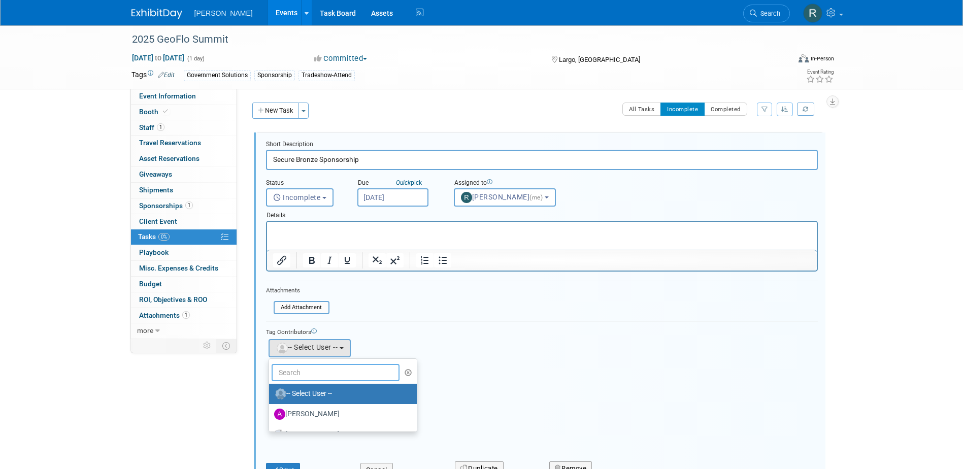
drag, startPoint x: 310, startPoint y: 370, endPoint x: 317, endPoint y: 368, distance: 7.9
click at [310, 371] on input "text" at bounding box center [336, 372] width 128 height 17
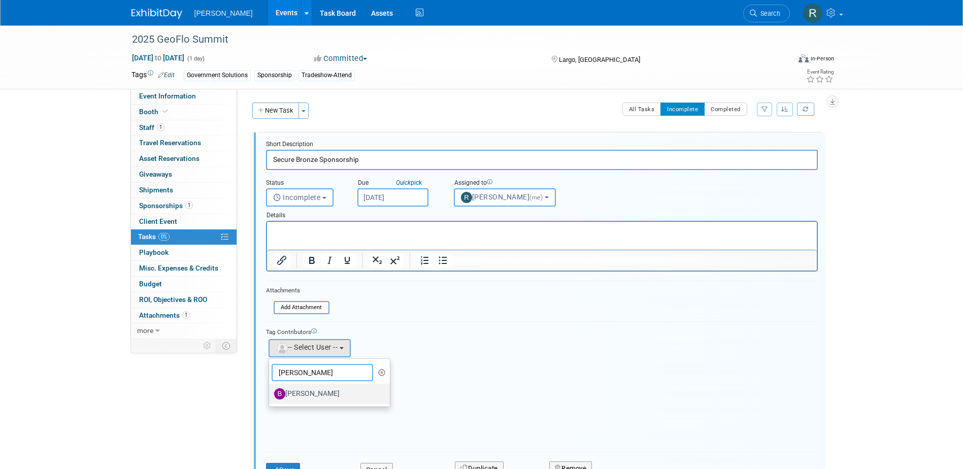
type input "[PERSON_NAME]"
click at [304, 394] on label "[PERSON_NAME]" at bounding box center [327, 394] width 106 height 16
click at [271, 394] on input "[PERSON_NAME]" at bounding box center [267, 392] width 7 height 7
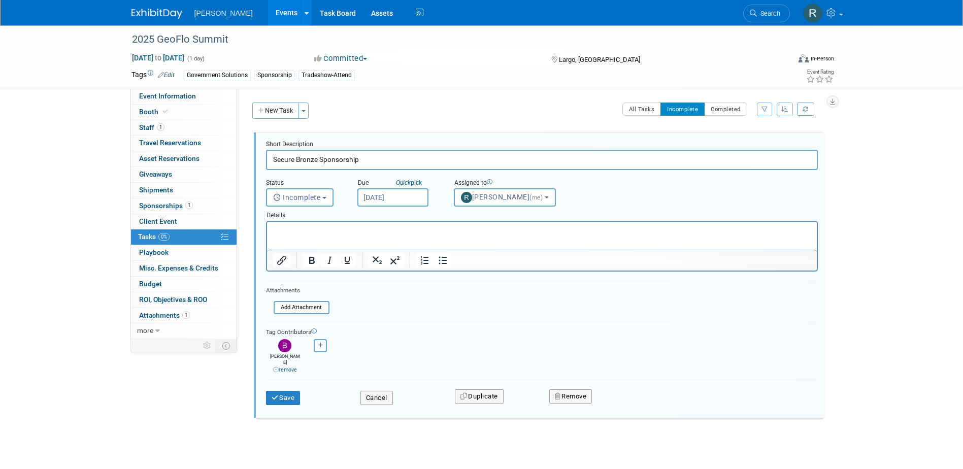
click at [317, 348] on button "button" at bounding box center [320, 345] width 13 height 13
select select
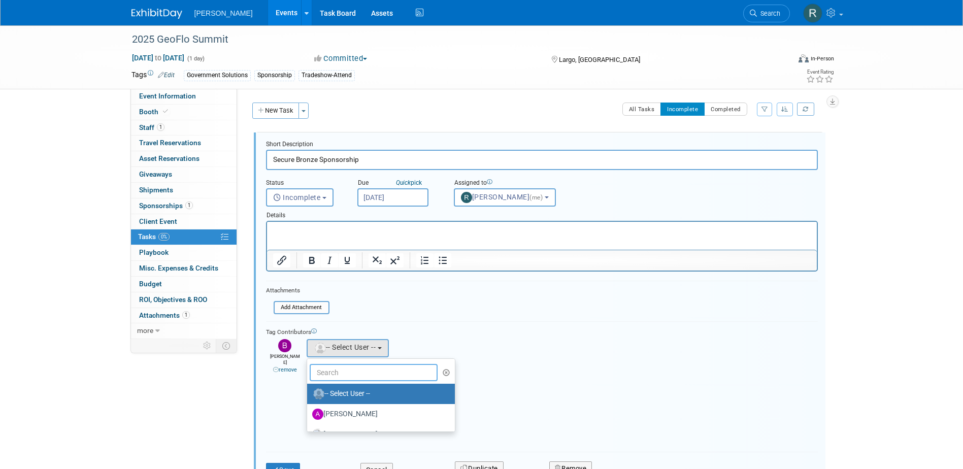
click at [326, 373] on input "text" at bounding box center [374, 372] width 128 height 17
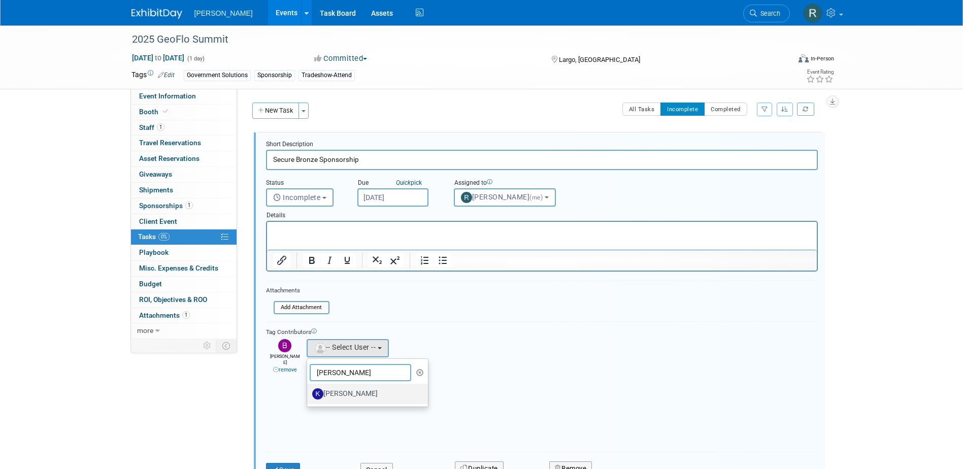
type input "[PERSON_NAME]"
click at [342, 390] on label "[PERSON_NAME]" at bounding box center [365, 394] width 106 height 16
click at [309, 390] on input "[PERSON_NAME]" at bounding box center [305, 392] width 7 height 7
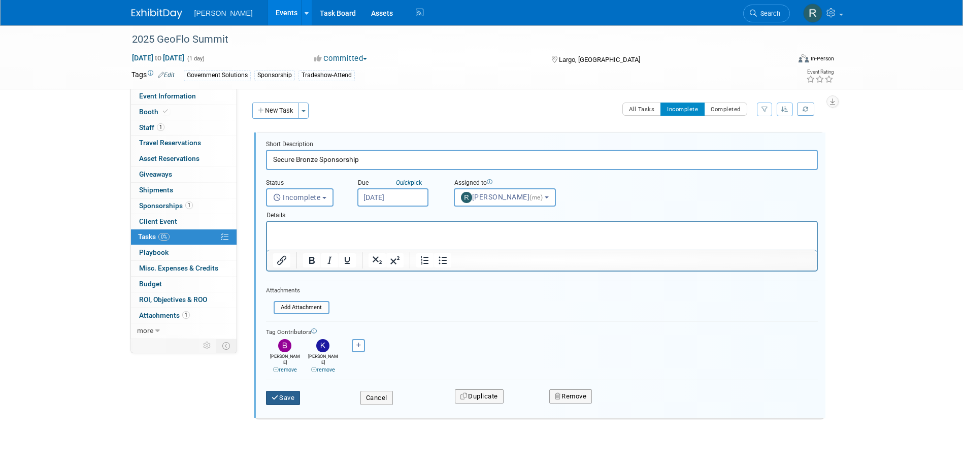
click at [286, 391] on button "Save" at bounding box center [283, 398] width 35 height 14
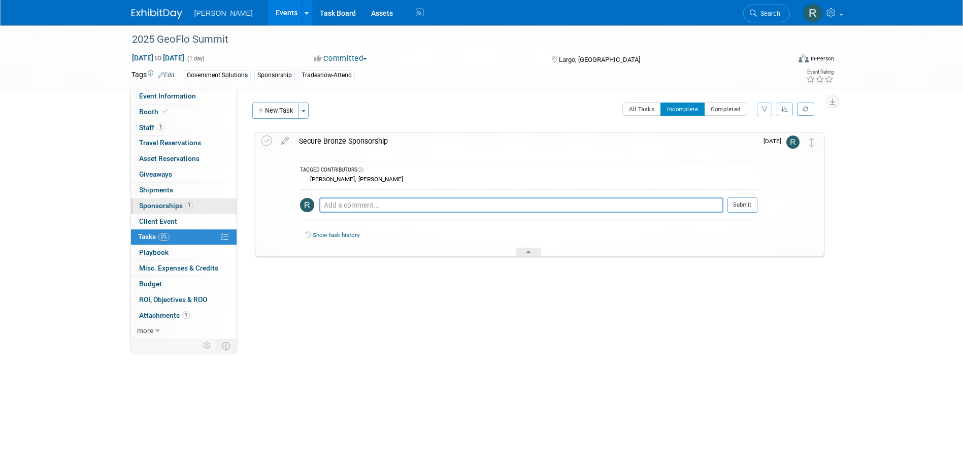
click at [167, 210] on link "1 Sponsorships 1" at bounding box center [184, 206] width 106 height 15
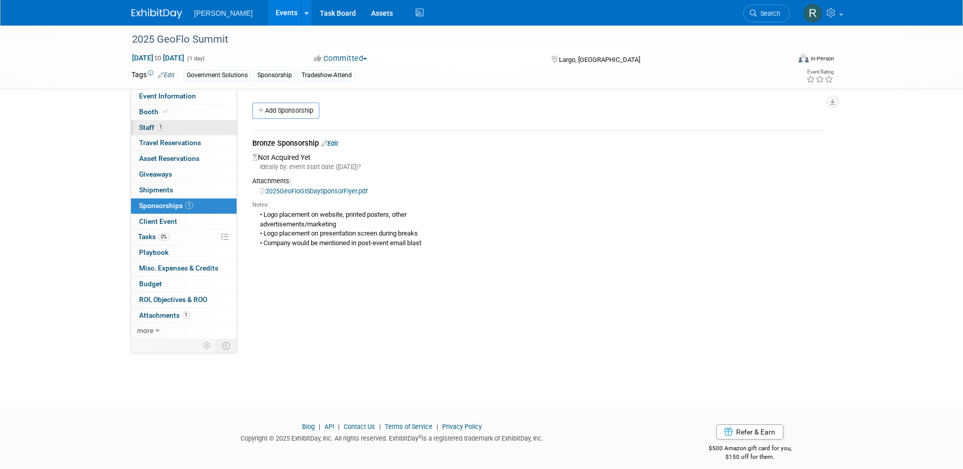
click at [162, 128] on span "1" at bounding box center [161, 127] width 8 height 8
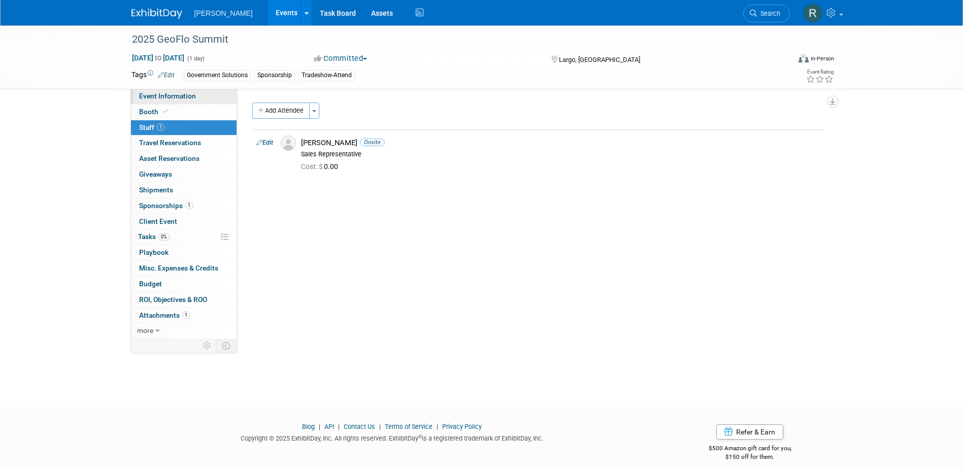
click at [163, 98] on span "Event Information" at bounding box center [167, 96] width 57 height 8
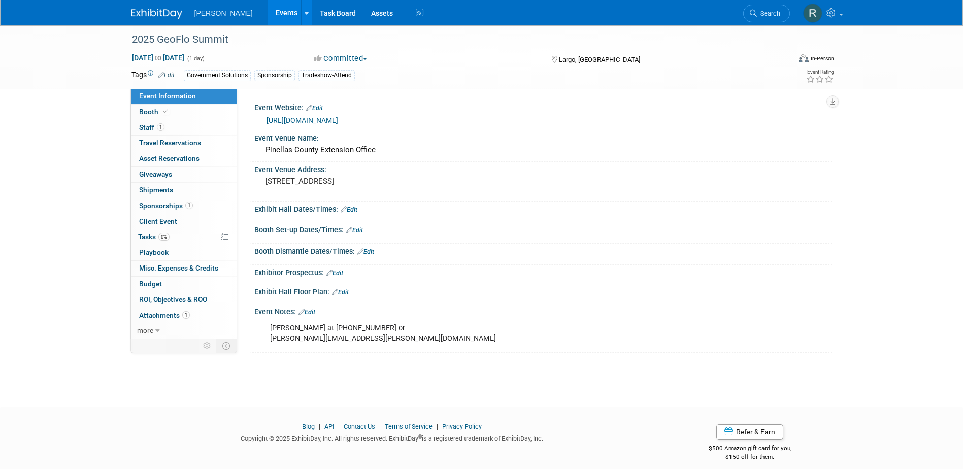
click at [167, 209] on span "Sponsorships 1" at bounding box center [166, 206] width 54 height 8
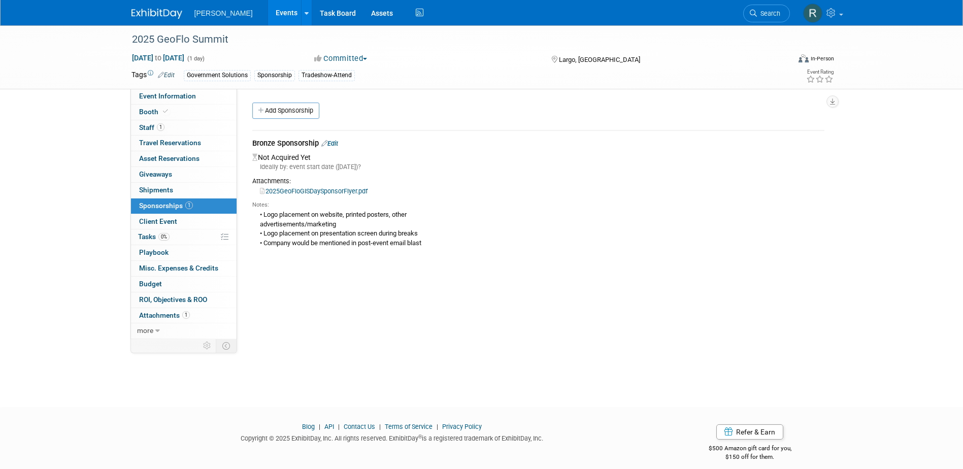
click at [337, 145] on link "Edit" at bounding box center [329, 144] width 17 height 8
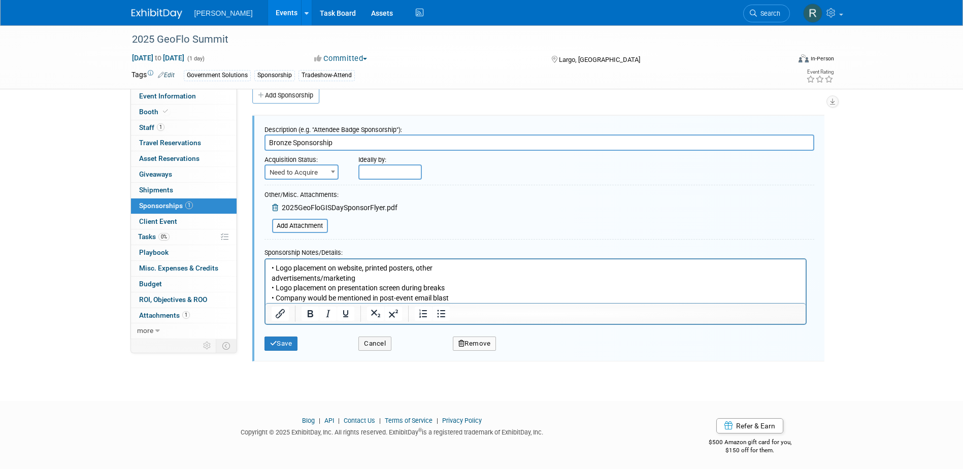
click at [325, 173] on span "Need to Acquire" at bounding box center [302, 173] width 72 height 14
select select "2"
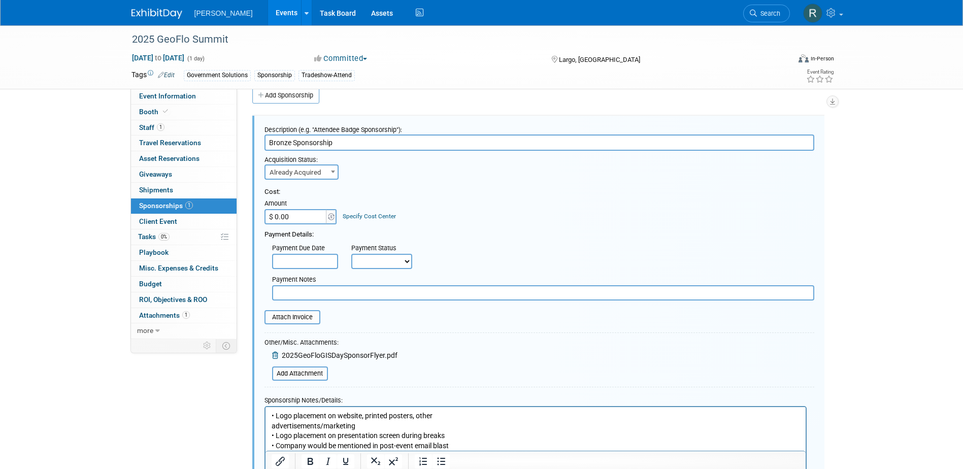
click at [303, 217] on input "$ 0.00" at bounding box center [296, 216] width 63 height 15
type input "$ 250.00"
click at [367, 216] on link "Specify Cost Center" at bounding box center [369, 216] width 53 height 7
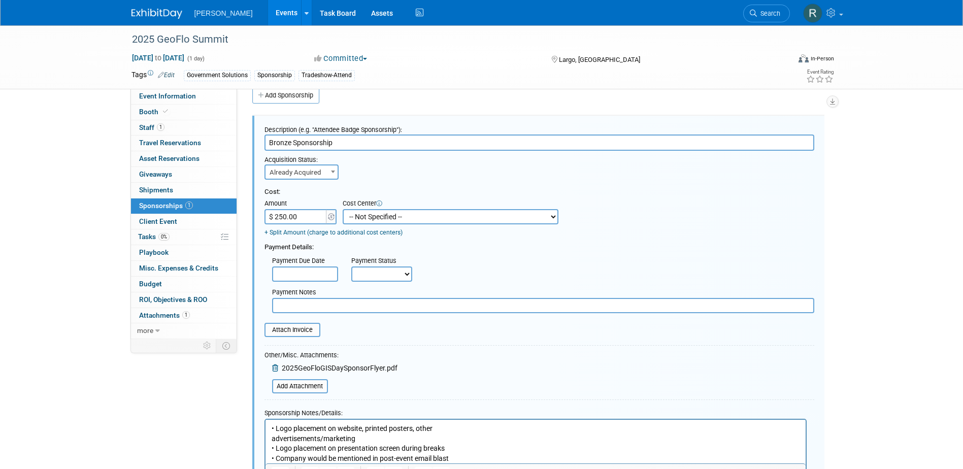
click at [368, 216] on select "-- Not Specified -- Advisory Services - Expenses_1001.502 Aerial Acquisition - …" at bounding box center [451, 216] width 216 height 15
select select "18966241"
click at [343, 209] on select "-- Not Specified -- Advisory Services - Expenses_1001.502 Aerial Acquisition - …" at bounding box center [451, 216] width 216 height 15
click at [373, 277] on select "Not Paid Yet Partially Paid Paid in Full" at bounding box center [381, 274] width 61 height 15
select select "3"
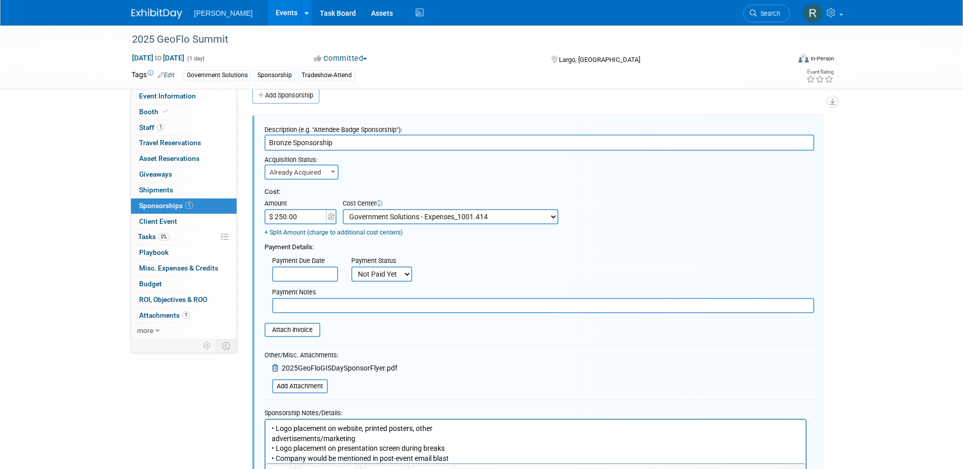
click at [351, 267] on select "Not Paid Yet Partially Paid Paid in Full" at bounding box center [381, 274] width 61 height 15
drag, startPoint x: 366, startPoint y: 305, endPoint x: 373, endPoint y: 309, distance: 8.6
click at [366, 306] on input "text" at bounding box center [543, 305] width 542 height 15
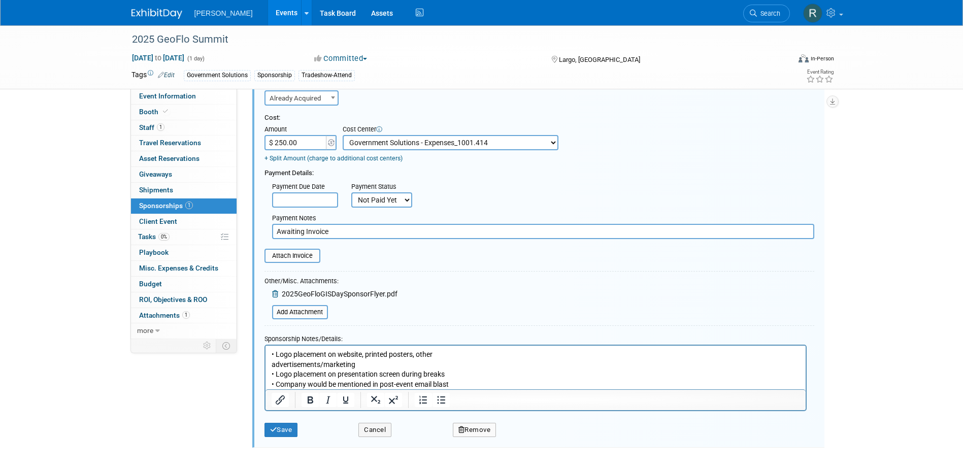
scroll to position [117, 0]
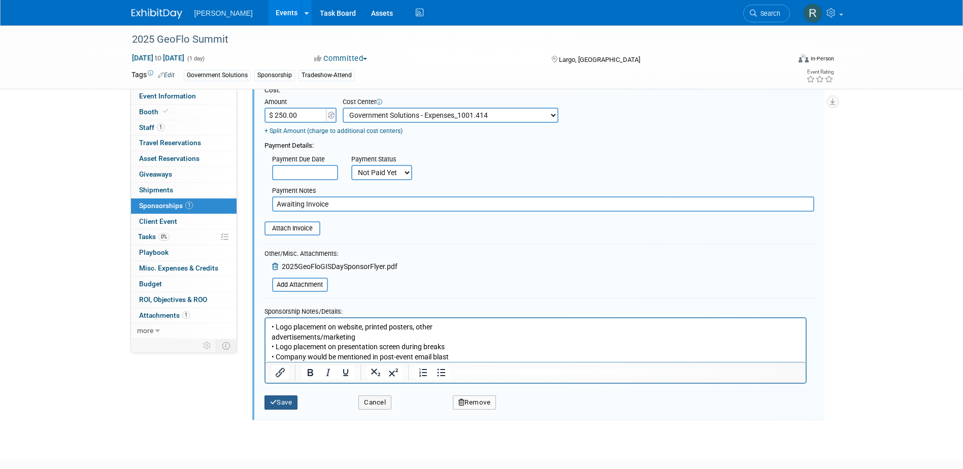
type input "Awaiting Invoice"
click at [290, 402] on button "Save" at bounding box center [282, 402] width 34 height 14
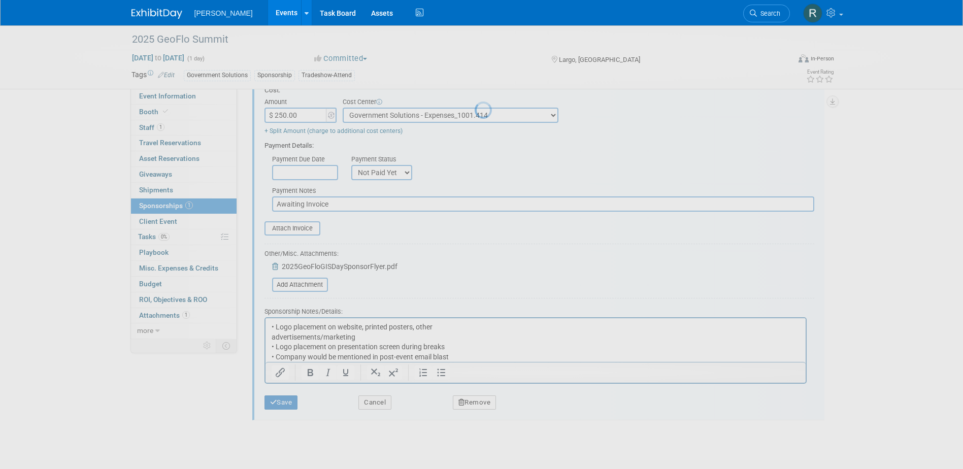
scroll to position [9, 0]
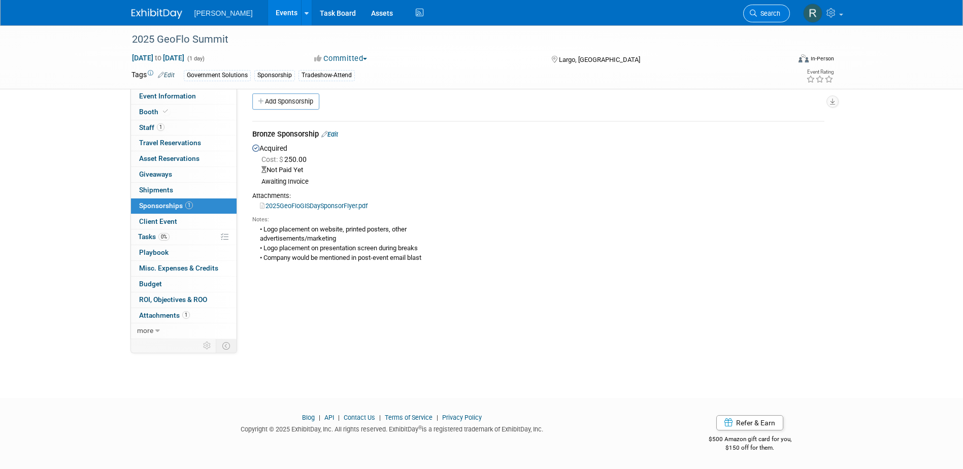
click at [756, 12] on icon at bounding box center [753, 13] width 7 height 7
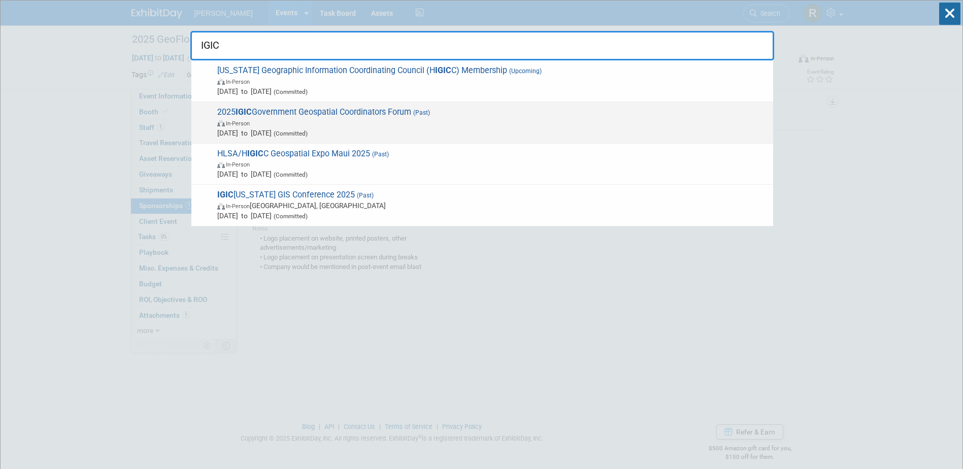
type input "IGIC"
click at [319, 125] on span "In-Person" at bounding box center [492, 123] width 551 height 10
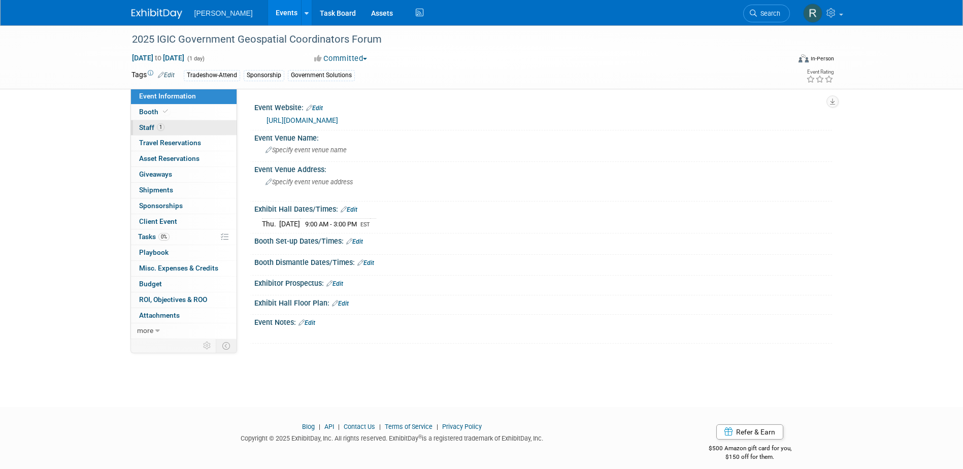
click at [186, 126] on link "1 Staff 1" at bounding box center [184, 127] width 106 height 15
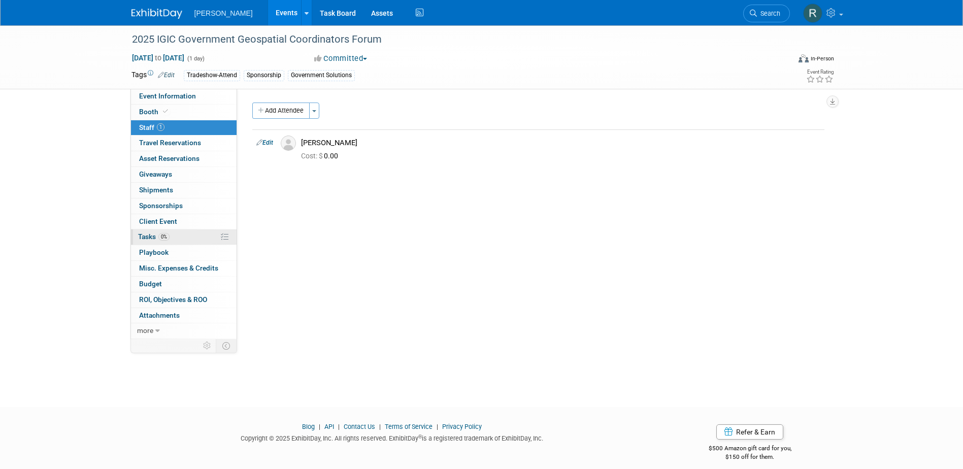
click at [169, 243] on link "0% Tasks 0%" at bounding box center [184, 236] width 106 height 15
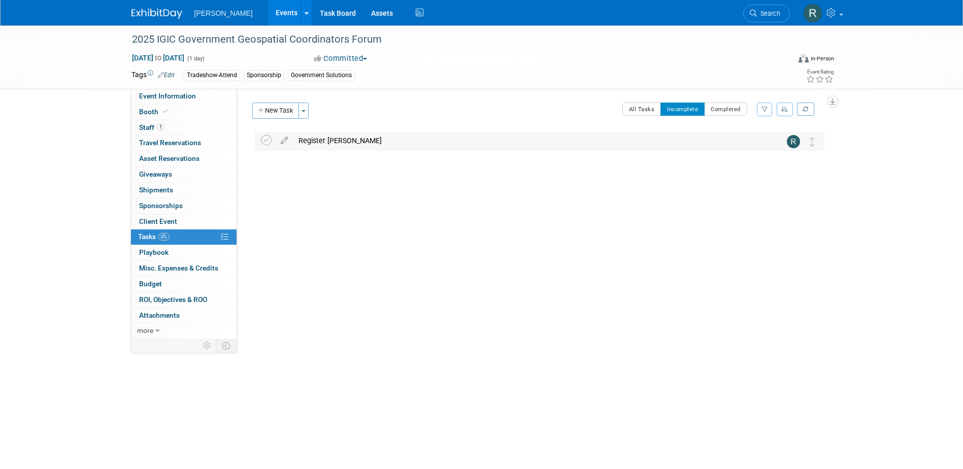
click at [334, 143] on div "Register [PERSON_NAME]" at bounding box center [529, 140] width 473 height 17
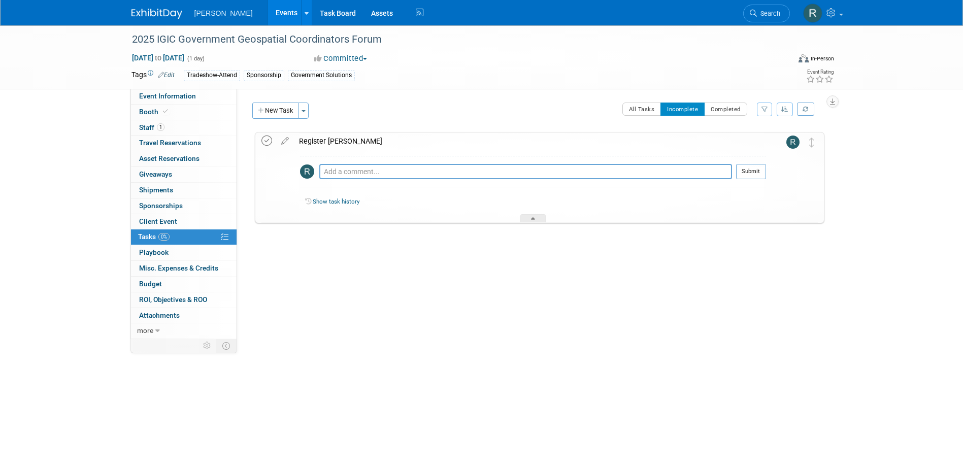
click at [265, 143] on icon at bounding box center [266, 141] width 11 height 11
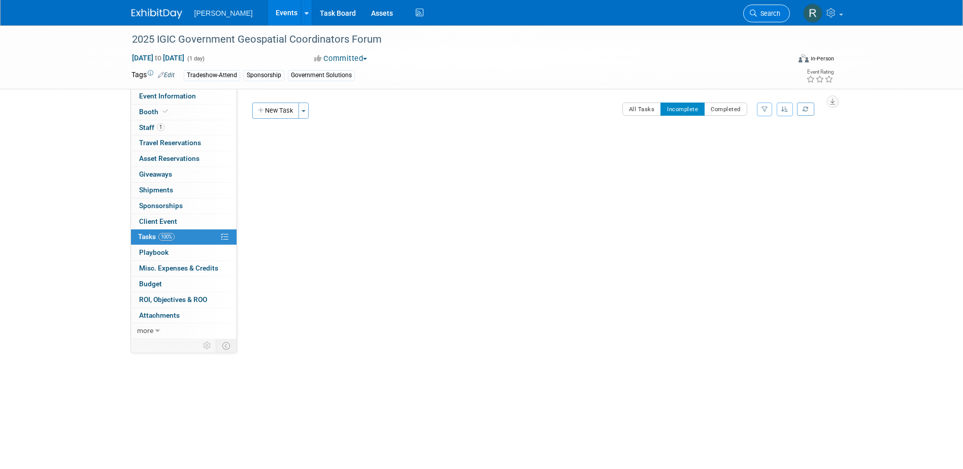
click at [757, 11] on span "Search" at bounding box center [768, 14] width 23 height 8
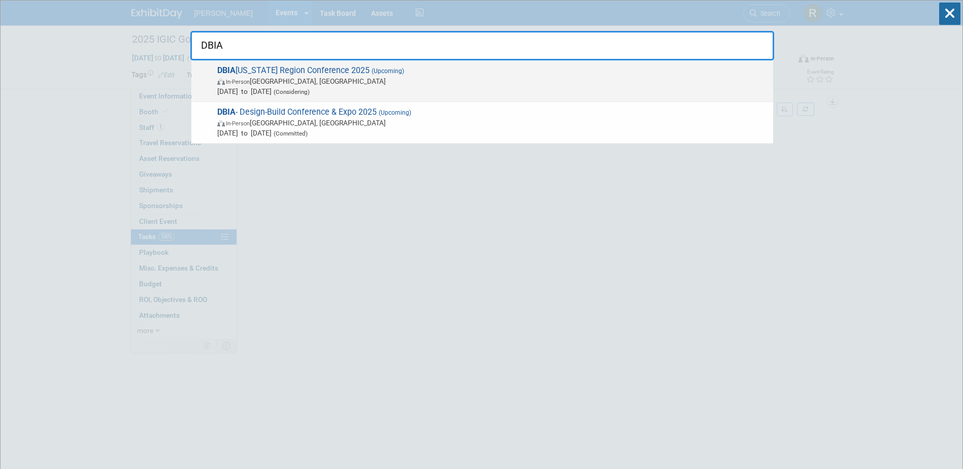
type input "DBIA"
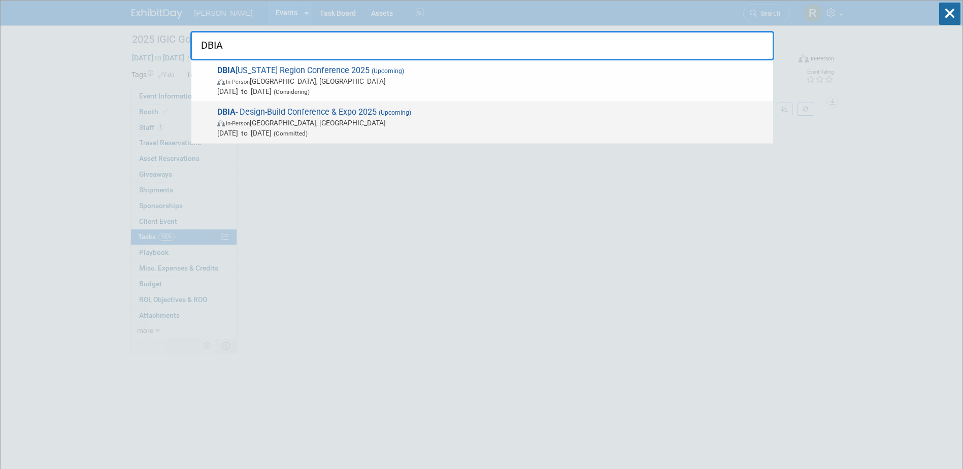
click at [308, 124] on span "In-Person [GEOGRAPHIC_DATA], [GEOGRAPHIC_DATA]" at bounding box center [492, 123] width 551 height 10
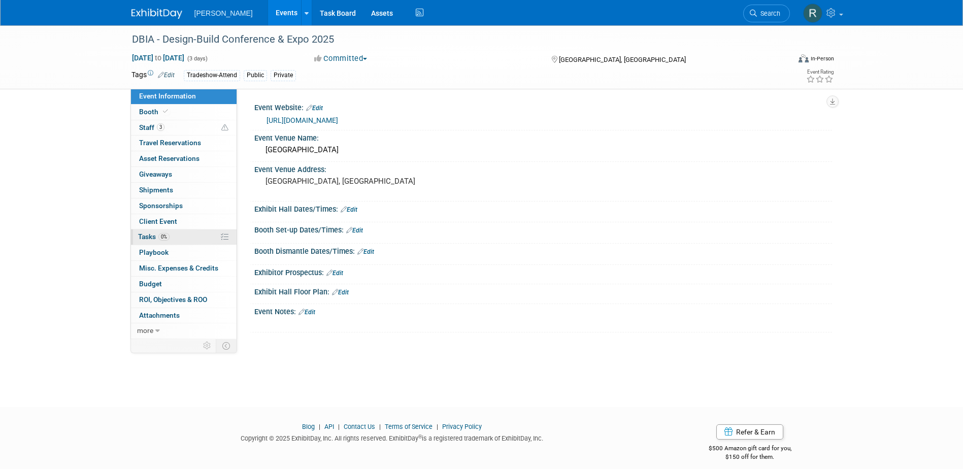
click at [166, 232] on link "0% Tasks 0%" at bounding box center [184, 236] width 106 height 15
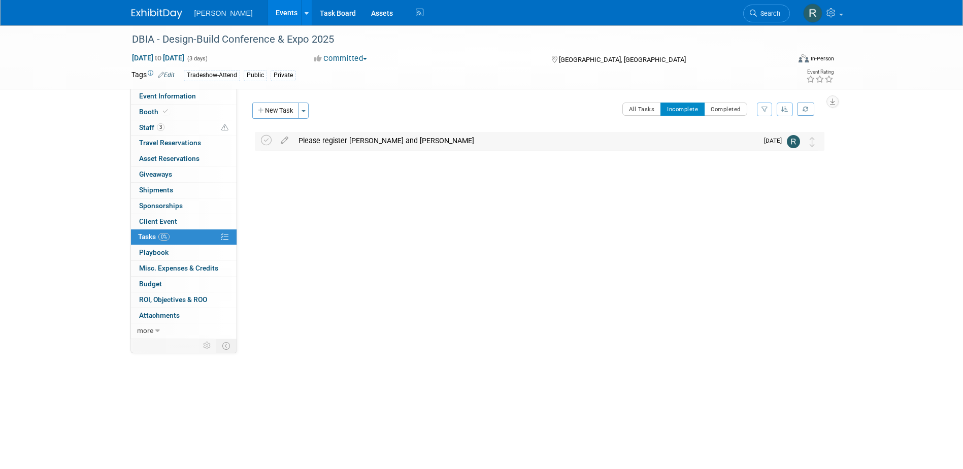
click at [346, 142] on div "Please register [PERSON_NAME] and [PERSON_NAME]" at bounding box center [525, 140] width 465 height 17
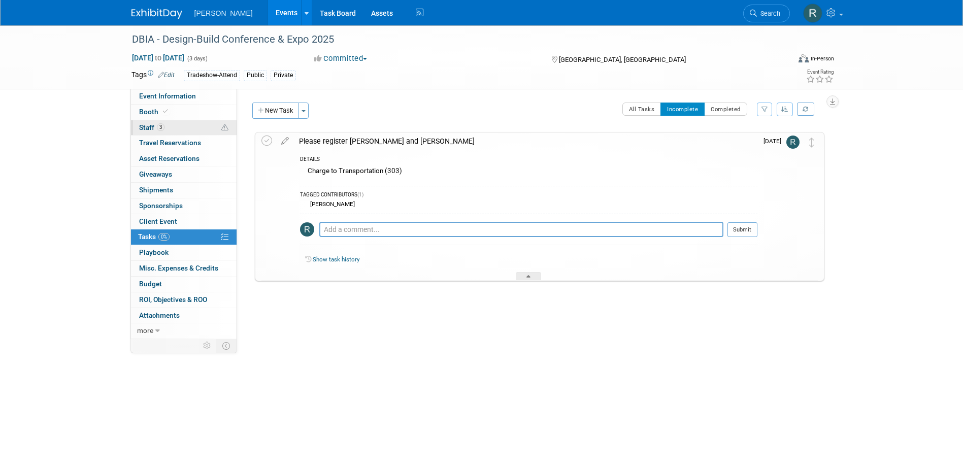
click at [152, 125] on span "Staff 3" at bounding box center [151, 127] width 25 height 8
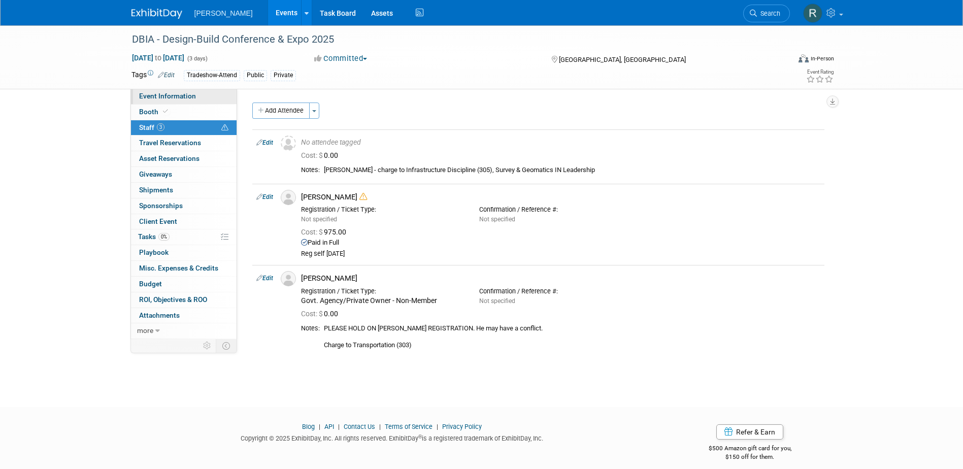
click at [182, 96] on span "Event Information" at bounding box center [167, 96] width 57 height 8
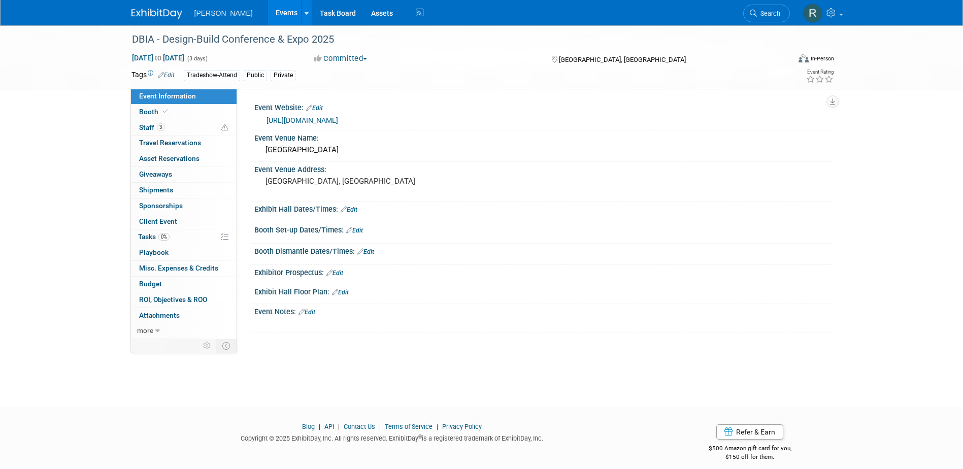
click at [306, 121] on link "[URL][DOMAIN_NAME]" at bounding box center [303, 120] width 72 height 8
click at [175, 126] on link "3 Staff 3" at bounding box center [184, 127] width 106 height 15
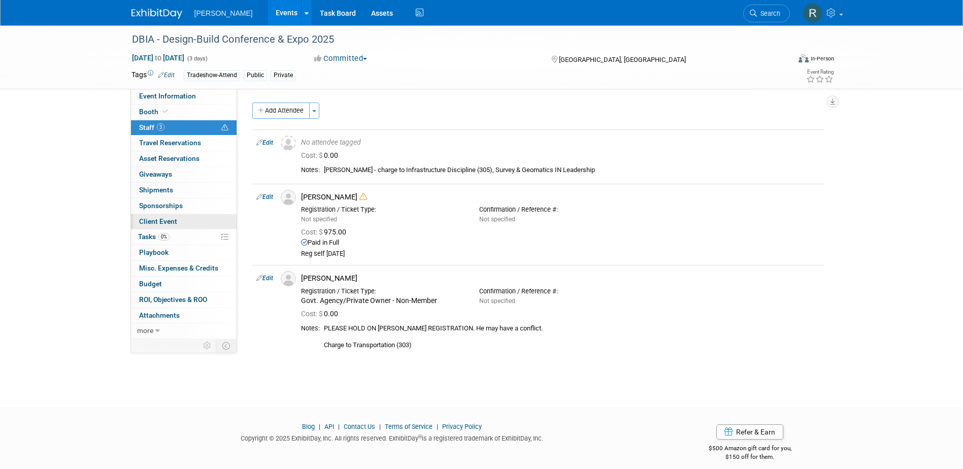
drag, startPoint x: 148, startPoint y: 236, endPoint x: 209, endPoint y: 225, distance: 61.9
click at [148, 236] on span "Tasks 0%" at bounding box center [153, 237] width 31 height 8
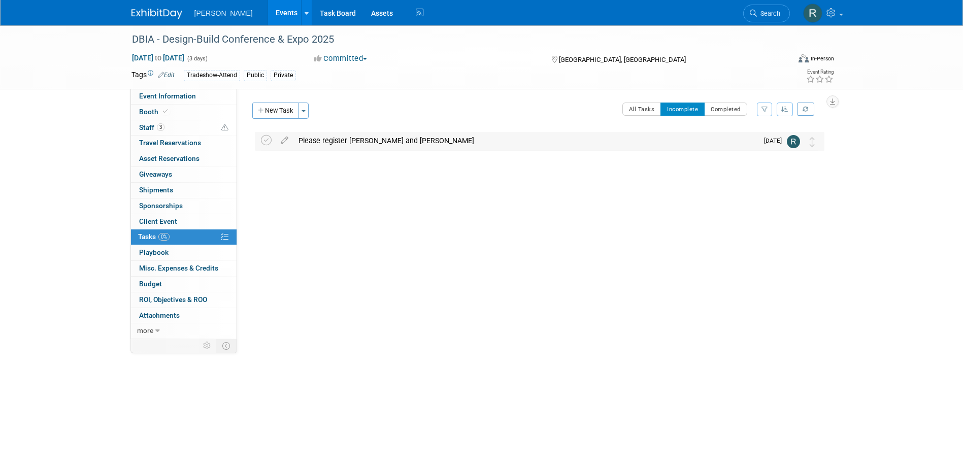
click at [350, 137] on div "Please register [PERSON_NAME] and [PERSON_NAME]" at bounding box center [525, 140] width 465 height 17
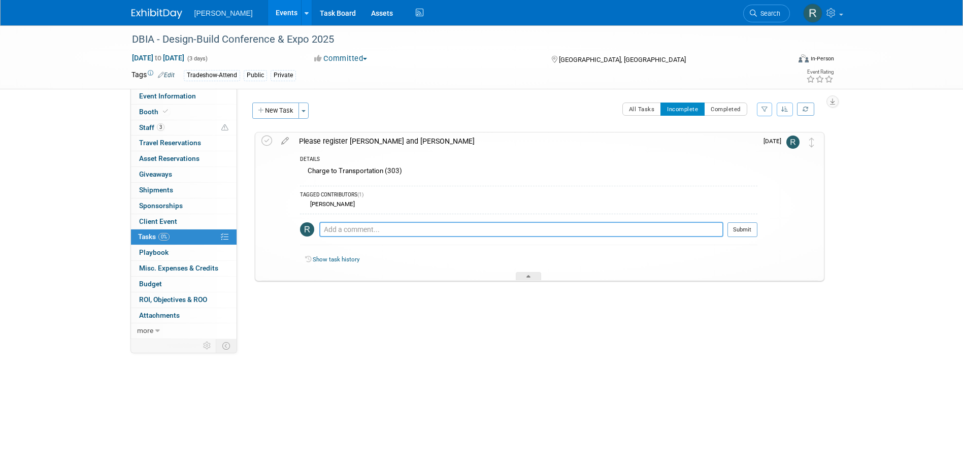
click at [344, 225] on textarea at bounding box center [521, 229] width 404 height 15
type textarea "Sent email regarding registration."
click at [745, 229] on button "Submit" at bounding box center [743, 229] width 30 height 15
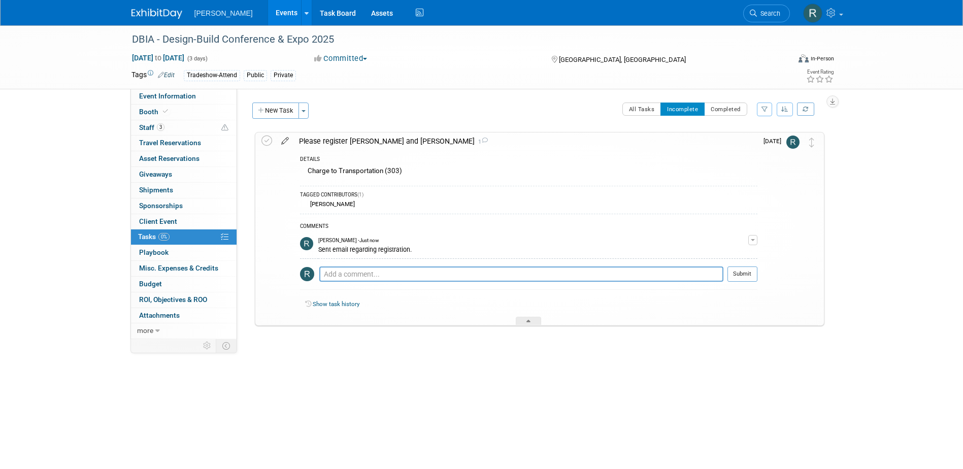
click at [285, 141] on icon at bounding box center [285, 139] width 18 height 13
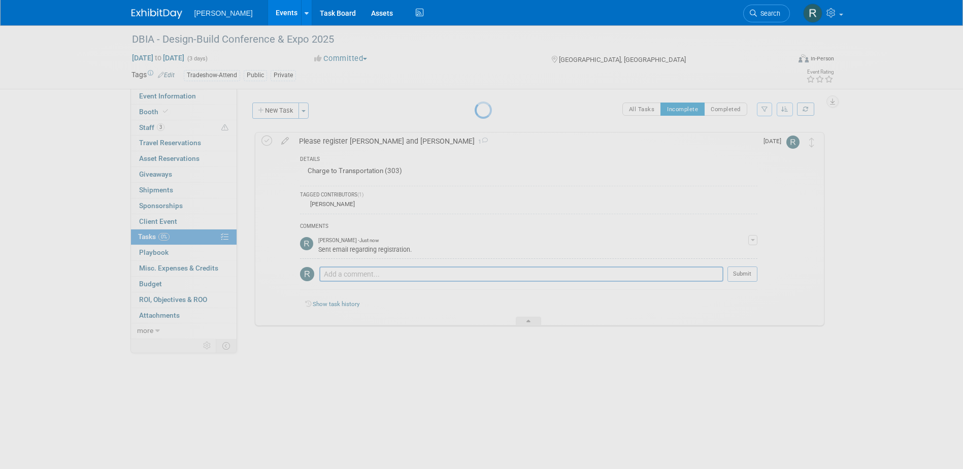
select select "9"
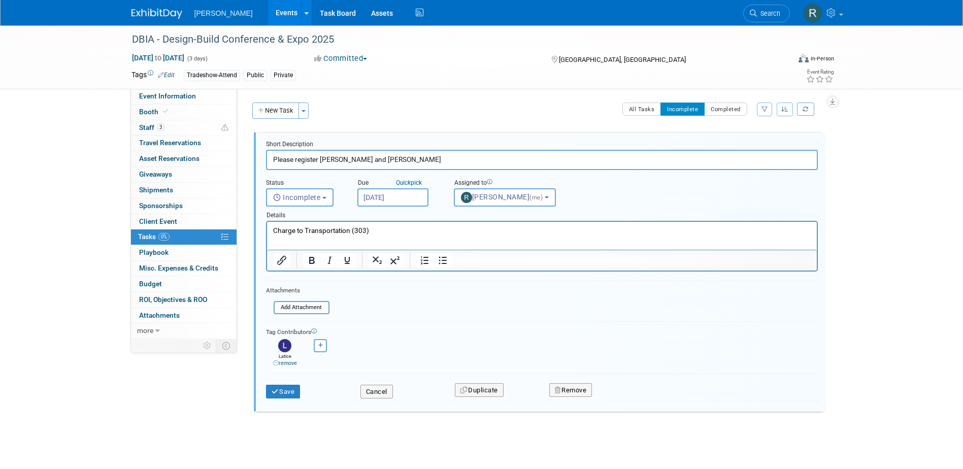
click at [409, 200] on input "[DATE]" at bounding box center [392, 197] width 71 height 18
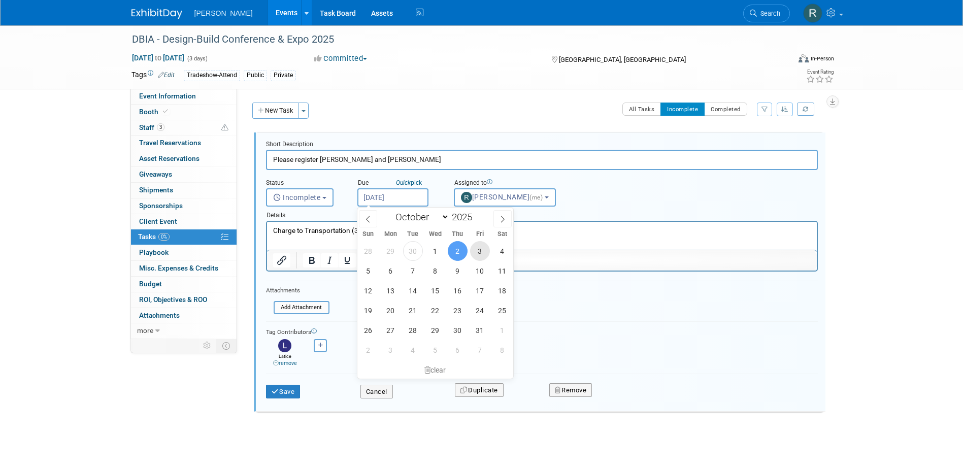
click at [480, 252] on span "3" at bounding box center [480, 251] width 20 height 20
type input "[DATE]"
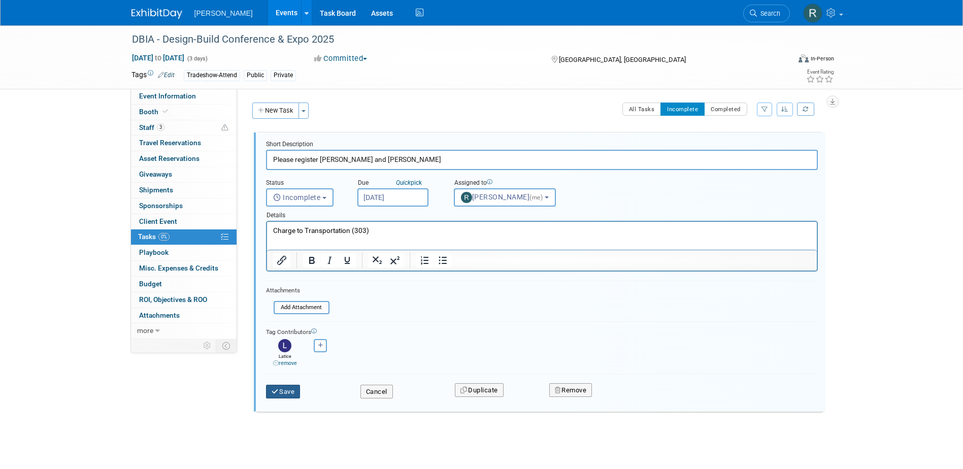
click at [282, 392] on button "Save" at bounding box center [283, 392] width 35 height 14
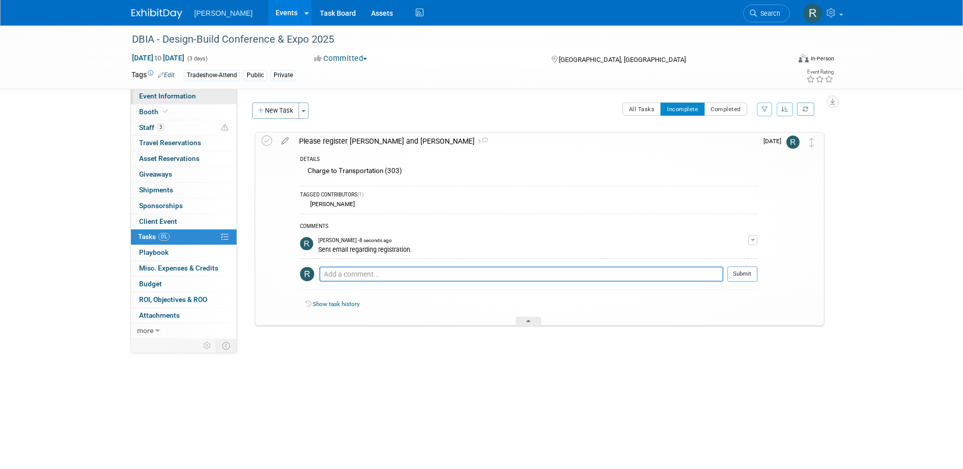
click at [175, 95] on span "Event Information" at bounding box center [167, 96] width 57 height 8
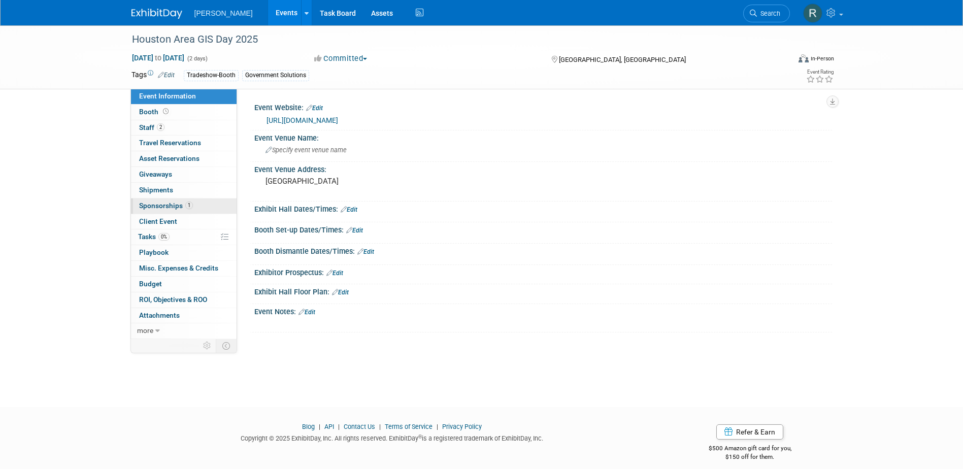
click at [163, 203] on span "Sponsorships 1" at bounding box center [166, 206] width 54 height 8
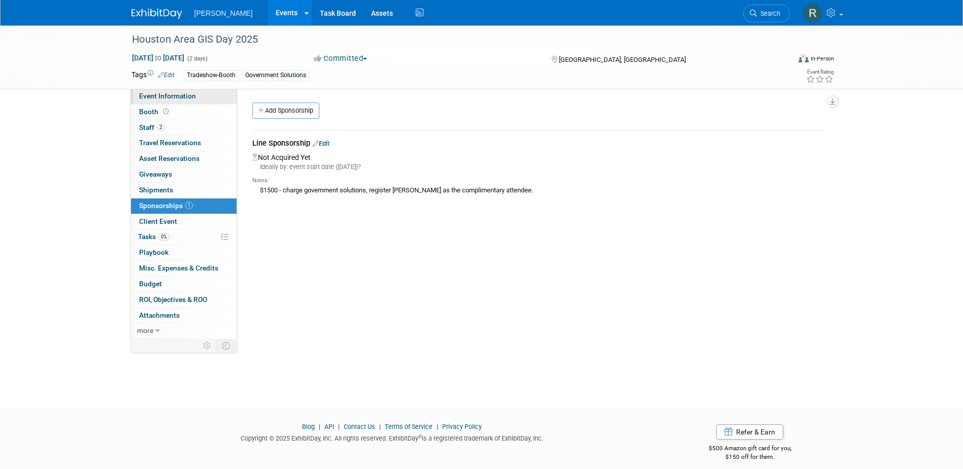
click at [187, 95] on span "Event Information" at bounding box center [167, 96] width 57 height 8
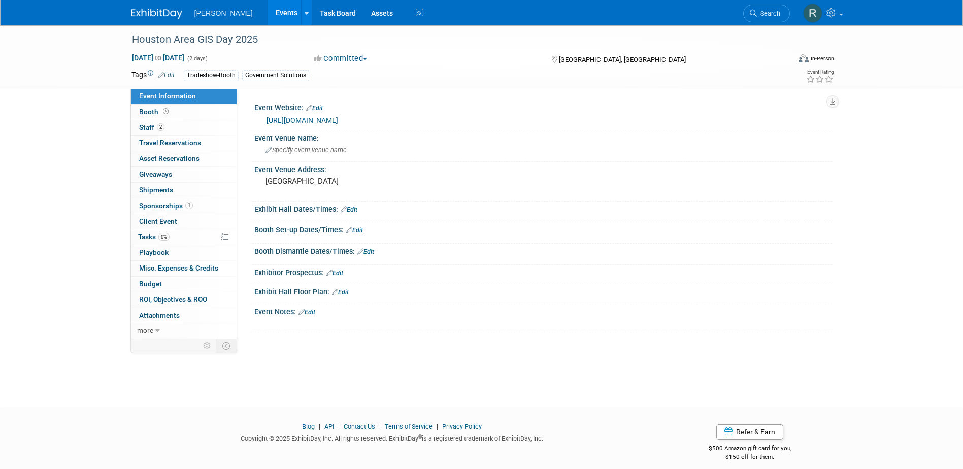
click at [305, 119] on link "[URL][DOMAIN_NAME]" at bounding box center [303, 120] width 72 height 8
click at [266, 42] on div "Houston Area GIS Day 2025" at bounding box center [451, 39] width 646 height 18
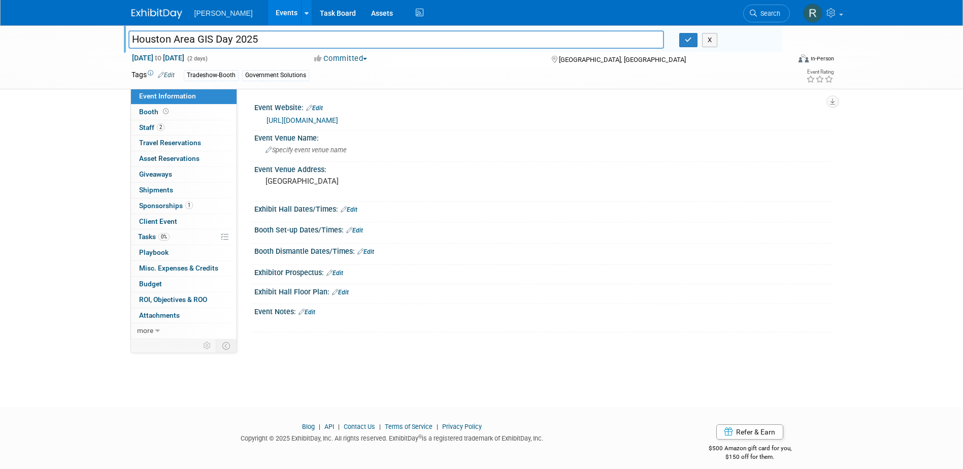
drag, startPoint x: 263, startPoint y: 42, endPoint x: 115, endPoint y: 38, distance: 148.3
click at [115, 38] on div "Houston Area GIS Day 2025 Houston Area GIS Day 2025 X [DATE] to [DATE] (2 days)…" at bounding box center [481, 57] width 963 height 64
drag, startPoint x: 682, startPoint y: 43, endPoint x: 611, endPoint y: 52, distance: 72.1
click at [682, 43] on button "button" at bounding box center [688, 40] width 18 height 14
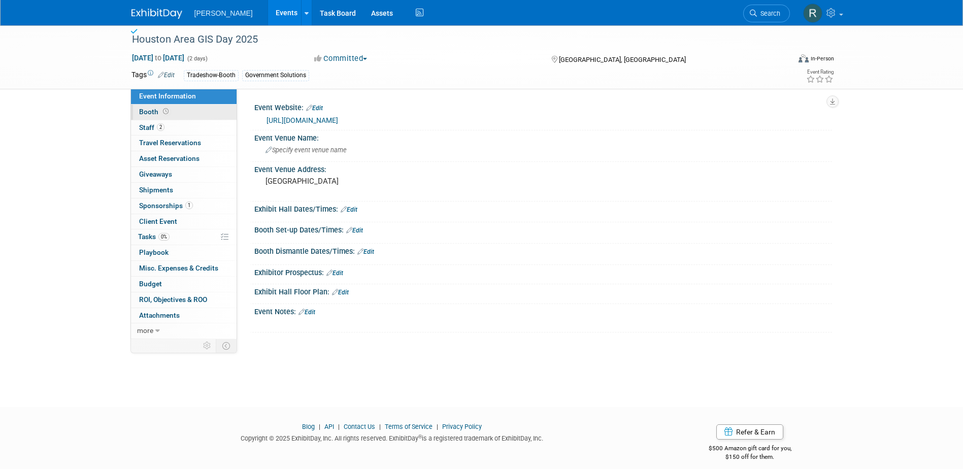
click at [181, 111] on link "Booth" at bounding box center [184, 112] width 106 height 15
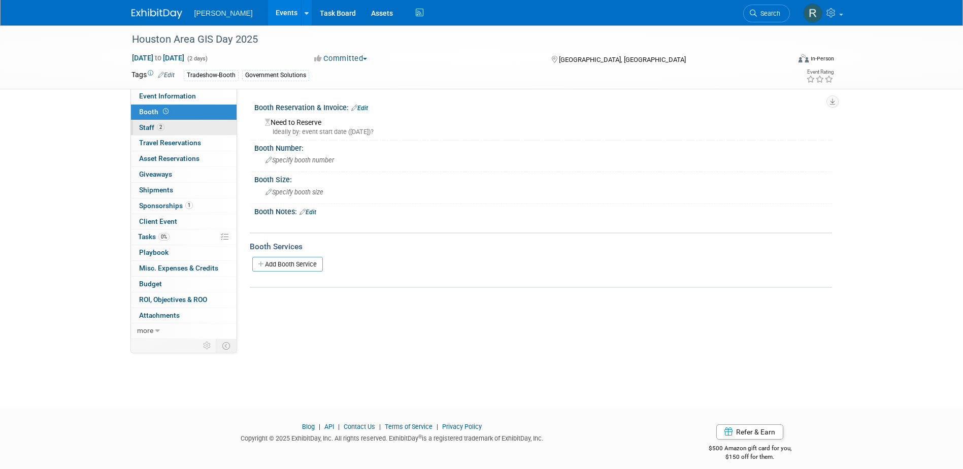
click at [164, 130] on span "Staff 2" at bounding box center [151, 127] width 25 height 8
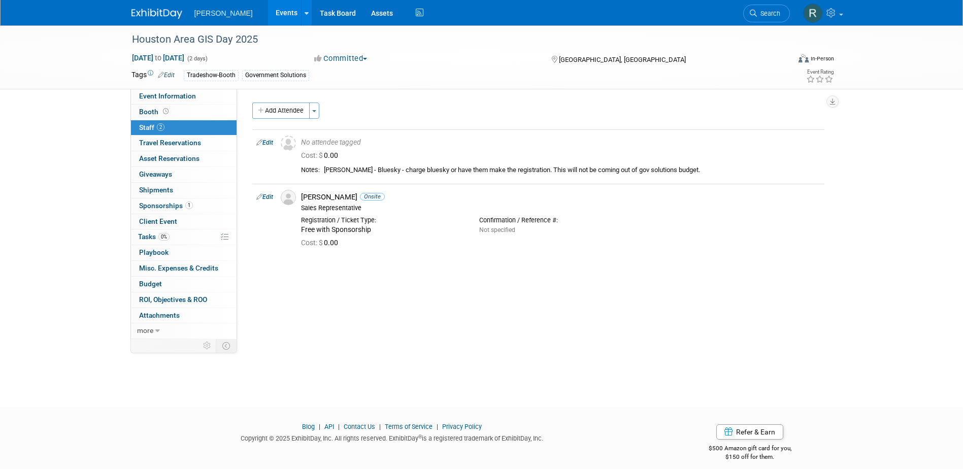
click at [185, 60] on span "[DATE] to [DATE]" at bounding box center [157, 57] width 53 height 9
select select "10"
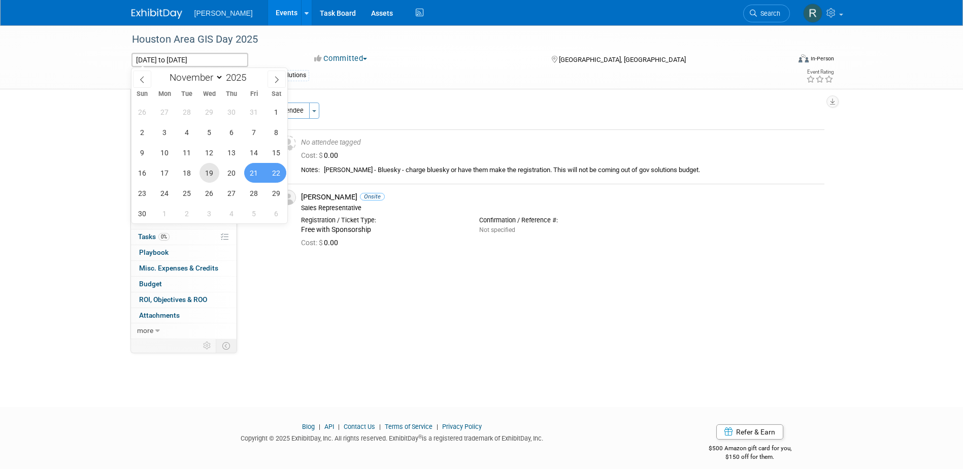
click at [216, 172] on span "19" at bounding box center [210, 173] width 20 height 20
type input "[DATE]"
click at [257, 177] on span "21" at bounding box center [254, 173] width 20 height 20
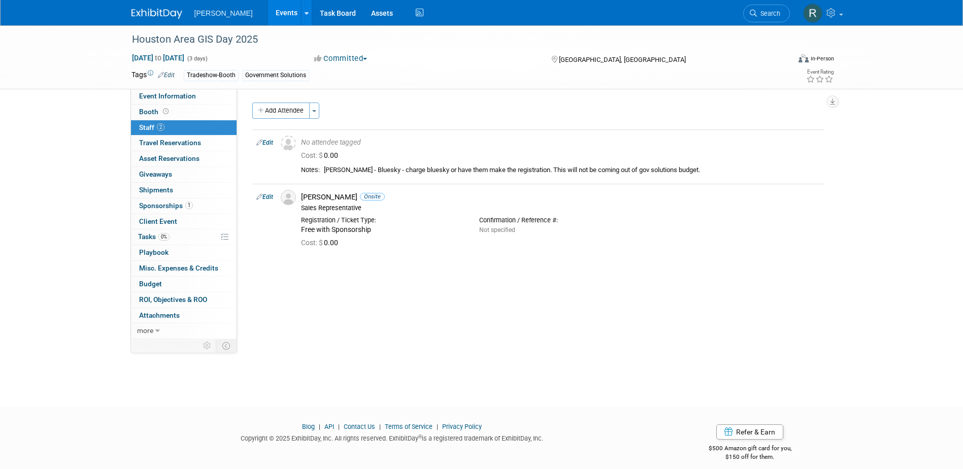
click at [154, 387] on div "Houston Area GIS Day [DATE], 2025 to [DATE] (3 days) [DATE] to [DATE] Committed…" at bounding box center [481, 206] width 963 height 363
click at [170, 233] on span "Tasks 0%" at bounding box center [153, 237] width 31 height 8
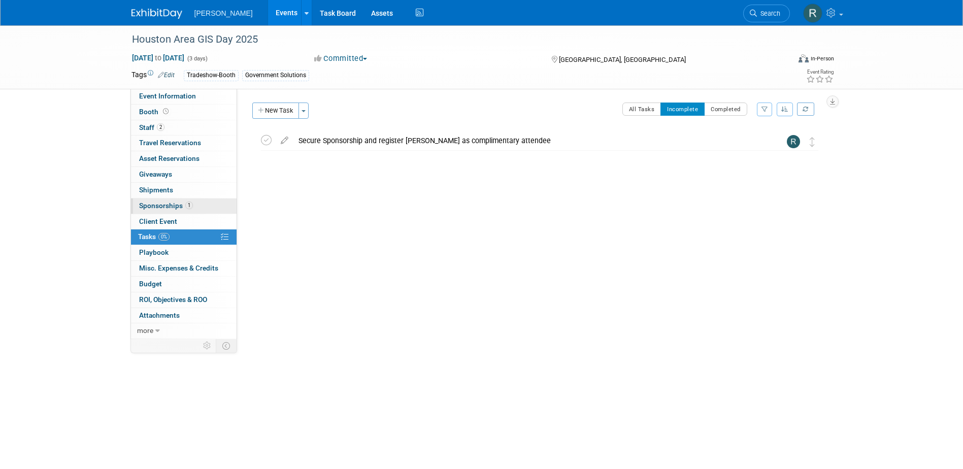
click at [175, 210] on link "1 Sponsorships 1" at bounding box center [184, 206] width 106 height 15
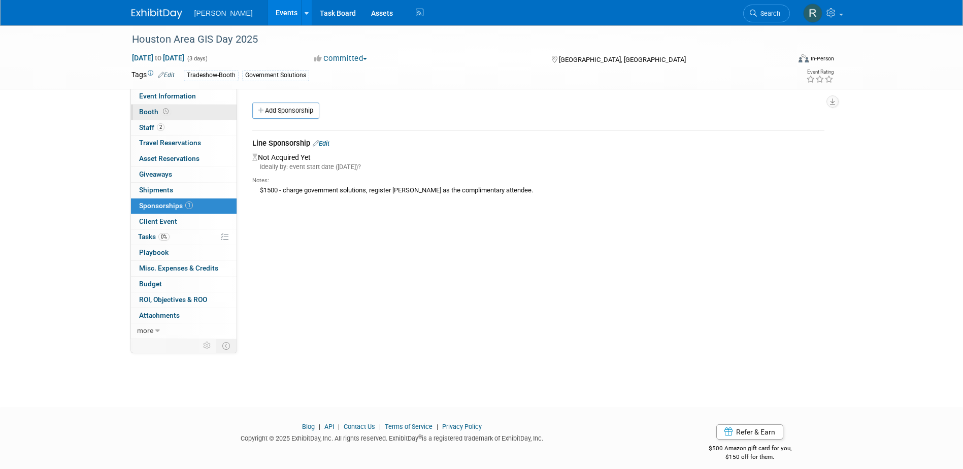
drag, startPoint x: 177, startPoint y: 95, endPoint x: 188, endPoint y: 106, distance: 15.4
click at [177, 95] on span "Event Information" at bounding box center [167, 96] width 57 height 8
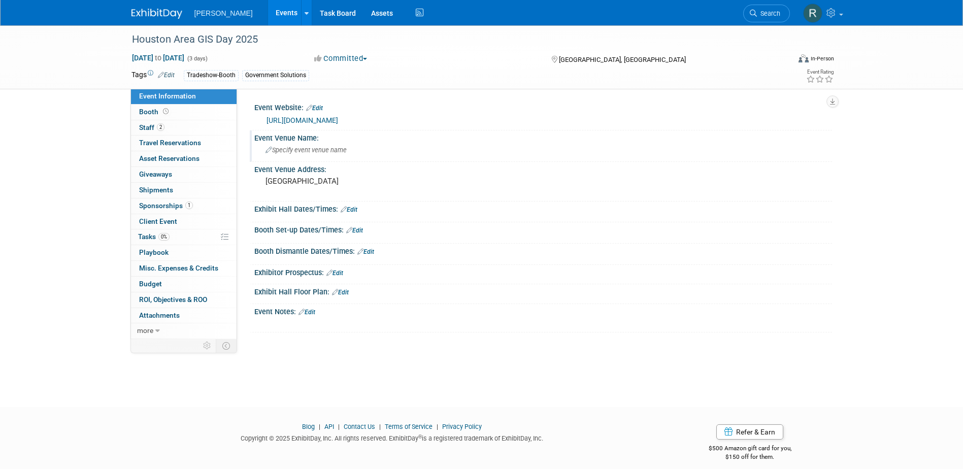
click at [333, 151] on span "Specify event venue name" at bounding box center [306, 150] width 81 height 8
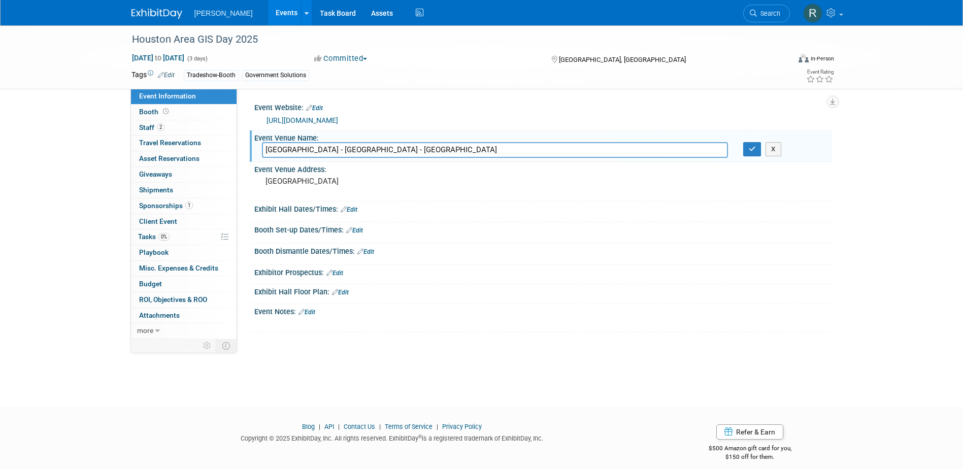
type input "[GEOGRAPHIC_DATA] - [GEOGRAPHIC_DATA] - [GEOGRAPHIC_DATA]"
click at [743, 142] on button "button" at bounding box center [752, 149] width 18 height 14
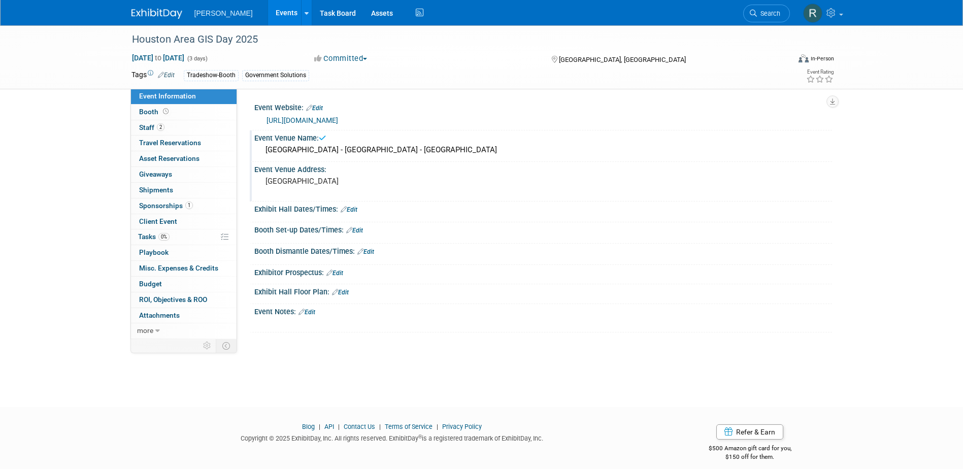
click at [310, 185] on pre "[GEOGRAPHIC_DATA]" at bounding box center [375, 181] width 218 height 9
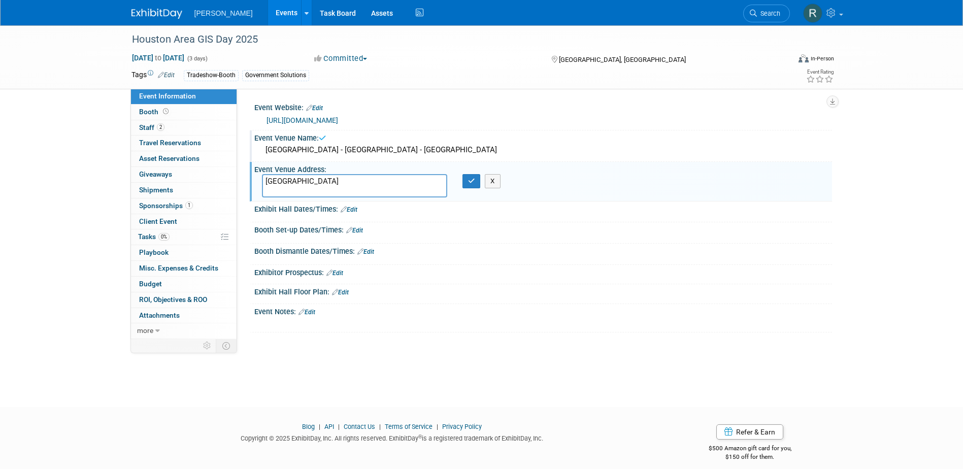
drag, startPoint x: 309, startPoint y: 185, endPoint x: 242, endPoint y: 184, distance: 67.0
click at [242, 184] on div "Event Website: Edit [URL][DOMAIN_NAME] Event Venue Name: [GEOGRAPHIC_DATA] [GEO…" at bounding box center [534, 214] width 595 height 250
type textarea "[STREET_ADDRESS]"
click at [472, 182] on icon "button" at bounding box center [471, 181] width 7 height 7
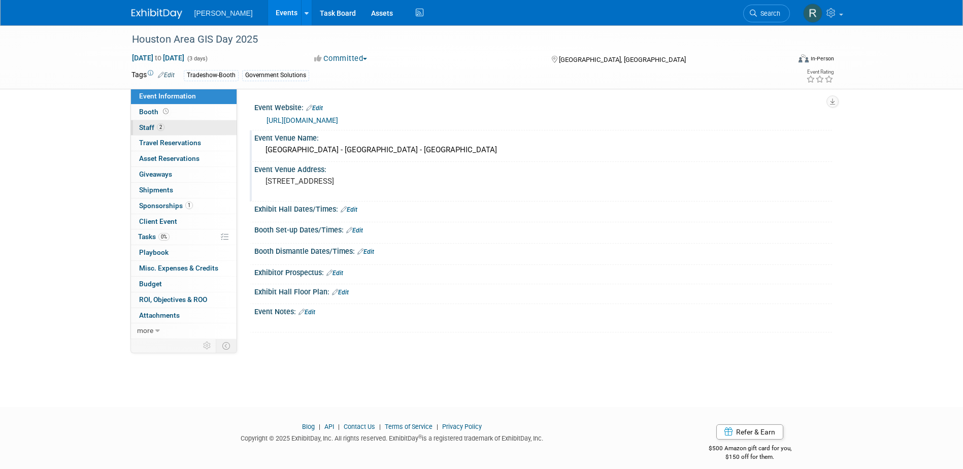
click at [177, 128] on link "2 Staff 2" at bounding box center [184, 127] width 106 height 15
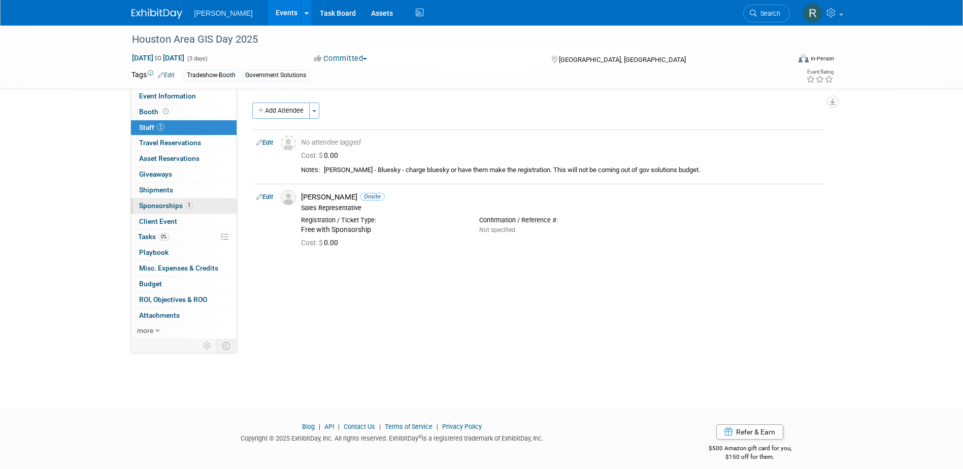
click at [159, 201] on link "1 Sponsorships 1" at bounding box center [184, 206] width 106 height 15
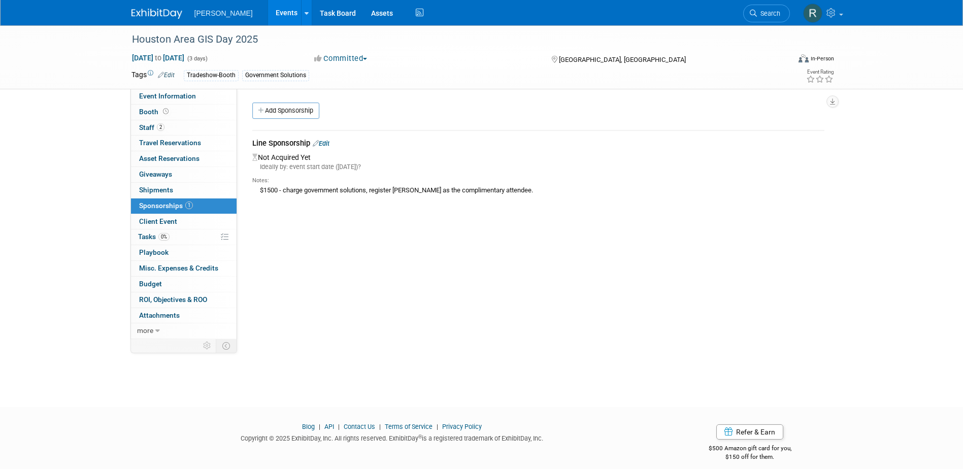
click at [328, 143] on link "Edit" at bounding box center [321, 144] width 17 height 8
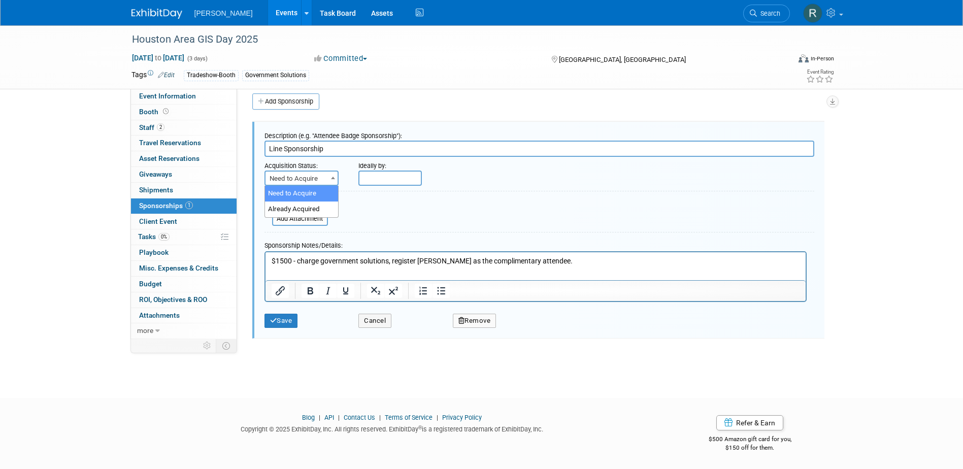
click at [320, 178] on span "Need to Acquire" at bounding box center [302, 179] width 72 height 14
select select "2"
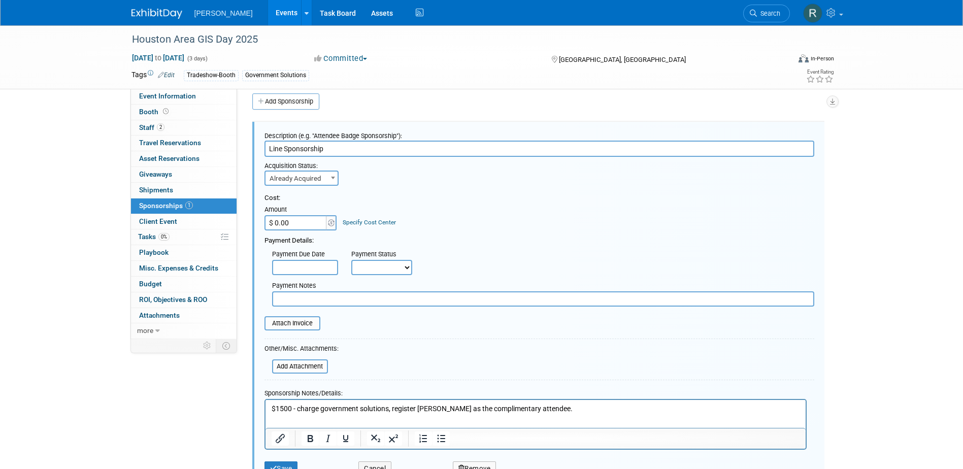
click at [314, 224] on input "$ 0.00" at bounding box center [296, 222] width 63 height 15
type input "$ 1,500.00"
click at [354, 221] on link "Specify Cost Center" at bounding box center [369, 222] width 53 height 7
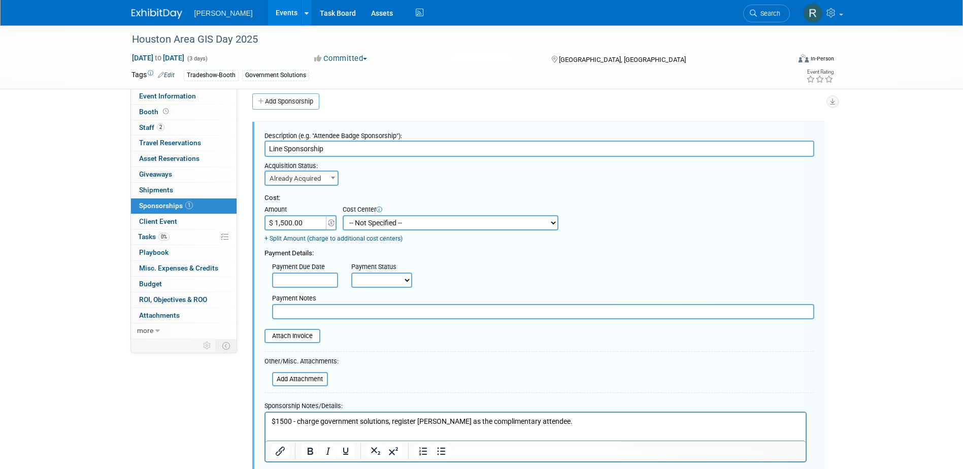
click at [354, 221] on select "-- Not Specified -- Advisory Services - Expenses_1001.502 Aerial Acquisition - …" at bounding box center [451, 222] width 216 height 15
select select "18966241"
click at [343, 215] on select "-- Not Specified -- Advisory Services - Expenses_1001.502 Aerial Acquisition - …" at bounding box center [451, 222] width 216 height 15
click at [310, 282] on input "text" at bounding box center [305, 280] width 66 height 15
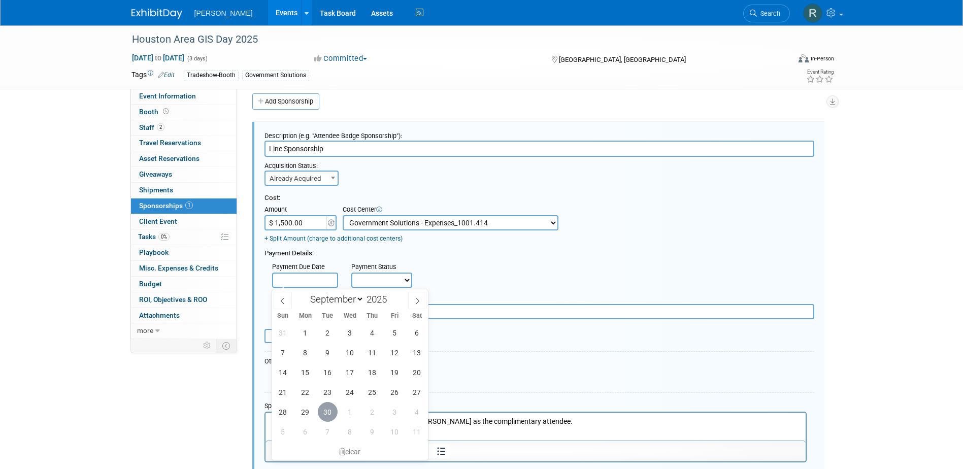
click at [329, 417] on span "30" at bounding box center [328, 412] width 20 height 20
type input "[DATE]"
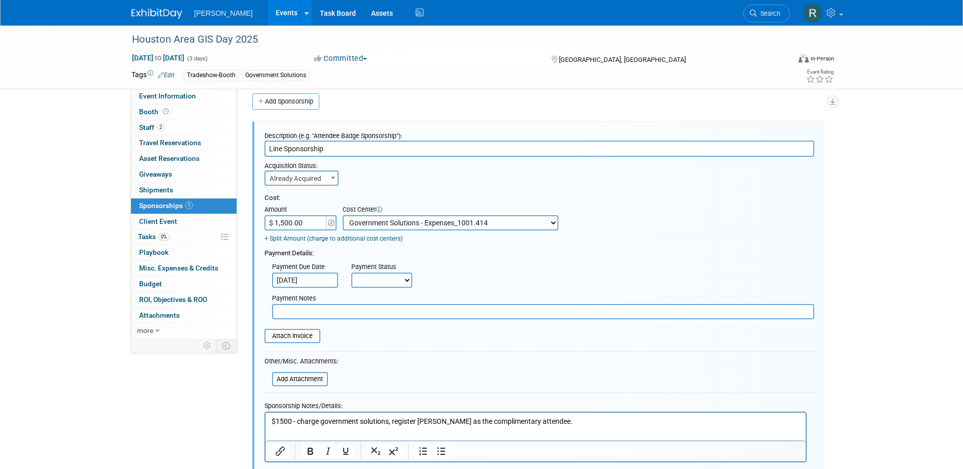
click at [384, 278] on select "Not Paid Yet Partially Paid Paid in Full" at bounding box center [381, 280] width 61 height 15
select select "1"
click at [351, 273] on select "Not Paid Yet Partially Paid Paid in Full" at bounding box center [381, 280] width 61 height 15
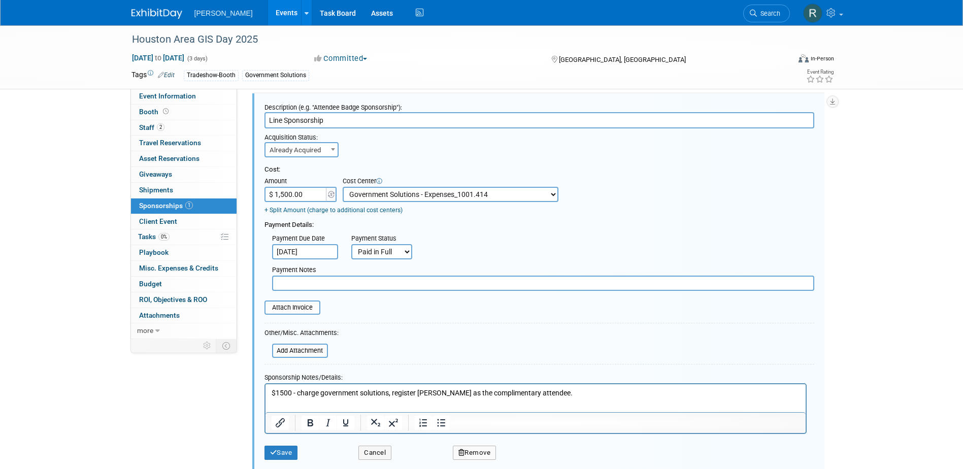
scroll to position [60, 0]
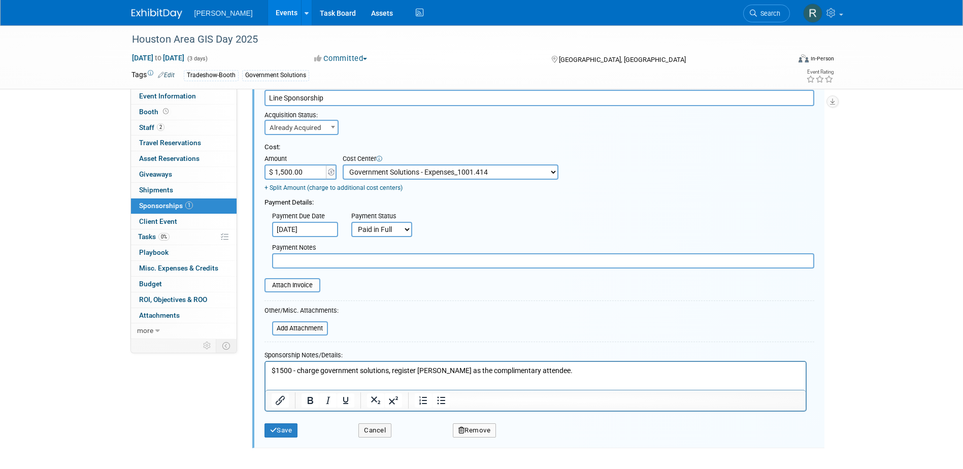
drag, startPoint x: 603, startPoint y: 373, endPoint x: 606, endPoint y: 367, distance: 7.1
click at [603, 373] on p "$1500 - charge government solutions, register [PERSON_NAME] as the complimentar…" at bounding box center [535, 371] width 528 height 10
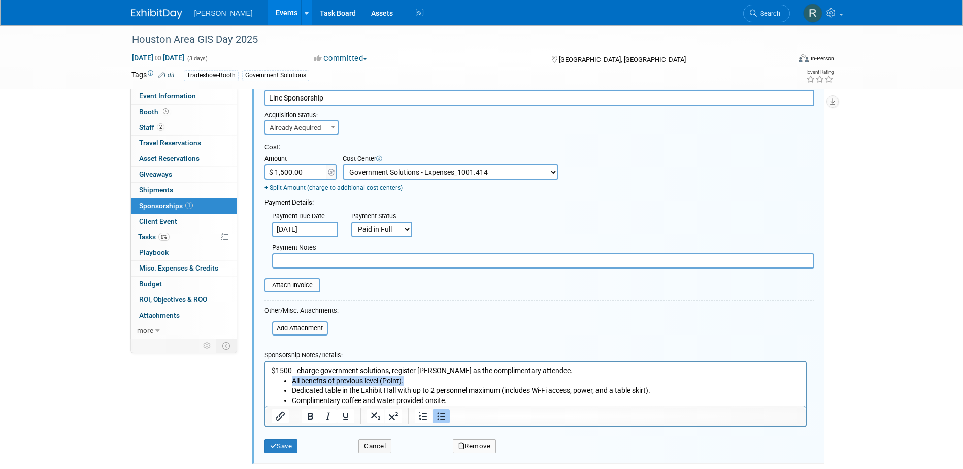
drag, startPoint x: 407, startPoint y: 382, endPoint x: 290, endPoint y: 380, distance: 116.3
click at [290, 380] on ul "All benefits of previous level (Point). Dedicated table in the Exhibit Hall wit…" at bounding box center [535, 391] width 528 height 30
paste body "Rich Text Area. Press ALT-0 for help."
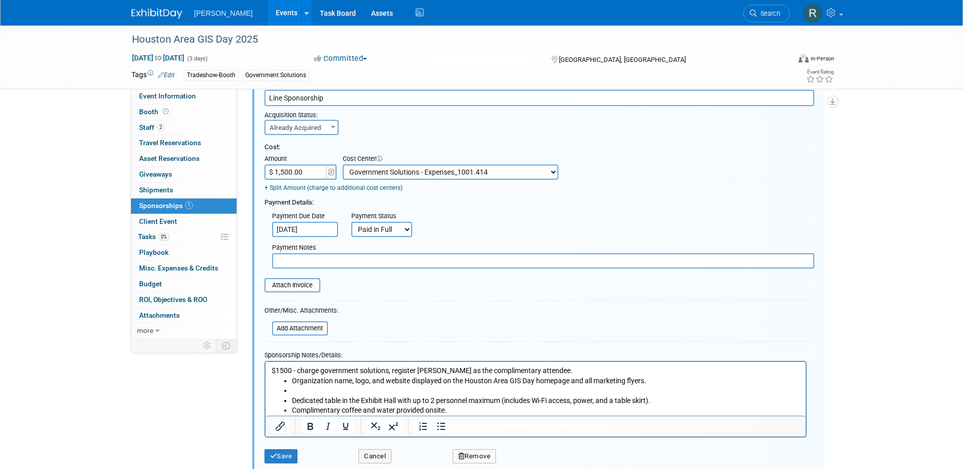
click at [324, 387] on li "Rich Text Area. Press ALT-0 for help." at bounding box center [545, 391] width 508 height 10
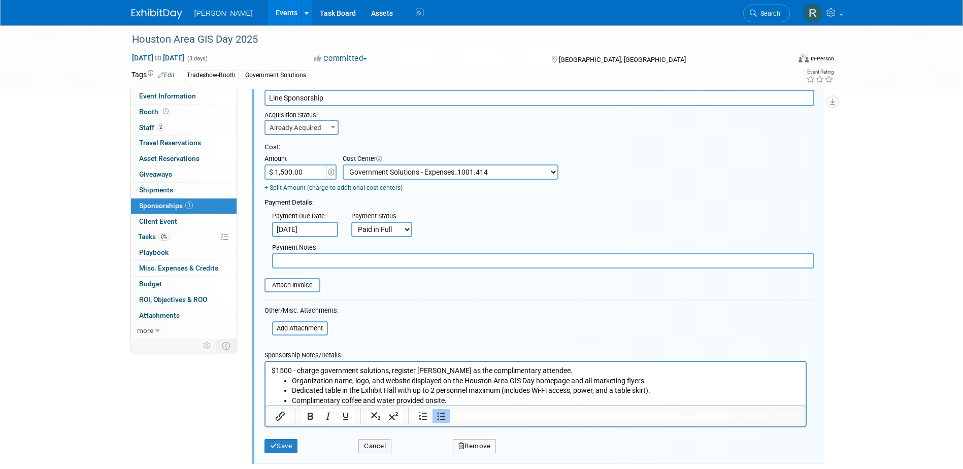
click at [116, 235] on div "Houston Area GIS Day [DATE], 2025 to [DATE] (3 days) [DATE] to [DATE] Committed…" at bounding box center [481, 225] width 963 height 520
click at [197, 439] on div "Event Information Event Info Booth Booth 2 Staff 2 Staff 0 Travel Reservations …" at bounding box center [482, 215] width 716 height 500
click at [183, 95] on span "Event Information" at bounding box center [167, 96] width 57 height 8
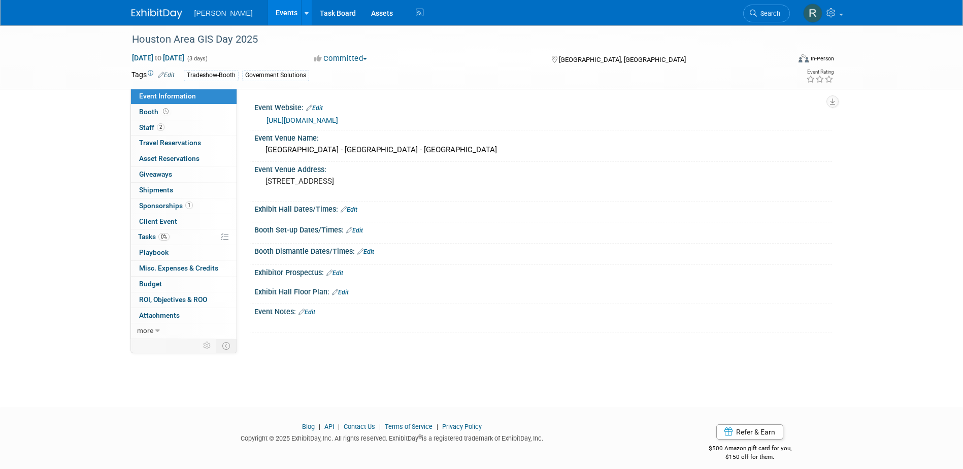
click at [312, 312] on link "Edit" at bounding box center [307, 312] width 17 height 7
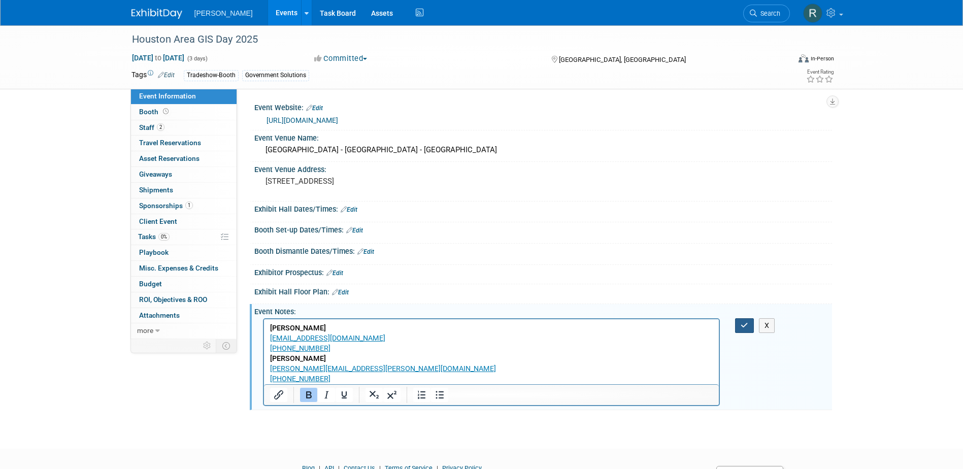
click at [741, 328] on icon "button" at bounding box center [745, 325] width 8 height 7
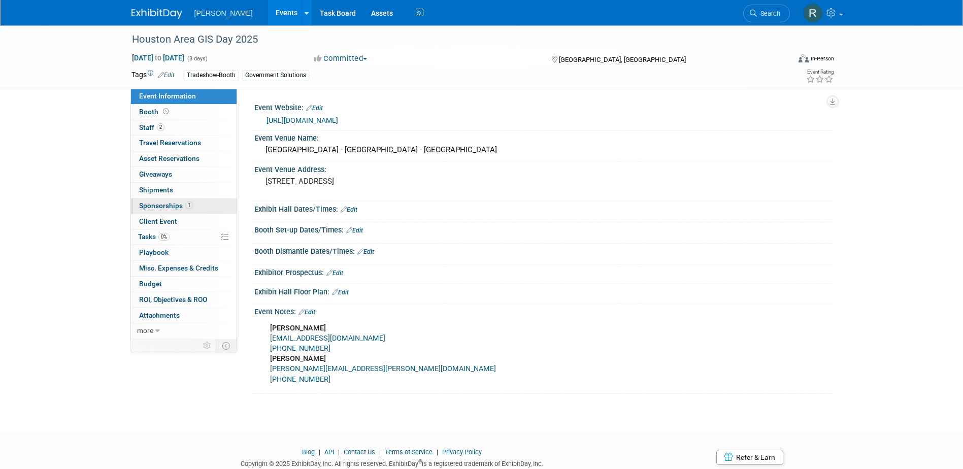
click at [171, 211] on link "1 Sponsorships 1" at bounding box center [184, 206] width 106 height 15
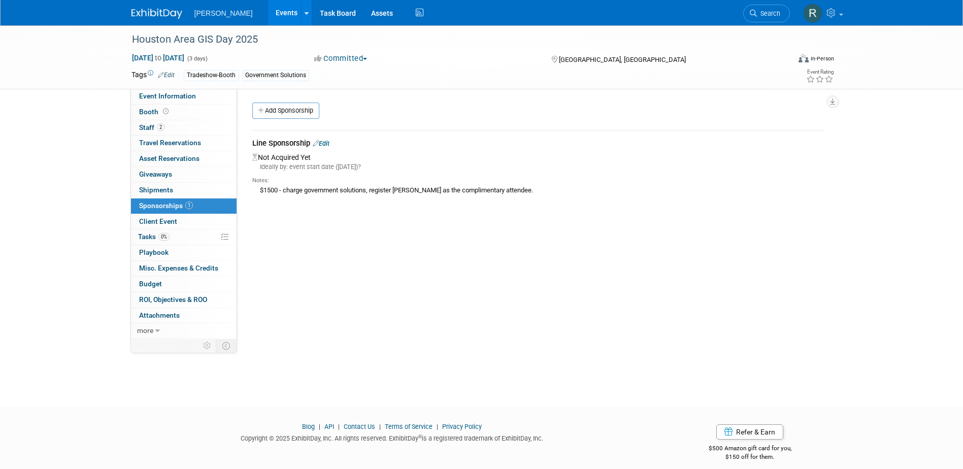
click at [329, 138] on div "Line Sponsorship Edit" at bounding box center [538, 144] width 572 height 13
click at [328, 144] on link "Edit" at bounding box center [321, 144] width 17 height 8
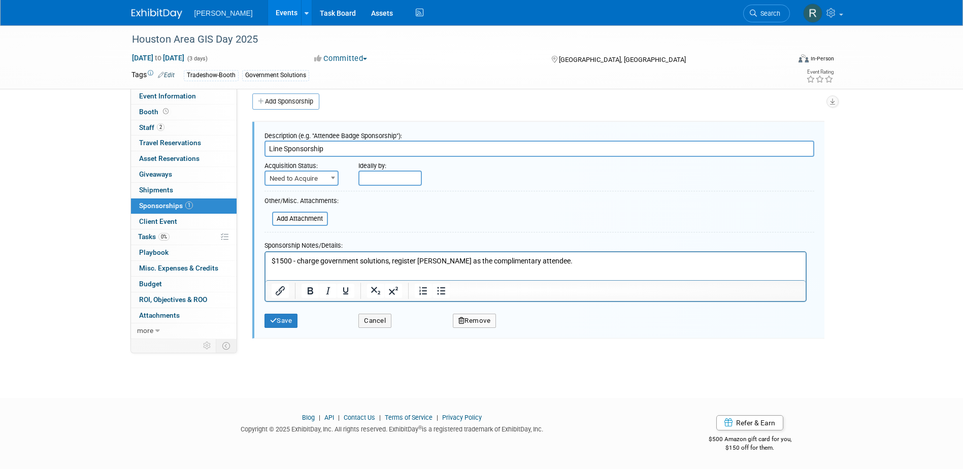
click at [332, 175] on span at bounding box center [333, 177] width 10 height 13
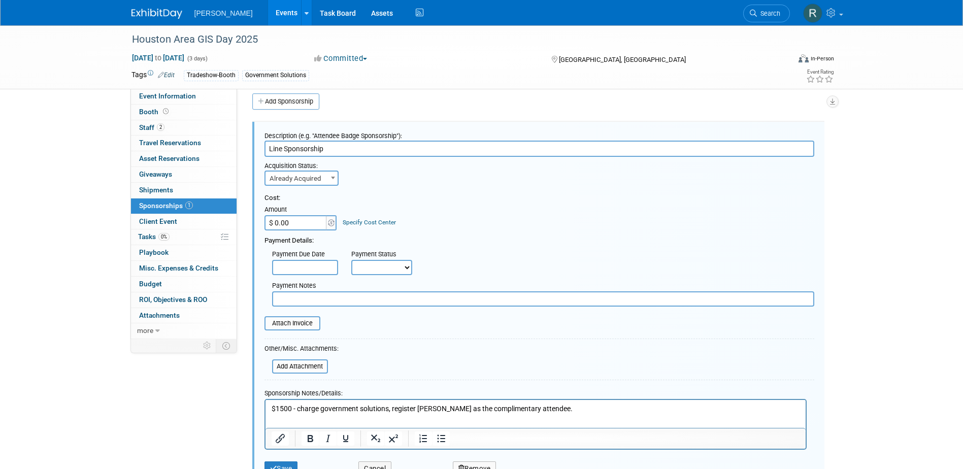
select select "2"
click at [318, 179] on span "Already Acquired" at bounding box center [302, 179] width 72 height 14
drag, startPoint x: 313, startPoint y: 206, endPoint x: 310, endPoint y: 214, distance: 8.2
click at [308, 218] on input "$ 0.00" at bounding box center [296, 222] width 63 height 15
type input "$ 1,500.00"
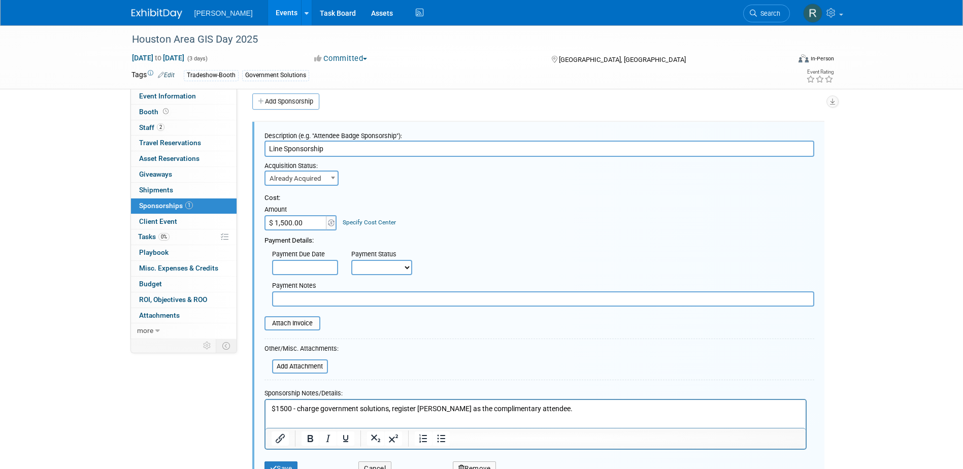
click at [366, 218] on div "Specify Cost Center" at bounding box center [369, 217] width 53 height 19
click at [367, 221] on link "Specify Cost Center" at bounding box center [369, 222] width 53 height 7
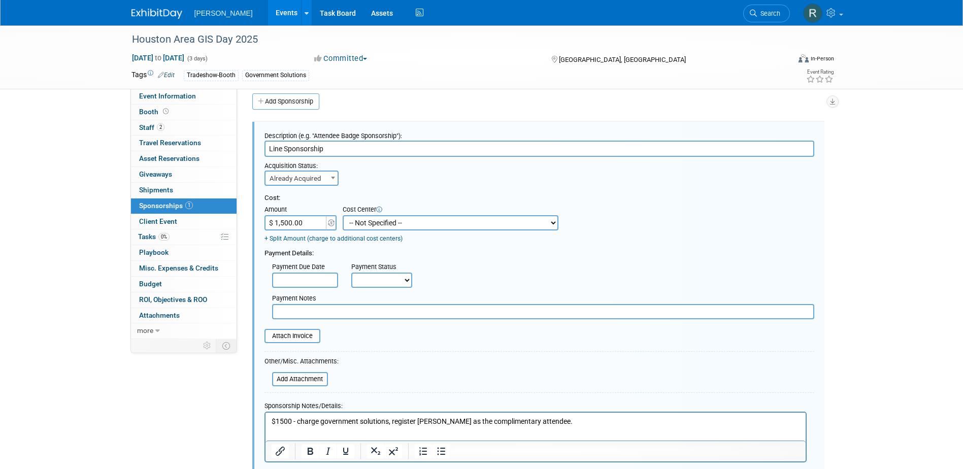
click at [368, 222] on select "-- Not Specified -- Advisory Services - Expenses_1001.502 Aerial Acquisition - …" at bounding box center [451, 222] width 216 height 15
select select "18966241"
click at [343, 215] on select "-- Not Specified -- Advisory Services - Expenses_1001.502 Aerial Acquisition - …" at bounding box center [451, 222] width 216 height 15
drag, startPoint x: 294, startPoint y: 274, endPoint x: 297, endPoint y: 281, distance: 7.3
click at [294, 275] on input "text" at bounding box center [305, 280] width 66 height 15
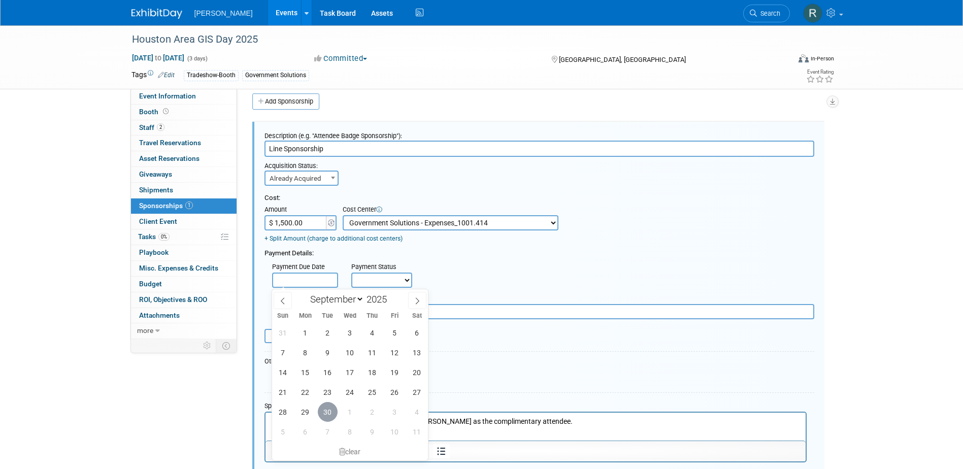
click at [330, 413] on span "30" at bounding box center [328, 412] width 20 height 20
type input "[DATE]"
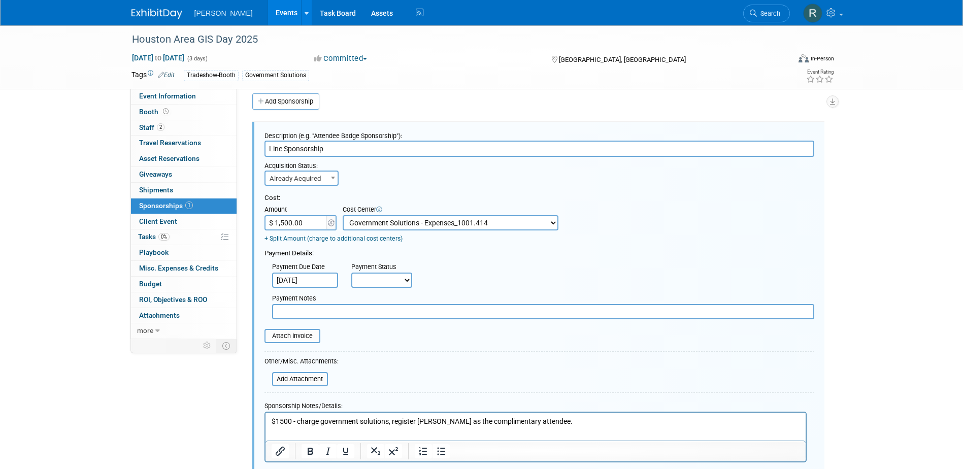
drag, startPoint x: 381, startPoint y: 276, endPoint x: 381, endPoint y: 290, distance: 14.2
click at [381, 276] on select "Not Paid Yet Partially Paid Paid in Full" at bounding box center [381, 280] width 61 height 15
select select "1"
click at [351, 273] on select "Not Paid Yet Partially Paid Paid in Full" at bounding box center [381, 280] width 61 height 15
click at [381, 312] on input "text" at bounding box center [543, 311] width 542 height 15
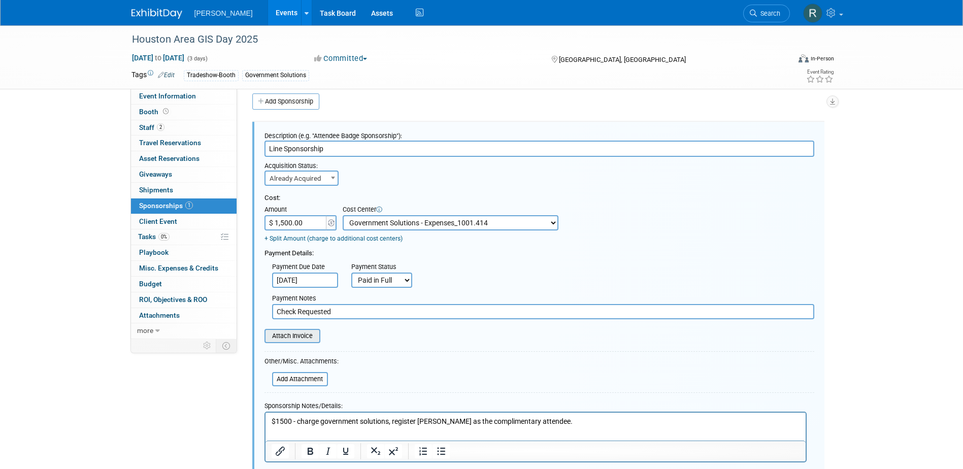
type input "Check Requested"
click at [279, 334] on input "file" at bounding box center [259, 336] width 121 height 12
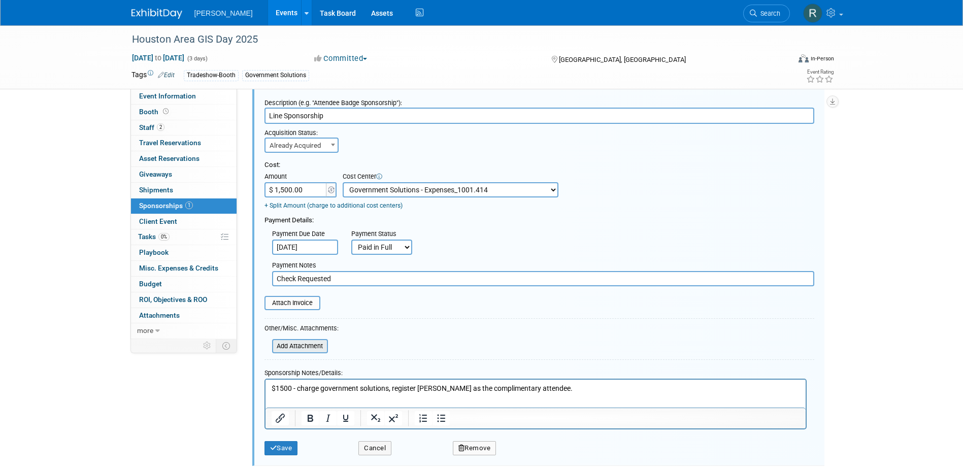
scroll to position [60, 0]
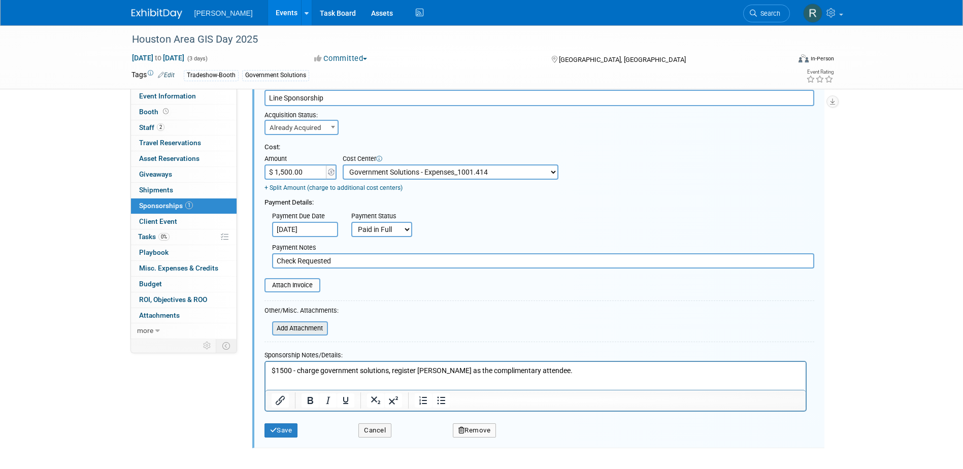
click at [312, 326] on input "file" at bounding box center [266, 328] width 121 height 12
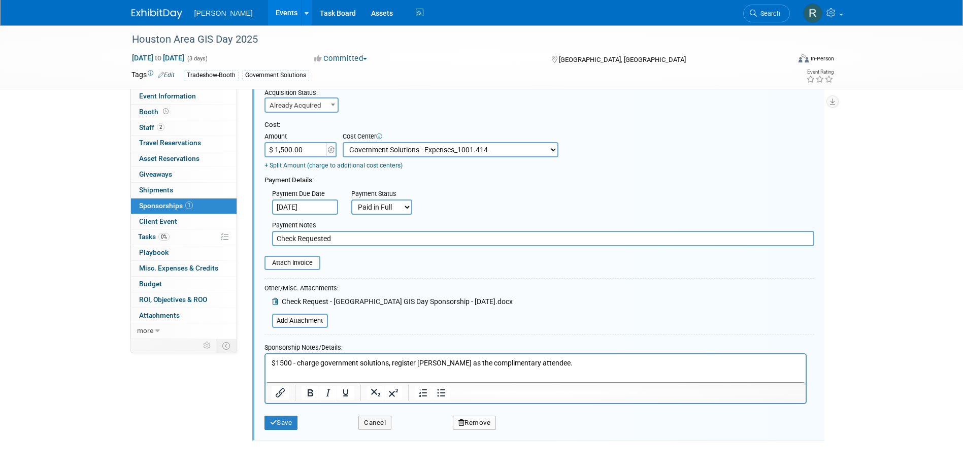
scroll to position [115, 0]
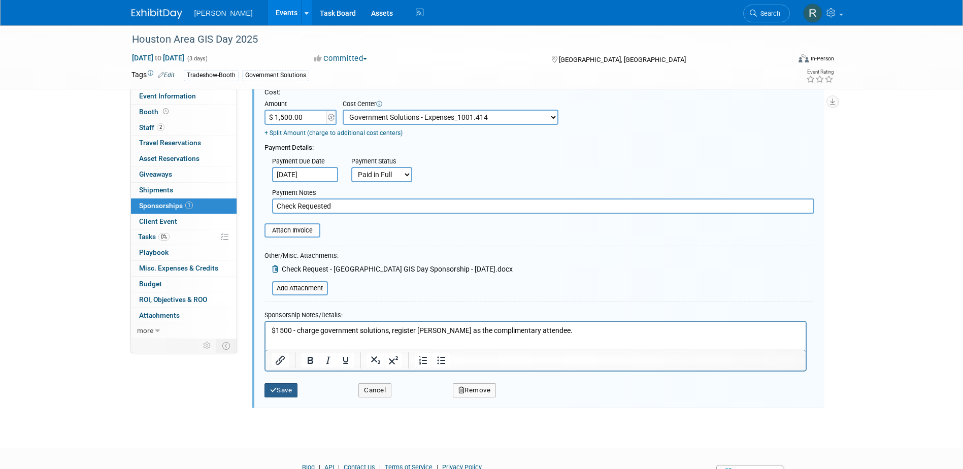
drag, startPoint x: 284, startPoint y: 393, endPoint x: 284, endPoint y: 386, distance: 6.6
click at [284, 393] on button "Save" at bounding box center [282, 390] width 34 height 14
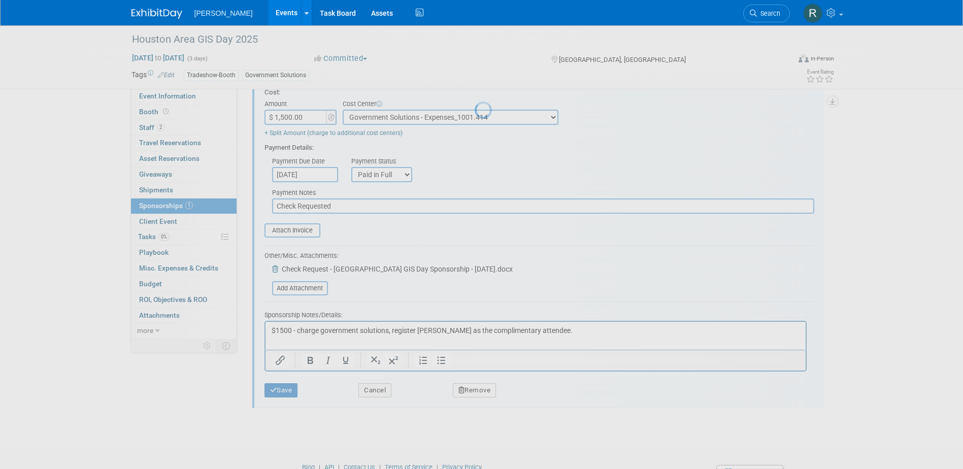
scroll to position [9, 0]
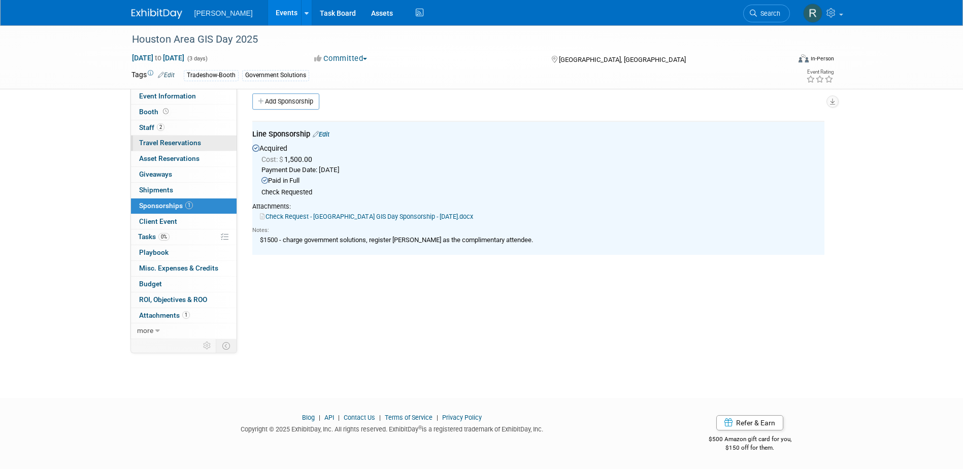
drag, startPoint x: 167, startPoint y: 126, endPoint x: 207, endPoint y: 136, distance: 41.7
click at [167, 126] on link "2 Staff 2" at bounding box center [184, 127] width 106 height 15
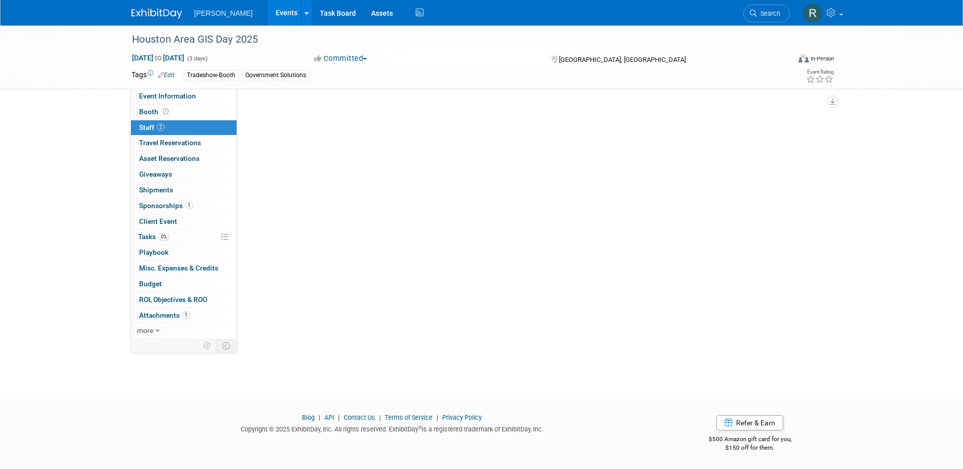
scroll to position [0, 0]
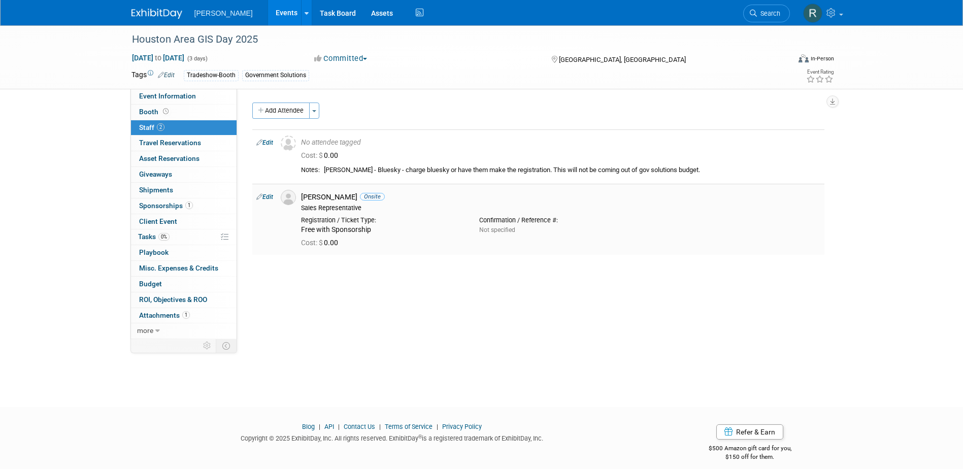
click at [270, 195] on link "Edit" at bounding box center [264, 196] width 17 height 7
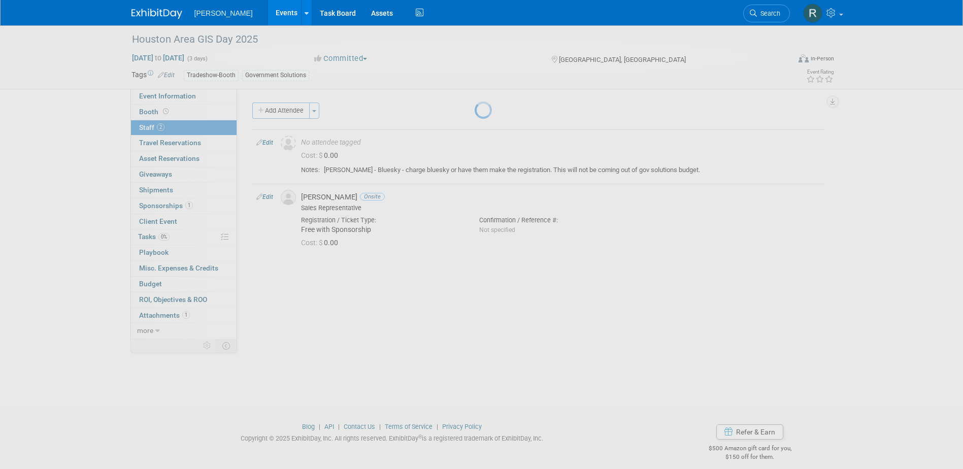
select select "6a69f46f-5a76-4622-8c20-a1d01737a09e"
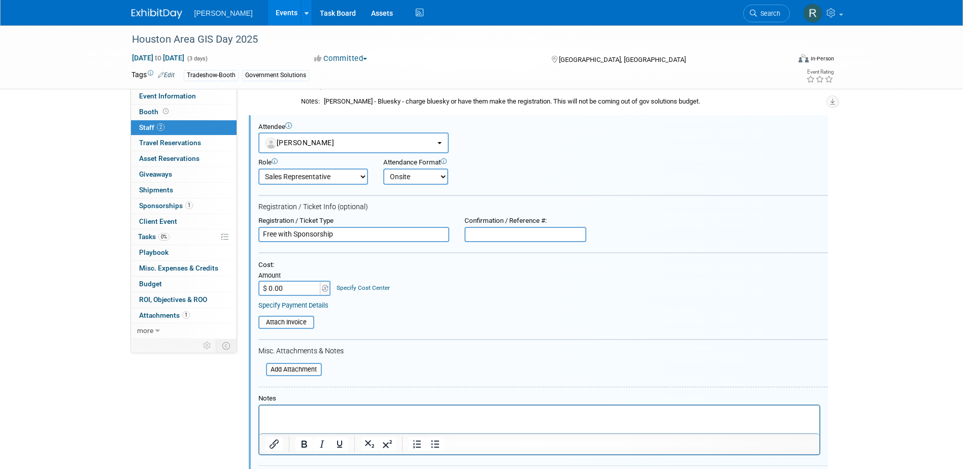
click at [311, 304] on link "Specify Payment Details" at bounding box center [293, 306] width 70 height 8
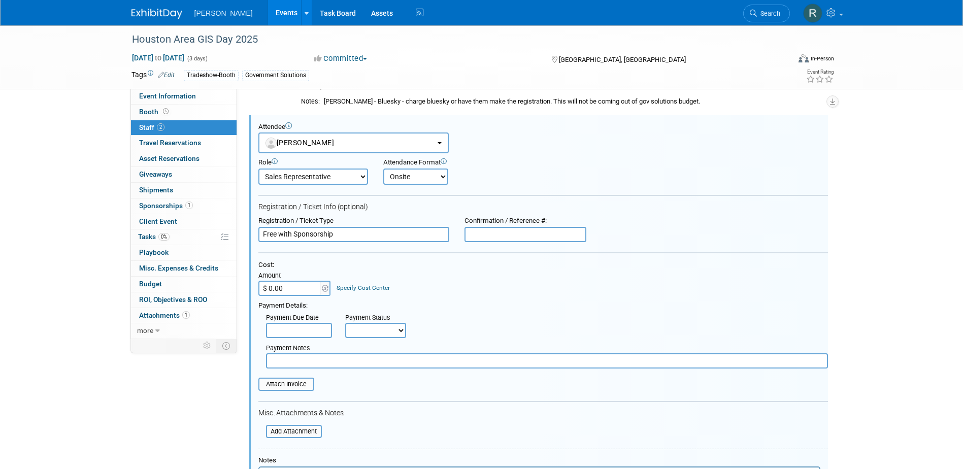
click at [305, 330] on input "text" at bounding box center [299, 330] width 66 height 15
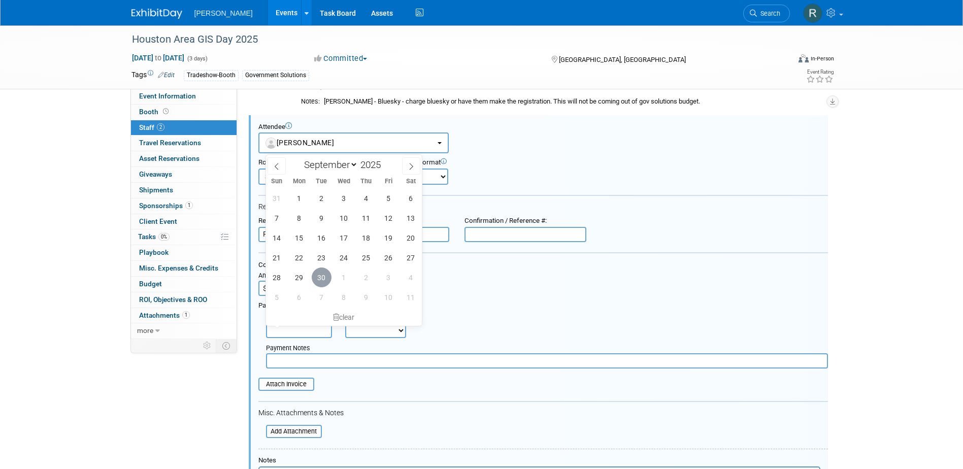
click at [325, 275] on span "30" at bounding box center [322, 278] width 20 height 20
type input "[DATE]"
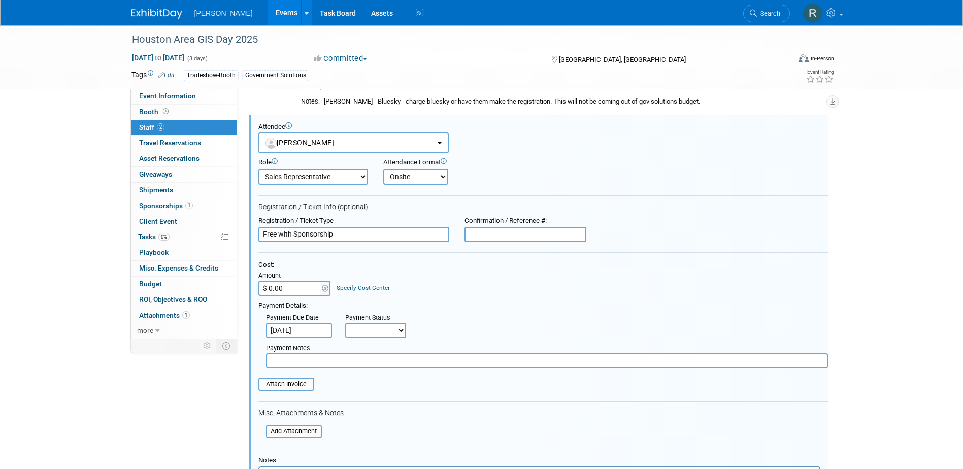
drag, startPoint x: 359, startPoint y: 329, endPoint x: 362, endPoint y: 341, distance: 11.9
click at [359, 329] on select "Not Paid Yet Partially Paid Paid in Full" at bounding box center [375, 330] width 61 height 15
select select "1"
click at [345, 323] on select "Not Paid Yet Partially Paid Paid in Full" at bounding box center [375, 330] width 61 height 15
click at [365, 371] on div "Cost: Amount $ 0.00 Specify Cost Center Cost Center -- Not Specified -- Advisor…" at bounding box center [543, 316] width 570 height 111
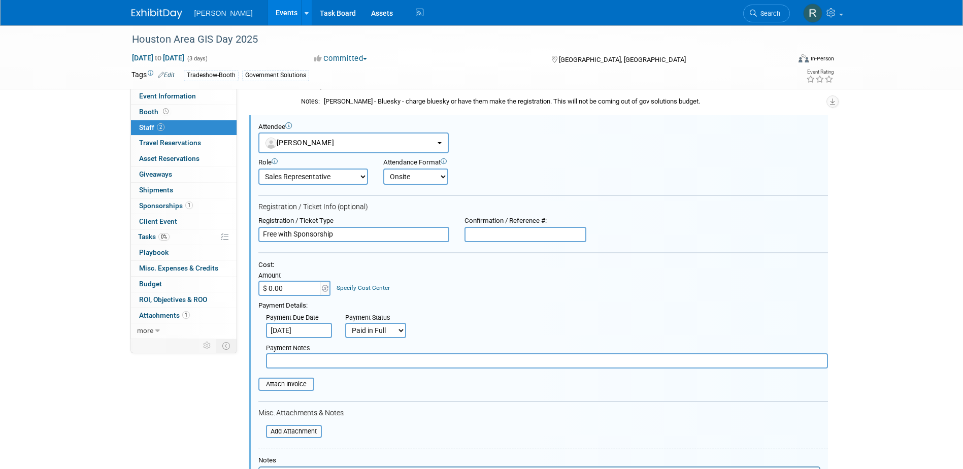
click at [364, 363] on input "text" at bounding box center [547, 360] width 562 height 15
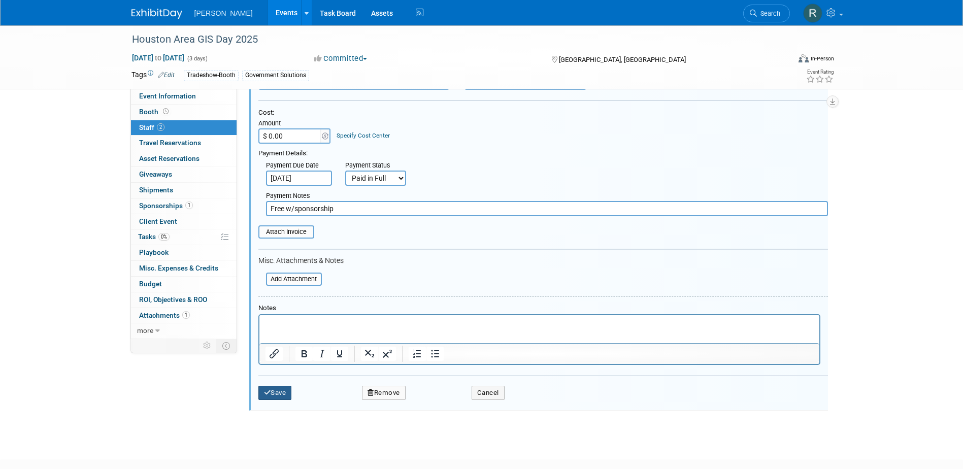
type input "Free w/sponsorship"
click at [279, 394] on button "Save" at bounding box center [275, 393] width 34 height 14
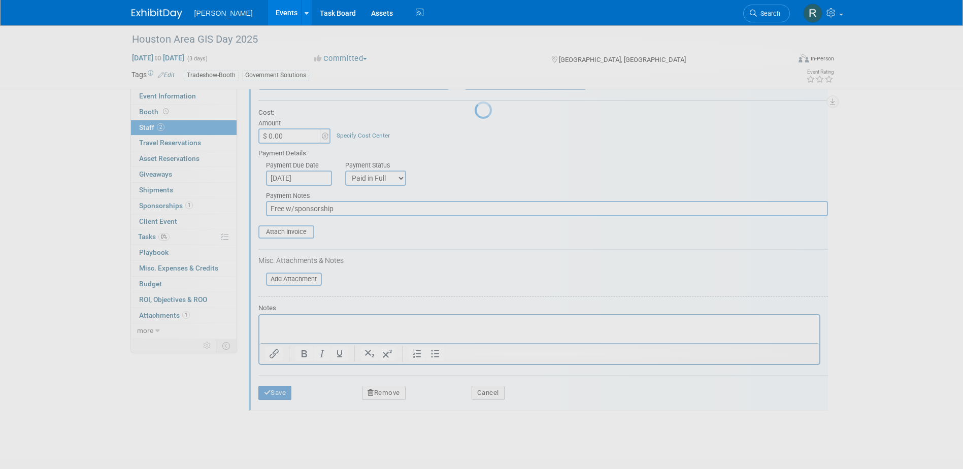
scroll to position [9, 0]
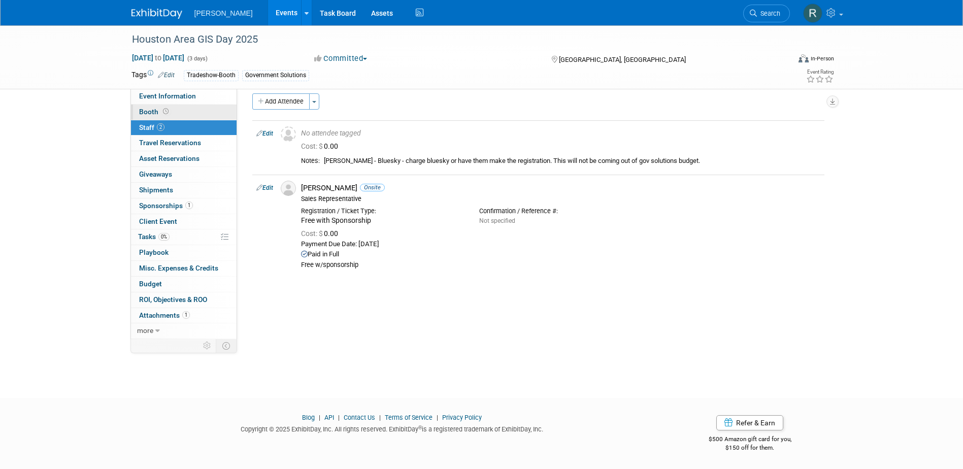
click at [177, 111] on link "Booth" at bounding box center [184, 112] width 106 height 15
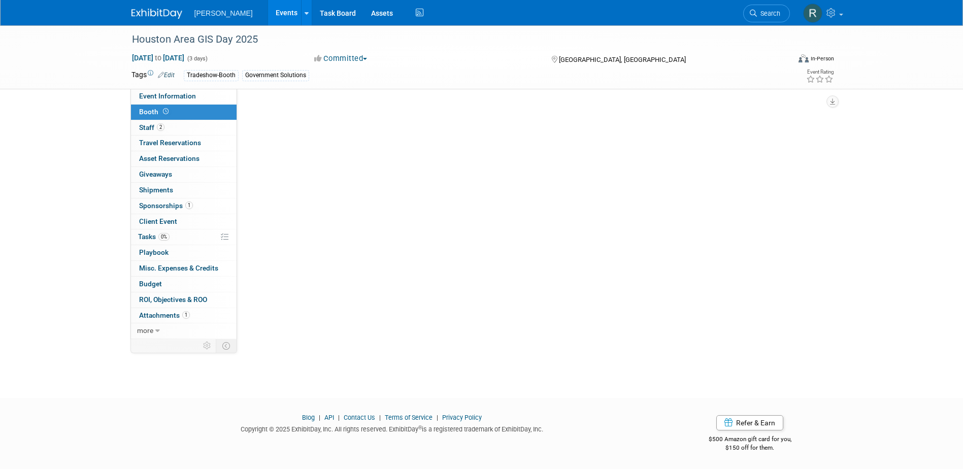
scroll to position [0, 0]
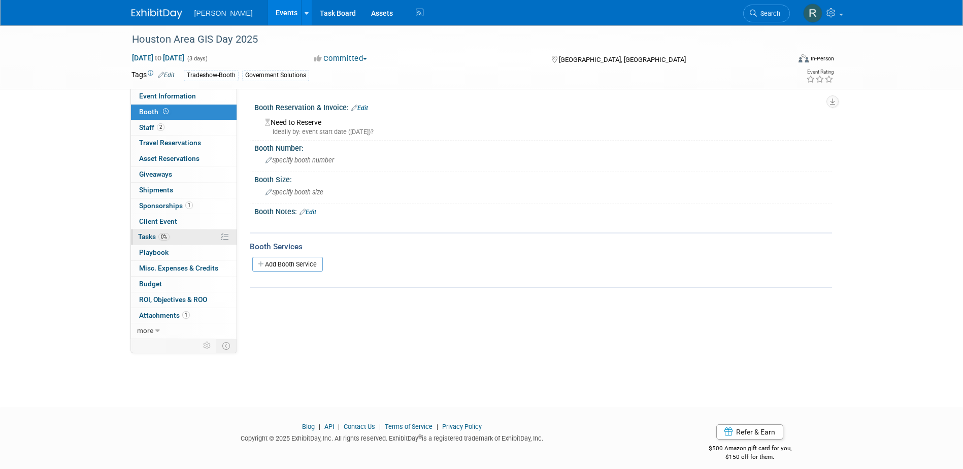
click at [157, 236] on span "Tasks 0%" at bounding box center [153, 237] width 31 height 8
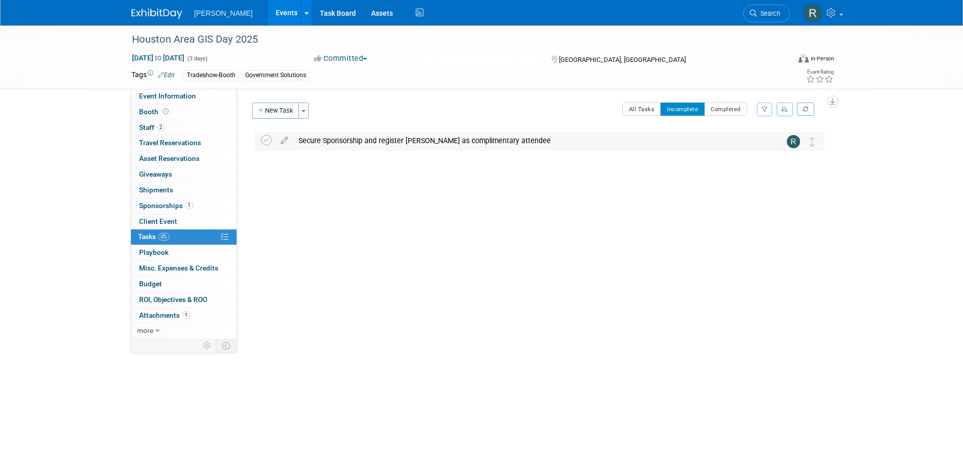
click at [311, 143] on div "Secure Sponsorship and register [PERSON_NAME] as complimentary attendee" at bounding box center [529, 140] width 473 height 17
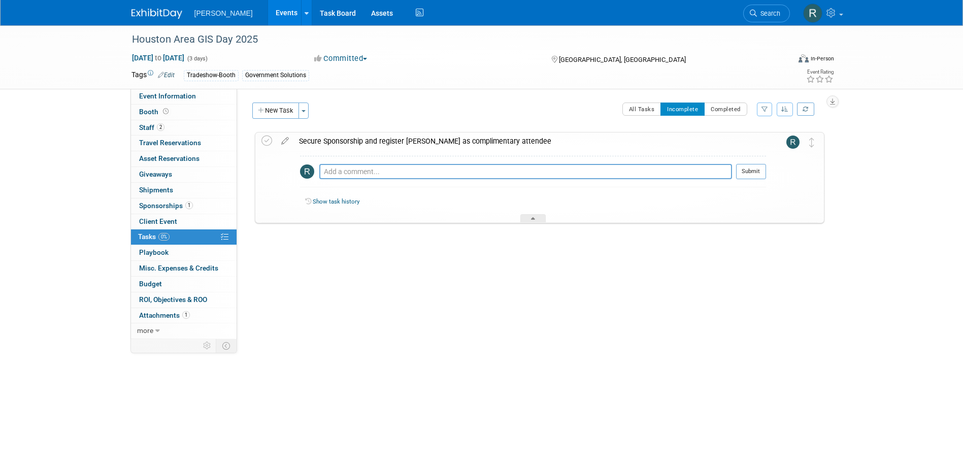
click at [283, 140] on icon at bounding box center [285, 139] width 18 height 13
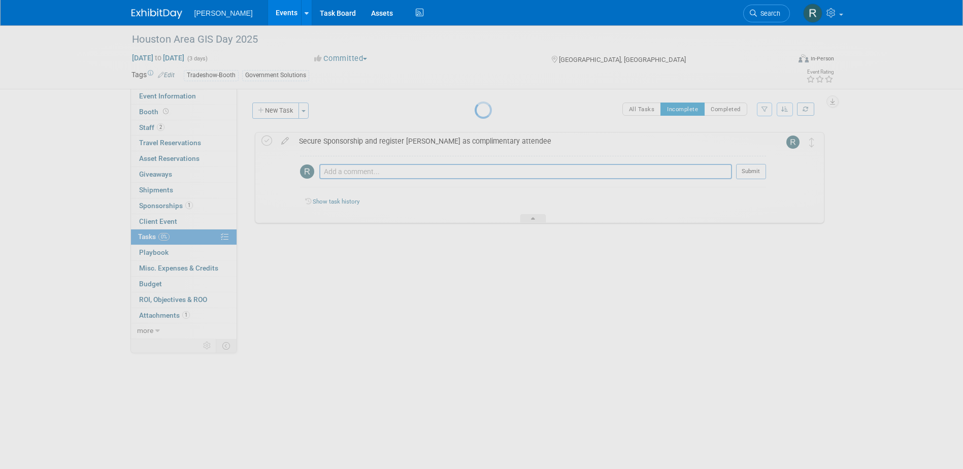
select select "8"
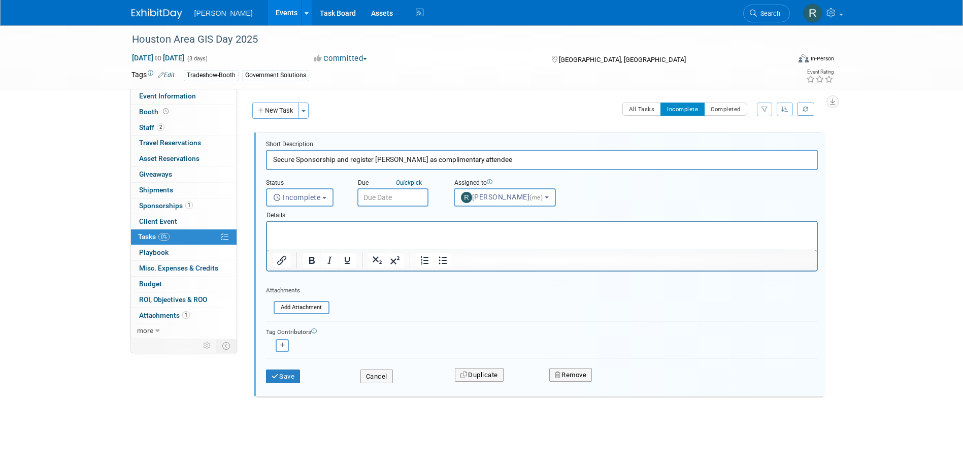
click at [385, 194] on input "text" at bounding box center [392, 197] width 71 height 18
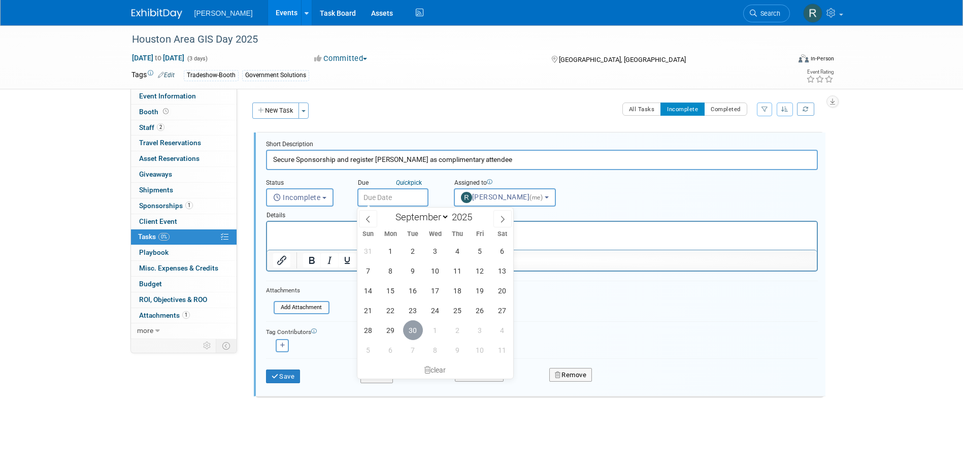
drag, startPoint x: 413, startPoint y: 332, endPoint x: 186, endPoint y: 25, distance: 381.2
click at [413, 332] on span "30" at bounding box center [413, 330] width 20 height 20
type input "[DATE]"
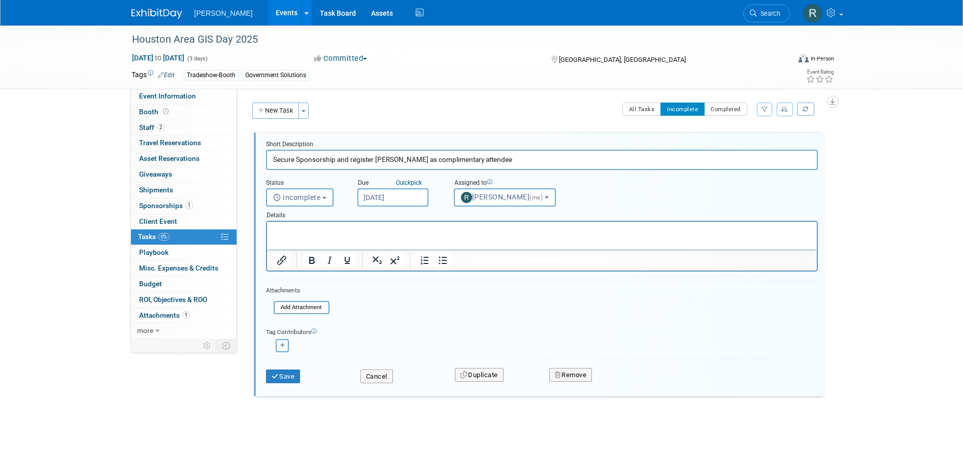
click at [282, 342] on button "button" at bounding box center [282, 345] width 13 height 13
select select
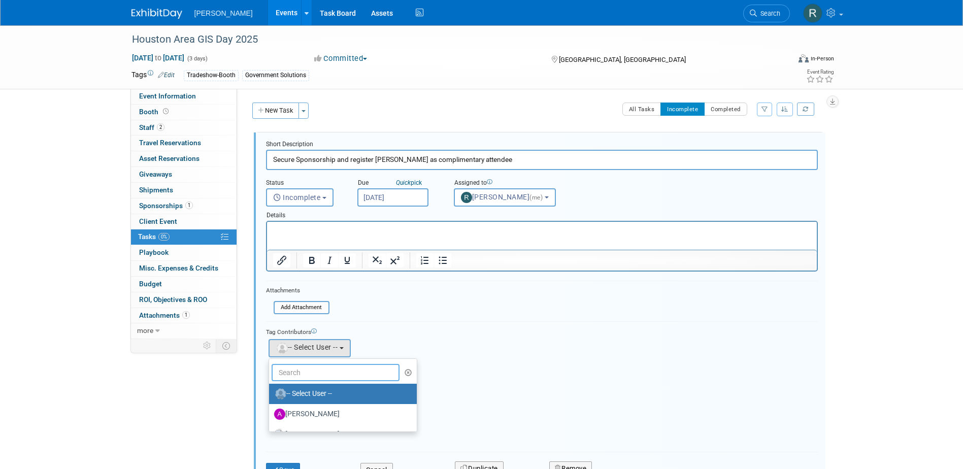
click at [309, 370] on input "text" at bounding box center [336, 372] width 128 height 17
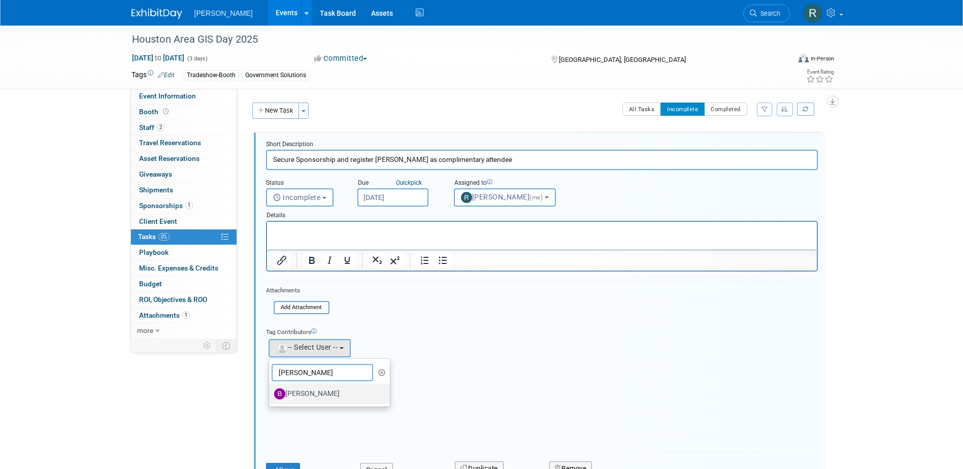
type input "[PERSON_NAME]"
click at [305, 391] on label "[PERSON_NAME]" at bounding box center [327, 394] width 106 height 16
click at [271, 391] on input "[PERSON_NAME]" at bounding box center [267, 392] width 7 height 7
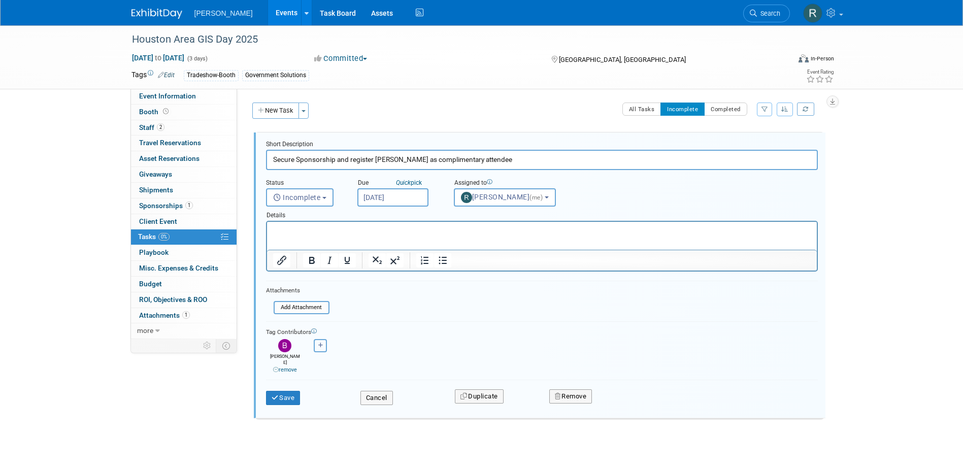
click at [318, 347] on icon "button" at bounding box center [320, 346] width 5 height 6
select select
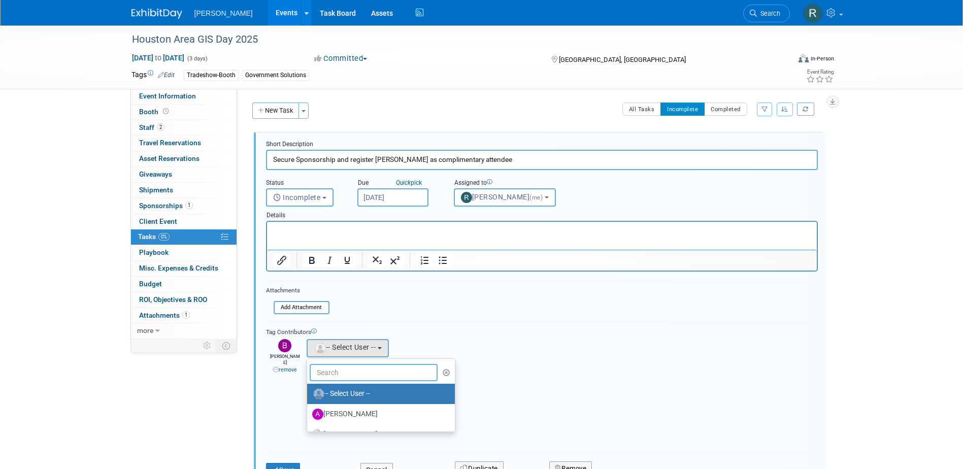
click at [335, 376] on input "text" at bounding box center [374, 372] width 128 height 17
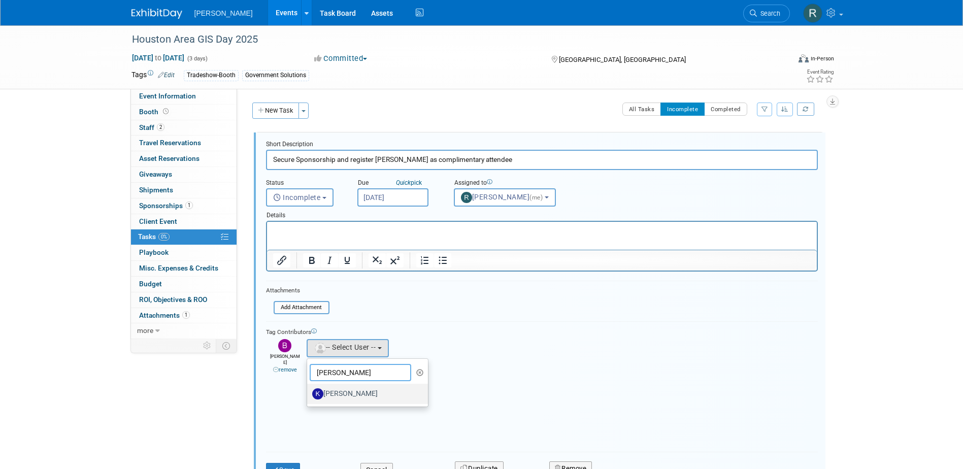
type input "[PERSON_NAME]"
click at [353, 390] on label "[PERSON_NAME]" at bounding box center [365, 394] width 106 height 16
click at [309, 390] on input "[PERSON_NAME]" at bounding box center [305, 392] width 7 height 7
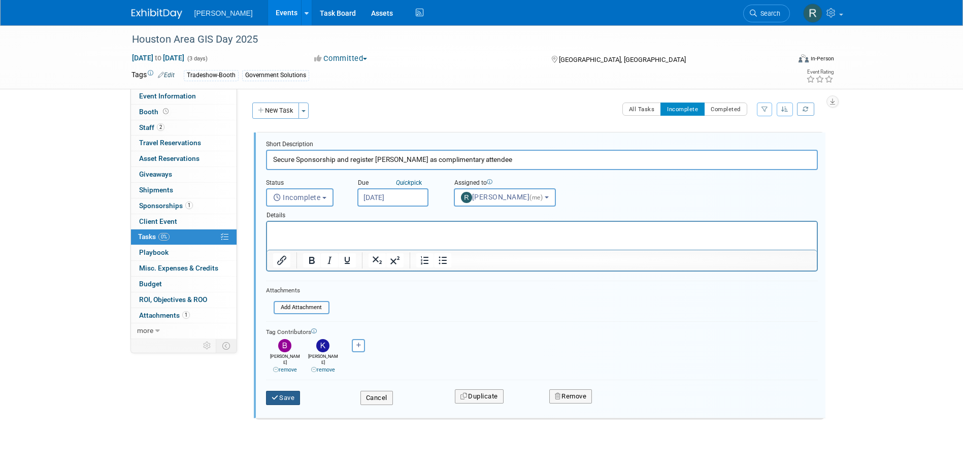
click at [292, 391] on button "Save" at bounding box center [283, 398] width 35 height 14
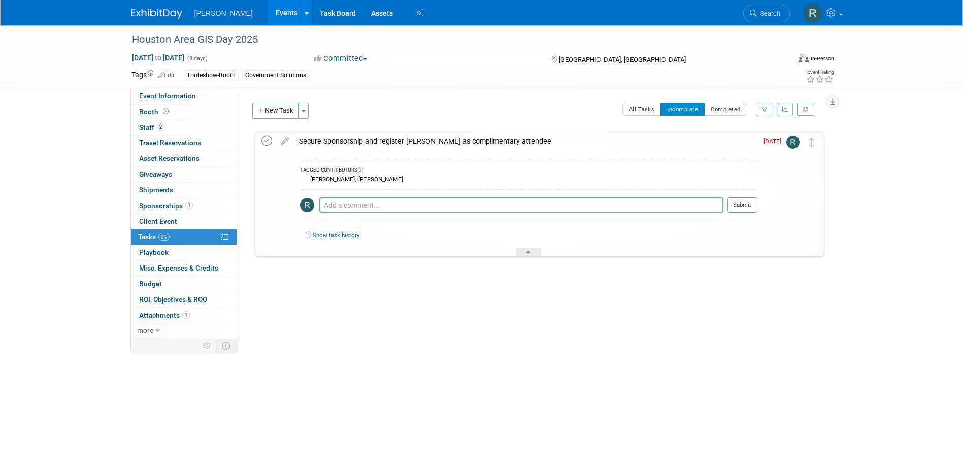
click at [266, 138] on icon at bounding box center [266, 141] width 11 height 11
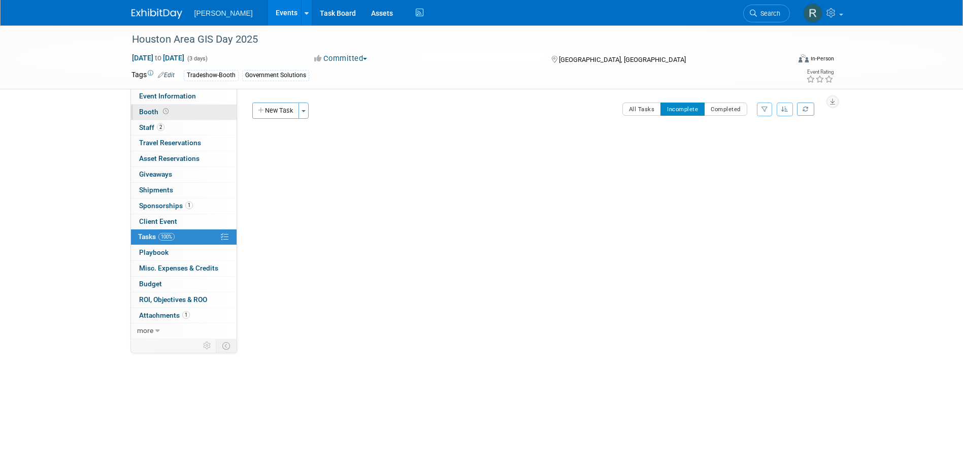
click at [168, 116] on link "Booth" at bounding box center [184, 112] width 106 height 15
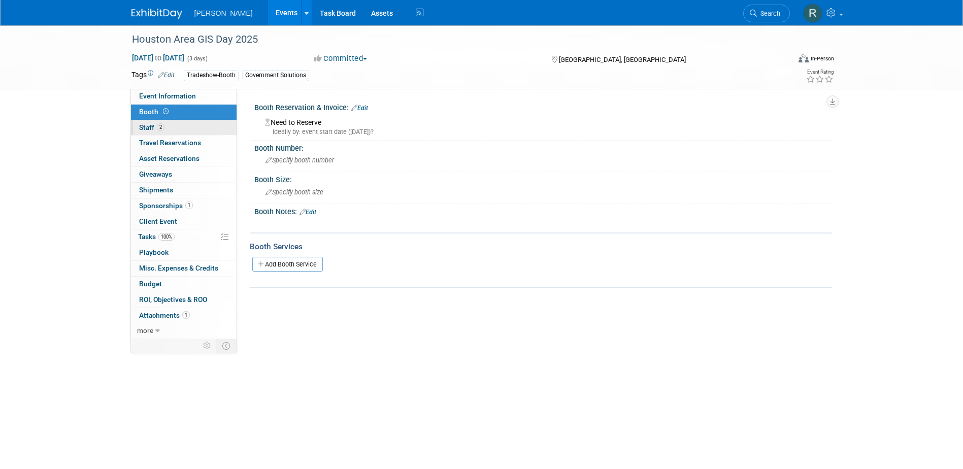
click at [172, 129] on link "2 Staff 2" at bounding box center [184, 127] width 106 height 15
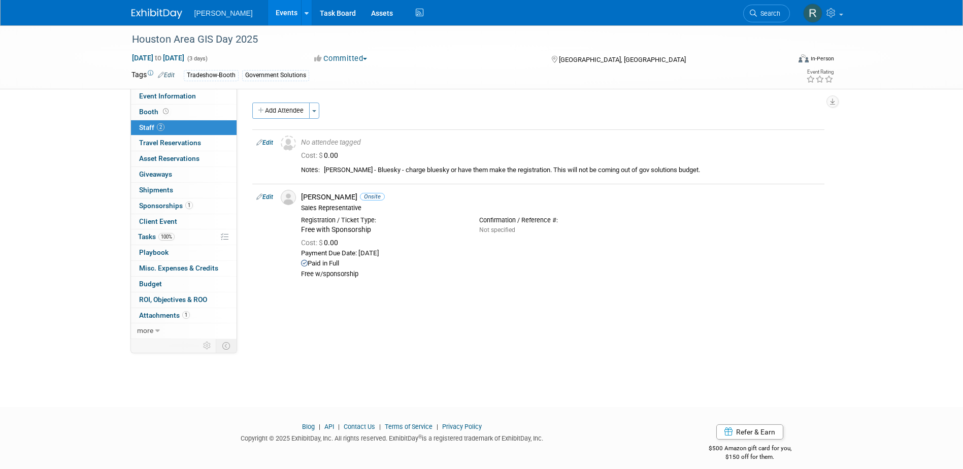
click at [596, 332] on div "Event Website: Edit [URL][DOMAIN_NAME] Event Venue Name:" at bounding box center [534, 214] width 595 height 250
